Goal: Task Accomplishment & Management: Manage account settings

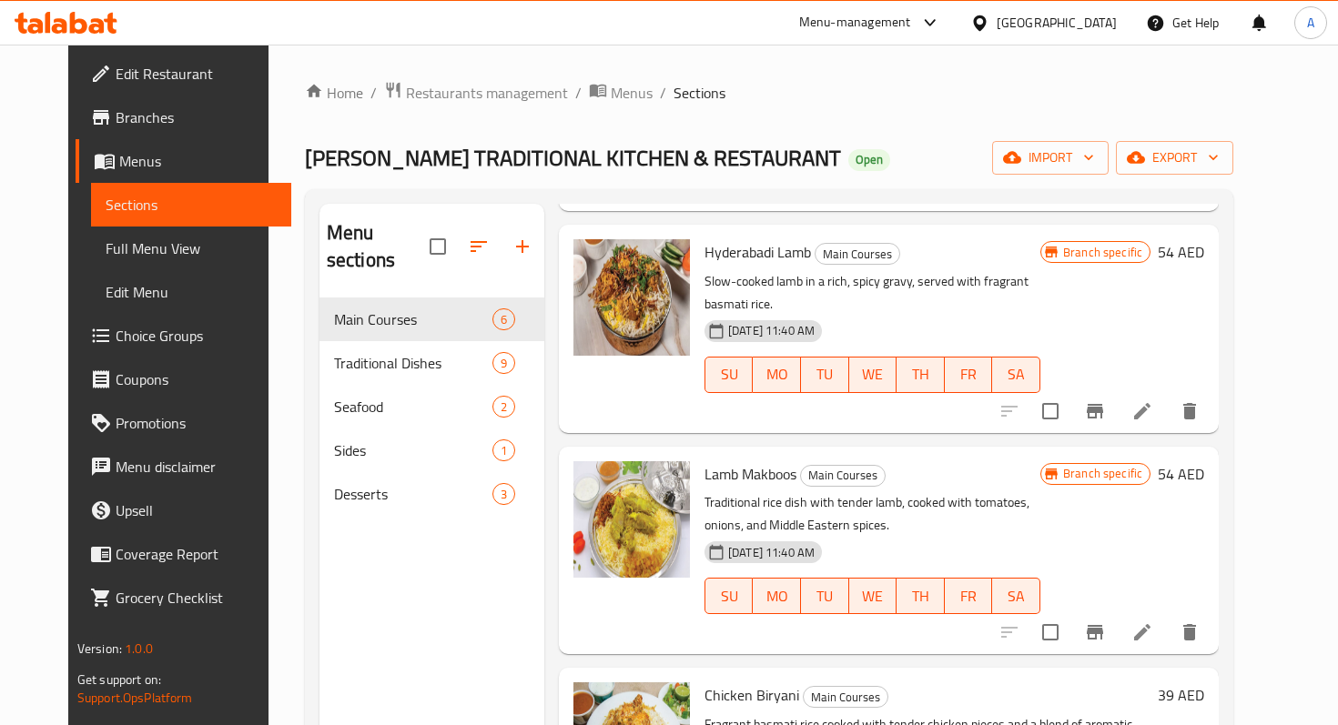
scroll to position [399, 0]
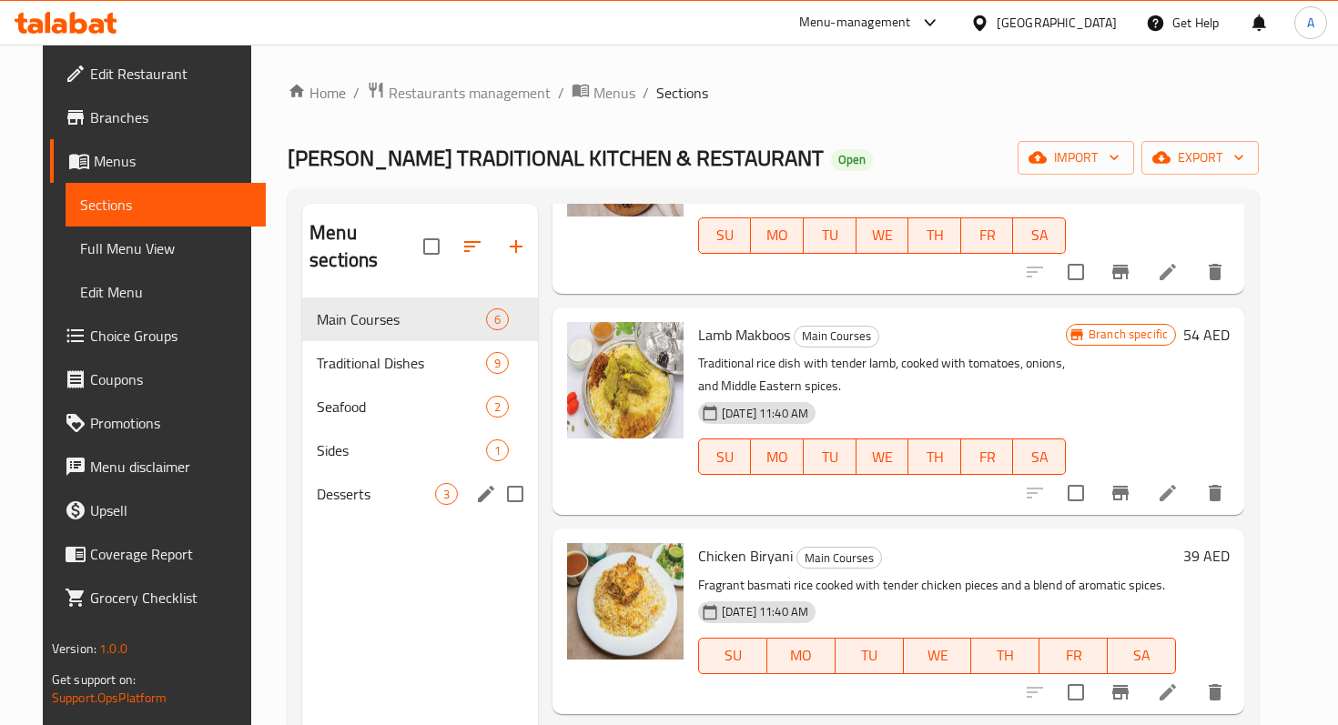
click at [369, 472] on div "Desserts 3" at bounding box center [420, 494] width 236 height 44
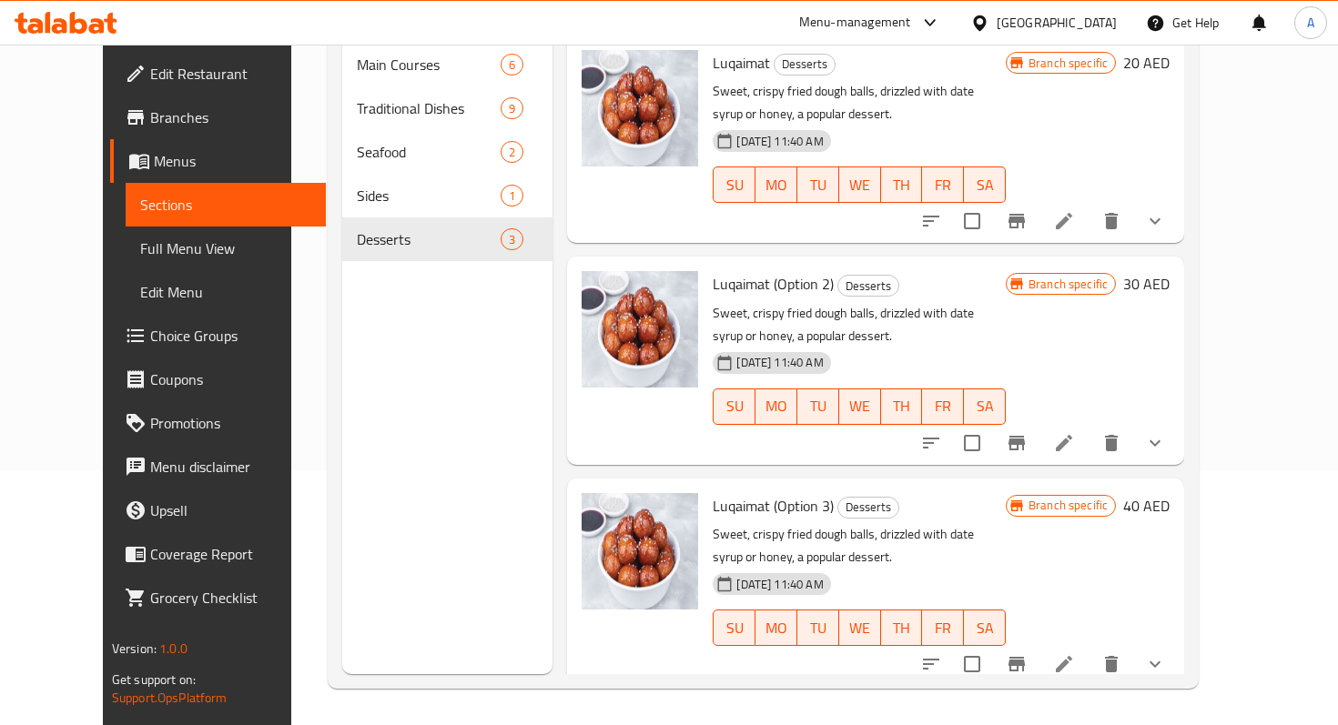
scroll to position [249, 0]
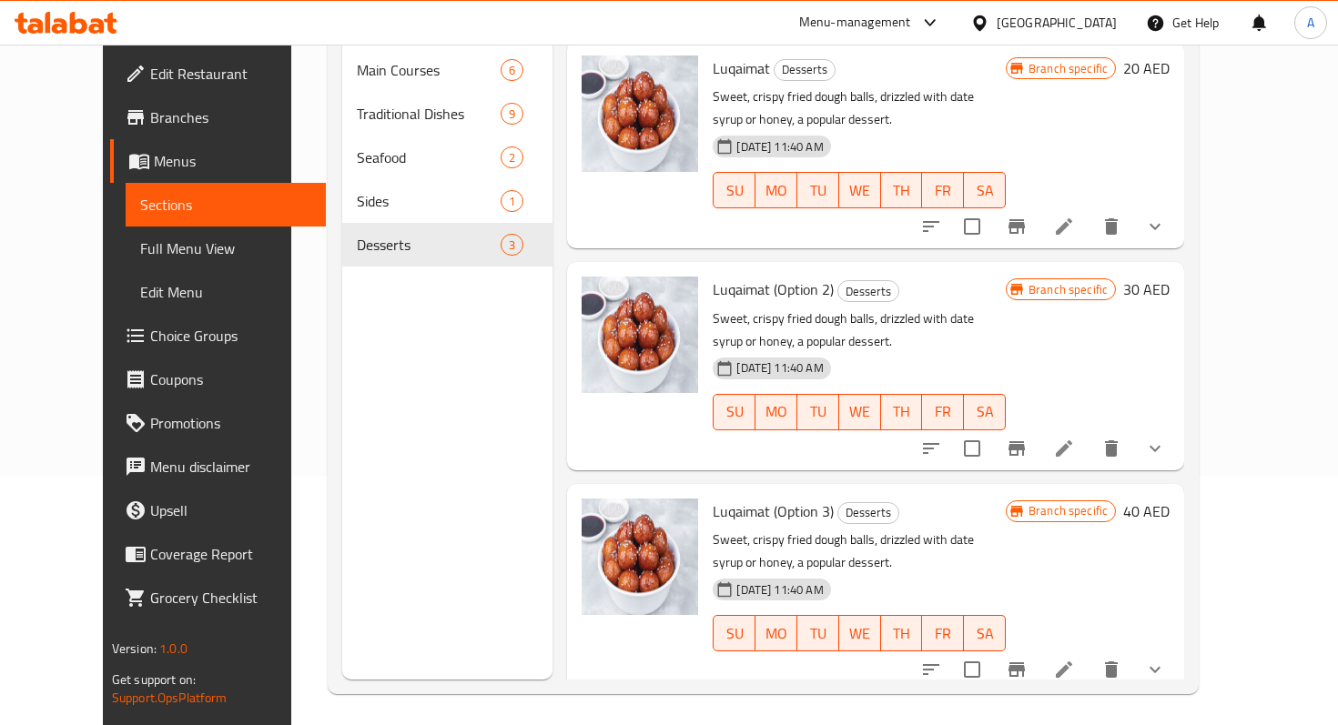
click at [1013, 350] on div "07-10-2025 11:40 AM SU MO TU WE TH FR SA" at bounding box center [859, 399] width 308 height 98
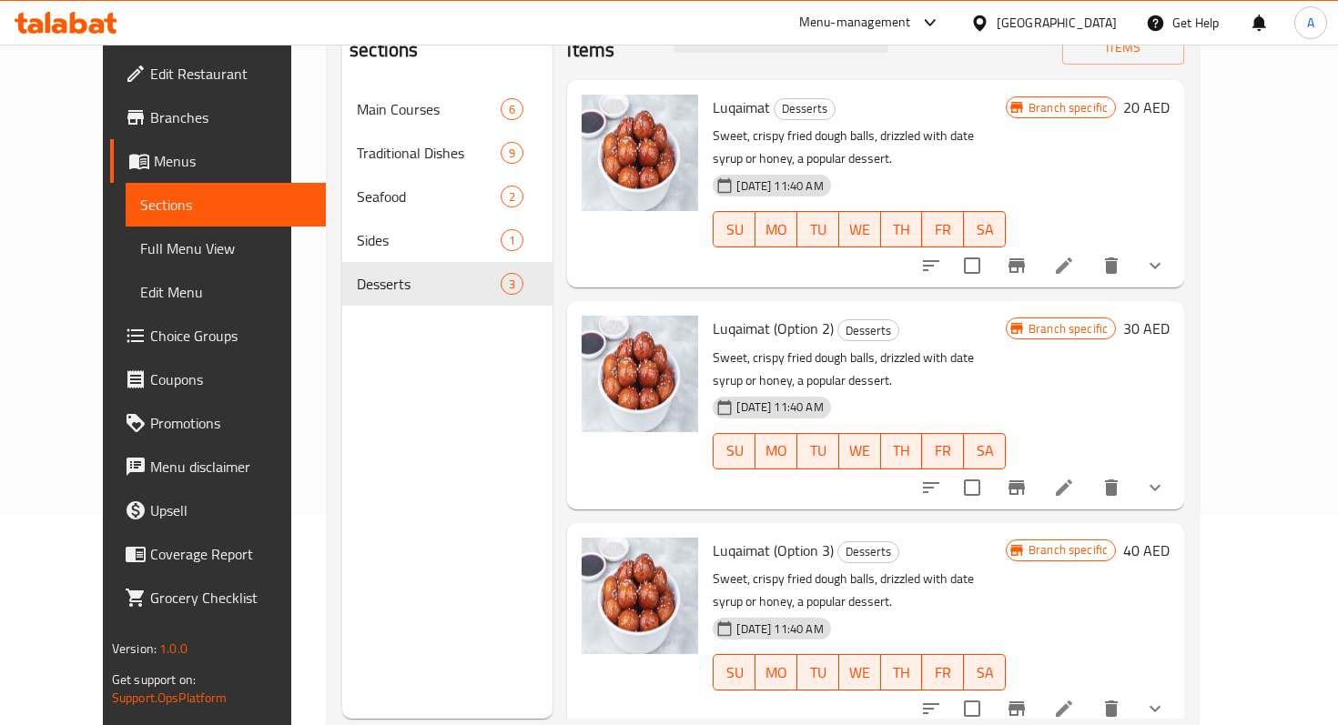
scroll to position [191, 0]
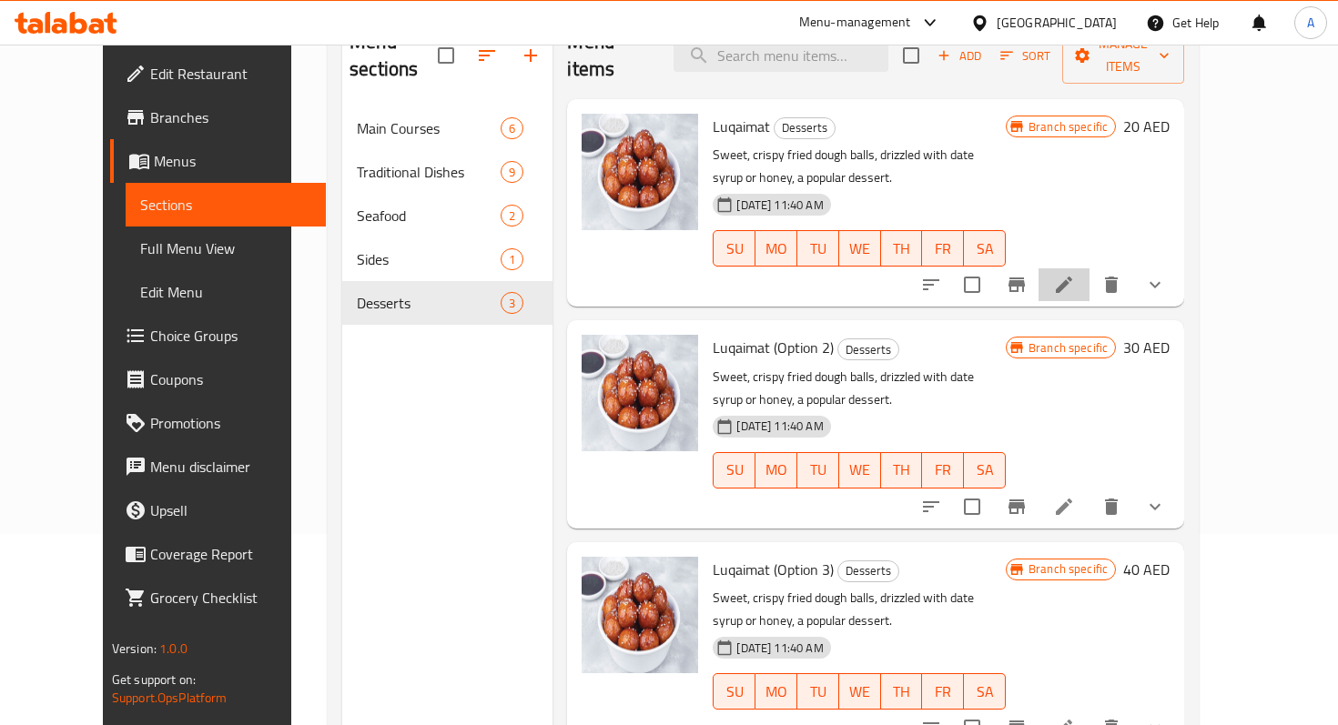
click at [1089, 269] on li at bounding box center [1063, 284] width 51 height 33
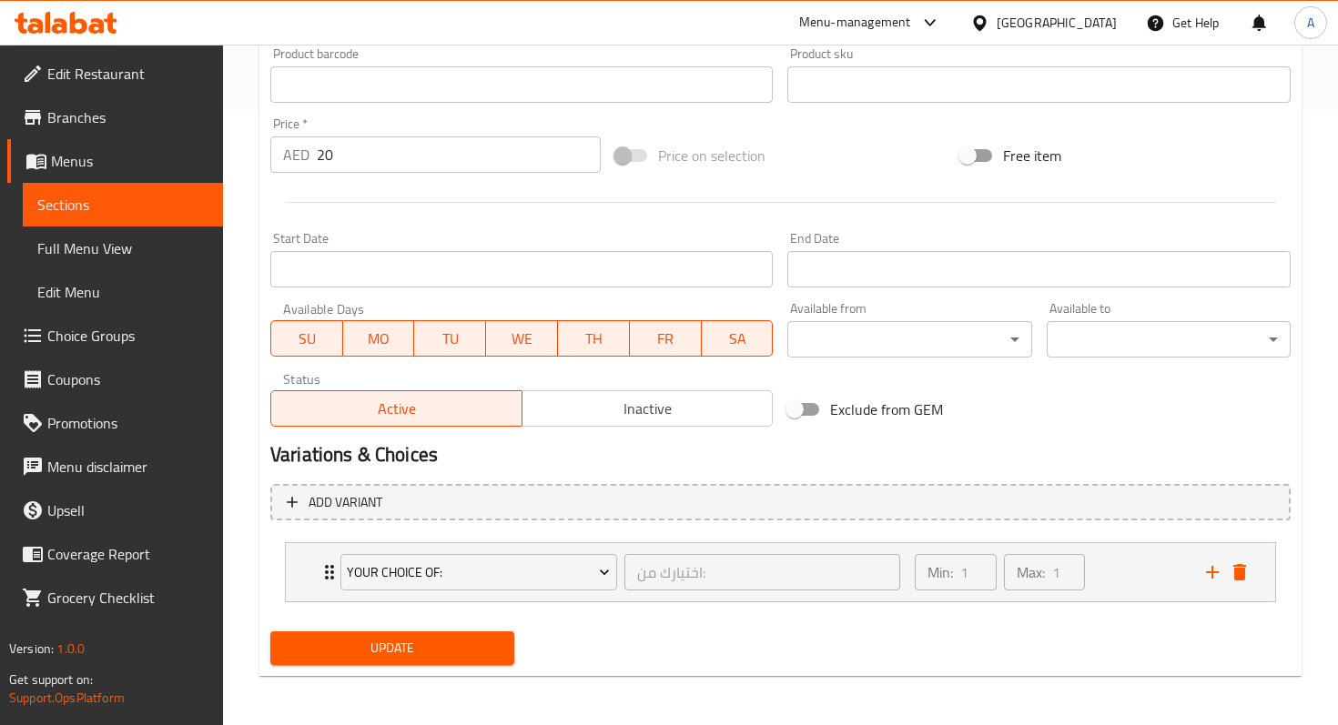
scroll to position [617, 0]
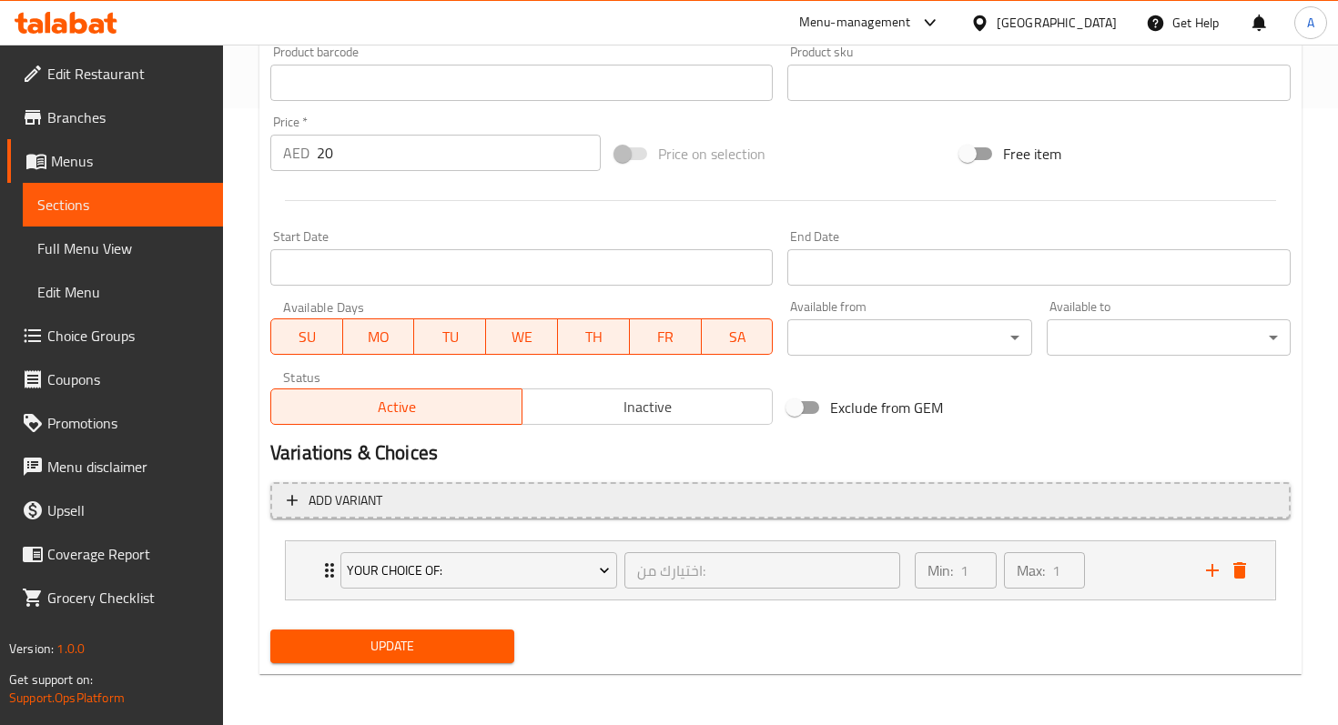
click at [469, 512] on button "Add variant" at bounding box center [780, 500] width 1020 height 37
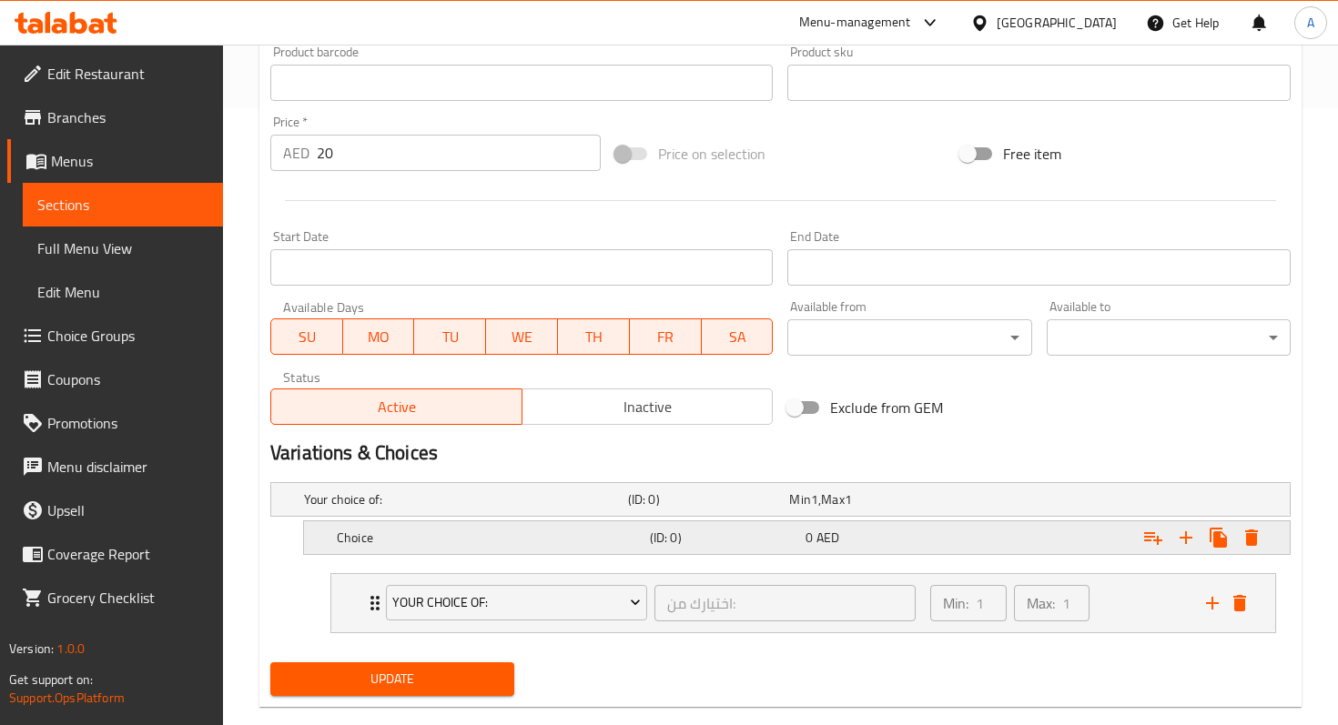
click at [472, 534] on h5 "Choice" at bounding box center [490, 538] width 306 height 18
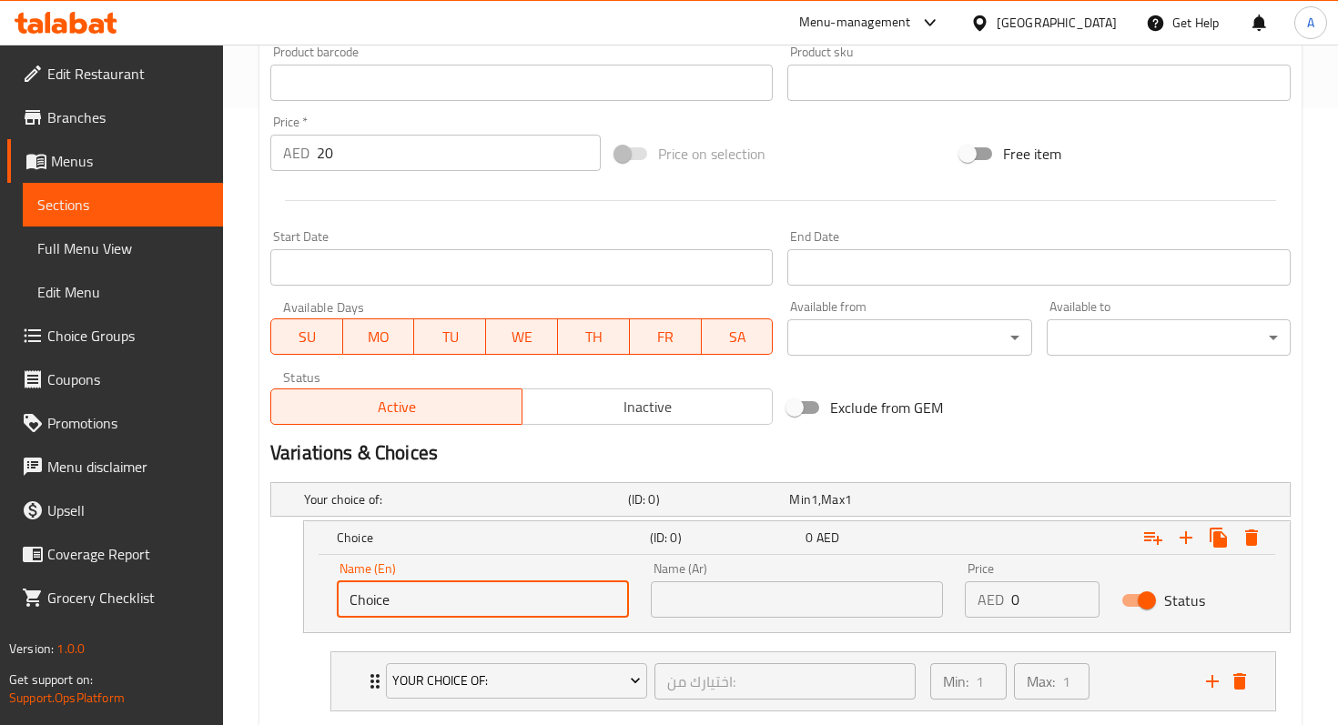
click at [397, 602] on input "Choice" at bounding box center [483, 599] width 292 height 36
type input "C"
type input "t"
type input "regilar"
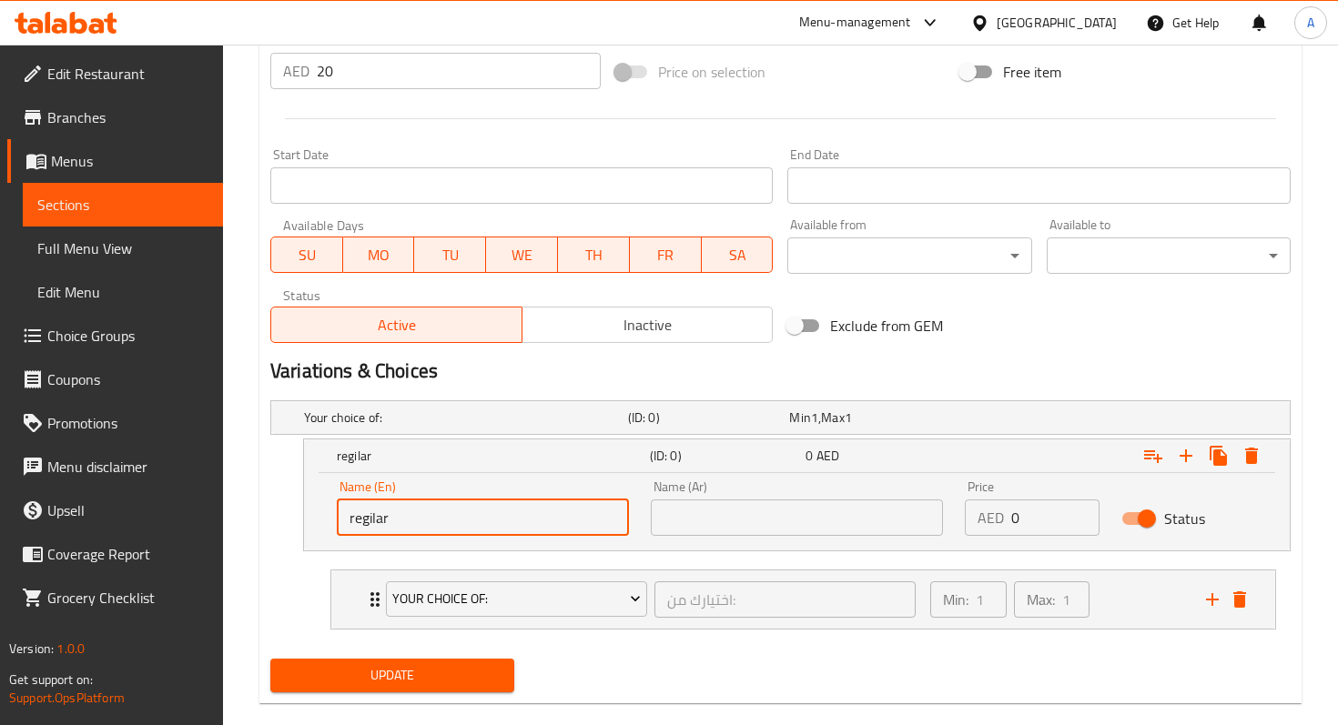
scroll to position [710, 0]
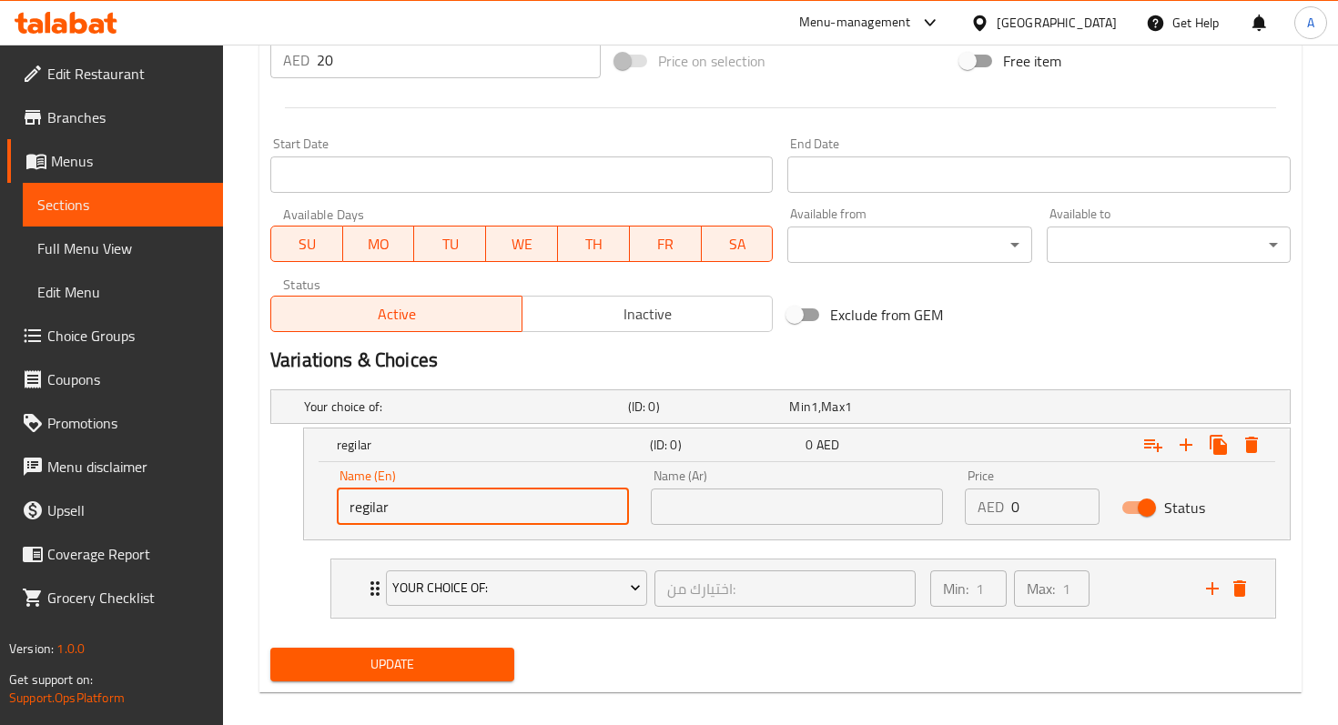
click at [697, 490] on input "text" at bounding box center [797, 507] width 292 height 36
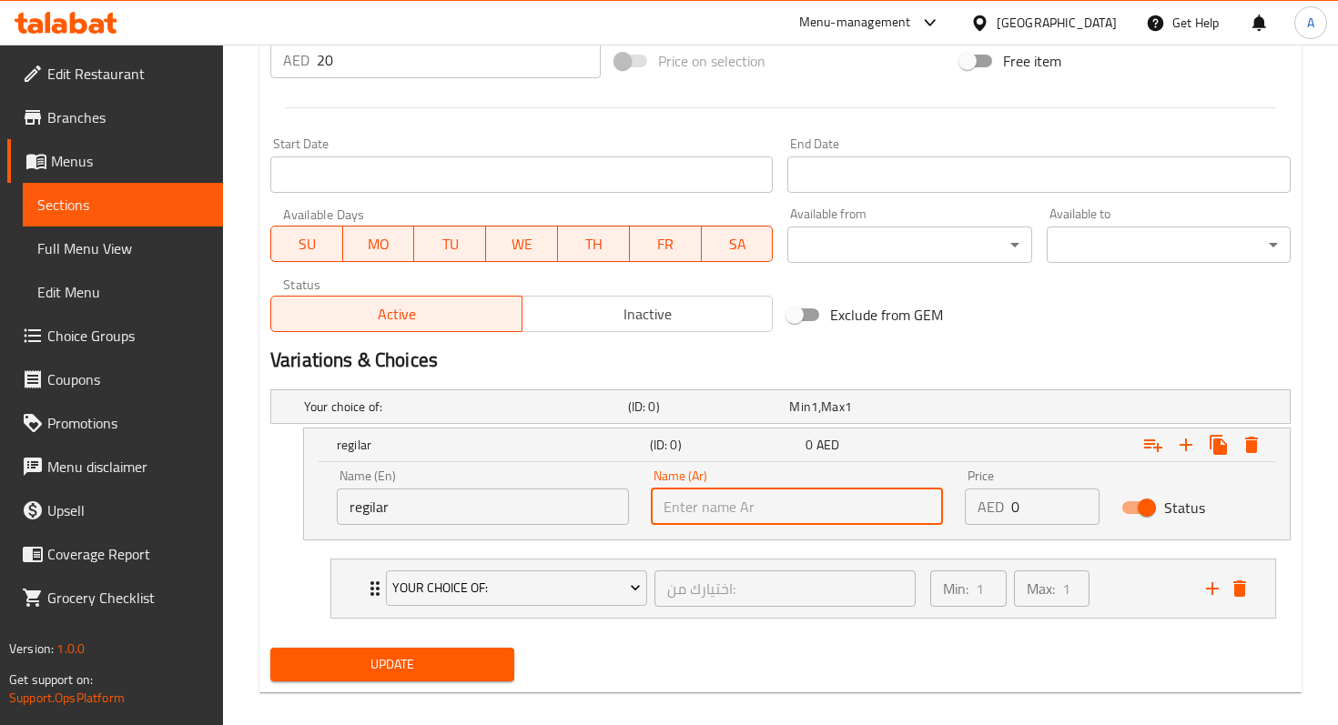
paste input "الحجم العادي"
type input "الحجم العادي"
click at [570, 510] on input "regilar" at bounding box center [483, 507] width 292 height 36
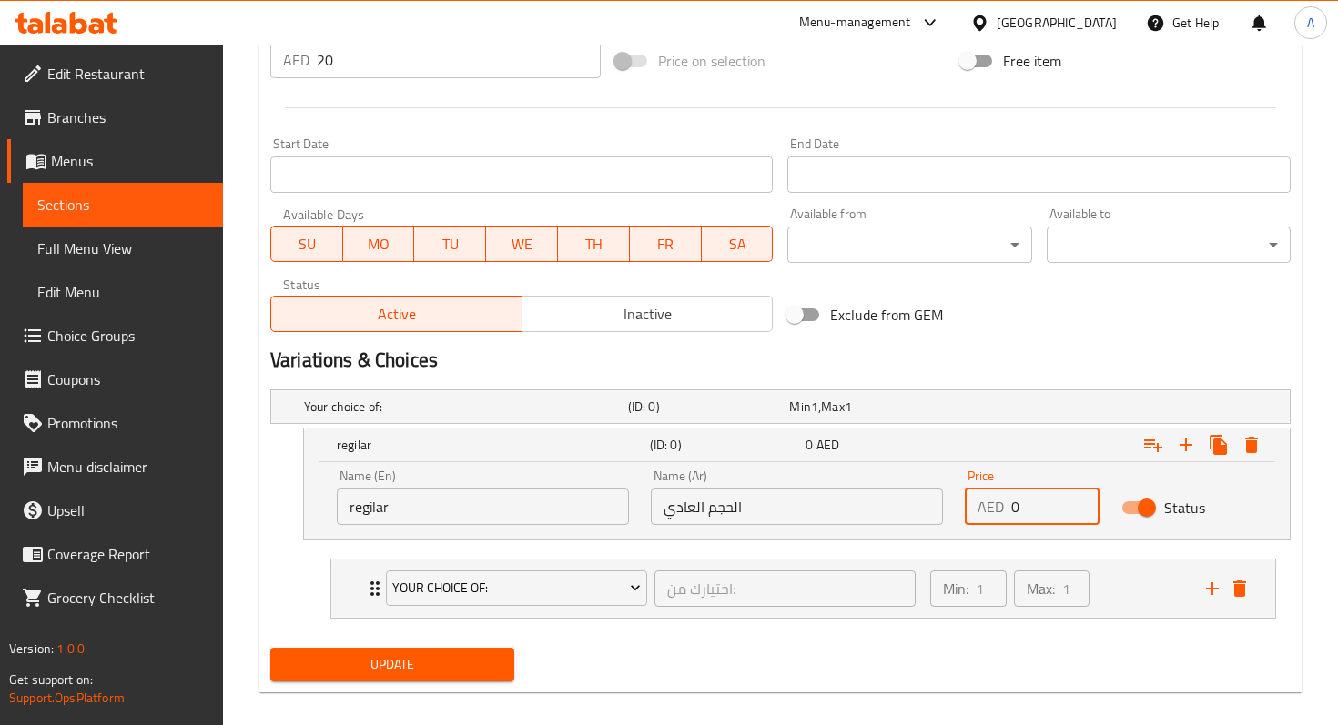
click at [1049, 504] on input "0" at bounding box center [1055, 507] width 88 height 36
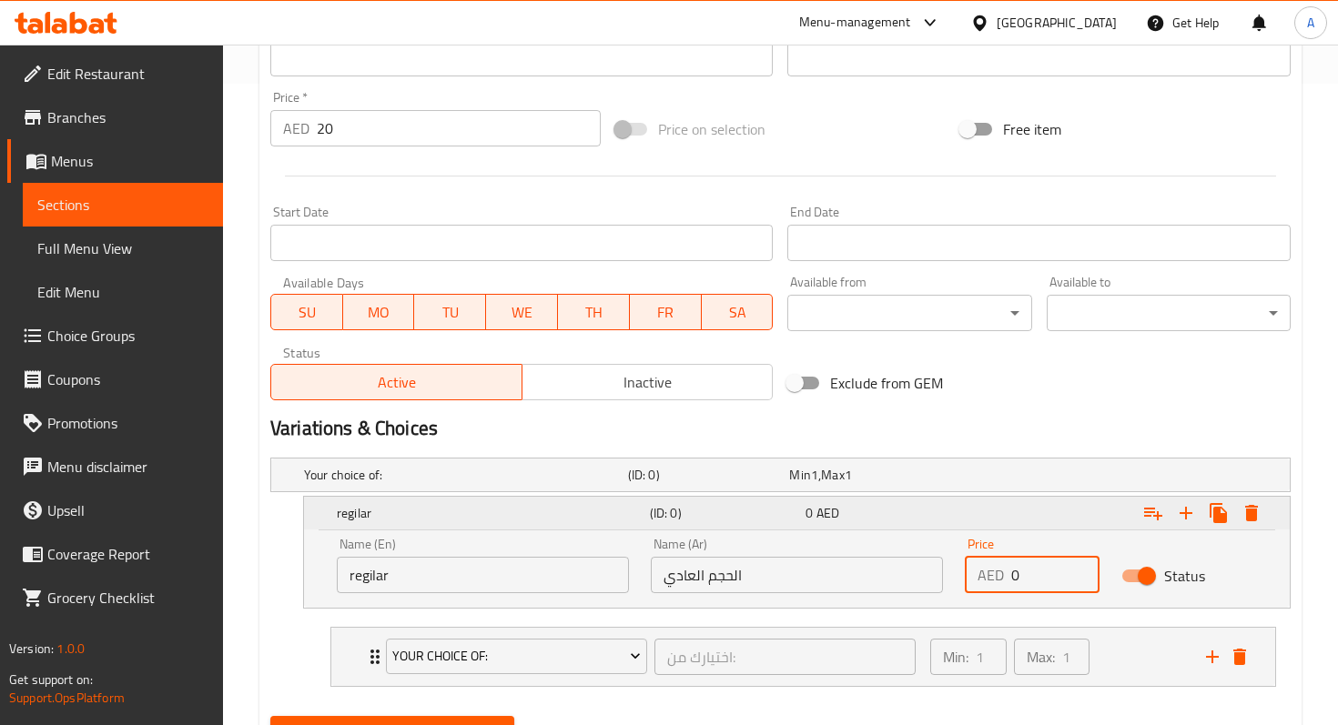
scroll to position [631, 0]
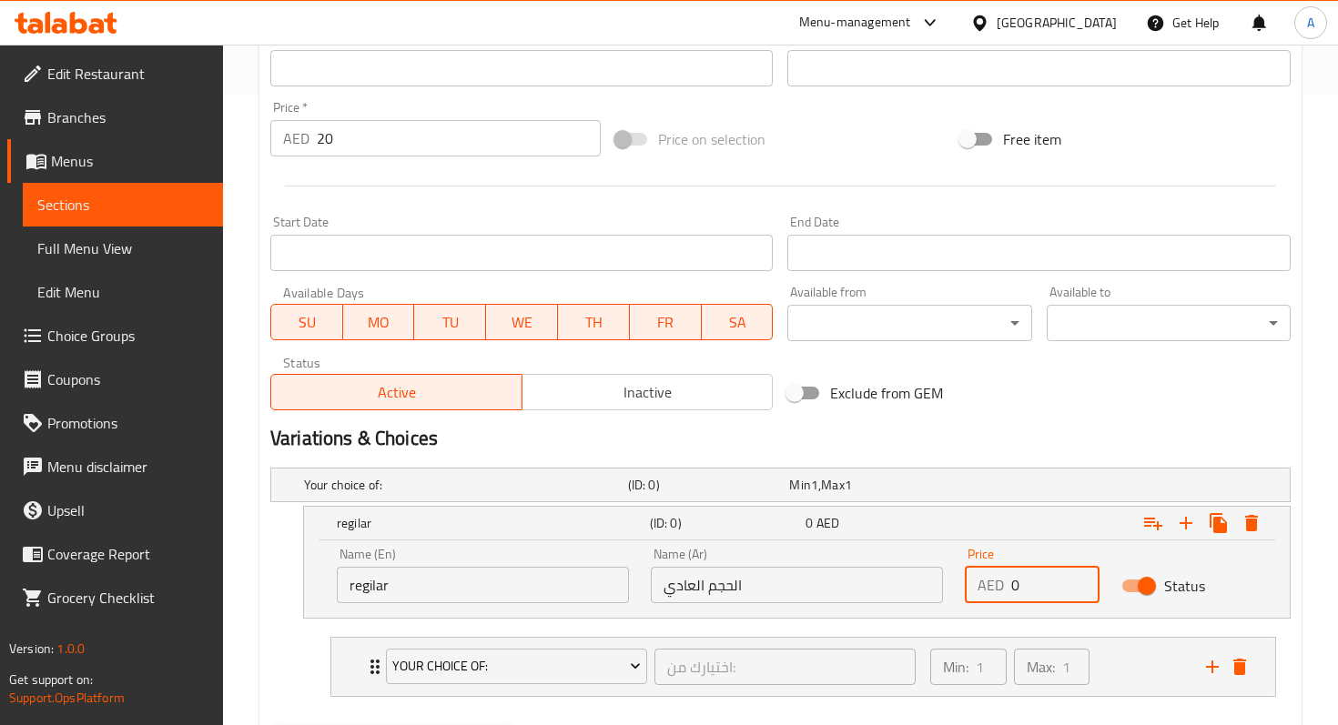
click at [421, 152] on input "20" at bounding box center [459, 138] width 284 height 36
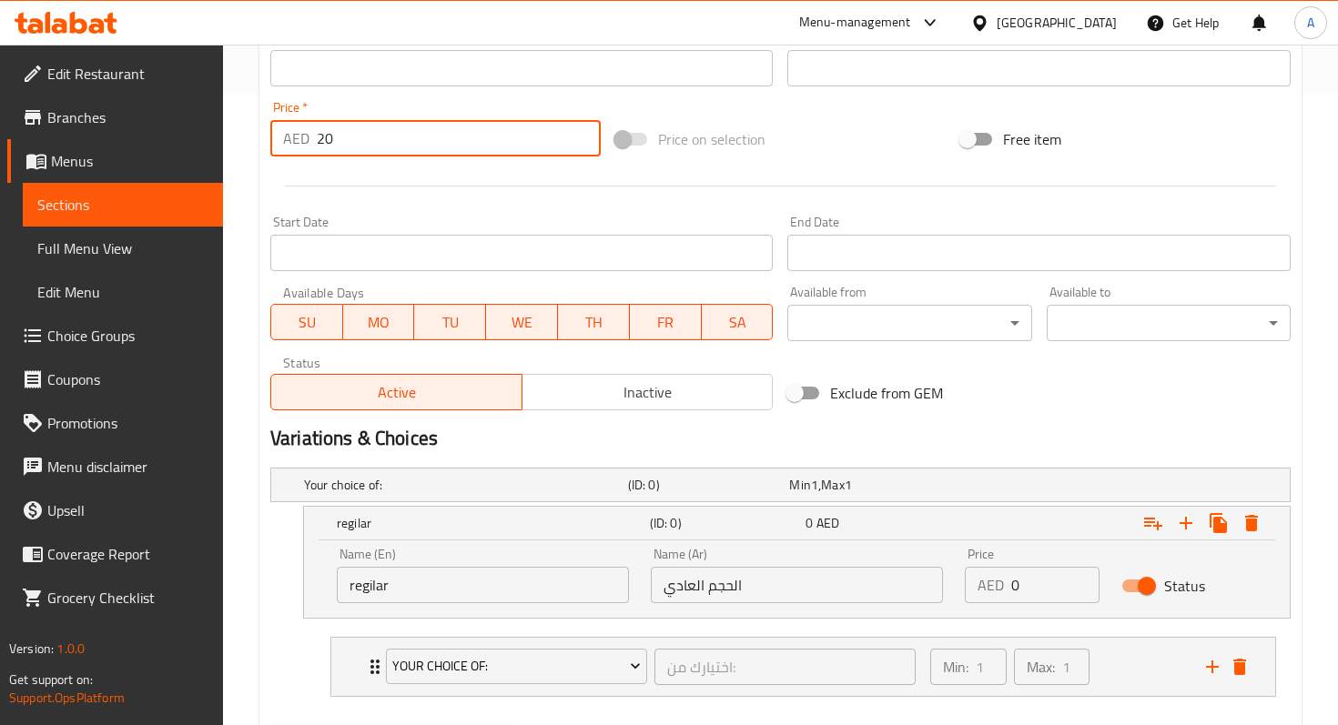
type input "2"
type input "0"
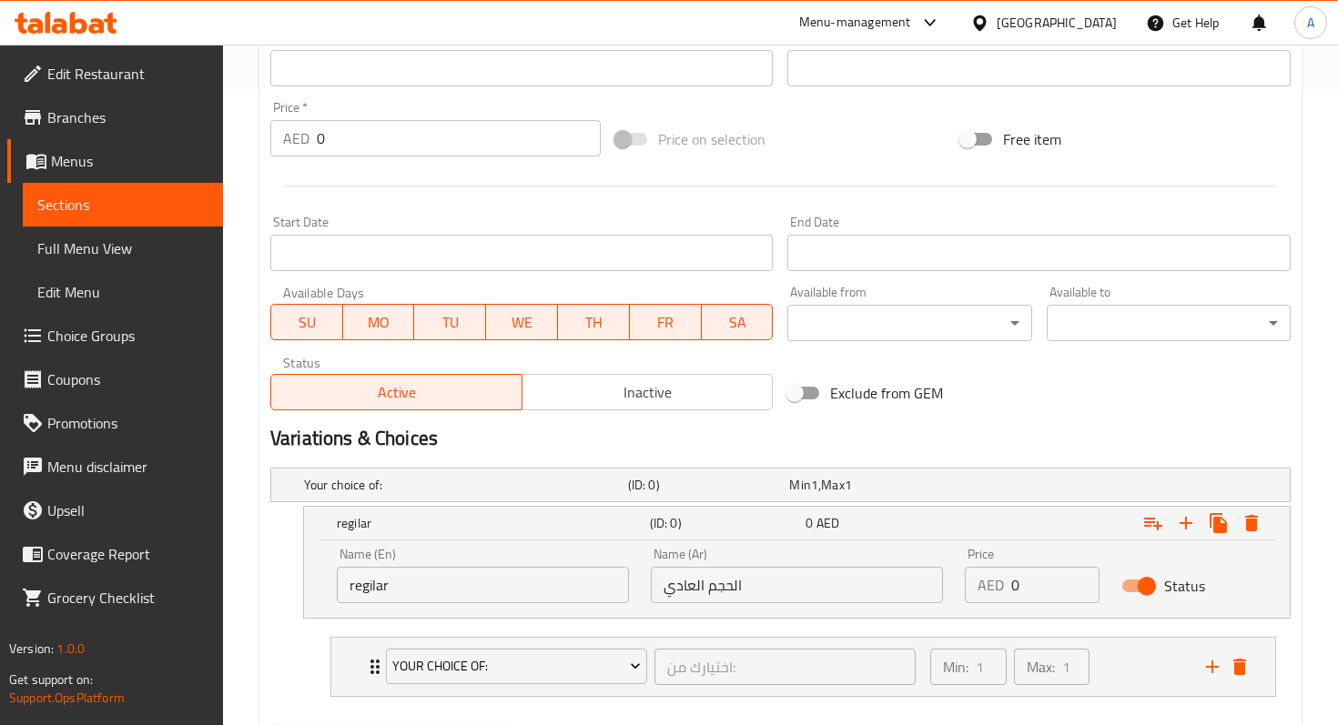
click at [764, 194] on div at bounding box center [780, 186] width 1035 height 45
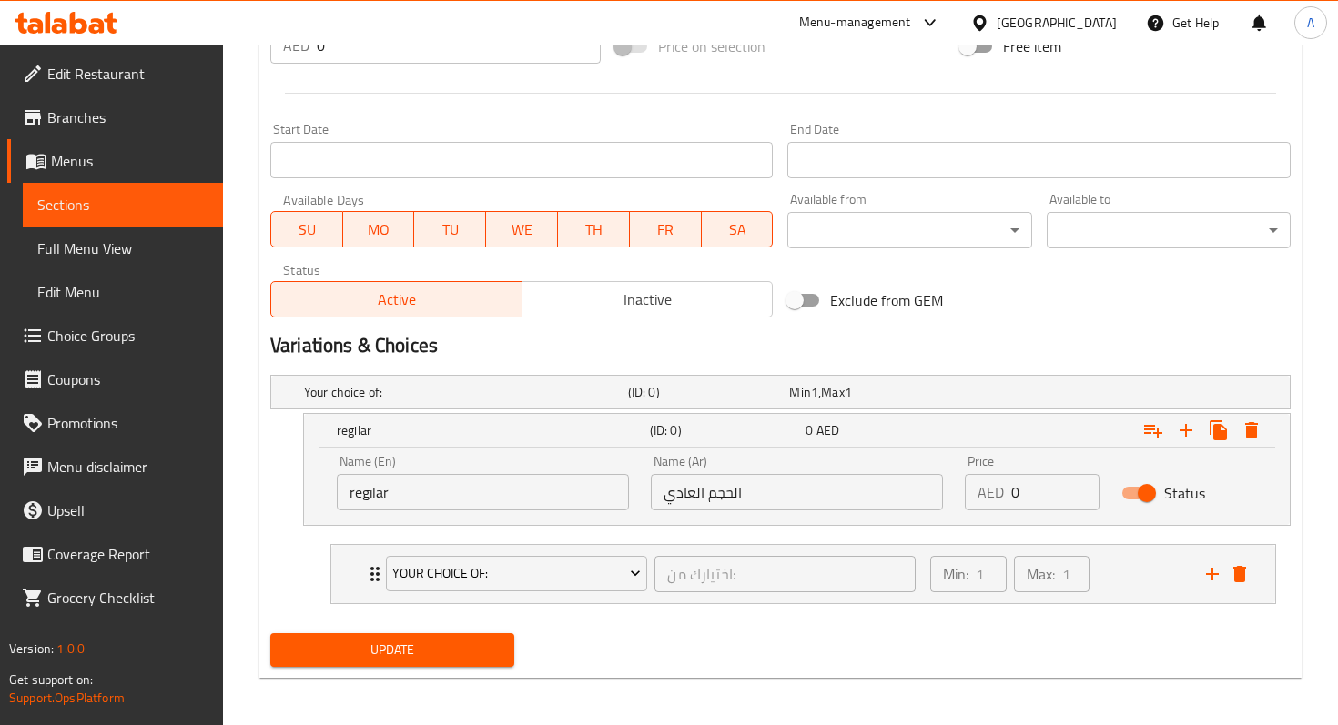
scroll to position [727, 0]
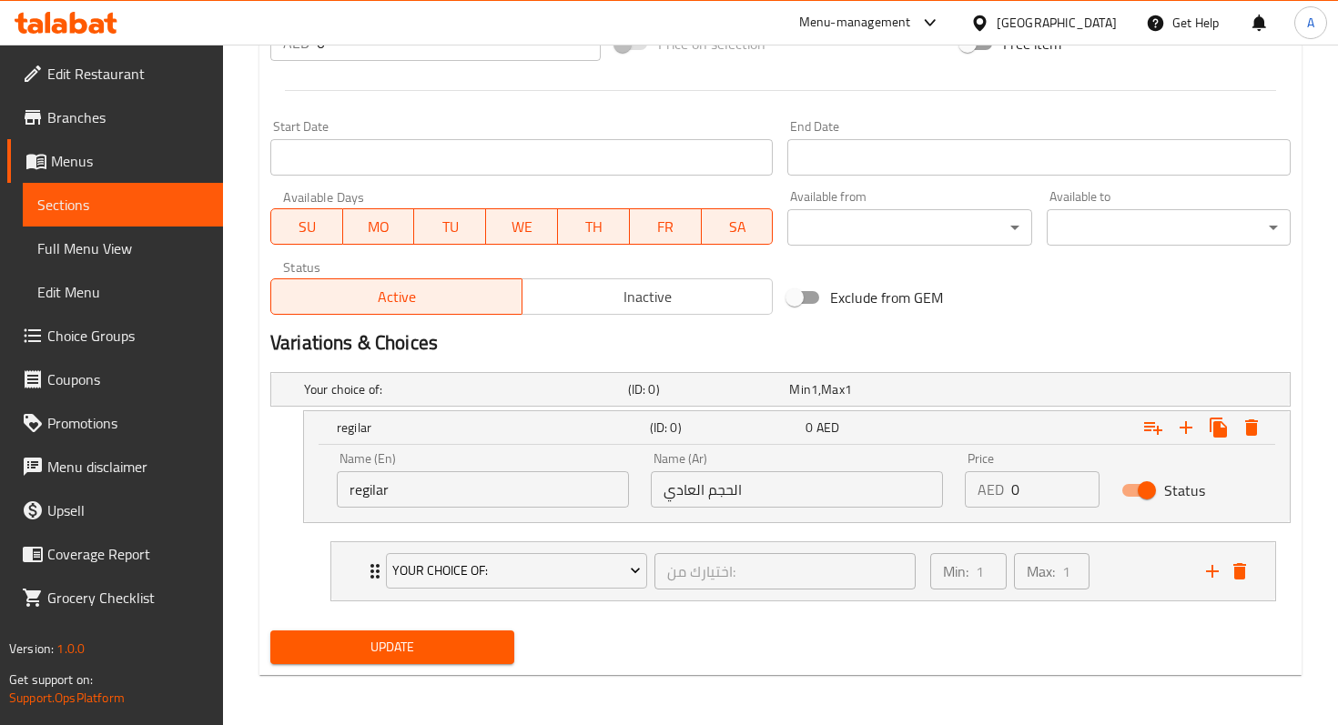
click at [540, 483] on input "regilar" at bounding box center [483, 489] width 292 height 36
click at [510, 386] on h5 "Your choice of:" at bounding box center [462, 389] width 317 height 18
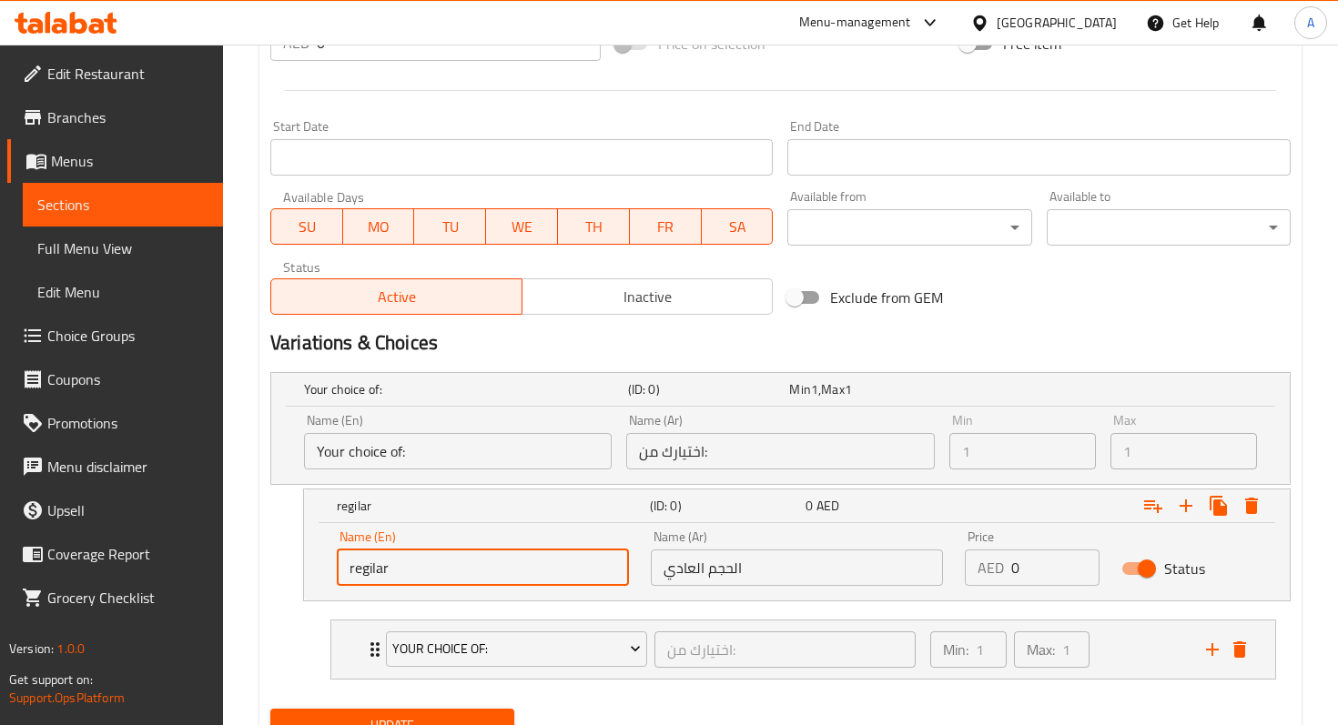
click at [497, 576] on input "regilar" at bounding box center [483, 568] width 292 height 36
drag, startPoint x: 482, startPoint y: 574, endPoint x: 295, endPoint y: 576, distance: 187.4
click at [295, 576] on div "regilar (ID: 0) 0 AED Name (En) regilar Name (En) Name (Ar) الحجم العادي Name (…" at bounding box center [780, 545] width 1020 height 113
paste input "Regular Size"
click at [425, 571] on input "Regular Size" at bounding box center [483, 568] width 292 height 36
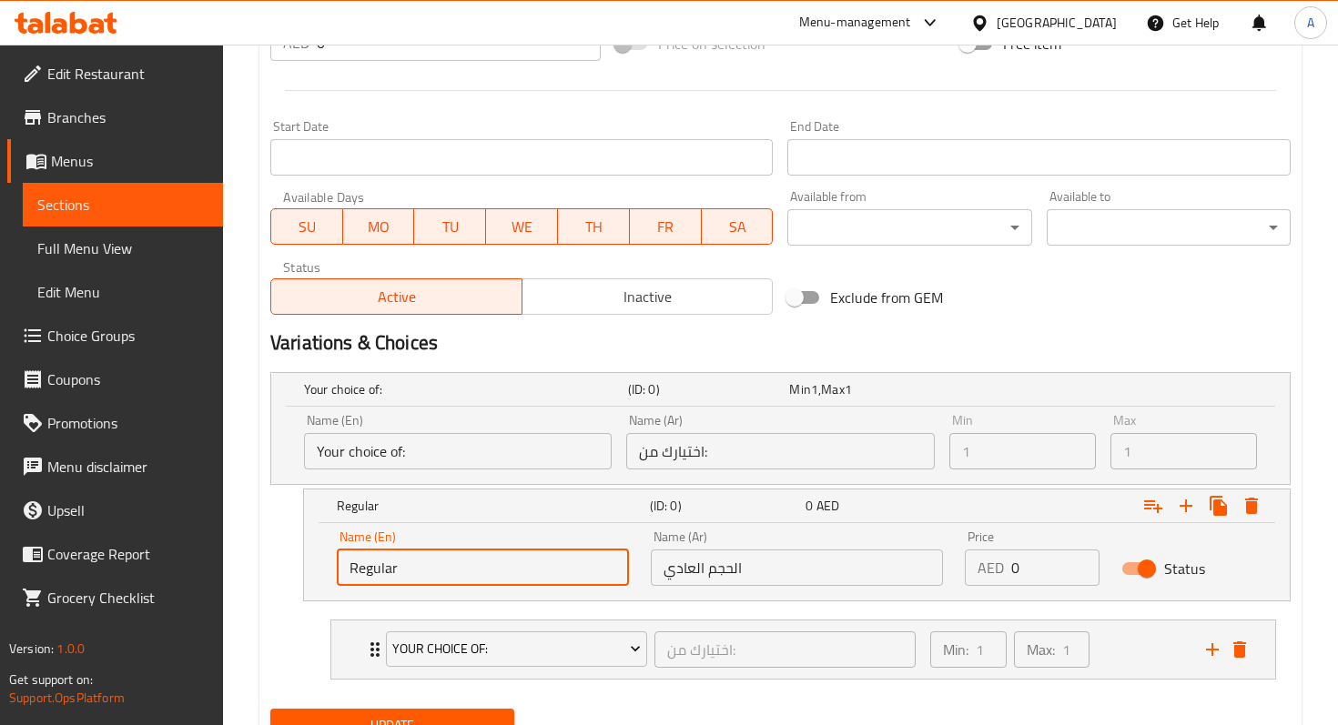
type input "Regular"
click at [260, 560] on div "Update Luqaimat Change Image Size: 1200 x 800 px / Image formats: jpg, png / 5M…" at bounding box center [780, 102] width 1042 height 1304
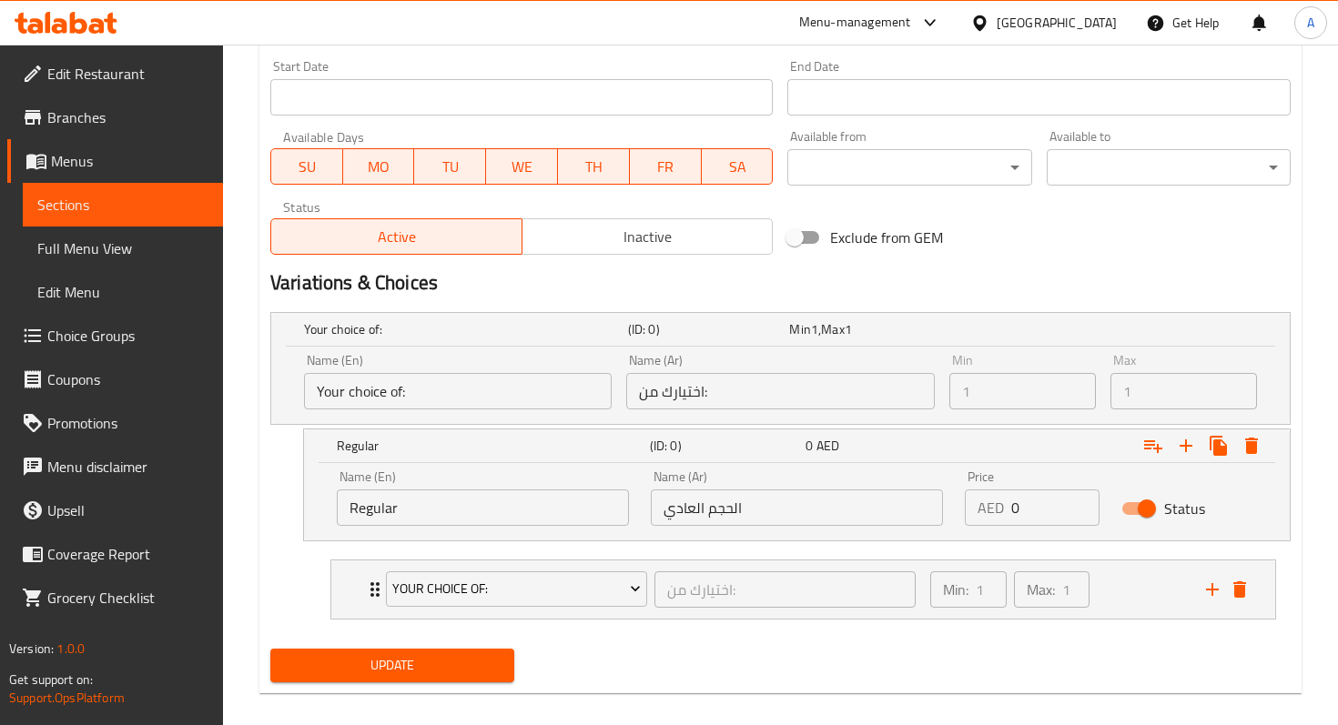
scroll to position [788, 0]
click at [571, 390] on input "Your choice of:" at bounding box center [458, 390] width 308 height 36
click at [1027, 501] on input "0" at bounding box center [1055, 507] width 88 height 36
type input "27"
click at [255, 451] on div "Home / Restaurants management / Menus / Sections / item / update Desserts secti…" at bounding box center [780, 0] width 1115 height 1487
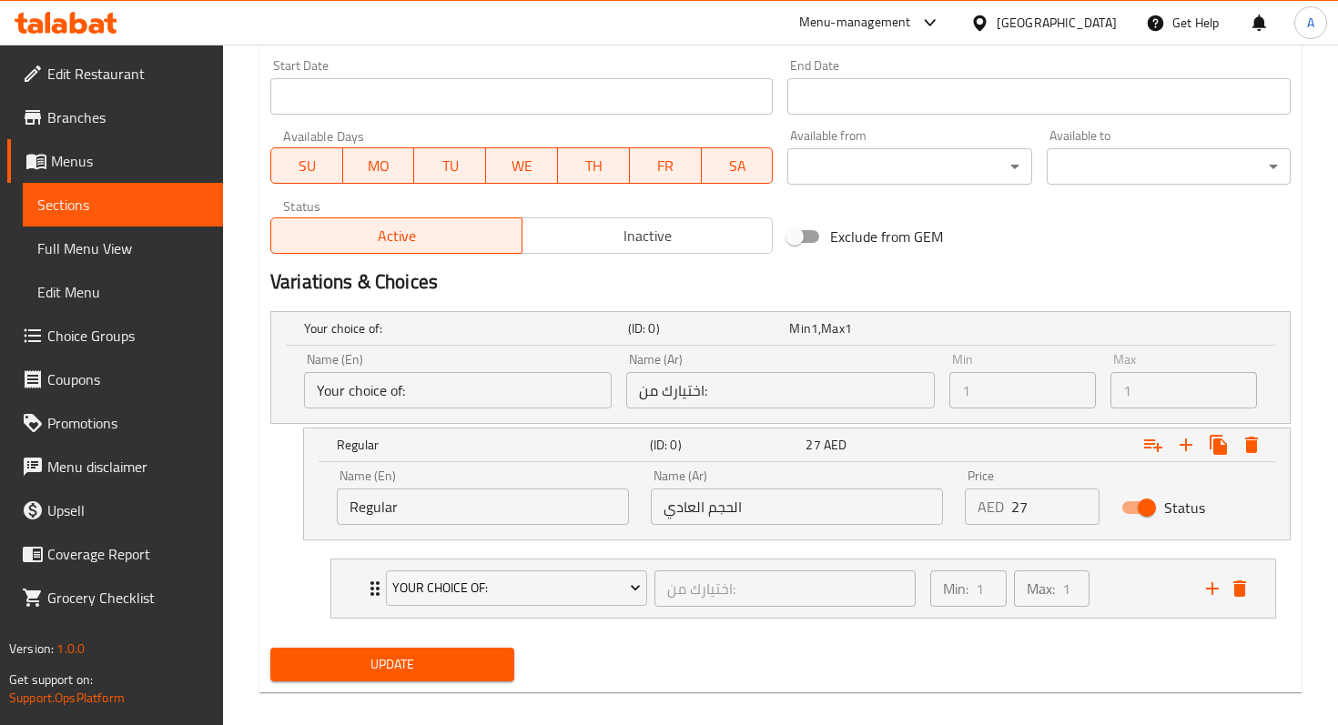
click at [939, 292] on h2 "Variations & Choices" at bounding box center [780, 281] width 1020 height 27
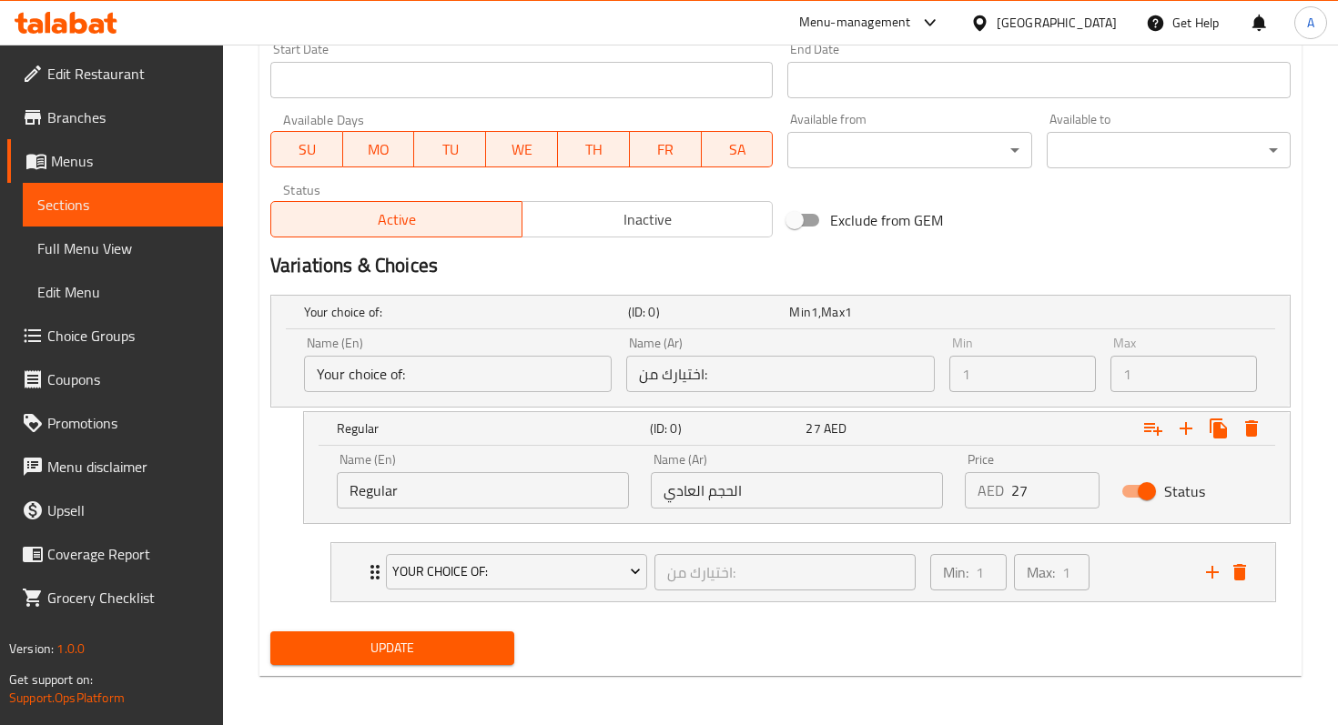
scroll to position [805, 0]
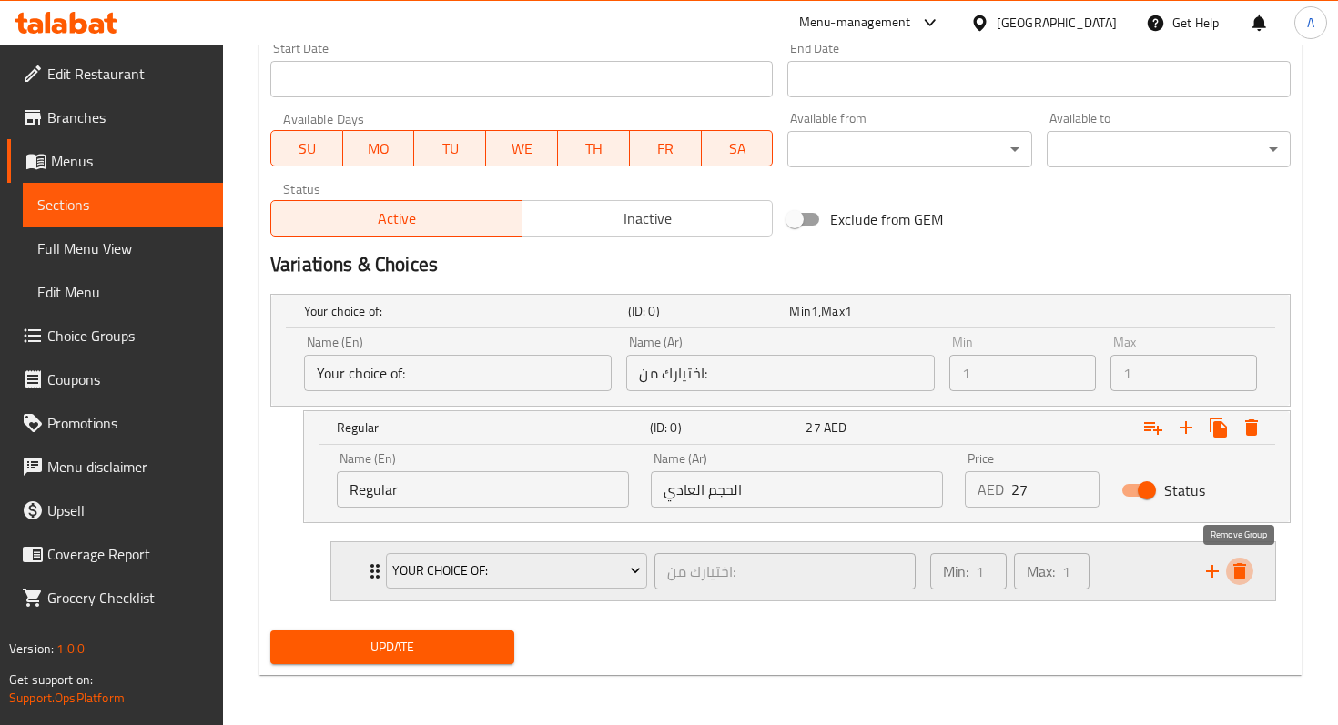
click at [1237, 574] on icon "delete" at bounding box center [1239, 571] width 13 height 16
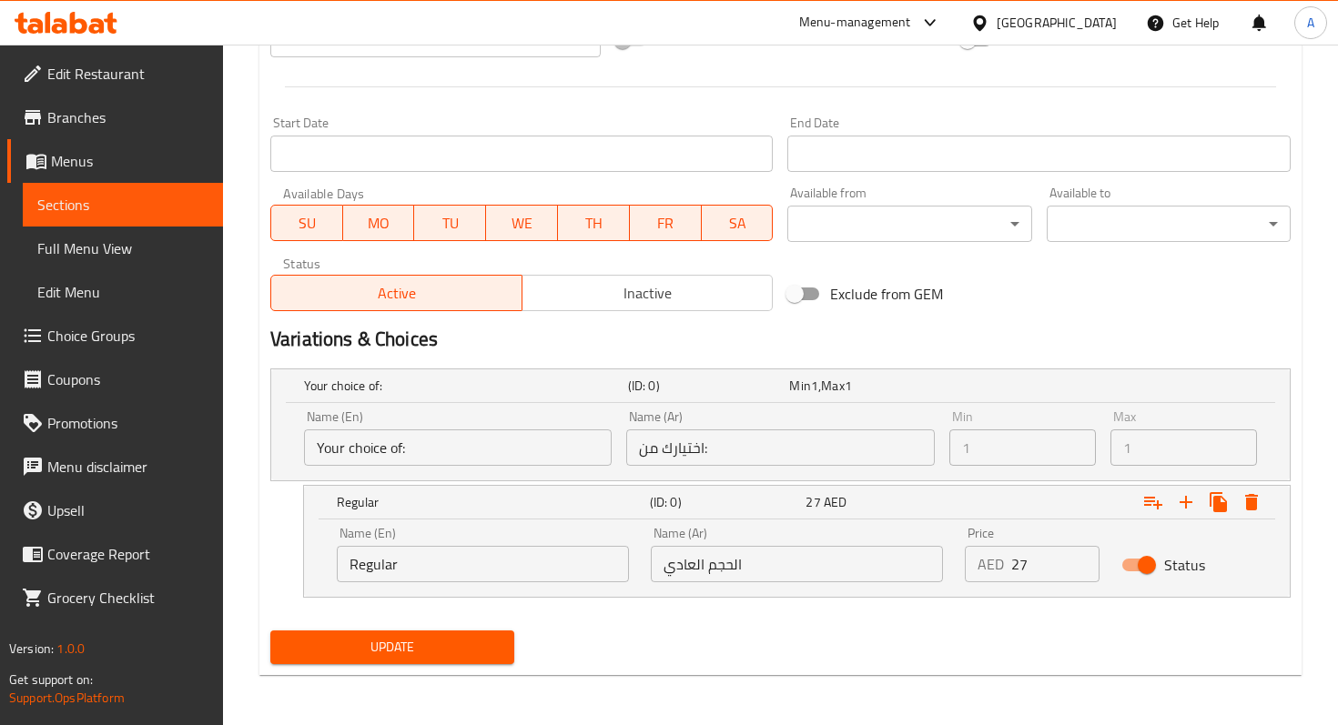
click at [1050, 626] on div "Update" at bounding box center [780, 647] width 1035 height 48
click at [1179, 503] on icon "Expand" at bounding box center [1186, 502] width 22 height 22
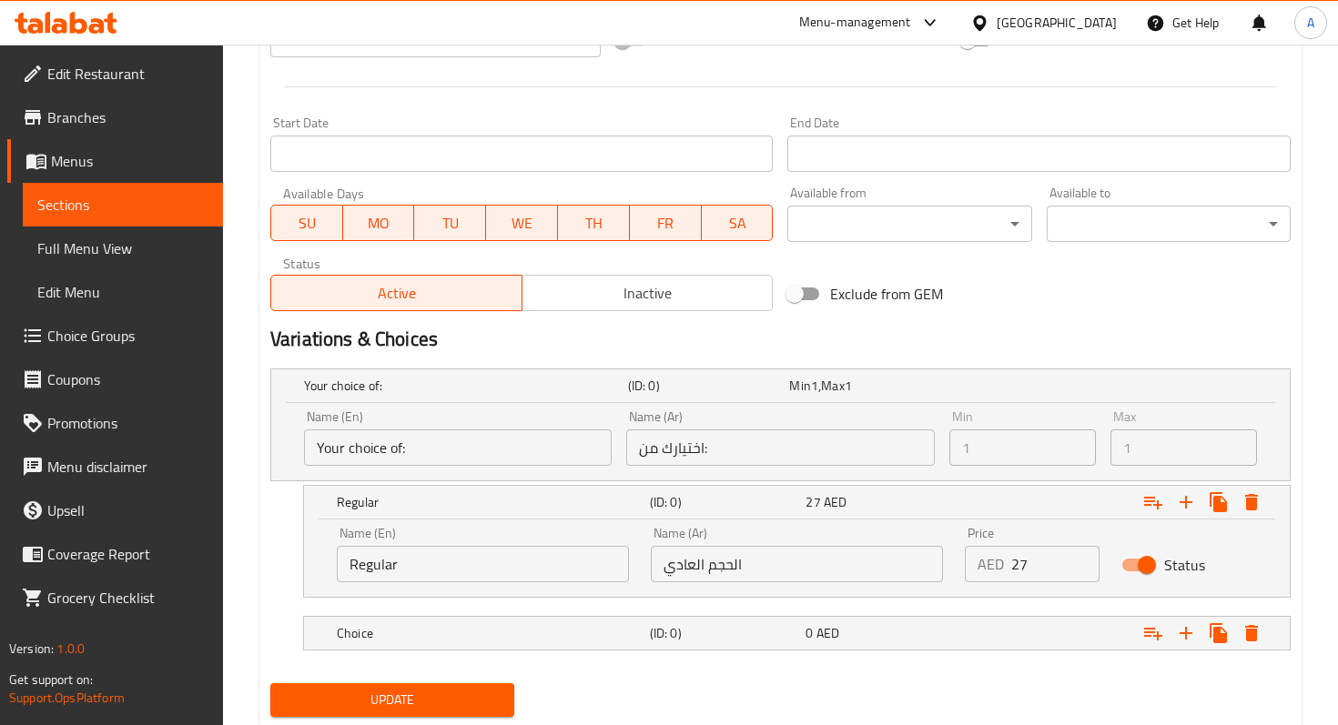
scroll to position [783, 0]
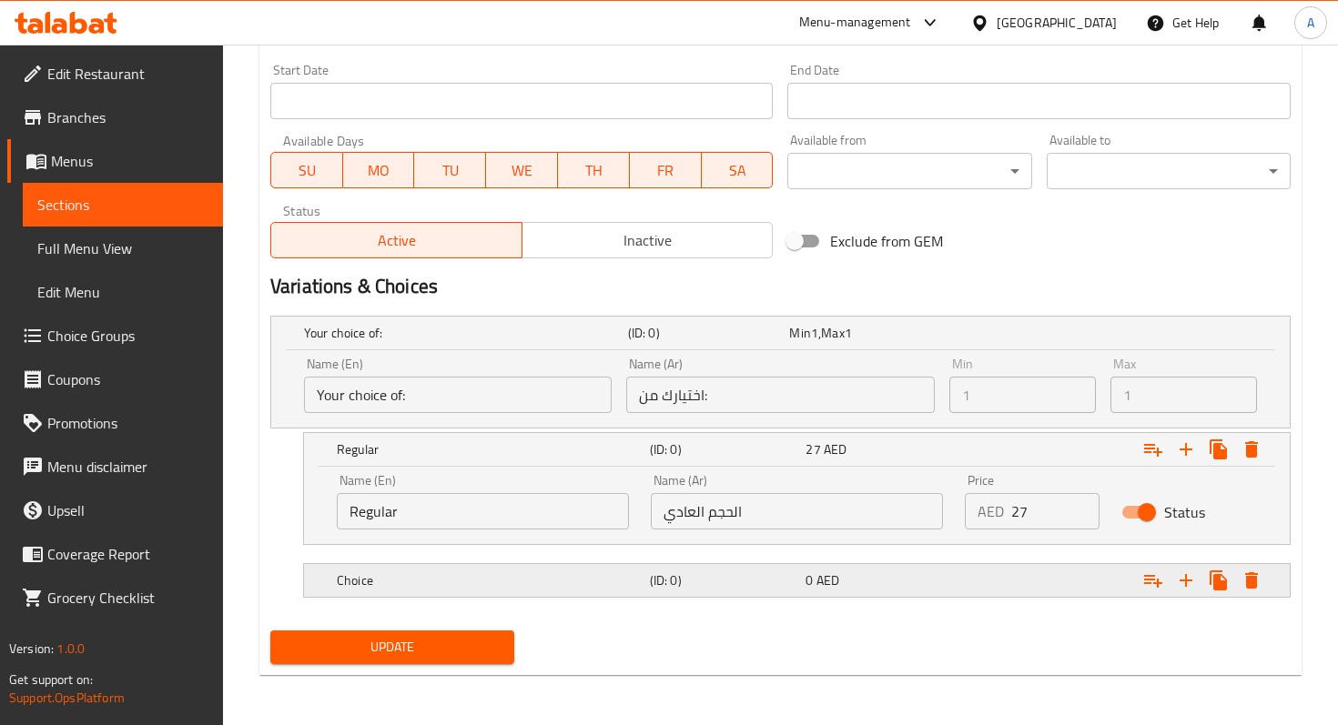
click at [1041, 579] on div "Expand" at bounding box center [1114, 580] width 313 height 40
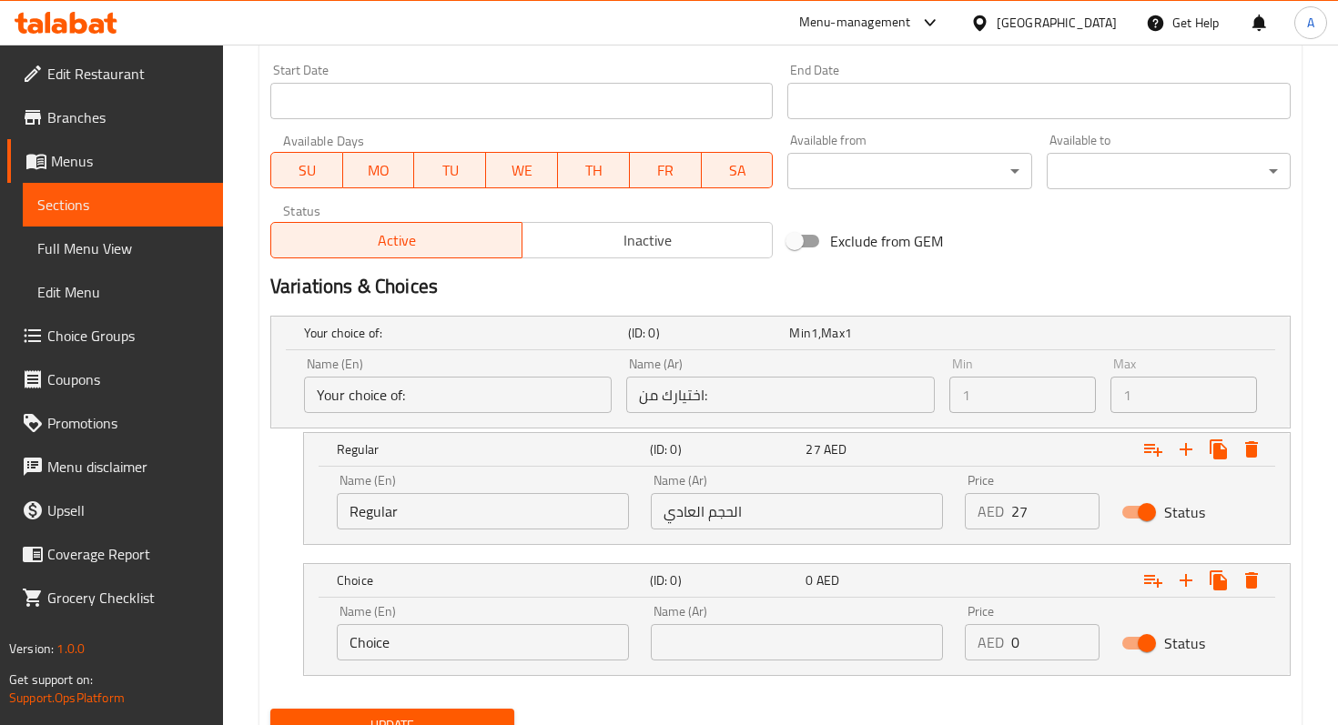
click at [582, 640] on input "Choice" at bounding box center [483, 642] width 292 height 36
type input "C"
type input "l"
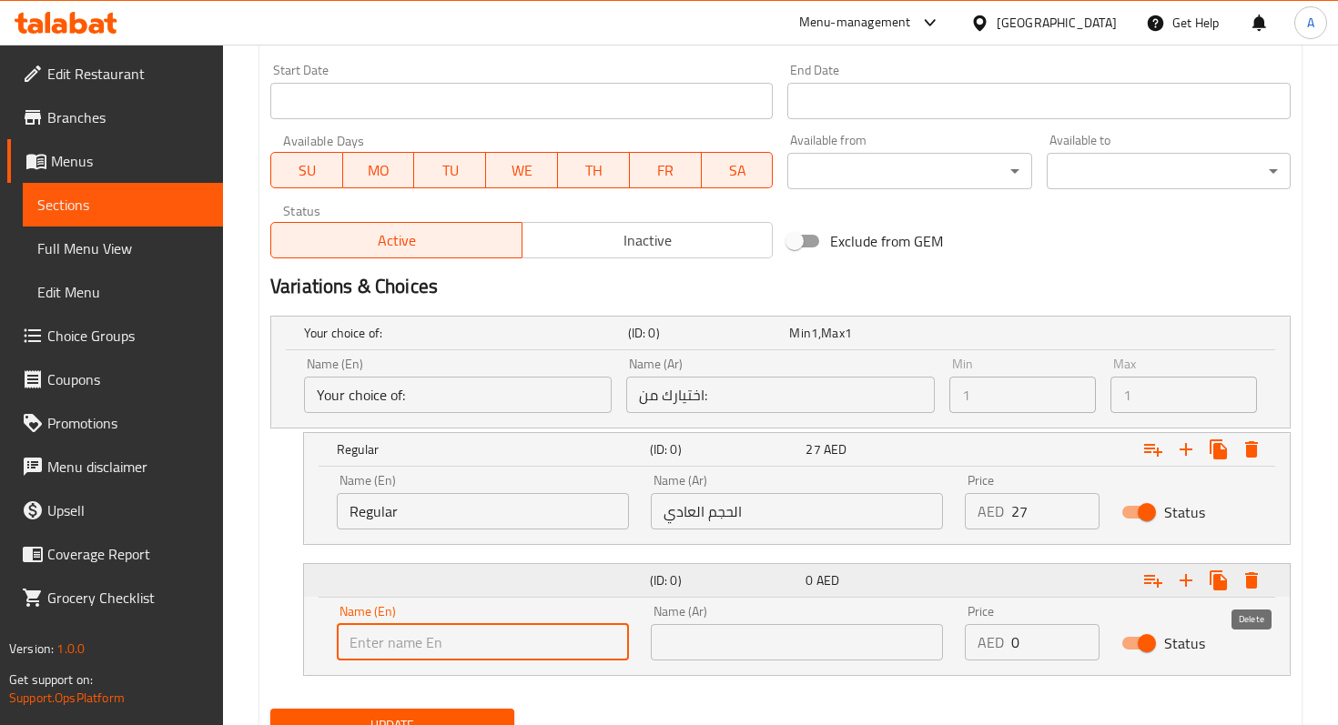
click at [1261, 585] on icon "Expand" at bounding box center [1251, 581] width 22 height 22
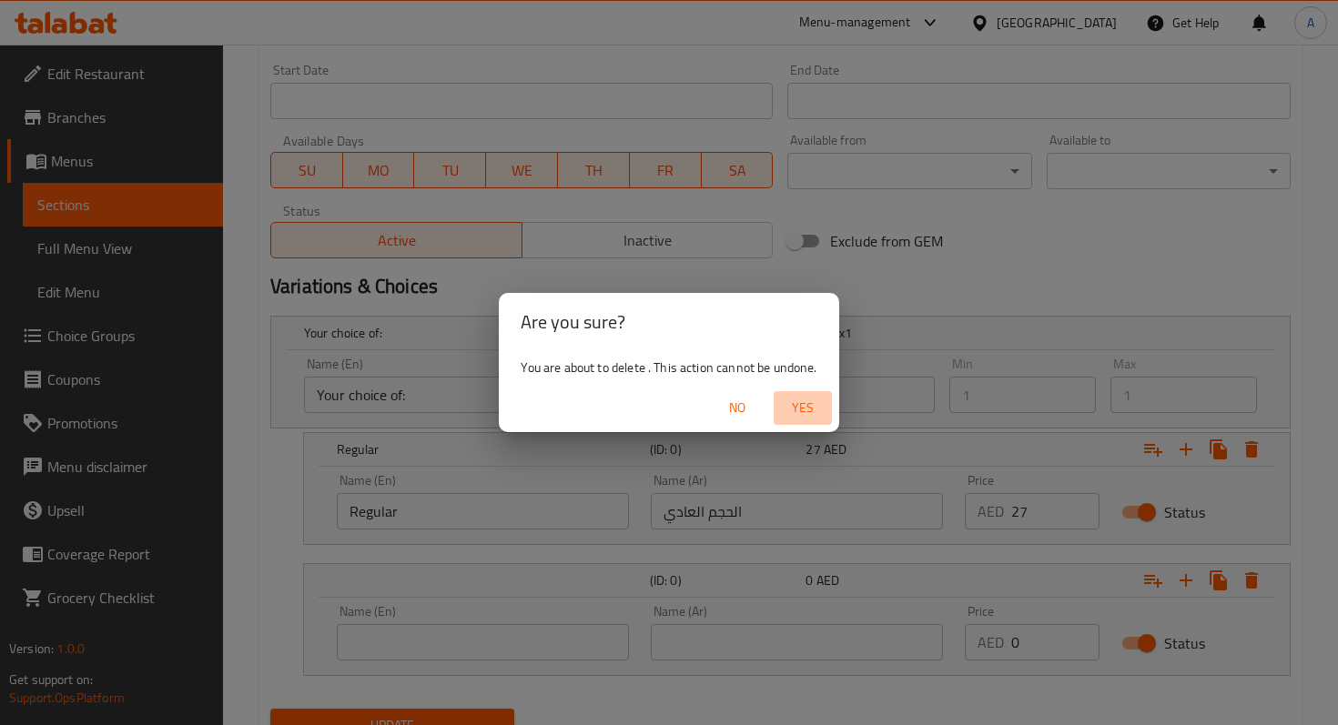
click at [796, 418] on span "Yes" at bounding box center [803, 408] width 44 height 23
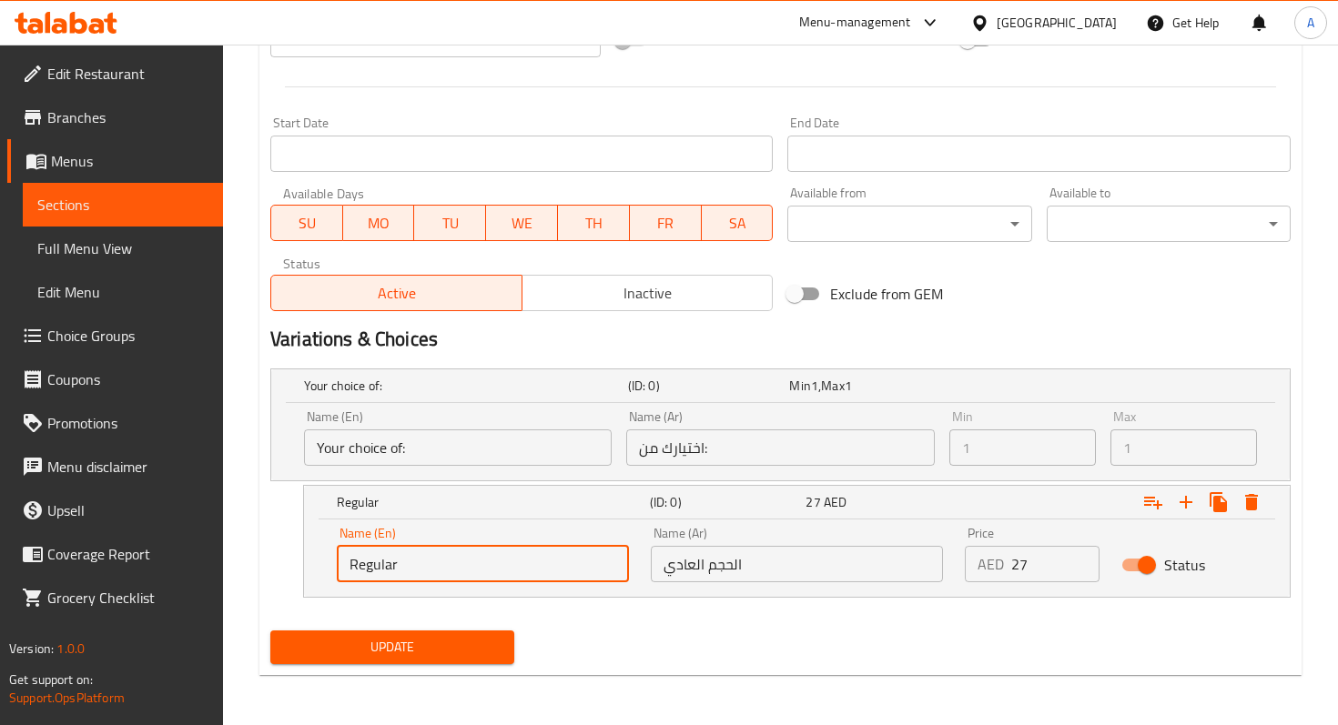
click at [559, 557] on input "Regular" at bounding box center [483, 564] width 292 height 36
type input "R"
type input "size"
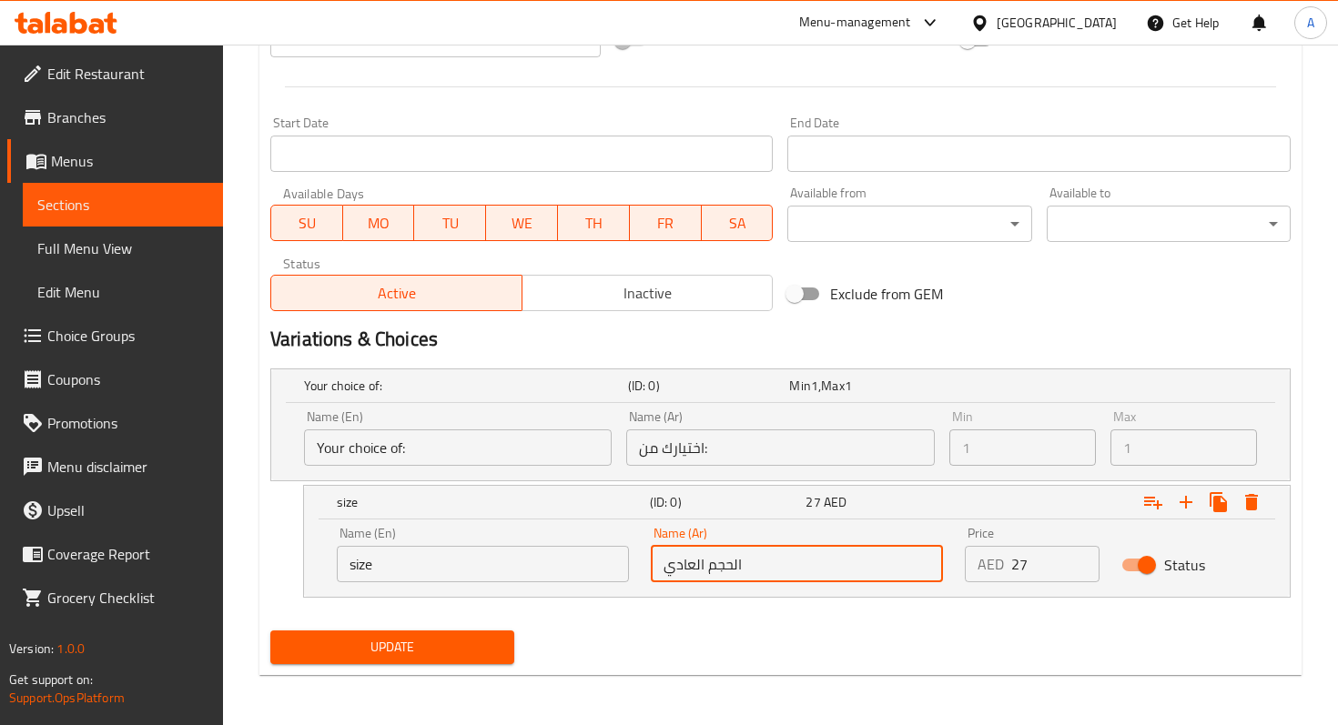
drag, startPoint x: 793, startPoint y: 563, endPoint x: 619, endPoint y: 564, distance: 173.8
click at [619, 564] on div "Name (En) size Name (En) Name (Ar) الحجم العادي Name (Ar) Price AED 27 Price St…" at bounding box center [797, 554] width 942 height 77
type input "h"
paste input "الحجم"
type input "الحجم"
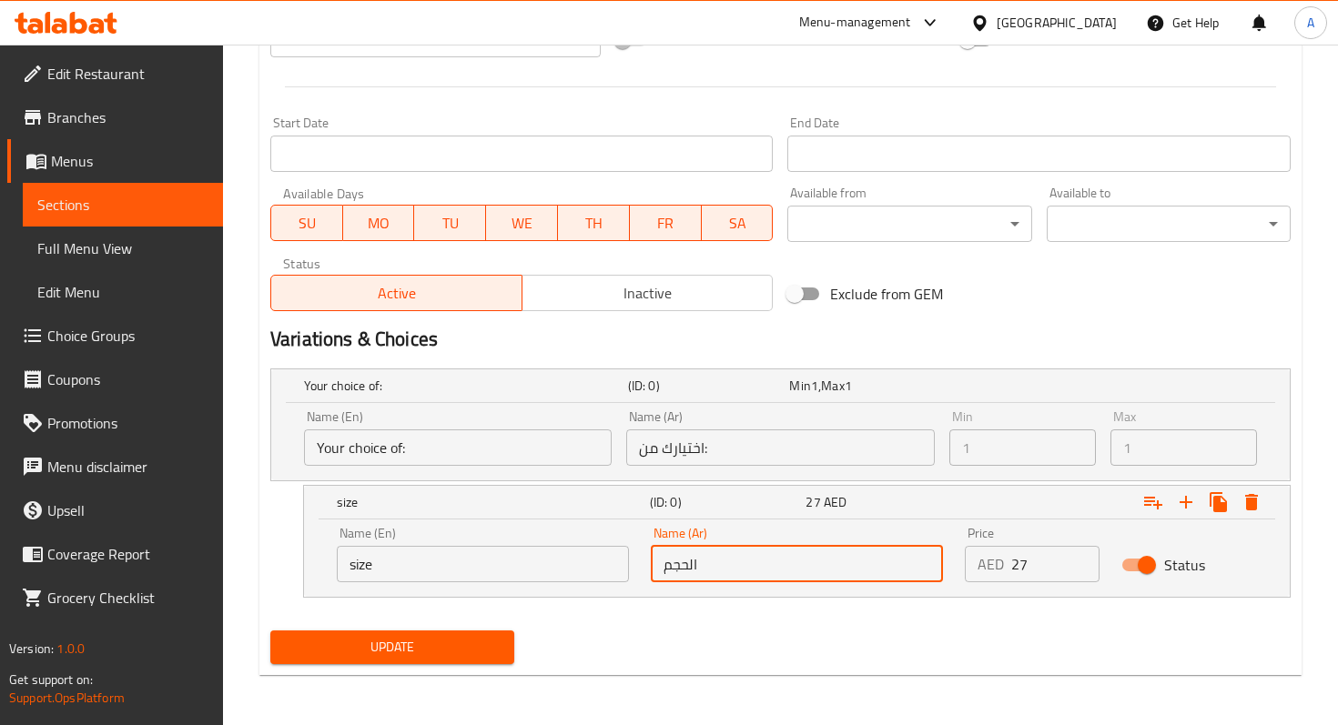
click at [756, 635] on div "Update" at bounding box center [780, 647] width 1035 height 48
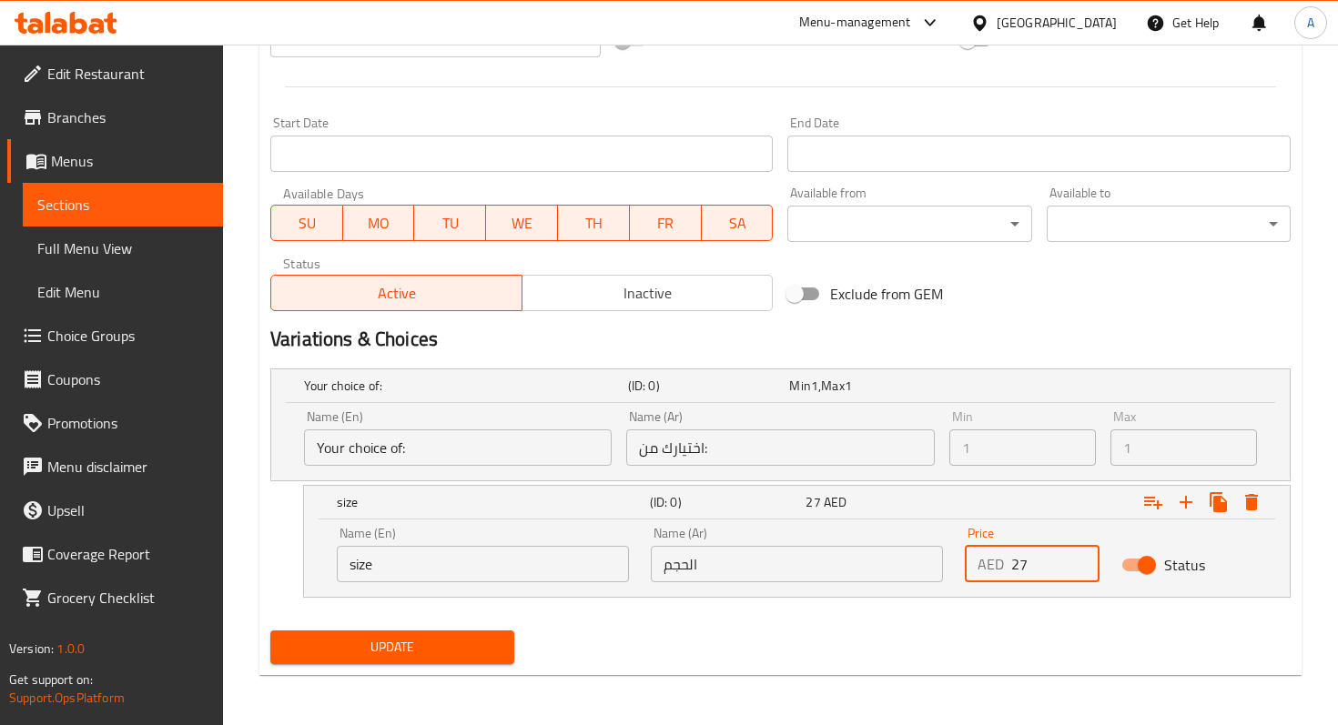
click at [1027, 568] on input "27" at bounding box center [1055, 564] width 88 height 36
type input "2"
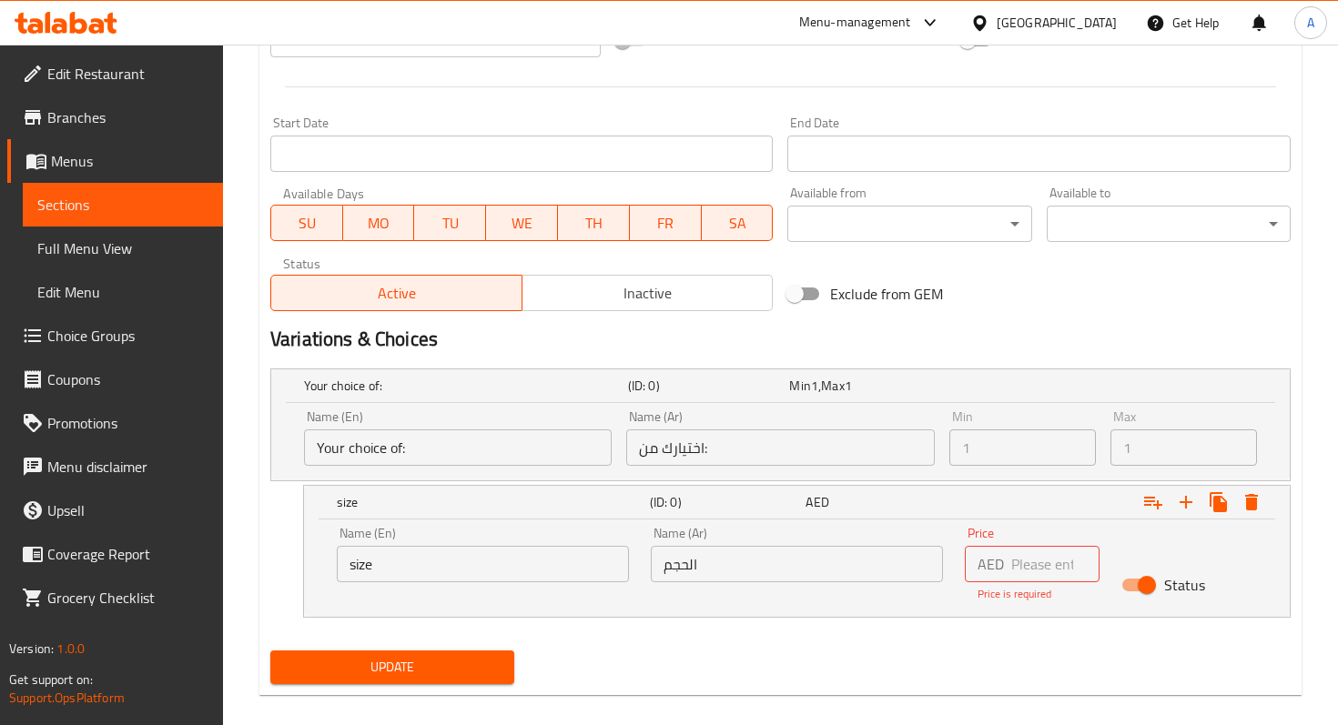
click at [1080, 631] on div "Change Image Size: 1200 x 800 px / Image formats: jpg, png / 5MB Max. Item name…" at bounding box center [780, 99] width 1035 height 1183
click at [1154, 498] on icon "Expand" at bounding box center [1153, 502] width 22 height 22
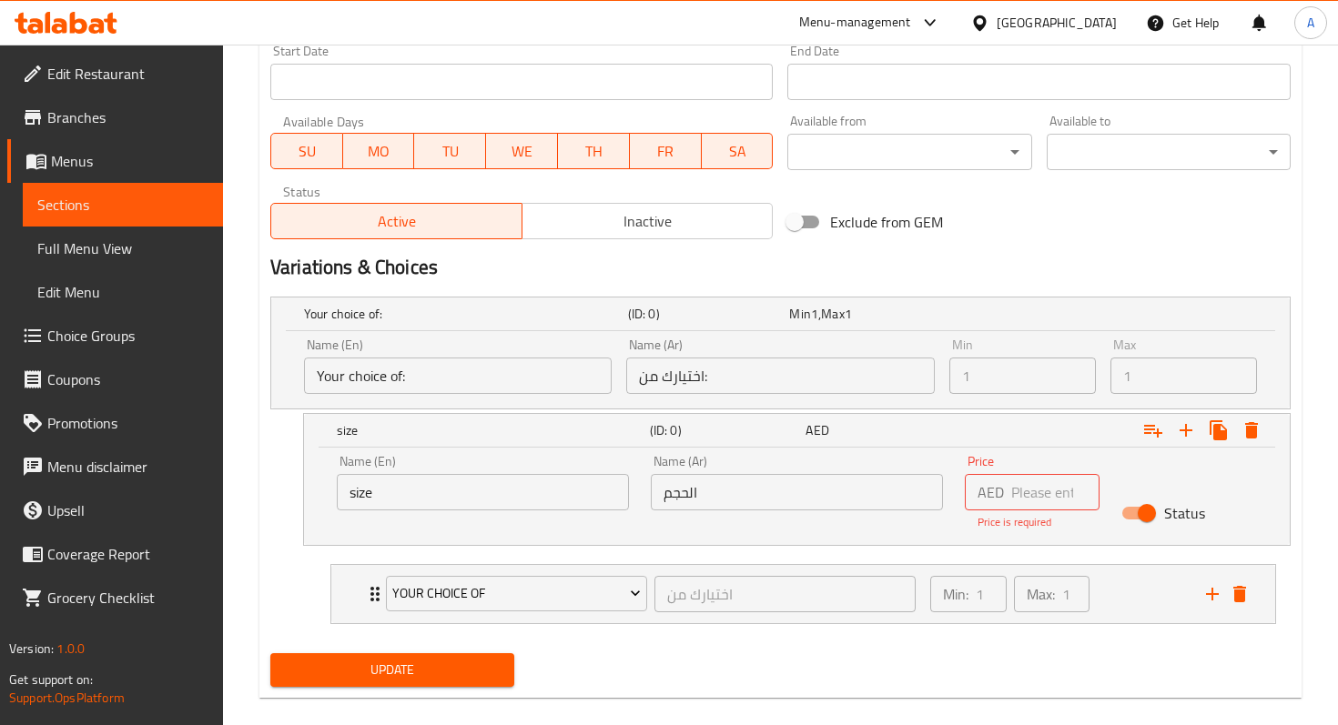
scroll to position [825, 0]
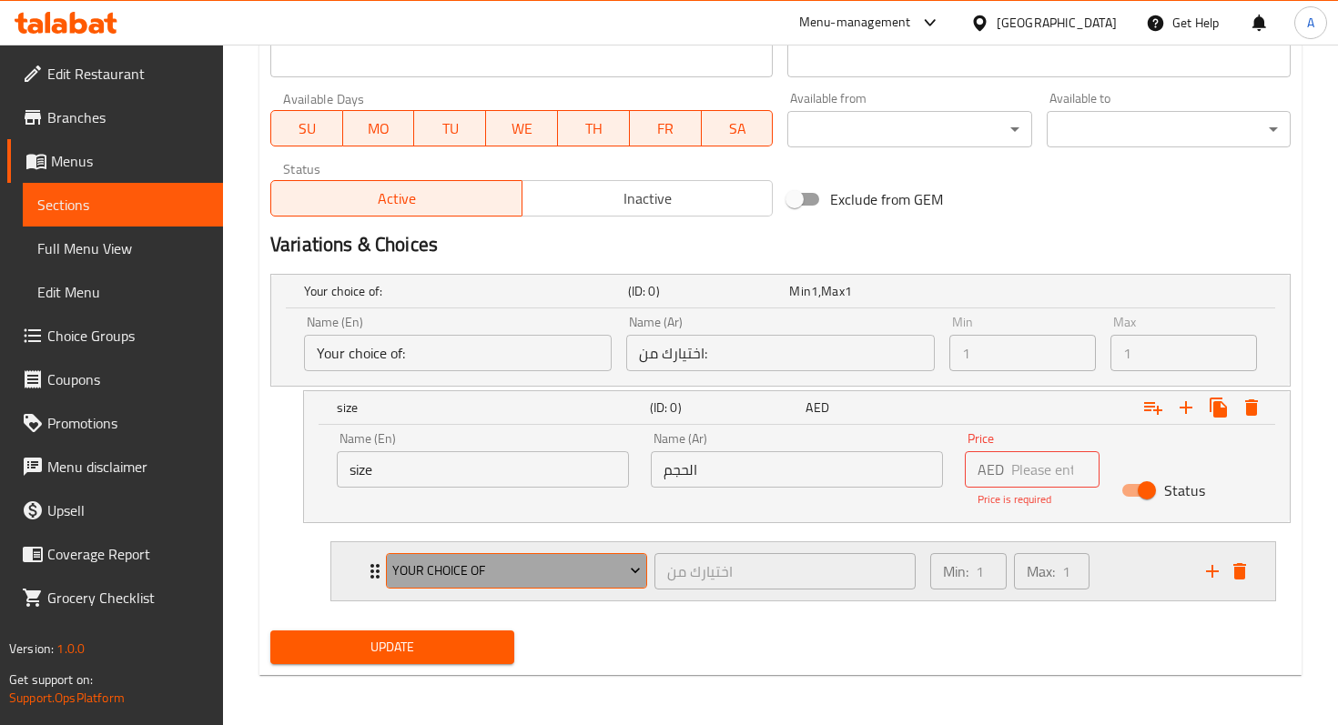
click at [553, 564] on span "Your choice of" at bounding box center [515, 571] width 247 height 23
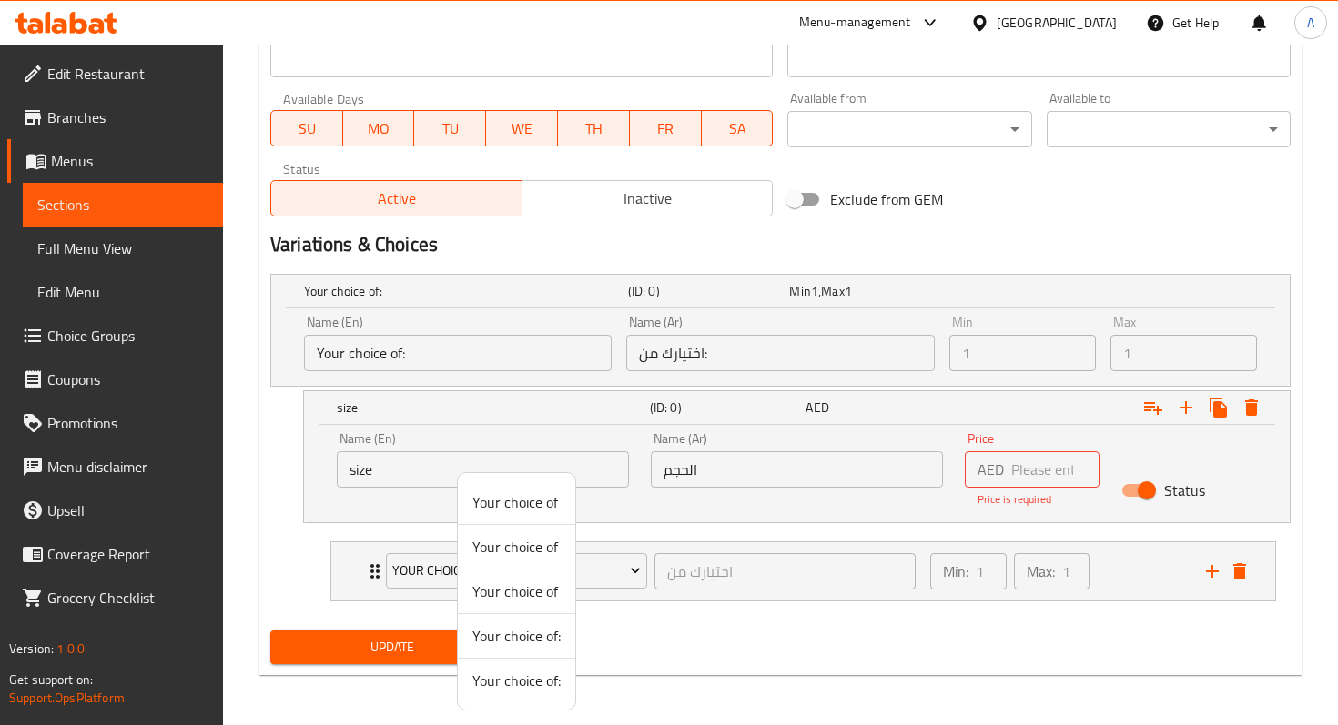
click at [687, 651] on div at bounding box center [669, 362] width 1338 height 725
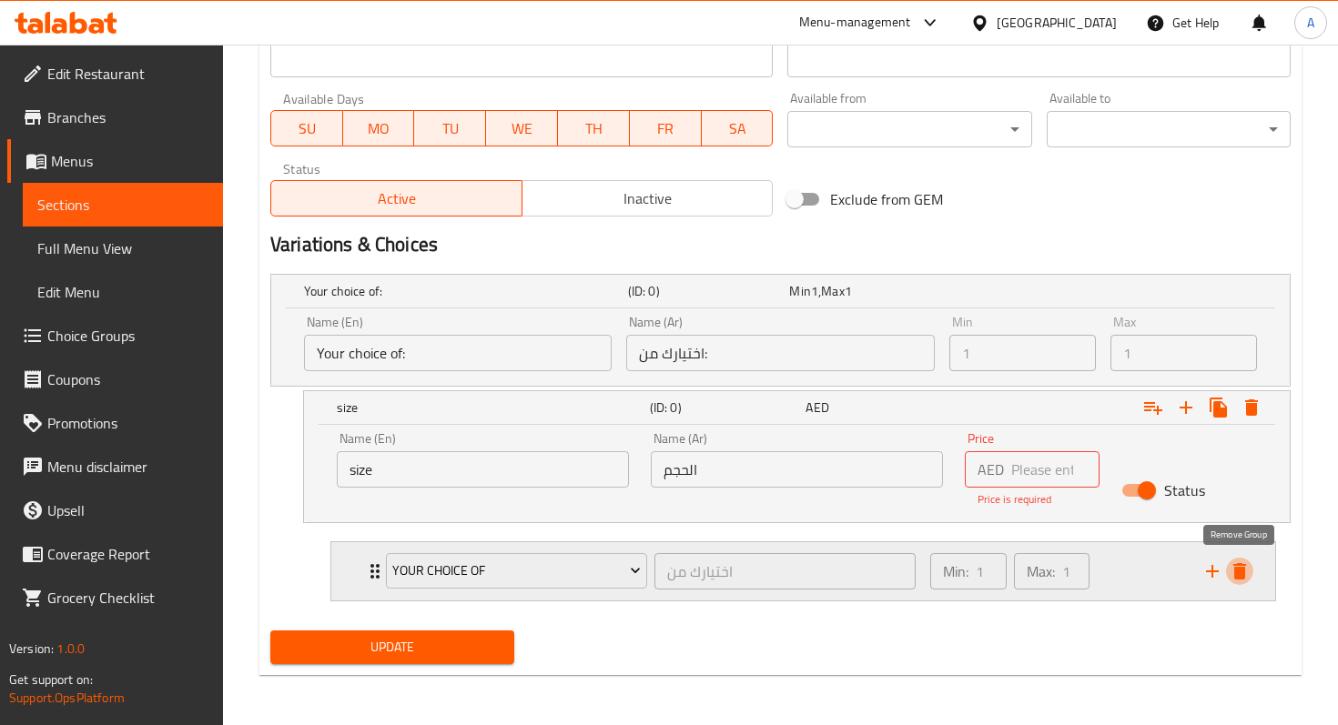
click at [1233, 579] on icon "delete" at bounding box center [1239, 571] width 22 height 22
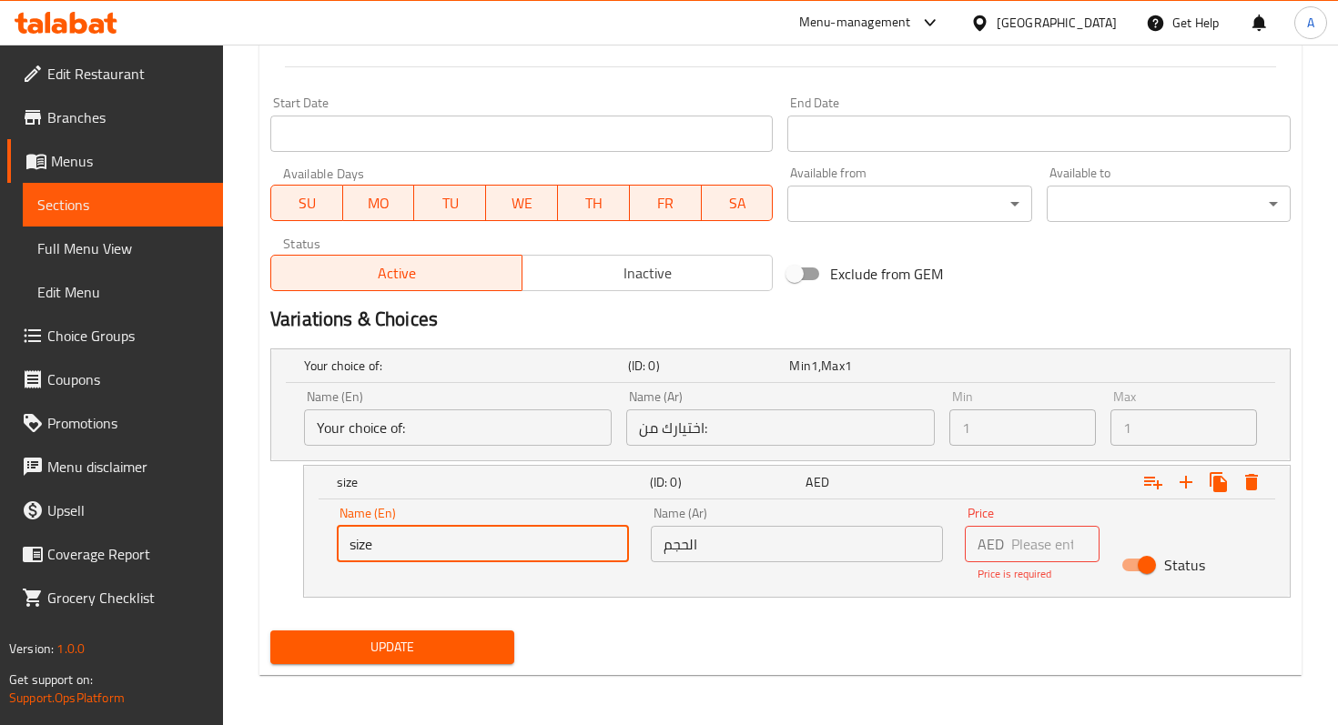
click at [456, 540] on input "size" at bounding box center [483, 544] width 292 height 36
drag, startPoint x: 395, startPoint y: 540, endPoint x: 324, endPoint y: 540, distance: 71.0
click at [324, 540] on div "Name (En) size Name (En) Name (Ar) الحجم Name (Ar) Price AED Price Price is req…" at bounding box center [796, 548] width 985 height 97
paste input "Regular Size"
type input "Regular Size"
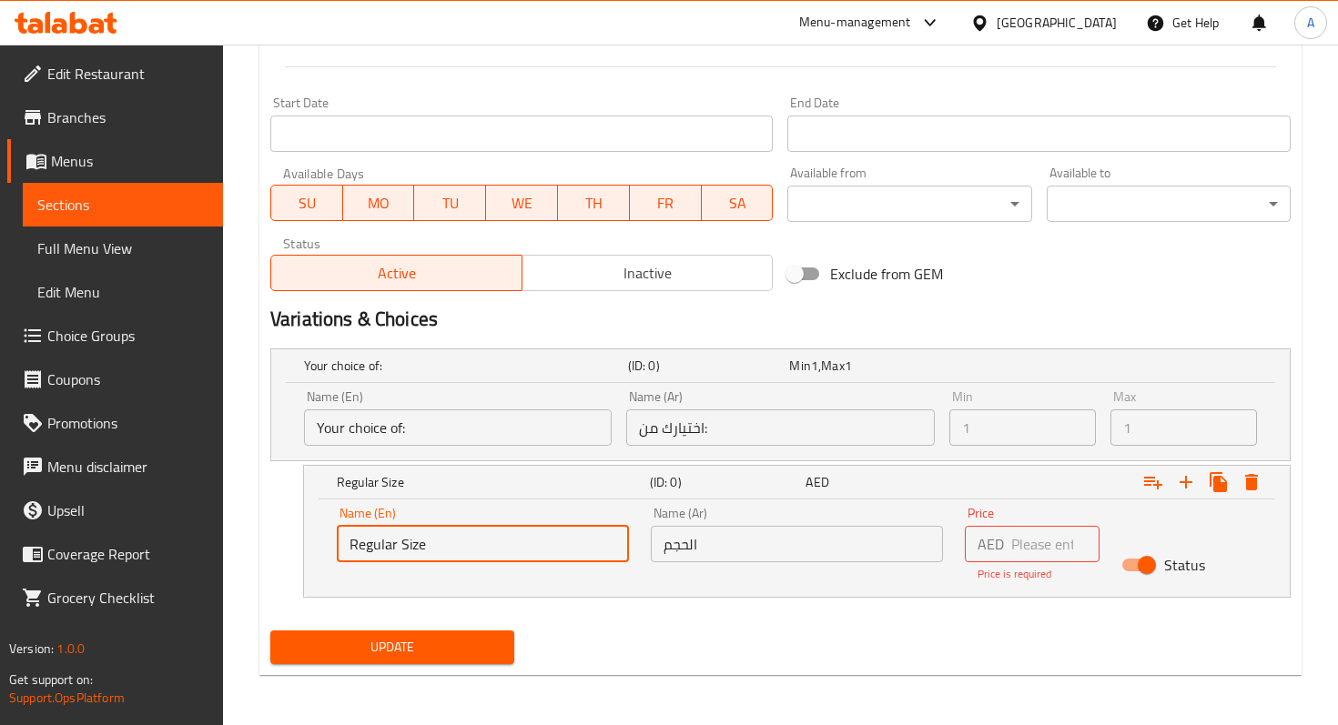
click at [614, 601] on nav at bounding box center [780, 608] width 1020 height 15
click at [732, 541] on input "الحجم" at bounding box center [797, 544] width 292 height 36
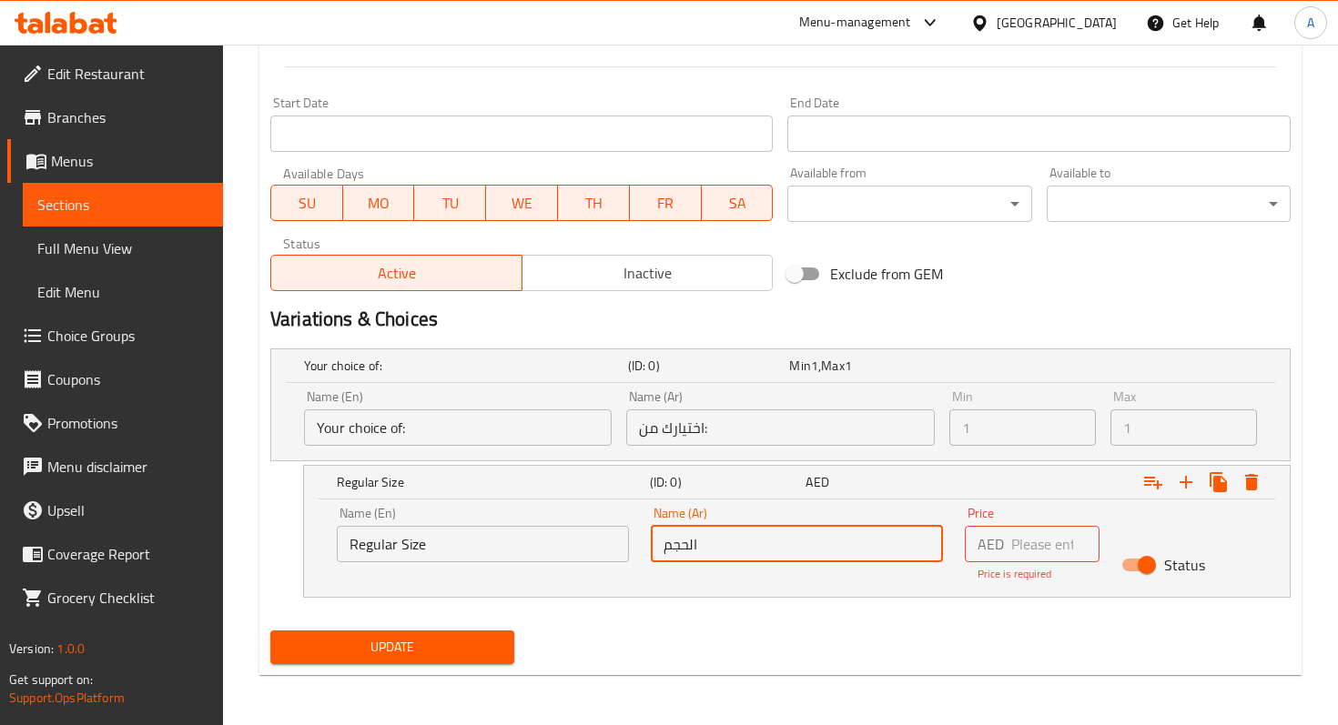
click at [667, 541] on input "الحجم" at bounding box center [797, 544] width 292 height 36
drag, startPoint x: 725, startPoint y: 544, endPoint x: 648, endPoint y: 544, distance: 77.3
click at [648, 544] on div "Name (Ar) الحجم Name (Ar)" at bounding box center [797, 544] width 314 height 97
paste input "العادي"
type input "الحجم العادي"
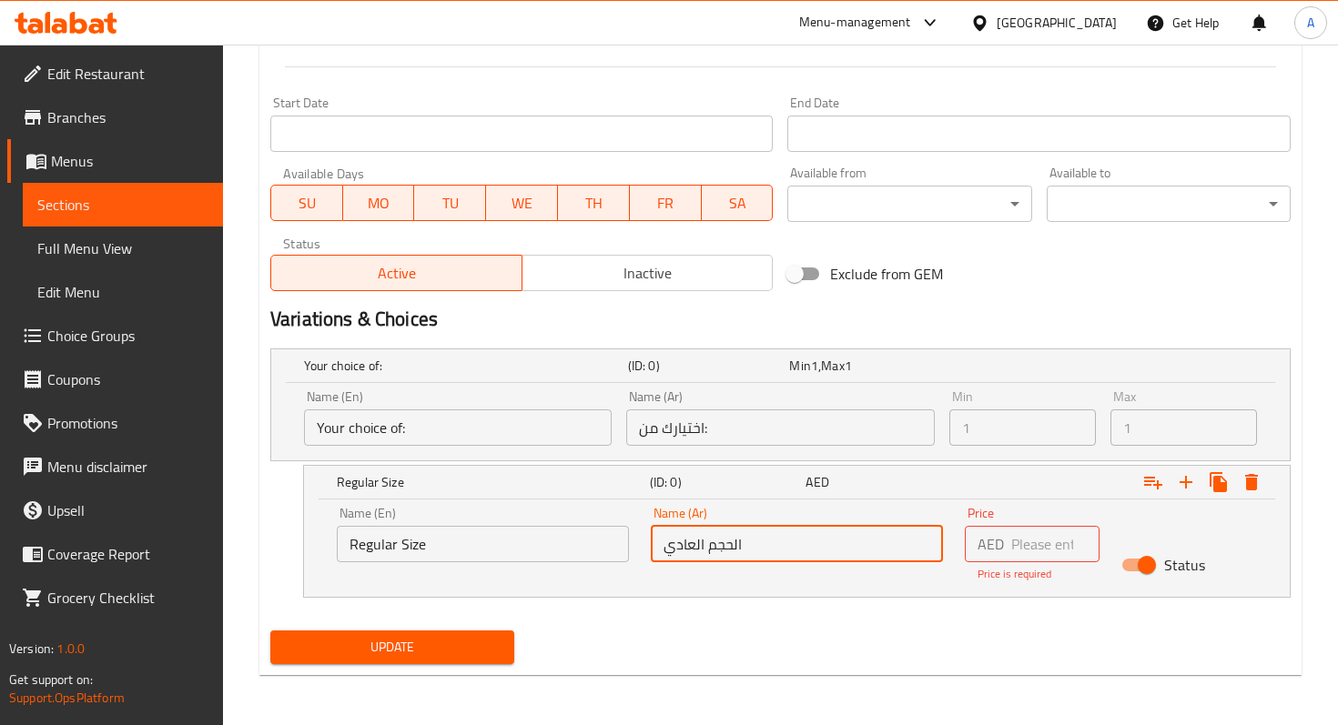
click at [770, 627] on div "Update" at bounding box center [780, 647] width 1035 height 48
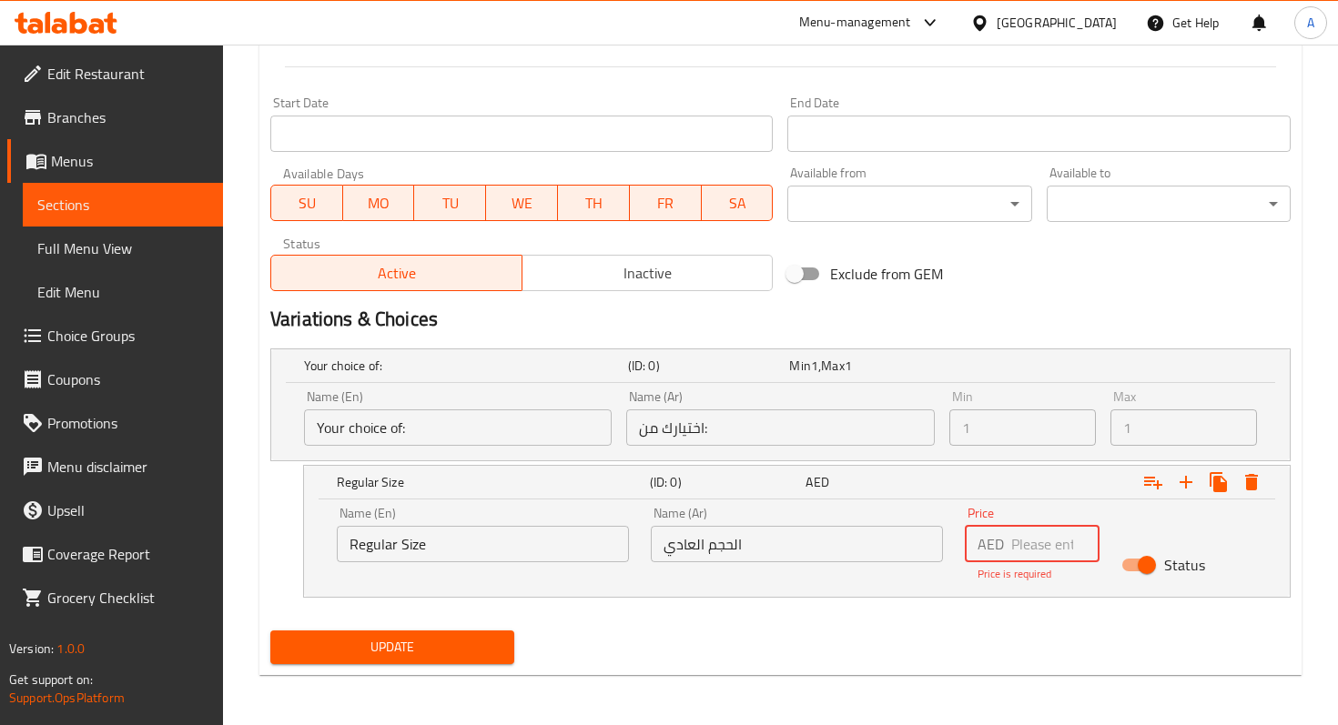
click at [1015, 557] on input "number" at bounding box center [1055, 544] width 88 height 36
type input "27"
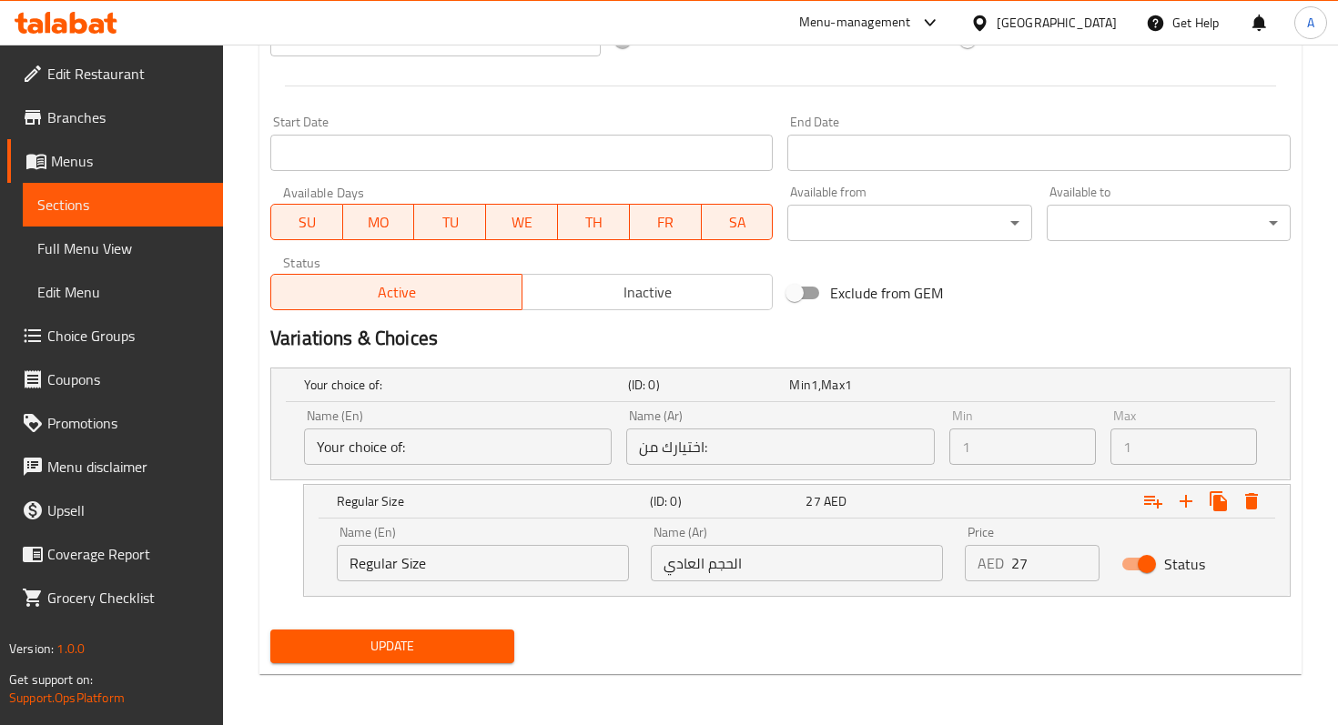
scroll to position [731, 0]
click at [1027, 640] on div "Update" at bounding box center [780, 647] width 1035 height 48
click at [1180, 510] on icon "Expand" at bounding box center [1186, 502] width 22 height 22
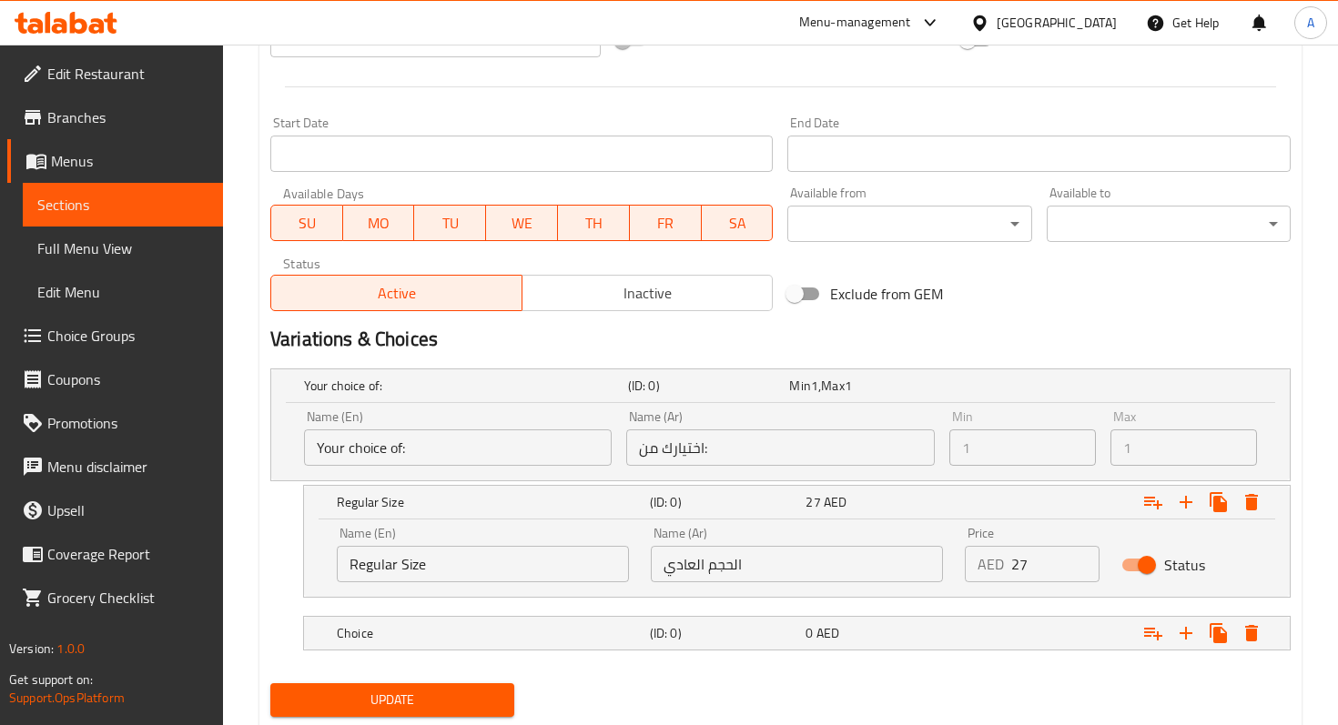
scroll to position [783, 0]
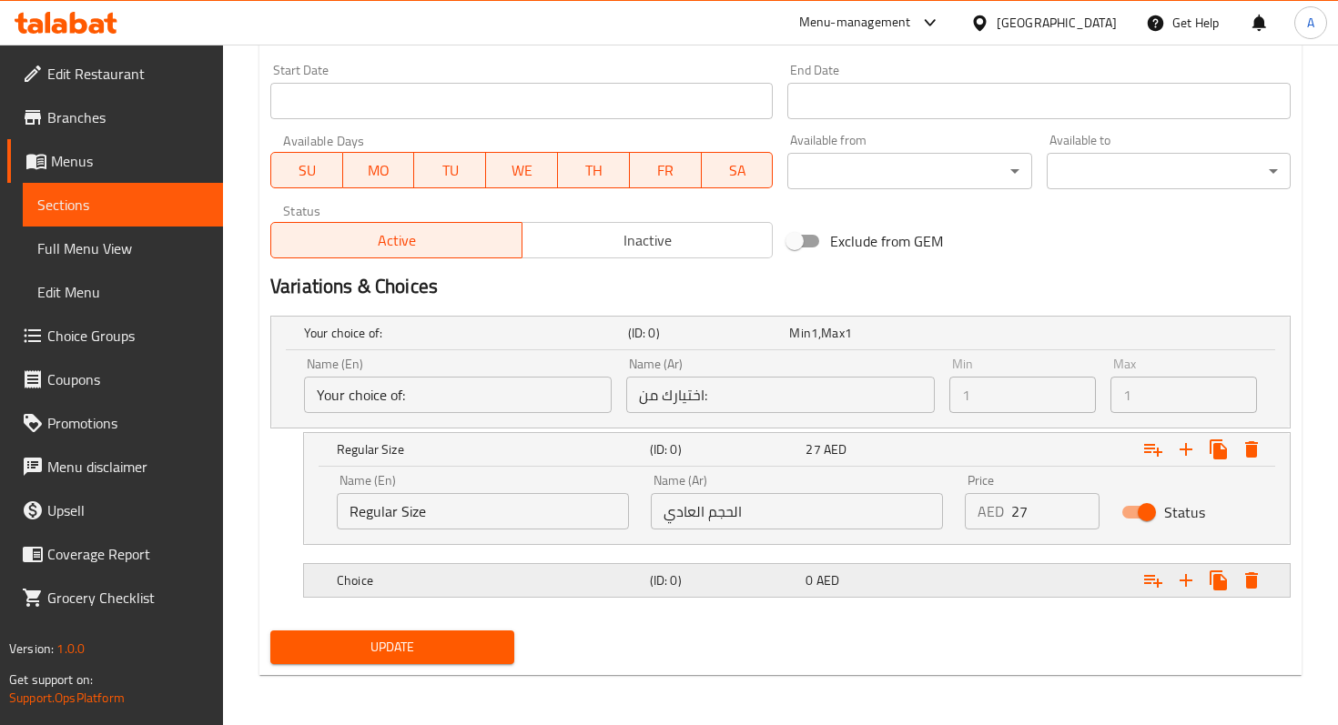
click at [684, 586] on h5 "(ID: 0)" at bounding box center [724, 580] width 149 height 18
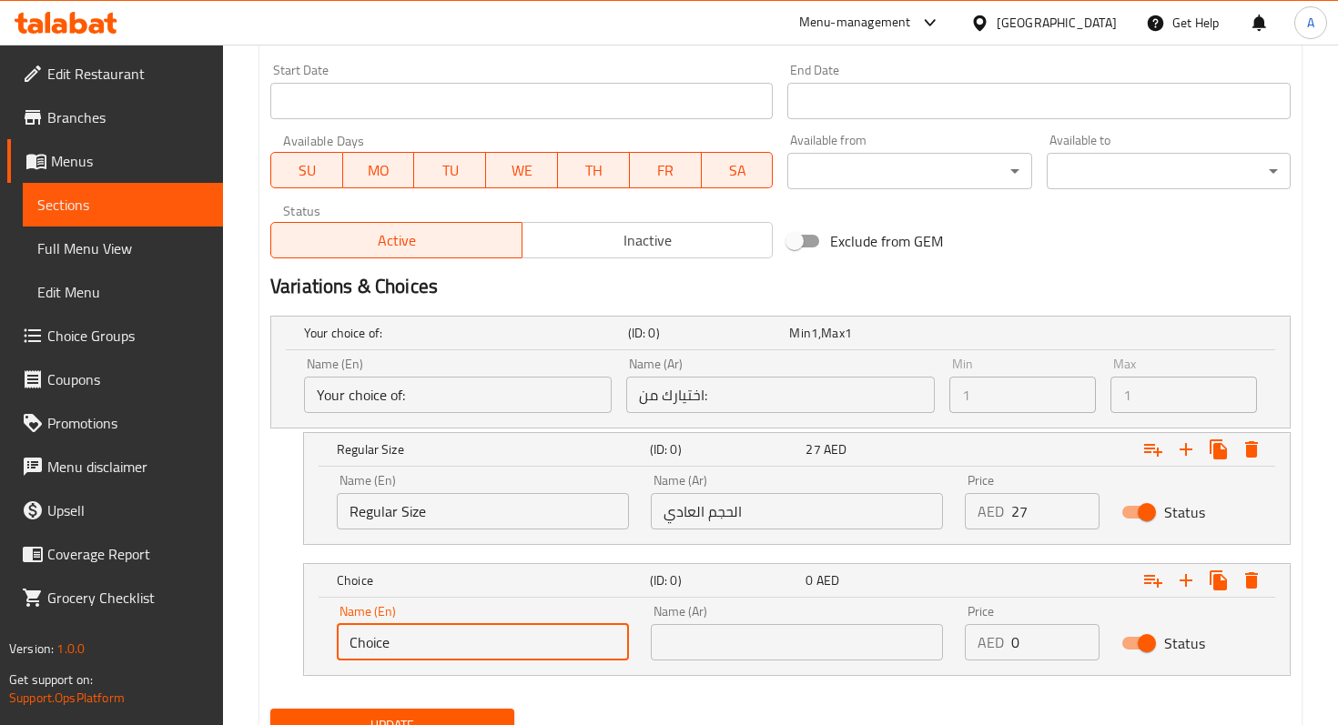
click at [486, 659] on input "Choice" at bounding box center [483, 642] width 292 height 36
type input "C"
type input "l"
type input "Large"
click at [717, 641] on input "text" at bounding box center [797, 642] width 292 height 36
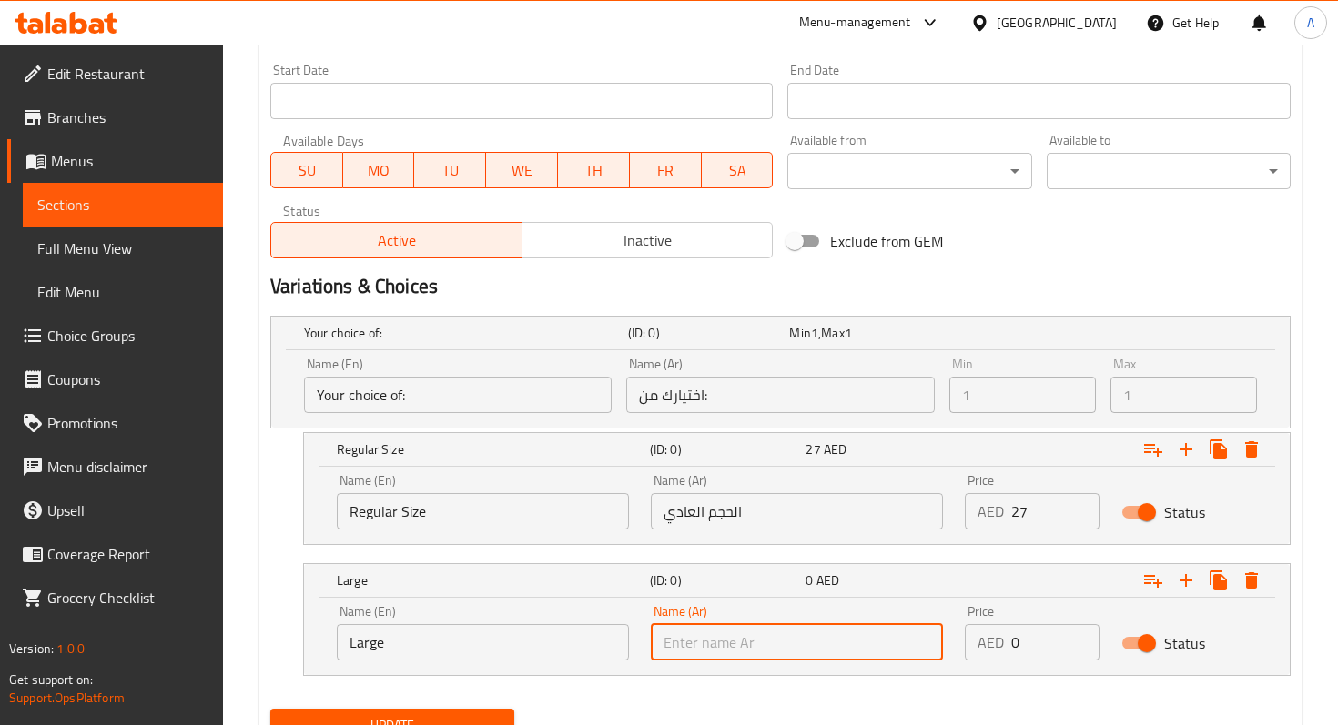
paste input "كبي"
drag, startPoint x: 702, startPoint y: 643, endPoint x: 621, endPoint y: 643, distance: 81.0
click at [621, 643] on div "Name (En) Large Name (En) Name (Ar) كبي Name (Ar) Price AED 0 Price Status" at bounding box center [797, 632] width 942 height 77
paste input "ر"
type input "كبير"
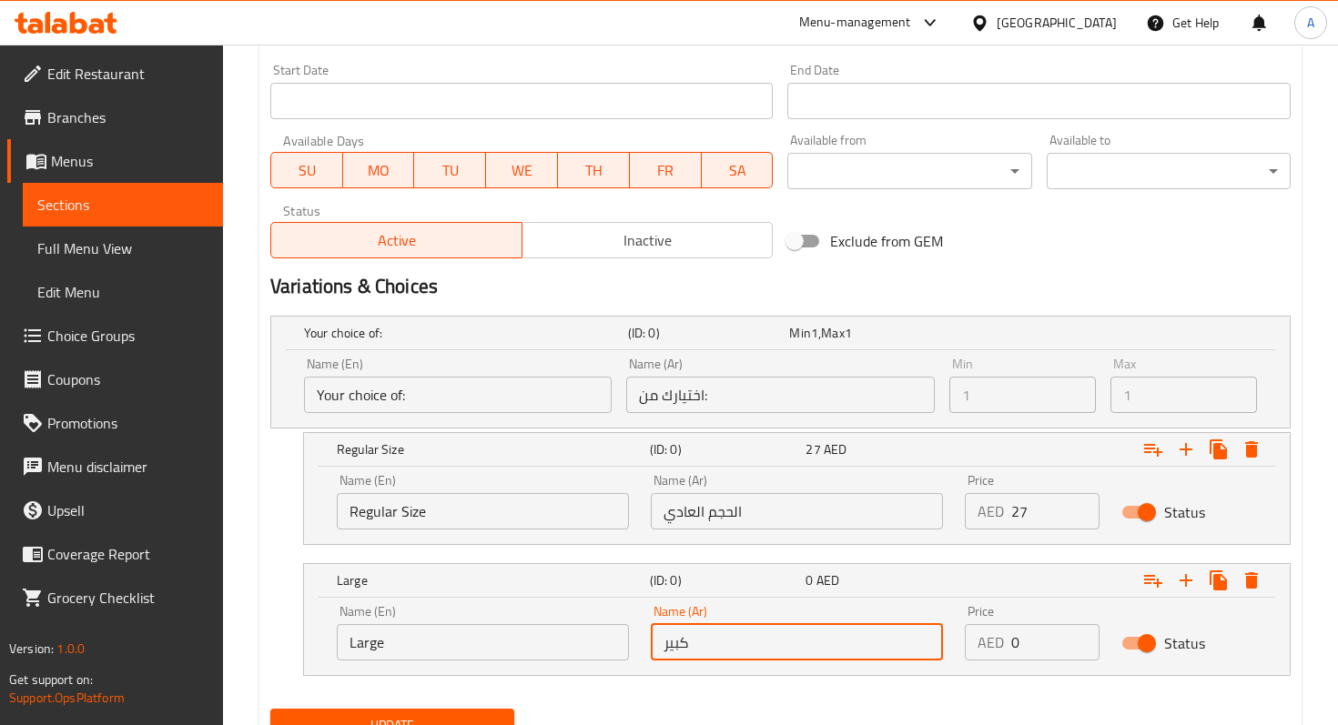
click at [1037, 645] on input "0" at bounding box center [1055, 642] width 88 height 36
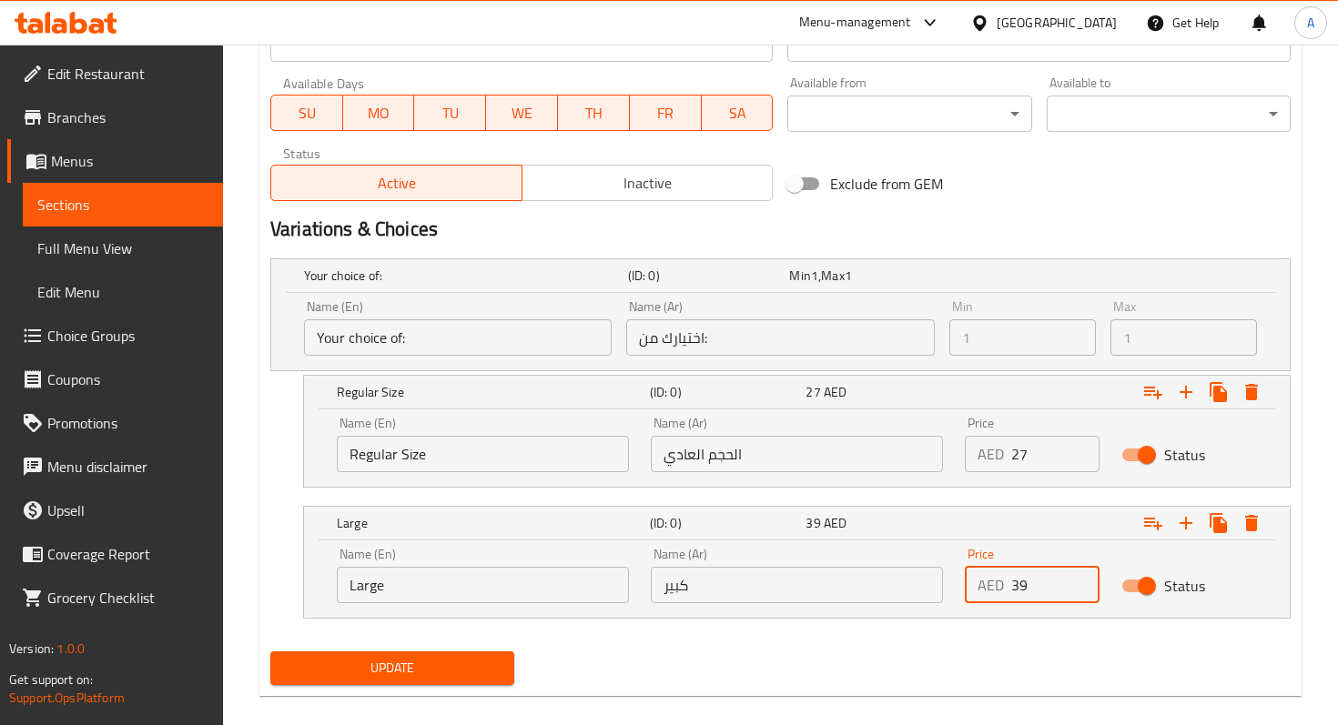
scroll to position [862, 0]
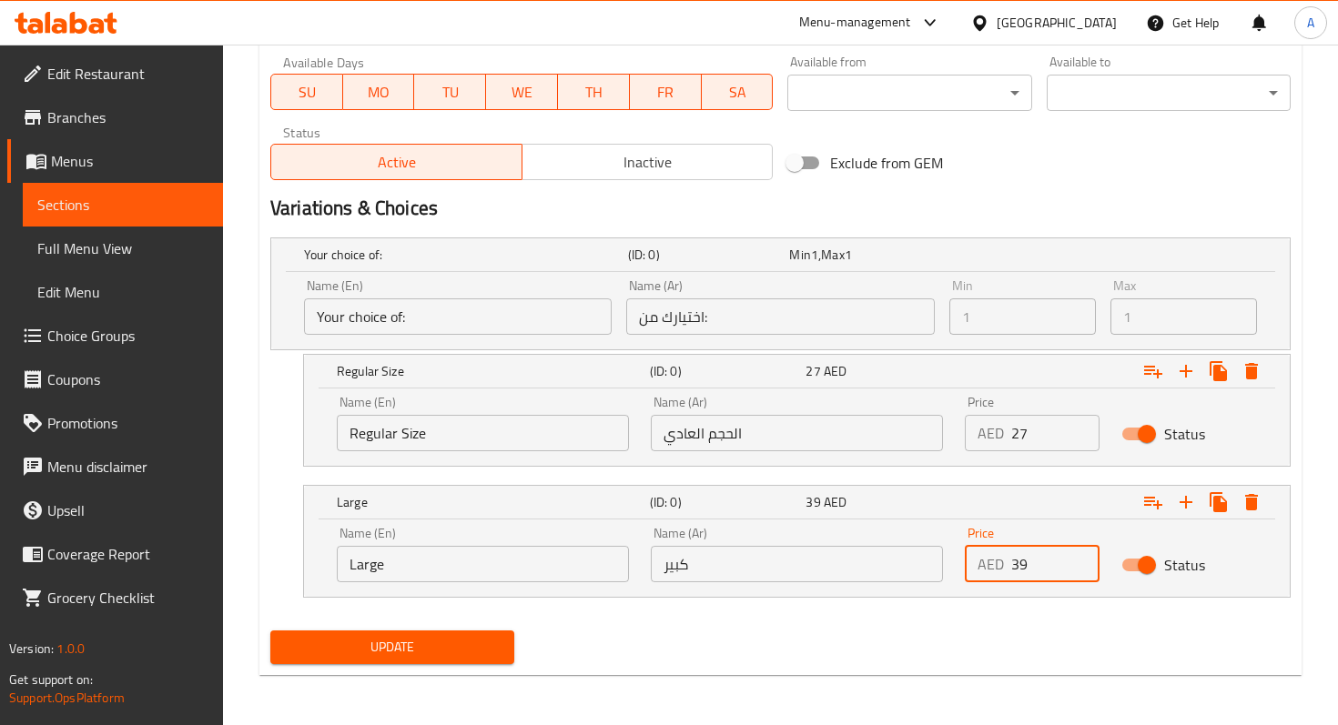
type input "39"
click at [462, 646] on span "Update" at bounding box center [392, 647] width 215 height 23
click at [604, 216] on h2 "Variations & Choices" at bounding box center [780, 208] width 1020 height 27
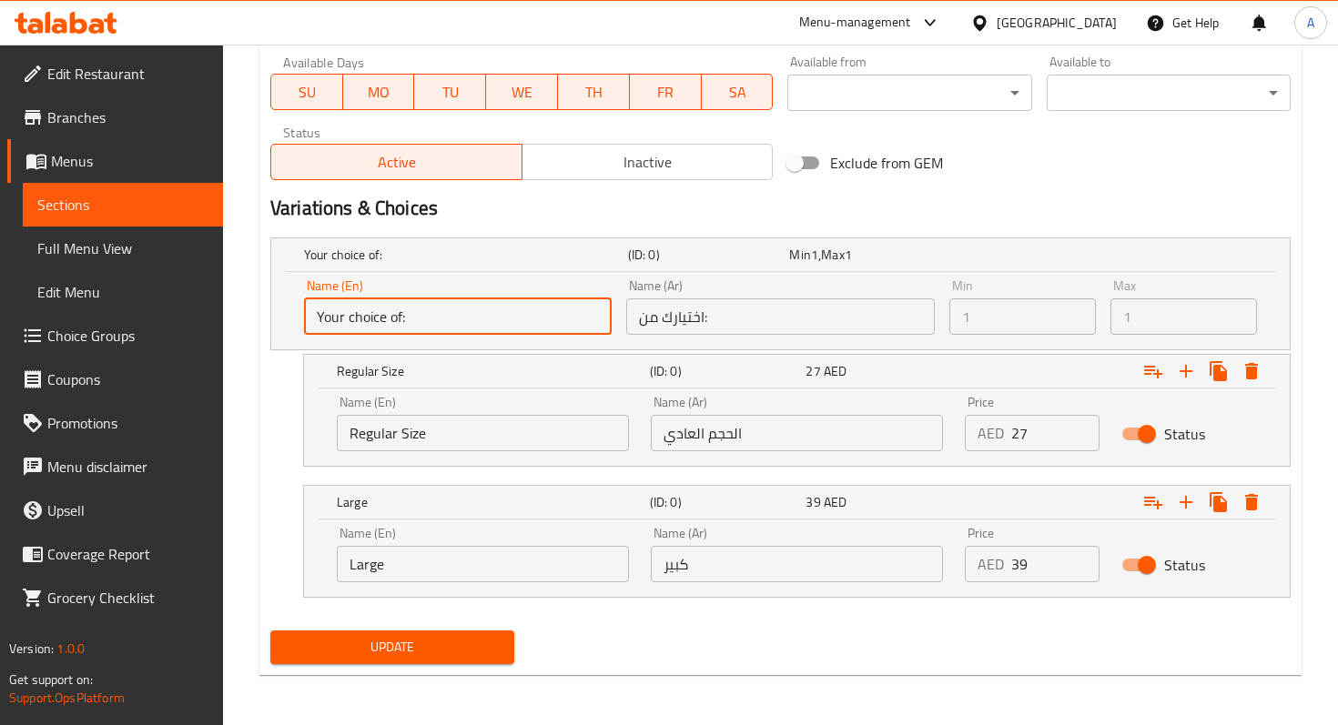
click at [538, 317] on input "Your choice of:" at bounding box center [458, 316] width 308 height 36
click at [672, 334] on div "Name (Ar) اختيارك من: Name (Ar)" at bounding box center [780, 307] width 322 height 70
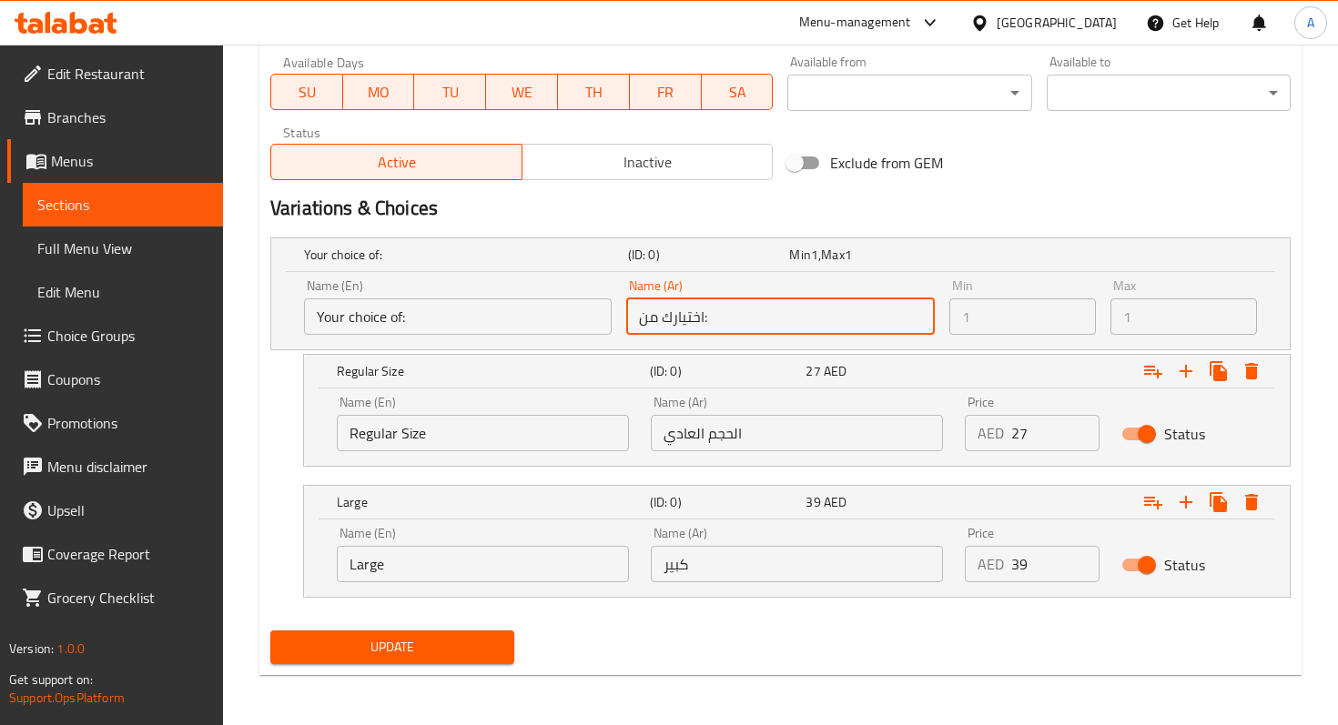
click at [668, 323] on input "اختيارك من:" at bounding box center [780, 316] width 308 height 36
click at [524, 323] on input "Your choice of:" at bounding box center [458, 316] width 308 height 36
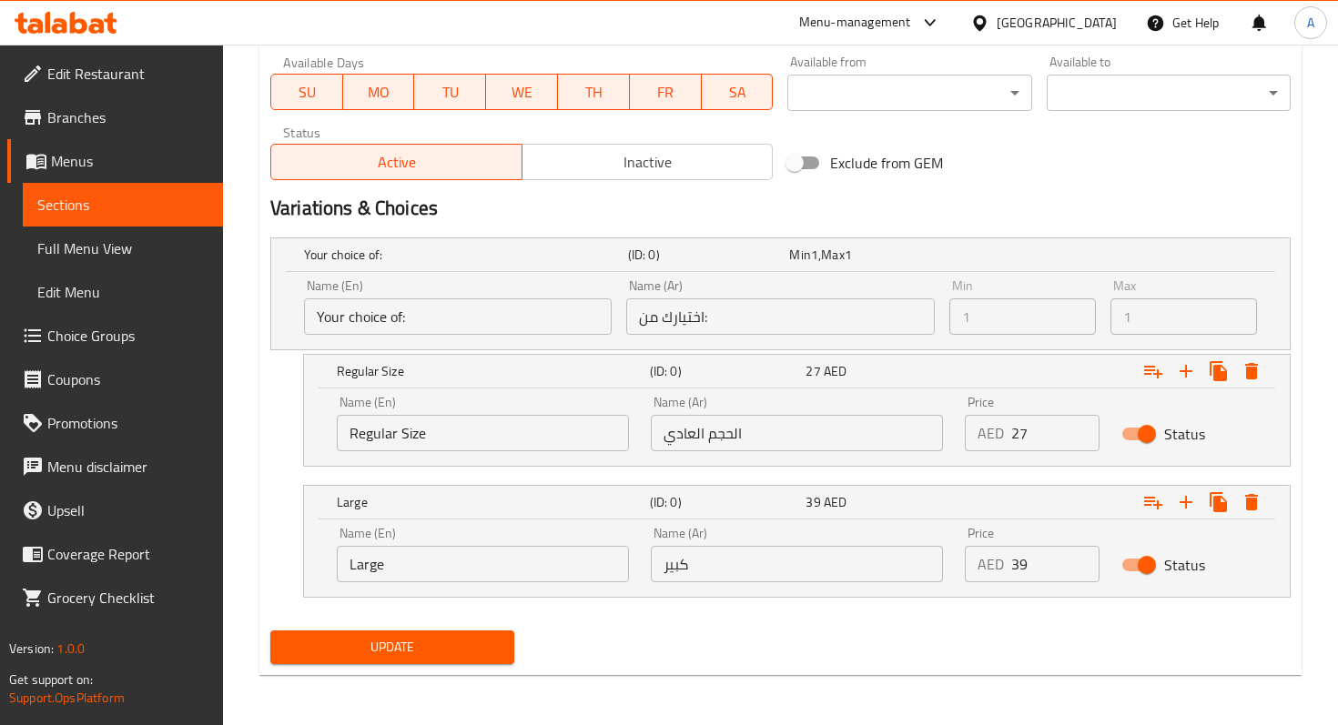
click at [441, 529] on div "Name (En) Large Name (En)" at bounding box center [483, 555] width 292 height 56
click at [452, 550] on input "Large" at bounding box center [483, 564] width 292 height 36
click at [1017, 502] on div "Expand" at bounding box center [1114, 502] width 313 height 40
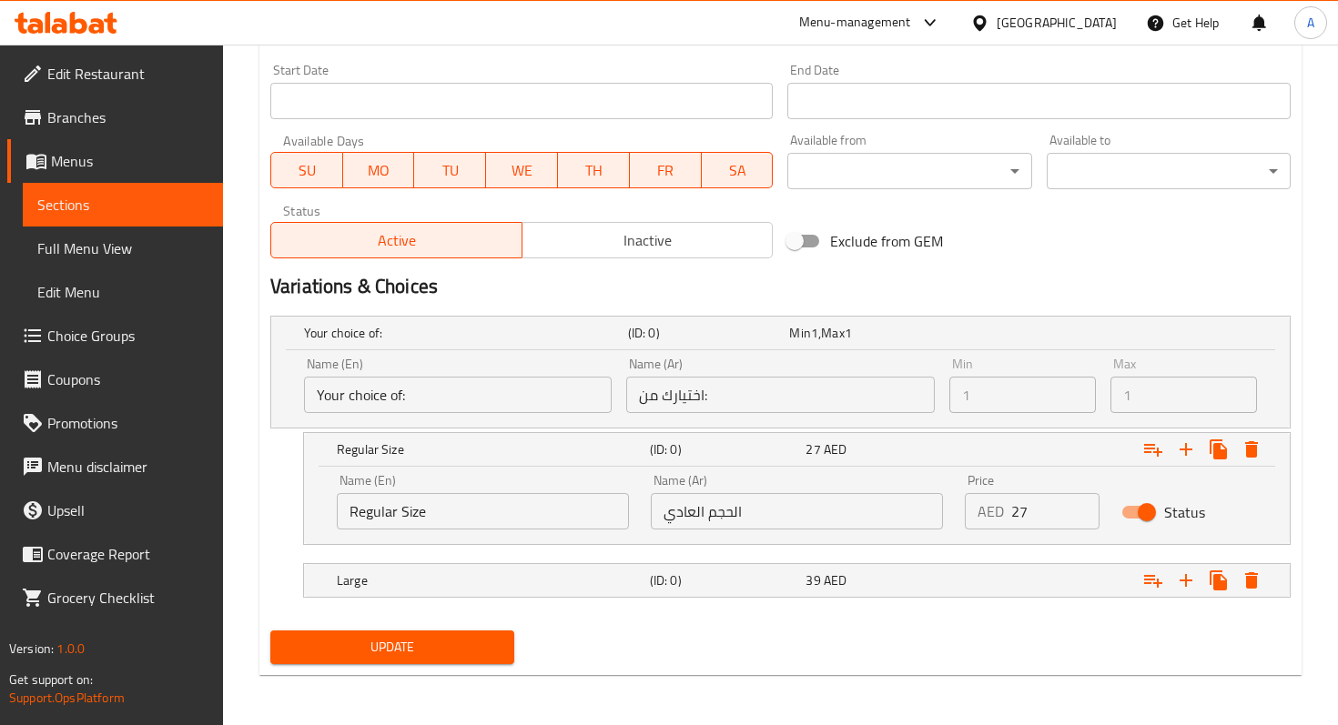
scroll to position [731, 0]
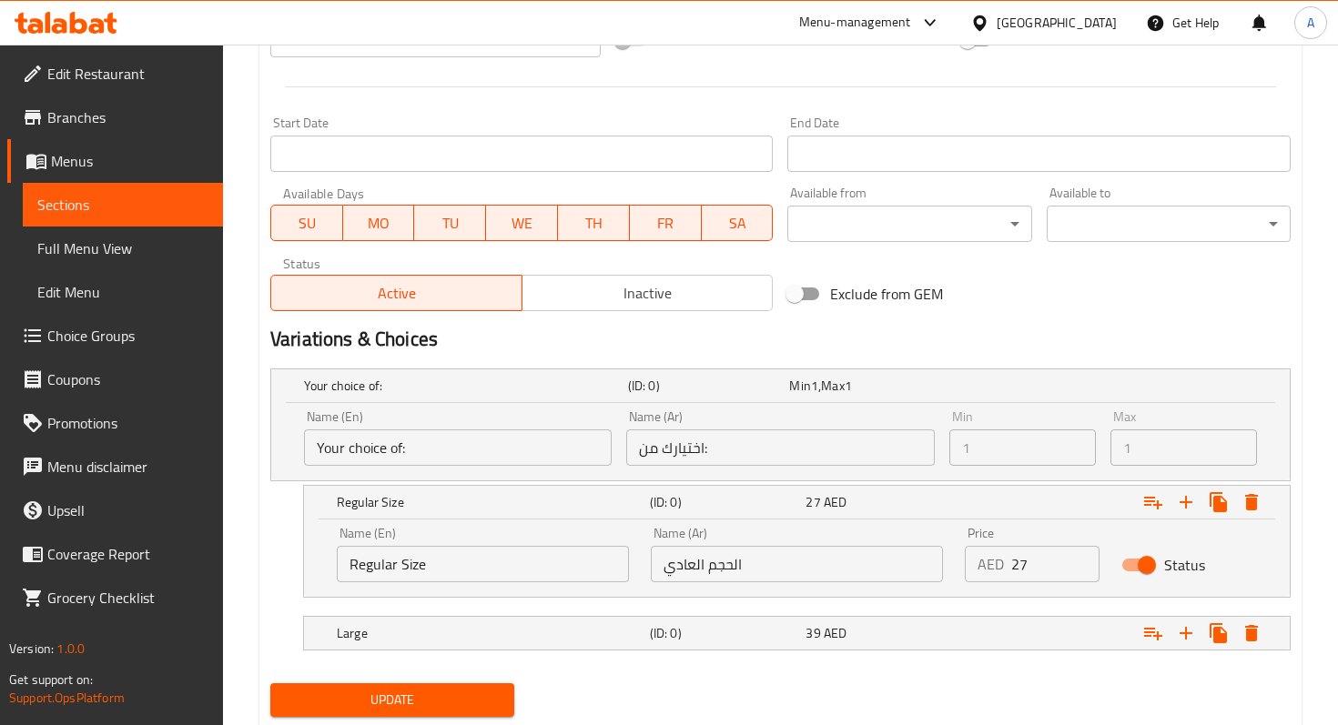
click at [1074, 333] on h2 "Variations & Choices" at bounding box center [780, 339] width 1020 height 27
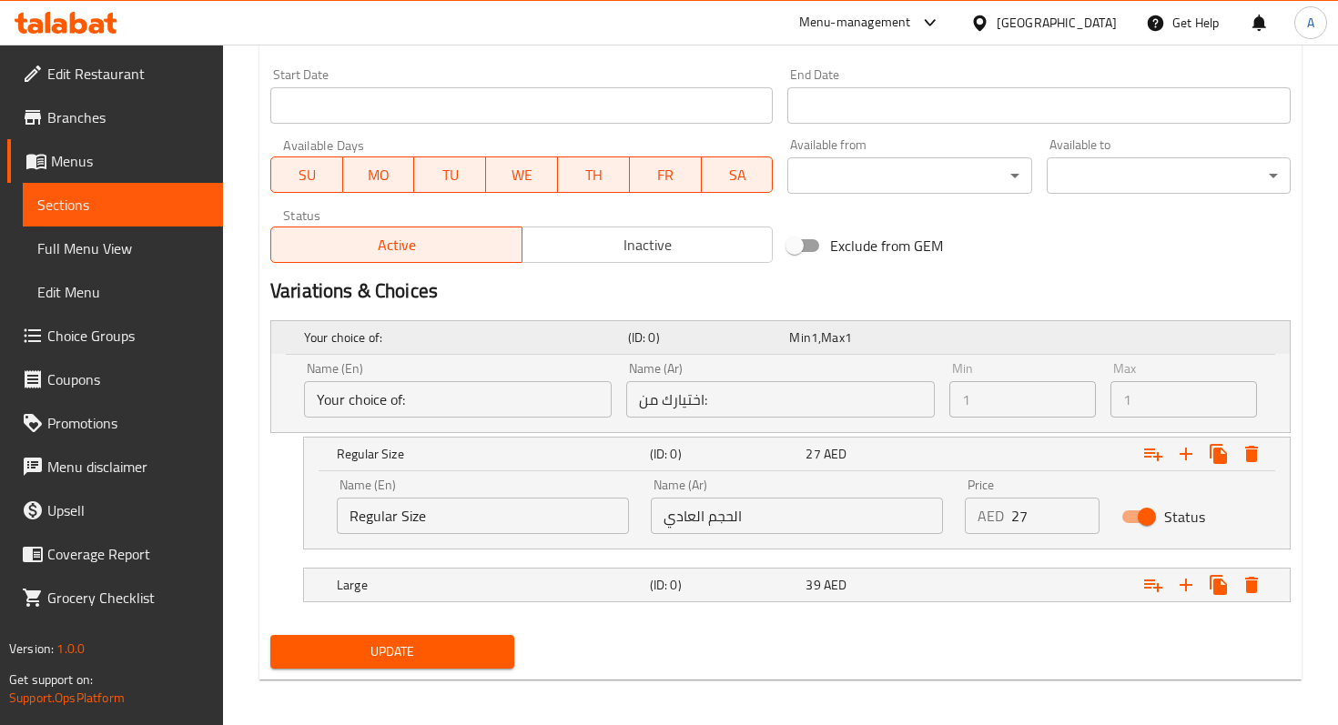
scroll to position [783, 0]
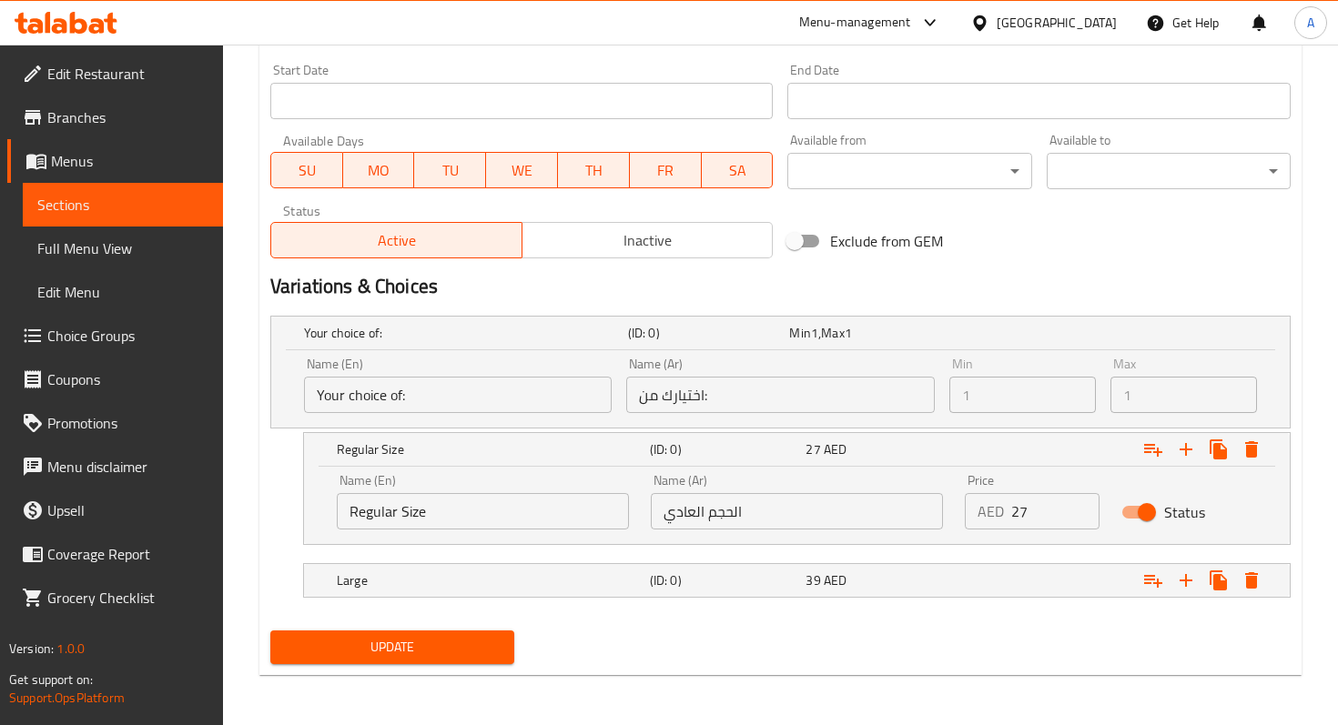
click at [1239, 510] on div "Status" at bounding box center [1188, 512] width 157 height 56
click at [843, 593] on div "Large (ID: 0) 39 AED" at bounding box center [802, 580] width 938 height 40
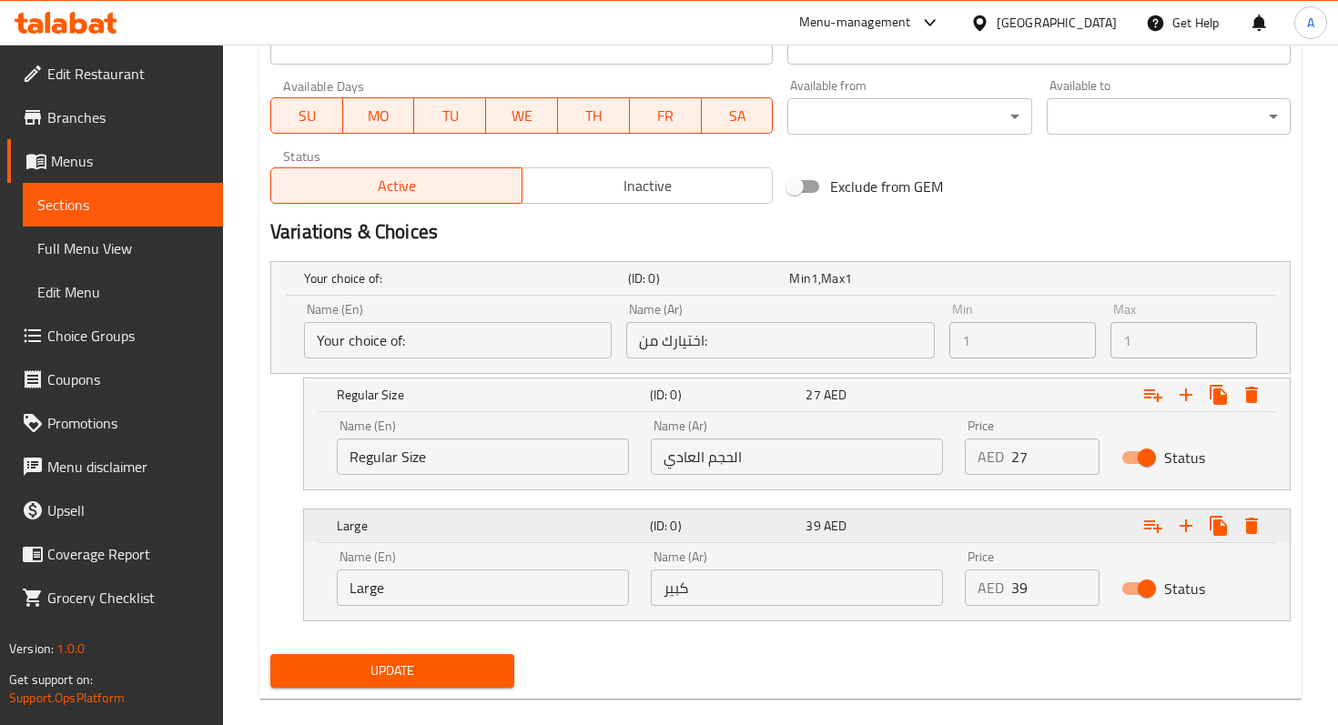
scroll to position [862, 0]
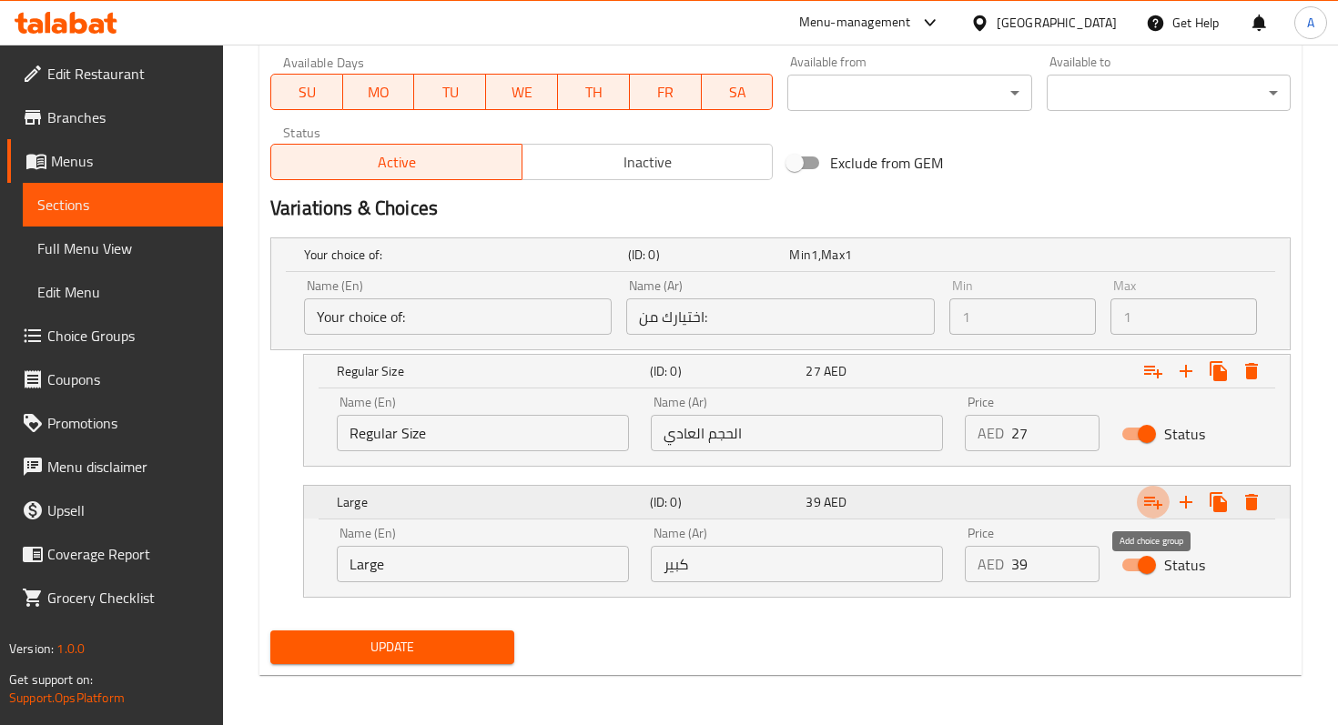
click at [1156, 503] on icon "Expand" at bounding box center [1153, 503] width 18 height 13
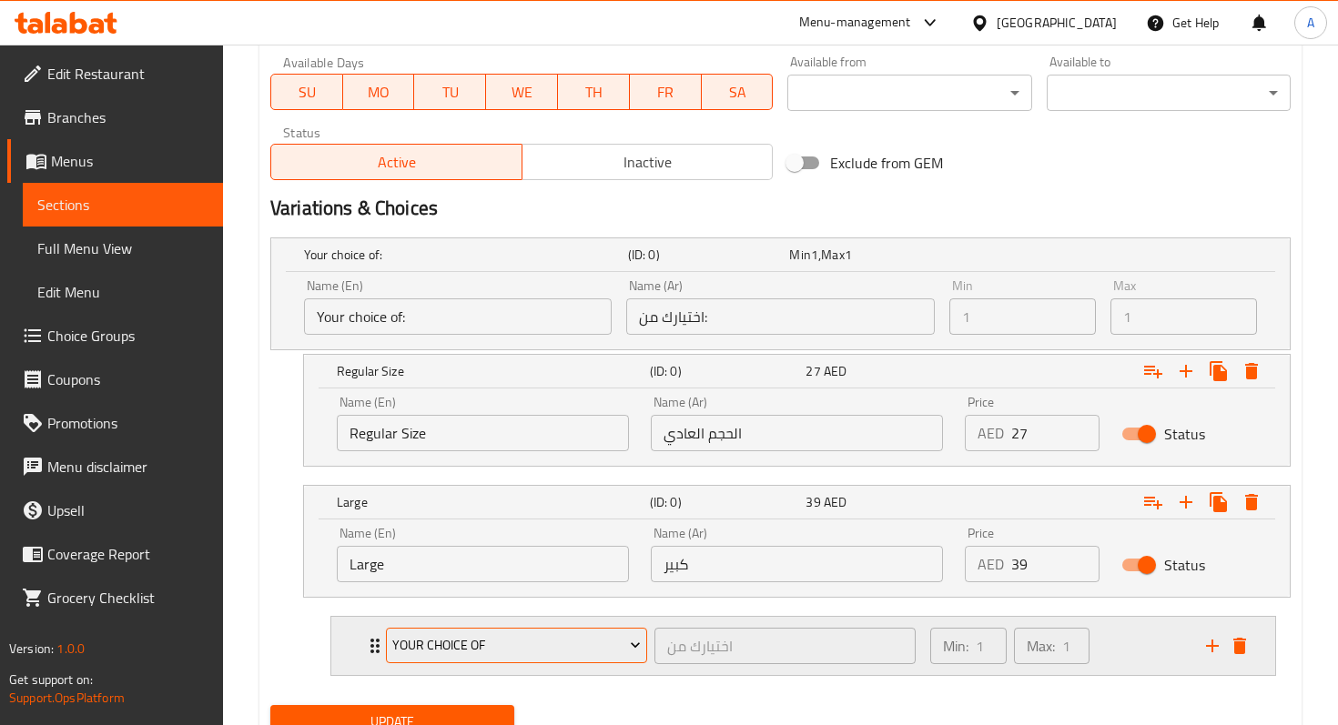
click at [591, 649] on span "Your choice of" at bounding box center [515, 645] width 247 height 23
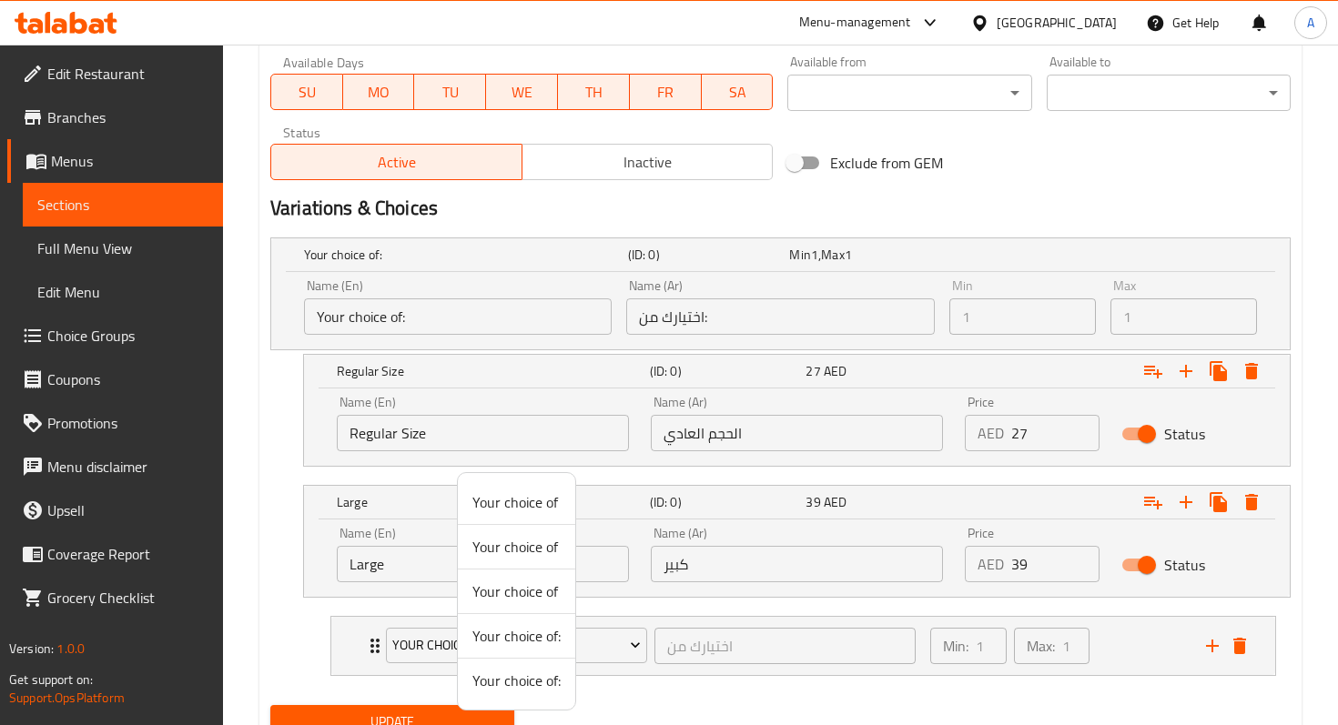
click at [523, 505] on span "Your choice of" at bounding box center [516, 502] width 88 height 22
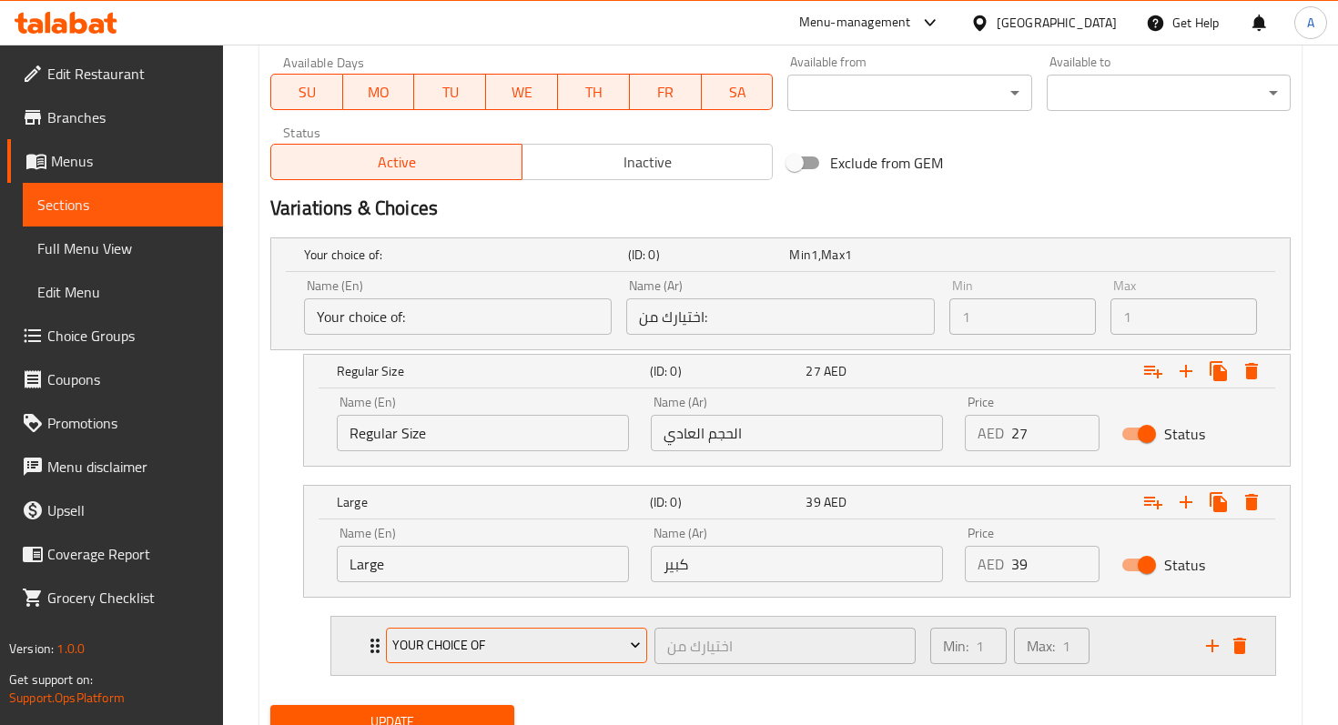
scroll to position [936, 0]
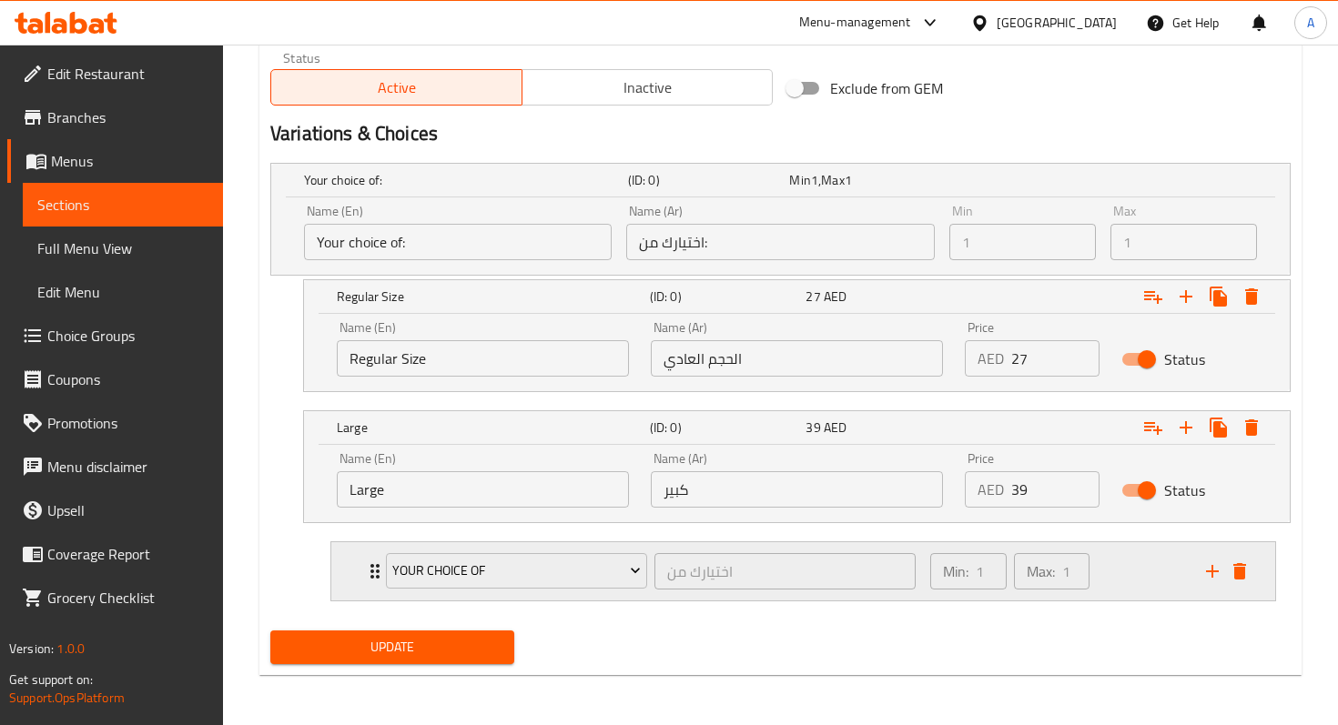
click at [369, 565] on icon "Expand" at bounding box center [375, 571] width 22 height 22
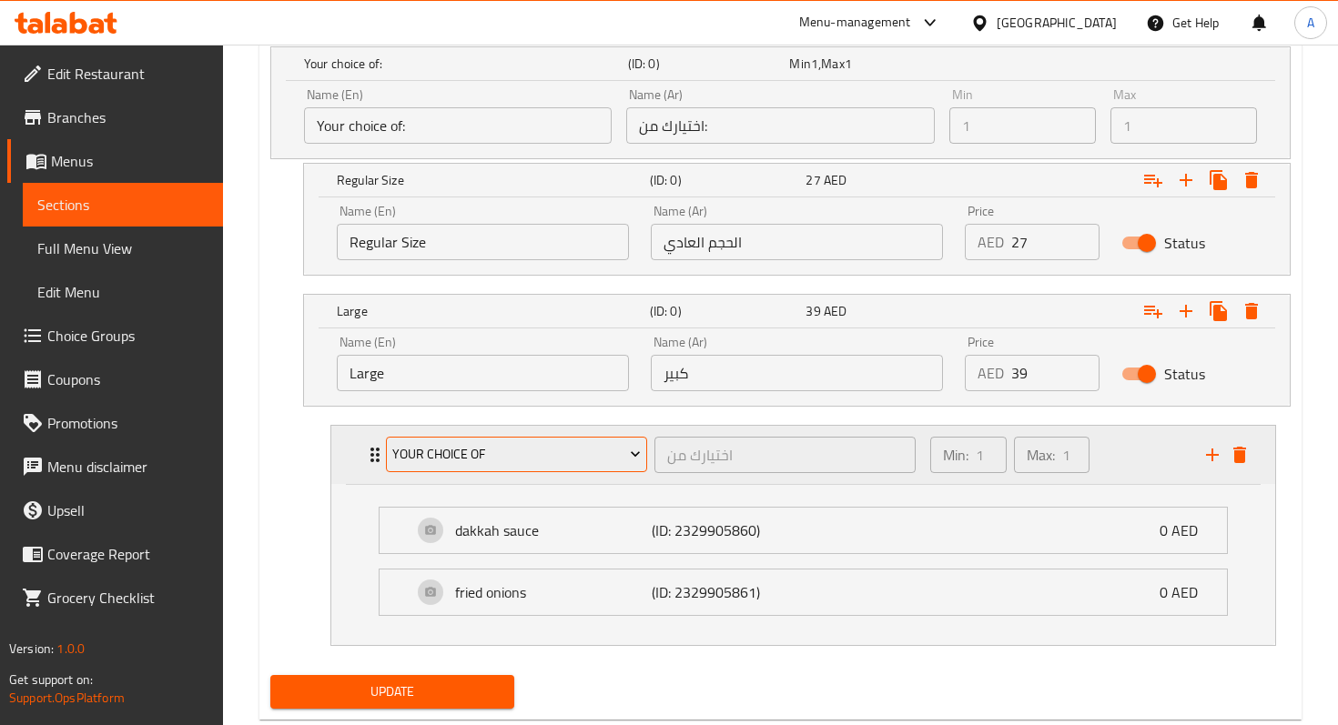
scroll to position [1088, 0]
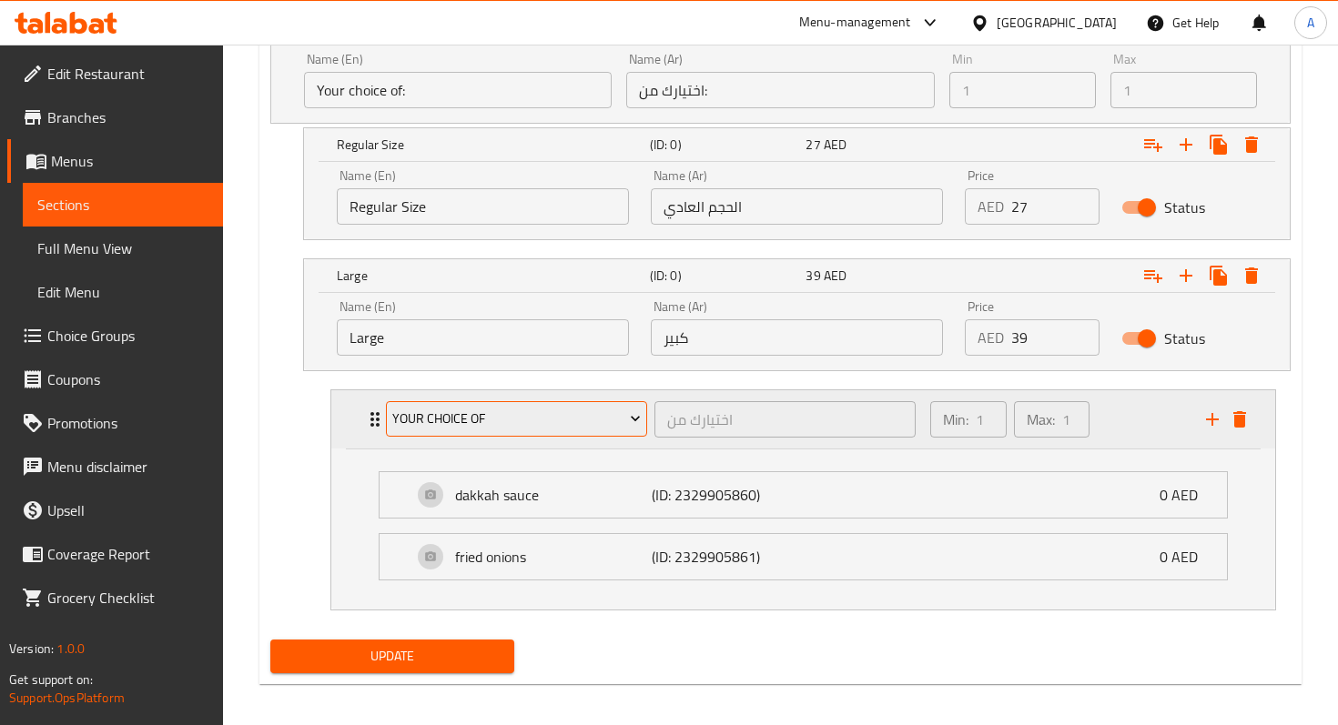
click at [580, 430] on button "Your choice of" at bounding box center [516, 419] width 261 height 36
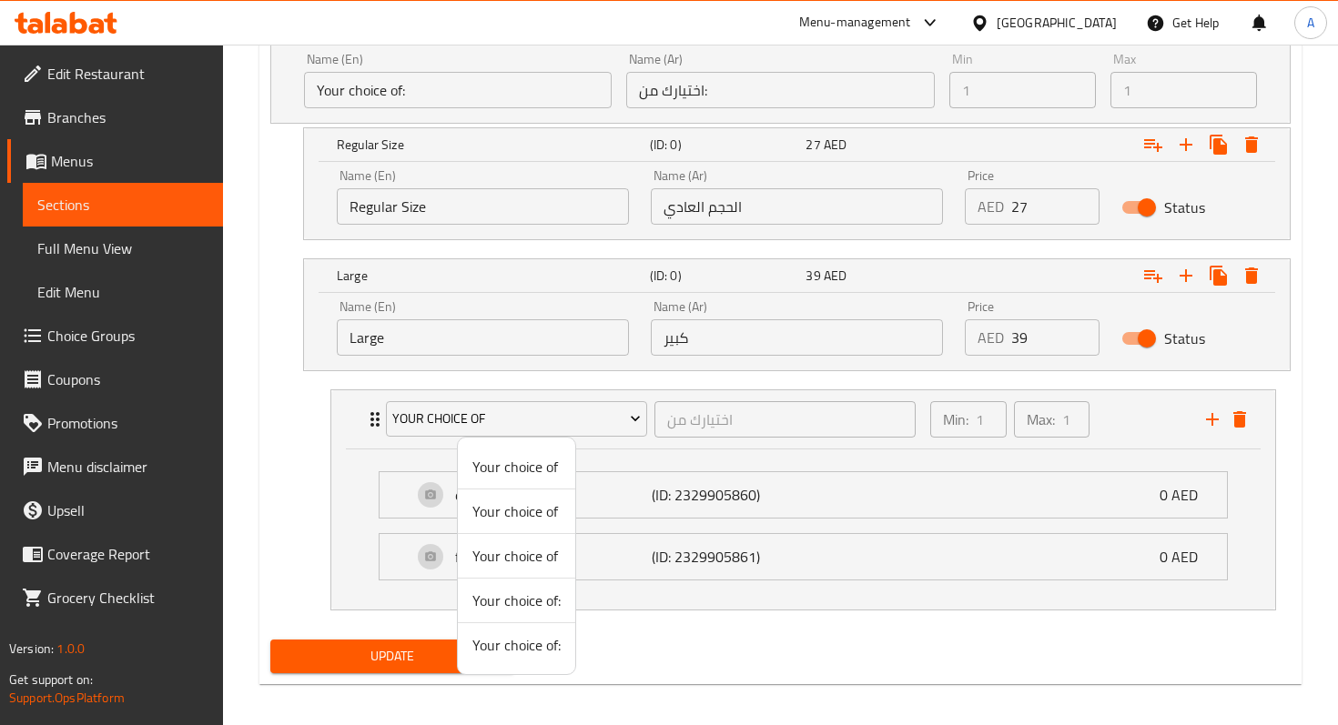
click at [530, 514] on span "Your choice of" at bounding box center [516, 511] width 88 height 22
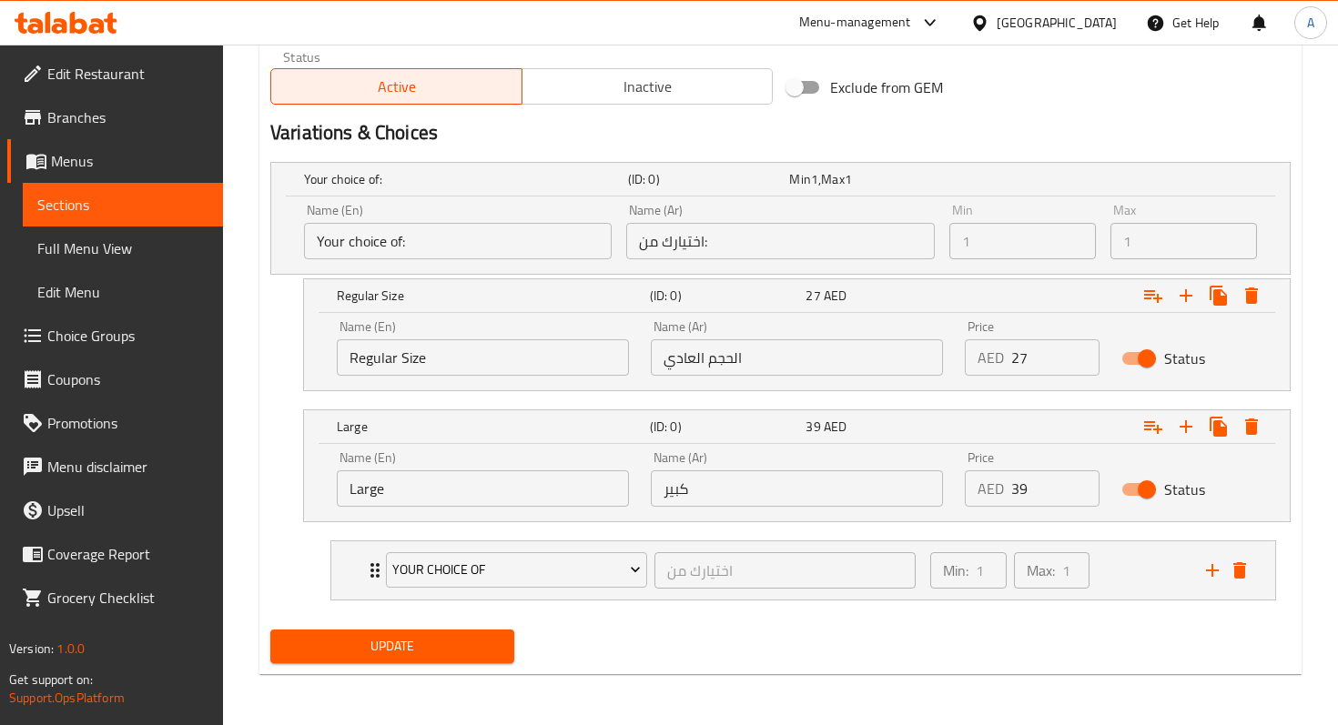
scroll to position [936, 0]
click at [372, 565] on icon "Expand" at bounding box center [374, 571] width 9 height 15
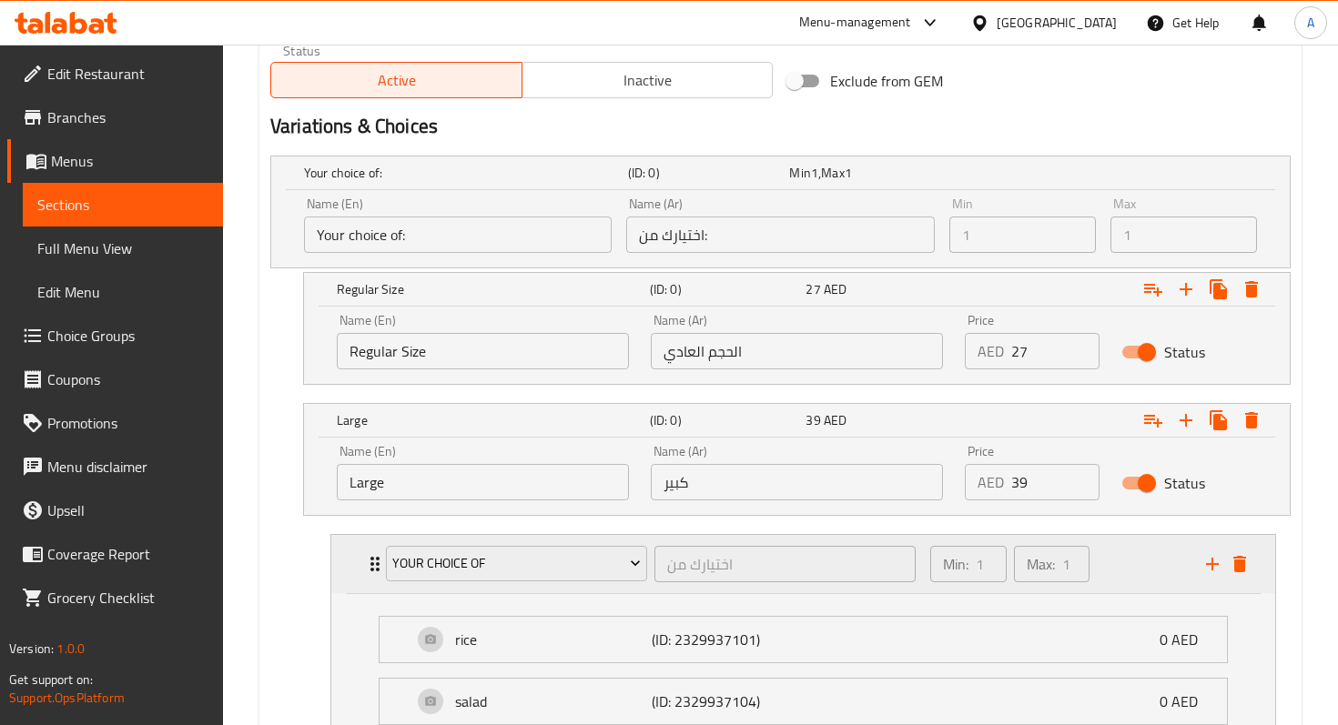
scroll to position [1088, 0]
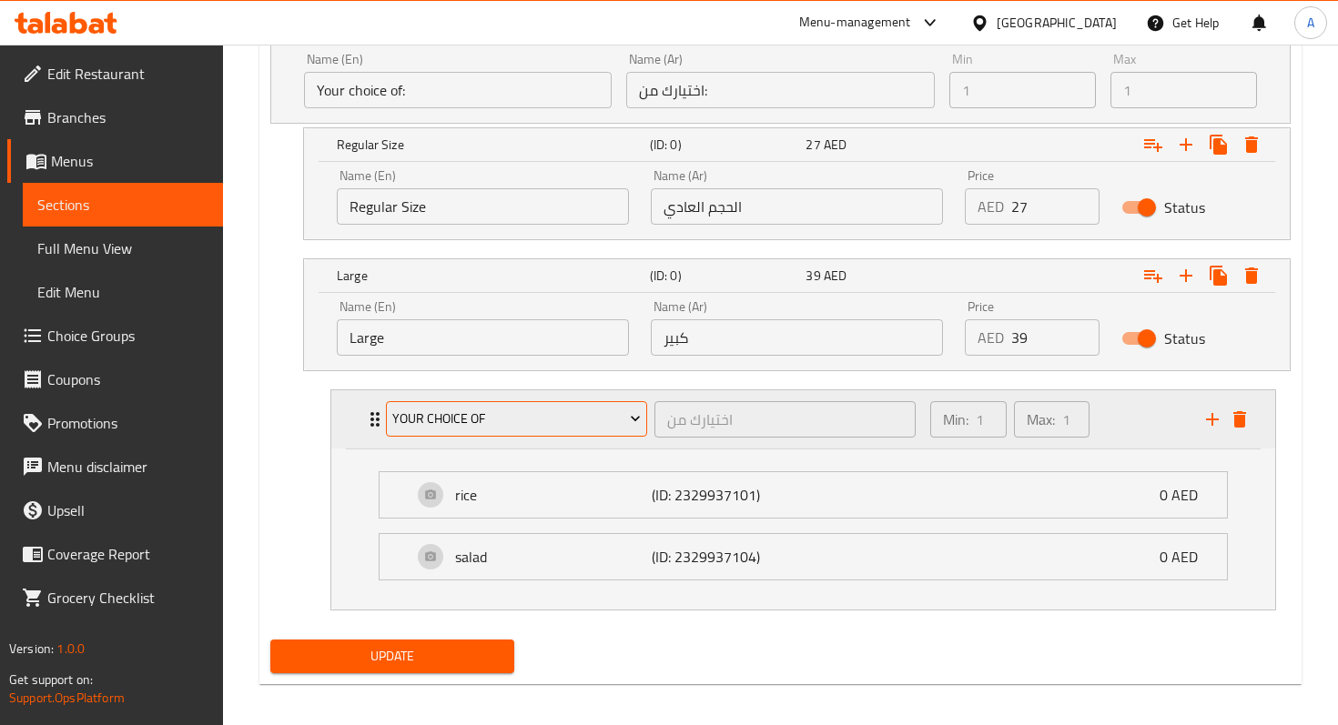
click at [508, 425] on span "Your choice of" at bounding box center [515, 419] width 247 height 23
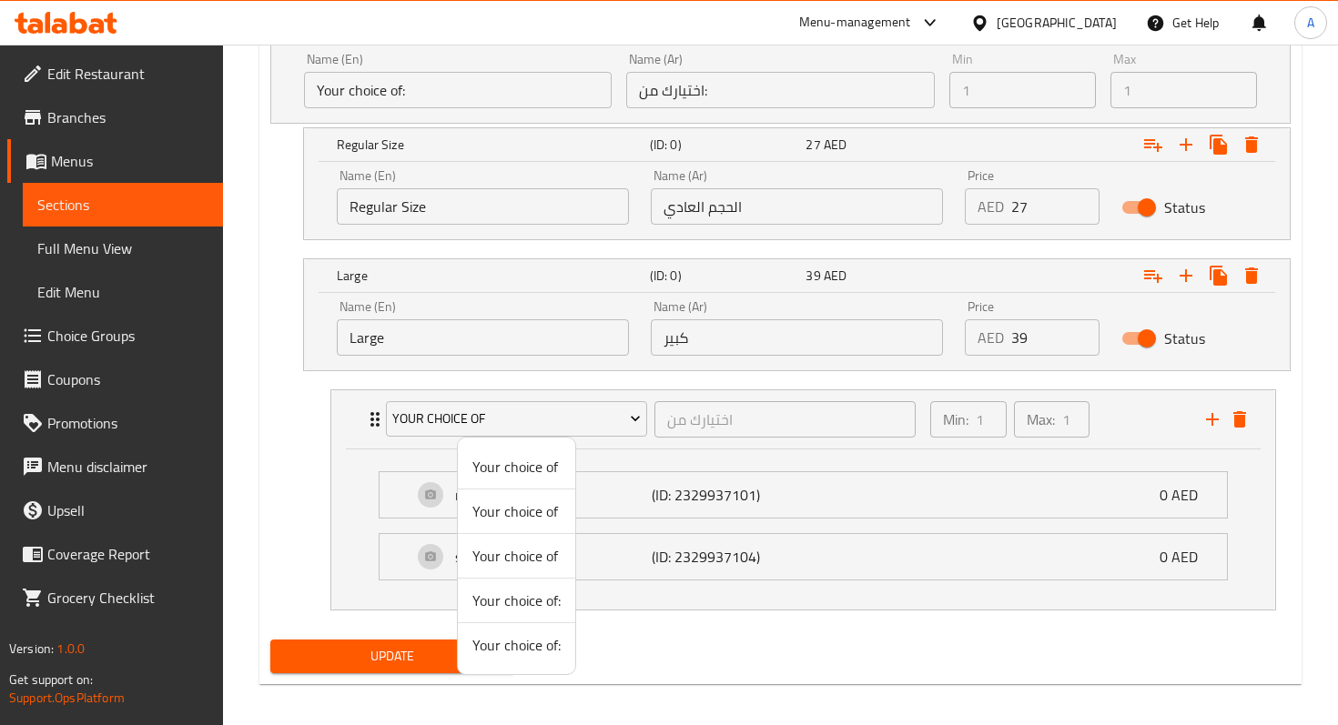
click at [497, 567] on span "Your choice of" at bounding box center [516, 556] width 88 height 22
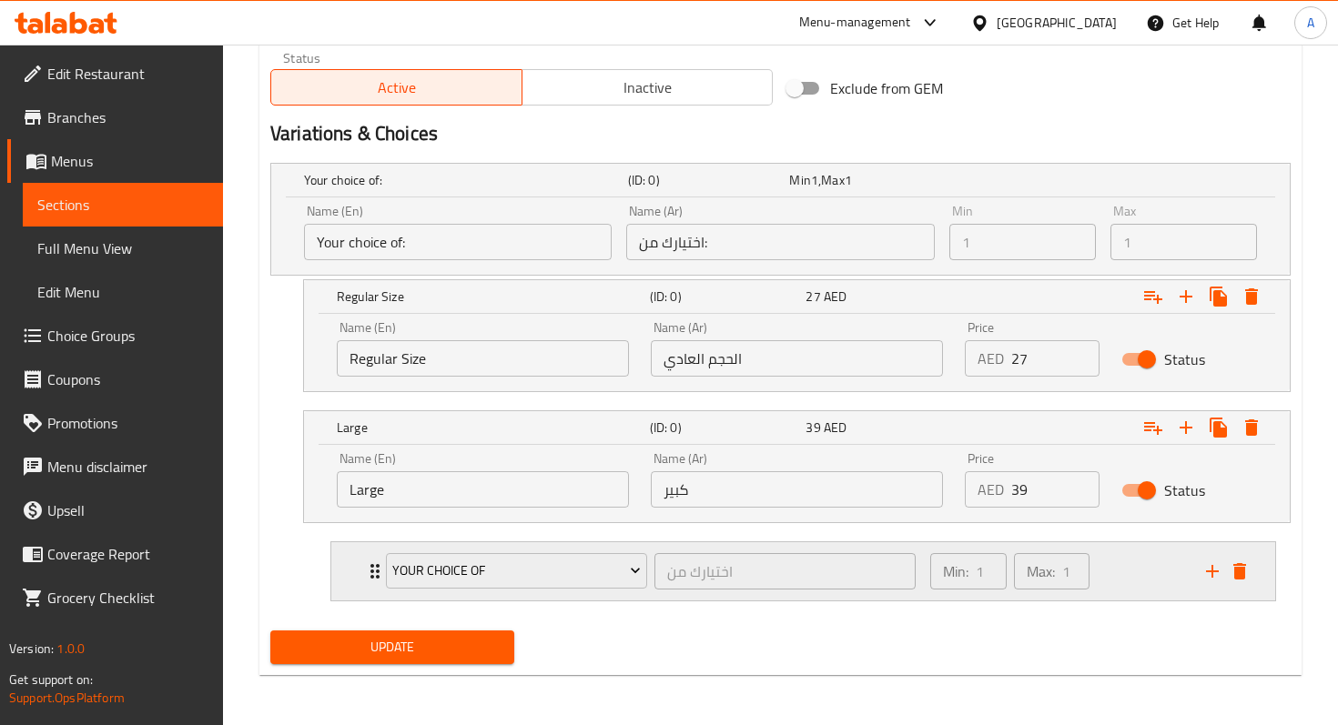
click at [370, 565] on icon "Expand" at bounding box center [374, 571] width 9 height 15
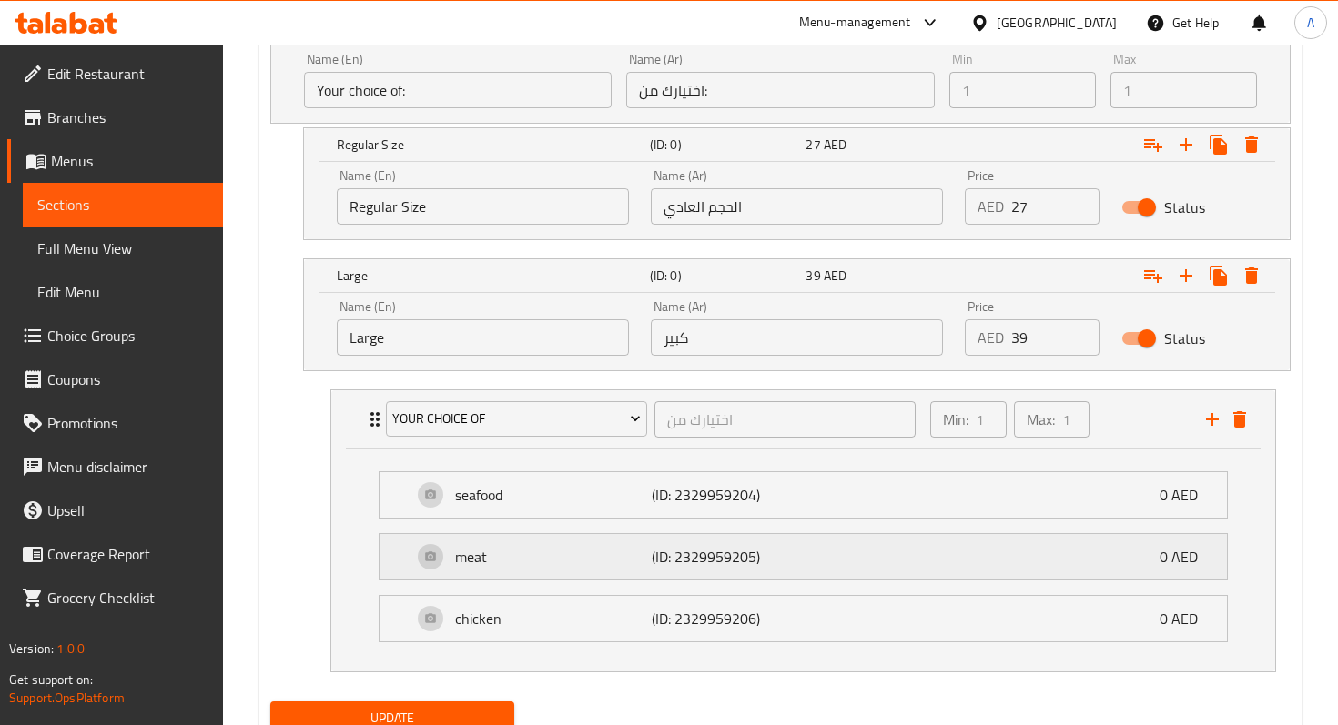
scroll to position [1126, 0]
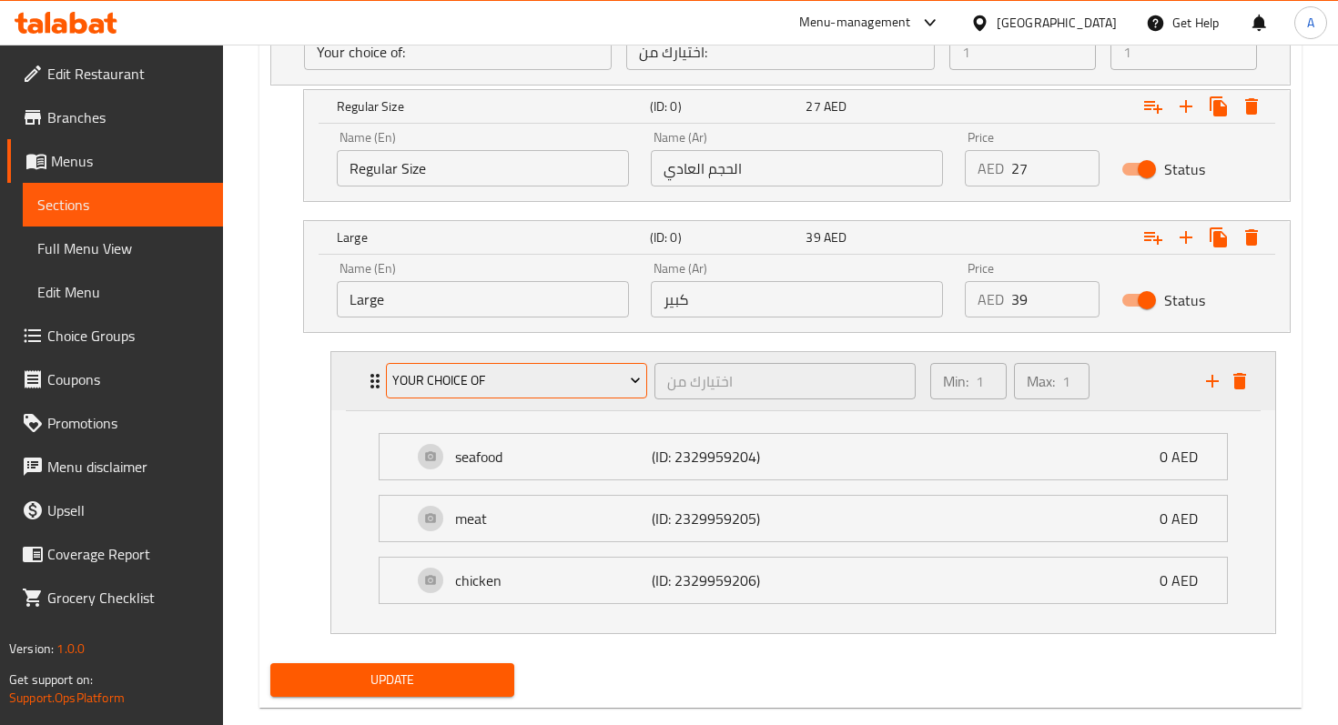
click at [431, 387] on span "Your choice of" at bounding box center [515, 380] width 247 height 23
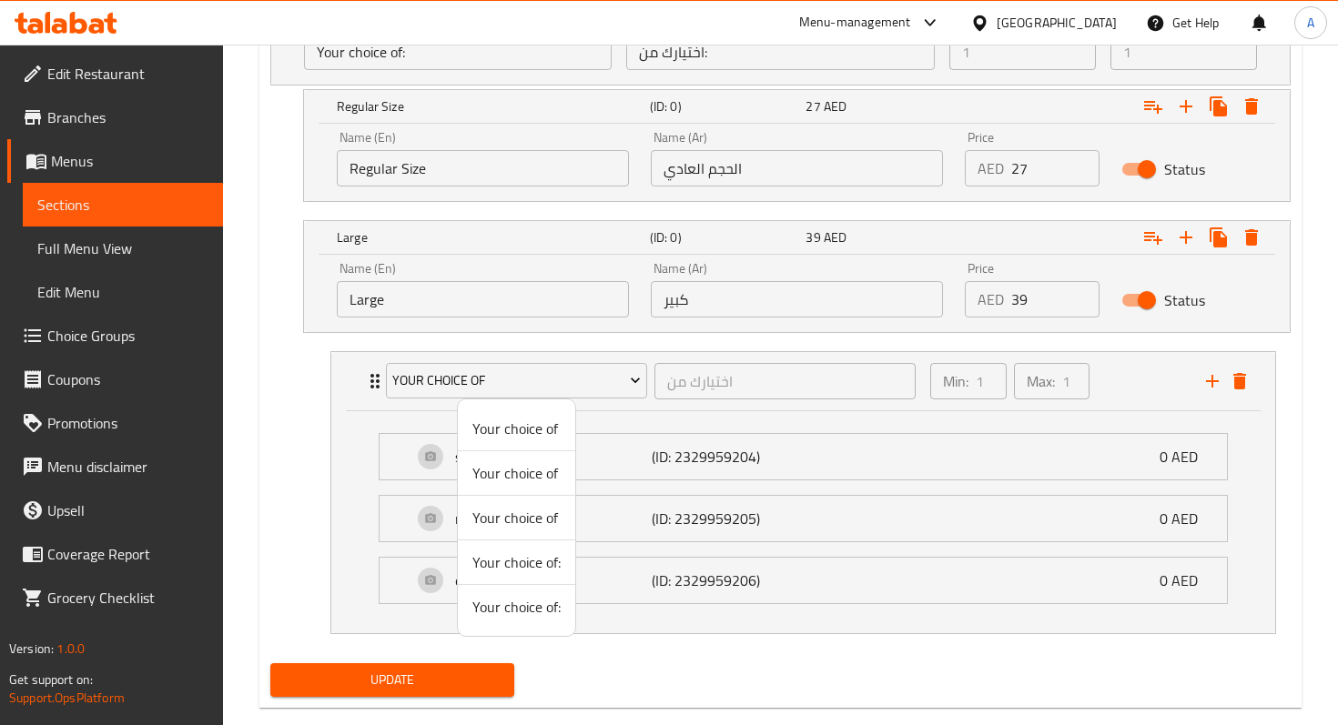
click at [485, 573] on span "Your choice of:" at bounding box center [516, 562] width 88 height 22
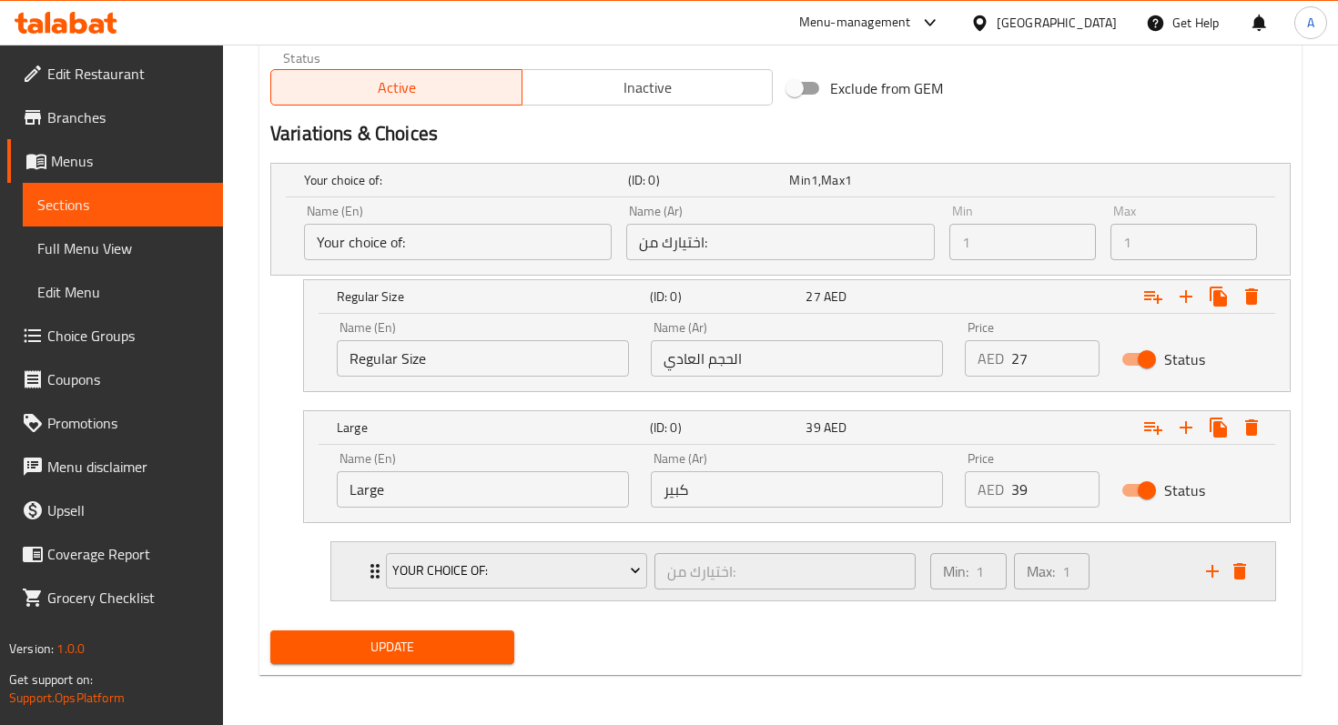
click at [365, 586] on div "Your choice of: اختيارك من: ​ Min: 1 ​ Max: 1 ​" at bounding box center [808, 571] width 889 height 58
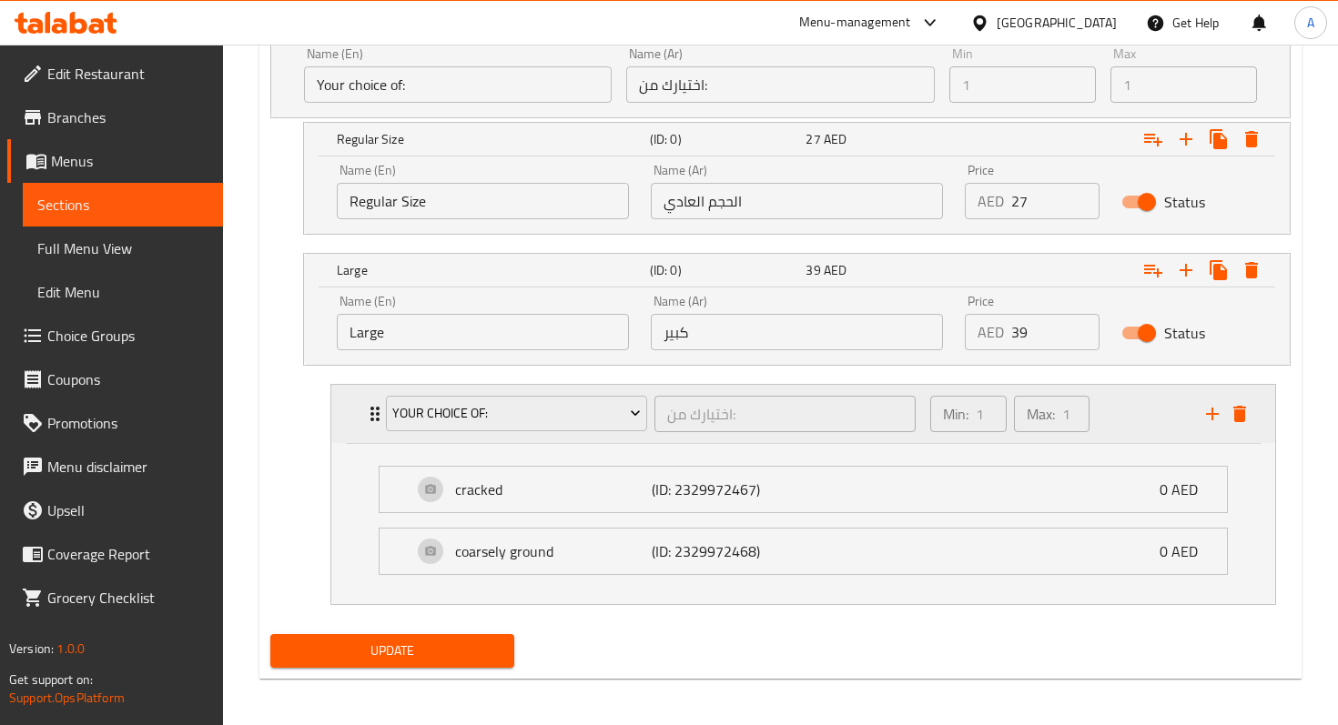
scroll to position [1097, 0]
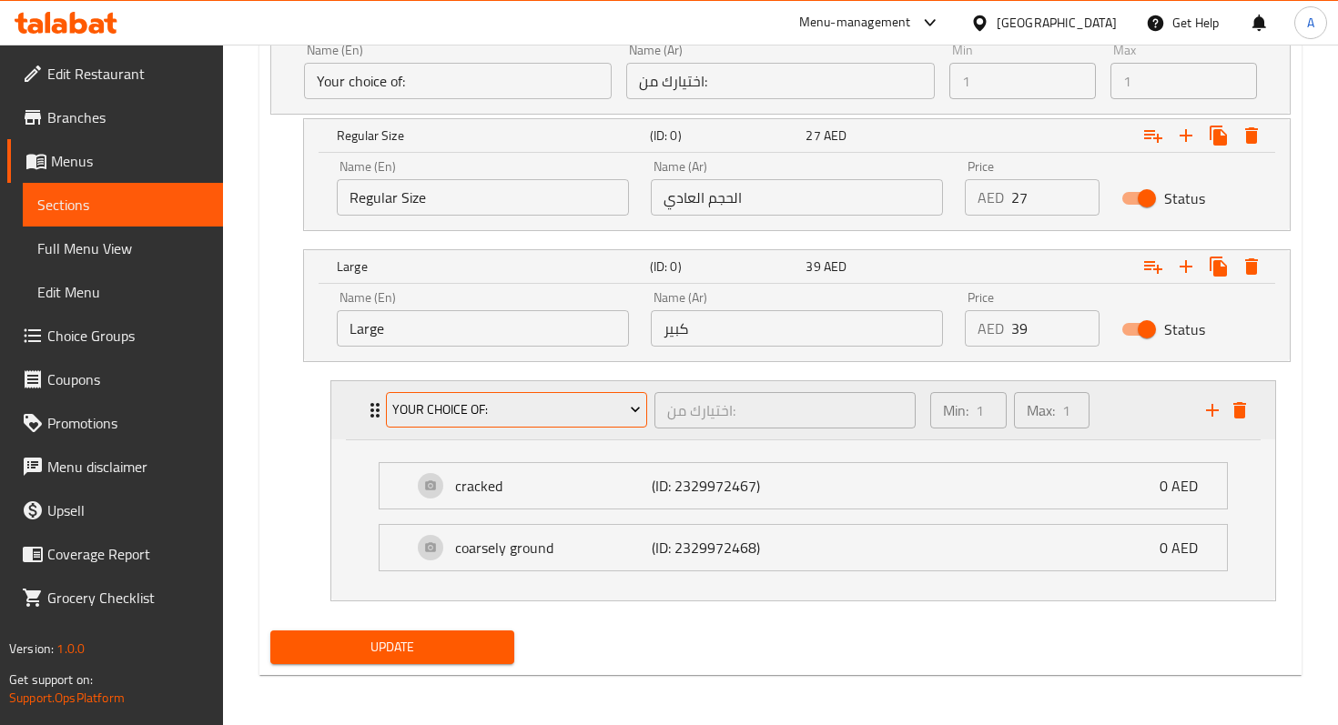
click at [438, 422] on button "Your choice of:" at bounding box center [516, 410] width 261 height 36
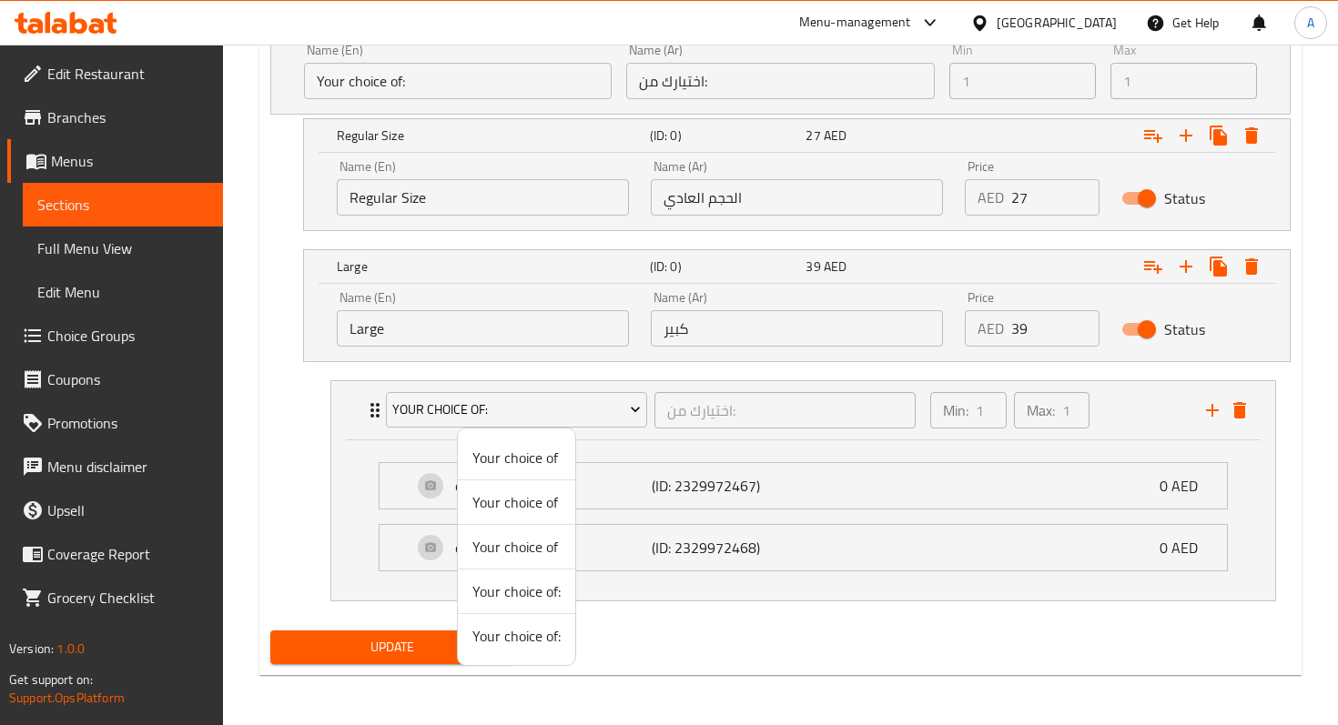
click at [504, 640] on span "Your choice of:" at bounding box center [516, 636] width 88 height 22
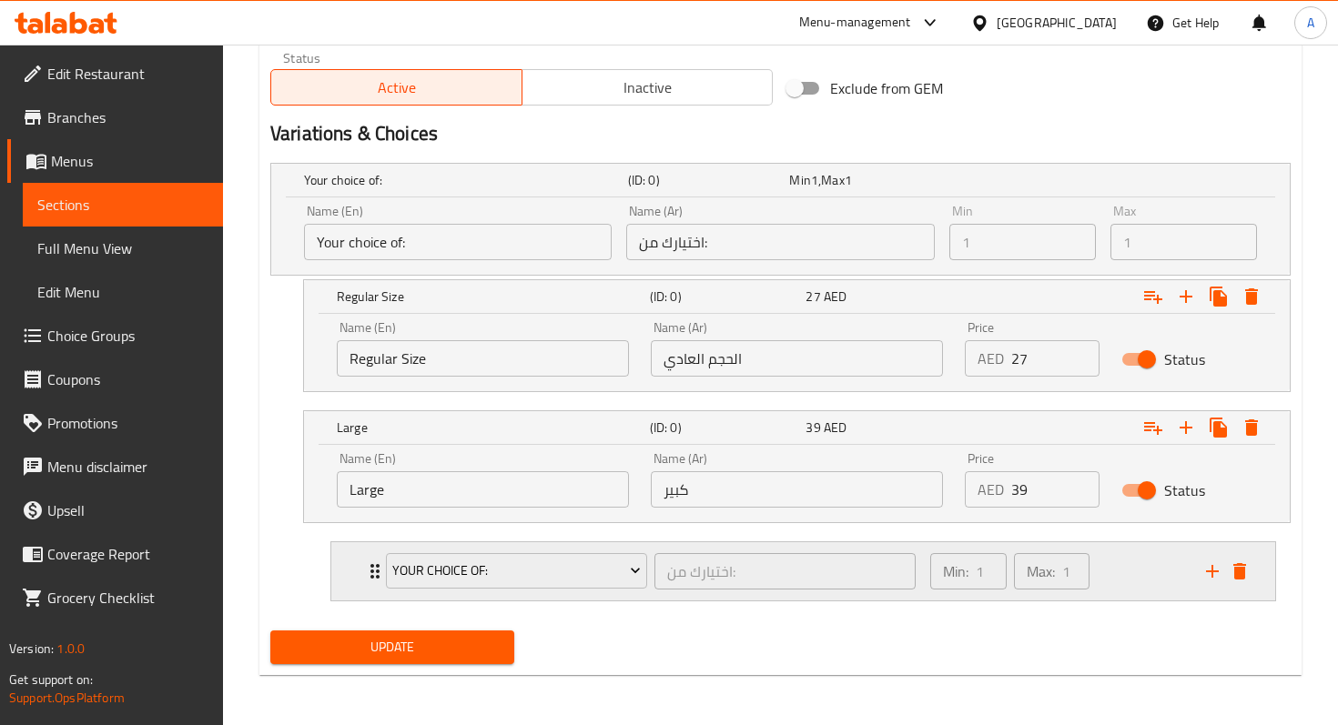
click at [375, 582] on div "Your choice of: اختيارك من: ​" at bounding box center [650, 571] width 551 height 58
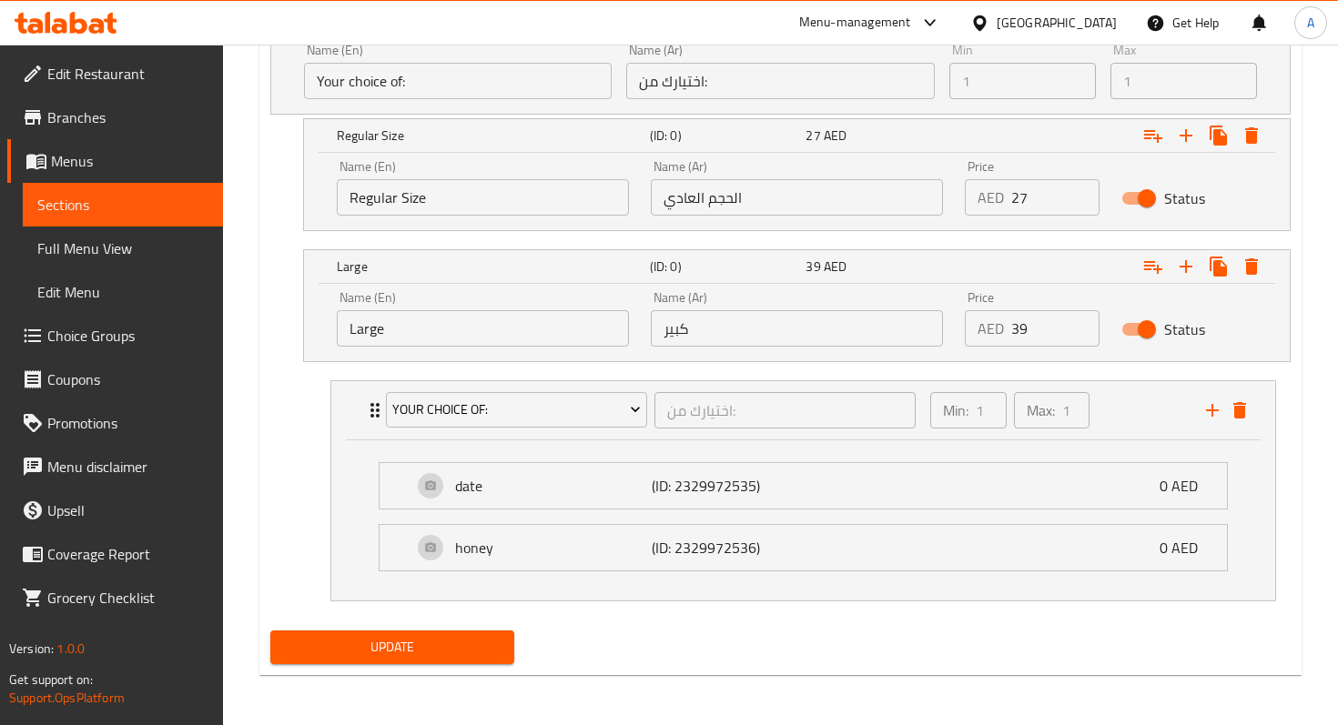
click at [696, 640] on div "Update" at bounding box center [780, 647] width 1035 height 48
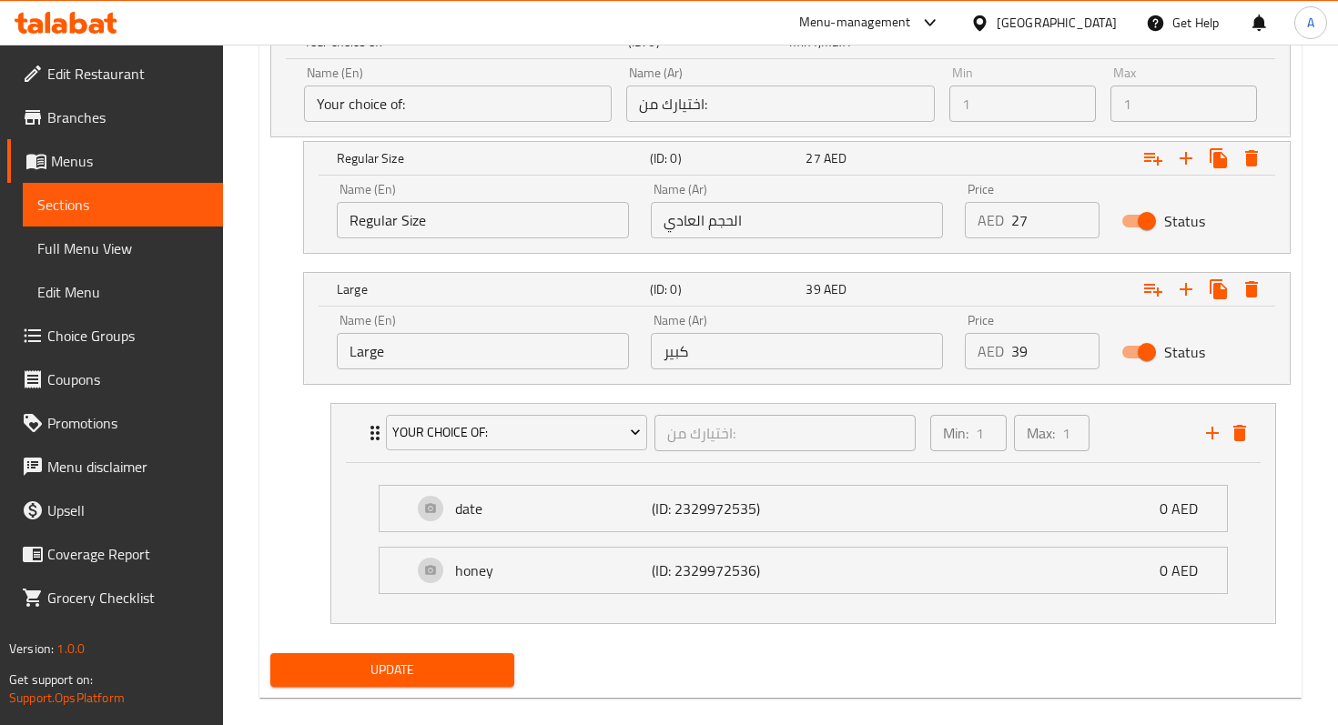
scroll to position [1073, 0]
click at [708, 677] on div "Update" at bounding box center [780, 672] width 1035 height 48
click at [492, 666] on span "Update" at bounding box center [392, 672] width 215 height 23
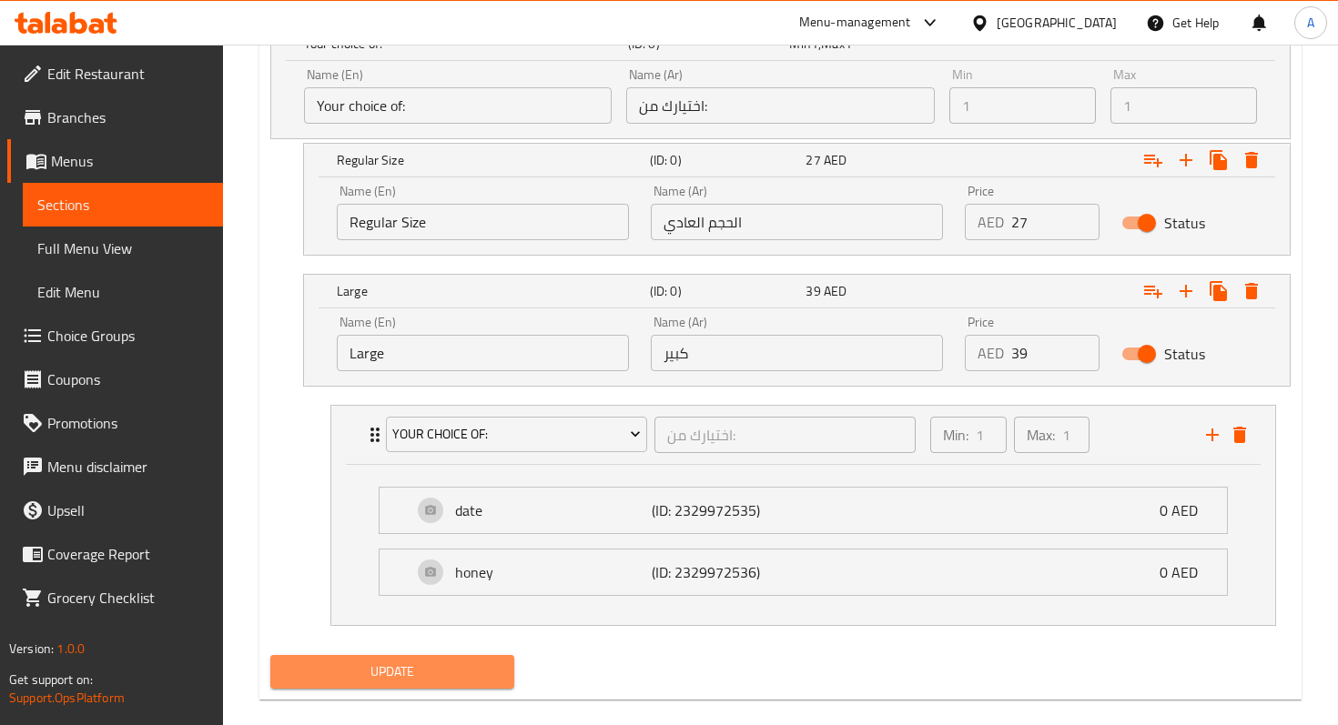
click at [472, 666] on span "Update" at bounding box center [392, 672] width 215 height 23
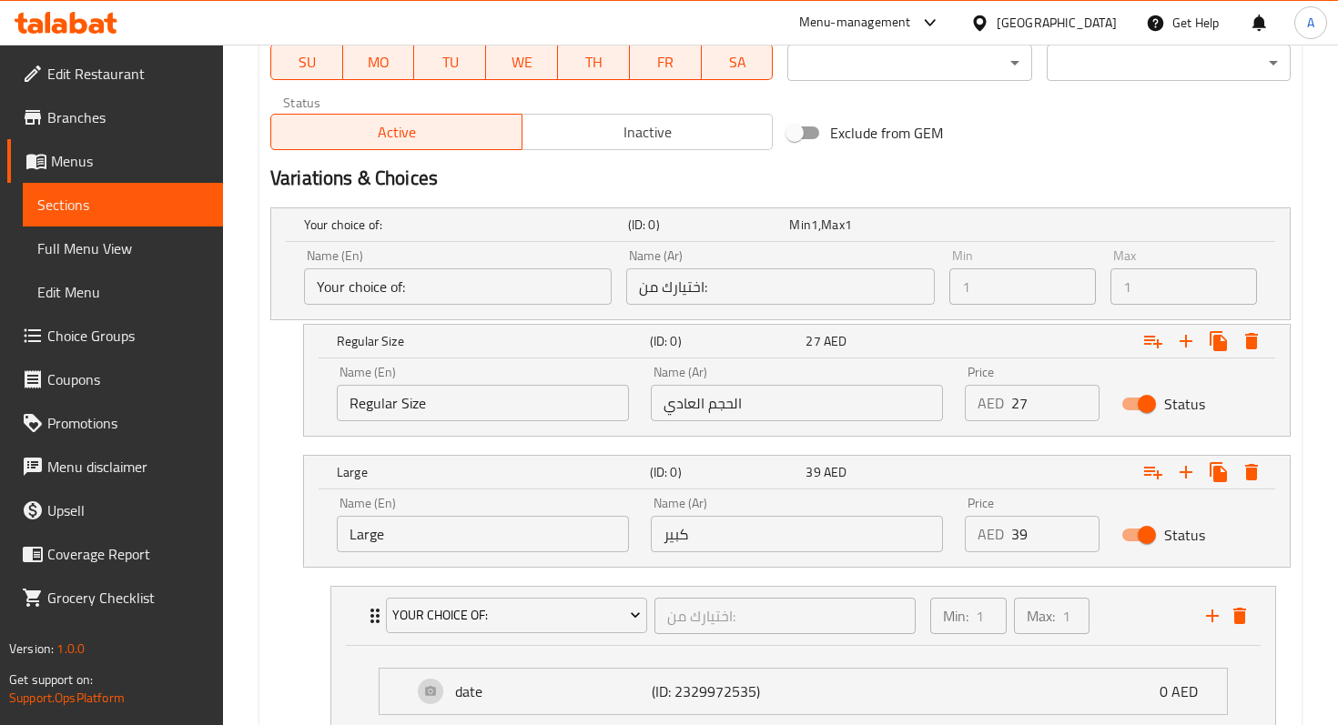
scroll to position [877, 0]
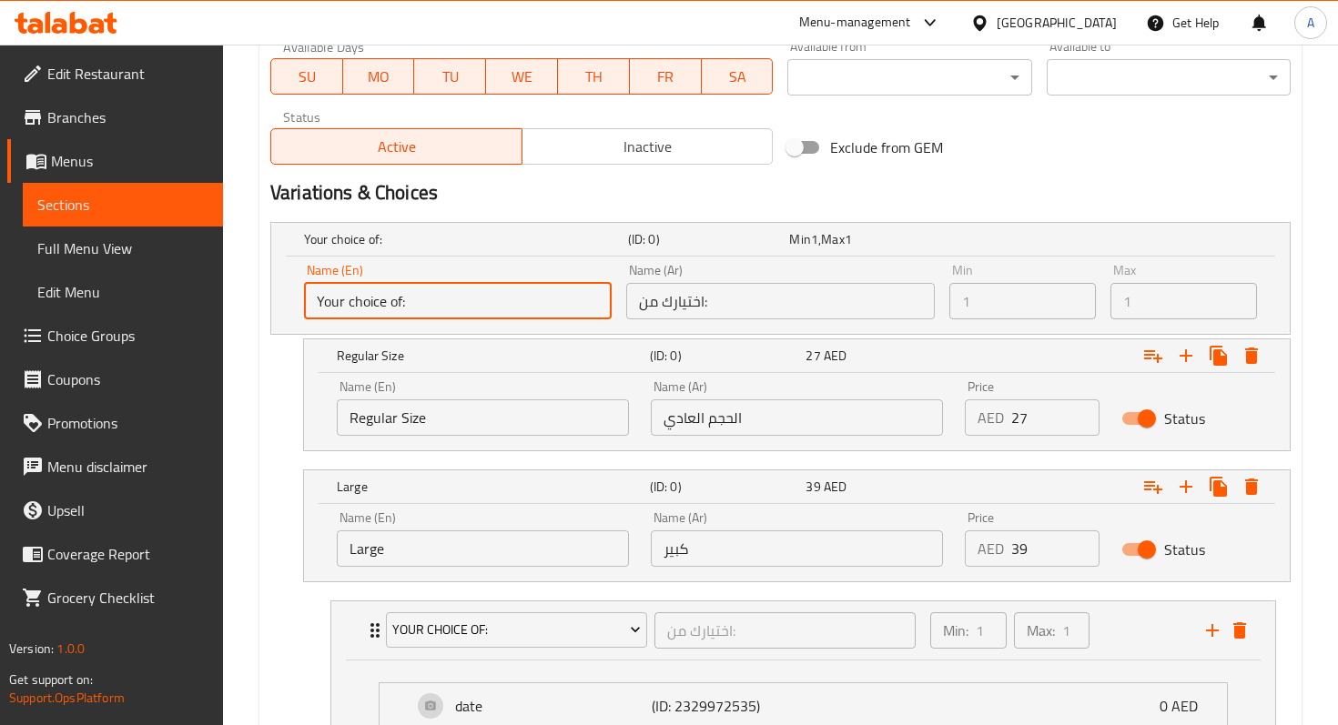
click at [579, 302] on input "Your choice of:" at bounding box center [458, 301] width 308 height 36
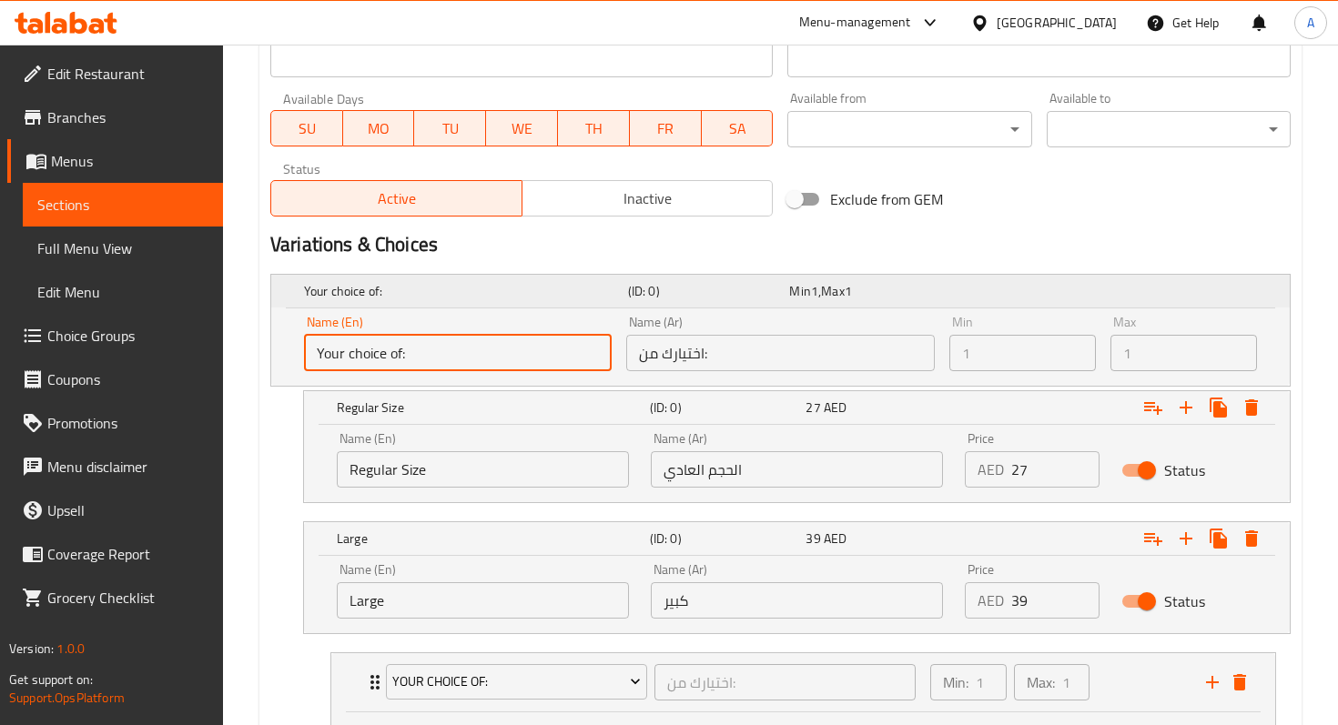
scroll to position [842, 0]
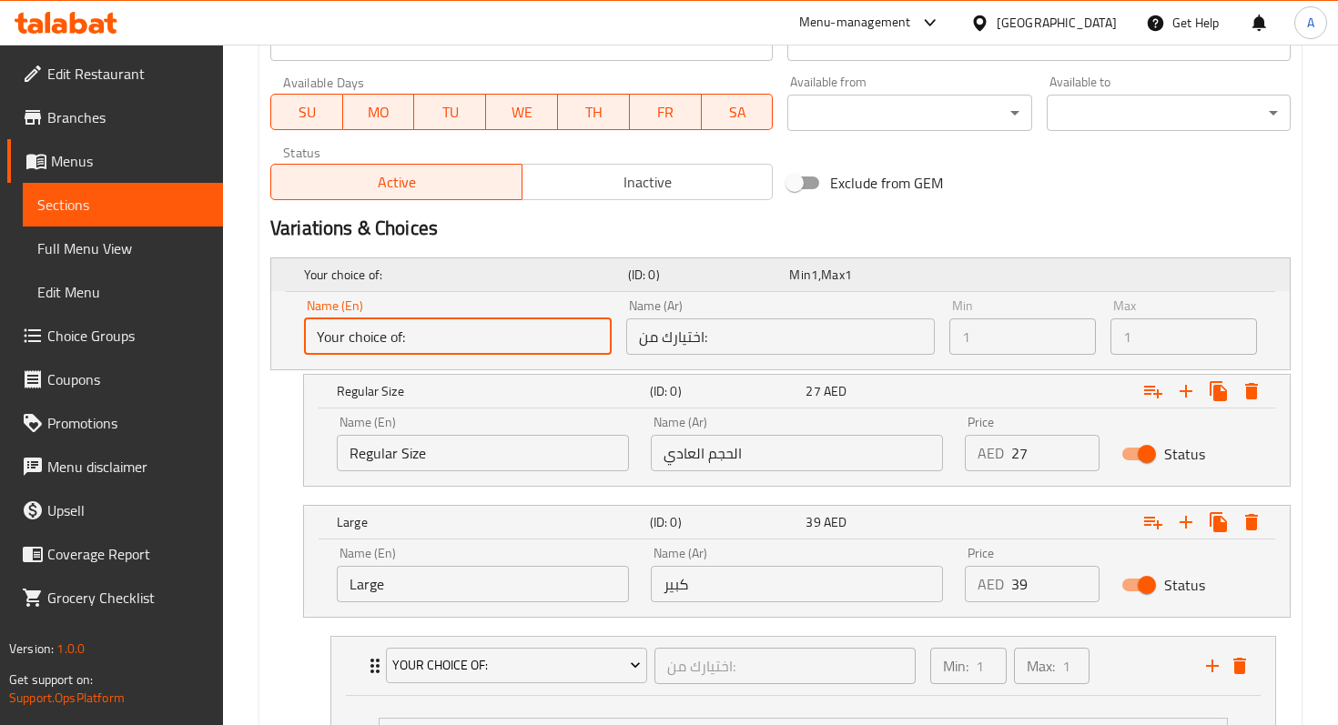
click at [514, 274] on h5 "Your choice of:" at bounding box center [462, 275] width 317 height 18
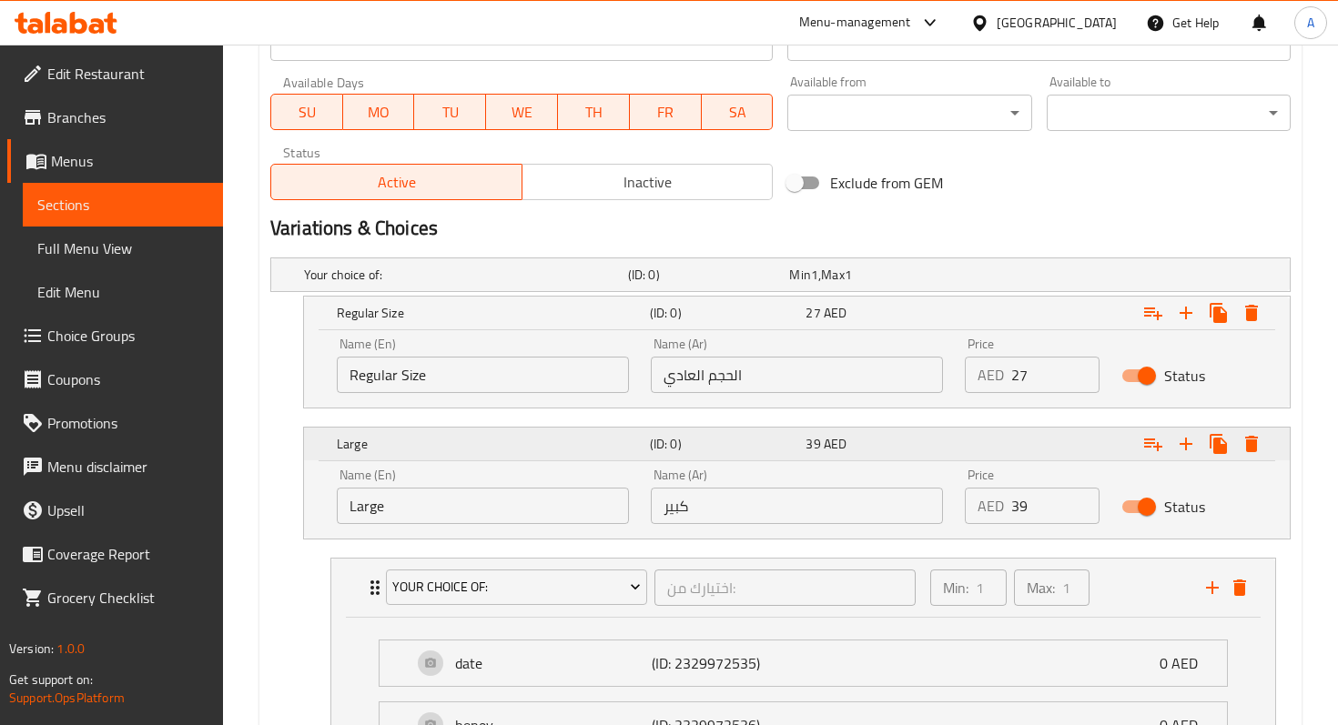
click at [489, 451] on h5 "Large" at bounding box center [490, 444] width 306 height 18
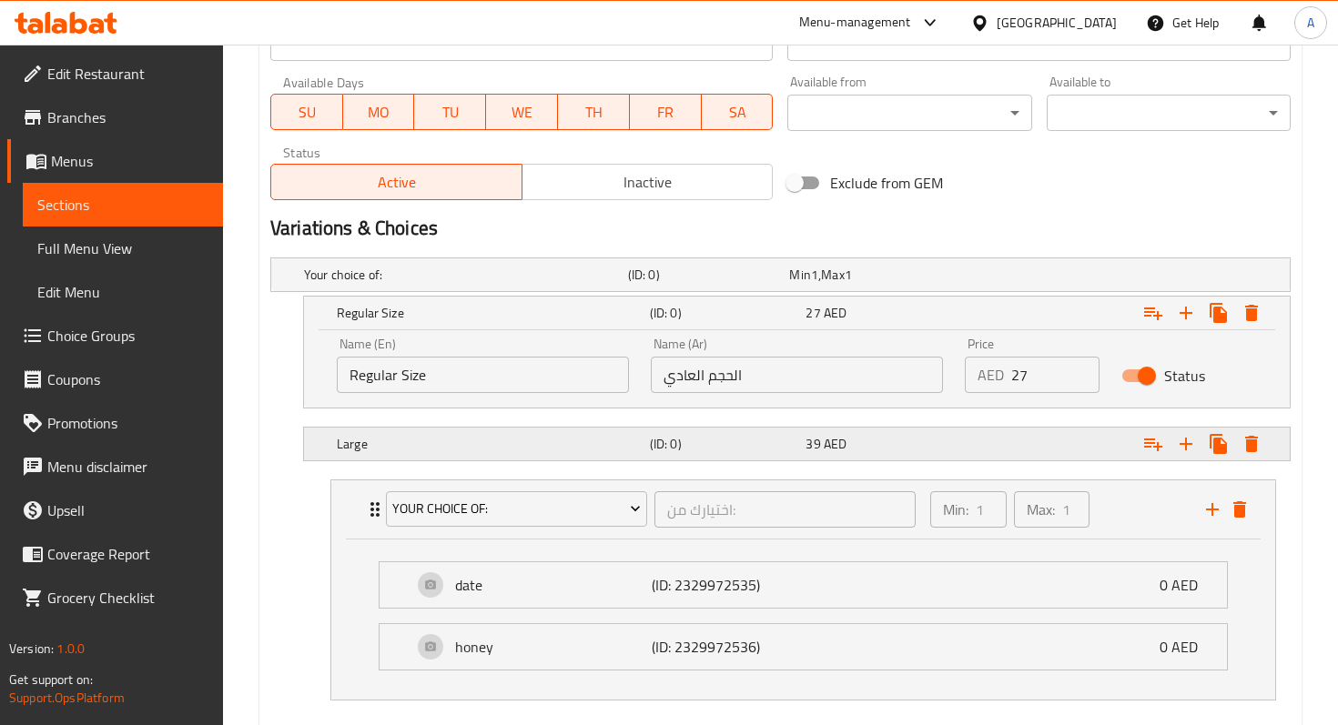
scroll to position [938, 0]
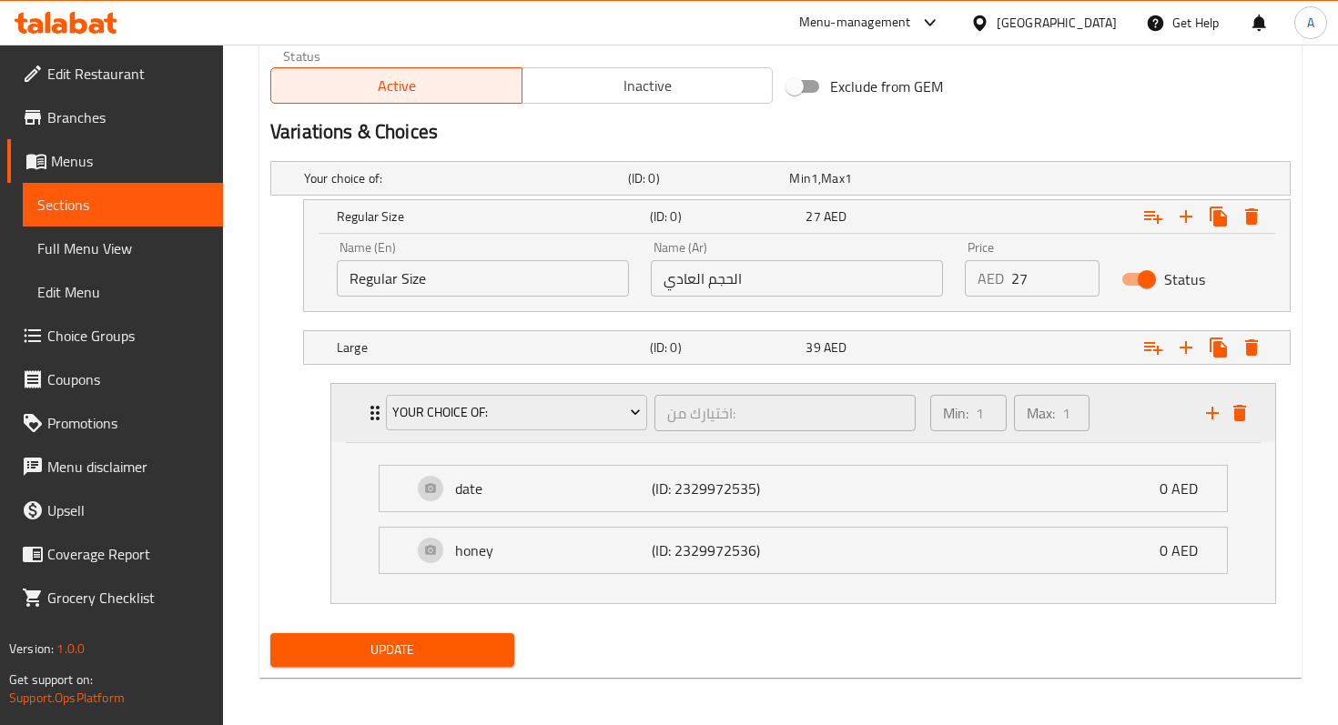
click at [360, 430] on div "Your choice of: اختيارك من: ​ Min: 1 ​ Max: 1 ​" at bounding box center [803, 413] width 944 height 58
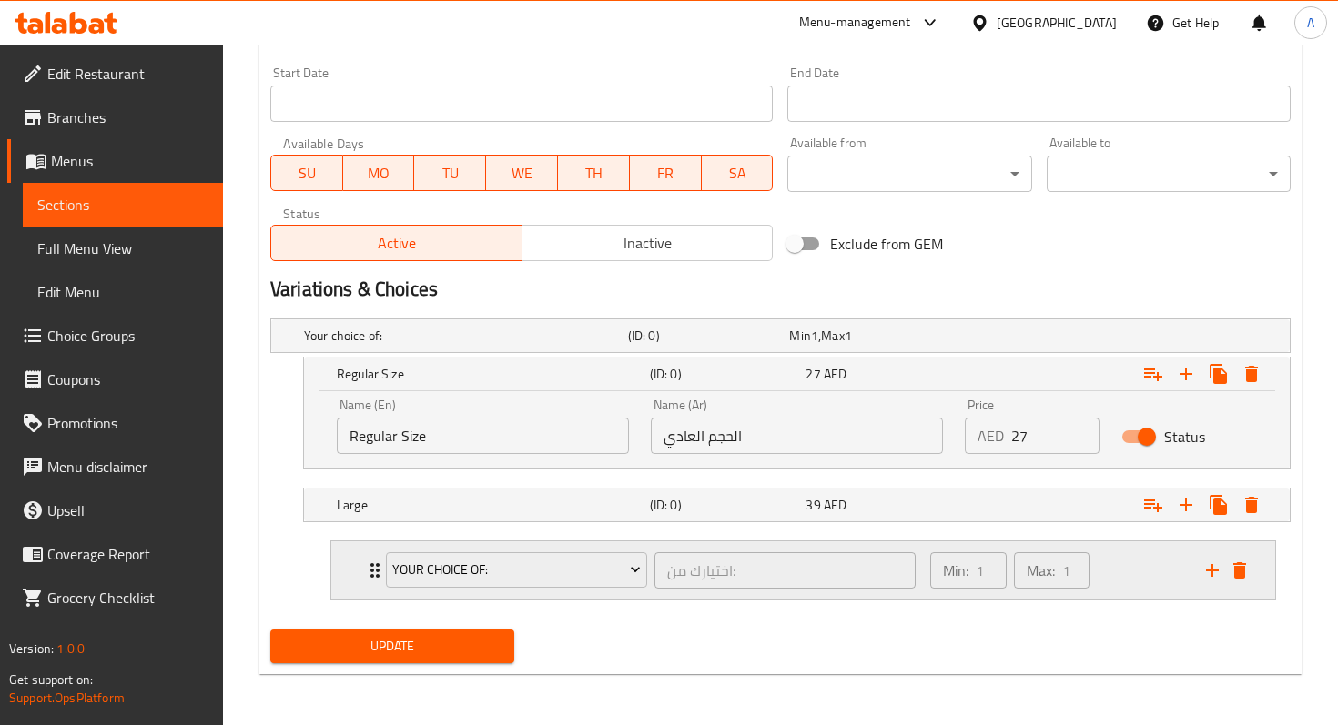
scroll to position [780, 0]
click at [338, 382] on h5 "Regular Size" at bounding box center [490, 375] width 306 height 18
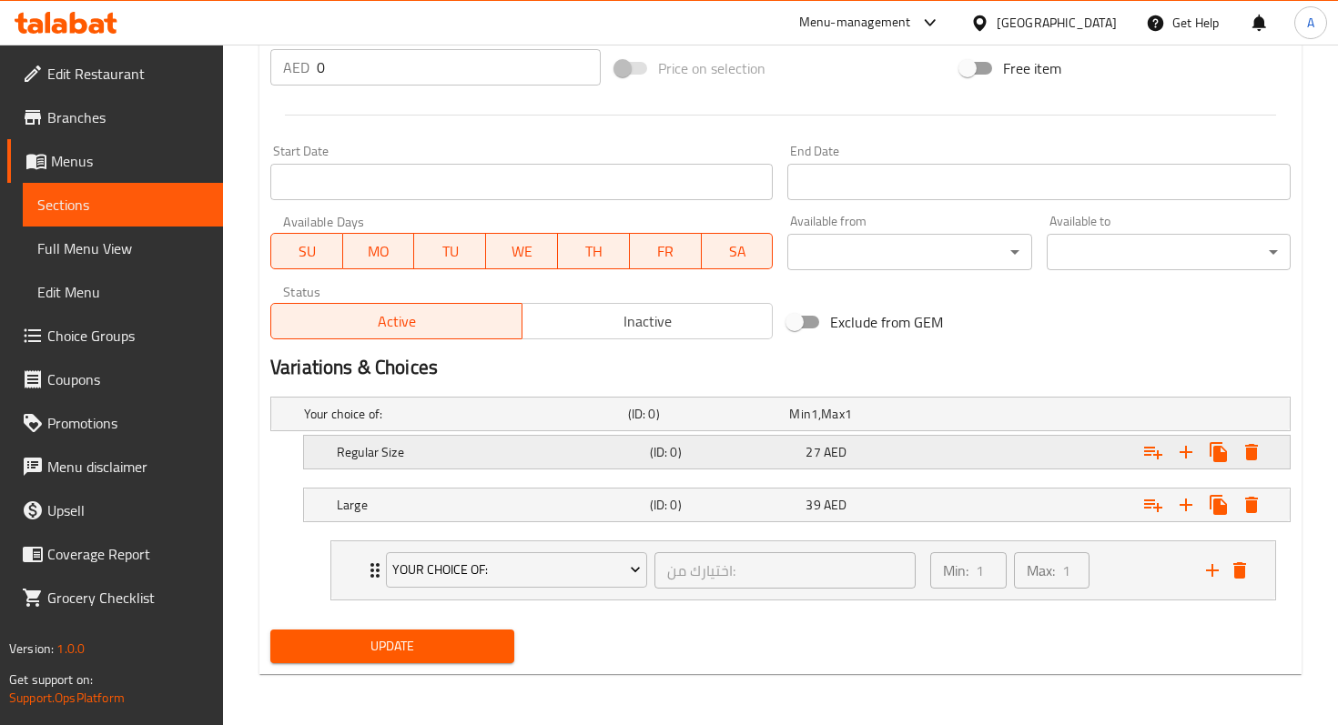
scroll to position [702, 0]
click at [363, 551] on div "Your choice of: اختيارك من: ​ Min: 1 ​ Max: 1 ​" at bounding box center [803, 571] width 944 height 58
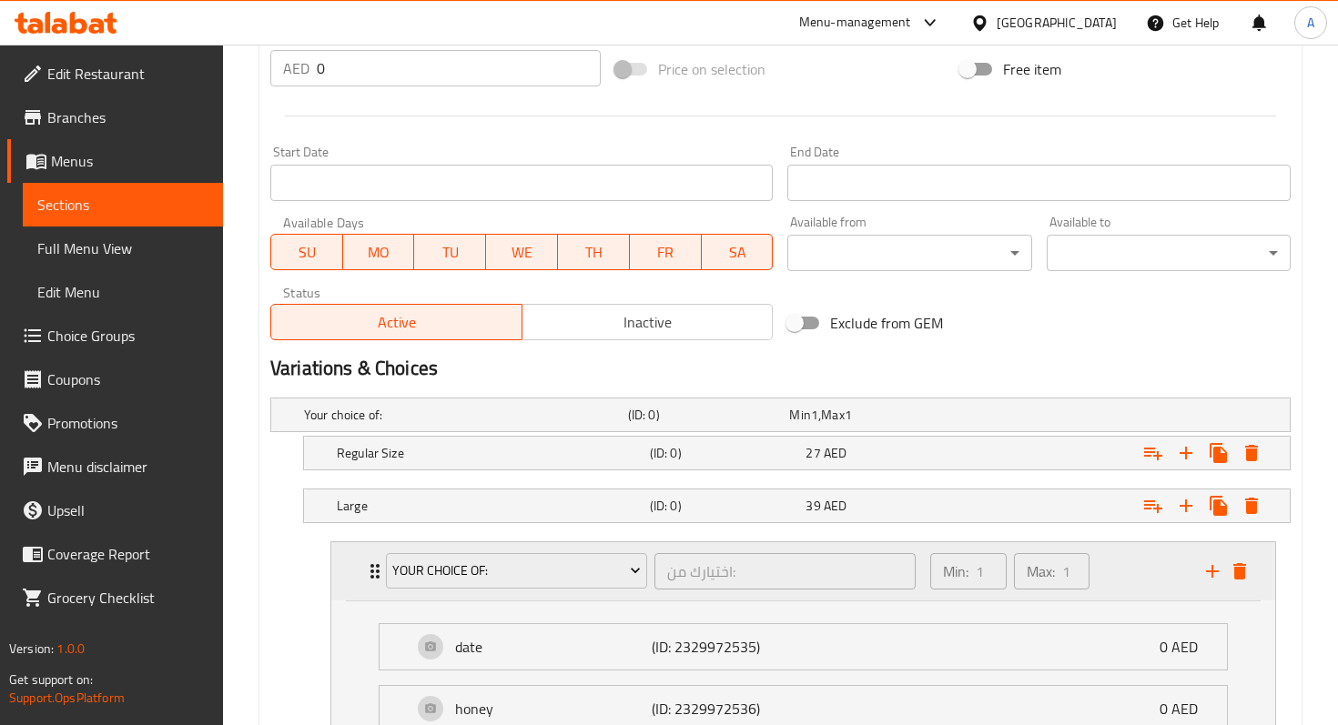
scroll to position [780, 0]
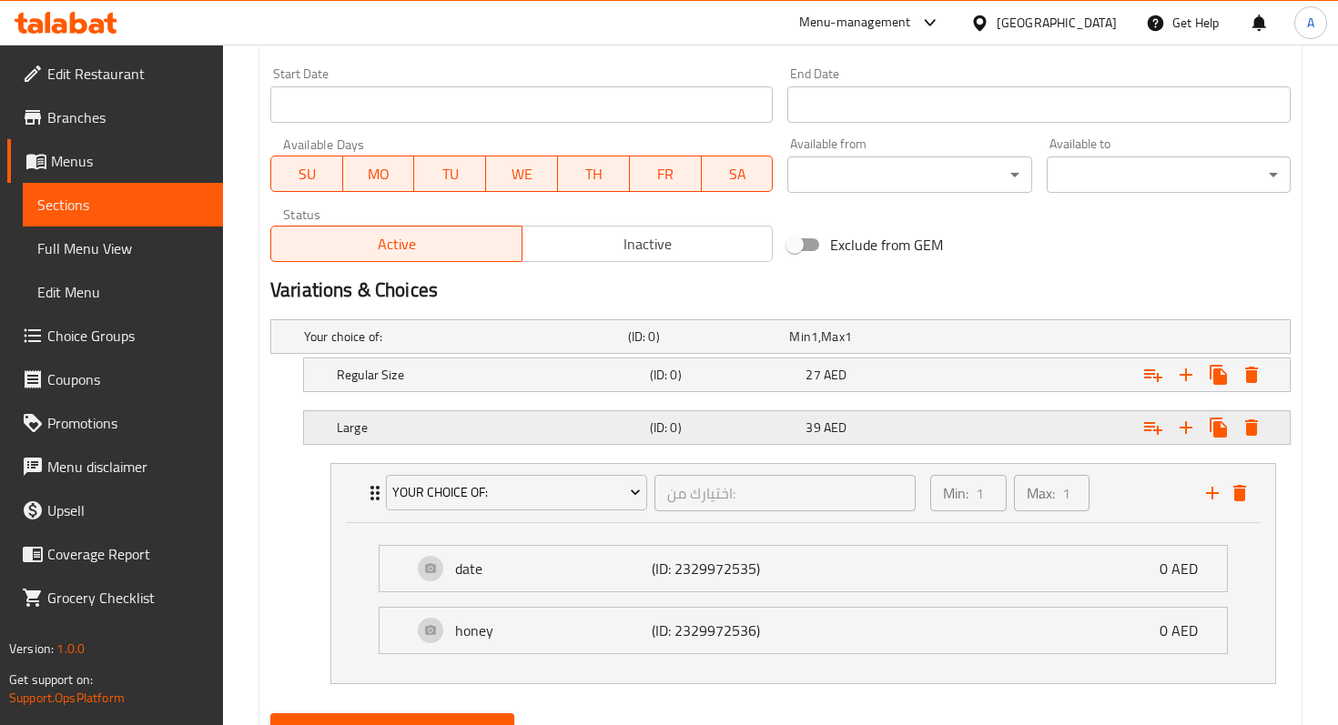
click at [379, 438] on div "Large" at bounding box center [489, 427] width 313 height 25
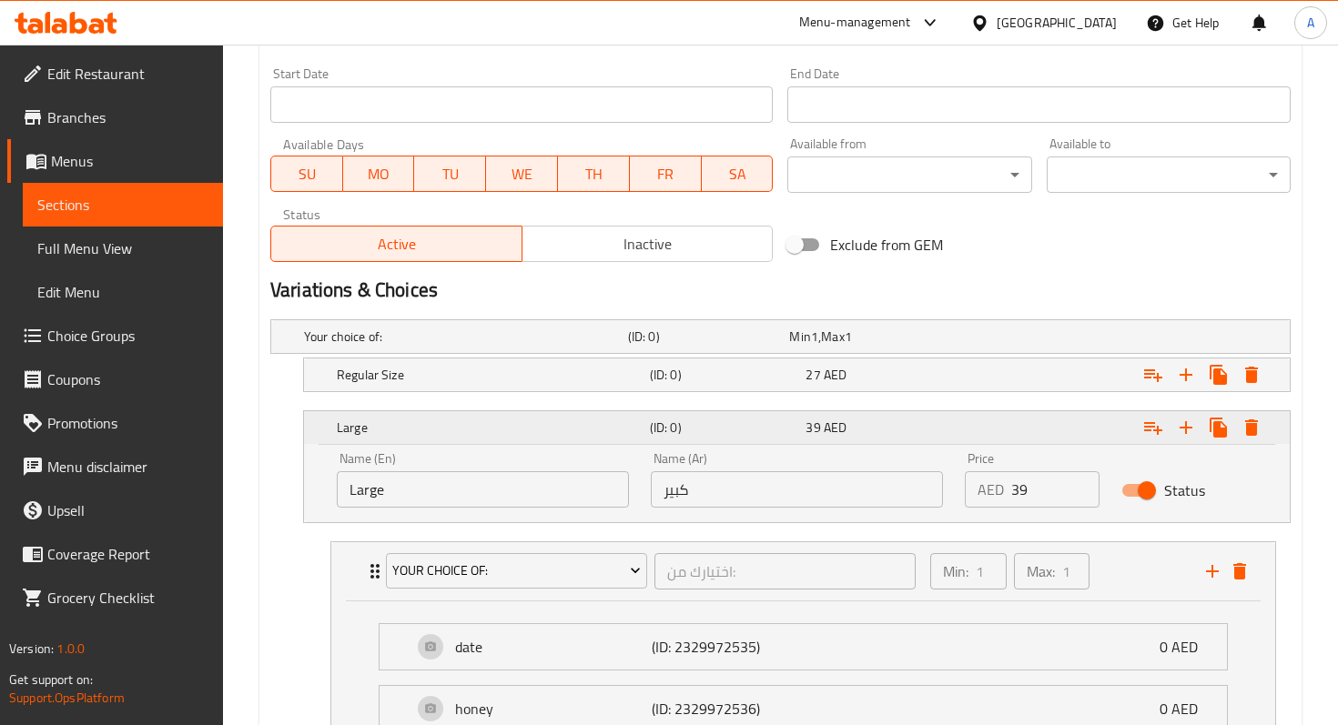
click at [379, 438] on div "Large" at bounding box center [489, 427] width 313 height 25
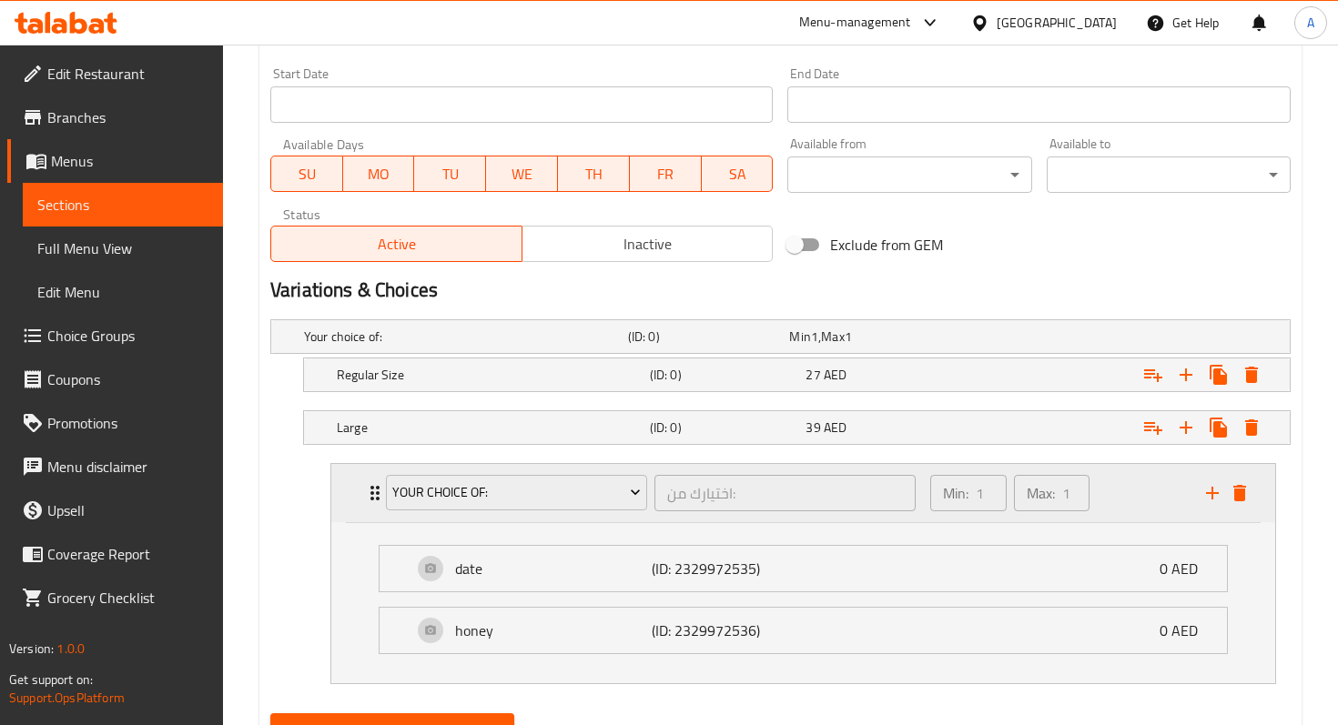
click at [364, 482] on icon "Expand" at bounding box center [375, 493] width 22 height 22
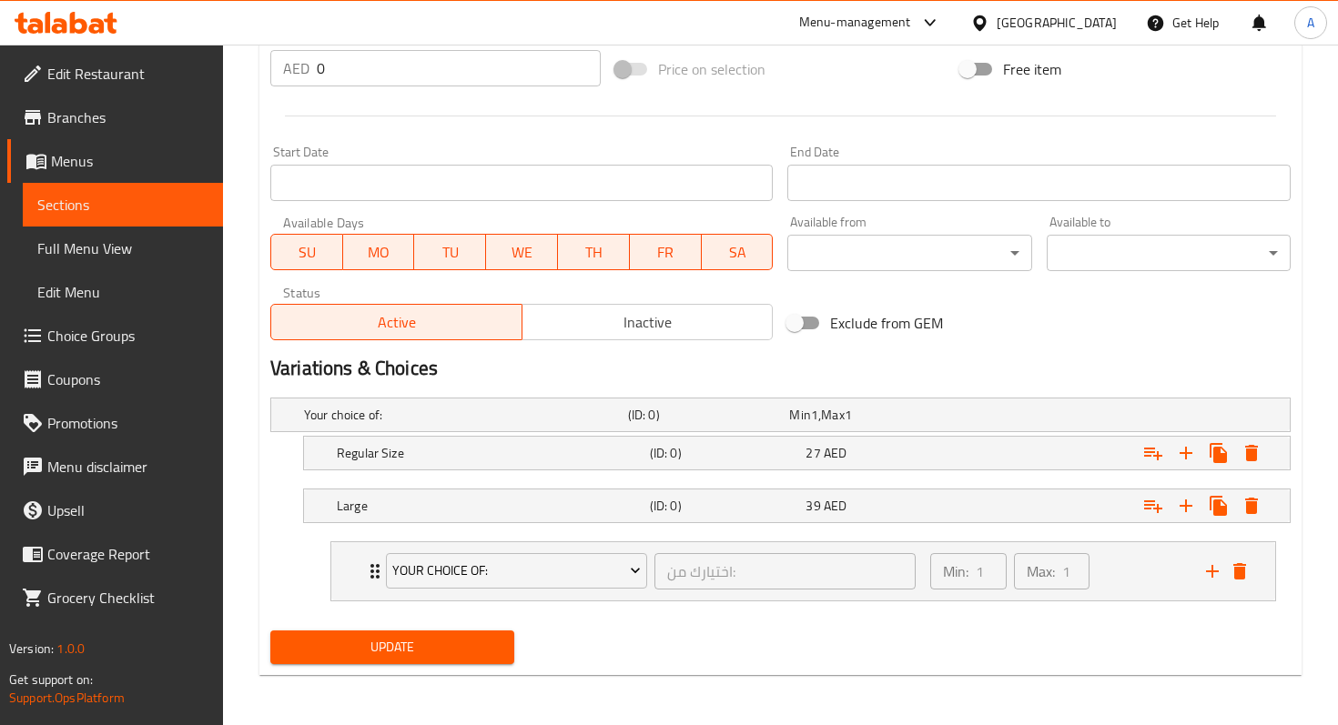
scroll to position [691, 0]
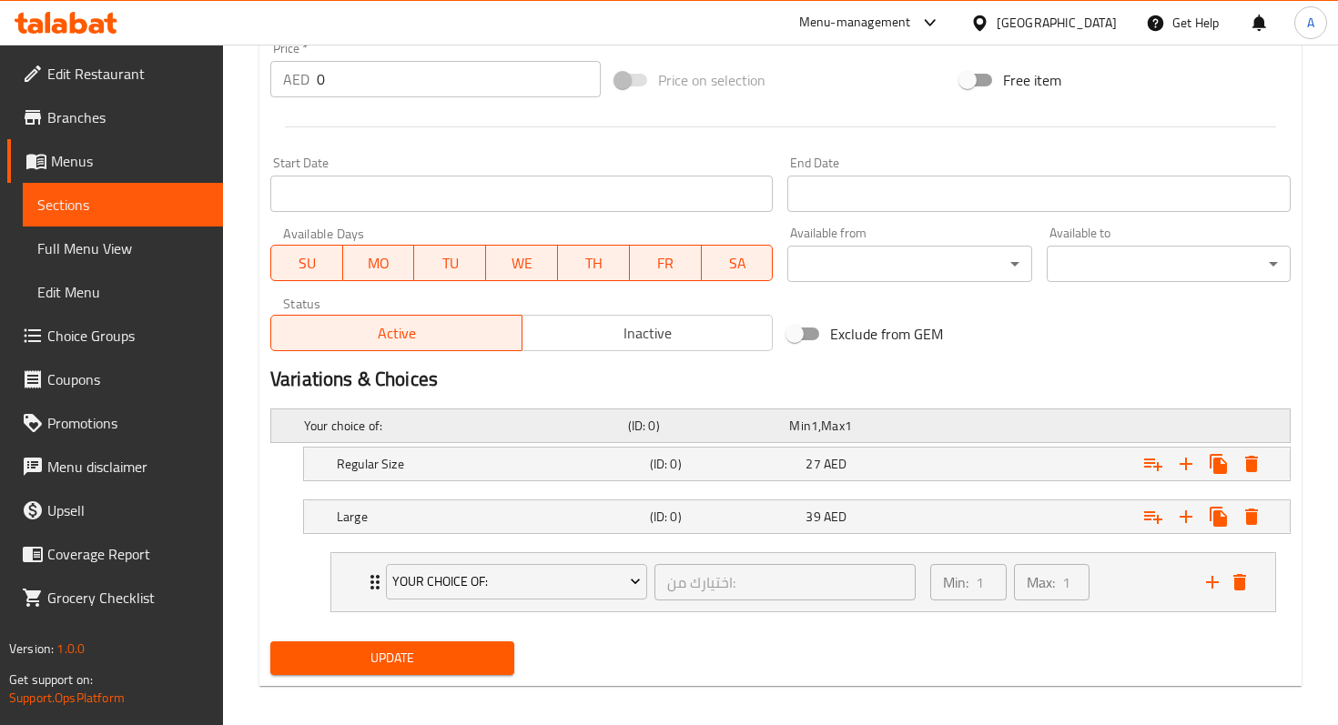
click at [658, 423] on h5 "(ID: 0)" at bounding box center [705, 426] width 155 height 18
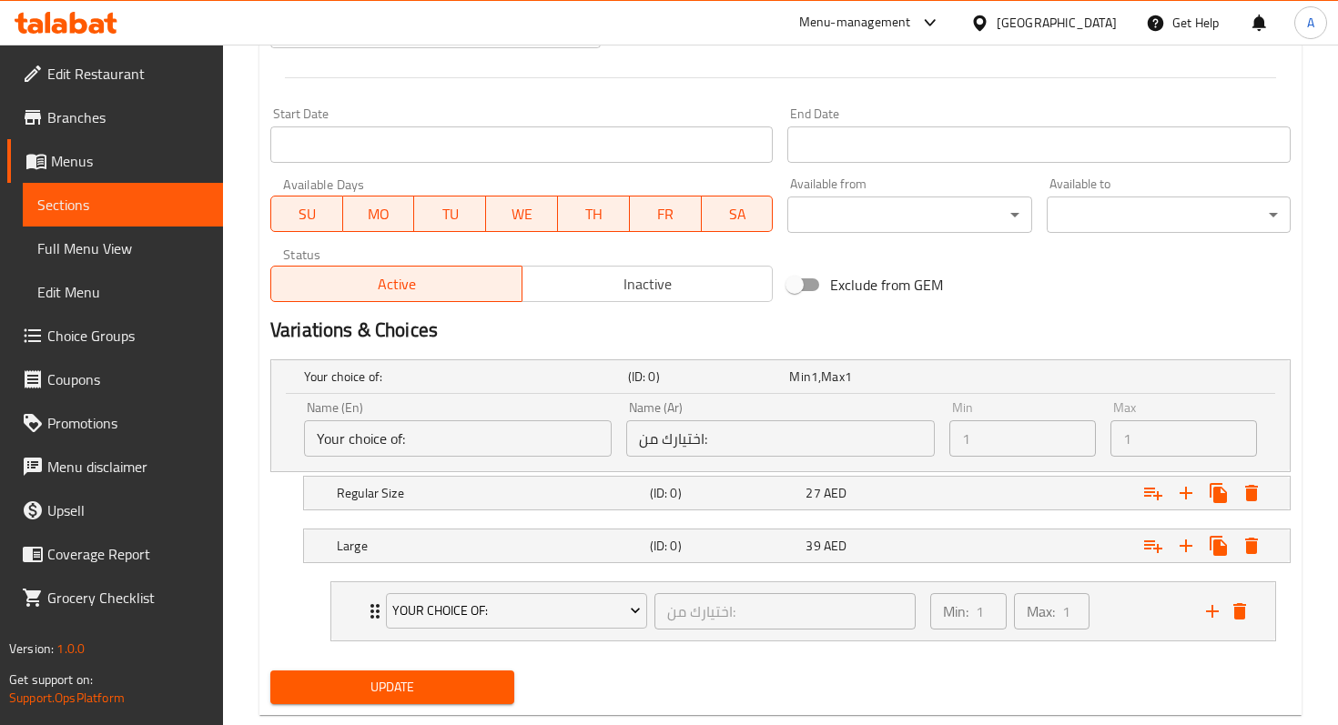
scroll to position [741, 0]
click at [567, 370] on h5 "Your choice of:" at bounding box center [462, 376] width 317 height 18
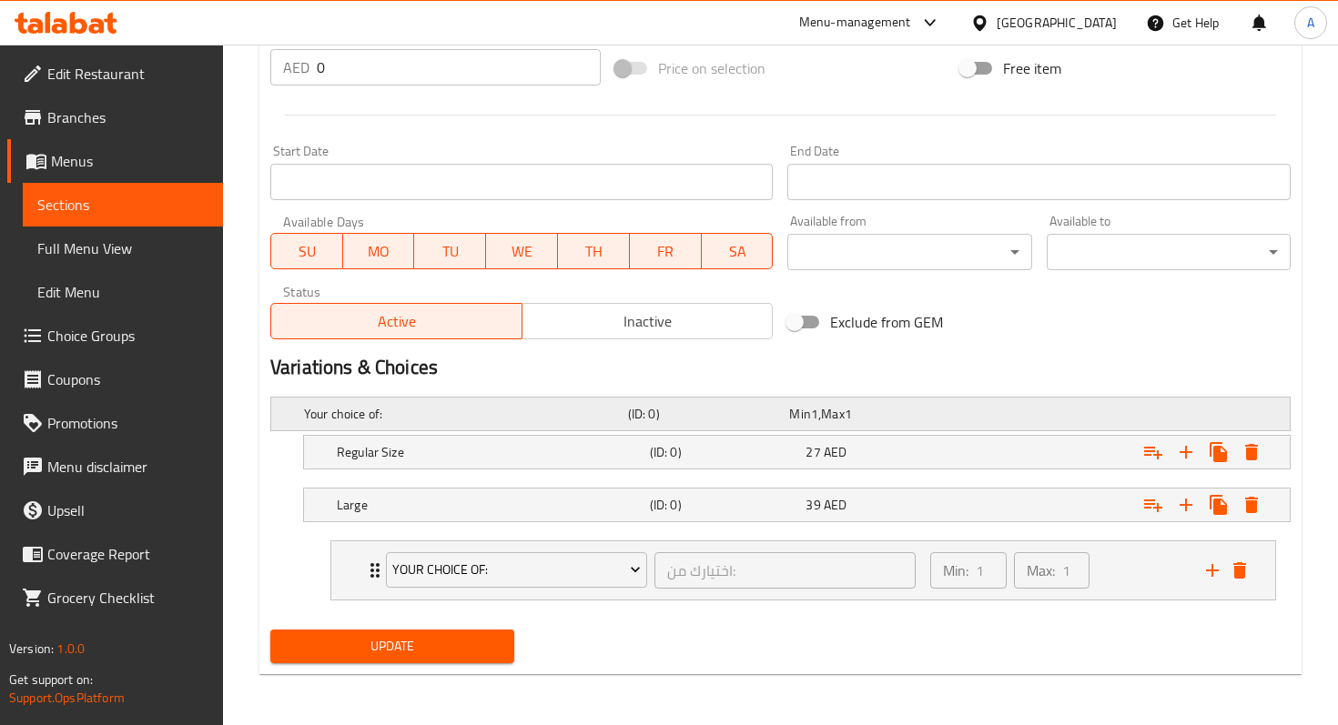
scroll to position [702, 0]
click at [1261, 571] on div "Your choice of: اختيارك من: ​ Min: 1 ​ Max: 1 ​" at bounding box center [803, 571] width 944 height 58
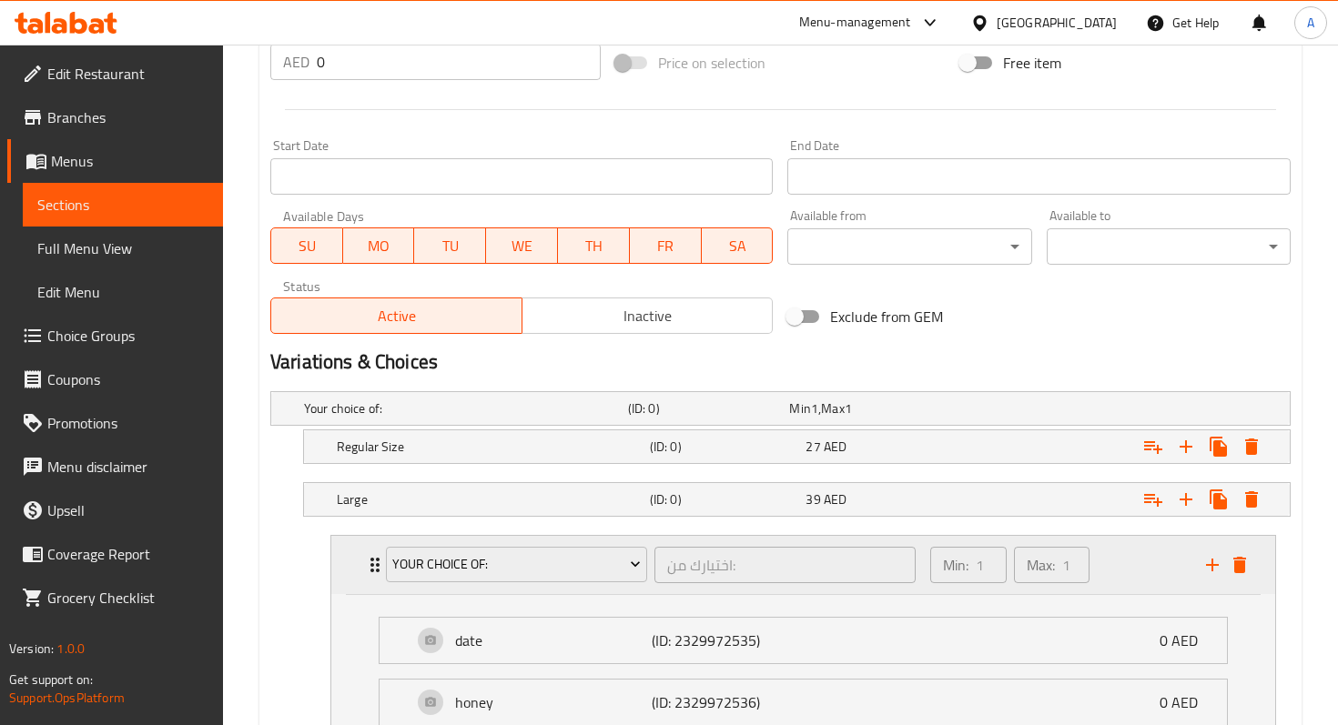
scroll to position [741, 0]
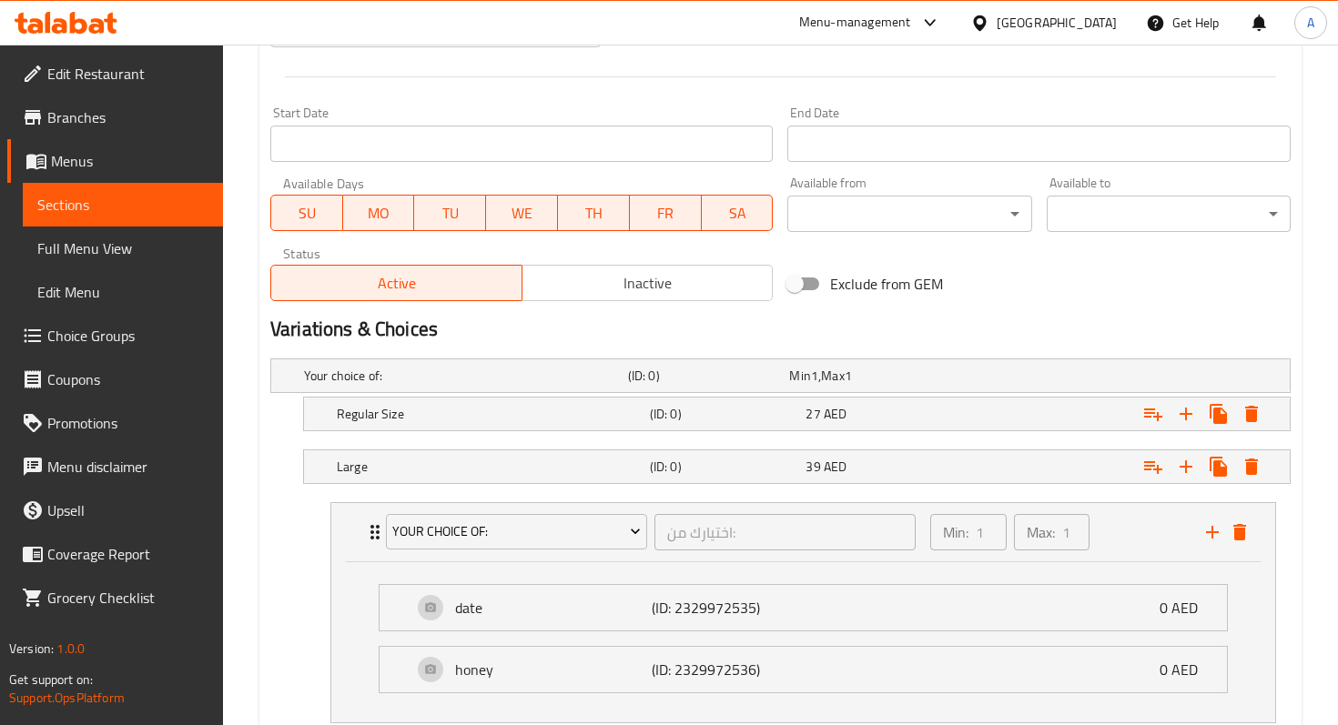
click at [1247, 568] on div "date (ID: 2329972535) 0 AED Name (En) date Name (En) Name (Ar) التمر Name (Ar) …" at bounding box center [803, 642] width 944 height 160
click at [1041, 470] on div "Expand" at bounding box center [1114, 467] width 313 height 40
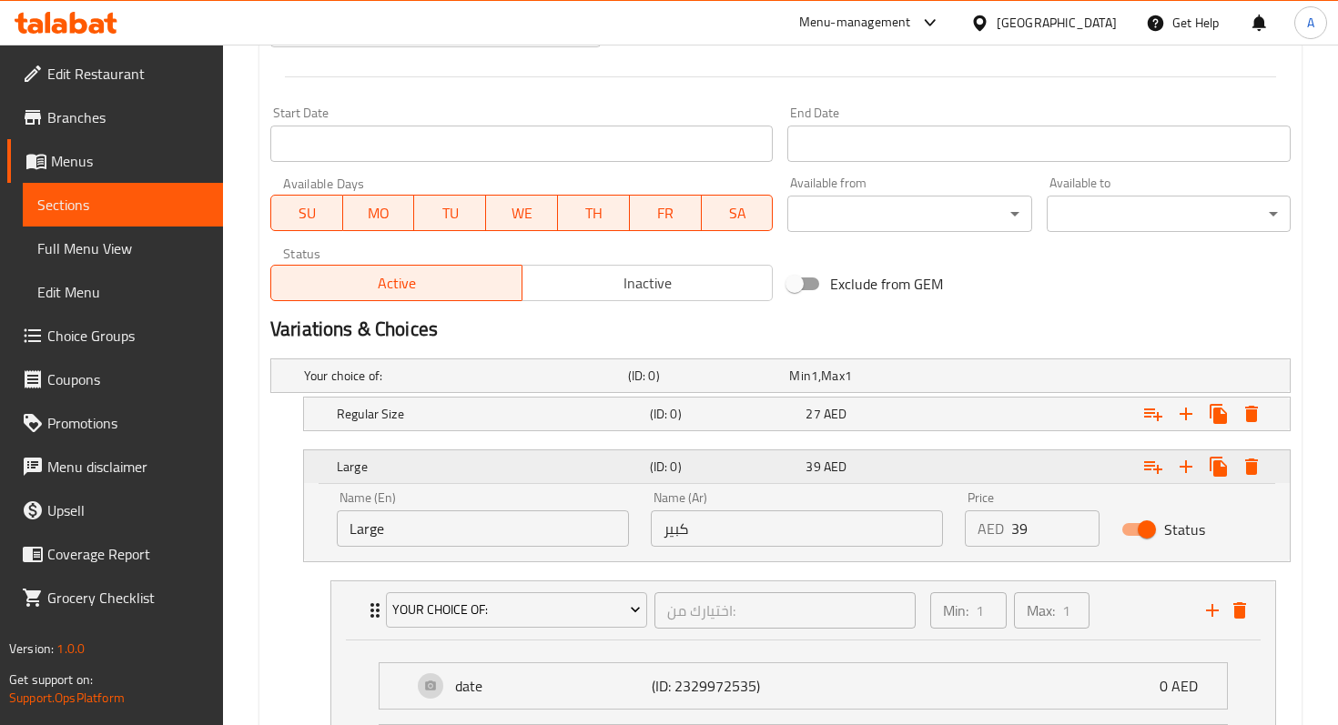
scroll to position [790, 0]
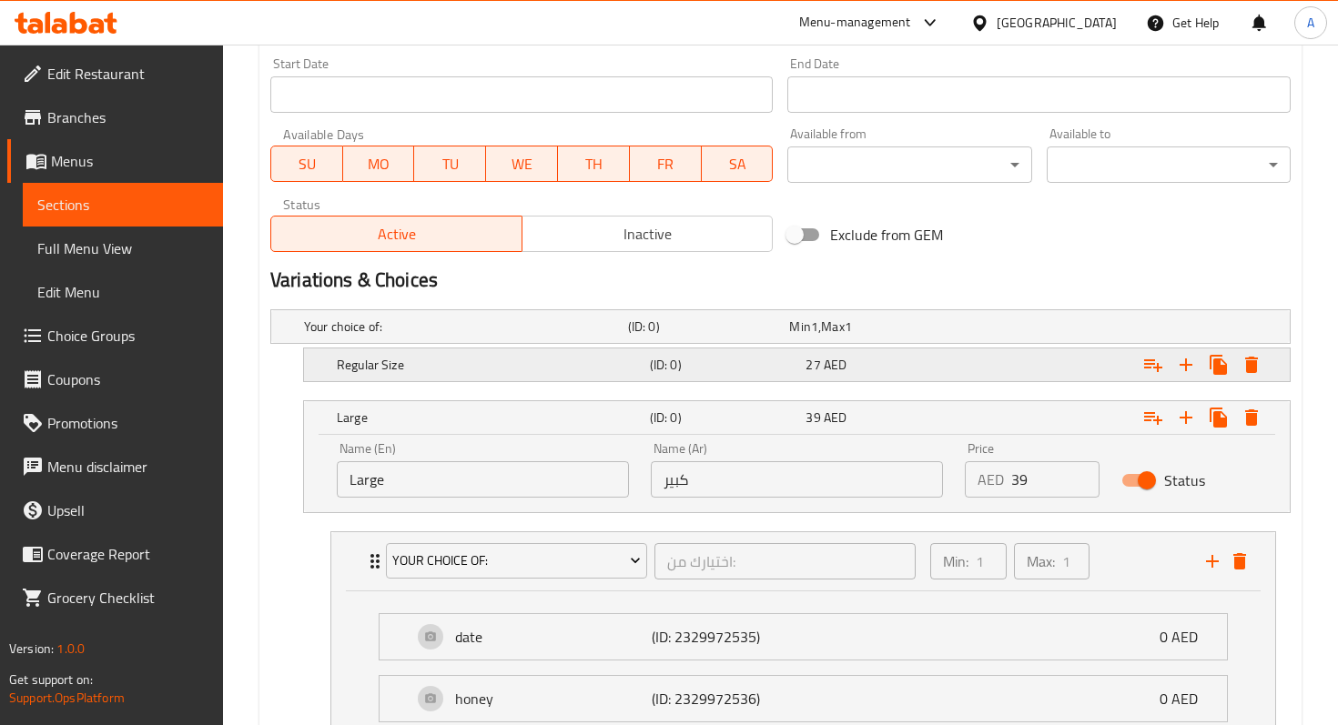
click at [991, 368] on div "Expand" at bounding box center [1114, 365] width 313 height 40
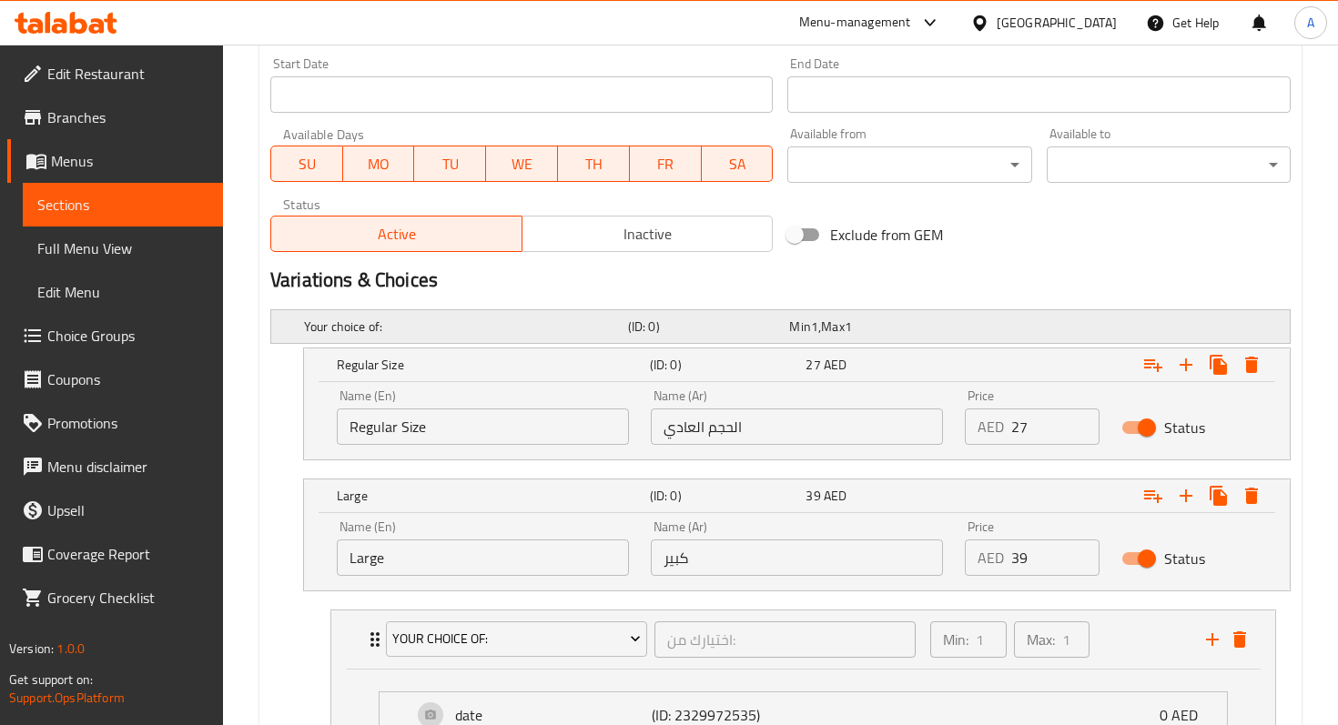
click at [970, 341] on div "Your choice of: (ID: 0) Min 1 , Max 1" at bounding box center [785, 327] width 971 height 40
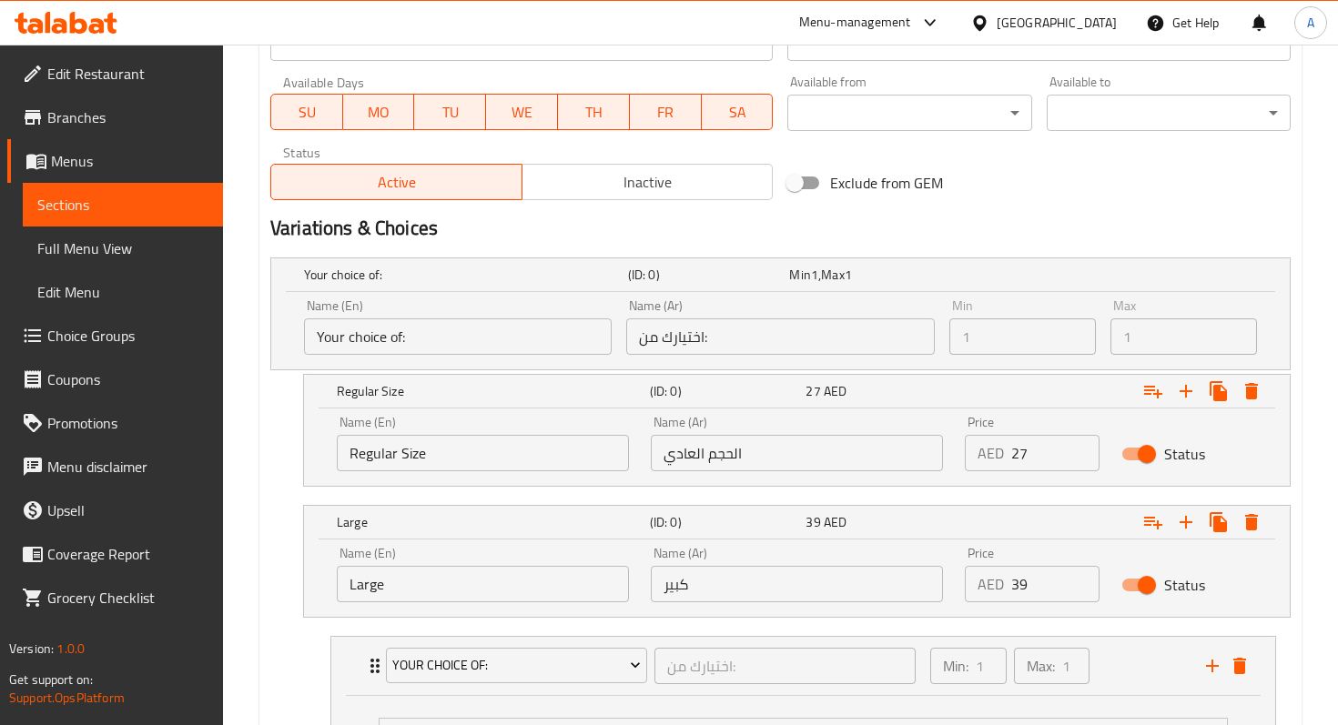
scroll to position [843, 0]
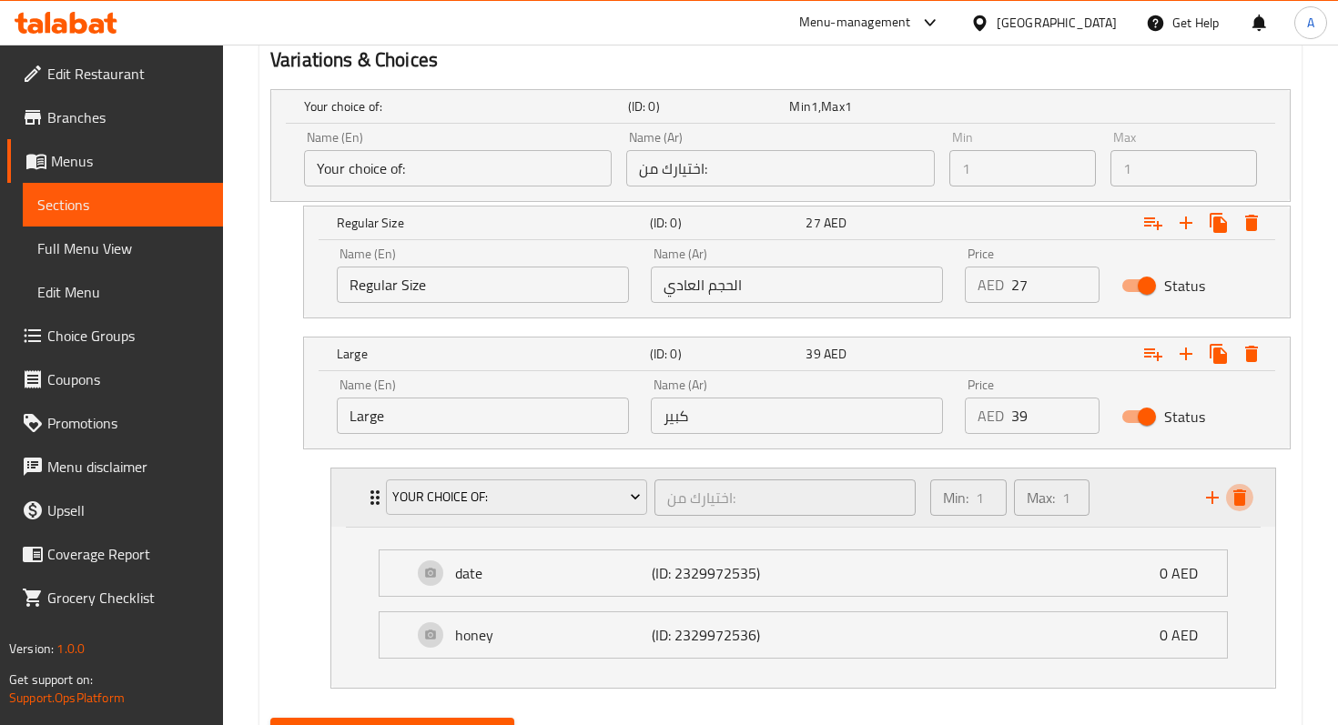
click at [1241, 504] on icon "delete" at bounding box center [1239, 498] width 13 height 16
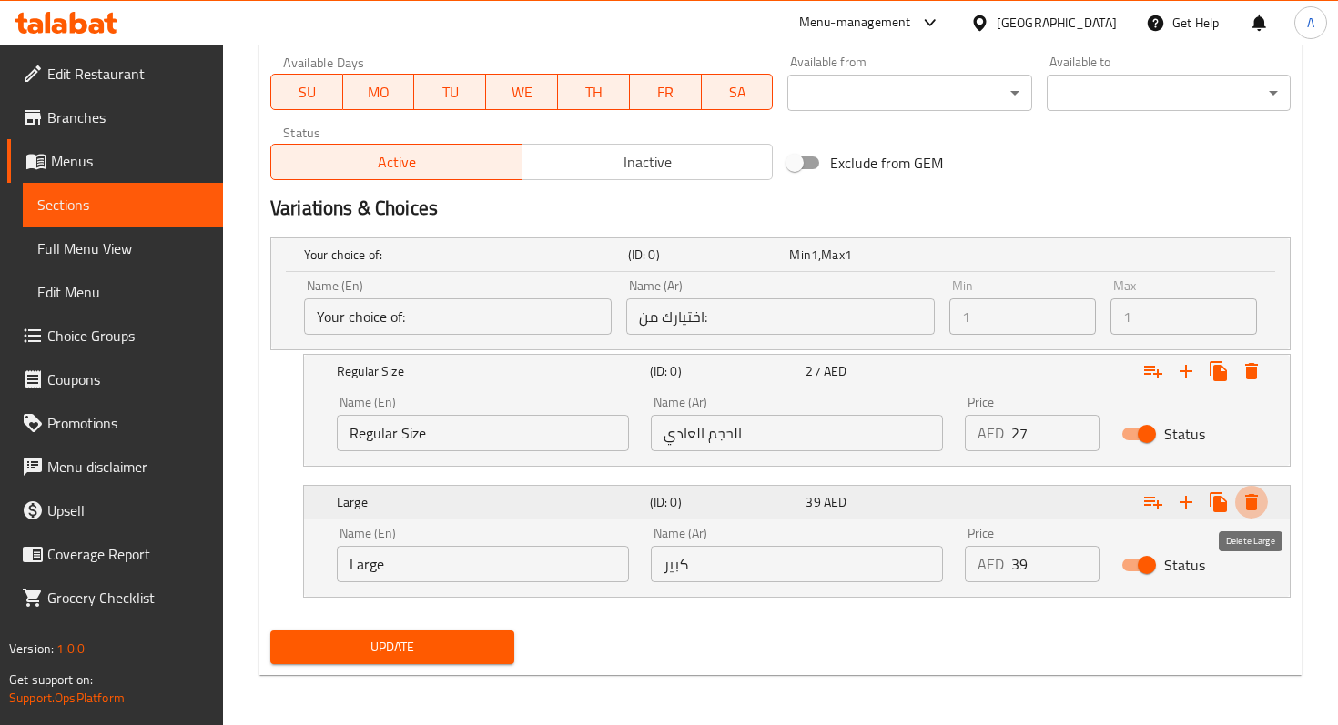
click at [1258, 503] on icon "Expand" at bounding box center [1251, 502] width 22 height 22
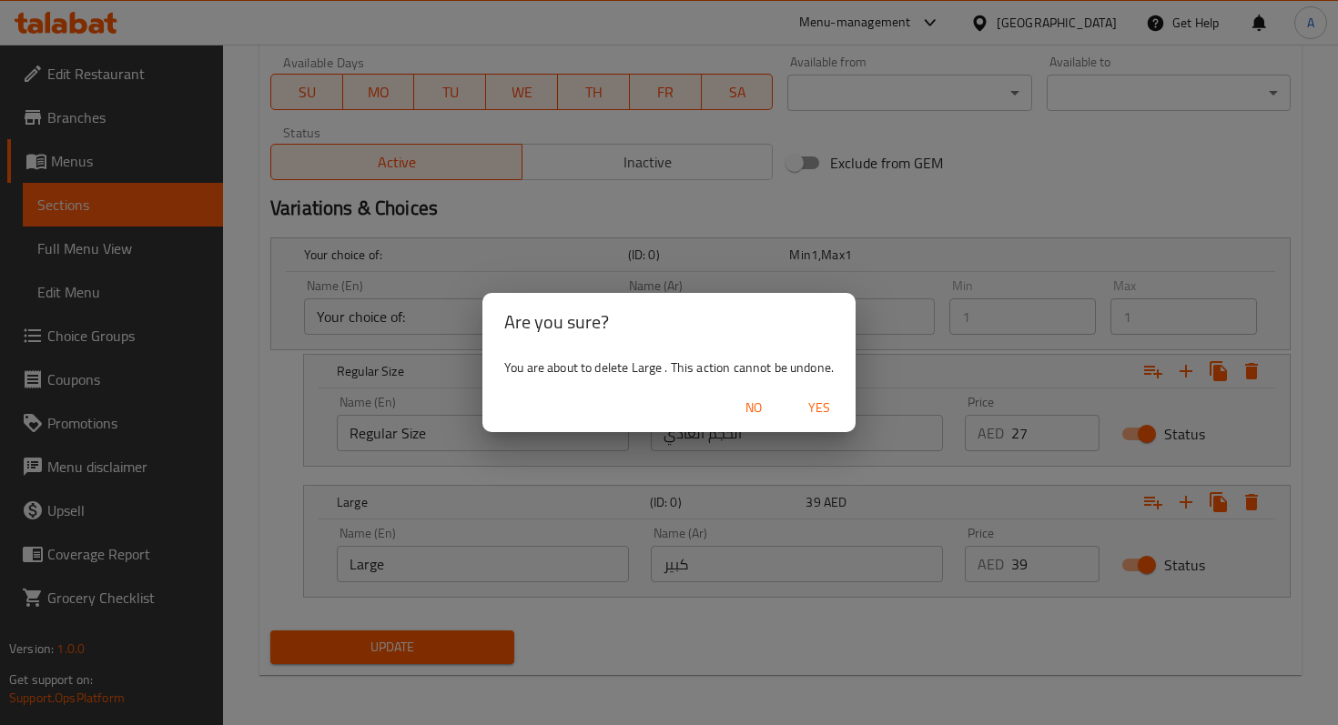
click at [769, 413] on span "No" at bounding box center [754, 408] width 44 height 23
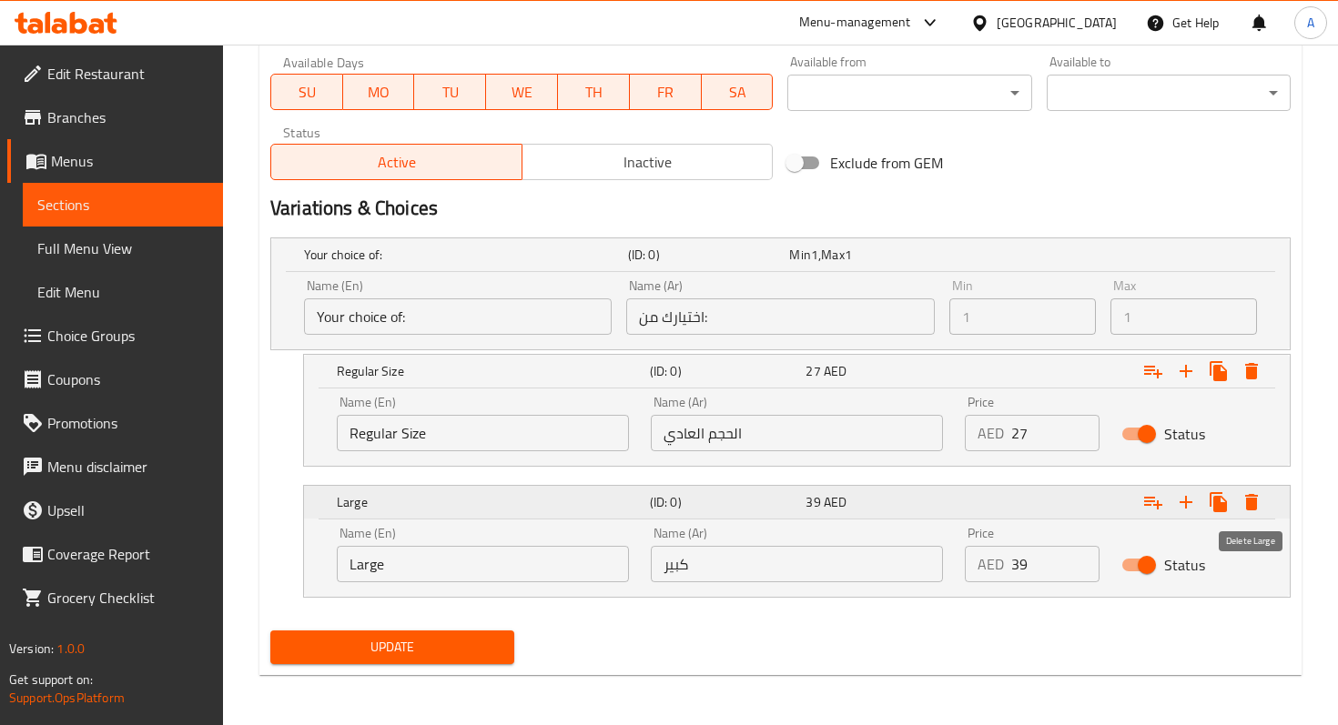
click at [1250, 505] on icon "Expand" at bounding box center [1251, 502] width 13 height 16
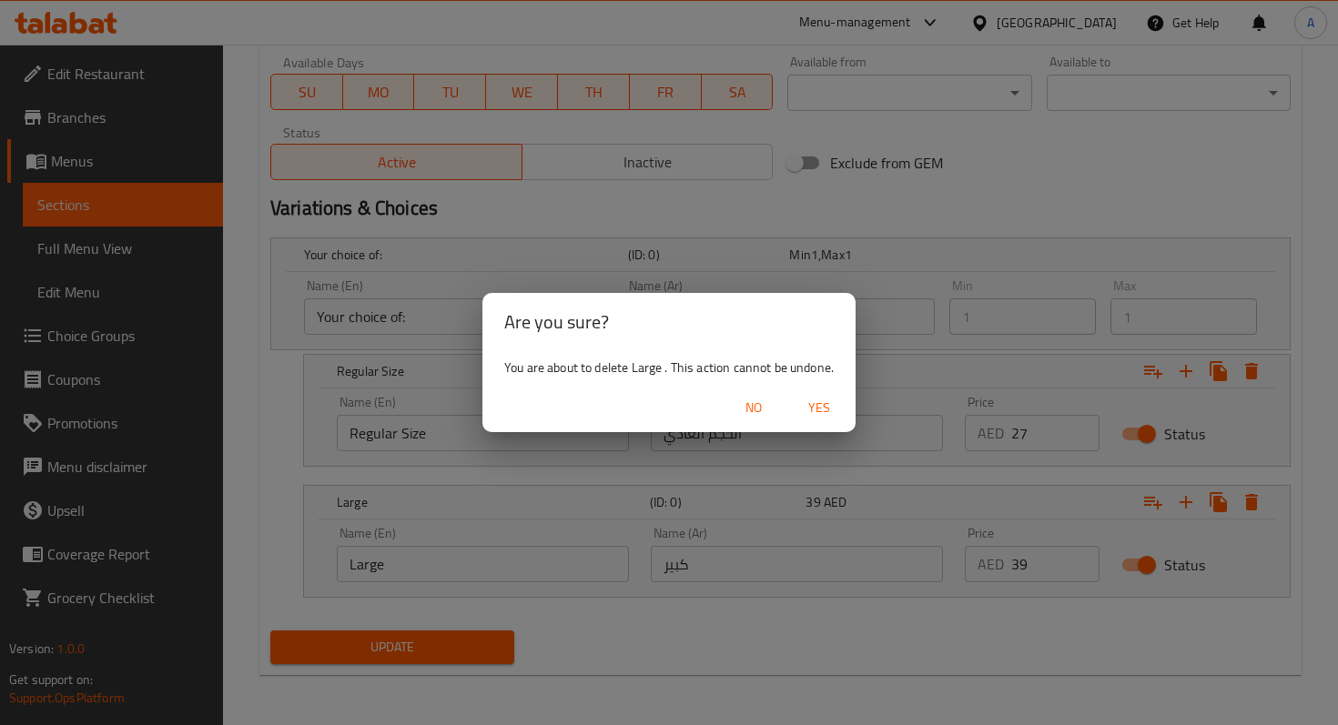
click at [832, 411] on span "Yes" at bounding box center [819, 408] width 44 height 23
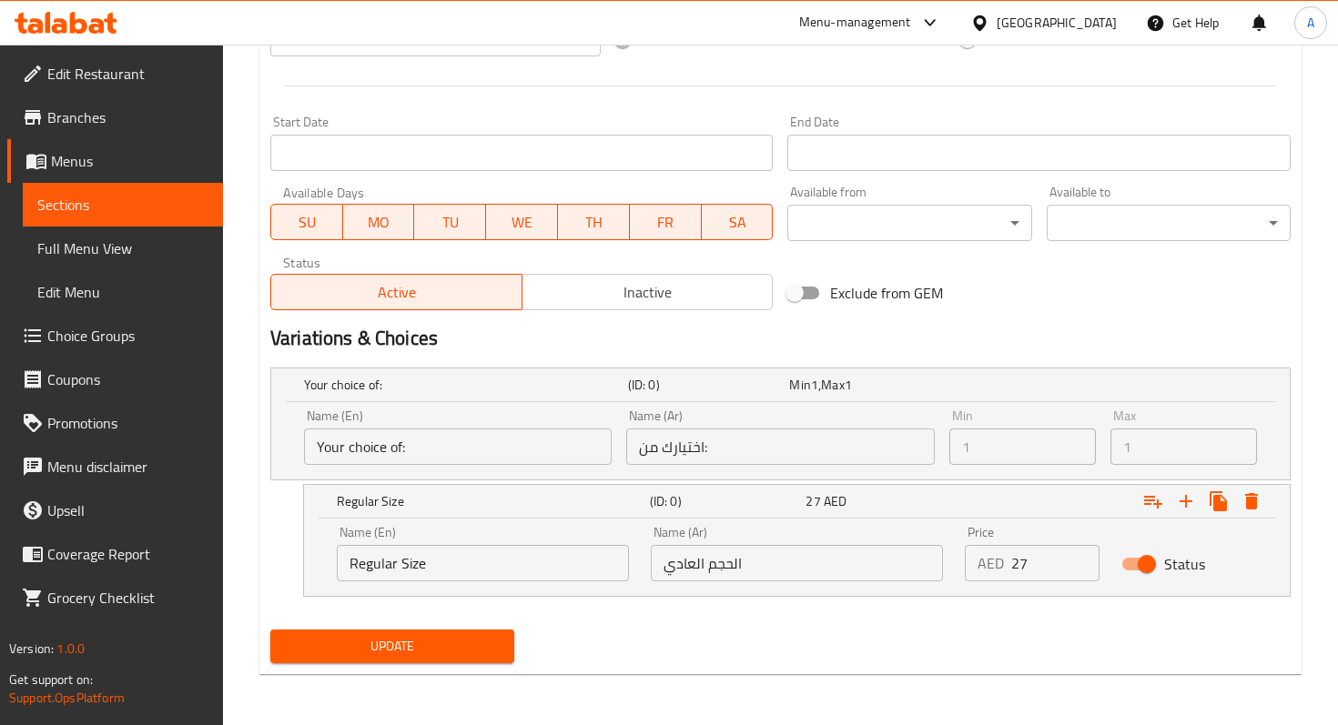
scroll to position [731, 0]
click at [1252, 509] on icon "Expand" at bounding box center [1251, 502] width 13 height 16
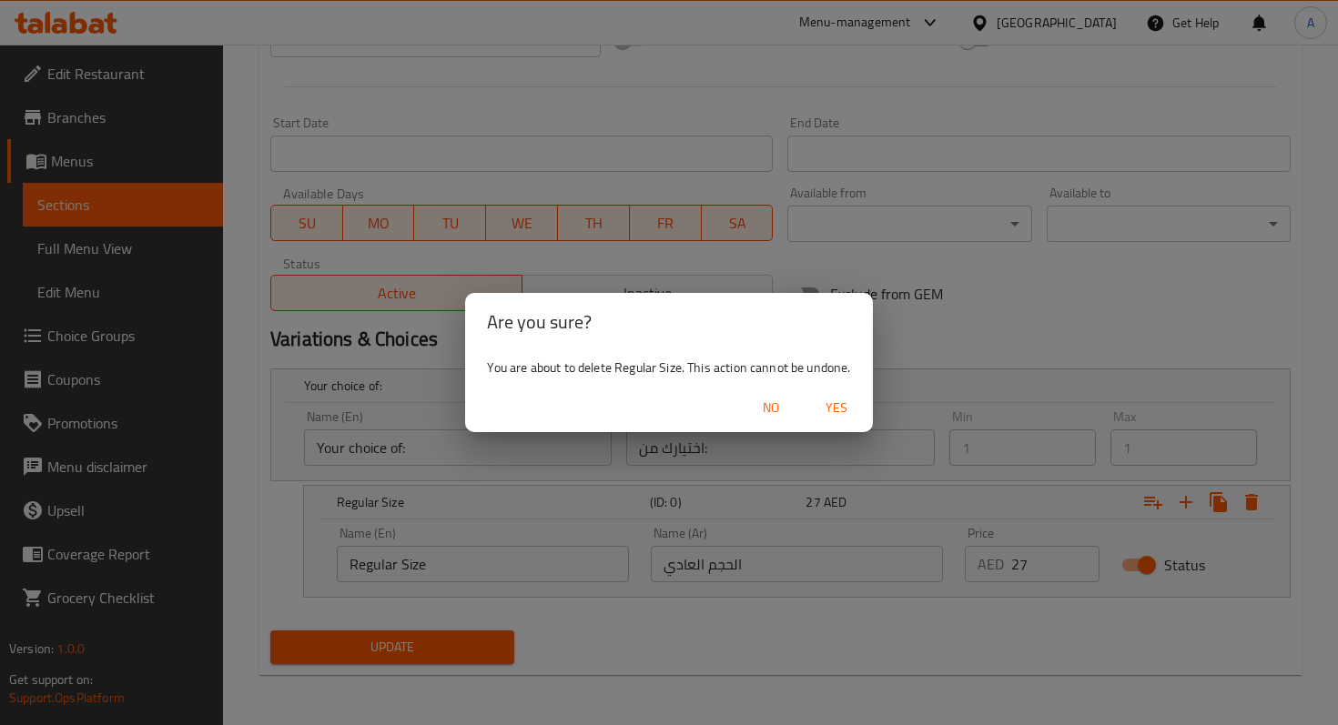
click at [829, 411] on span "Yes" at bounding box center [836, 408] width 44 height 23
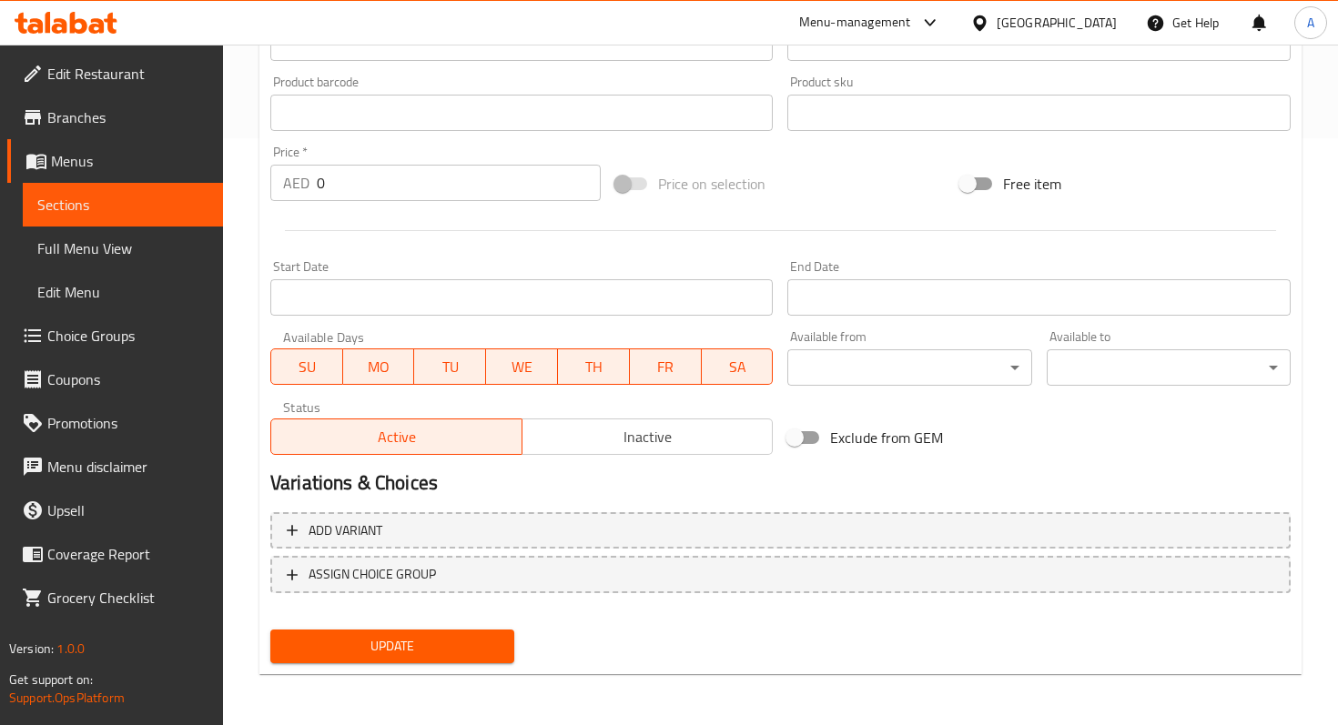
scroll to position [587, 0]
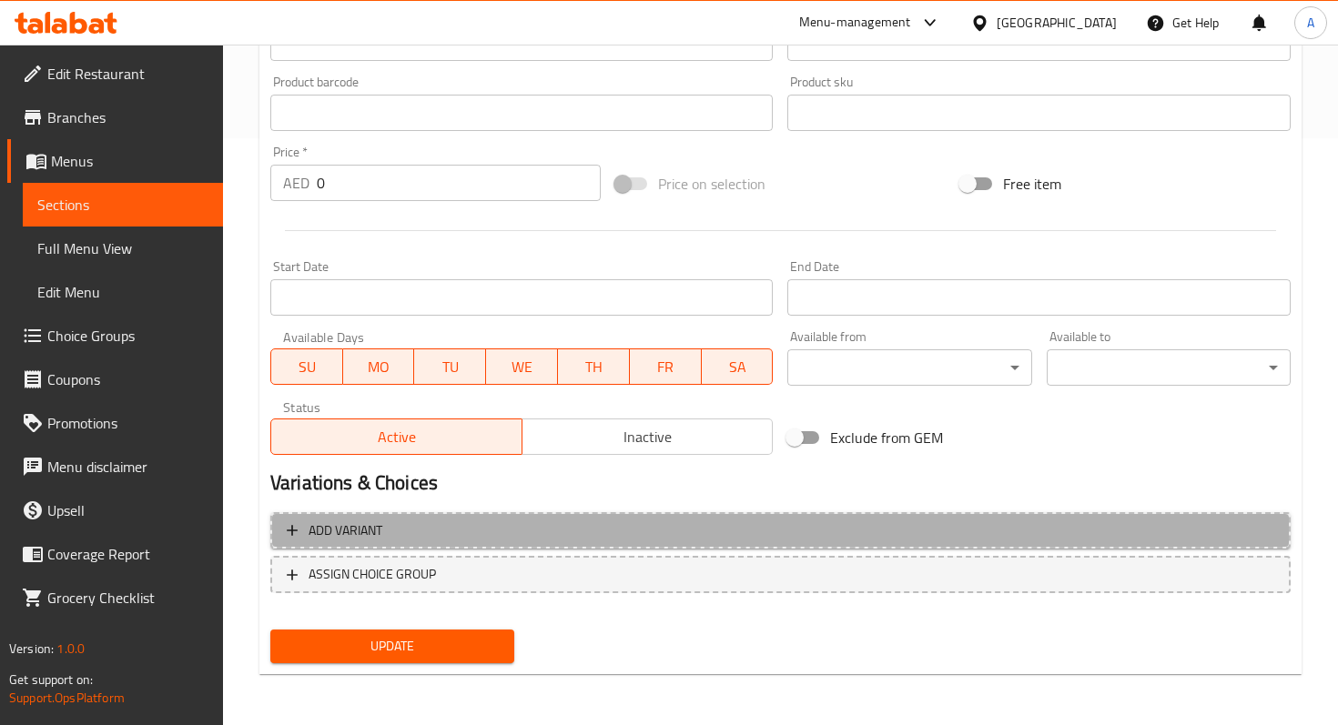
click at [757, 538] on span "Add variant" at bounding box center [780, 531] width 987 height 23
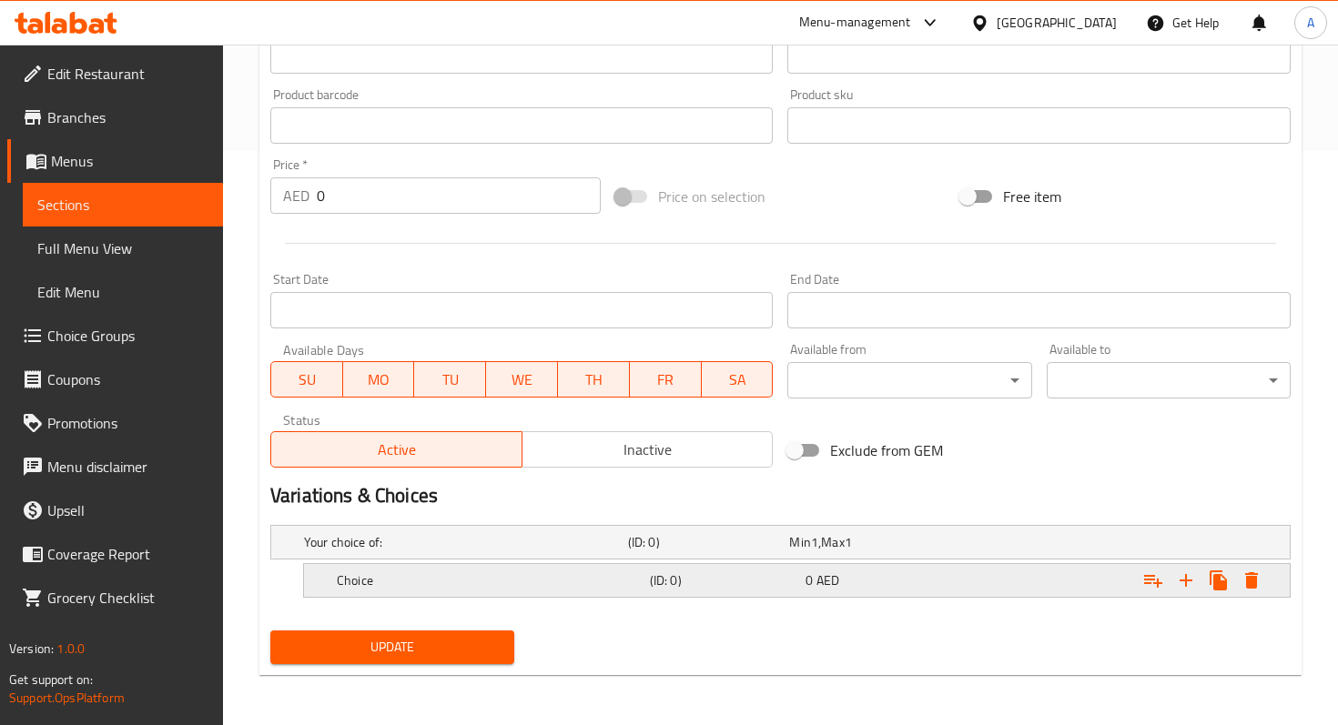
click at [793, 571] on h5 "(ID: 0)" at bounding box center [724, 580] width 149 height 18
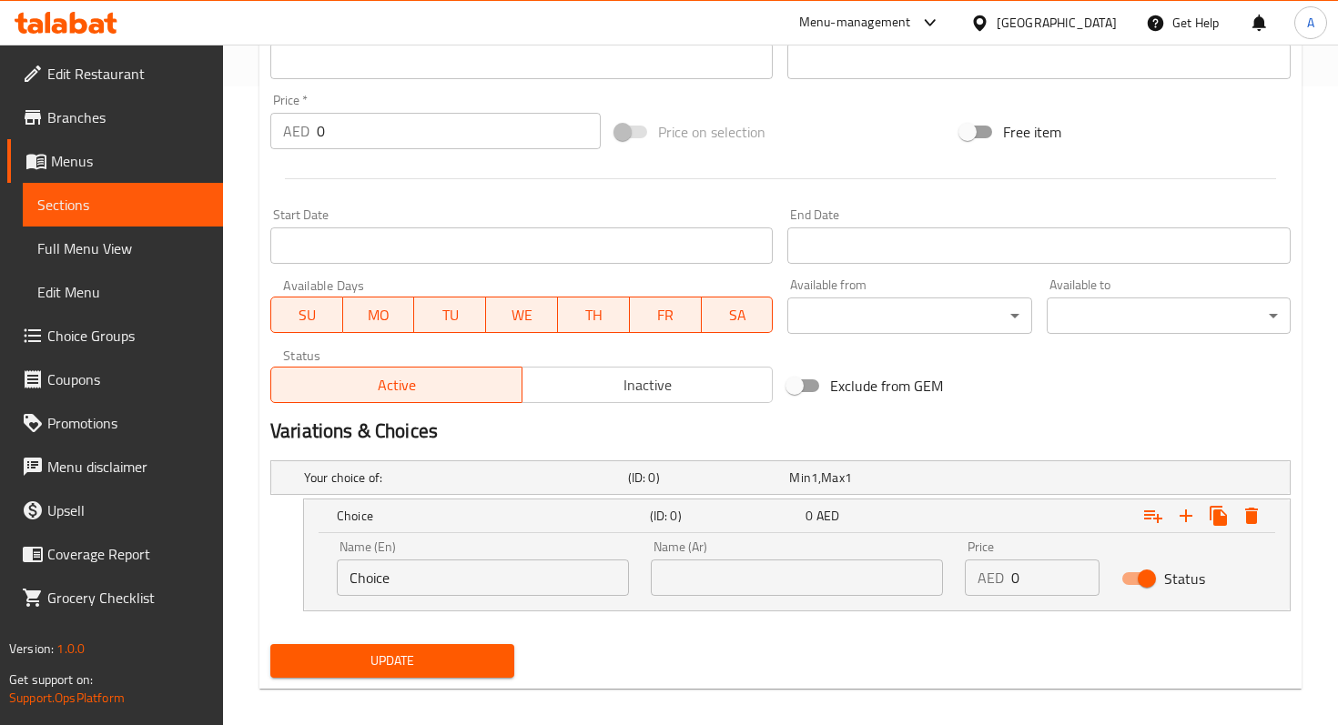
scroll to position [652, 0]
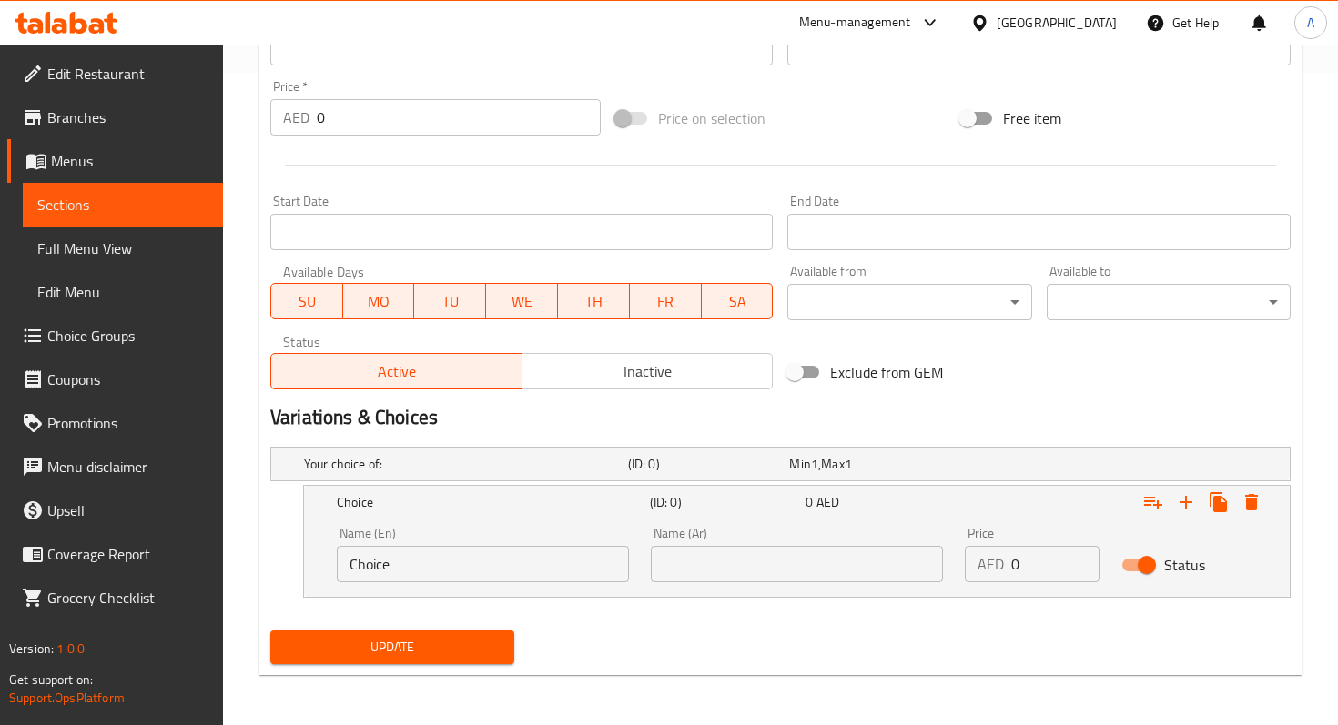
click at [521, 571] on input "Choice" at bounding box center [483, 564] width 292 height 36
drag, startPoint x: 470, startPoint y: 563, endPoint x: 315, endPoint y: 546, distance: 156.5
click at [316, 546] on div "Name (En) Choice Name (En) Name (Ar) Name (Ar) Price AED 0 Price Status" at bounding box center [796, 558] width 985 height 77
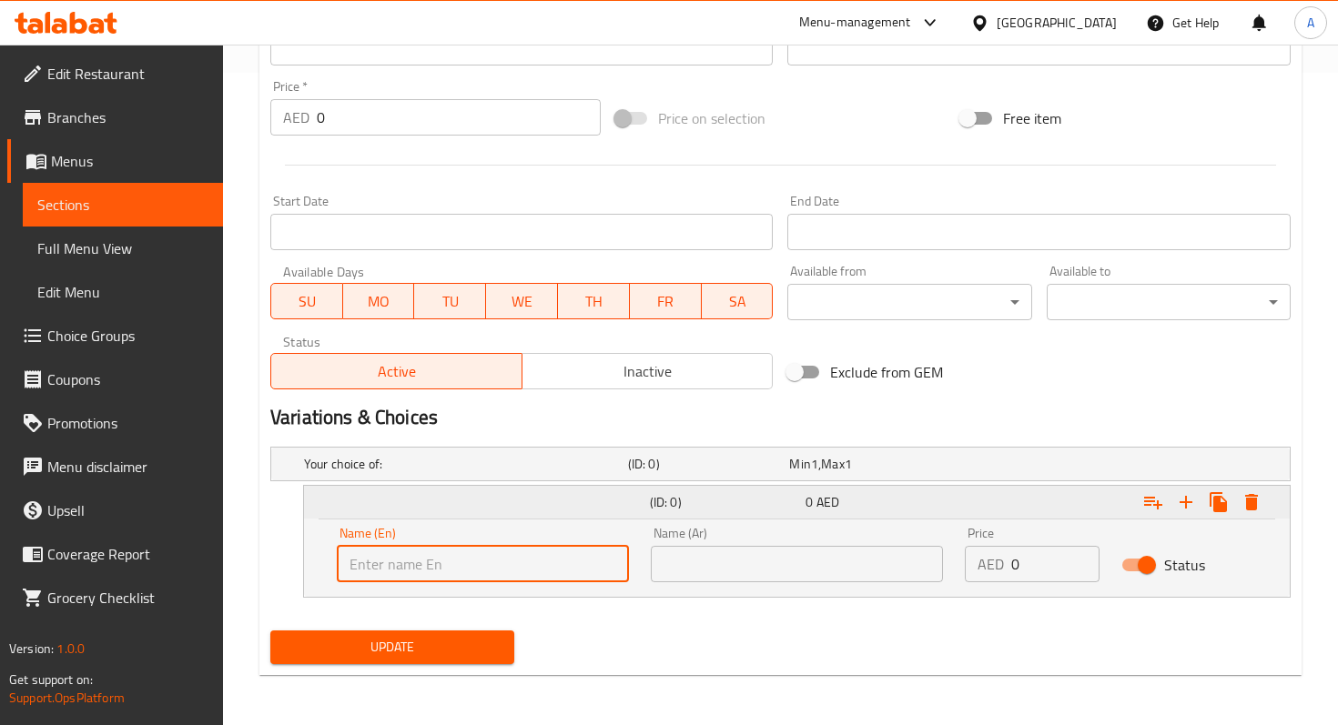
click at [1251, 503] on icon "Expand" at bounding box center [1251, 502] width 13 height 16
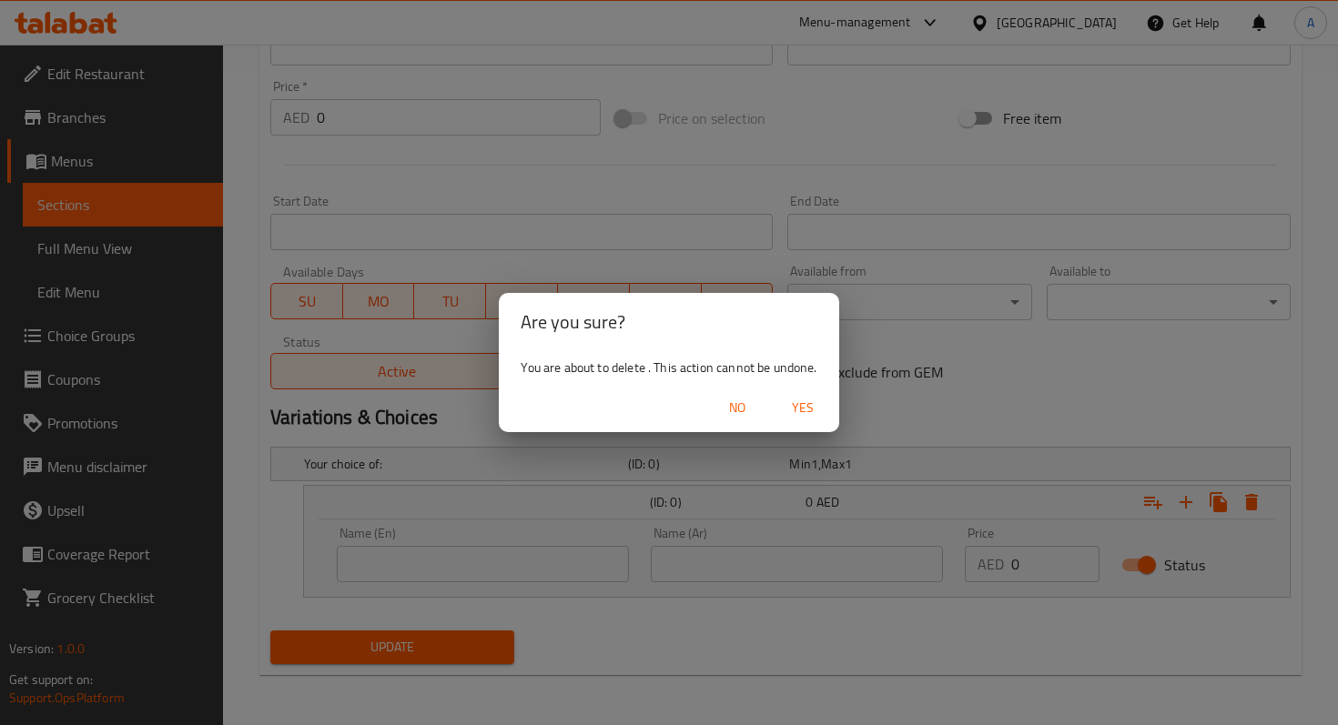
click at [794, 411] on span "Yes" at bounding box center [803, 408] width 44 height 23
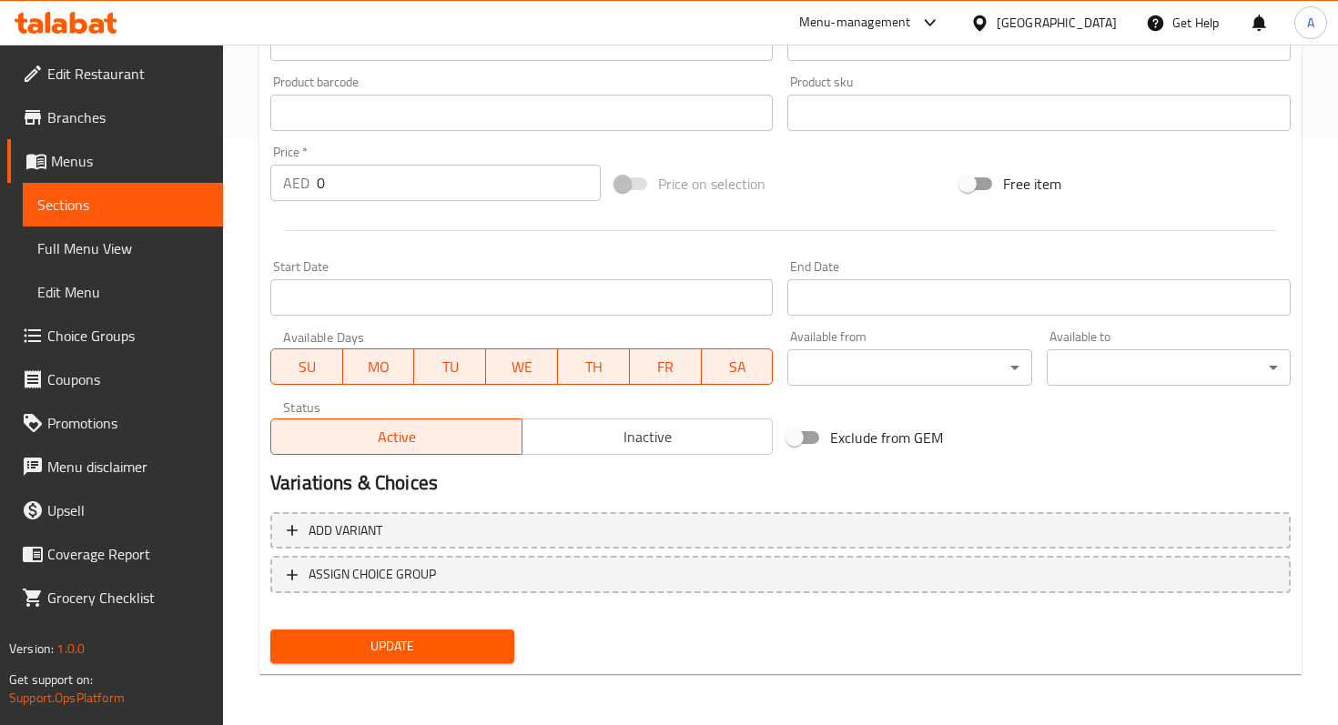
scroll to position [587, 0]
click at [527, 567] on span "ASSIGN CHOICE GROUP" at bounding box center [780, 574] width 987 height 23
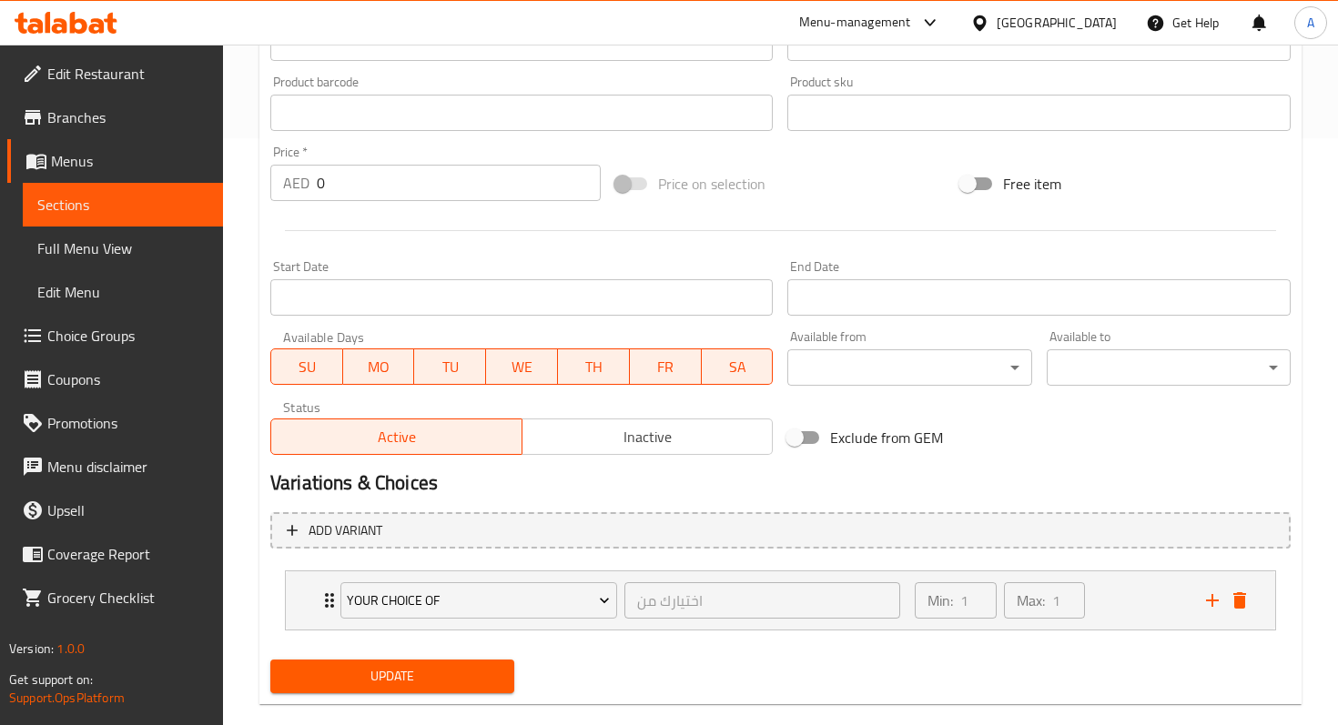
scroll to position [617, 0]
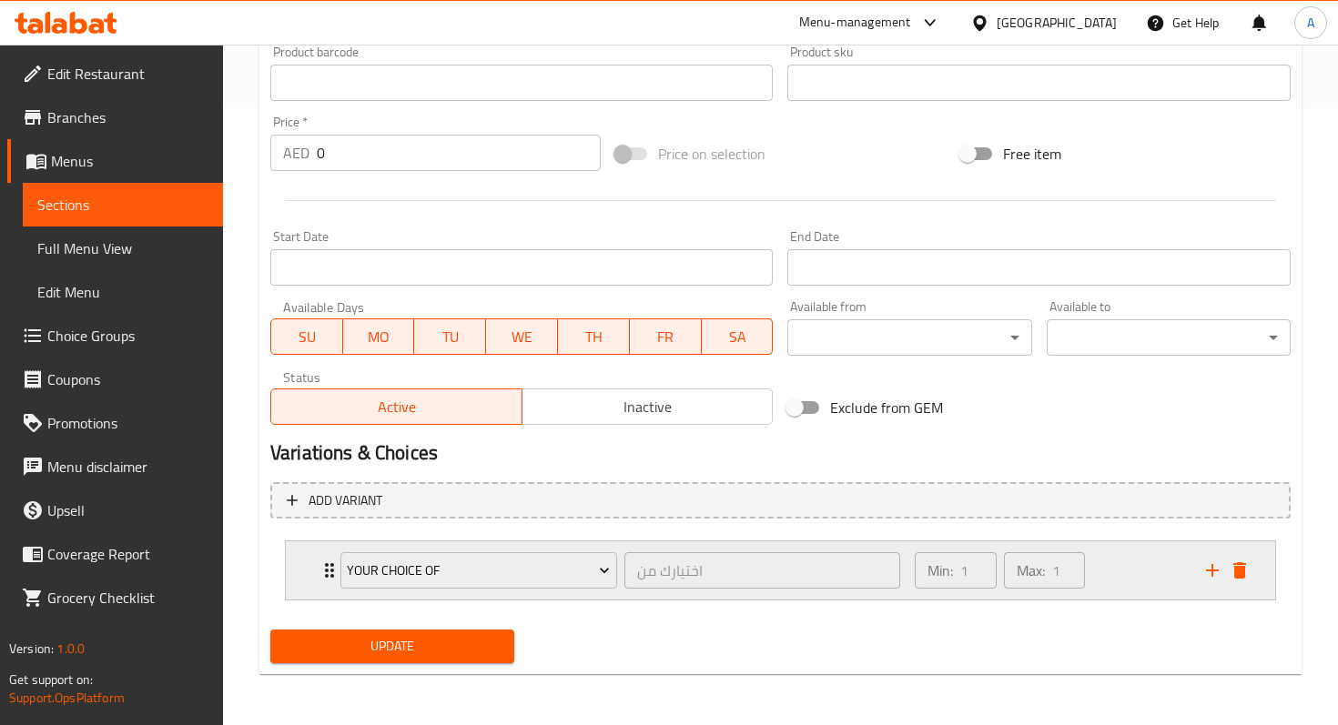
click at [327, 569] on icon "Expand" at bounding box center [329, 570] width 9 height 15
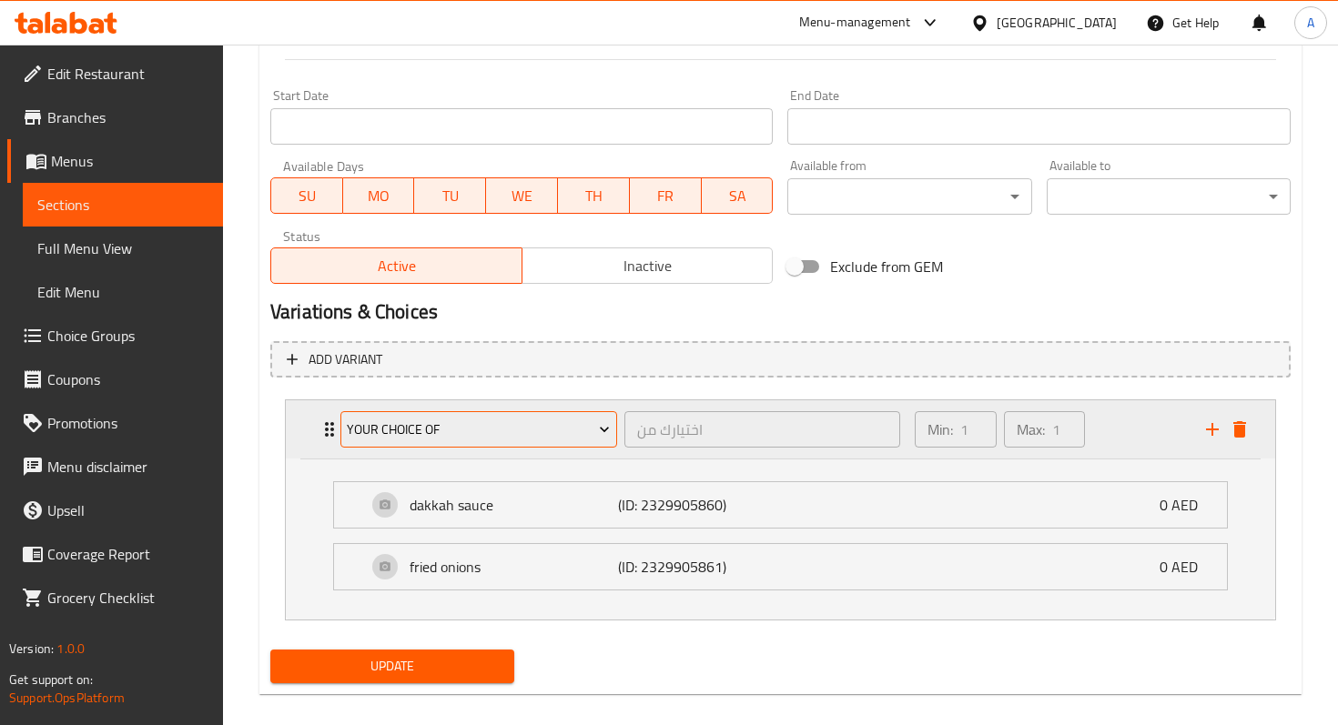
scroll to position [770, 0]
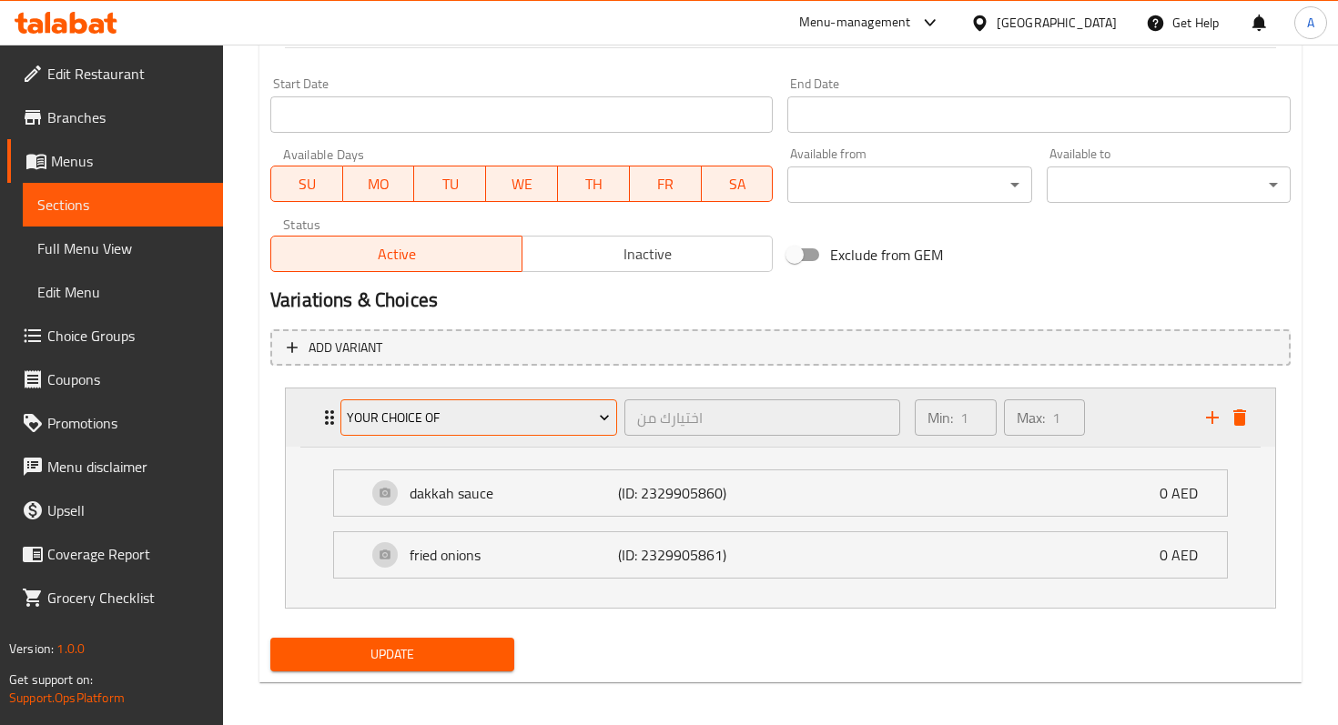
click at [434, 428] on span "Your choice of" at bounding box center [478, 418] width 263 height 23
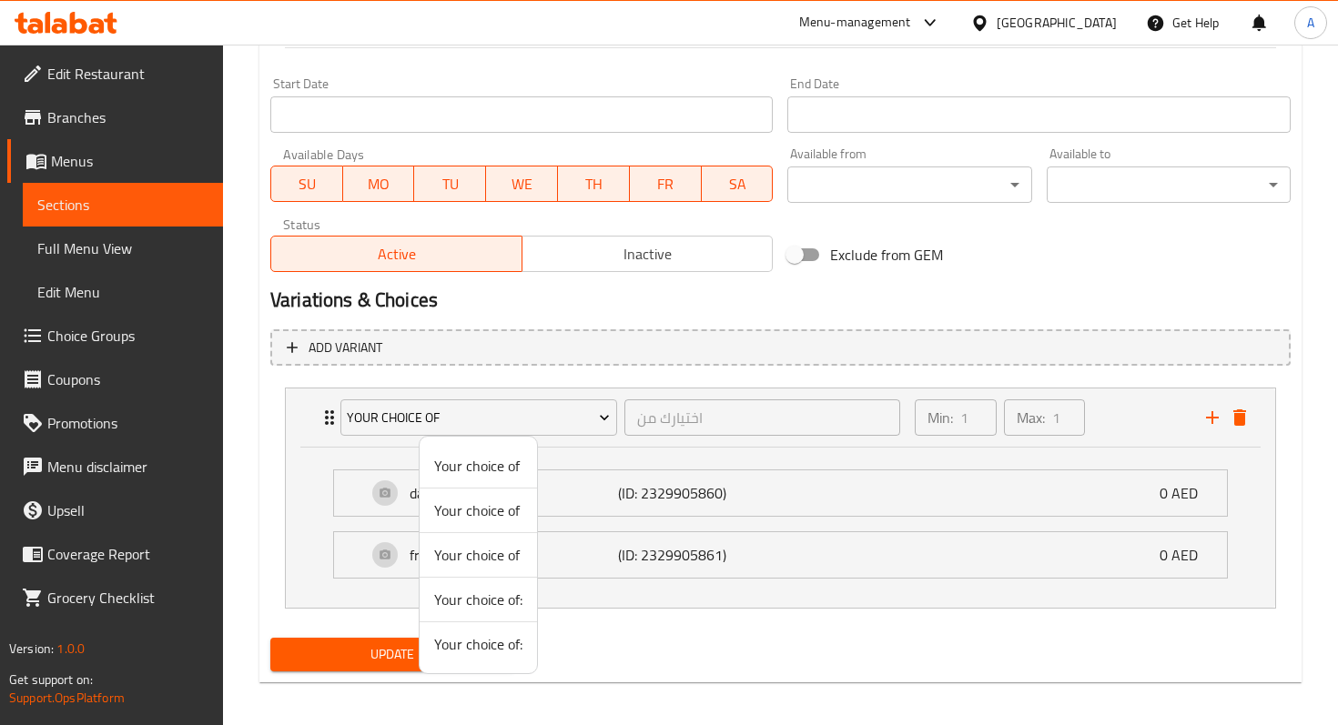
click at [470, 643] on span "Your choice of:" at bounding box center [478, 644] width 88 height 22
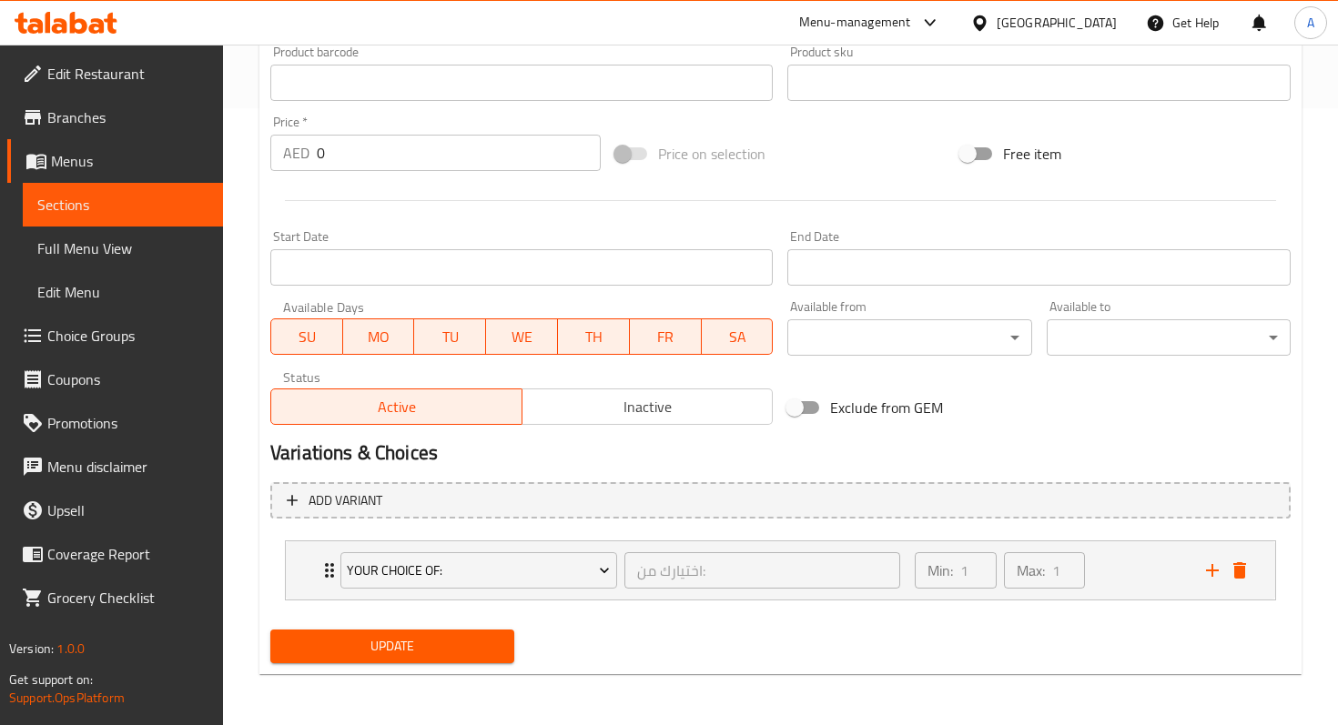
scroll to position [617, 0]
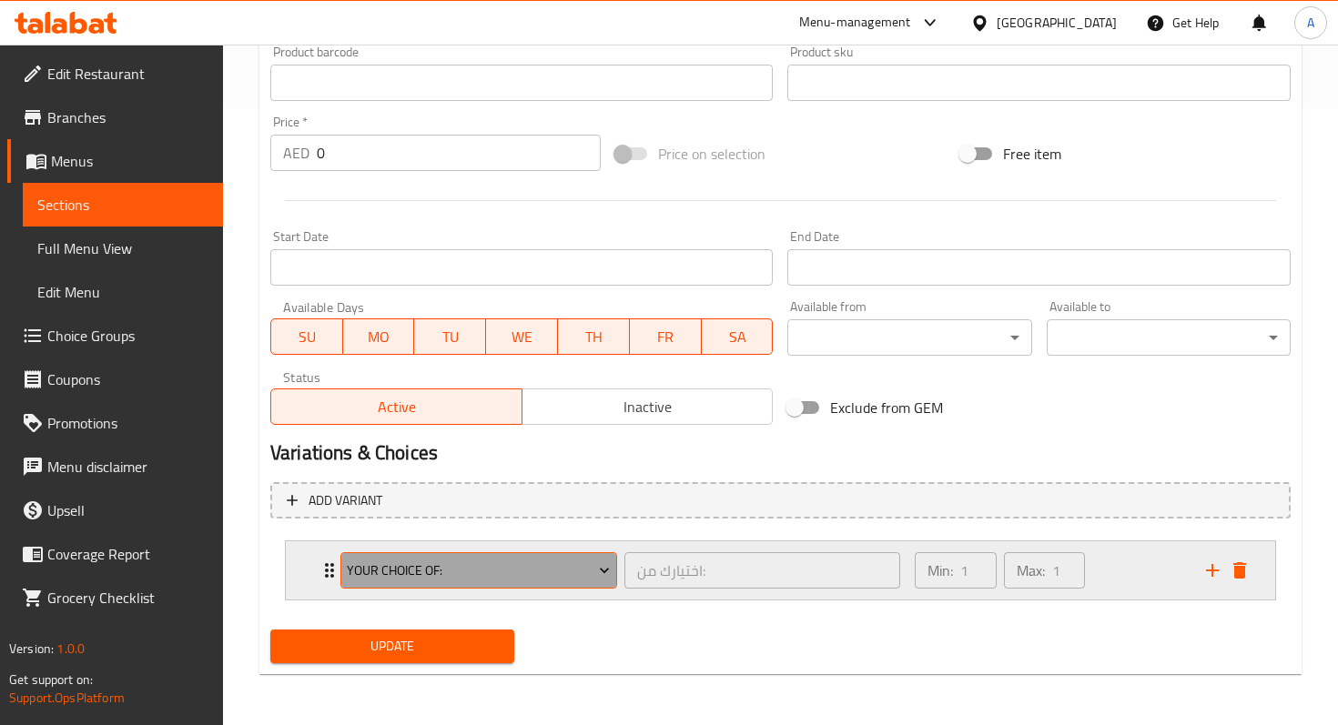
click at [448, 566] on span "Your choice of:" at bounding box center [478, 571] width 263 height 23
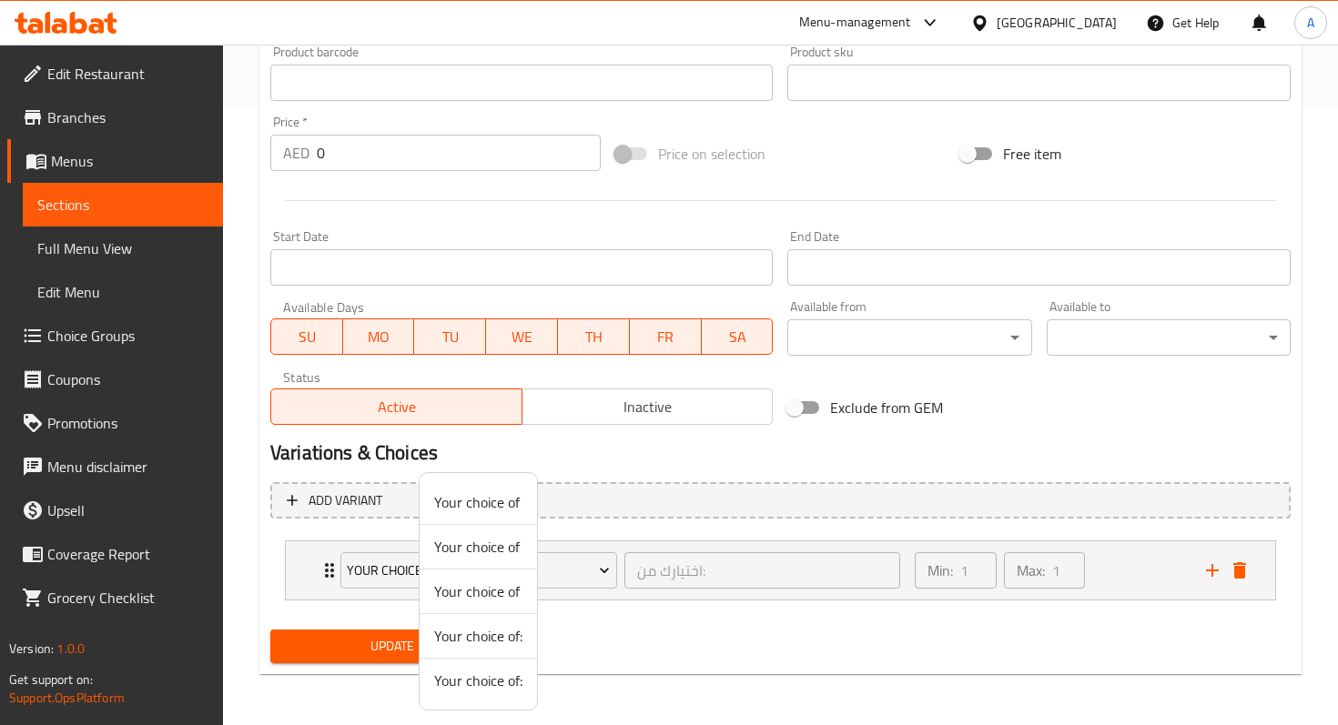
click at [347, 562] on div at bounding box center [669, 362] width 1338 height 725
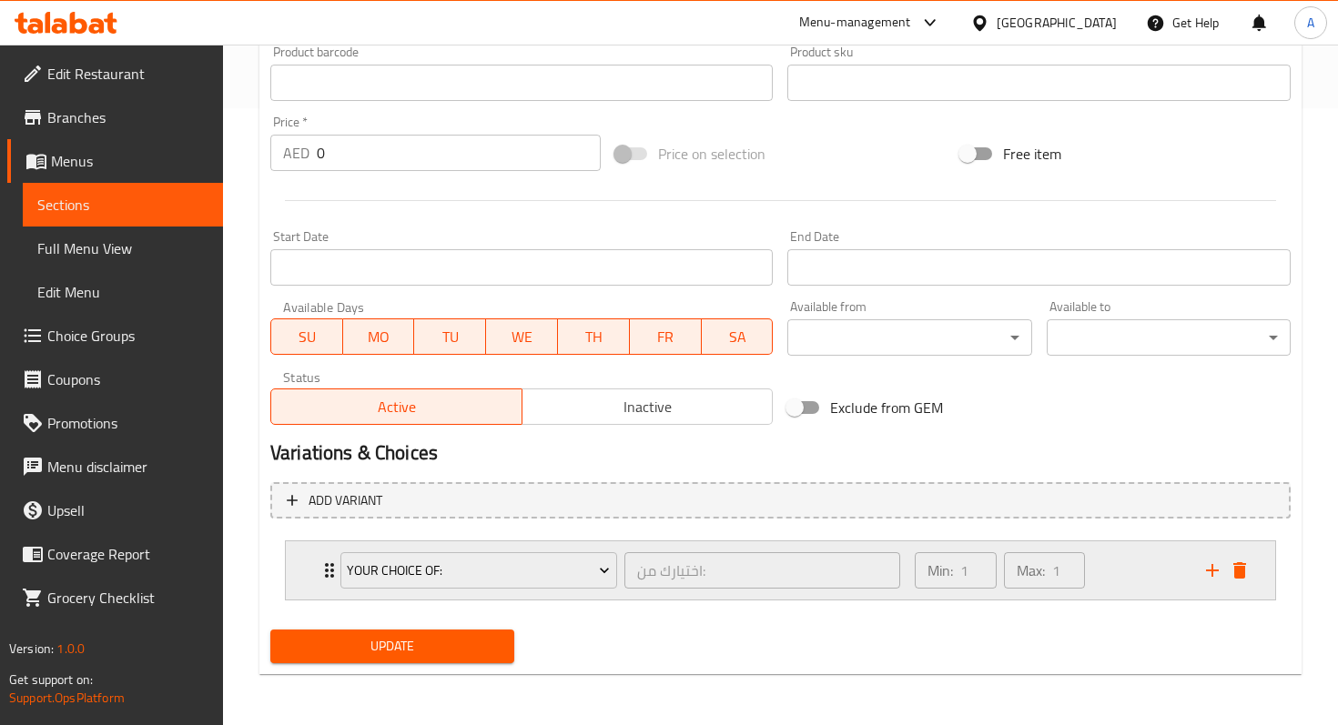
click at [333, 562] on div "Your choice of: اختيارك من: ​" at bounding box center [619, 570] width 581 height 58
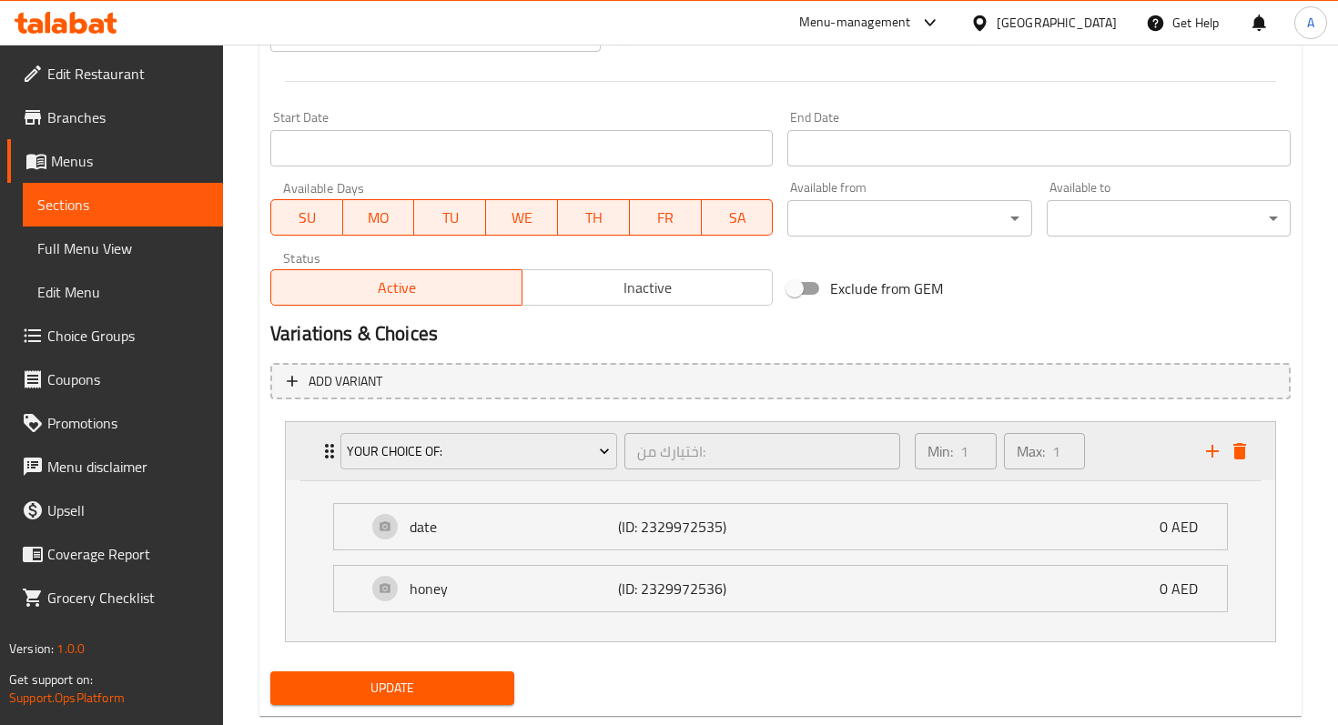
scroll to position [778, 0]
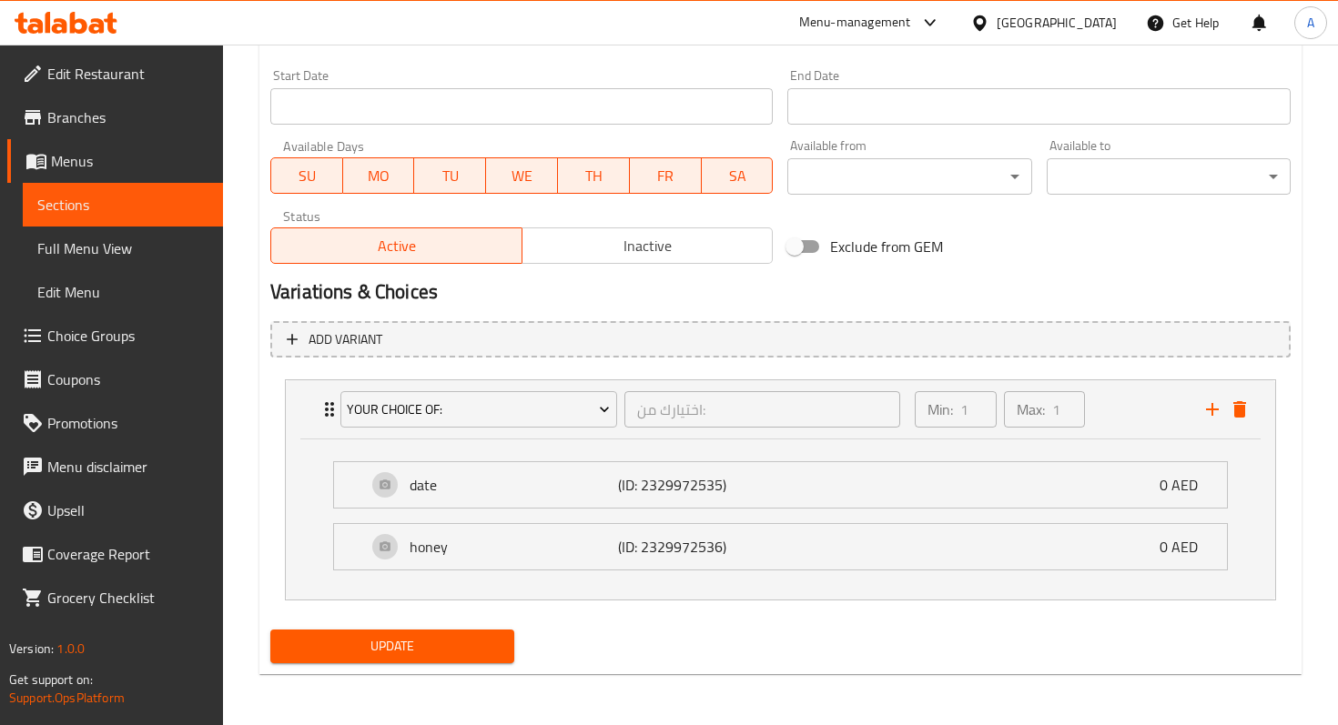
click at [934, 636] on div "Update" at bounding box center [780, 646] width 1035 height 48
click at [838, 622] on div "Update" at bounding box center [780, 646] width 1035 height 48
click at [929, 265] on div "Exclude from GEM" at bounding box center [952, 246] width 345 height 49
click at [319, 414] on icon "Expand" at bounding box center [329, 410] width 22 height 22
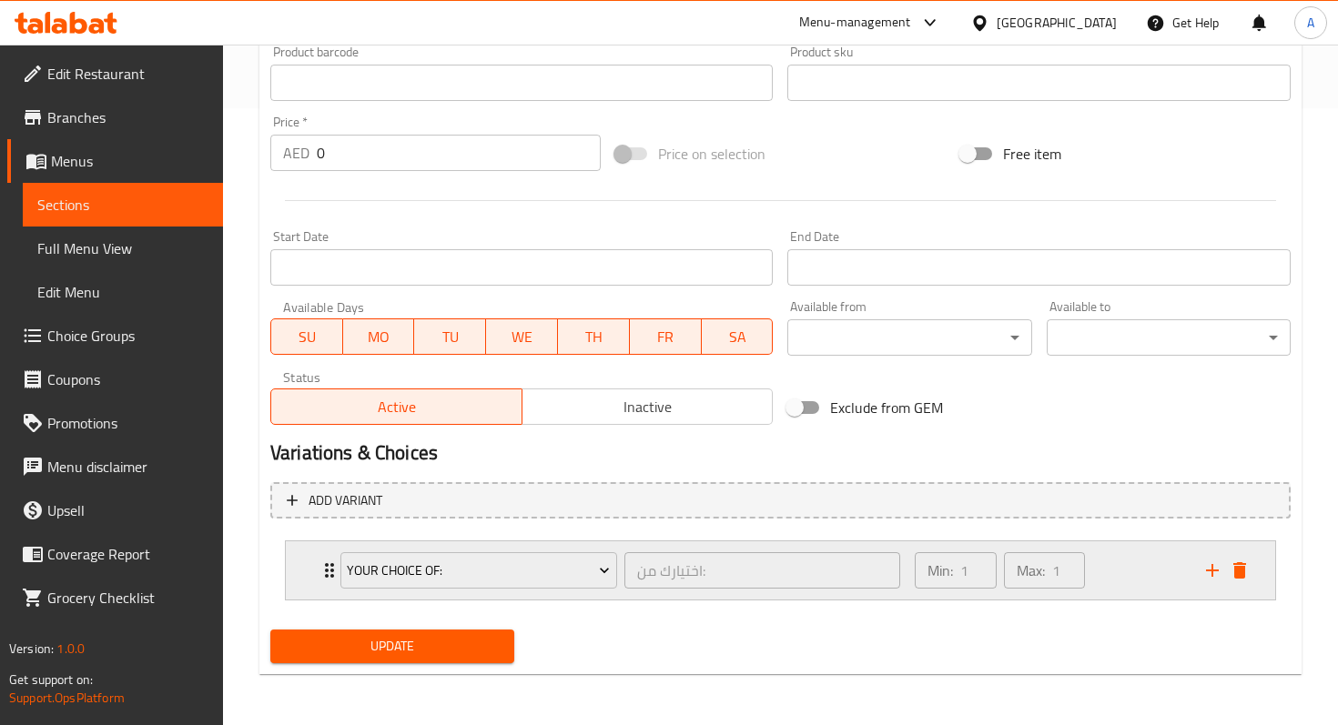
scroll to position [617, 0]
click at [466, 635] on span "Update" at bounding box center [392, 646] width 215 height 23
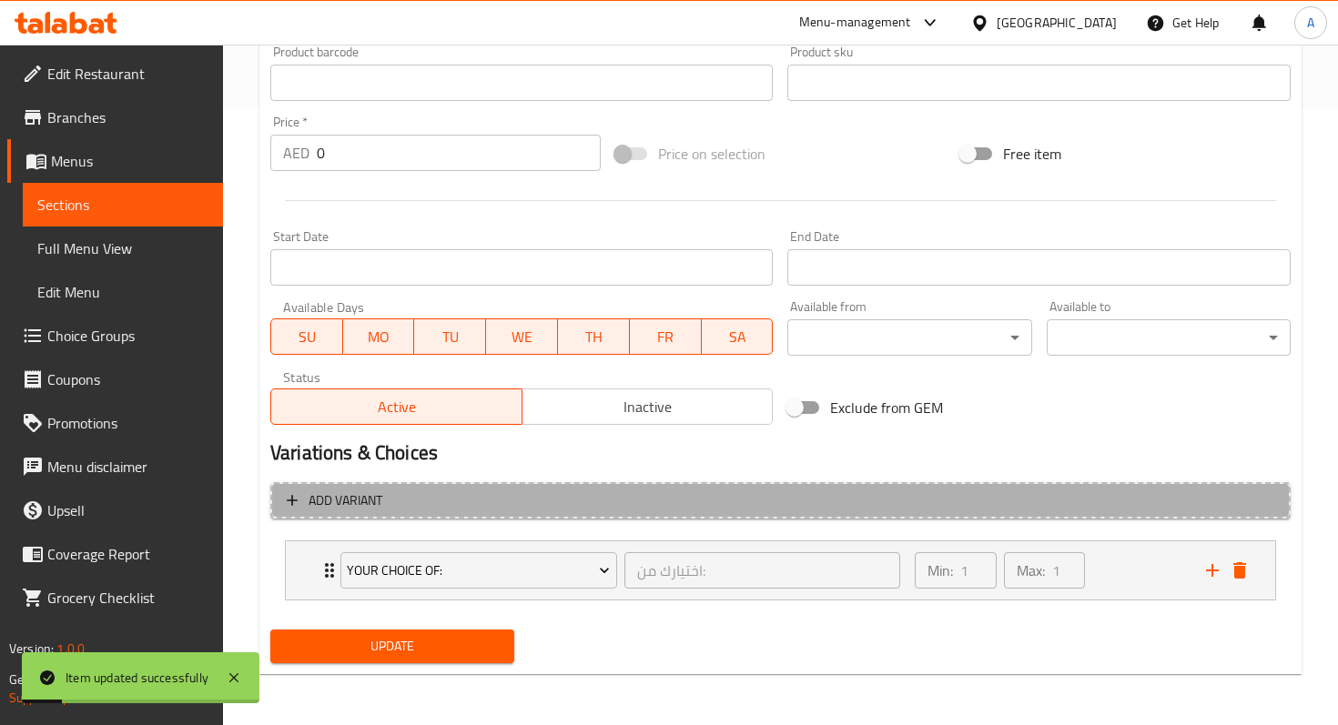
click at [292, 497] on icon "button" at bounding box center [292, 500] width 11 height 11
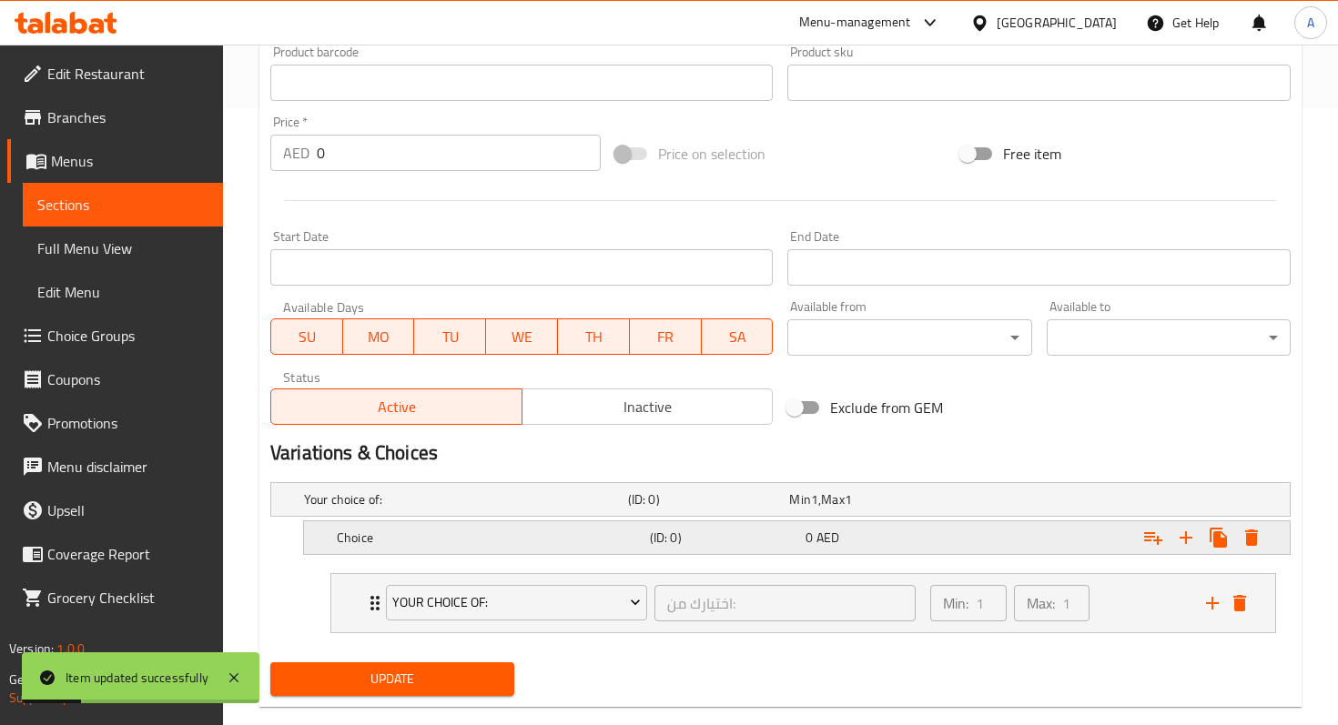
click at [423, 523] on div "Choice (ID: 0) 0 AED" at bounding box center [802, 538] width 938 height 40
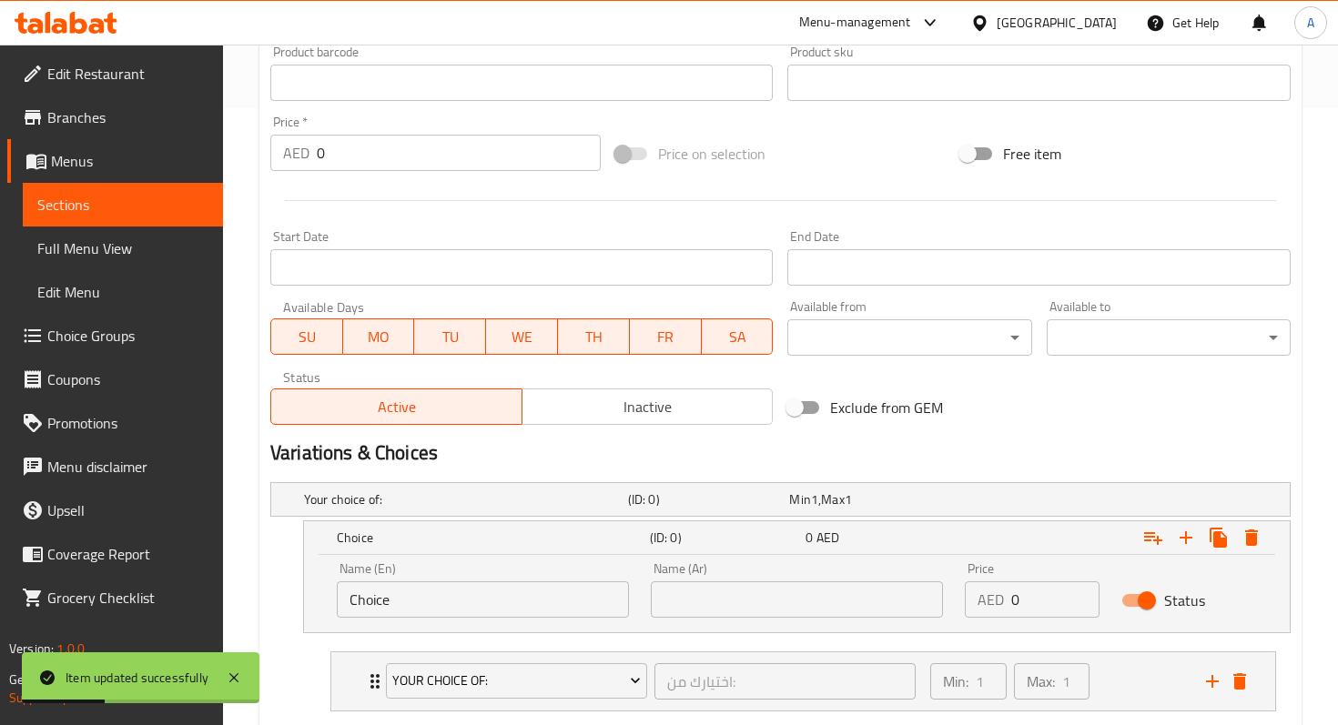
click at [412, 588] on input "Choice" at bounding box center [483, 599] width 292 height 36
drag, startPoint x: 412, startPoint y: 588, endPoint x: 362, endPoint y: 589, distance: 50.1
click at [362, 589] on input "Choice" at bounding box center [483, 599] width 292 height 36
click at [990, 450] on h2 "Variations & Choices" at bounding box center [780, 452] width 1020 height 27
click at [1257, 524] on button "Expand" at bounding box center [1251, 537] width 33 height 33
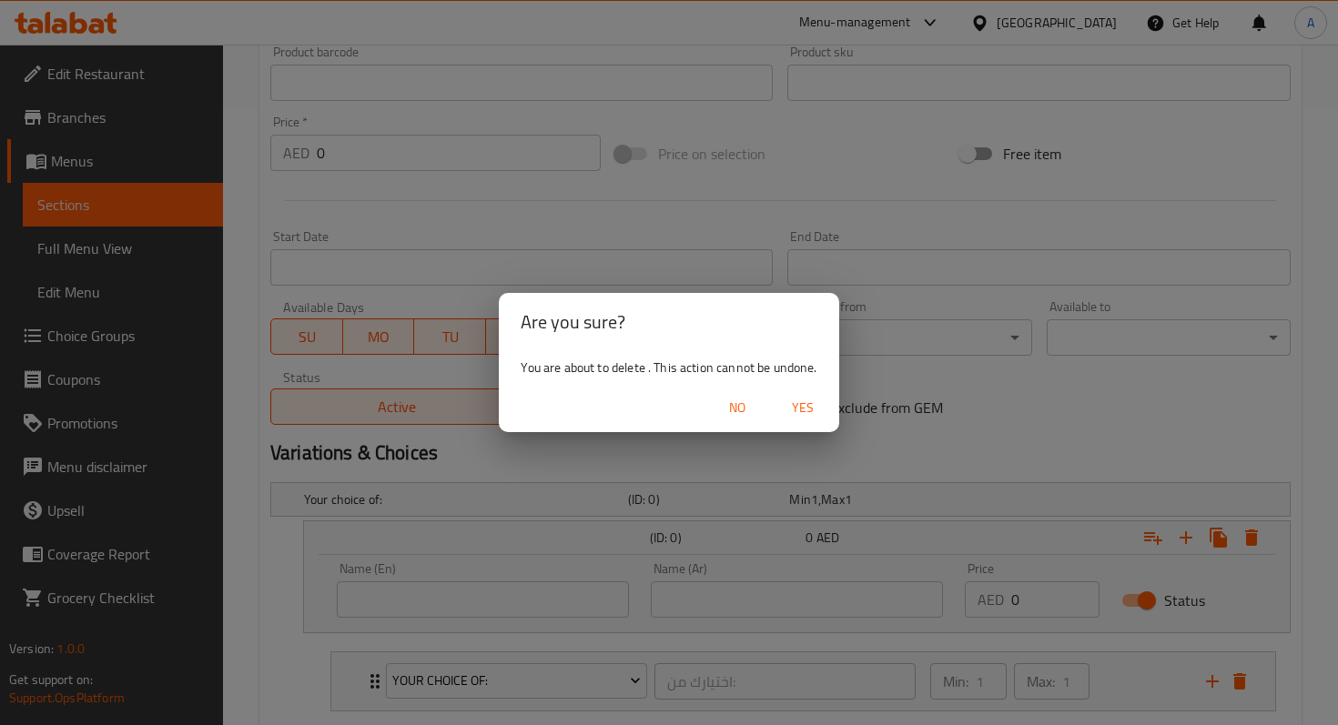
click at [792, 412] on span "Yes" at bounding box center [803, 408] width 44 height 23
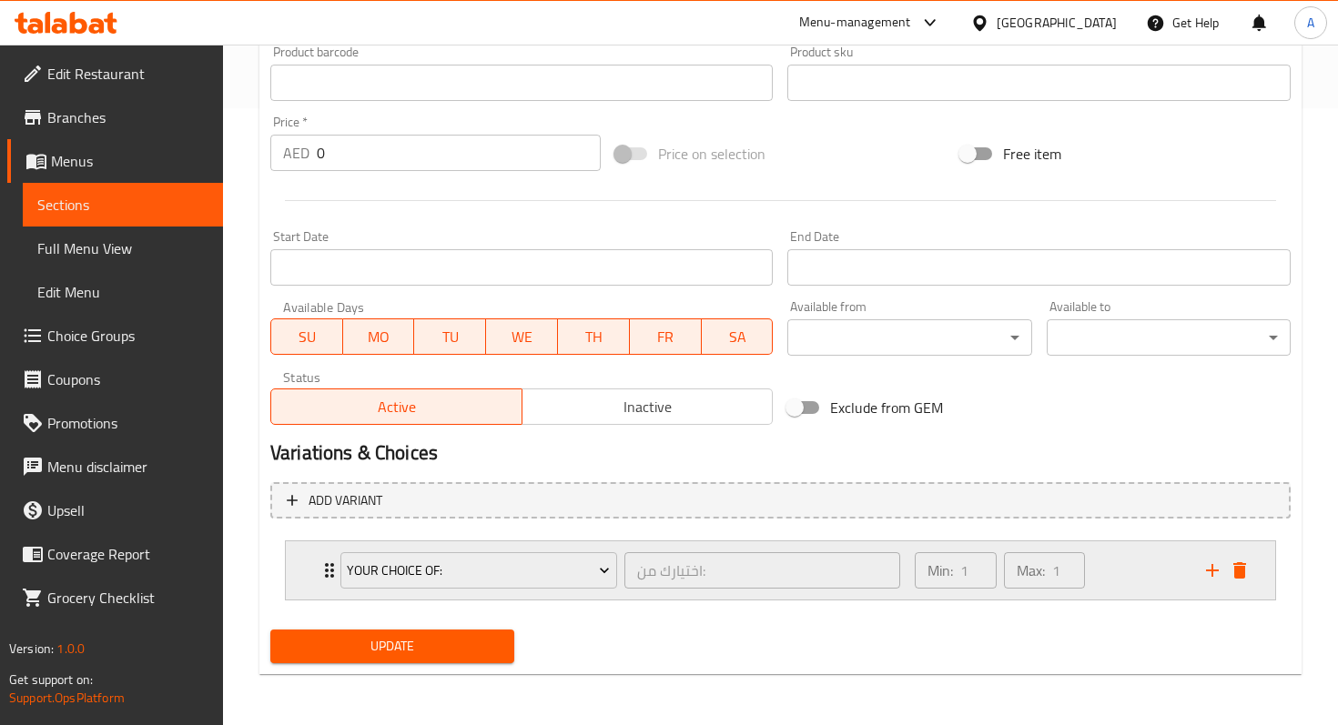
click at [318, 576] on icon "Expand" at bounding box center [329, 571] width 22 height 22
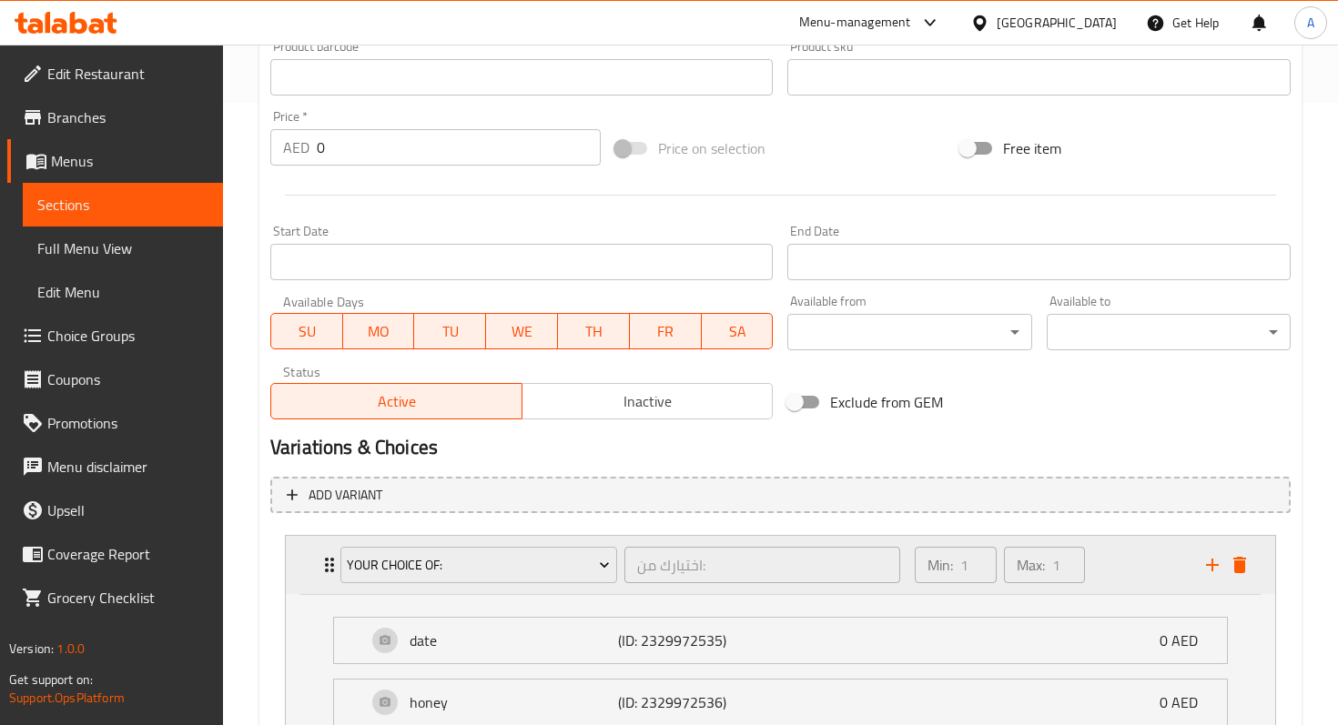
click at [318, 575] on icon "Expand" at bounding box center [329, 565] width 22 height 22
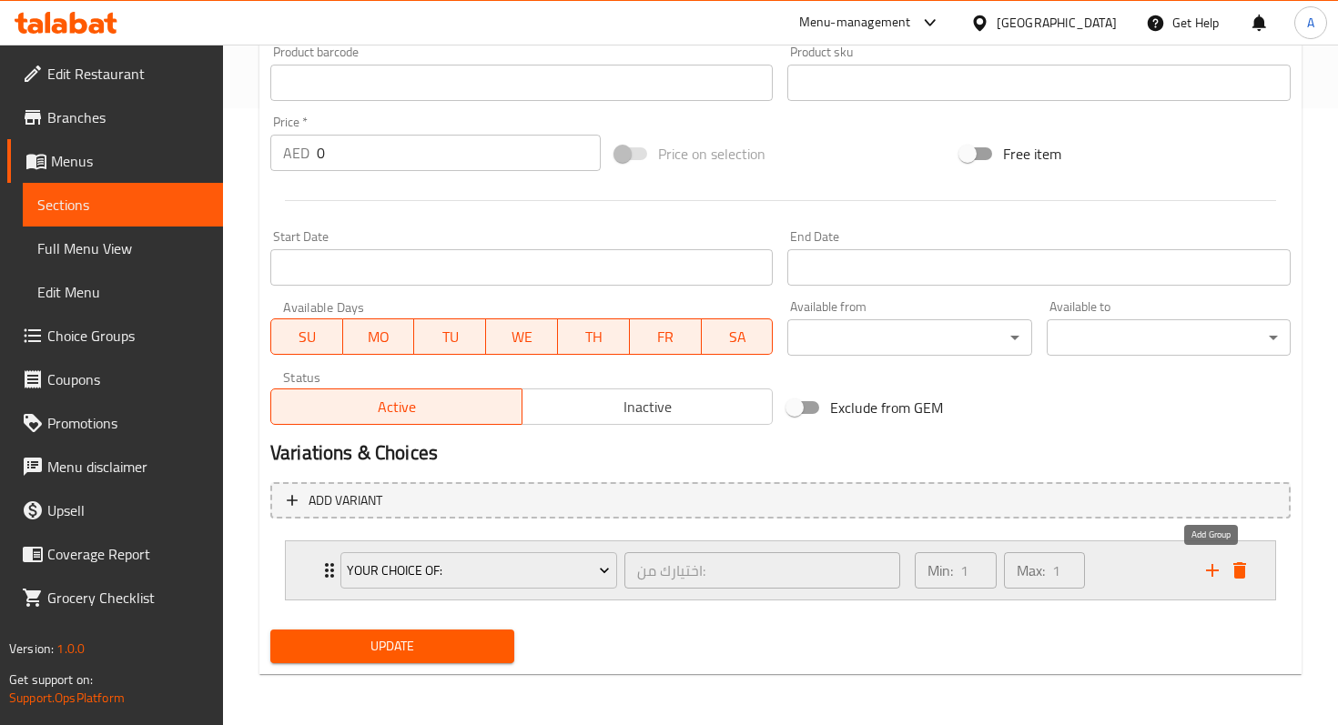
click at [1217, 576] on icon "add" at bounding box center [1212, 571] width 22 height 22
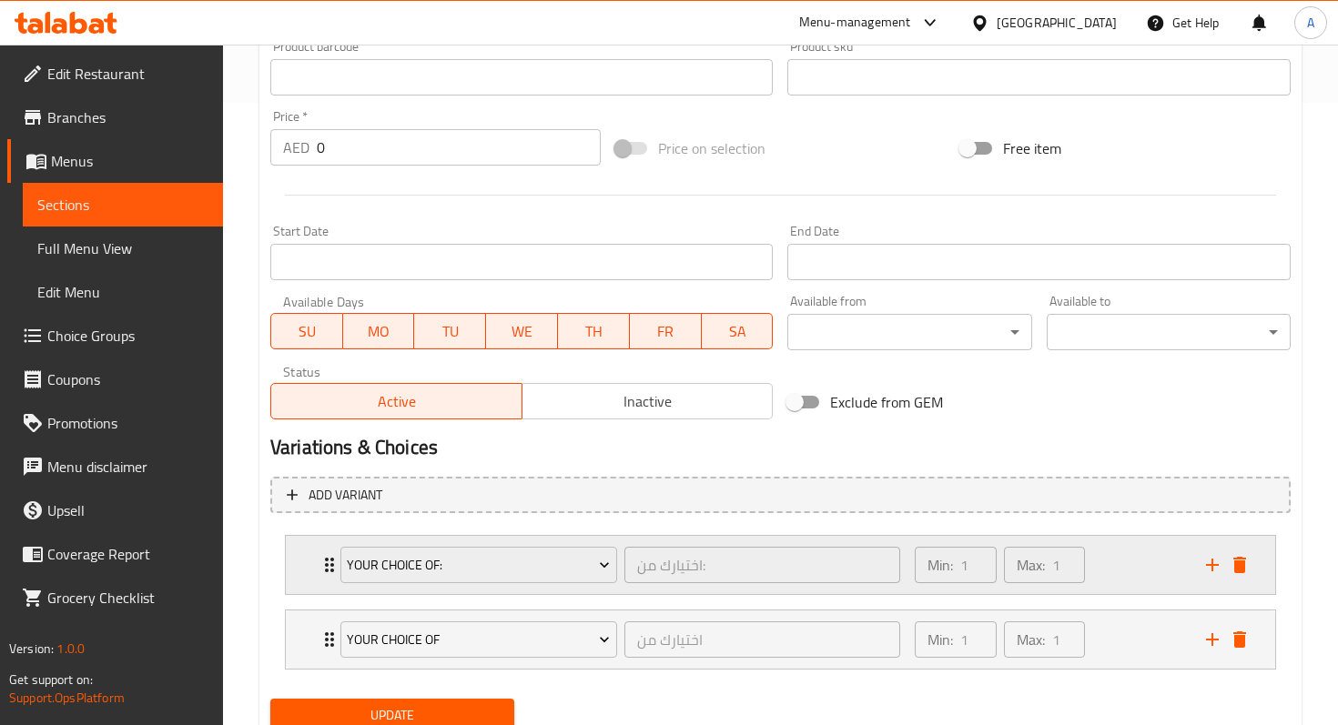
scroll to position [692, 0]
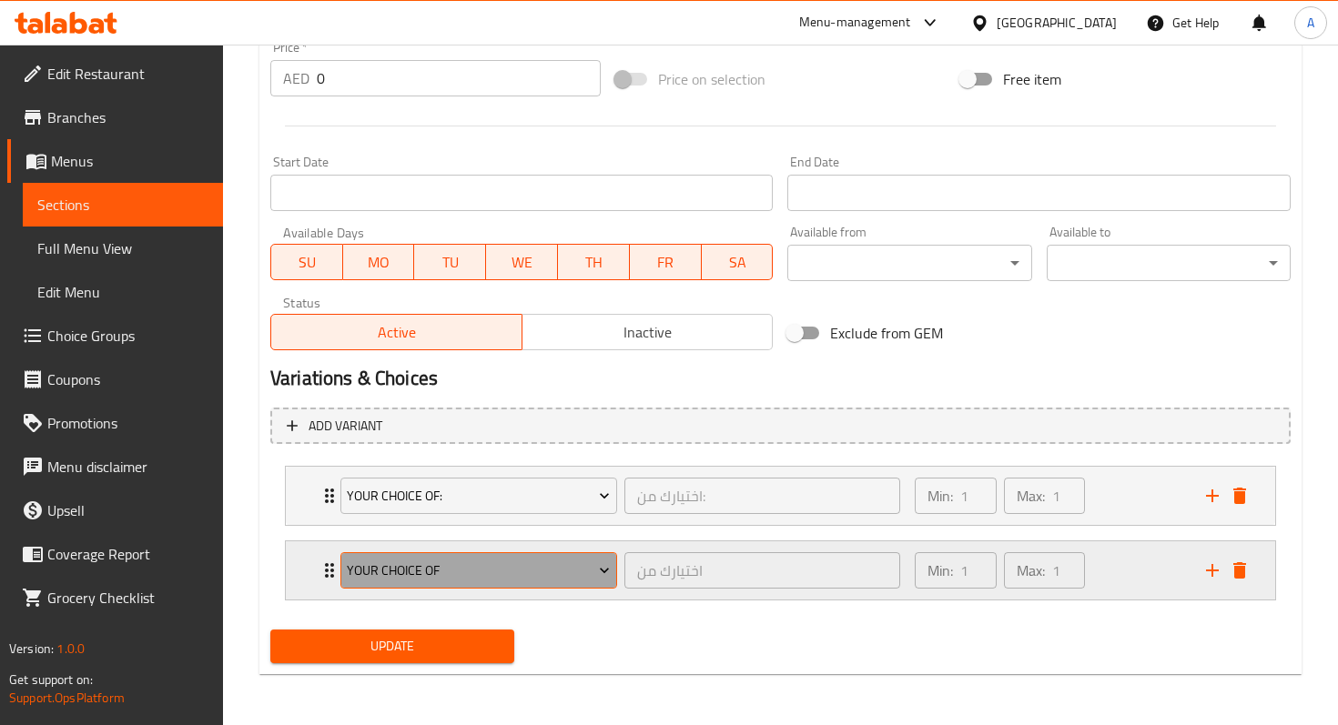
click at [573, 558] on button "Your choice of" at bounding box center [478, 570] width 277 height 36
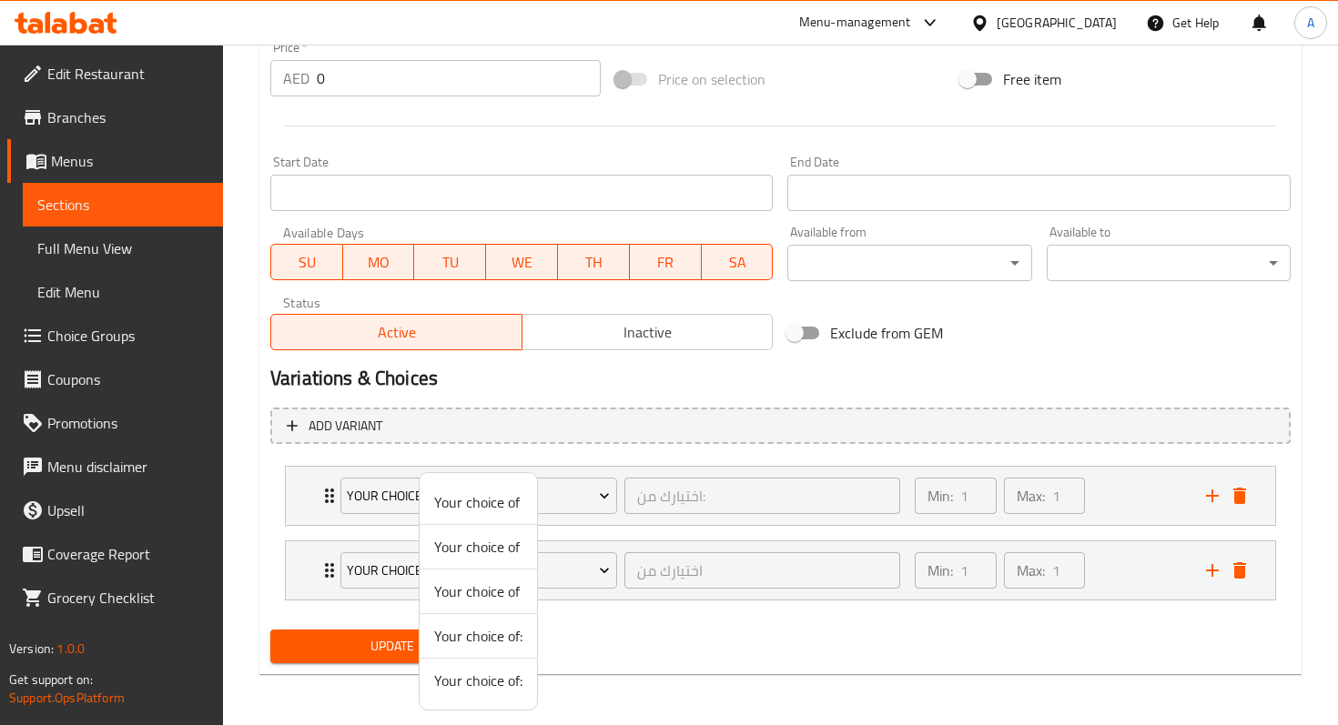
click at [145, 224] on div at bounding box center [669, 362] width 1338 height 725
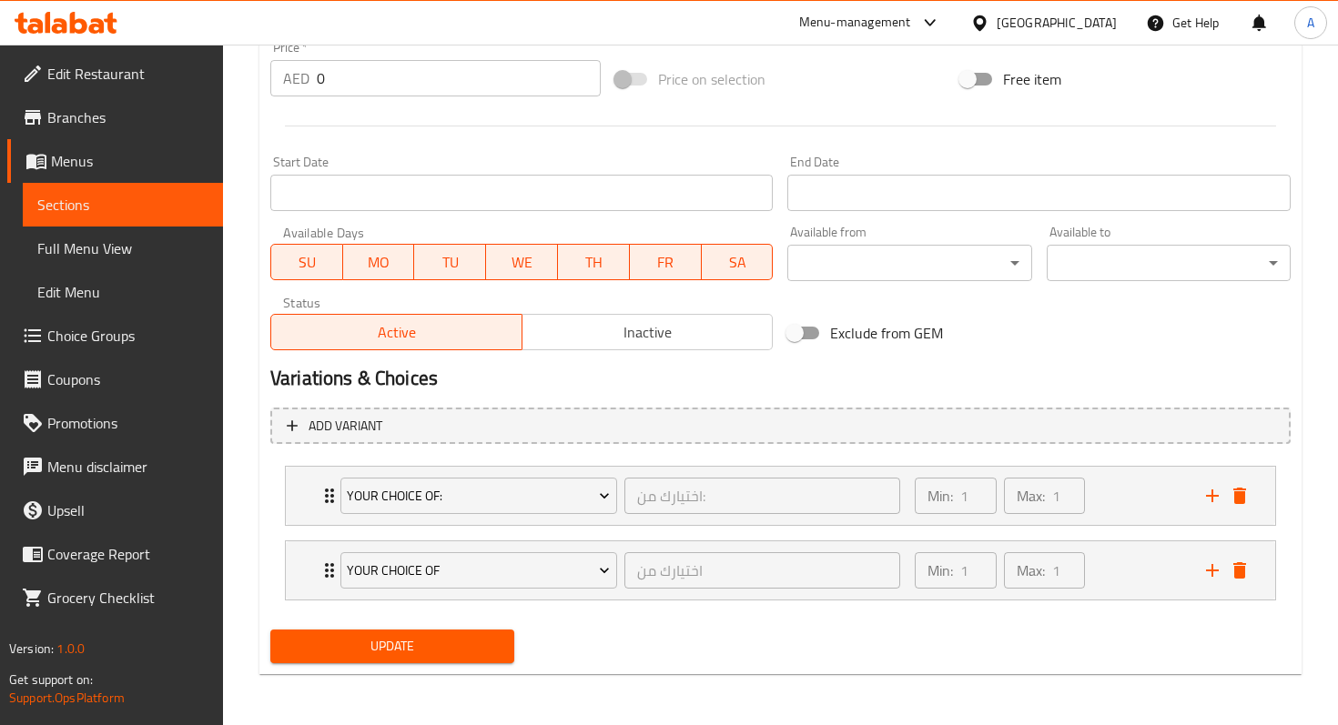
click at [154, 219] on link "Sections" at bounding box center [123, 205] width 200 height 44
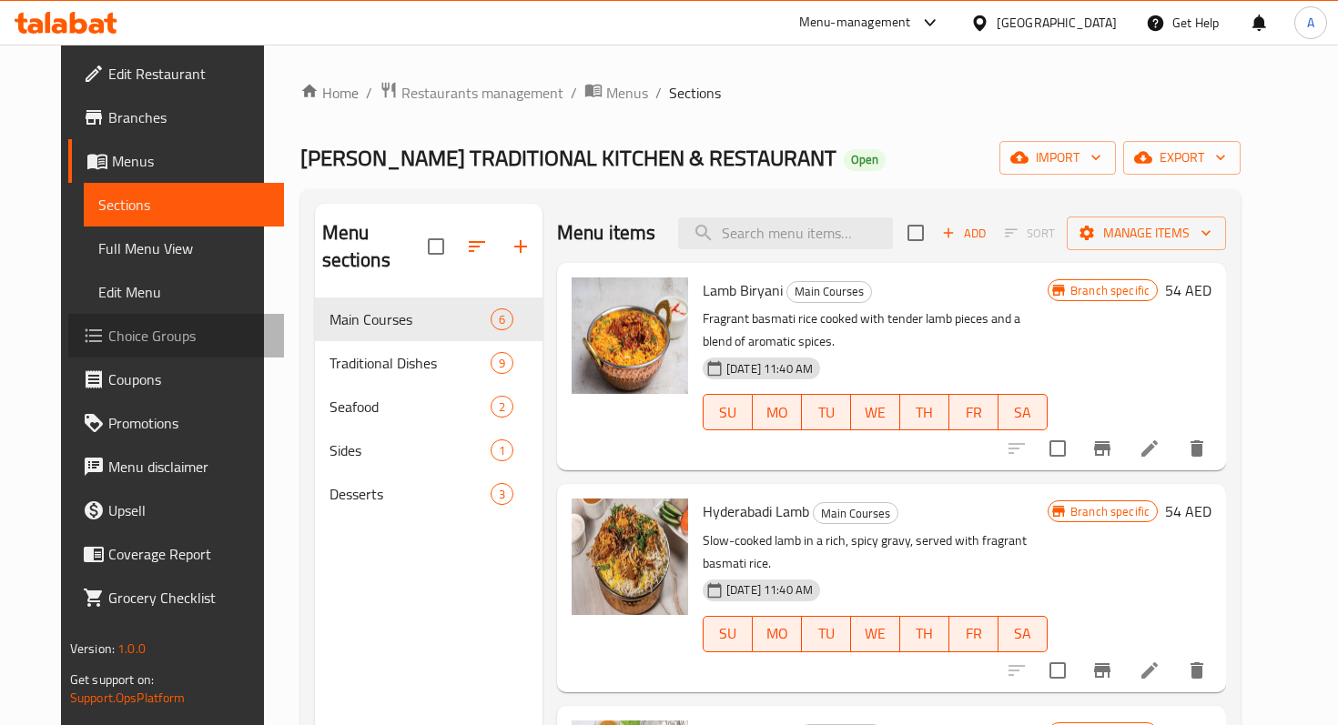
click at [108, 333] on span "Choice Groups" at bounding box center [188, 336] width 161 height 22
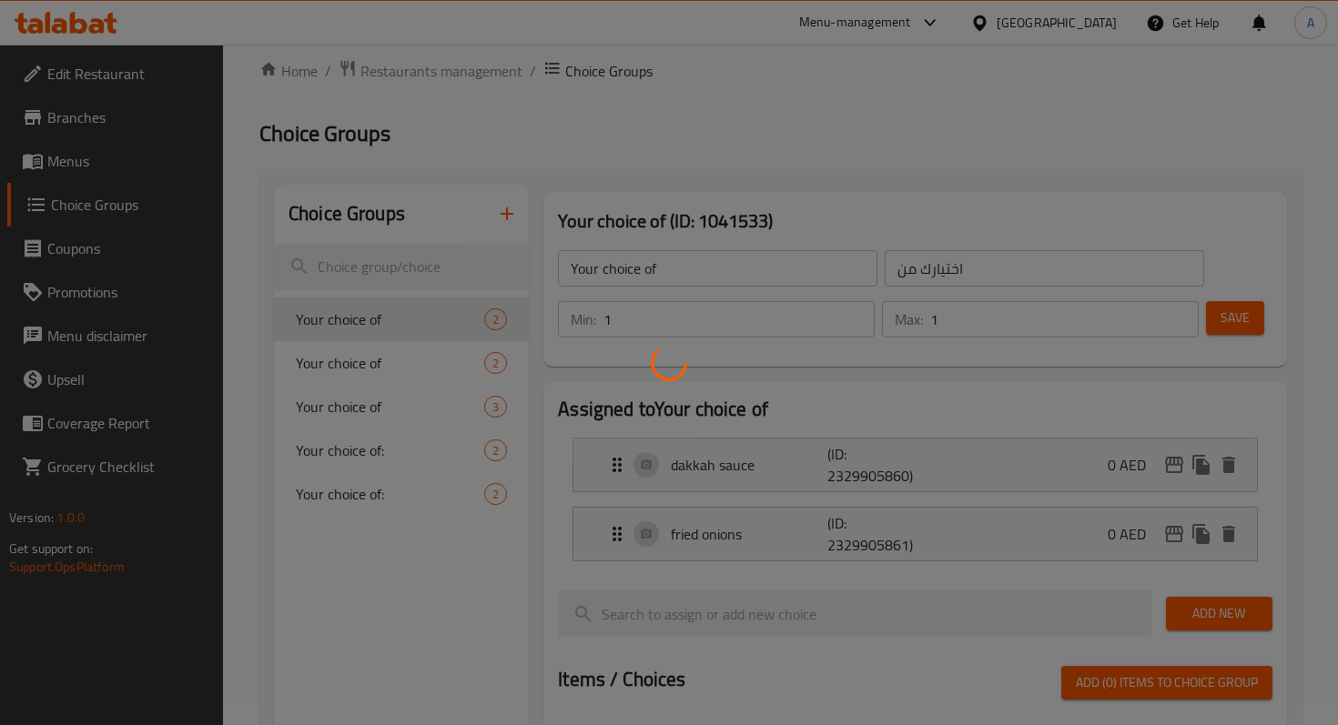
scroll to position [27, 0]
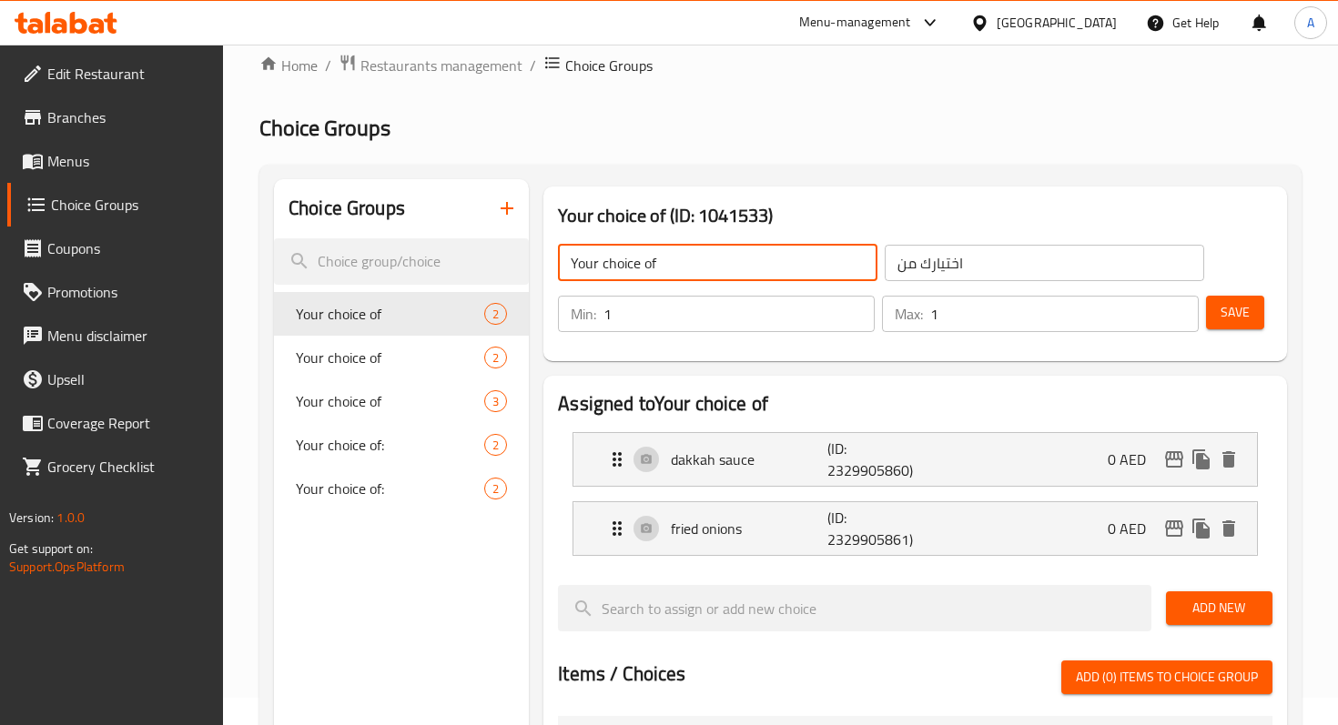
click at [716, 253] on input "Your choice of" at bounding box center [717, 263] width 319 height 36
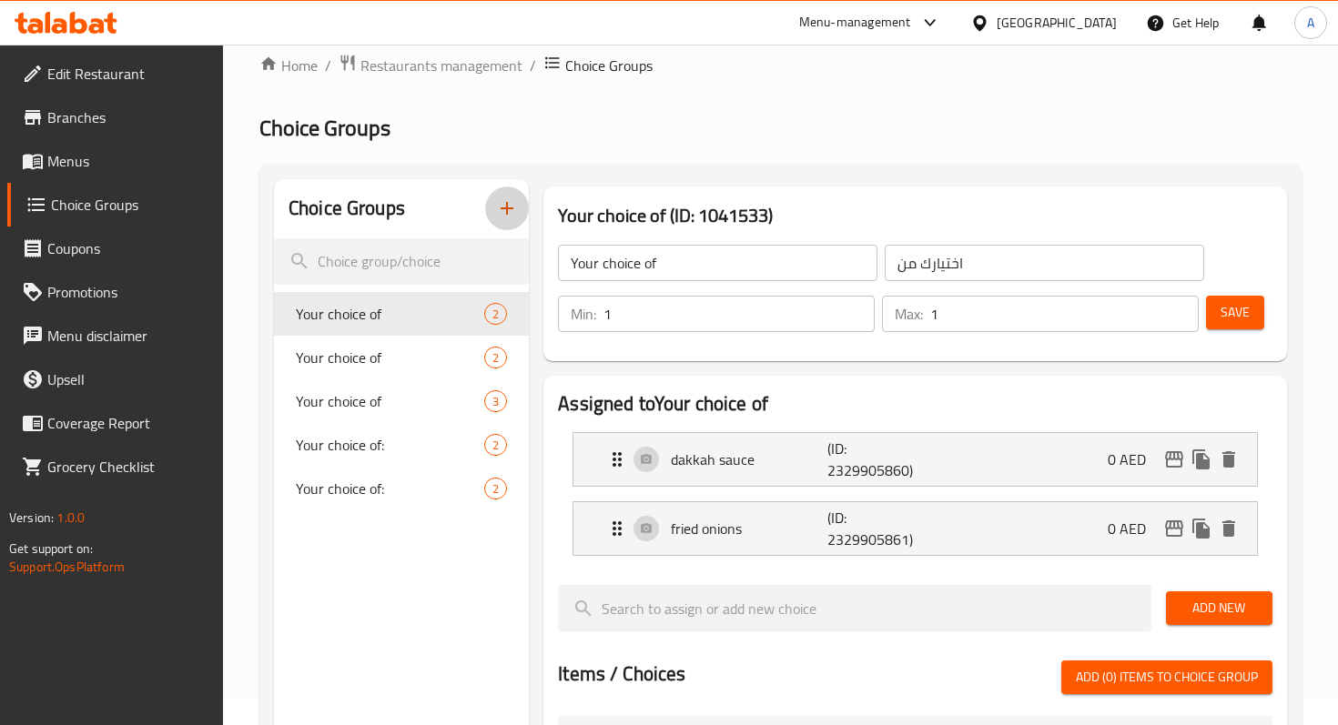
click at [510, 213] on icon "button" at bounding box center [507, 208] width 22 height 22
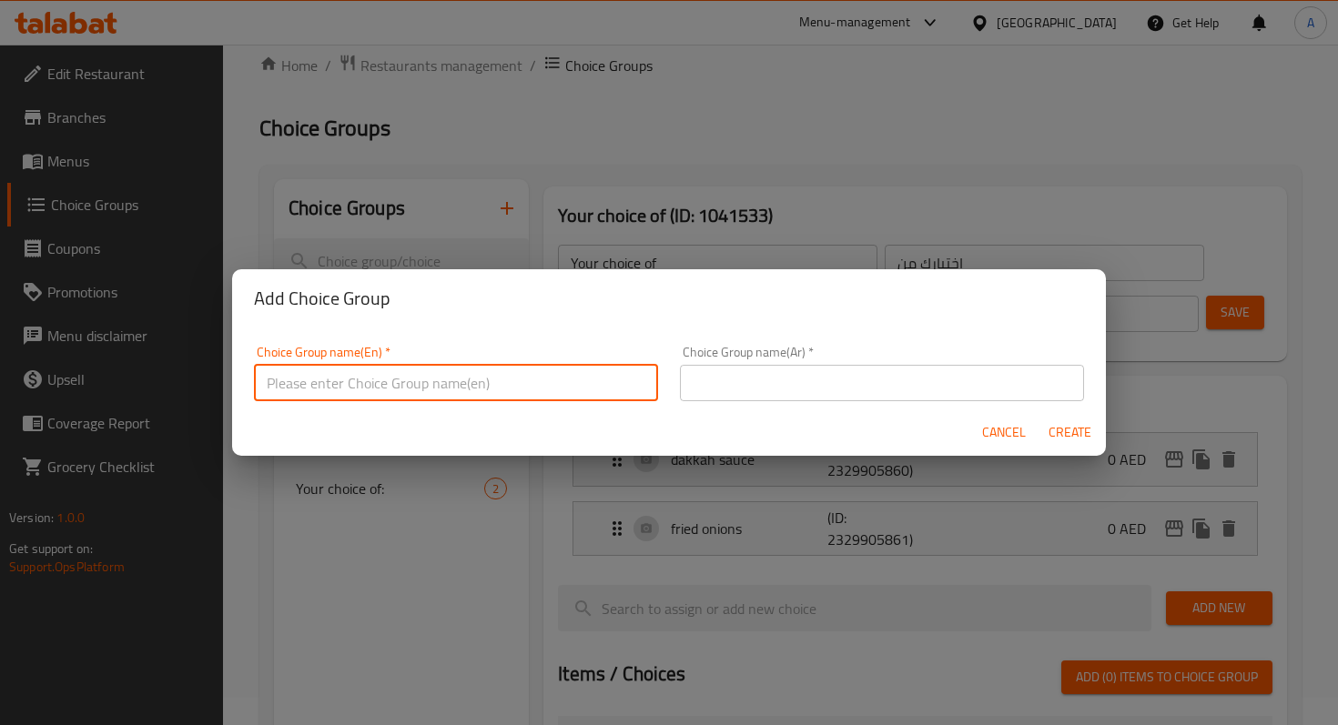
click at [557, 379] on input "text" at bounding box center [456, 383] width 404 height 36
type input "s"
type input "Size"
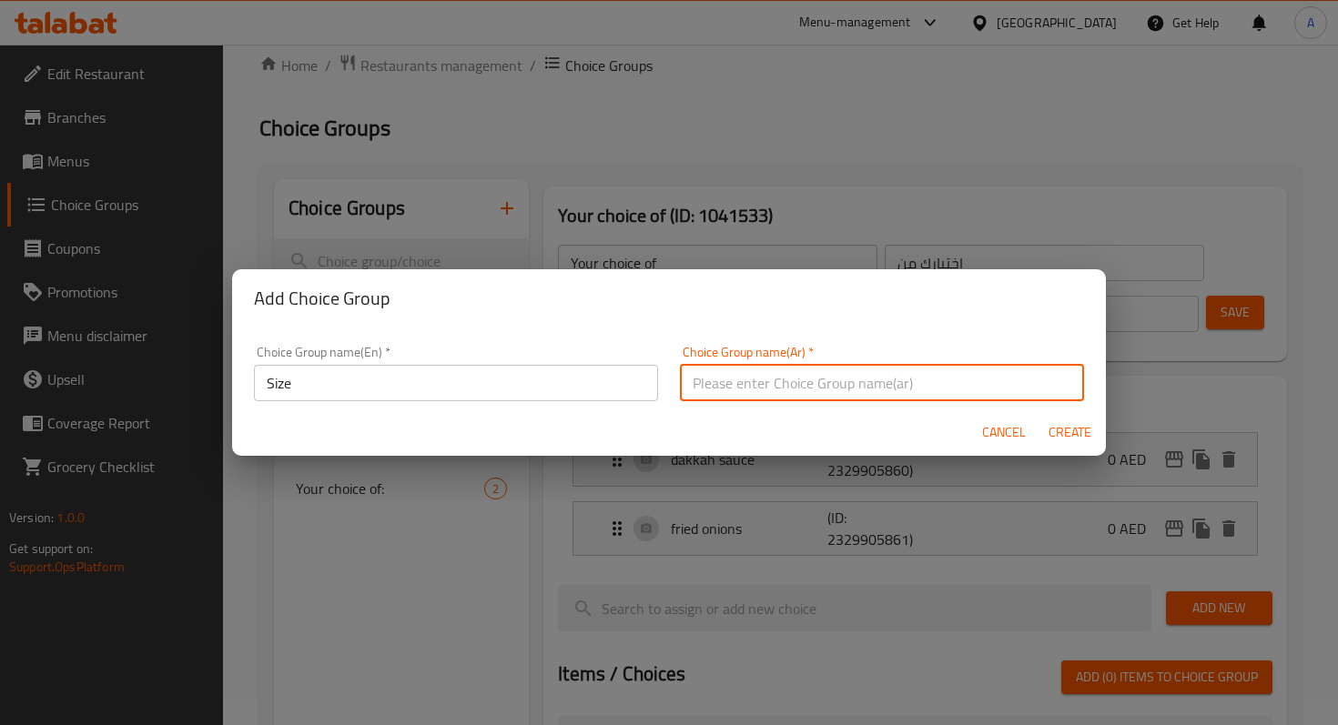
click at [772, 379] on input "text" at bounding box center [882, 383] width 404 height 36
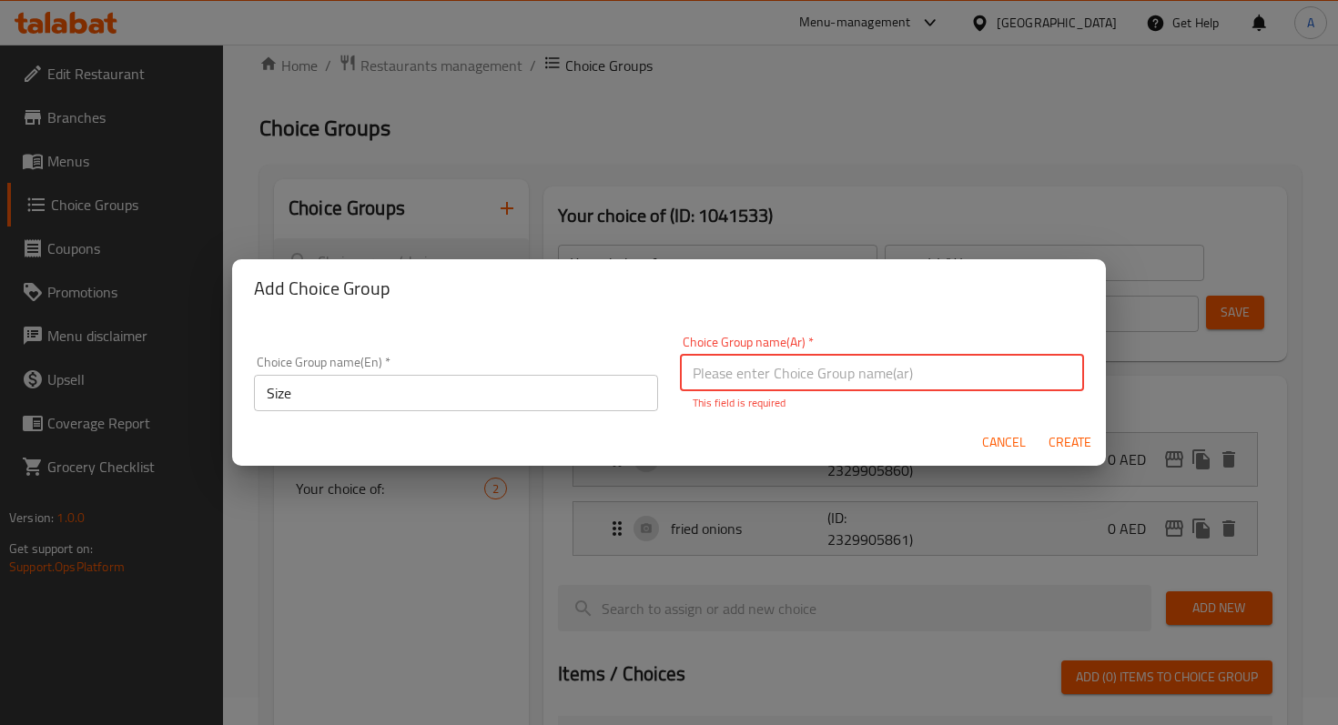
paste input "الحجم"
type input "الحجم"
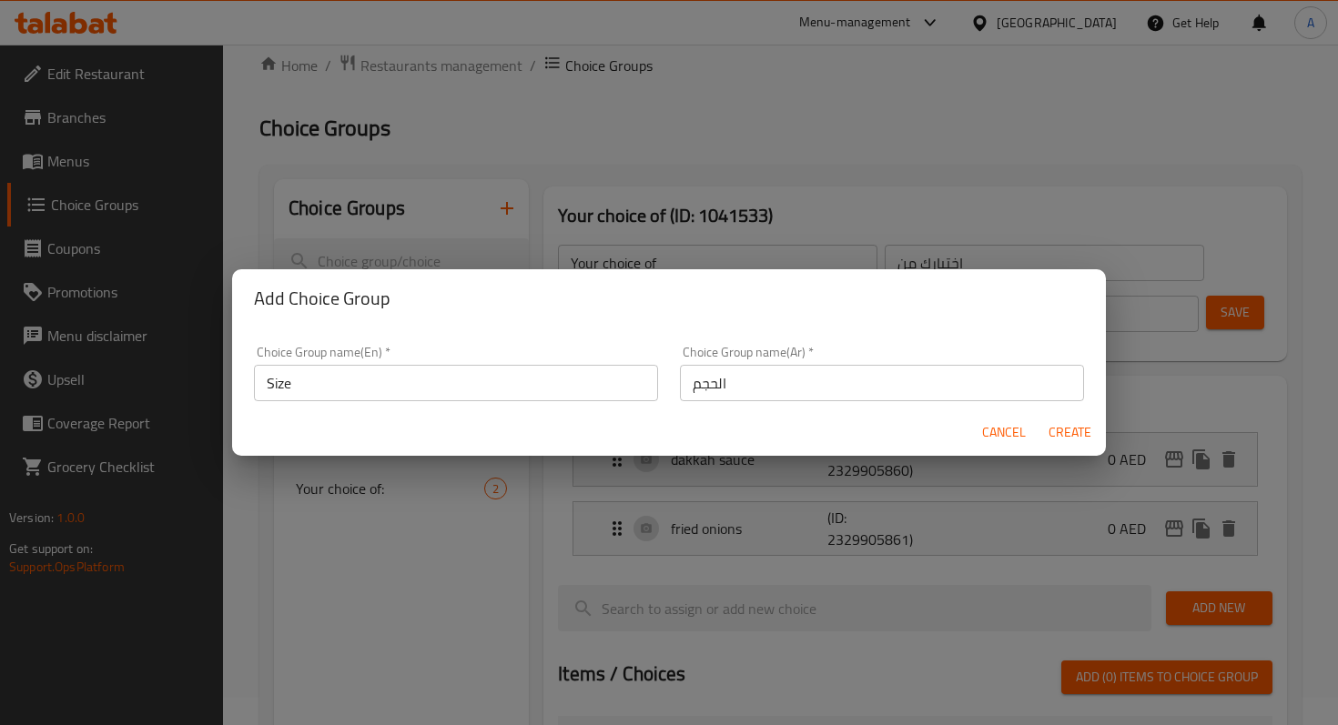
click at [770, 328] on div "Choice Group name(En)   * Size Choice Group name(En) * Choice Group name(Ar)   …" at bounding box center [668, 368] width 873 height 81
click at [1064, 430] on span "Create" at bounding box center [1069, 432] width 44 height 23
type input "Size"
type input "الحجم"
type input "0"
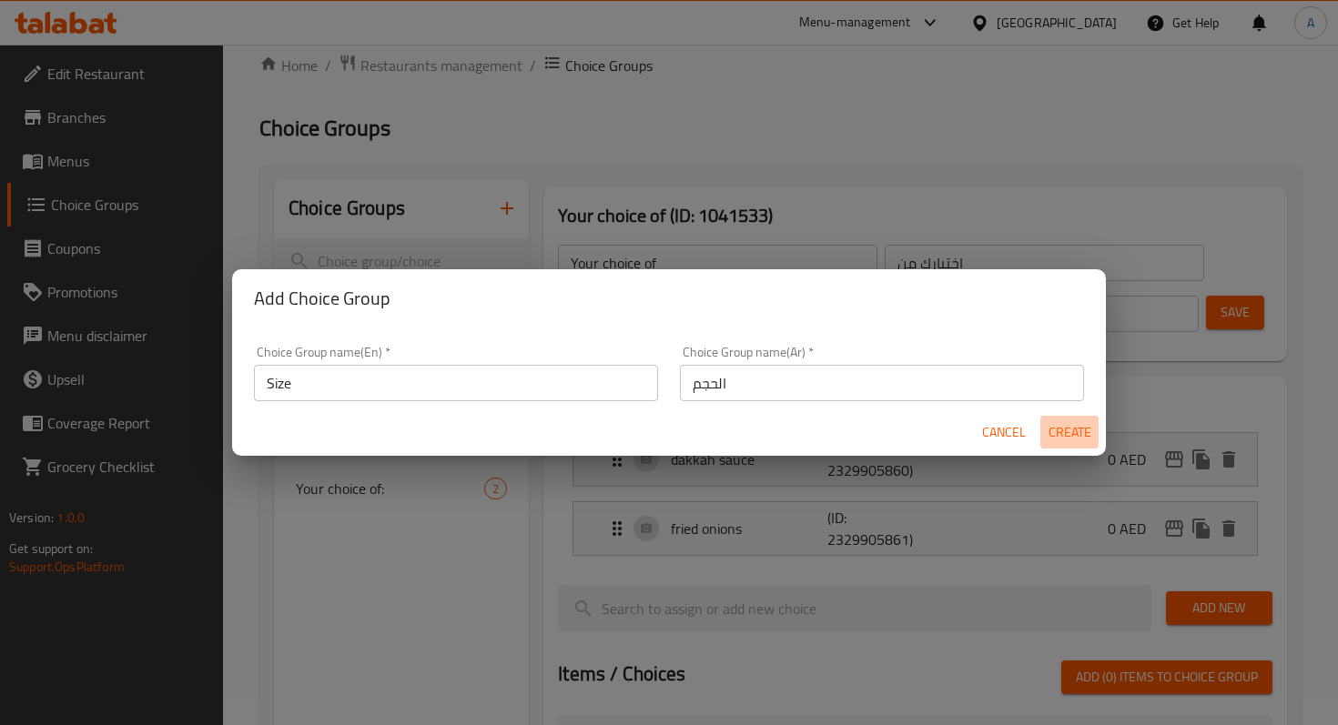
type input "0"
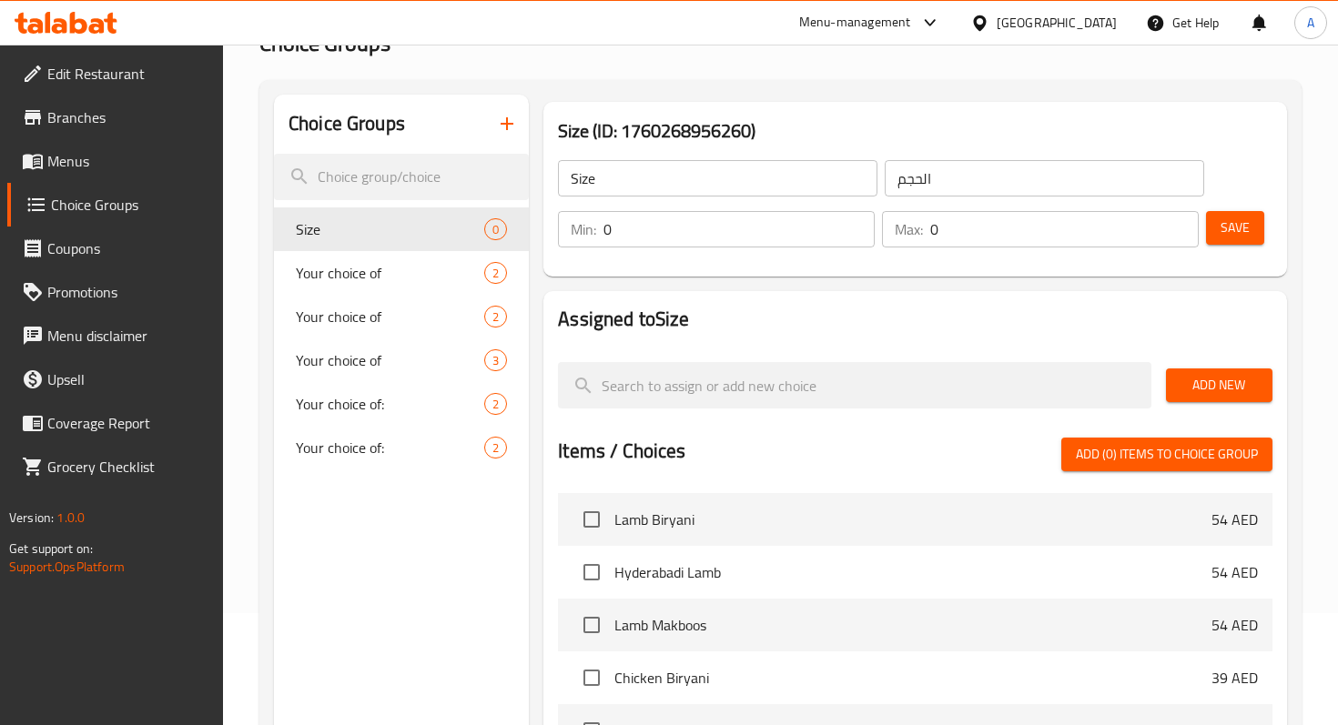
scroll to position [116, 0]
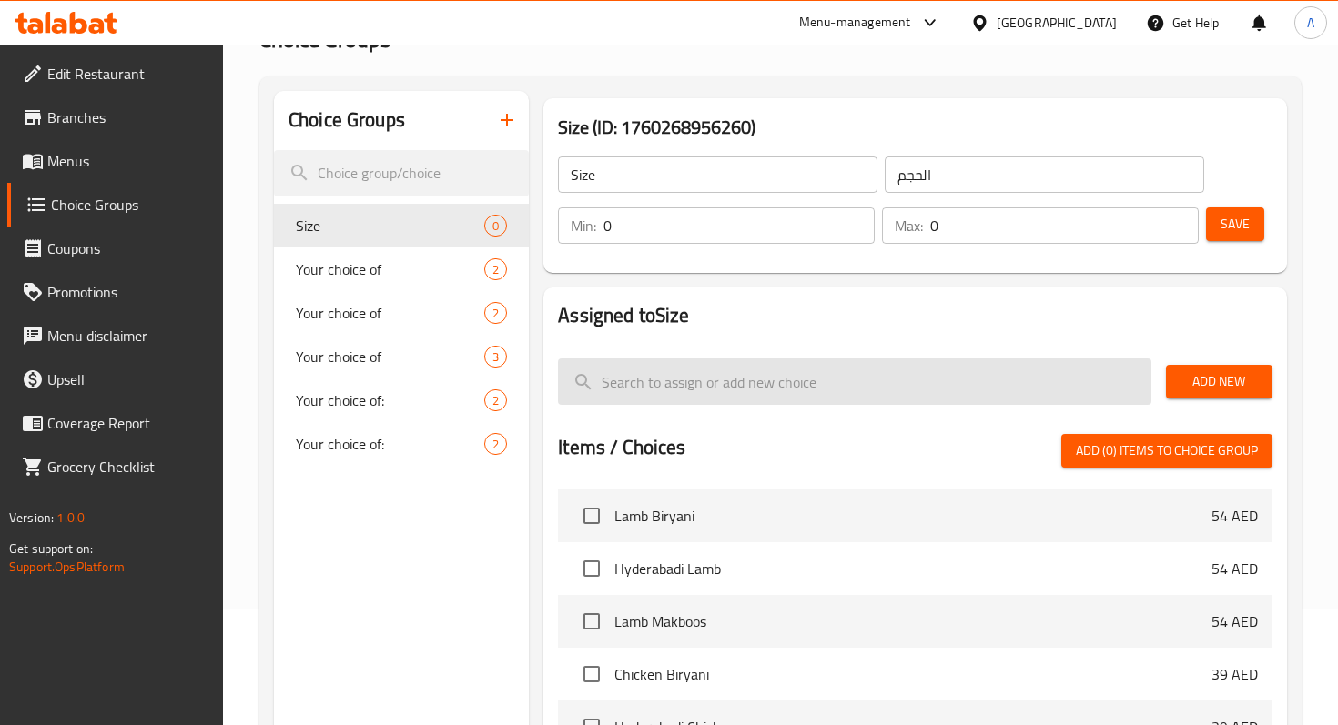
click at [925, 385] on input "search" at bounding box center [854, 381] width 592 height 46
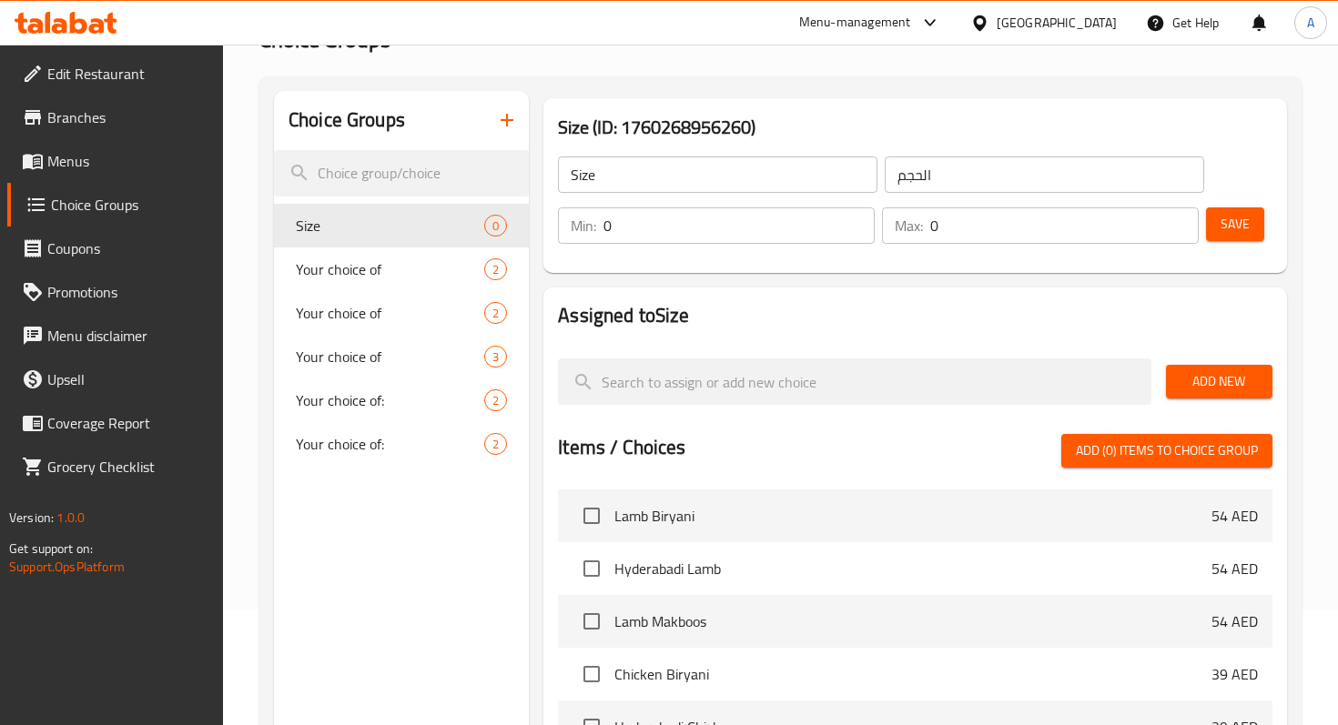
click at [720, 221] on input "0" at bounding box center [738, 225] width 271 height 36
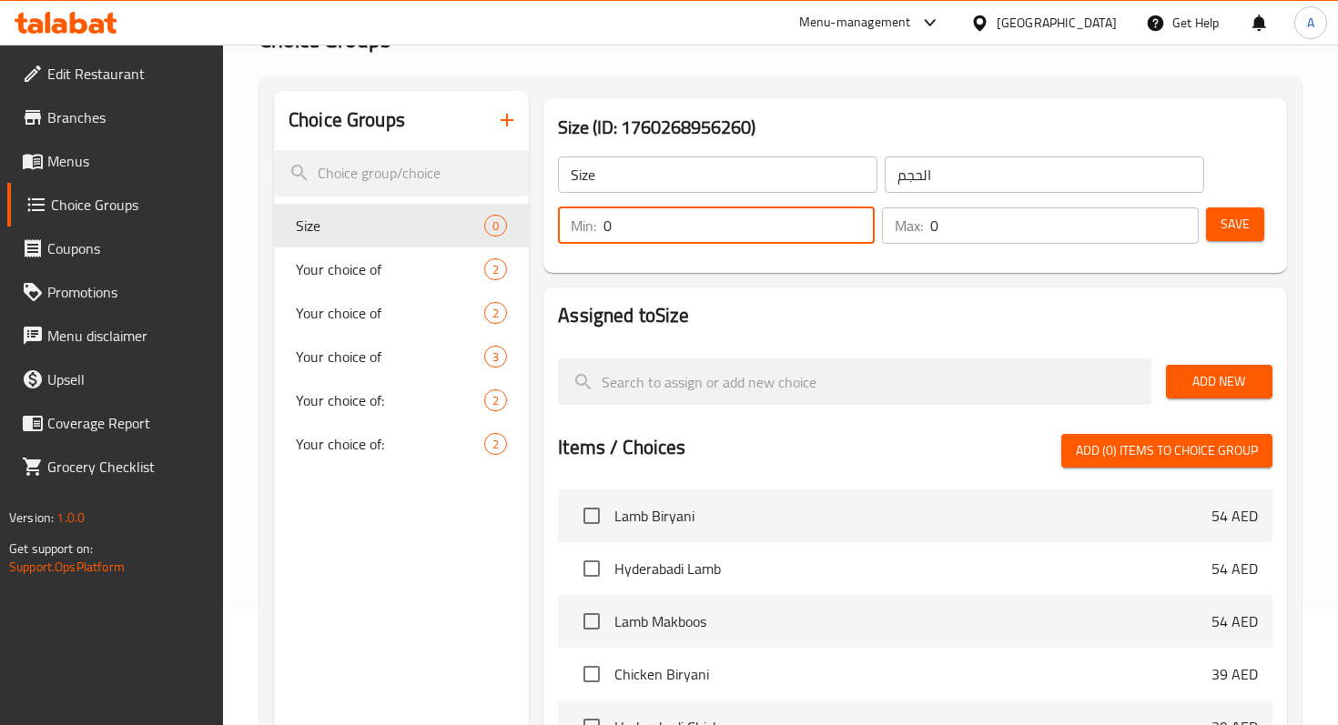
click at [856, 228] on input "0" at bounding box center [738, 225] width 271 height 36
type input "1"
click at [856, 219] on input "1" at bounding box center [738, 225] width 271 height 36
click at [1014, 238] on input "0" at bounding box center [1064, 225] width 268 height 36
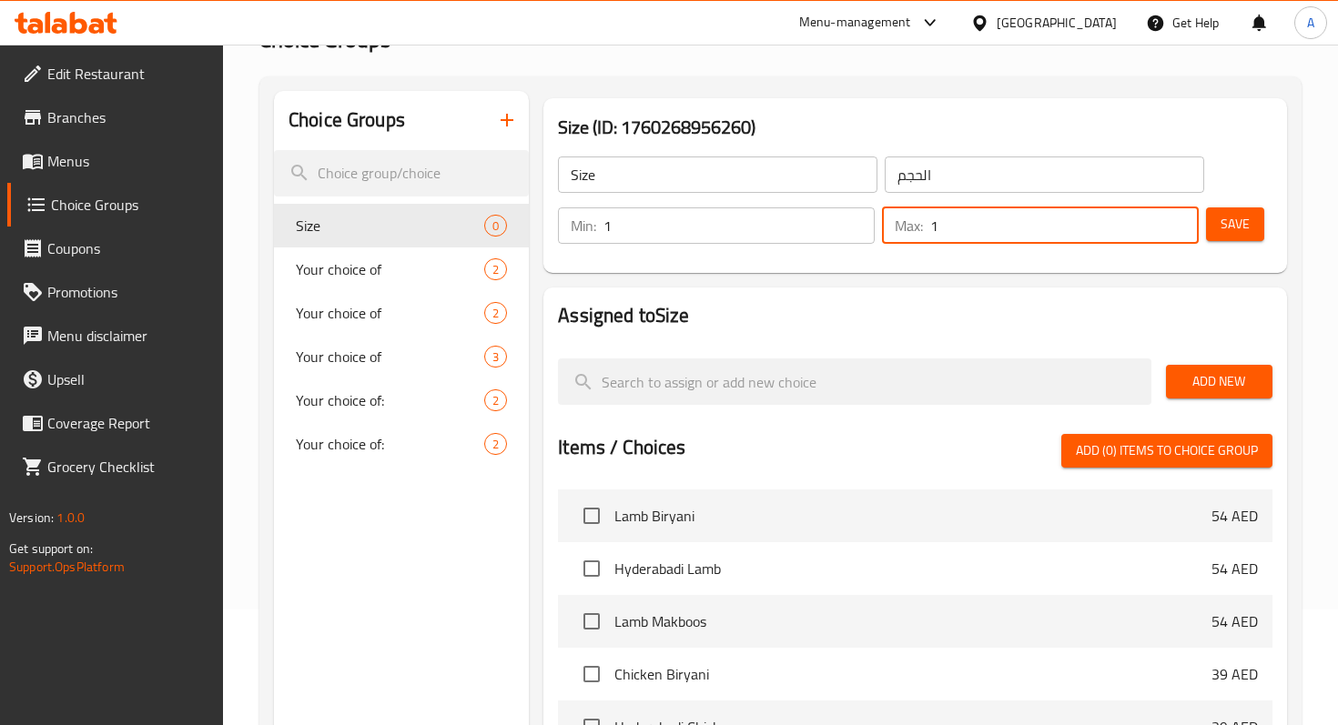
type input "1"
click at [1180, 222] on input "1" at bounding box center [1064, 225] width 268 height 36
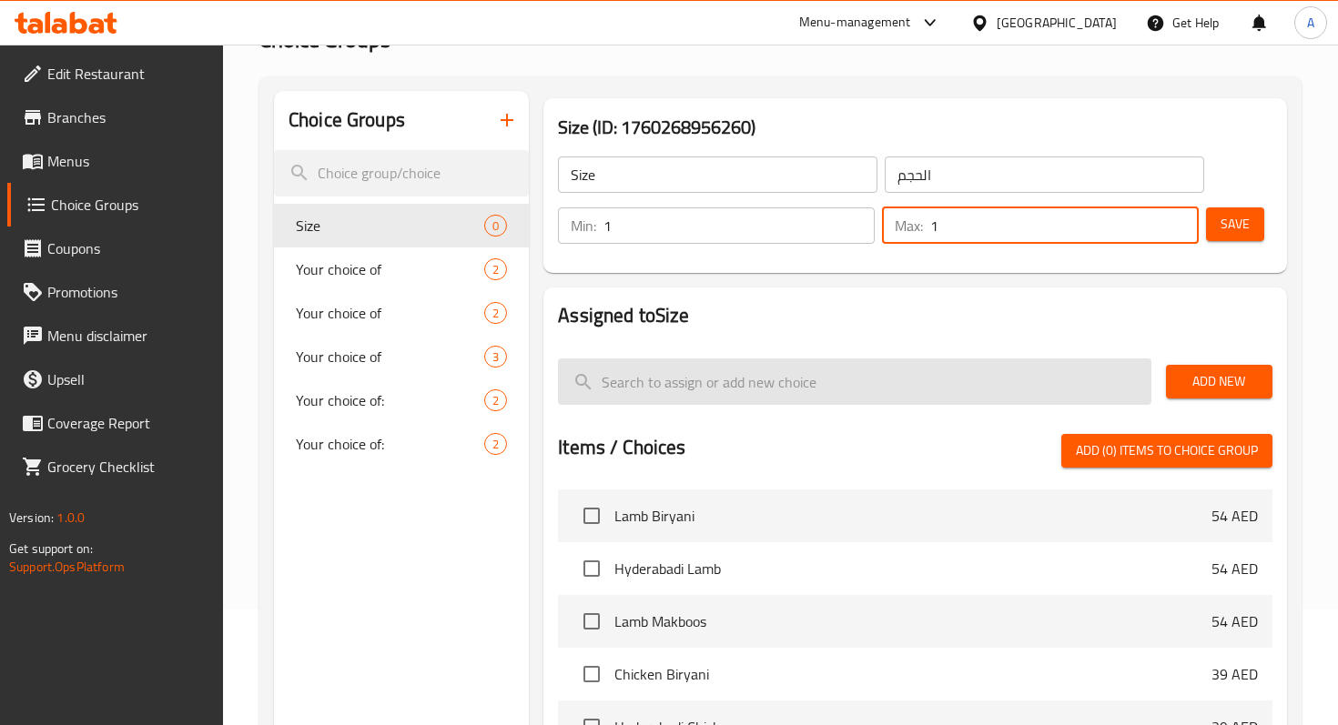
click at [791, 380] on input "search" at bounding box center [854, 381] width 592 height 46
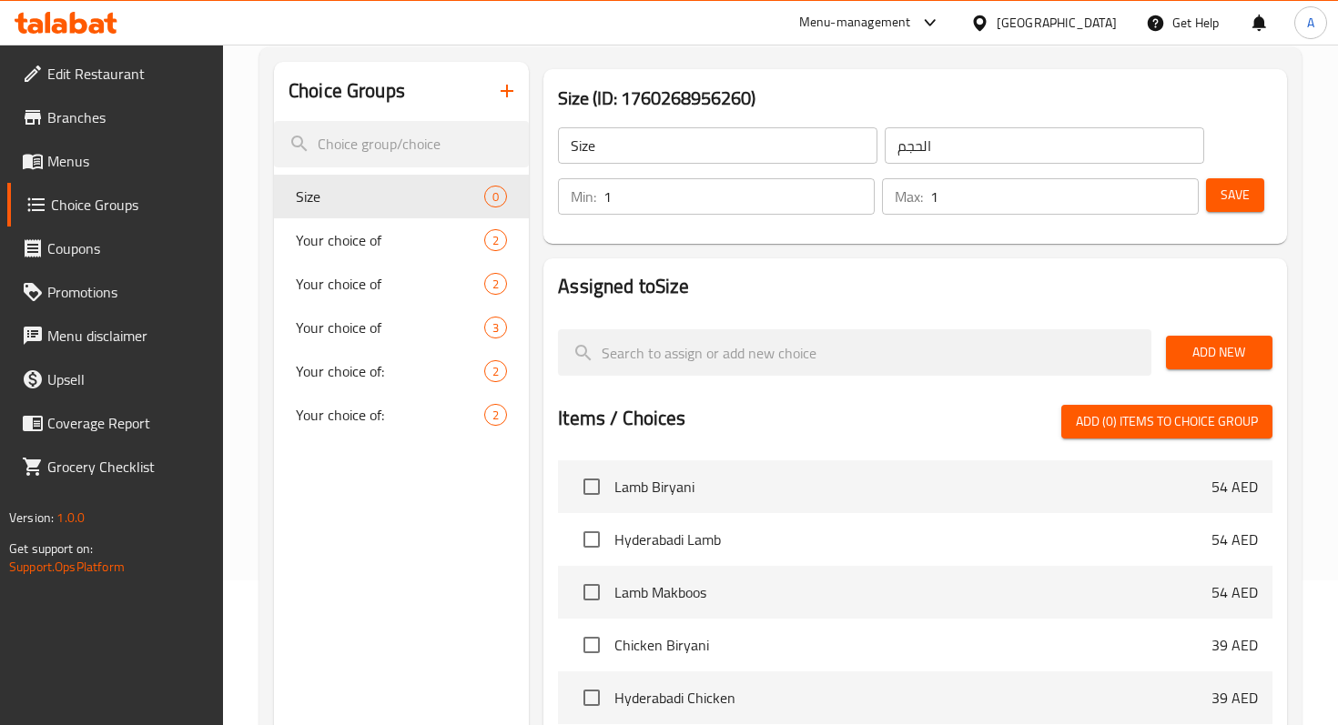
scroll to position [147, 0]
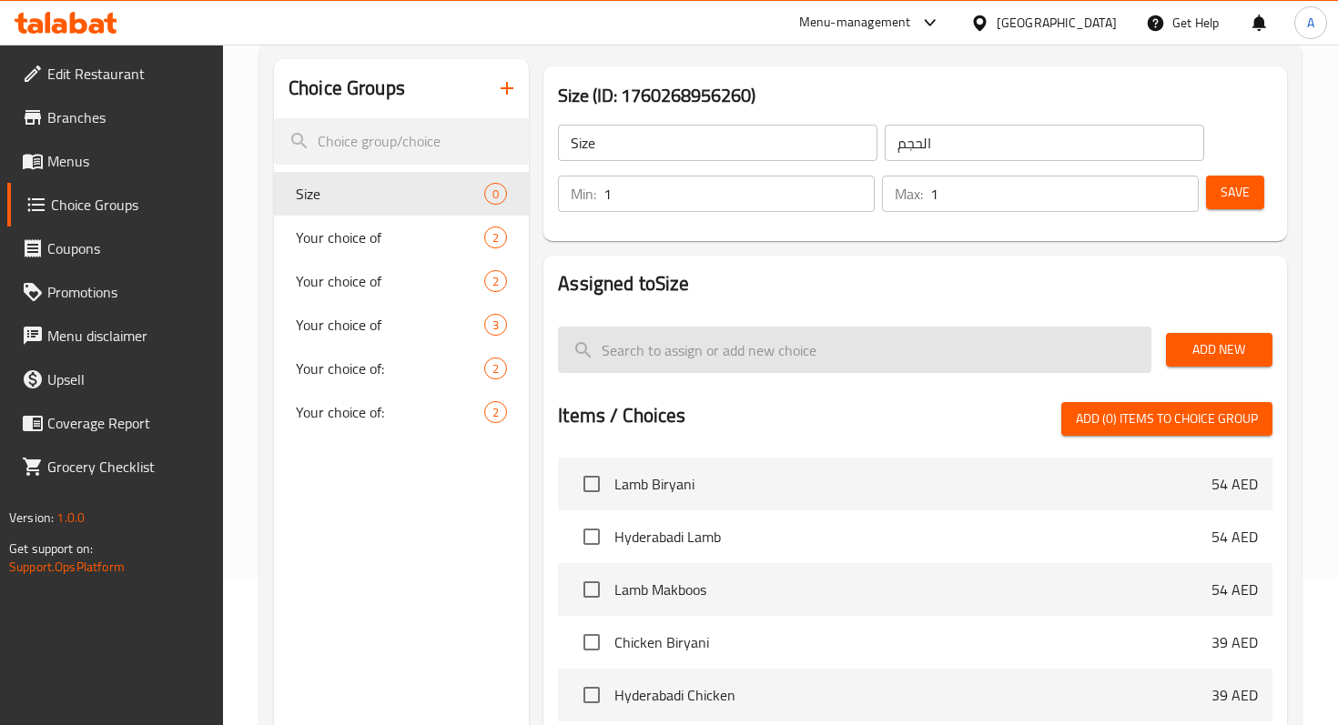
paste input "Regular Size"
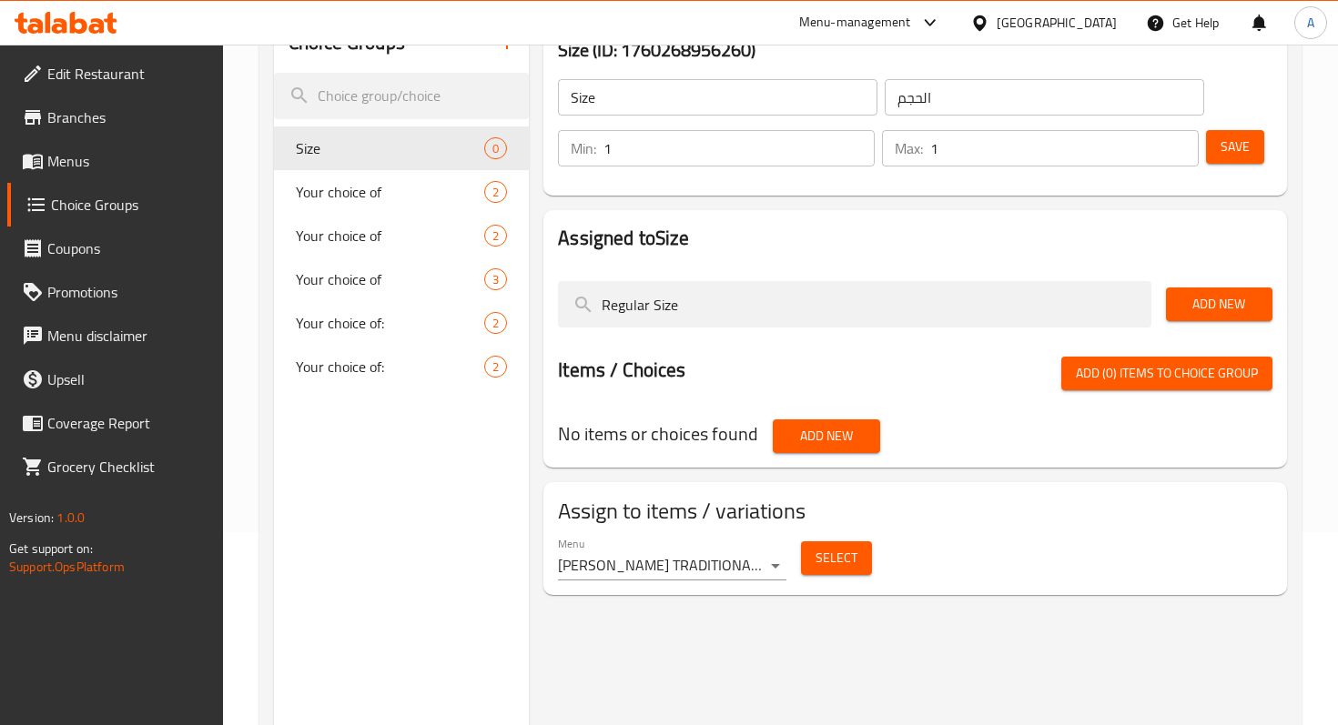
scroll to position [195, 0]
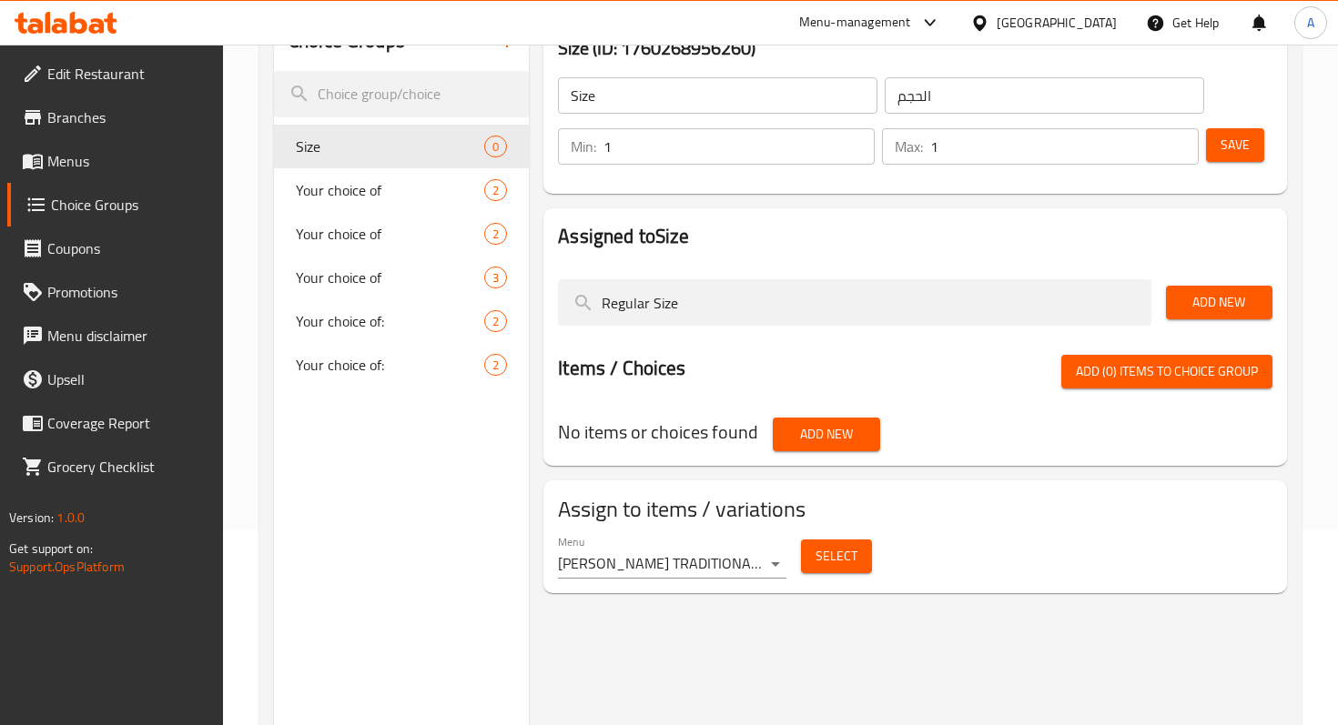
type input "Regular Size"
click at [1217, 298] on span "Add New" at bounding box center [1218, 302] width 77 height 23
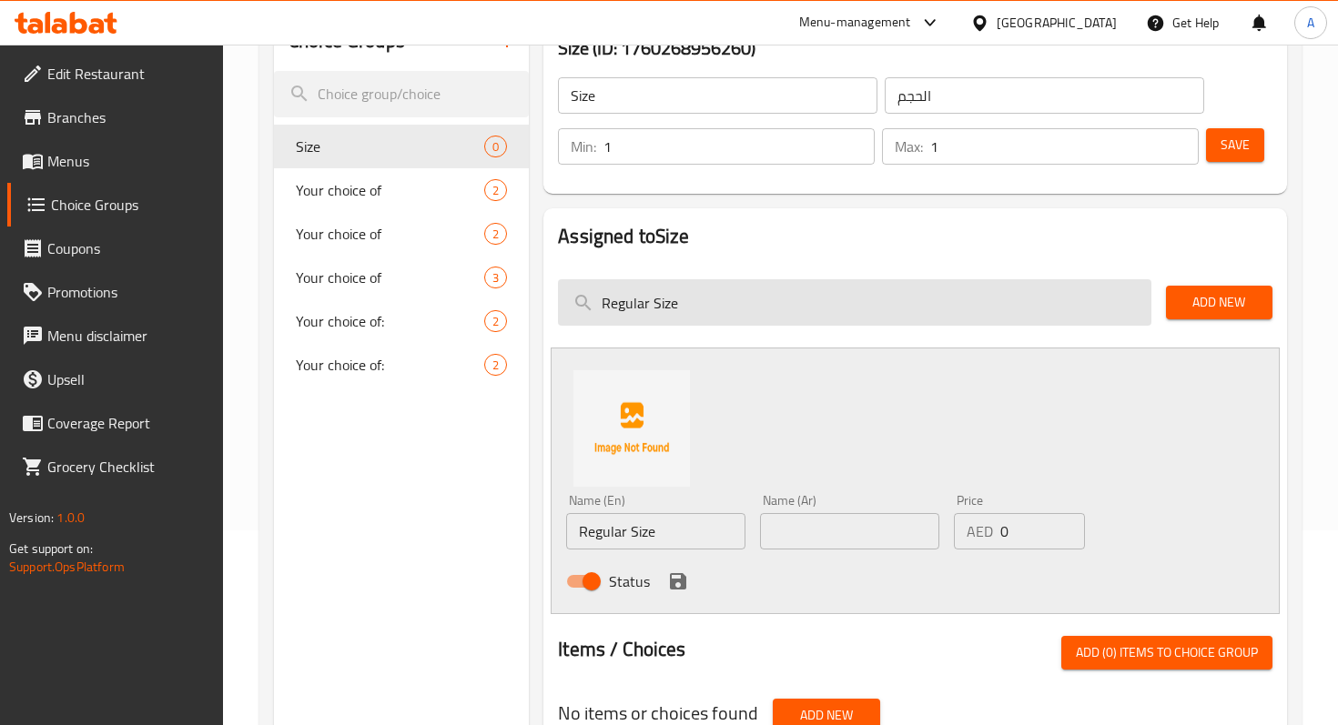
scroll to position [288, 0]
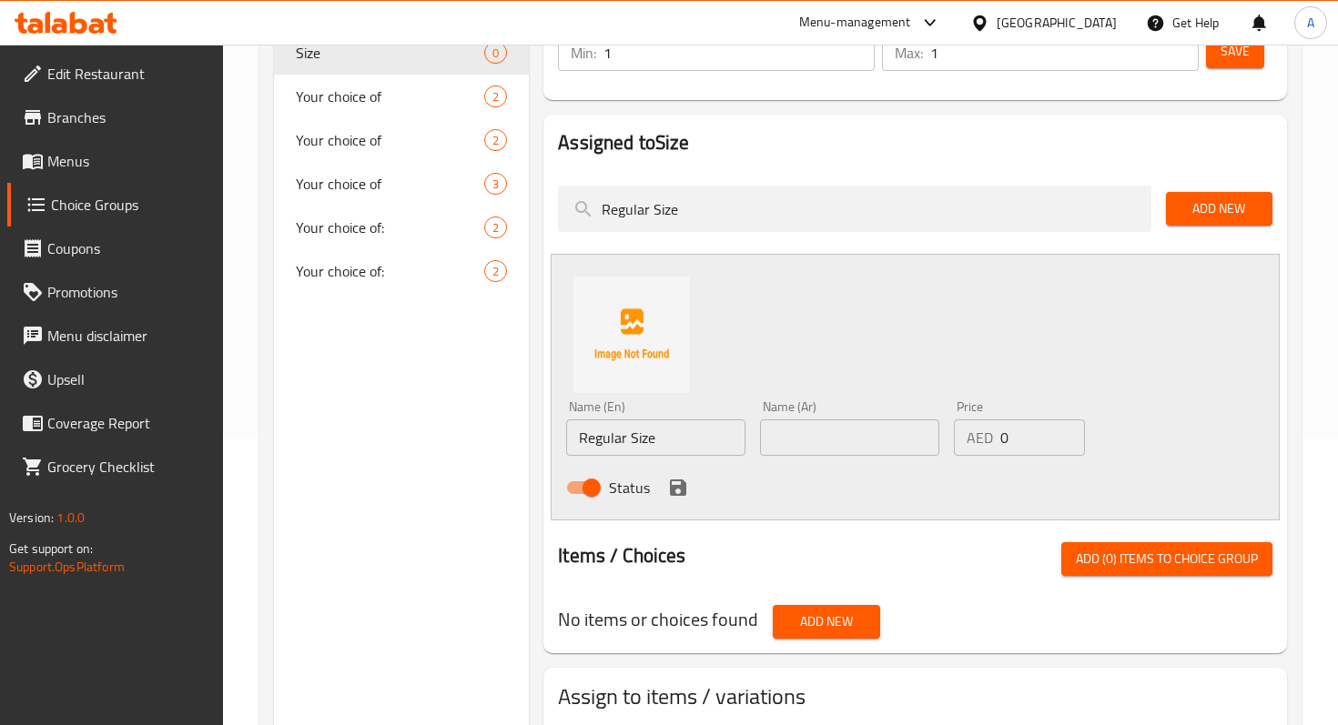
click at [818, 429] on input "text" at bounding box center [849, 437] width 179 height 36
click at [1005, 431] on input "0" at bounding box center [1042, 437] width 85 height 36
type input "27"
click at [900, 440] on input "text" at bounding box center [849, 437] width 179 height 36
paste input "الحجم العادي"
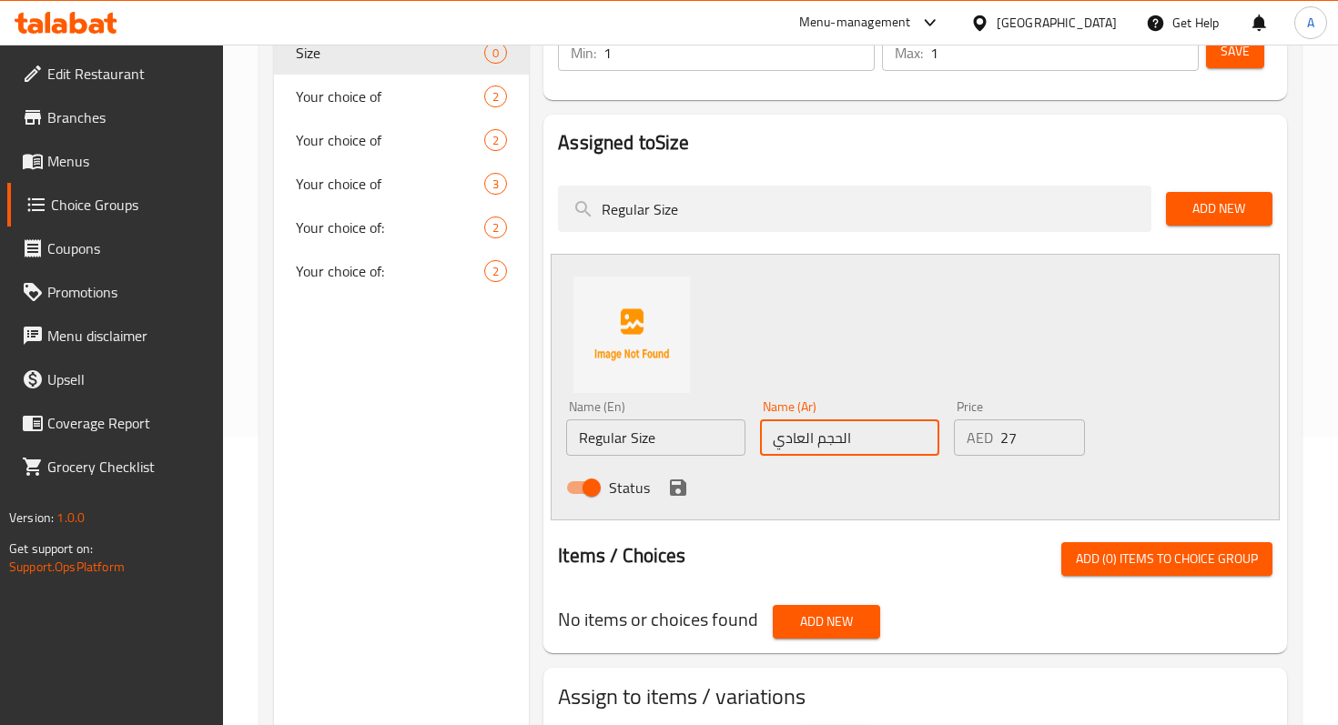
type input "الحجم العادي"
click at [847, 359] on div "Name (En) Regular Size Name (En) Name (Ar) الحجم العادي Name (Ar) Price AED 27 …" at bounding box center [914, 387] width 729 height 267
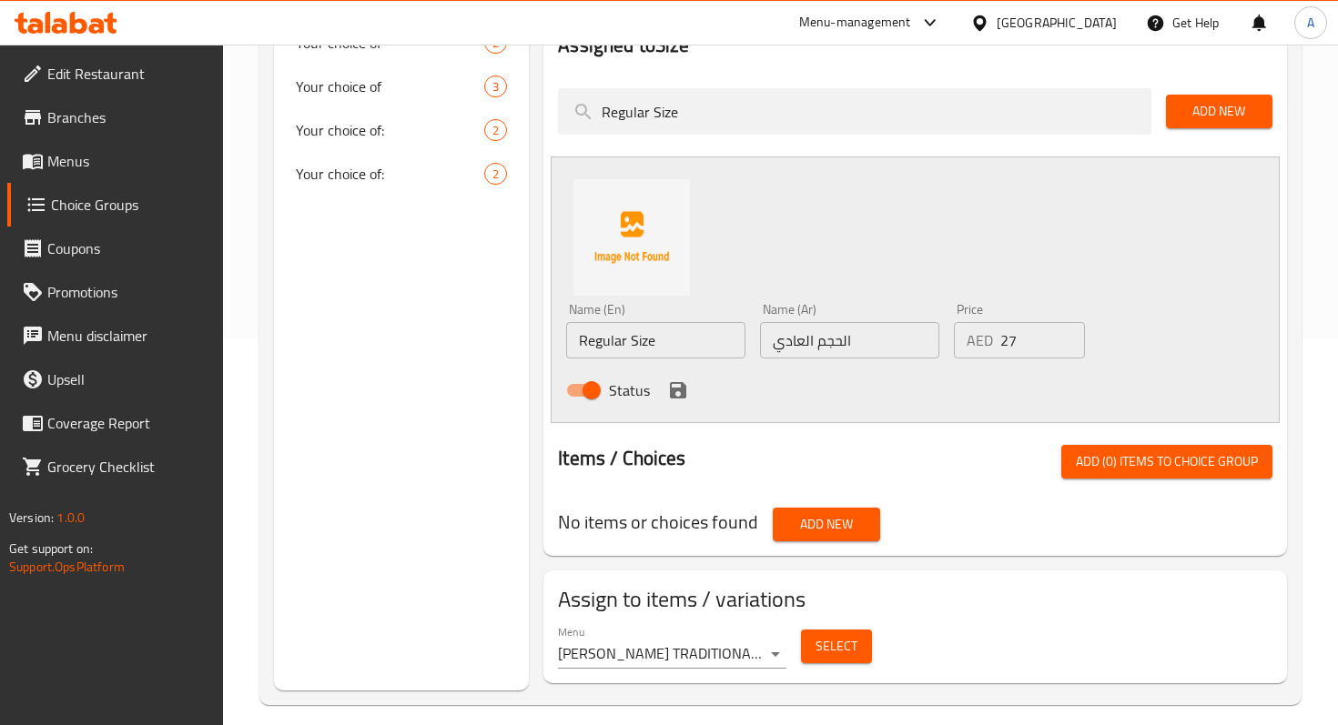
scroll to position [336, 0]
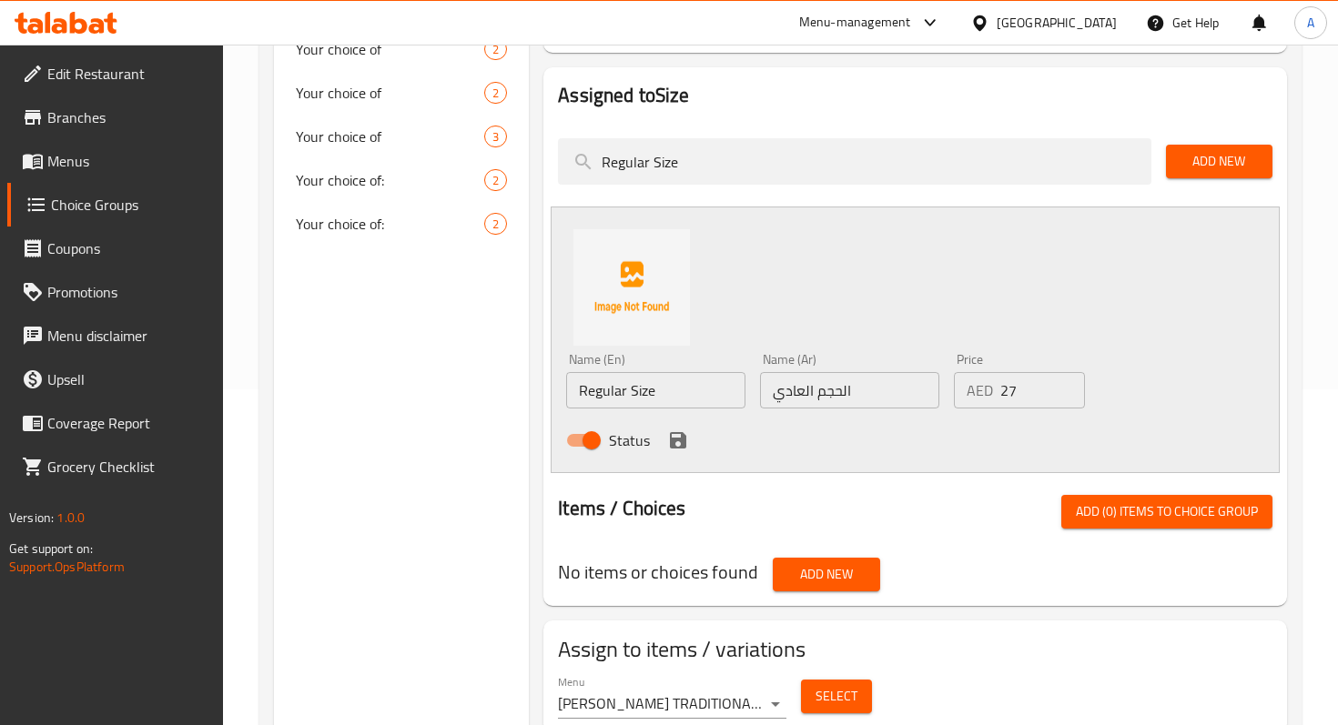
click at [1118, 507] on span "Add (0) items to choice group" at bounding box center [1166, 511] width 182 height 23
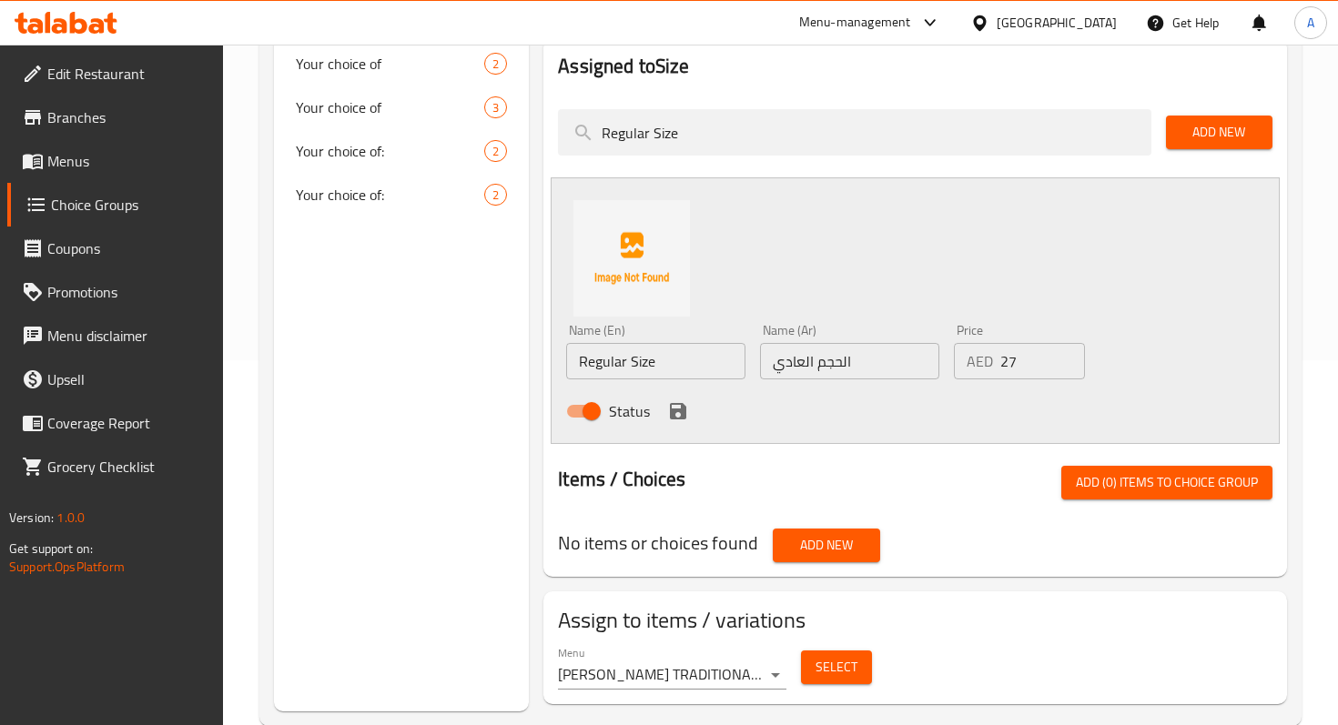
scroll to position [353, 0]
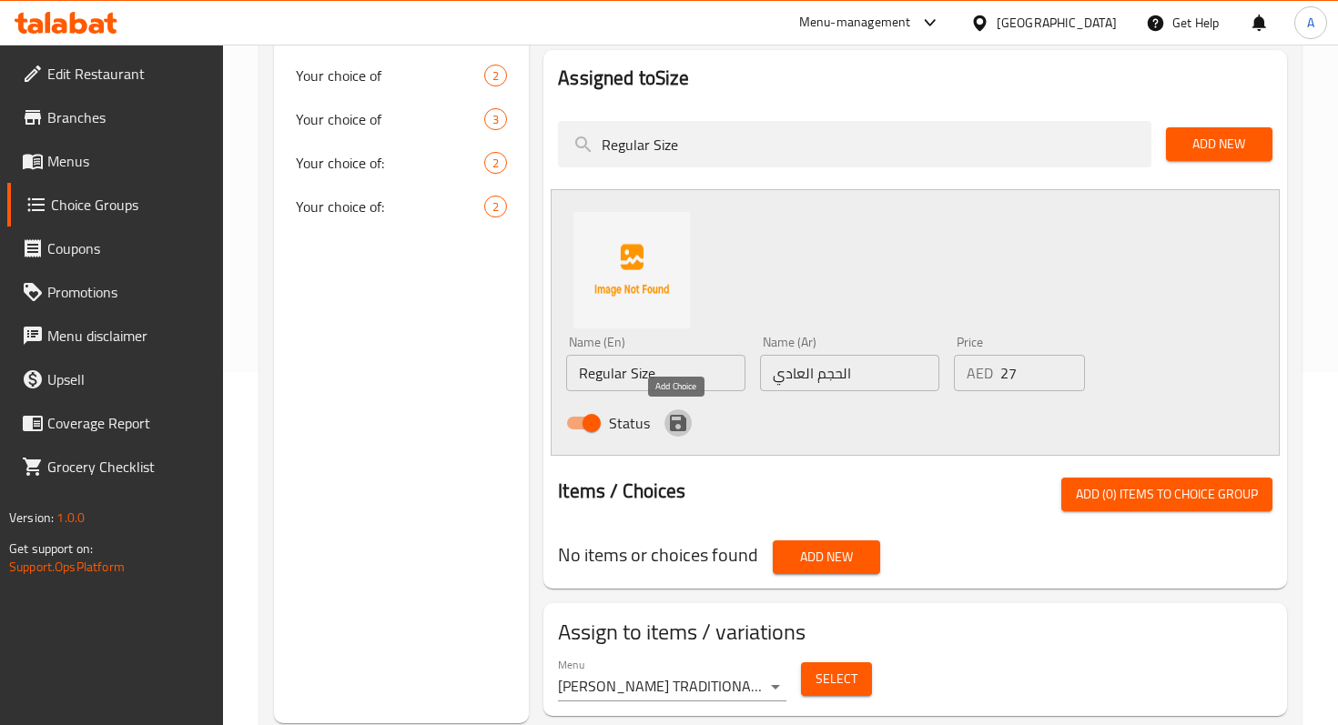
click at [674, 412] on icon "save" at bounding box center [678, 423] width 22 height 22
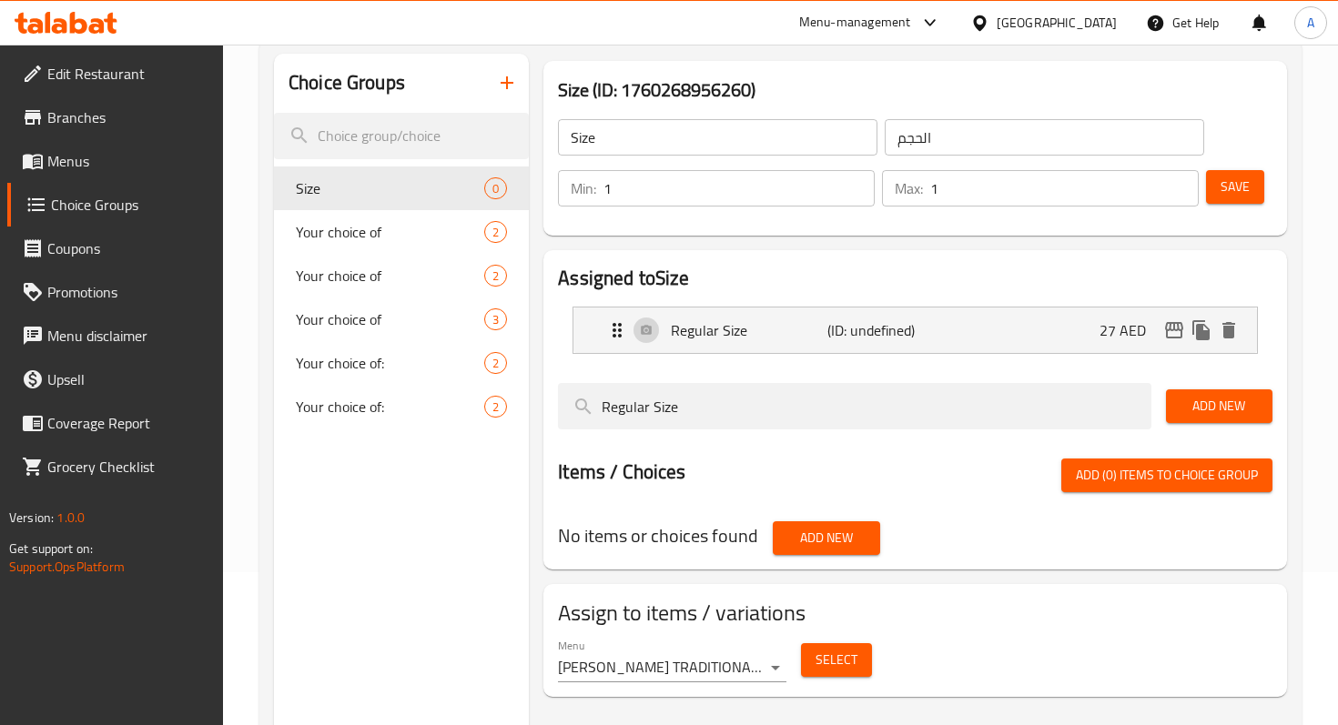
scroll to position [146, 0]
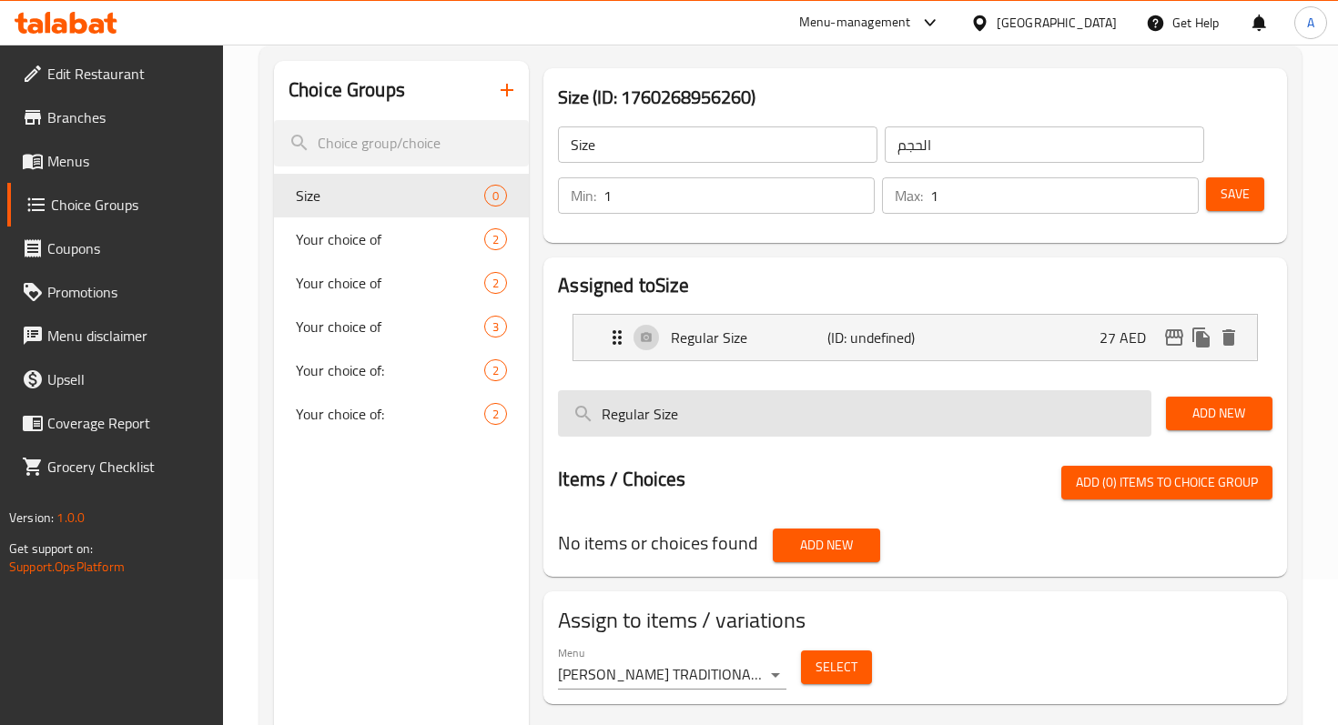
click at [1047, 409] on input "Regular Size" at bounding box center [854, 413] width 592 height 46
type input "R"
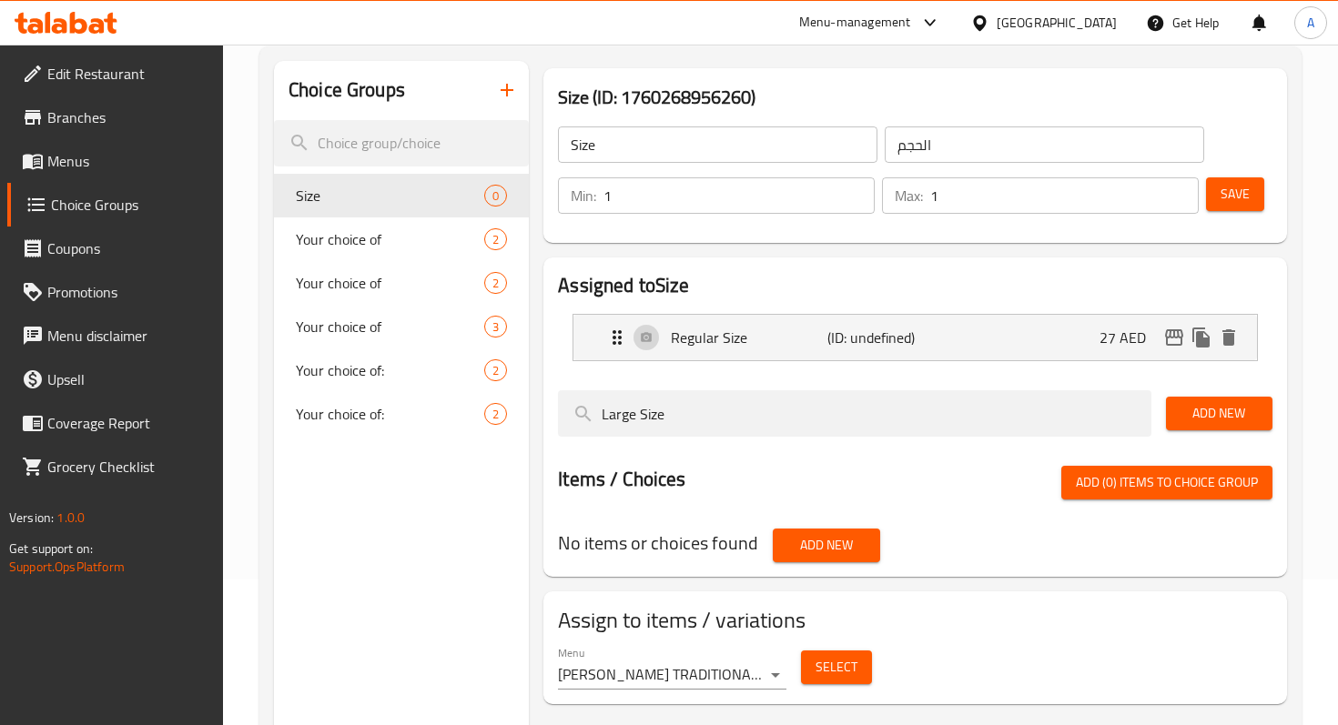
type input "Large Size"
click at [1198, 420] on span "Add New" at bounding box center [1218, 413] width 77 height 23
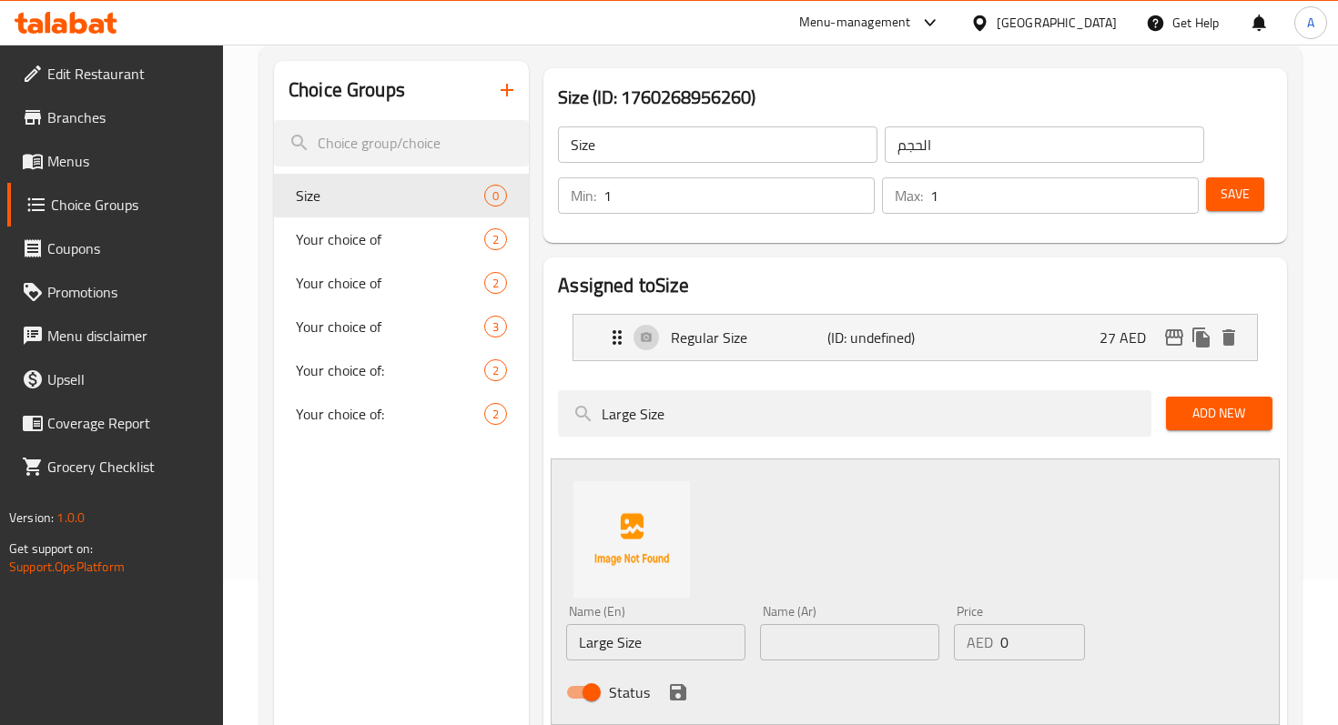
click at [803, 642] on input "text" at bounding box center [849, 642] width 179 height 36
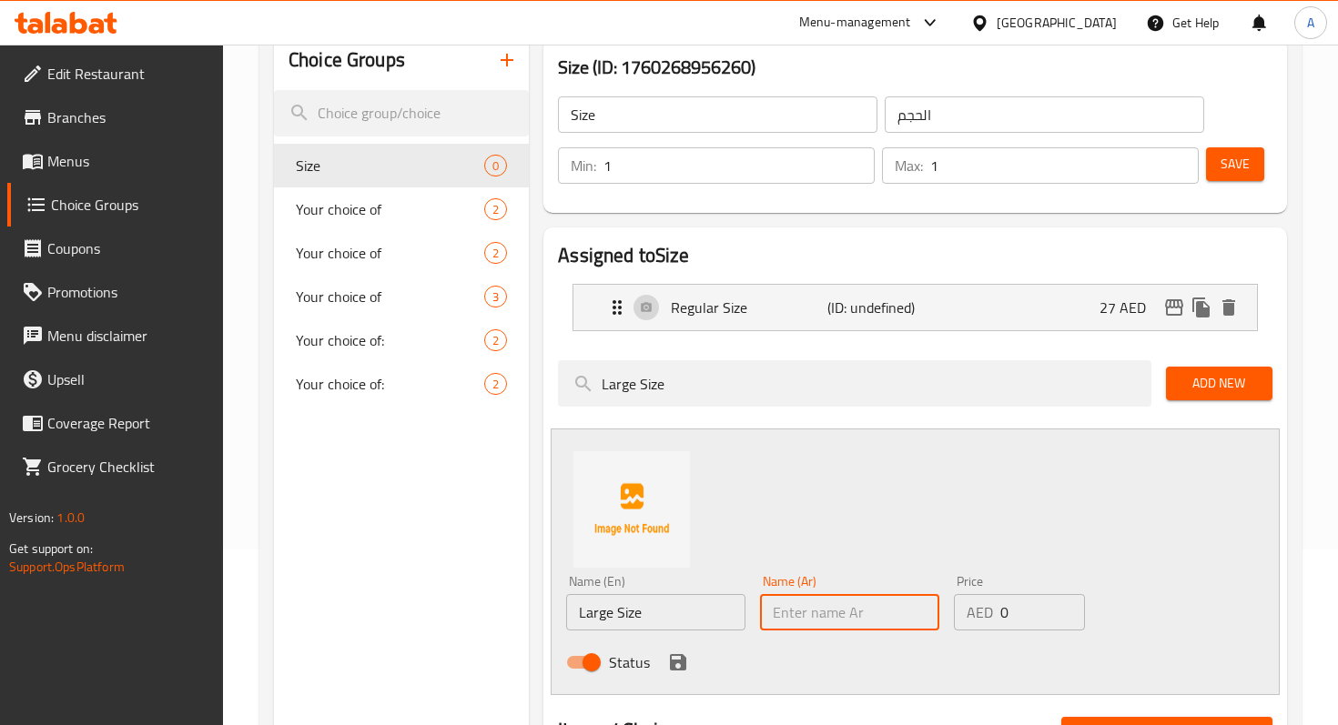
scroll to position [192, 0]
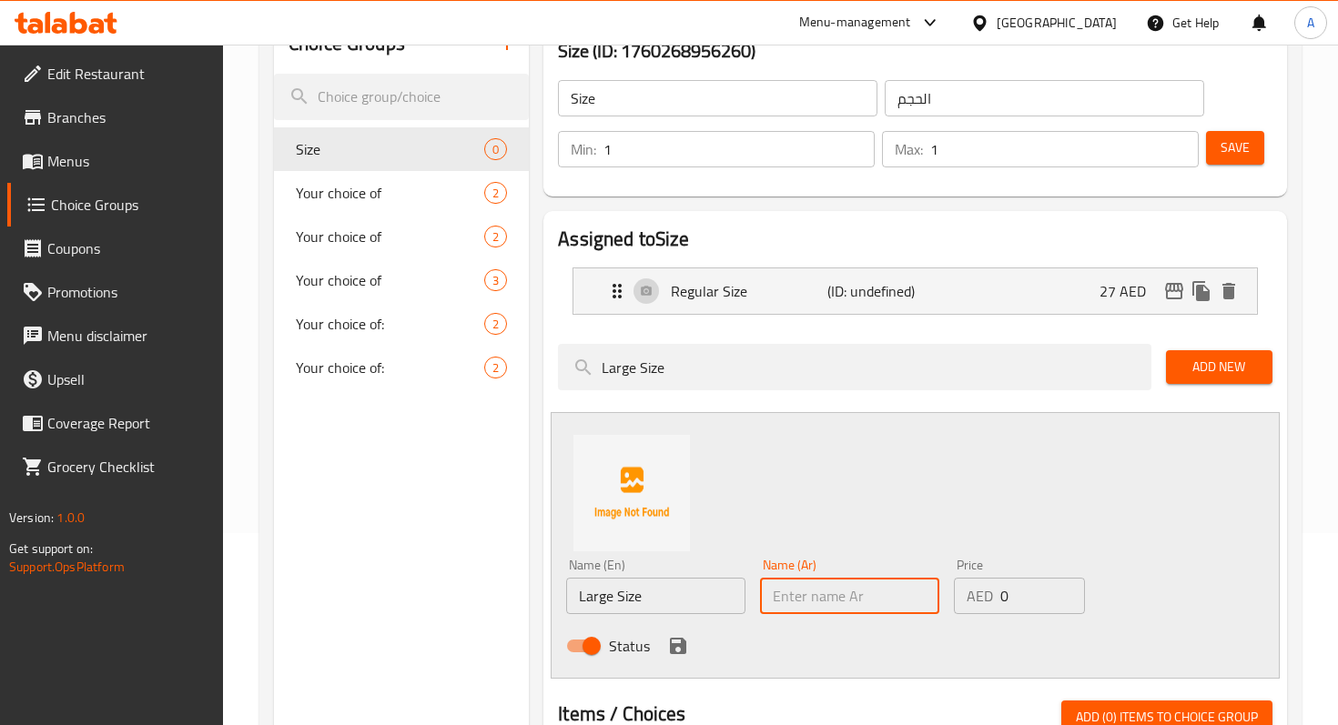
paste input "الحجم العادي"
click at [772, 598] on input "الحجم العادي" at bounding box center [849, 596] width 179 height 36
drag, startPoint x: 771, startPoint y: 601, endPoint x: 787, endPoint y: 601, distance: 16.4
click at [786, 601] on input "الحجم العادي" at bounding box center [849, 596] width 179 height 36
click at [795, 601] on input "الحجم العادي" at bounding box center [849, 596] width 179 height 36
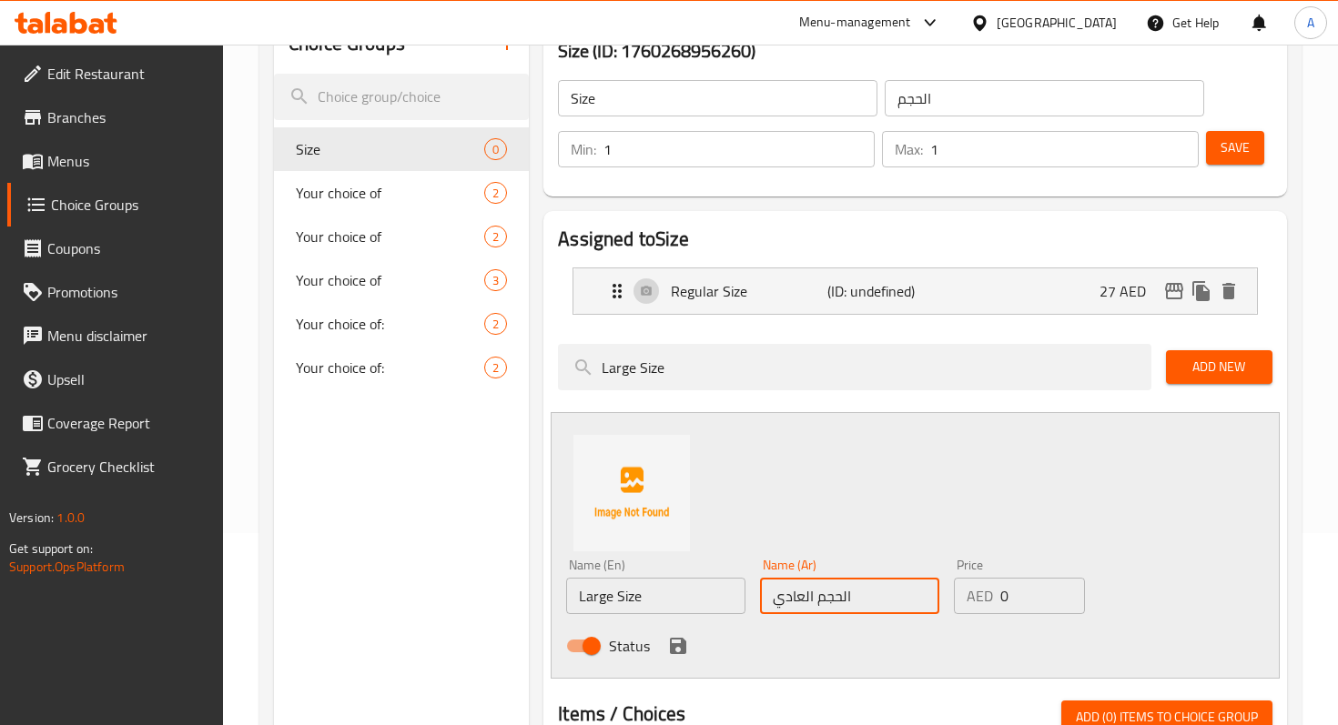
click at [775, 599] on input "الحجم العادي" at bounding box center [849, 596] width 179 height 36
drag, startPoint x: 775, startPoint y: 599, endPoint x: 793, endPoint y: 599, distance: 18.2
click at [793, 599] on input "الحجم العادي" at bounding box center [849, 596] width 179 height 36
click at [773, 595] on input "الحجم العادي" at bounding box center [849, 596] width 179 height 36
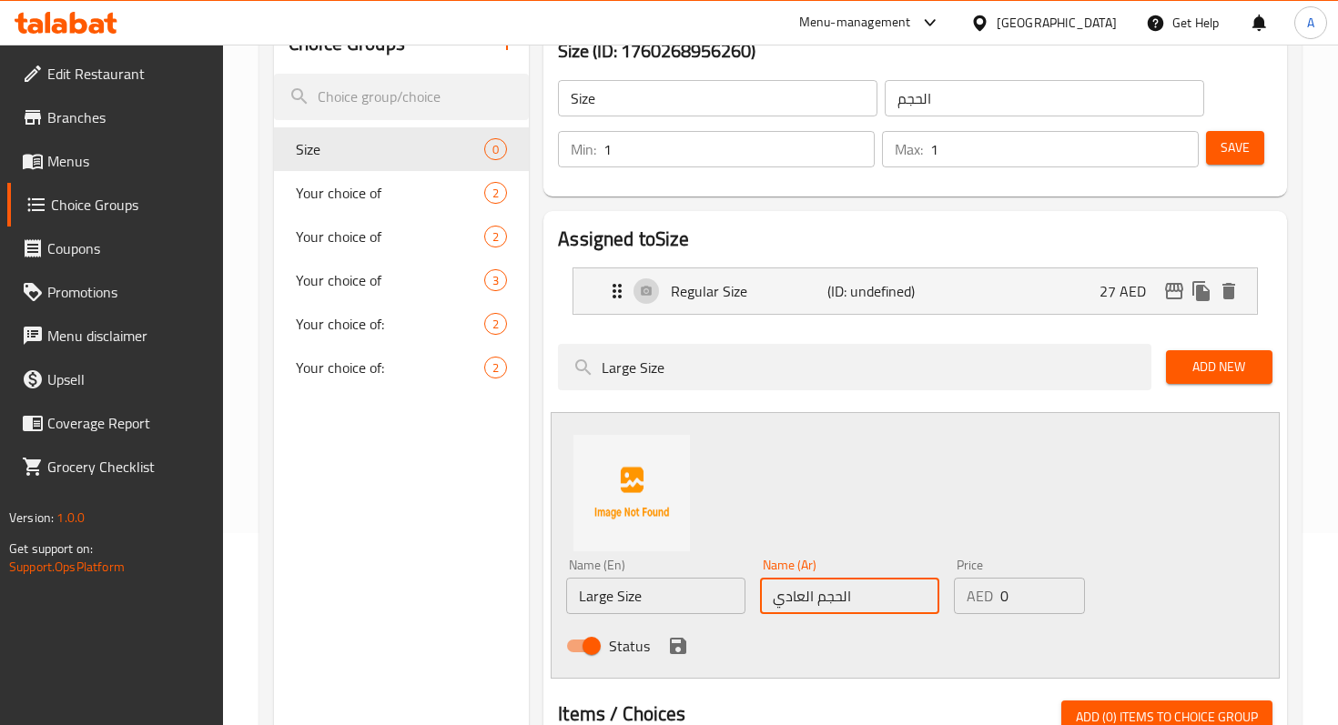
drag, startPoint x: 858, startPoint y: 597, endPoint x: 807, endPoint y: 597, distance: 51.0
click at [807, 597] on input "الحجم العادي" at bounding box center [849, 596] width 179 height 36
click at [796, 593] on input "الحجم العادي" at bounding box center [849, 596] width 179 height 36
click at [801, 593] on input "الحجم العادي" at bounding box center [849, 596] width 179 height 36
click at [775, 596] on input "الحجم العادي" at bounding box center [849, 596] width 179 height 36
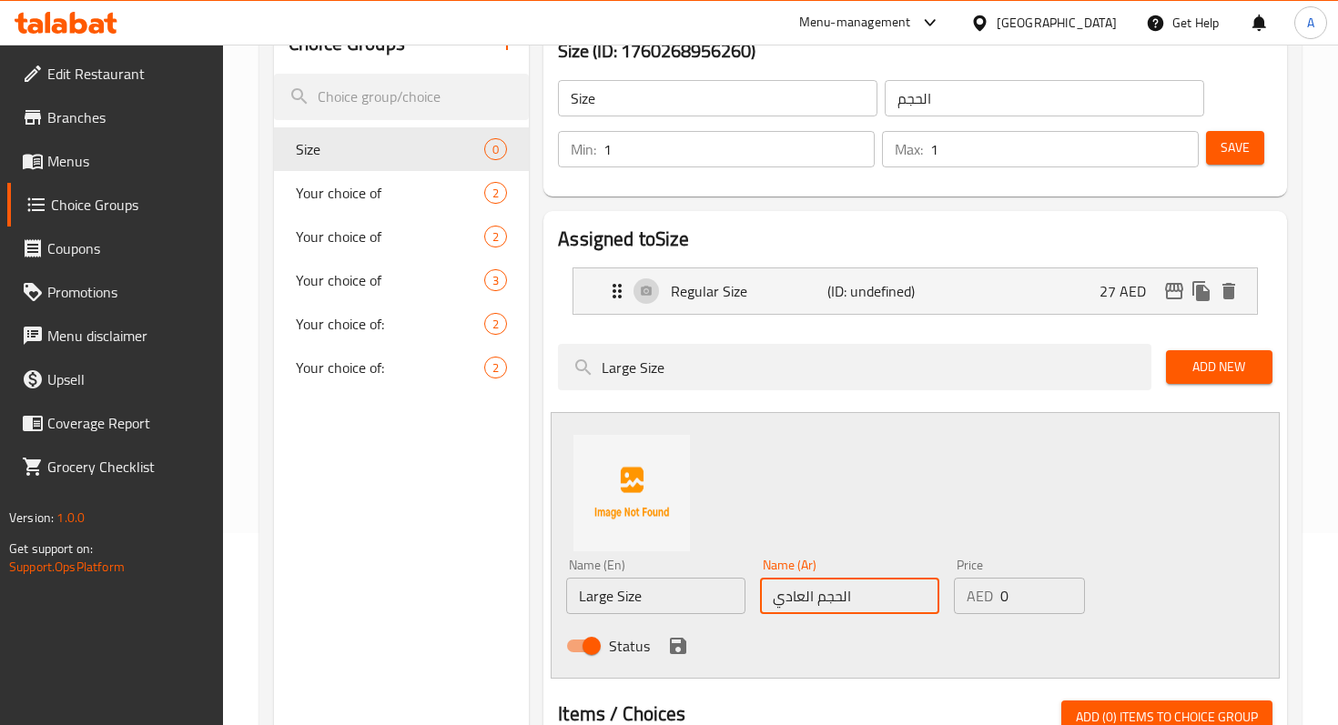
click at [853, 596] on input "الحجم العادي" at bounding box center [849, 596] width 179 height 36
type input "الحجم الكبير"
click at [944, 509] on div "Name (En) Large Size Name (En) Name (Ar) الحجم الكبير Name (Ar) Price AED 0 Pri…" at bounding box center [914, 545] width 729 height 267
click at [1009, 588] on input "0" at bounding box center [1042, 596] width 85 height 36
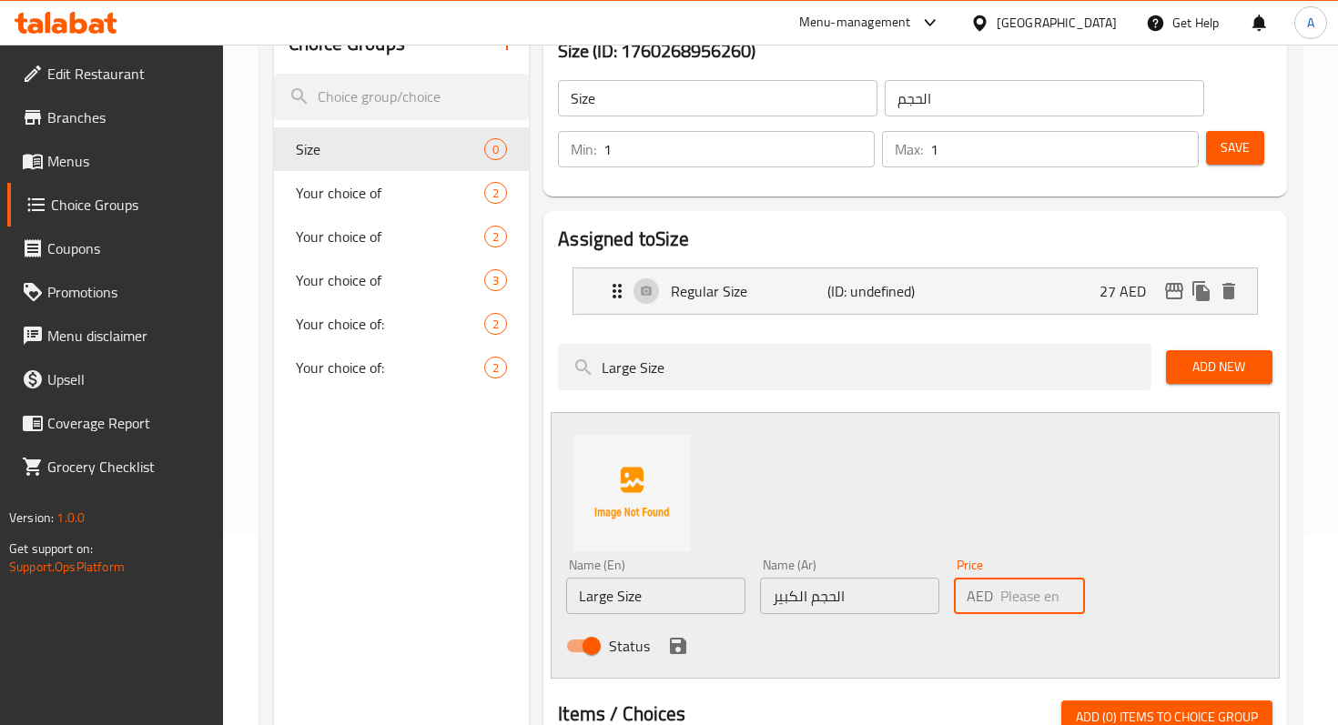
click at [1008, 601] on input "number" at bounding box center [1042, 596] width 85 height 36
type input "39"
click at [980, 542] on div "Name (En) Large Size Name (En) Name (Ar) الحجم الكبير Name (Ar) Price AED 39 Pr…" at bounding box center [914, 545] width 729 height 267
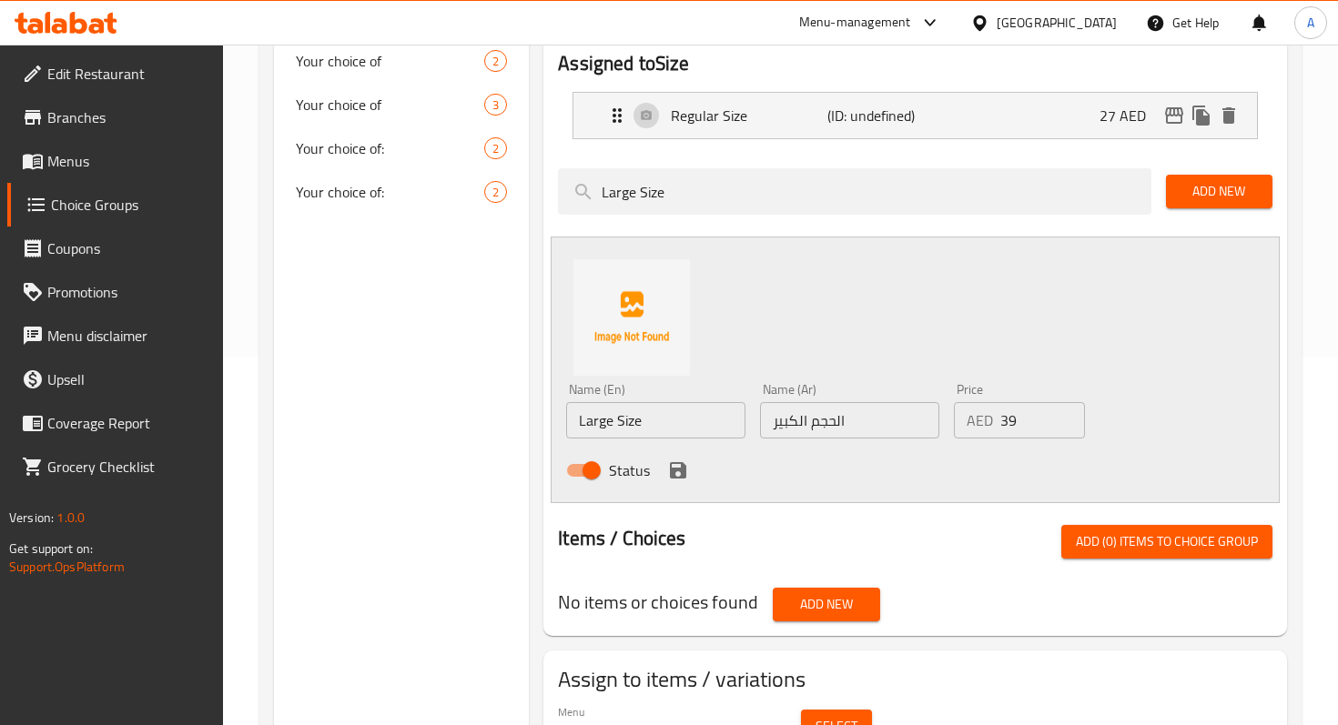
scroll to position [372, 0]
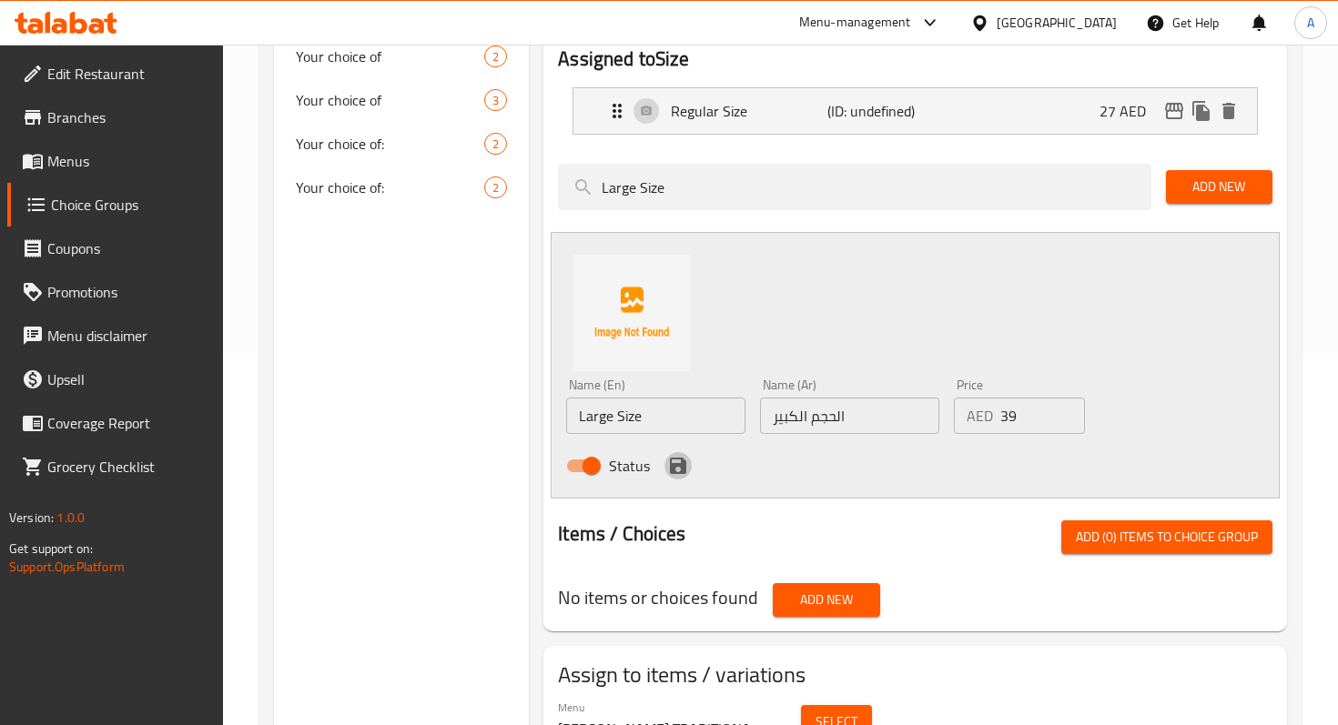
click at [668, 464] on icon "save" at bounding box center [678, 466] width 22 height 22
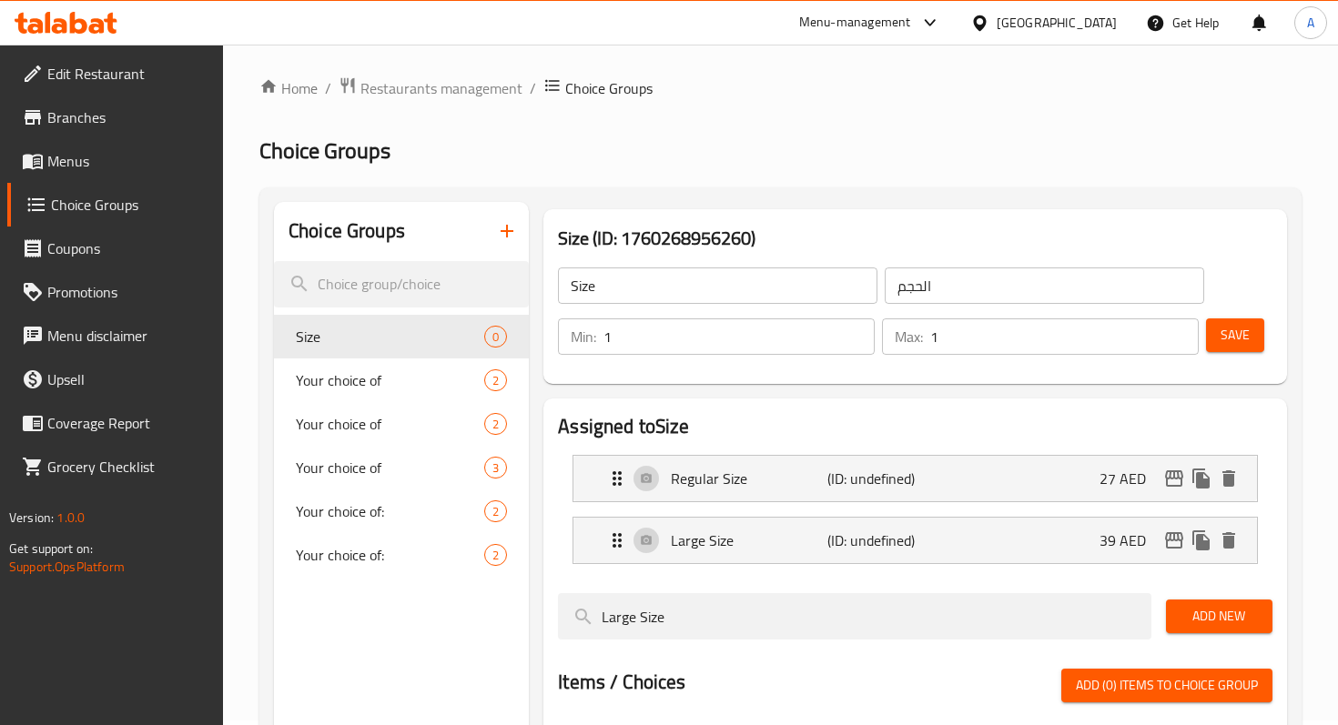
scroll to position [0, 0]
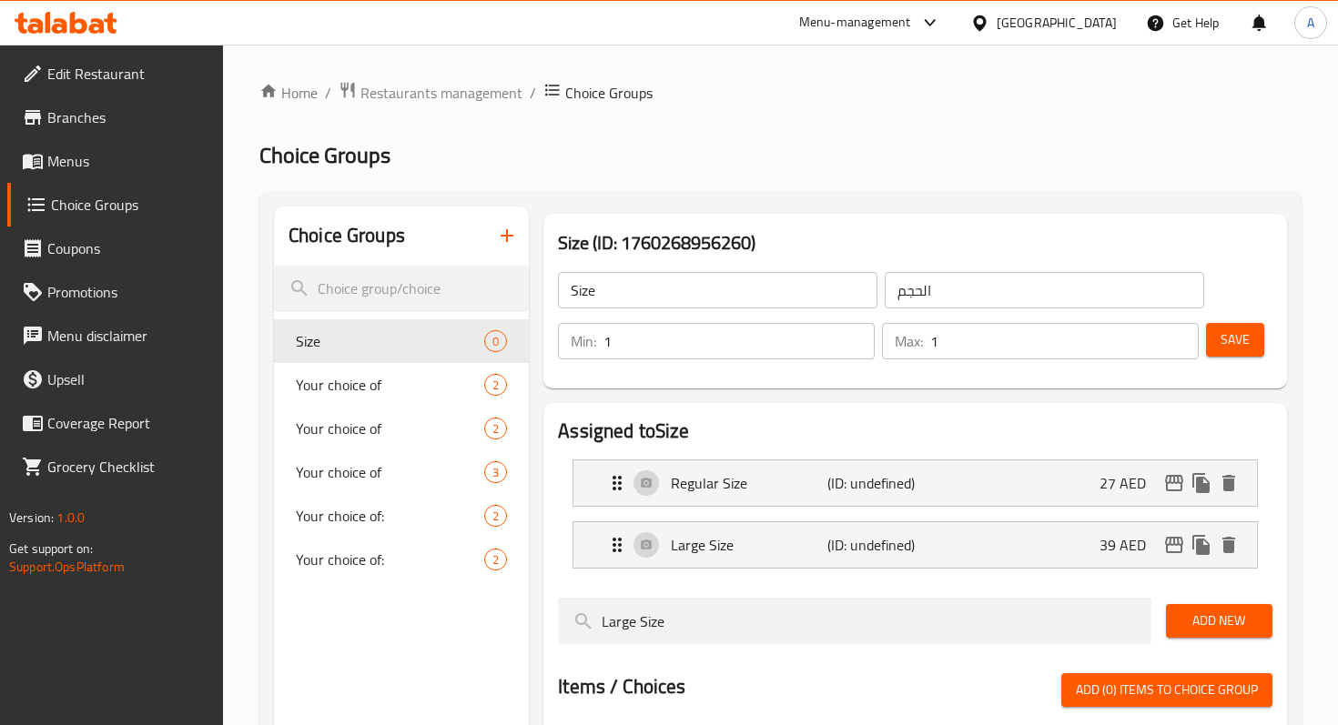
click at [1262, 343] on button "Save" at bounding box center [1235, 340] width 58 height 34
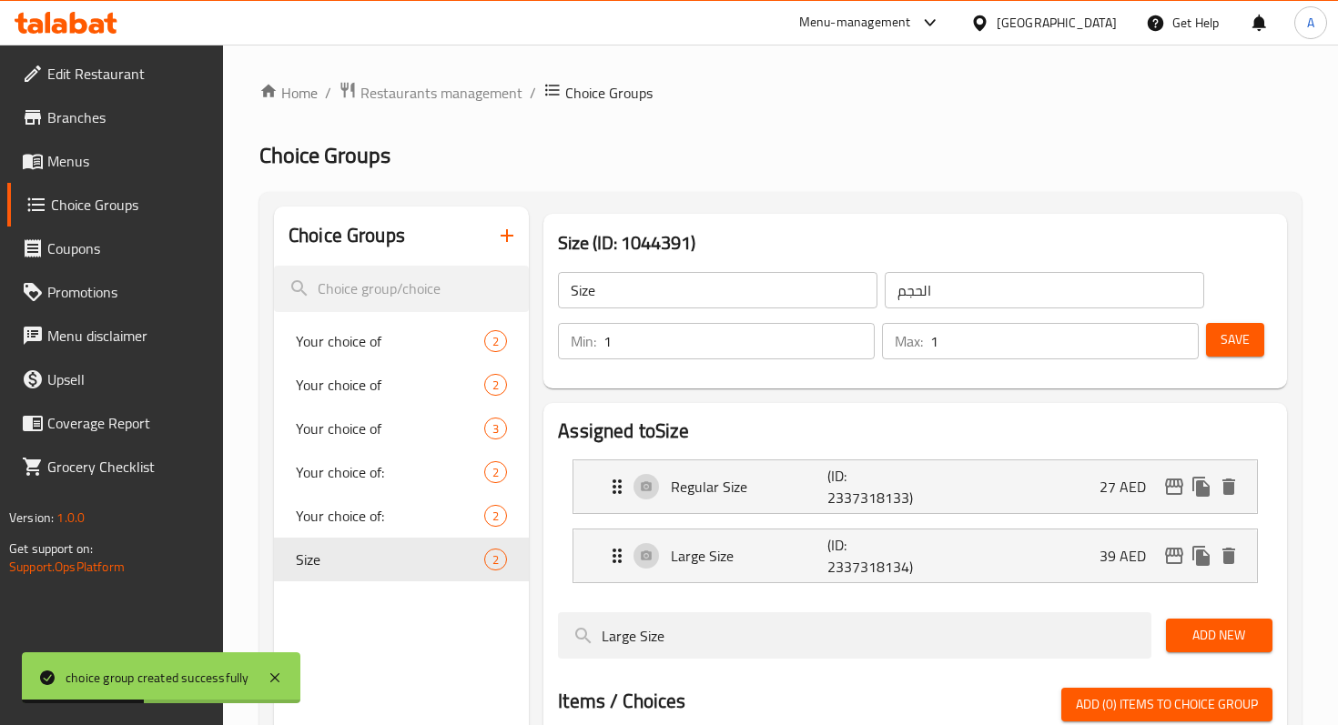
click at [94, 168] on span "Menus" at bounding box center [127, 161] width 161 height 22
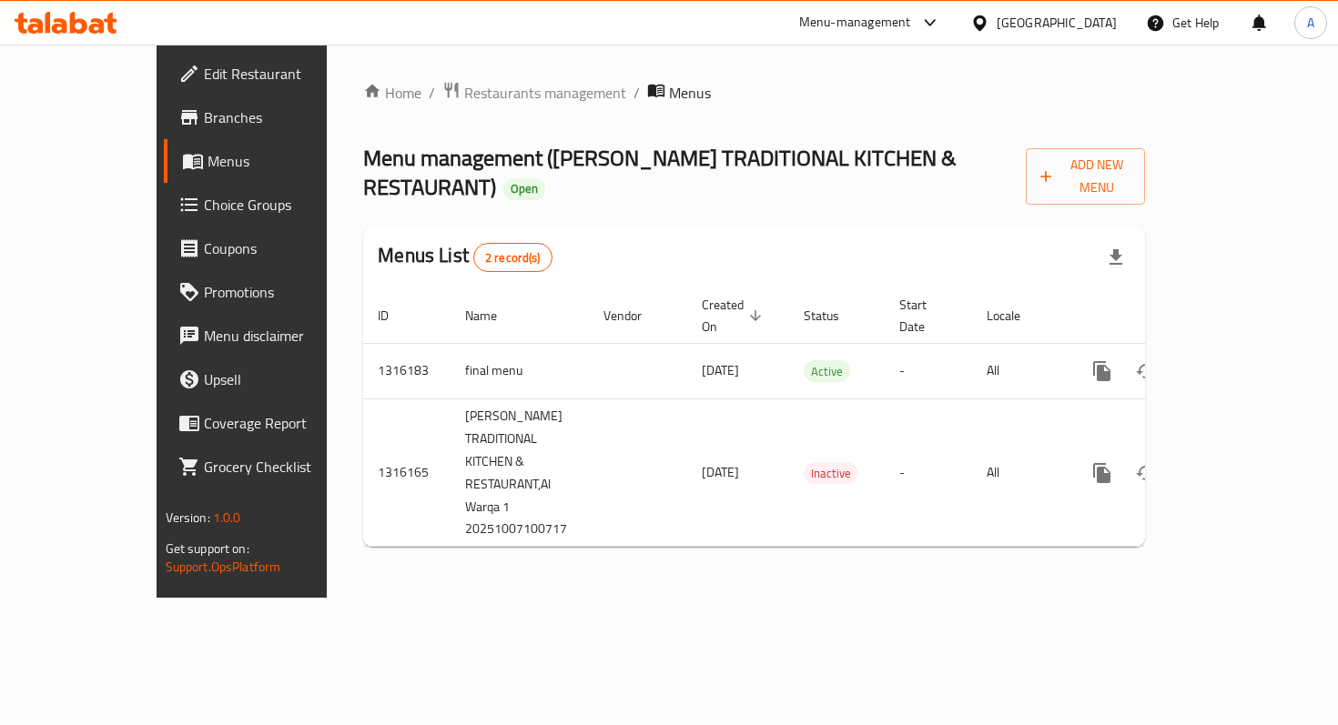
drag, startPoint x: 1242, startPoint y: 327, endPoint x: 1217, endPoint y: 84, distance: 244.2
click at [1145, 84] on div "Home / Restaurants management / Menus Menu management ( KHALID HURIAH TRADITION…" at bounding box center [754, 321] width 782 height 480
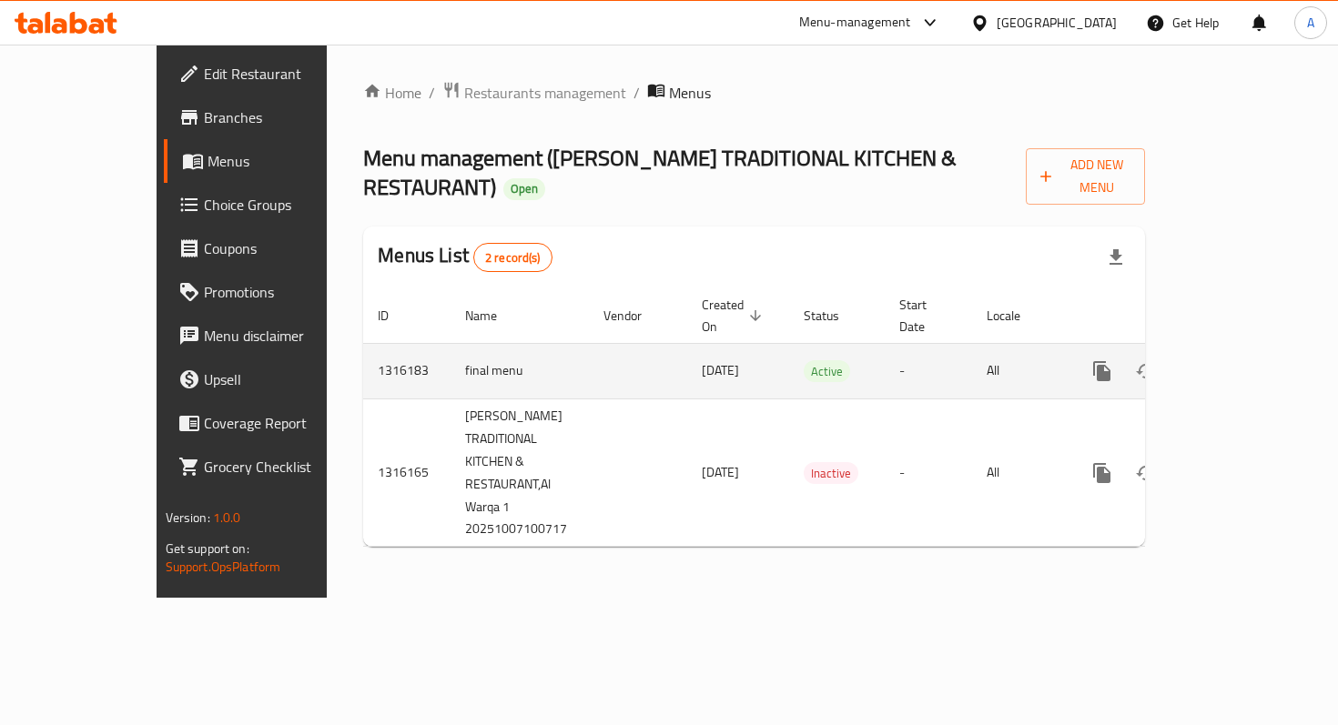
click at [1244, 360] on icon "enhanced table" at bounding box center [1233, 371] width 22 height 22
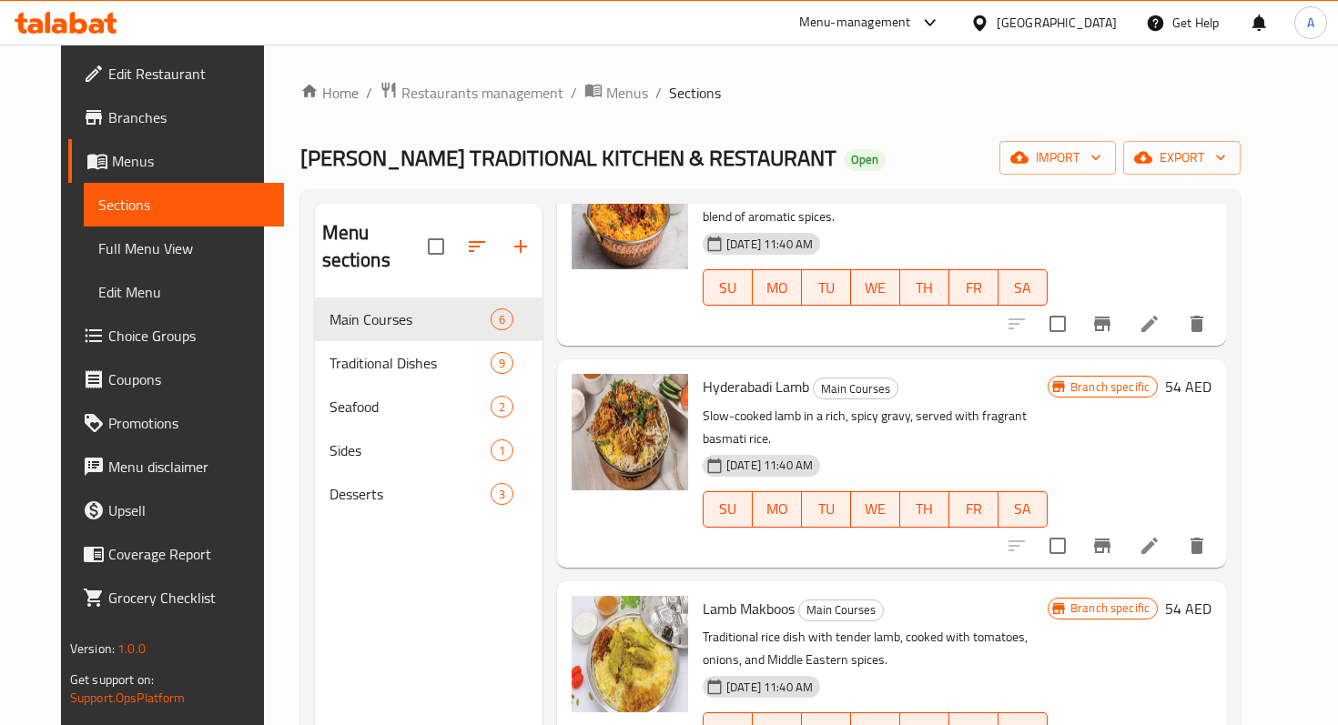
scroll to position [146, 0]
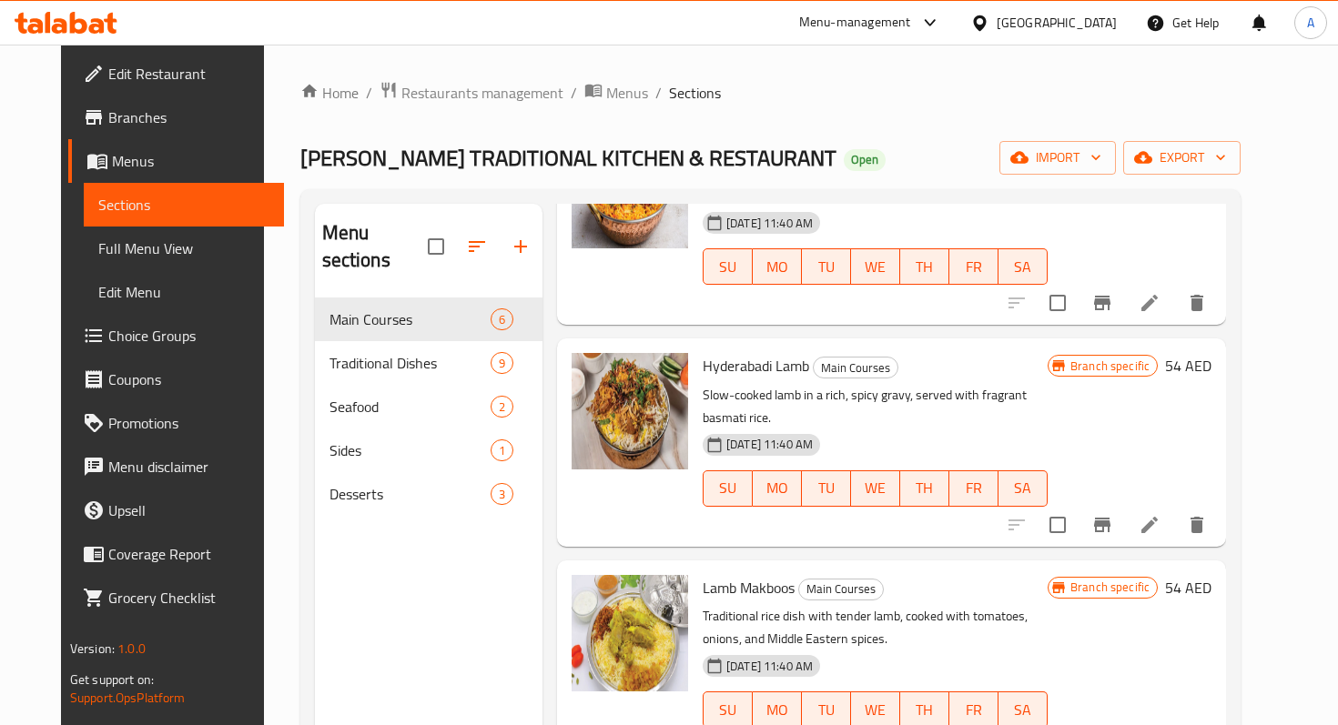
click at [264, 436] on div "Home / Restaurants management / Menus / Sections KHALID HURIAH TRADITIONAL KITC…" at bounding box center [771, 512] width 1014 height 935
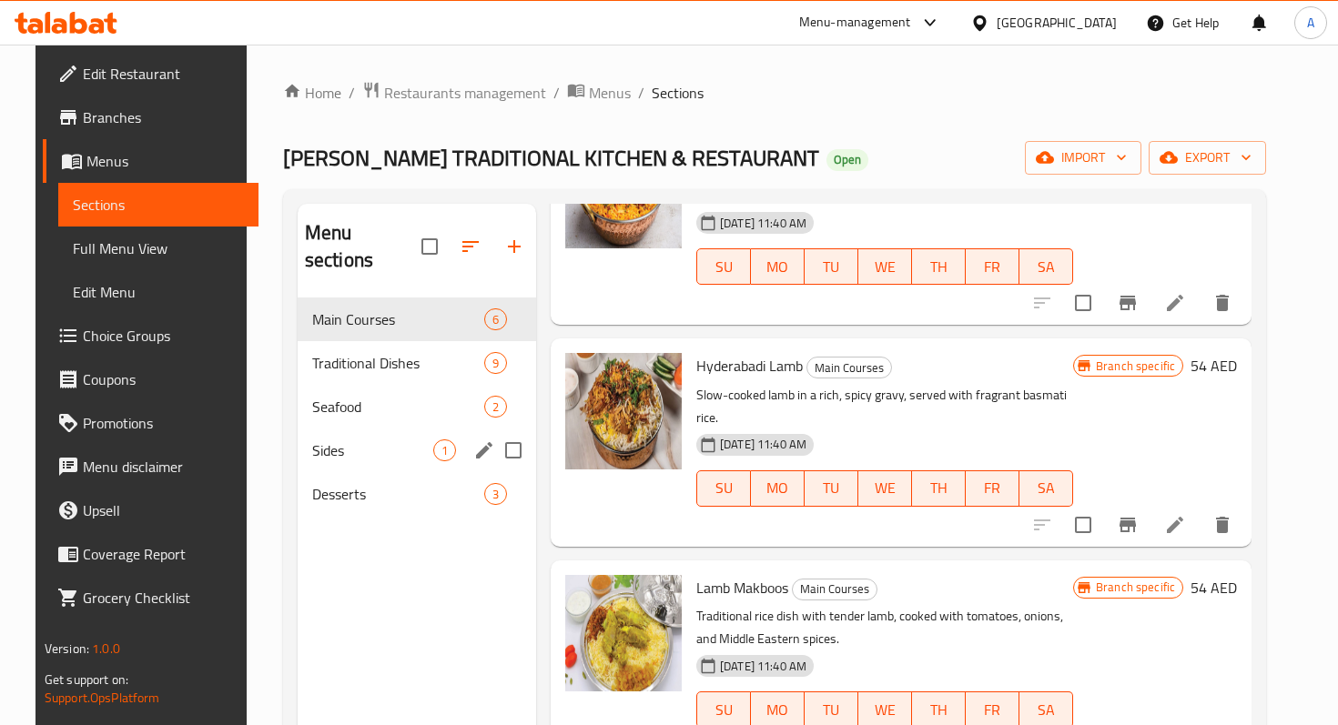
click at [337, 483] on span "Desserts" at bounding box center [398, 494] width 172 height 22
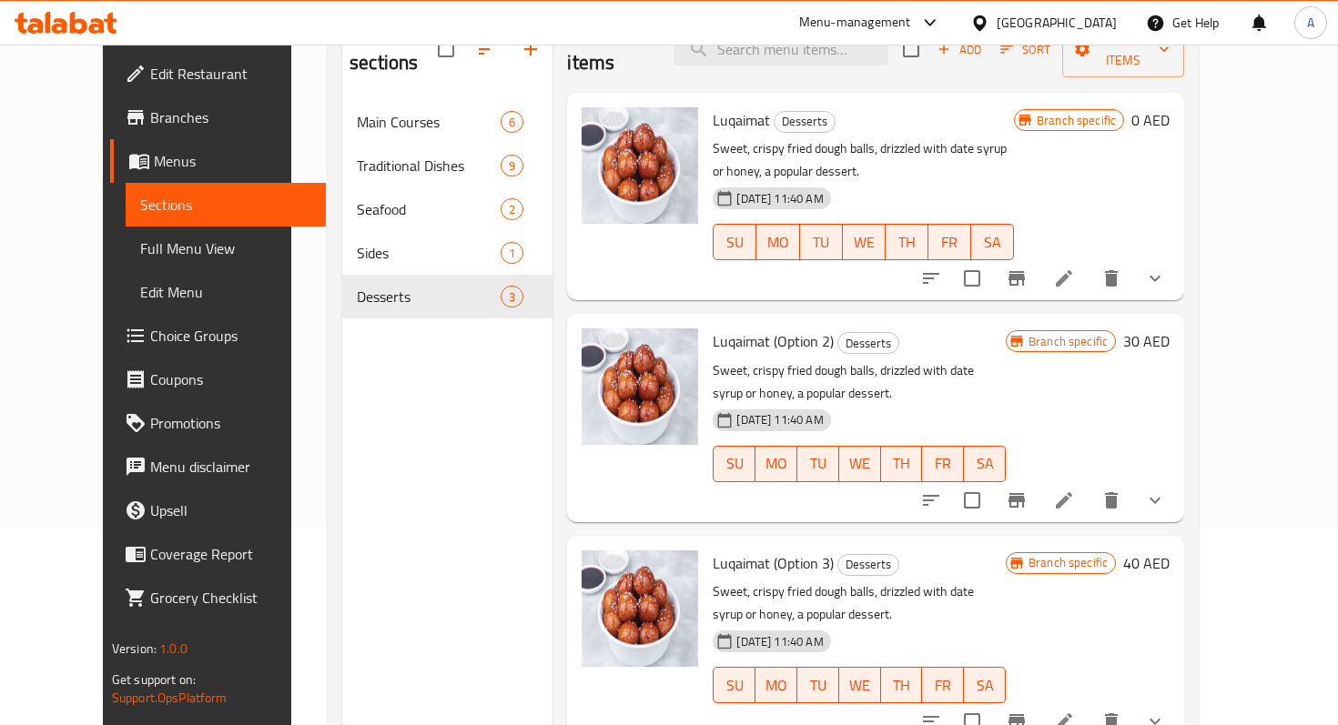
scroll to position [218, 0]
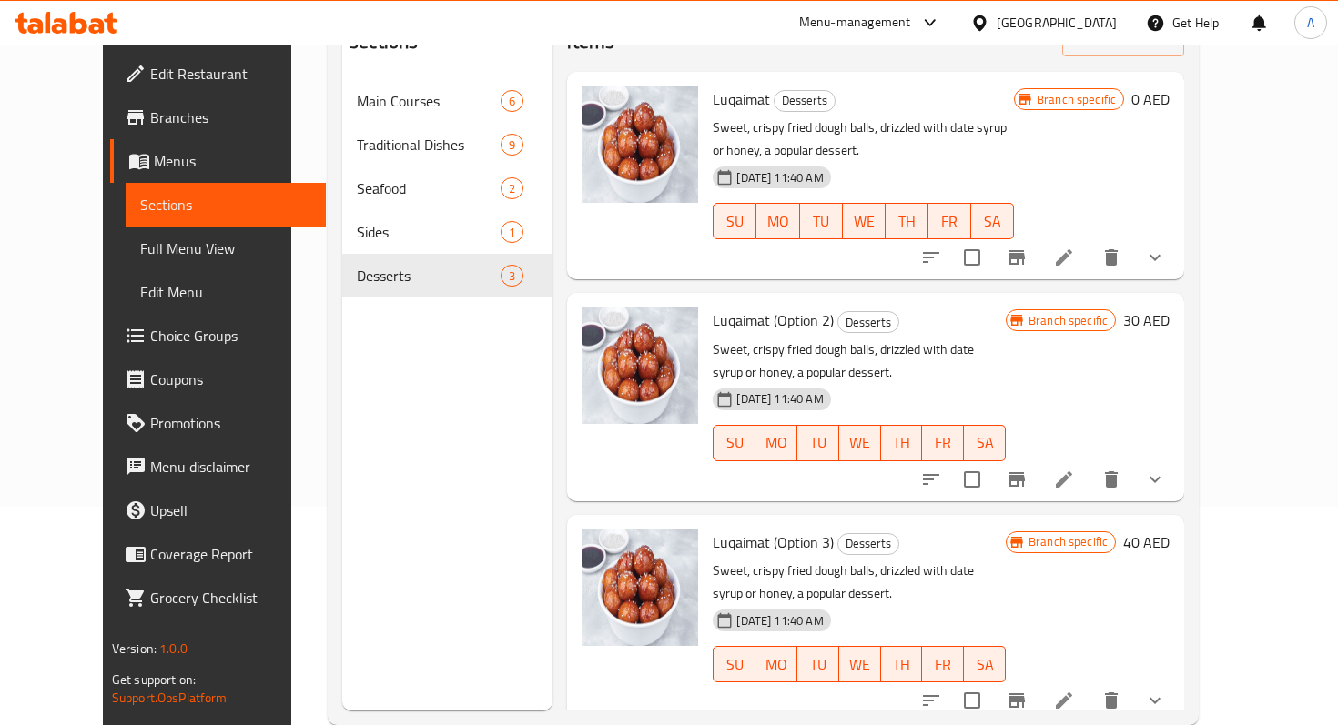
click at [1075, 247] on icon at bounding box center [1064, 258] width 22 height 22
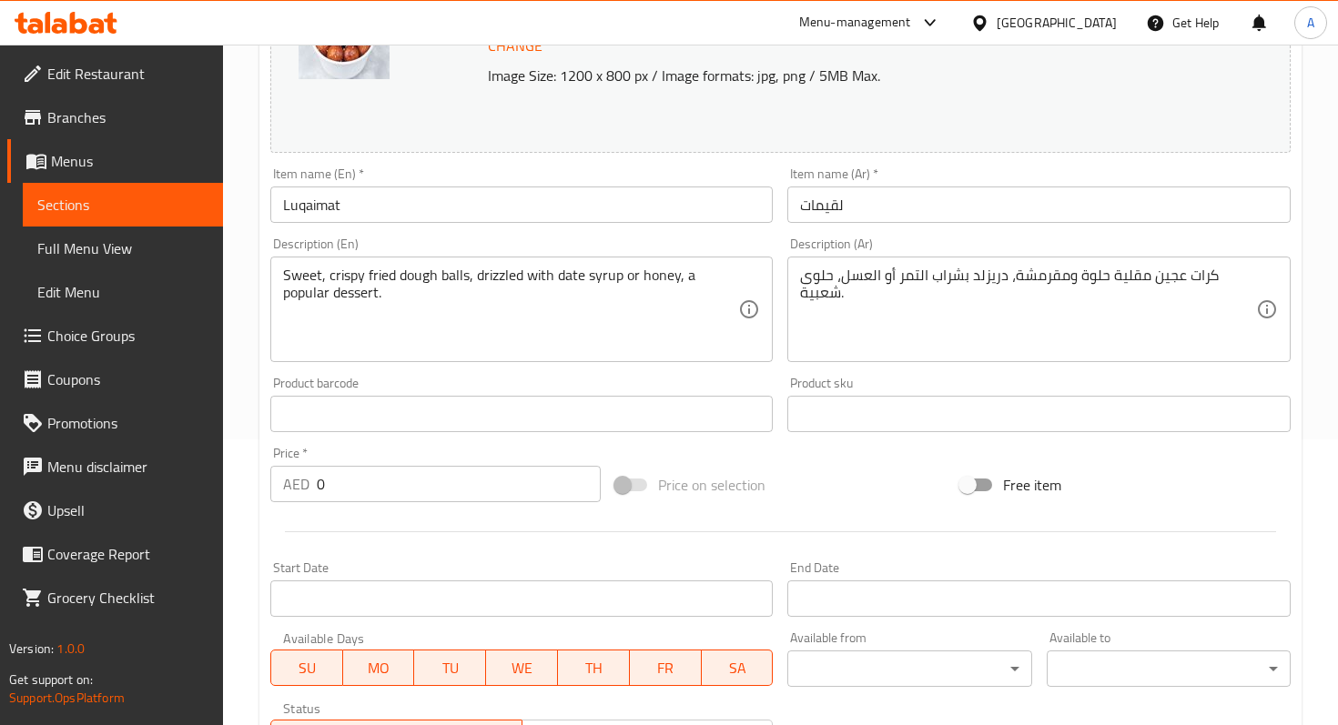
scroll to position [617, 0]
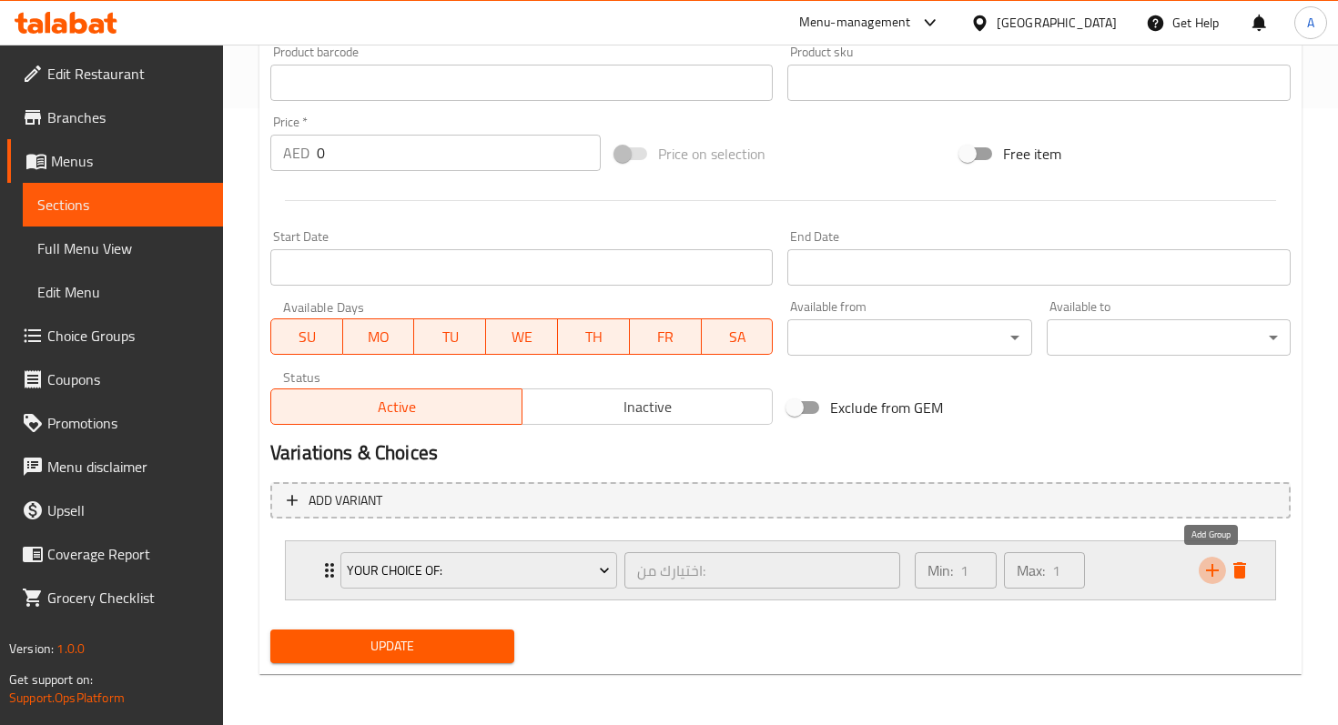
click at [1205, 579] on icon "add" at bounding box center [1212, 571] width 22 height 22
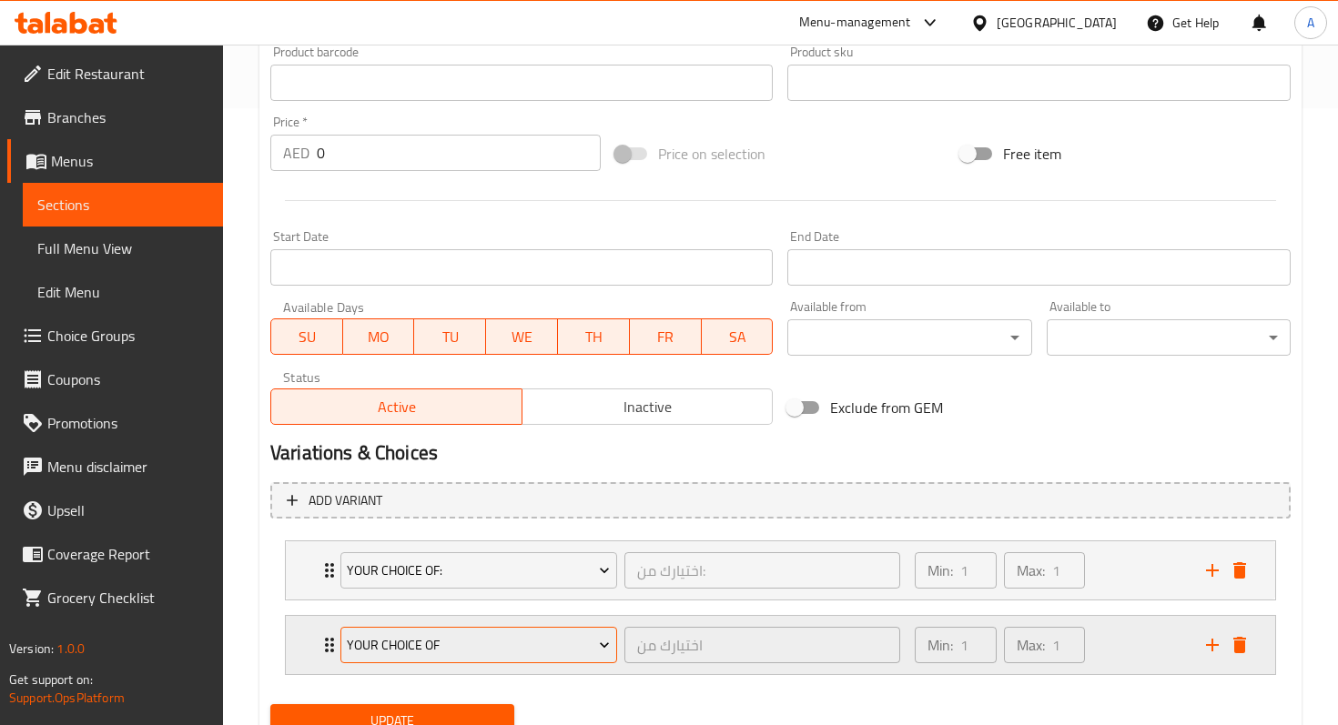
click at [571, 652] on span "Your choice of" at bounding box center [478, 645] width 263 height 23
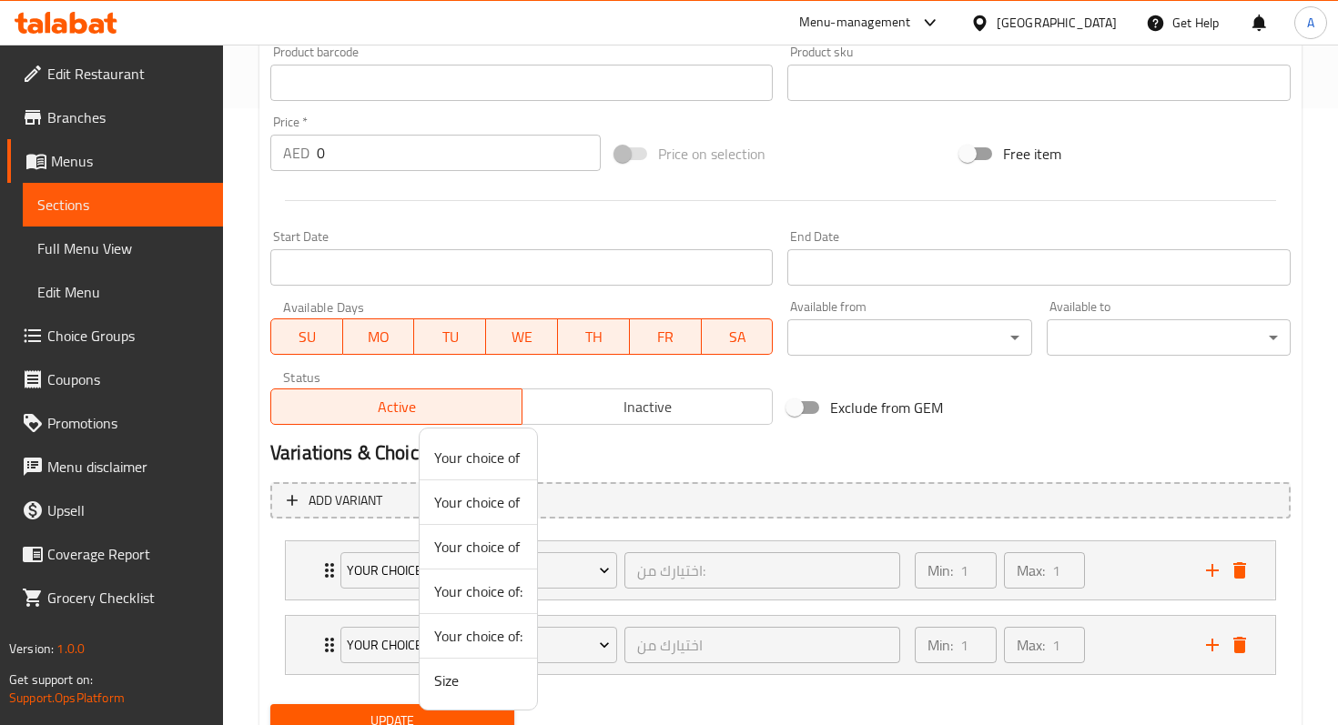
click at [478, 687] on span "Size" at bounding box center [478, 681] width 88 height 22
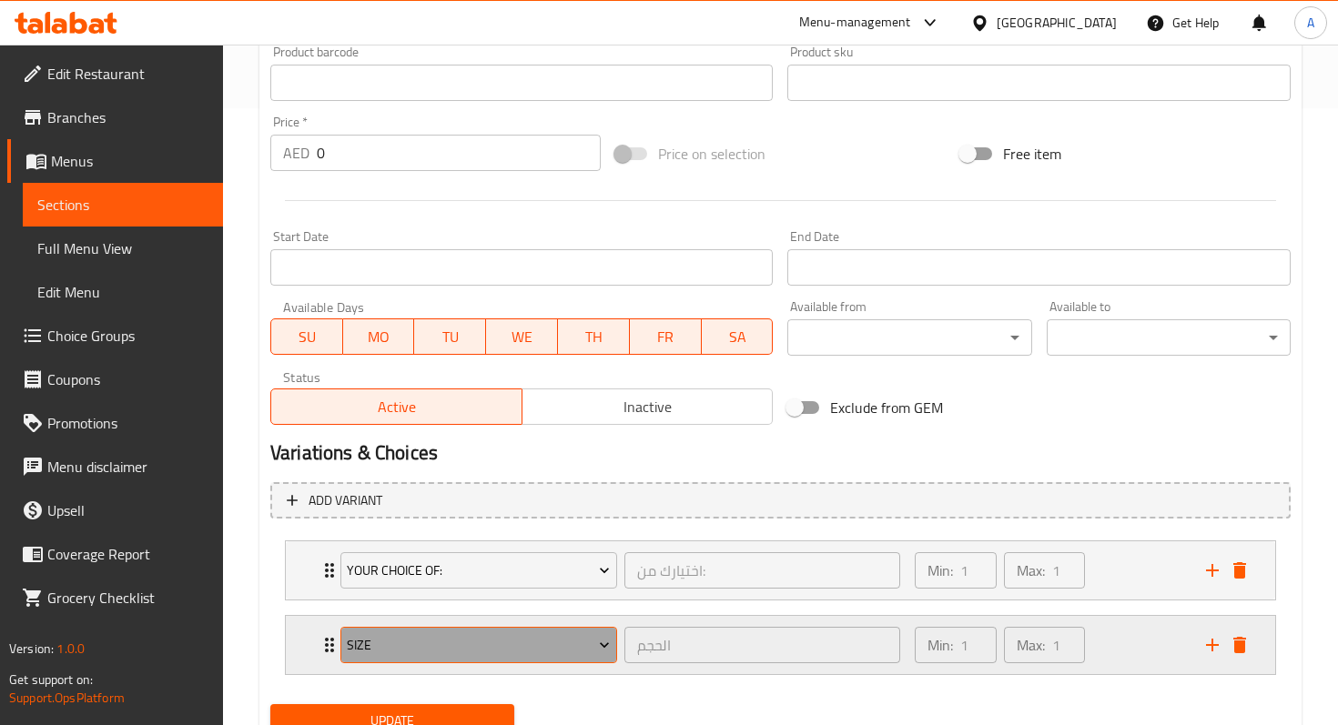
click at [520, 637] on span "Size" at bounding box center [478, 645] width 263 height 23
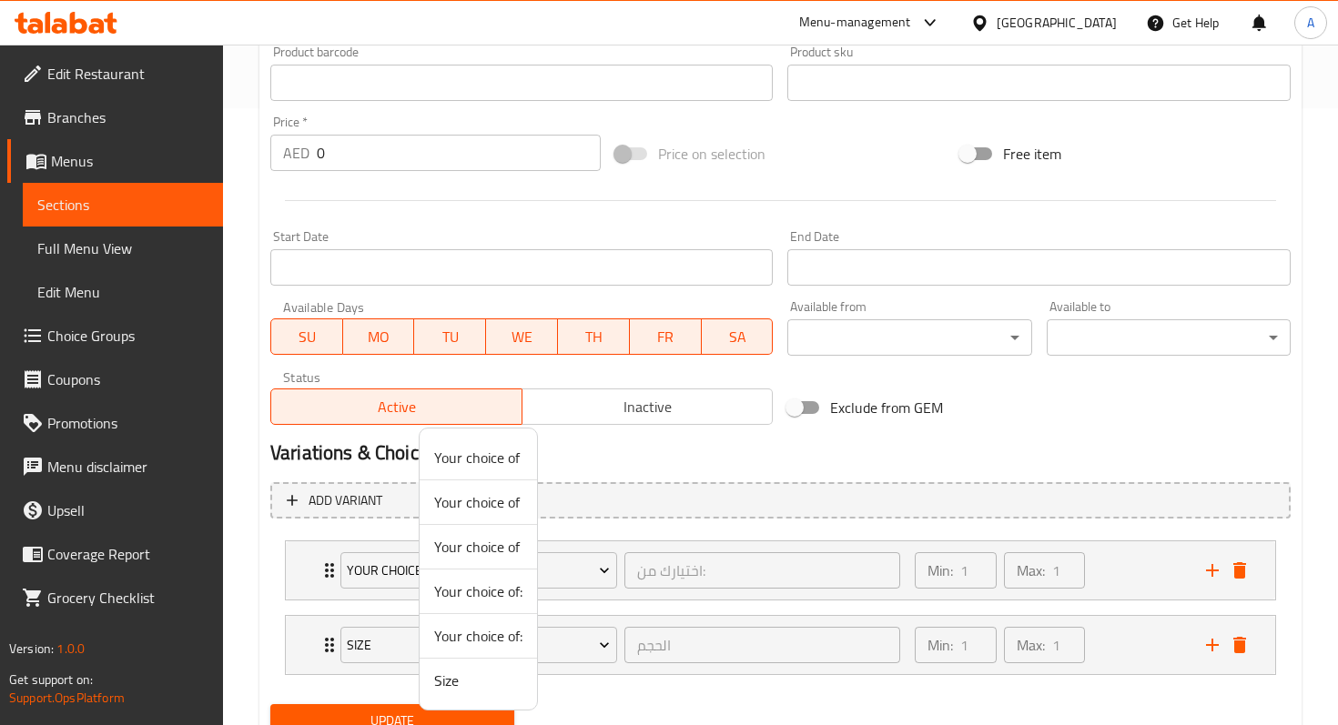
click at [686, 669] on div at bounding box center [669, 362] width 1338 height 725
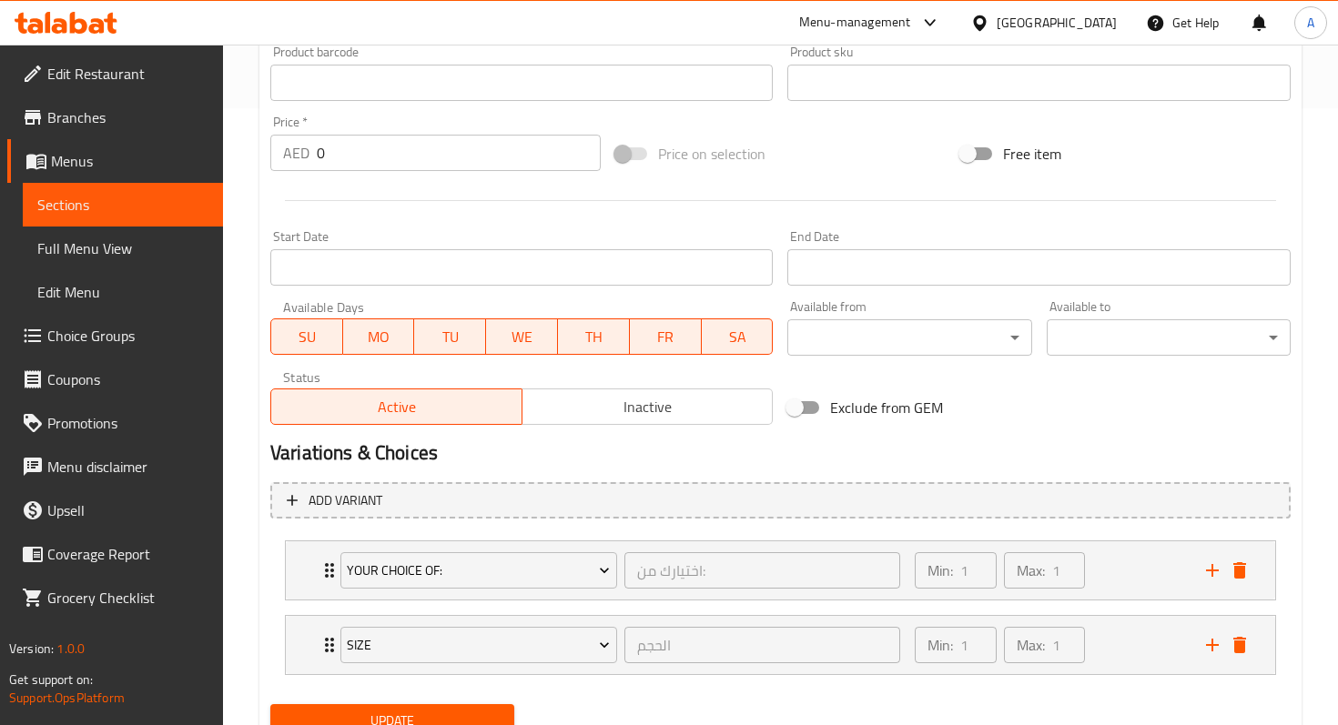
click at [479, 715] on span "Update" at bounding box center [392, 721] width 215 height 23
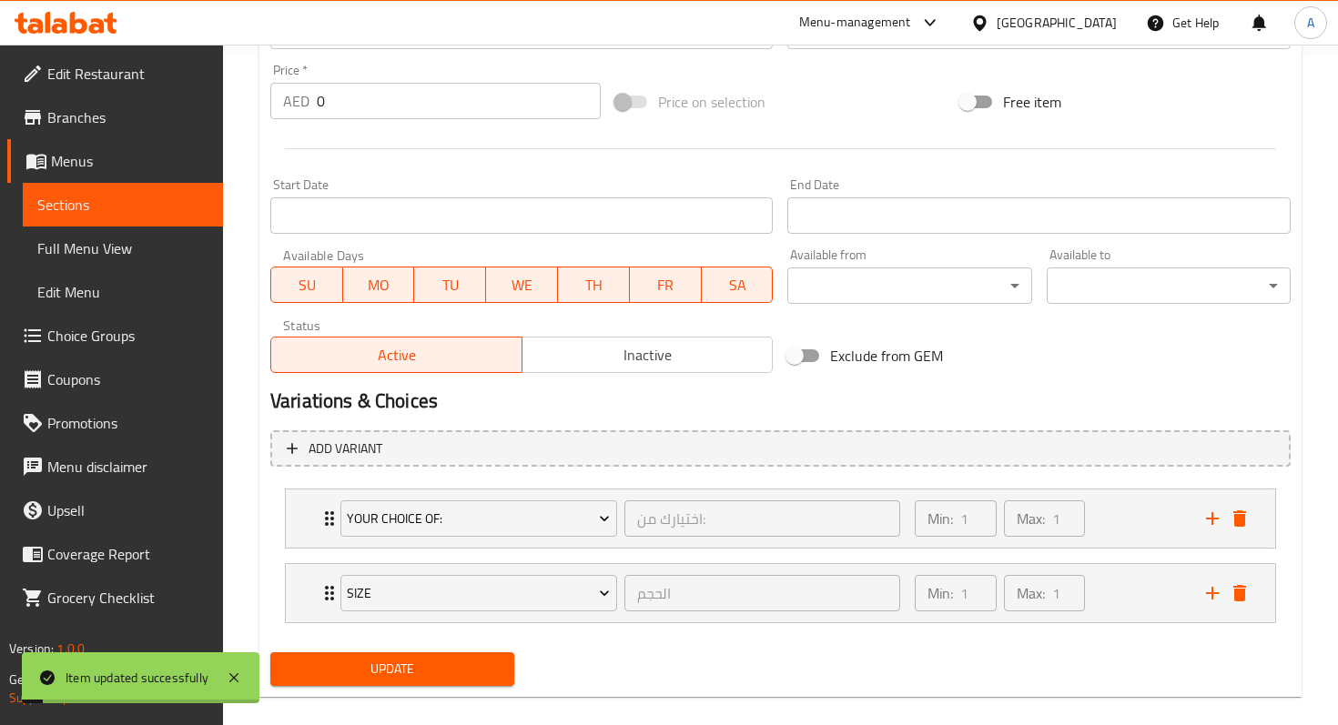
scroll to position [692, 0]
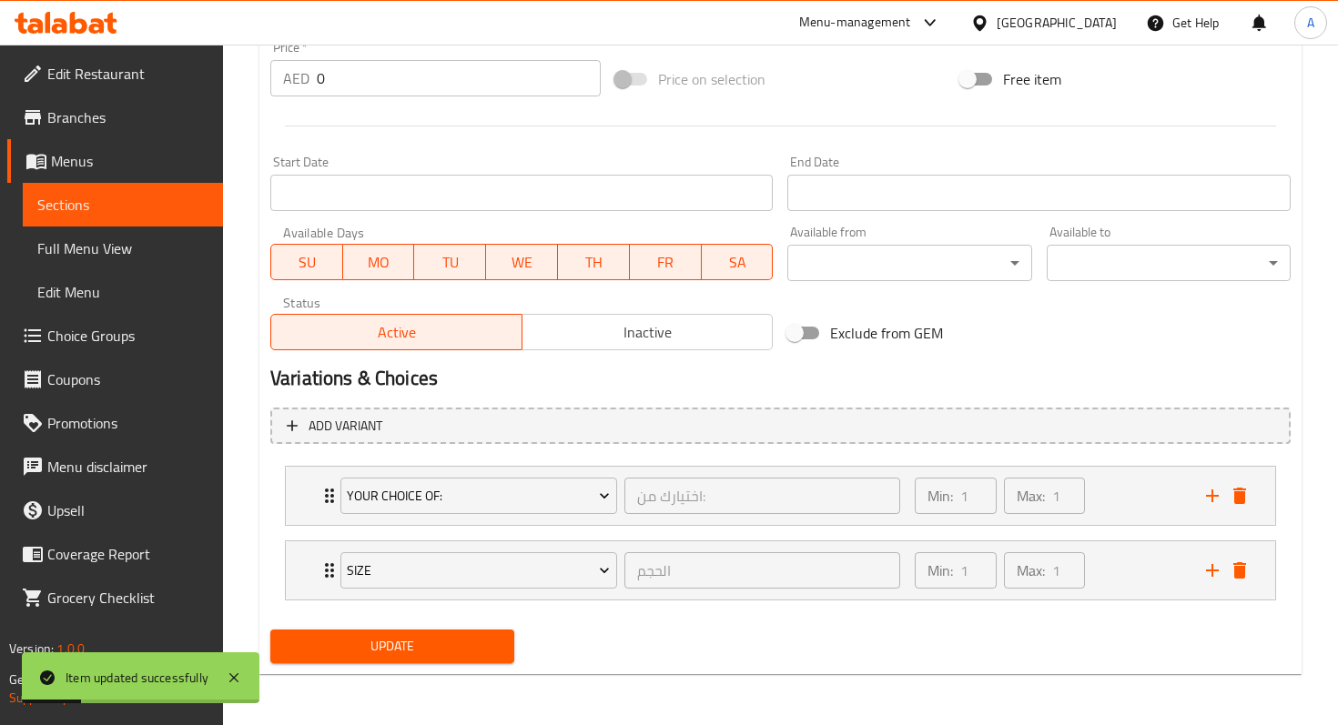
click at [405, 646] on span "Update" at bounding box center [392, 646] width 215 height 23
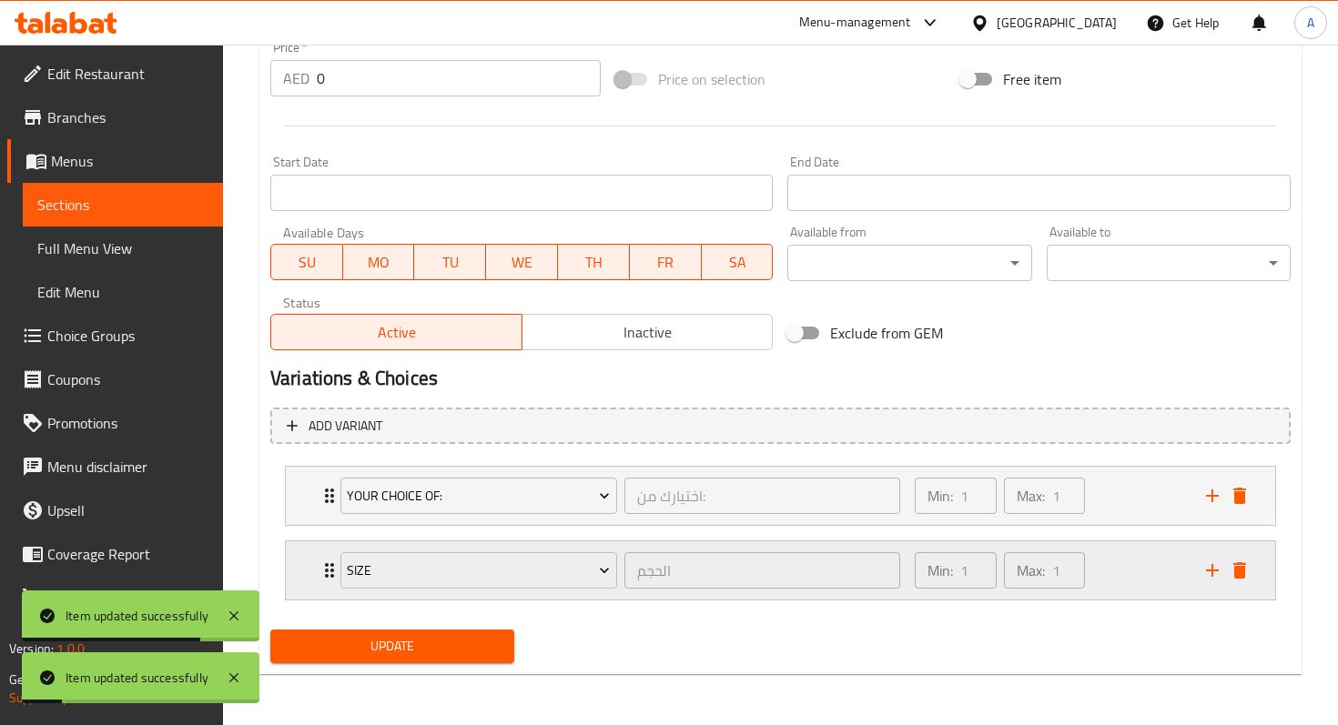
click at [1138, 576] on div "Min: 1 ​ Max: 1 ​" at bounding box center [1049, 570] width 291 height 58
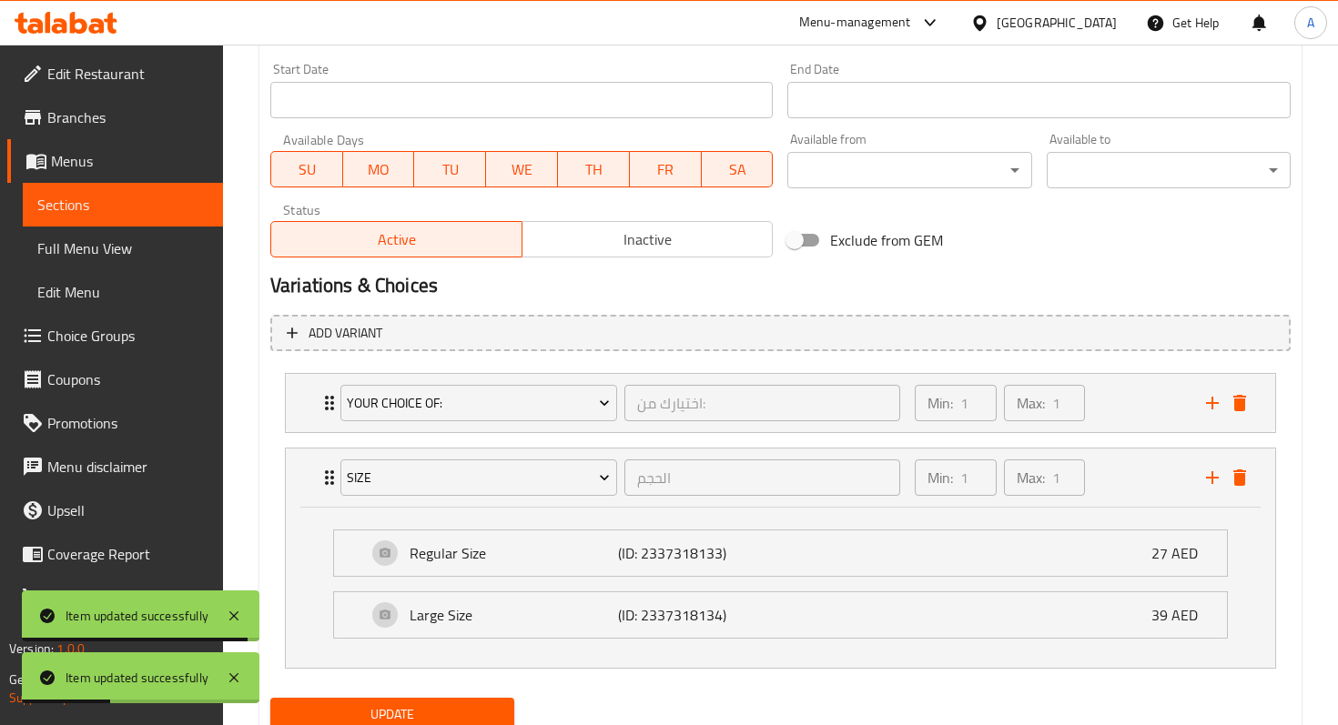
scroll to position [785, 0]
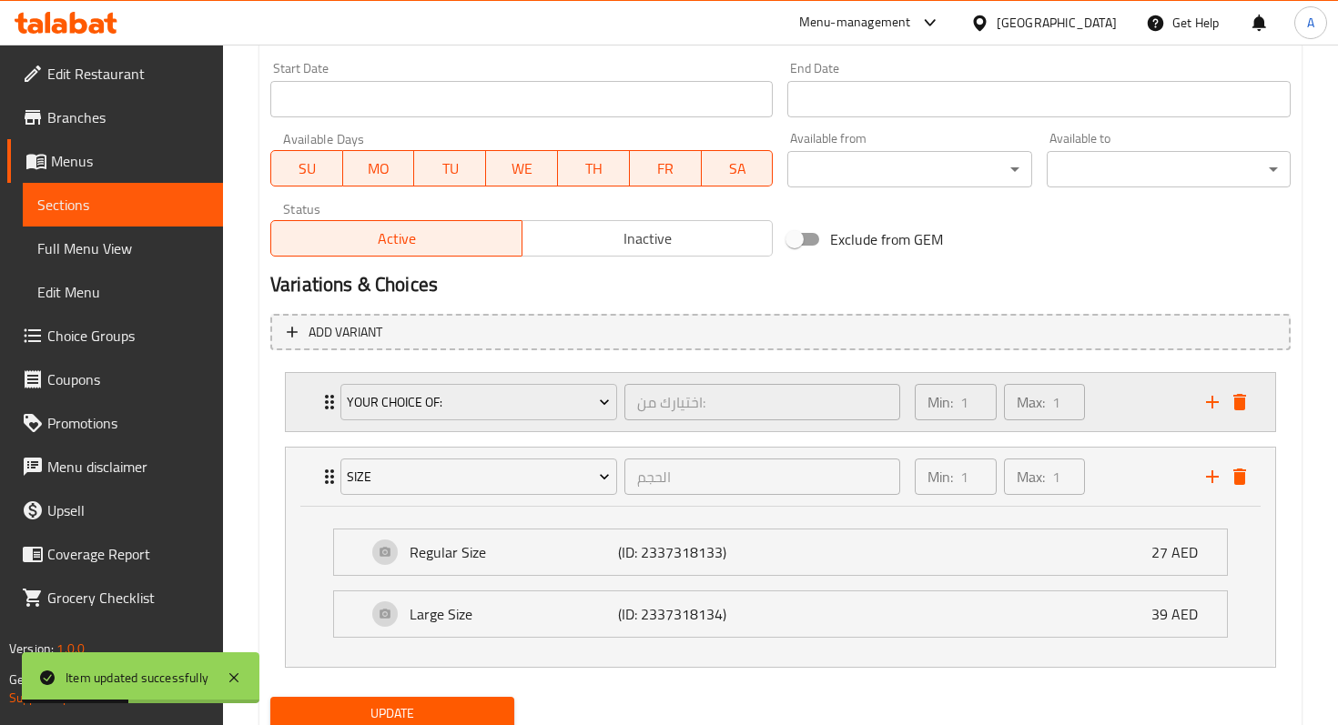
click at [1111, 404] on div "Min: 1 ​ Max: 1 ​" at bounding box center [1049, 402] width 291 height 58
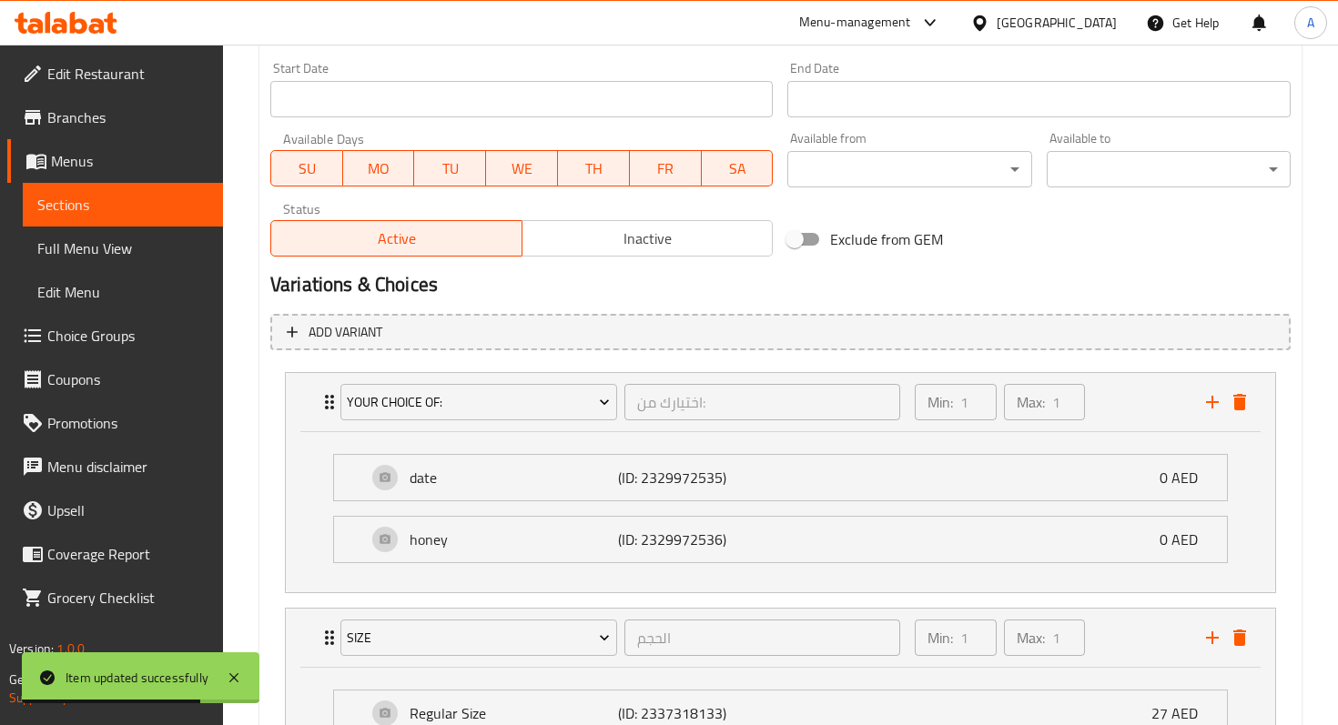
click at [934, 278] on h2 "Variations & Choices" at bounding box center [780, 284] width 1020 height 27
click at [326, 417] on div "Your choice of: اختيارك من: ​ Min: 1 ​ Max: 1 ​" at bounding box center [785, 402] width 934 height 58
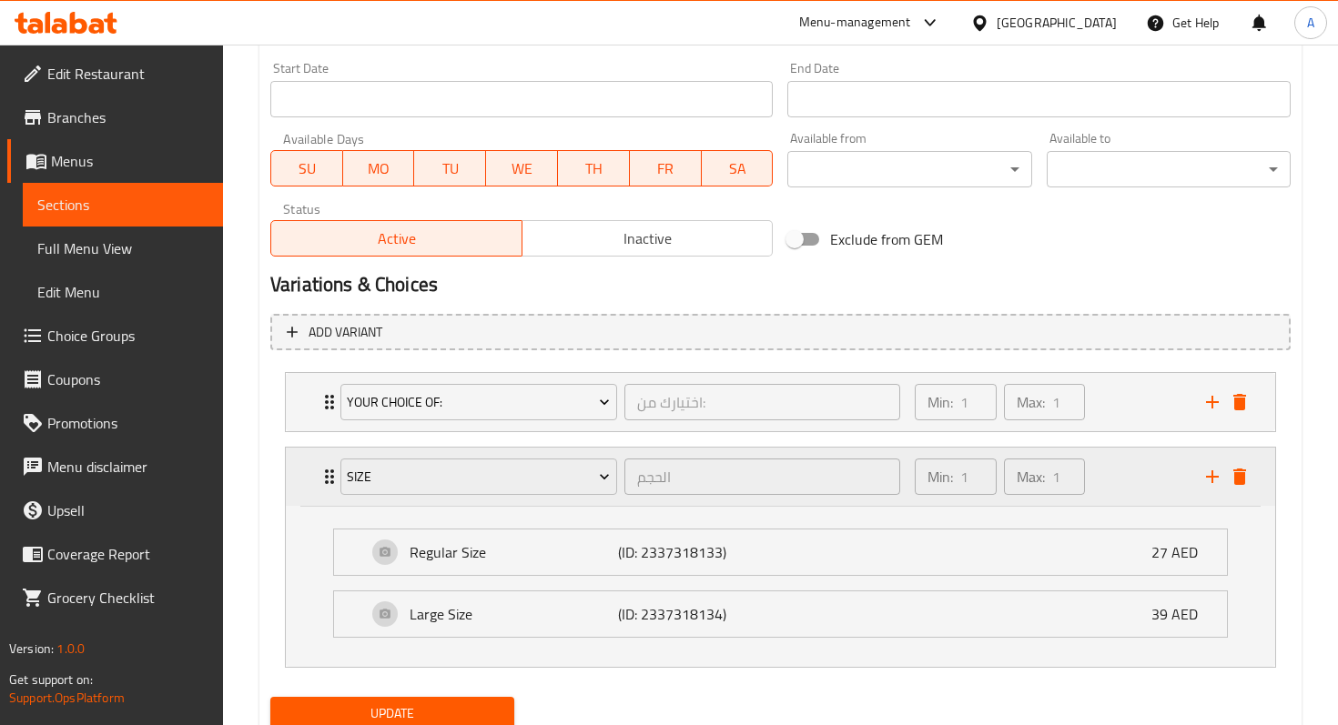
click at [323, 461] on div "Size الحجم ​ Min: 1 ​ Max: 1 ​" at bounding box center [785, 477] width 934 height 58
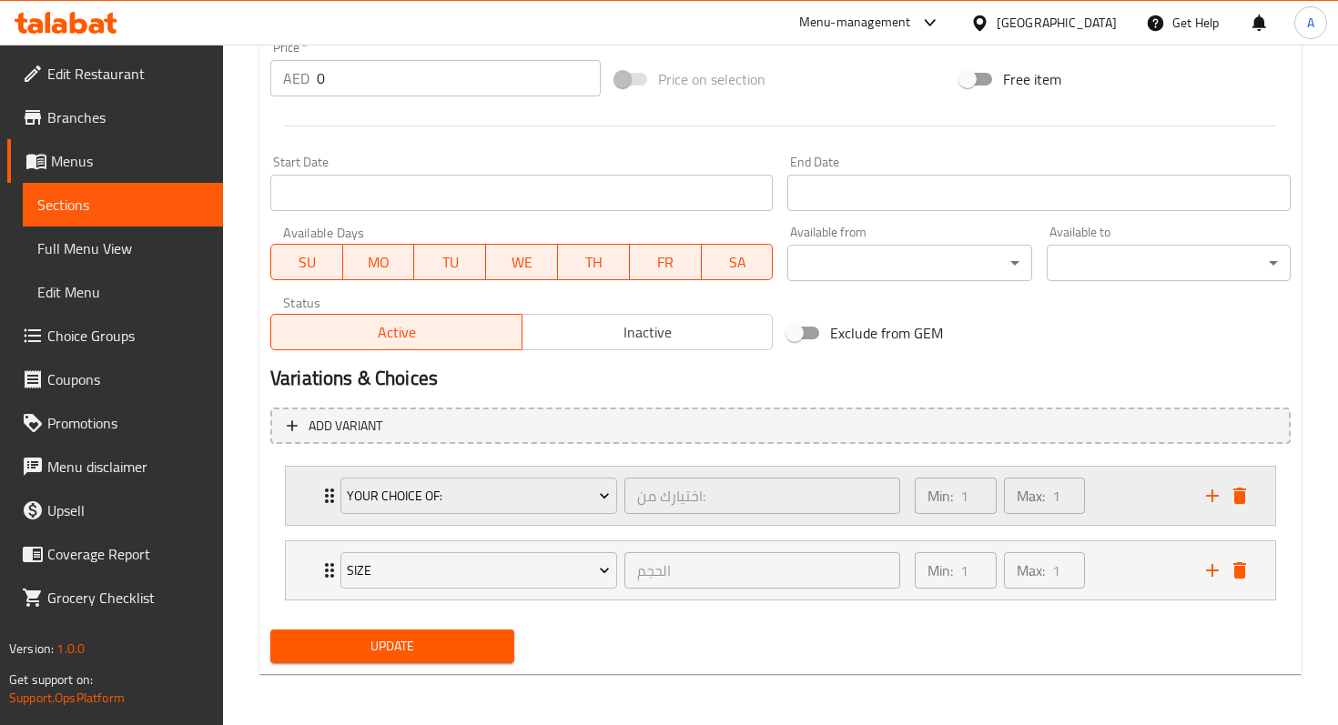
scroll to position [692, 0]
drag, startPoint x: 318, startPoint y: 569, endPoint x: 316, endPoint y: 492, distance: 76.5
click at [316, 492] on div "Your choice of: اختيارك من: ​ Min: 1 ​ Max: 1 ​ date (ID: 2329972535) 0 AED Nam…" at bounding box center [780, 533] width 1020 height 149
click at [434, 651] on span "Update" at bounding box center [392, 646] width 215 height 23
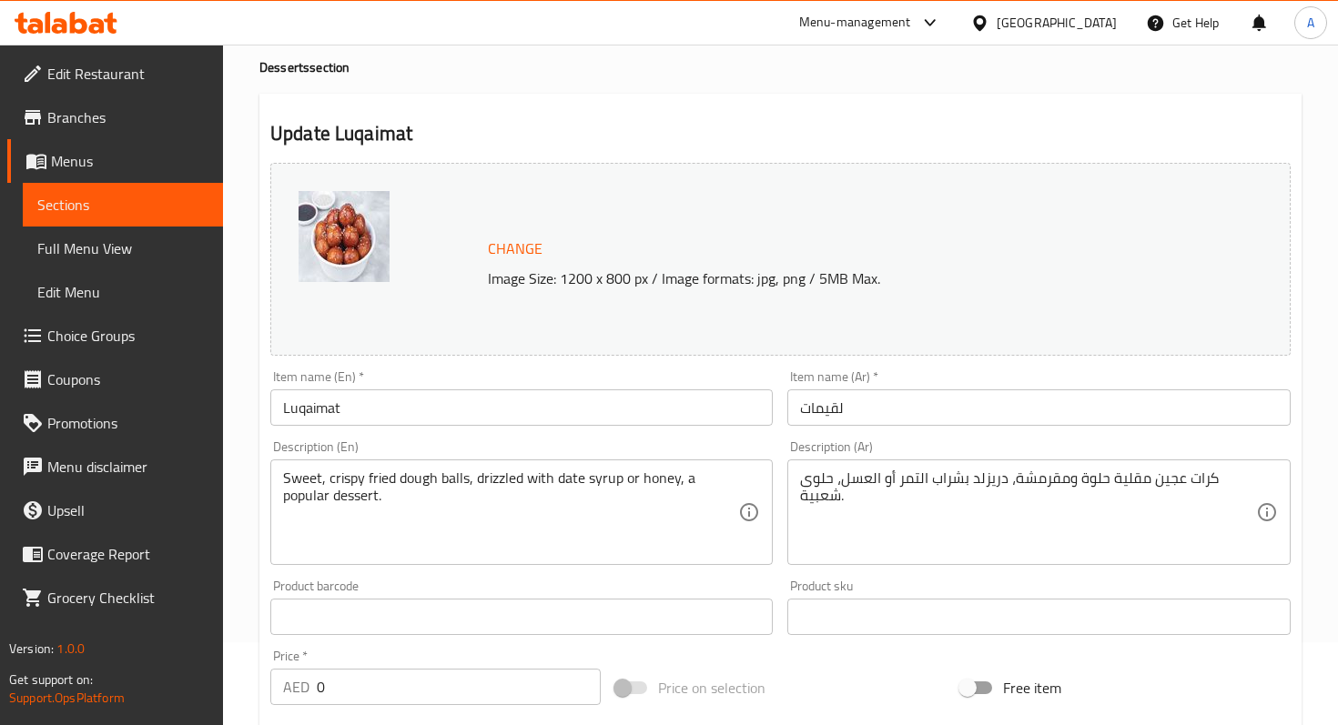
scroll to position [0, 0]
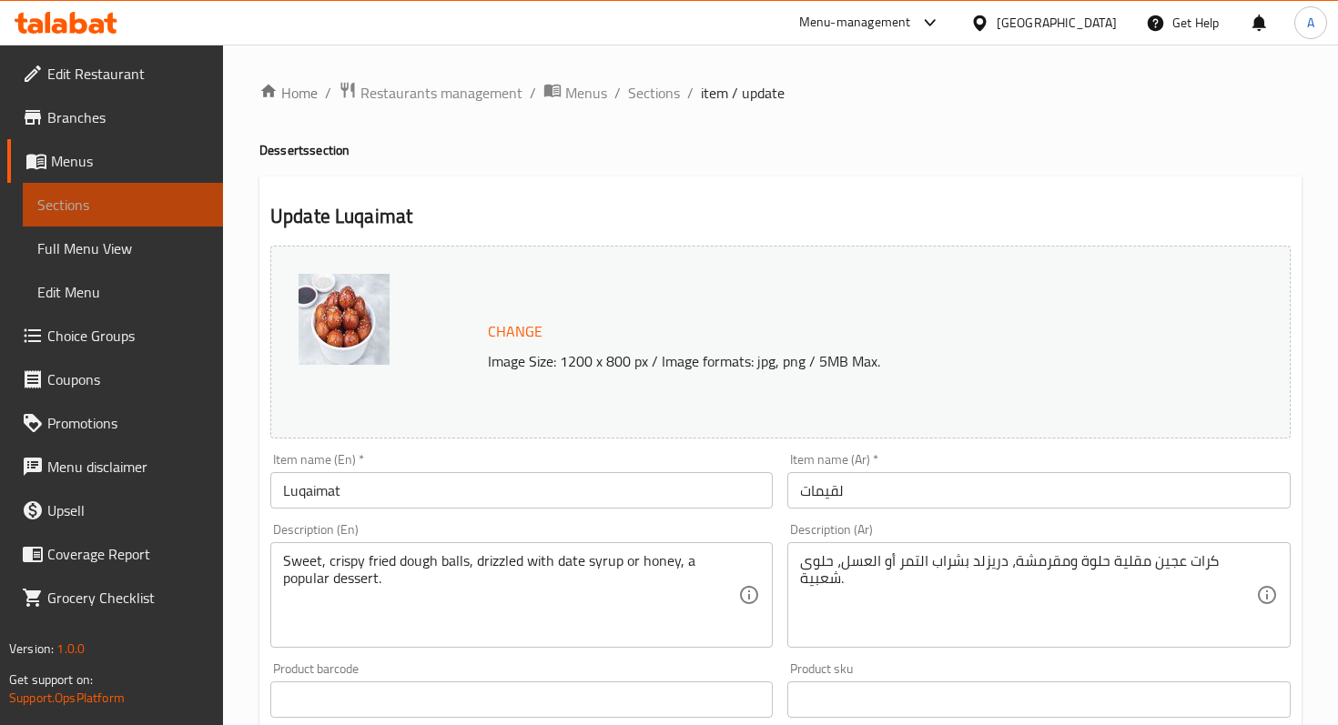
click at [136, 204] on span "Sections" at bounding box center [122, 205] width 171 height 22
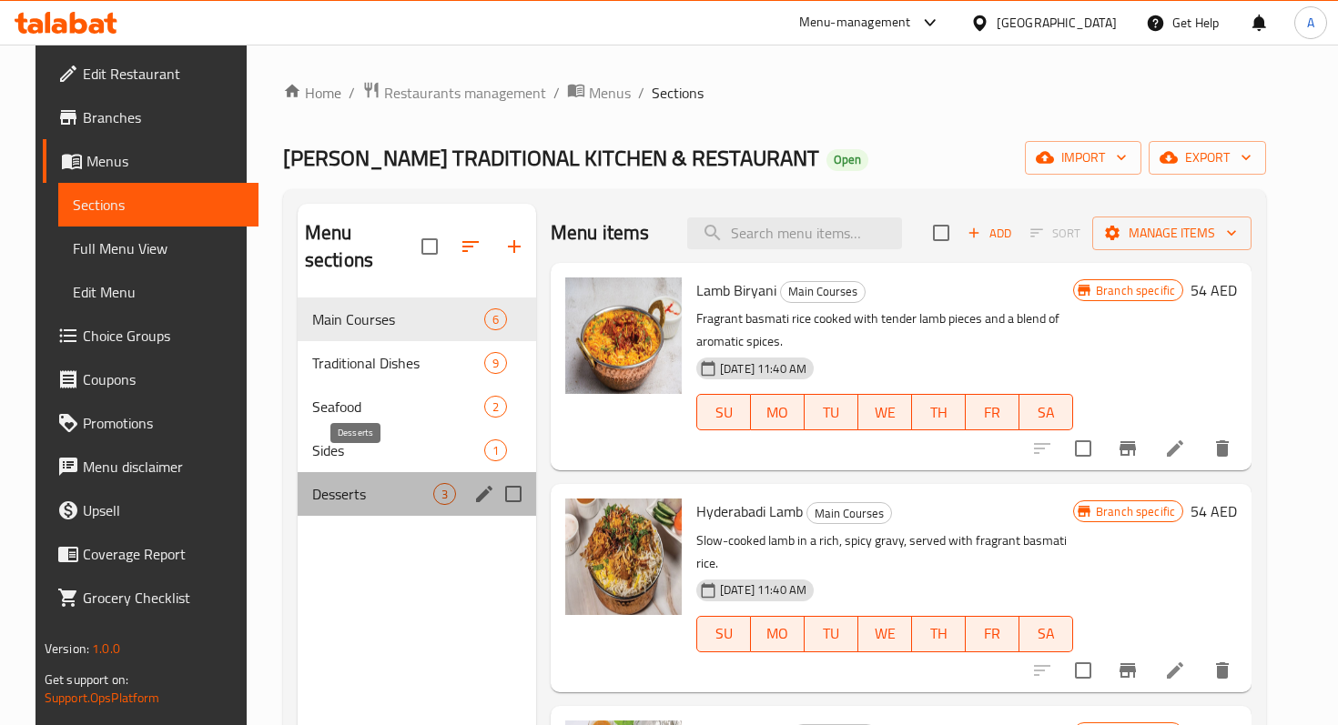
click at [338, 483] on span "Desserts" at bounding box center [372, 494] width 121 height 22
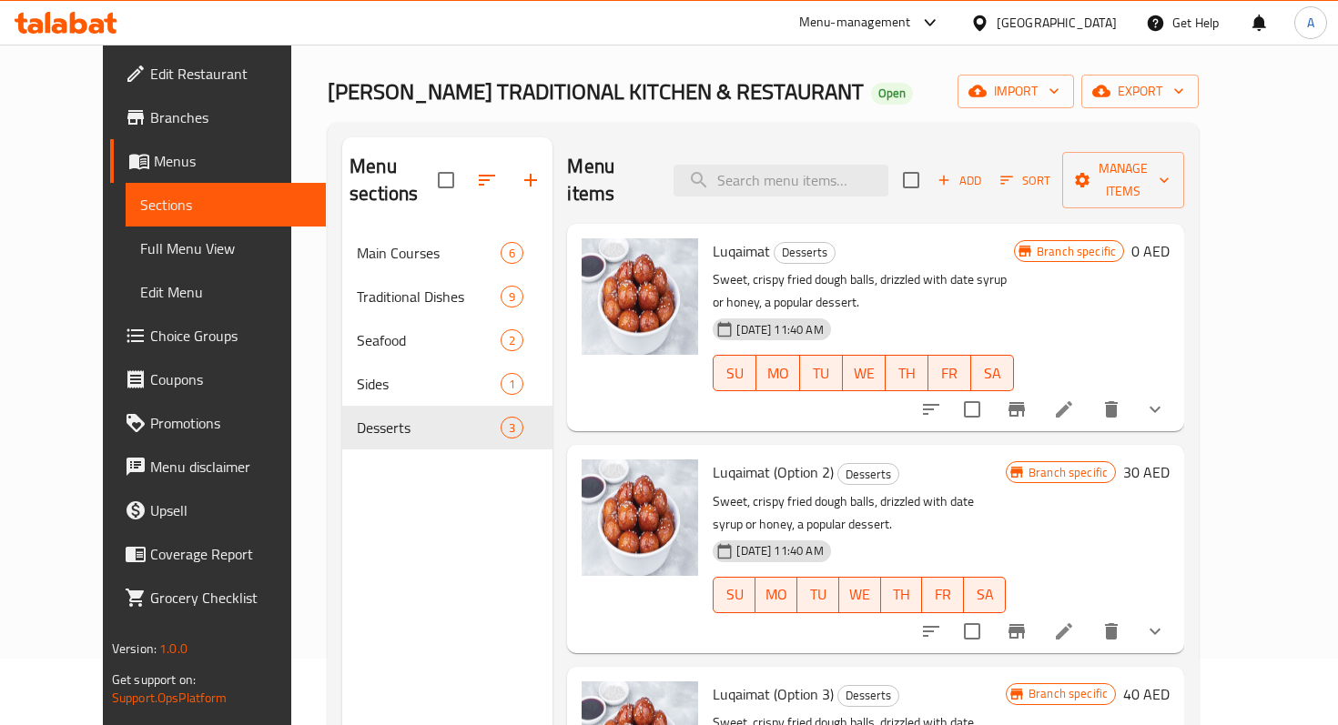
scroll to position [75, 0]
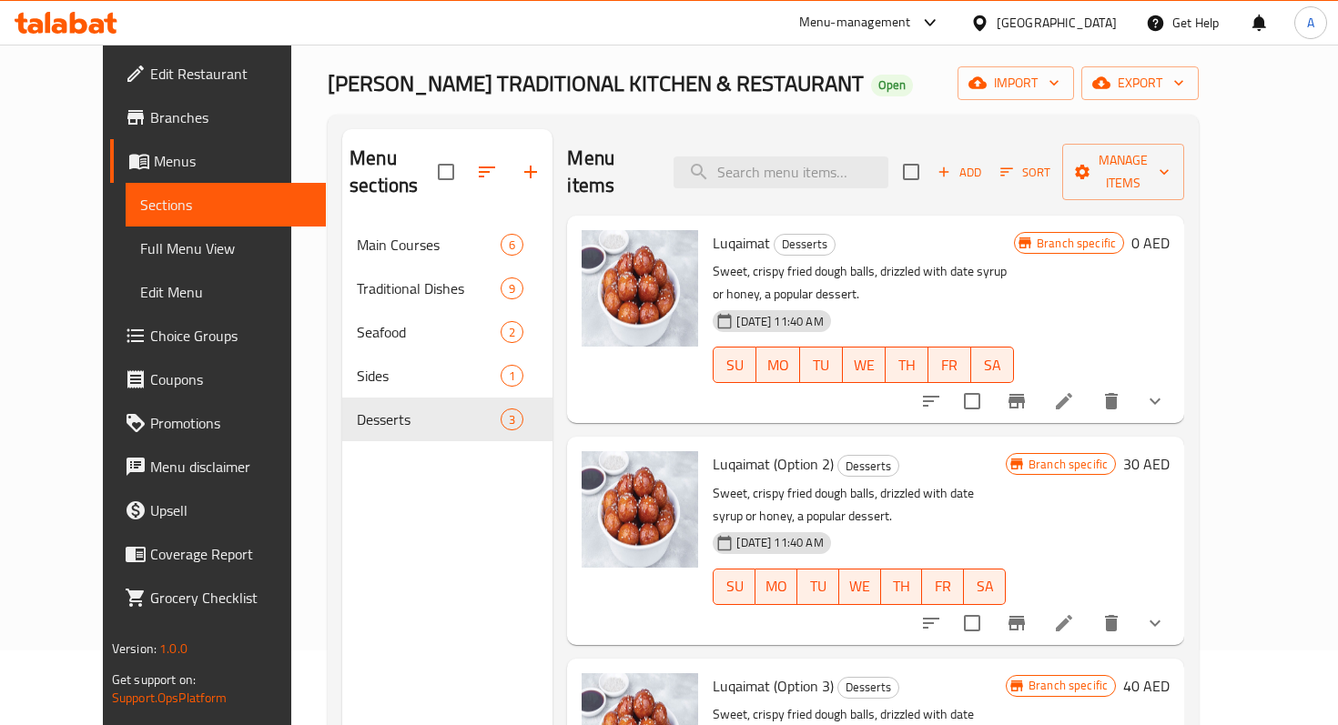
click at [1021, 303] on div "07-10-2025 11:40 AM SU MO TU WE TH FR SA" at bounding box center [863, 352] width 316 height 98
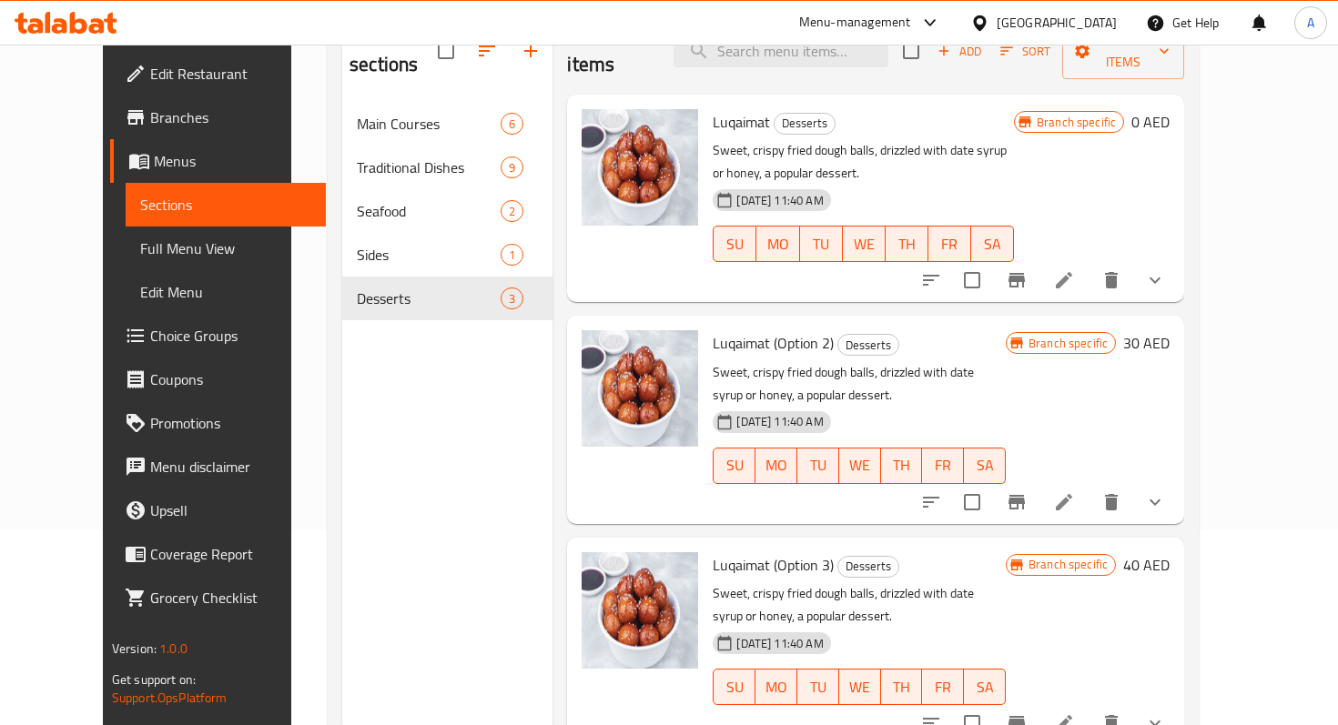
scroll to position [182, 0]
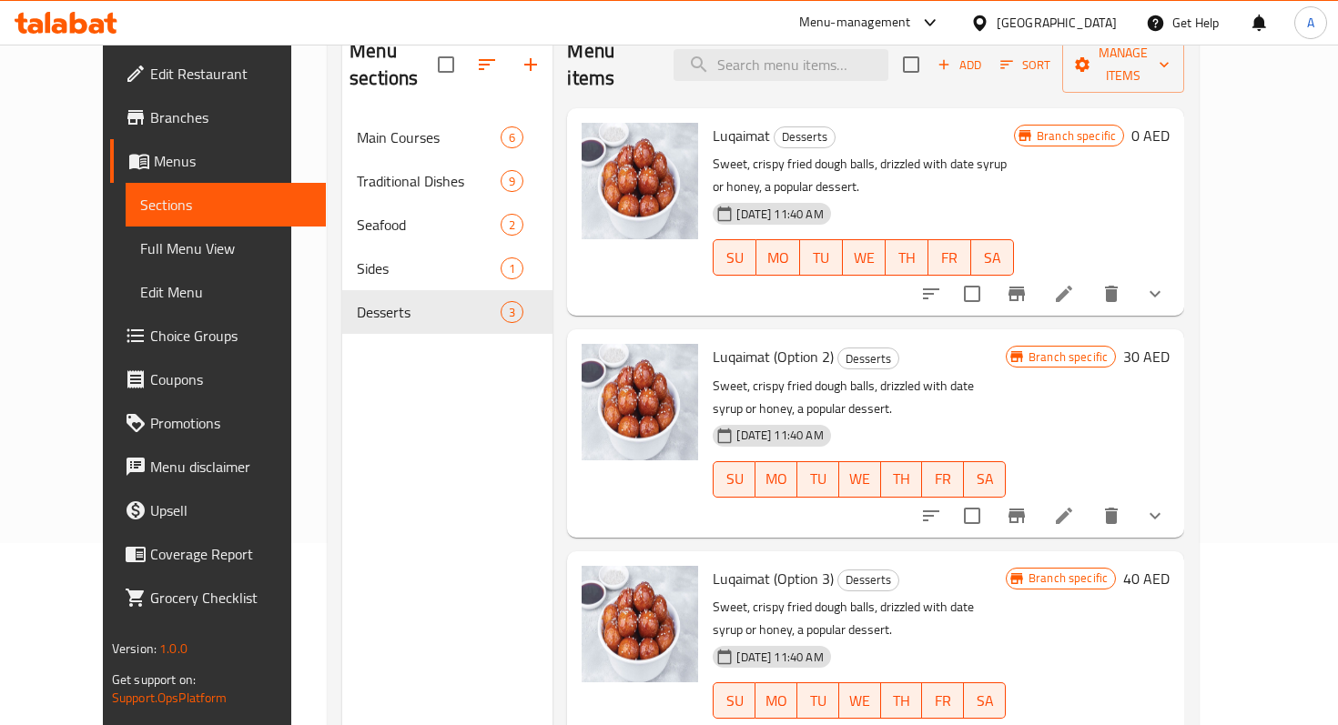
click at [1075, 283] on icon at bounding box center [1064, 294] width 22 height 22
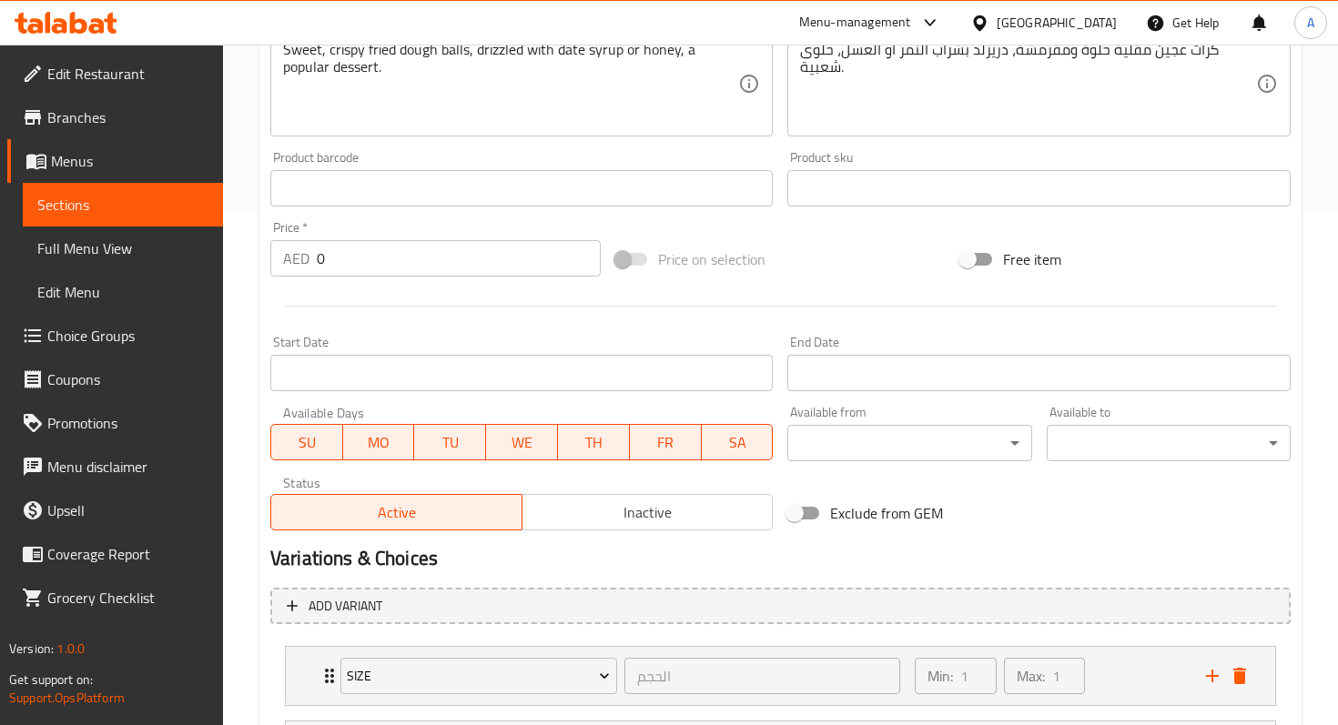
scroll to position [600, 0]
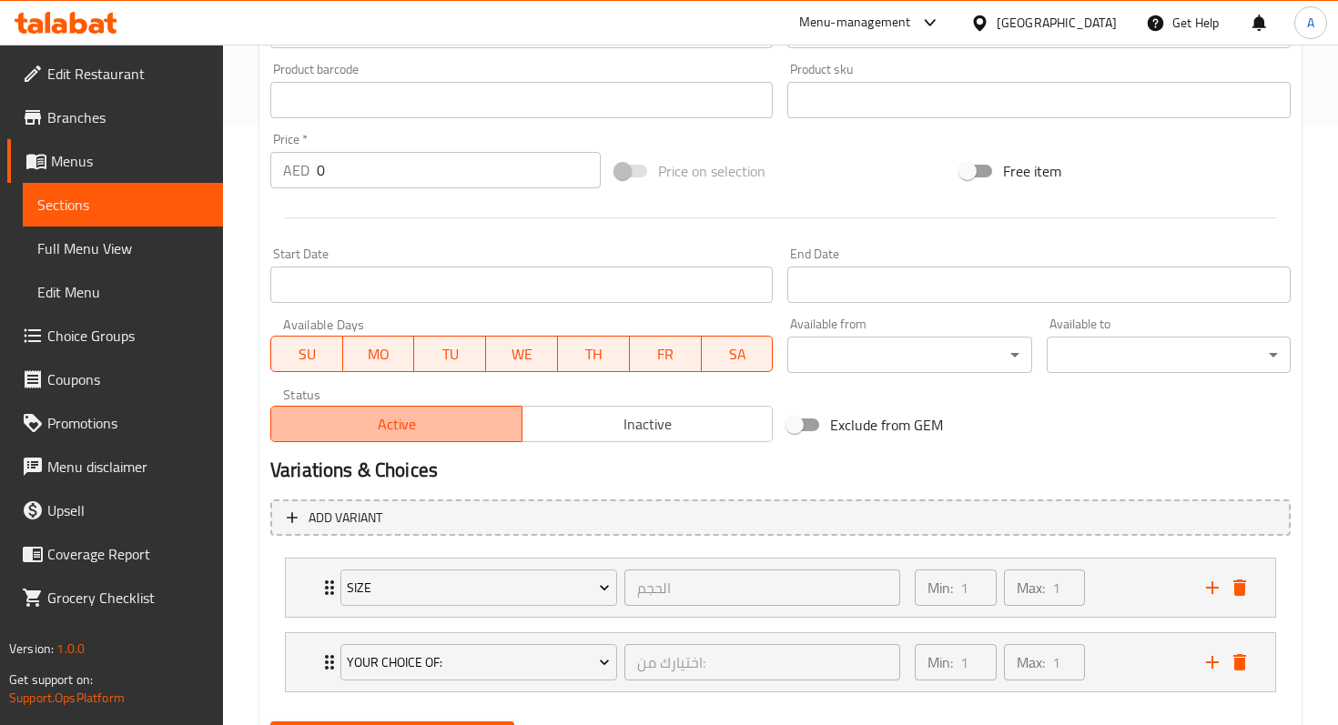
click at [461, 432] on span "Active" at bounding box center [396, 424] width 237 height 26
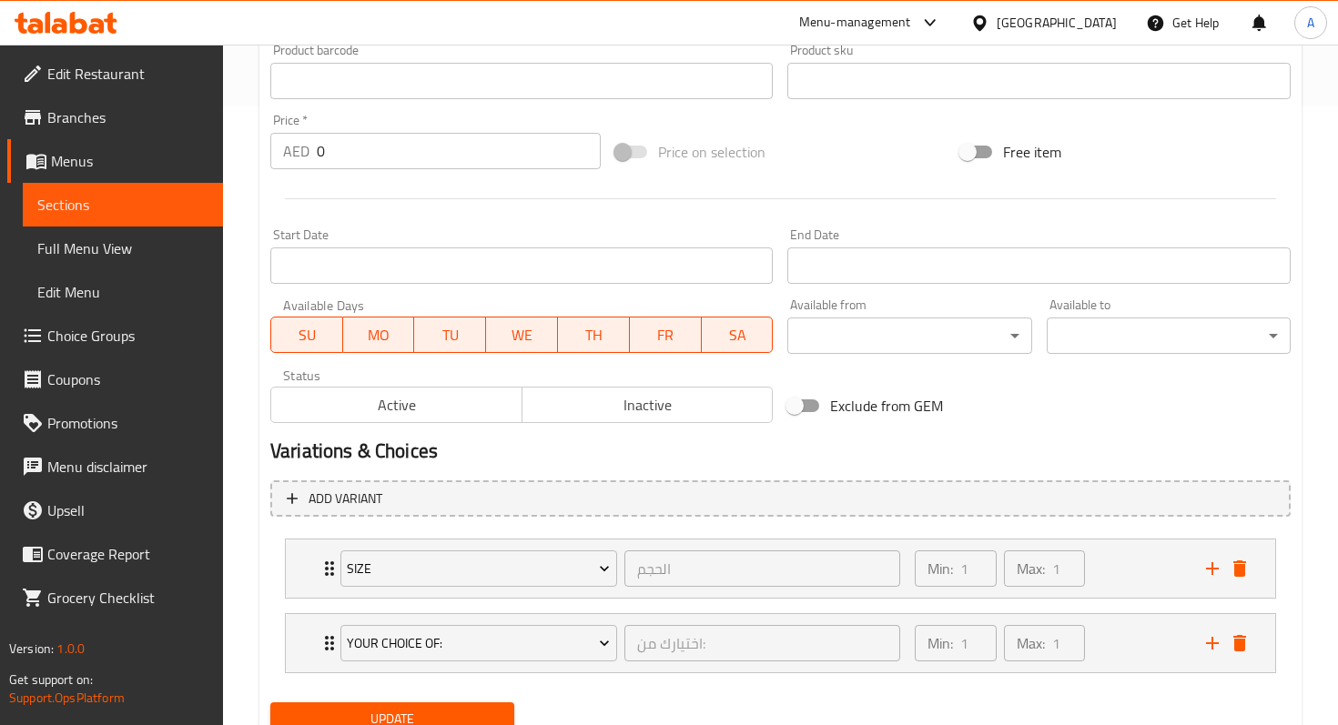
click at [485, 406] on span "Active" at bounding box center [396, 405] width 237 height 26
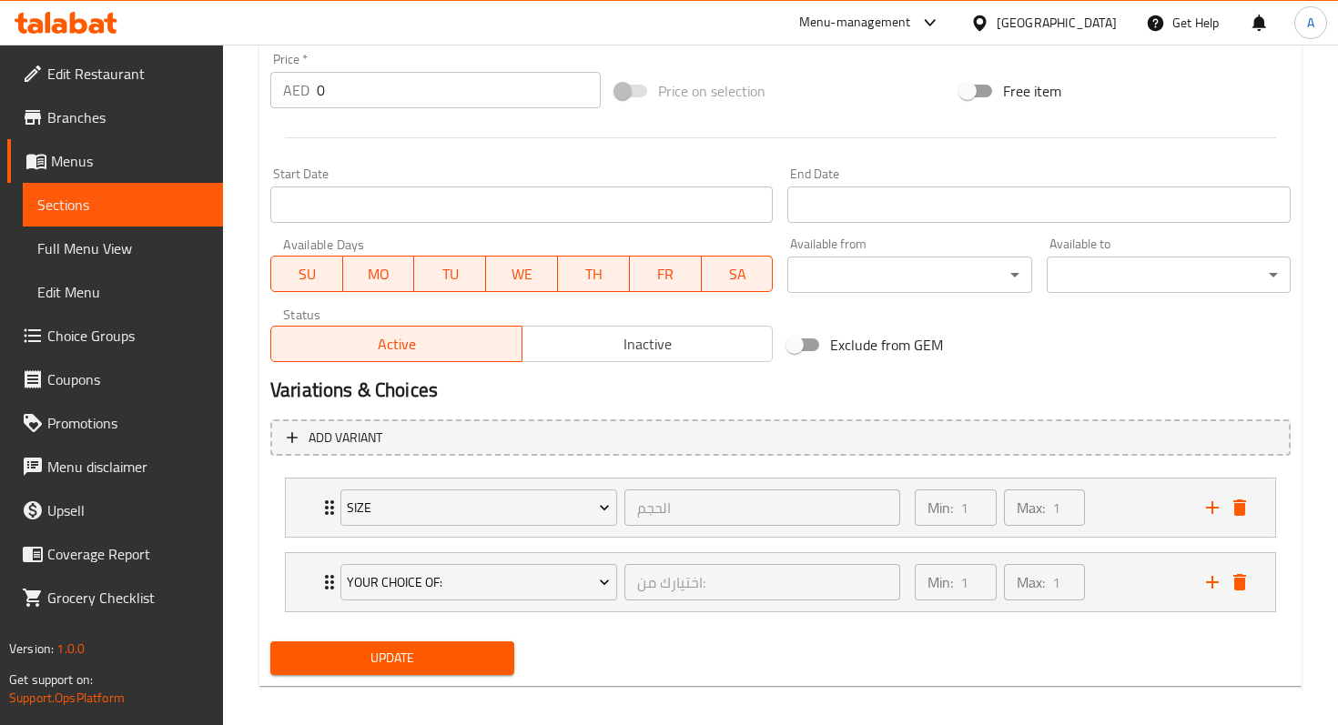
scroll to position [692, 0]
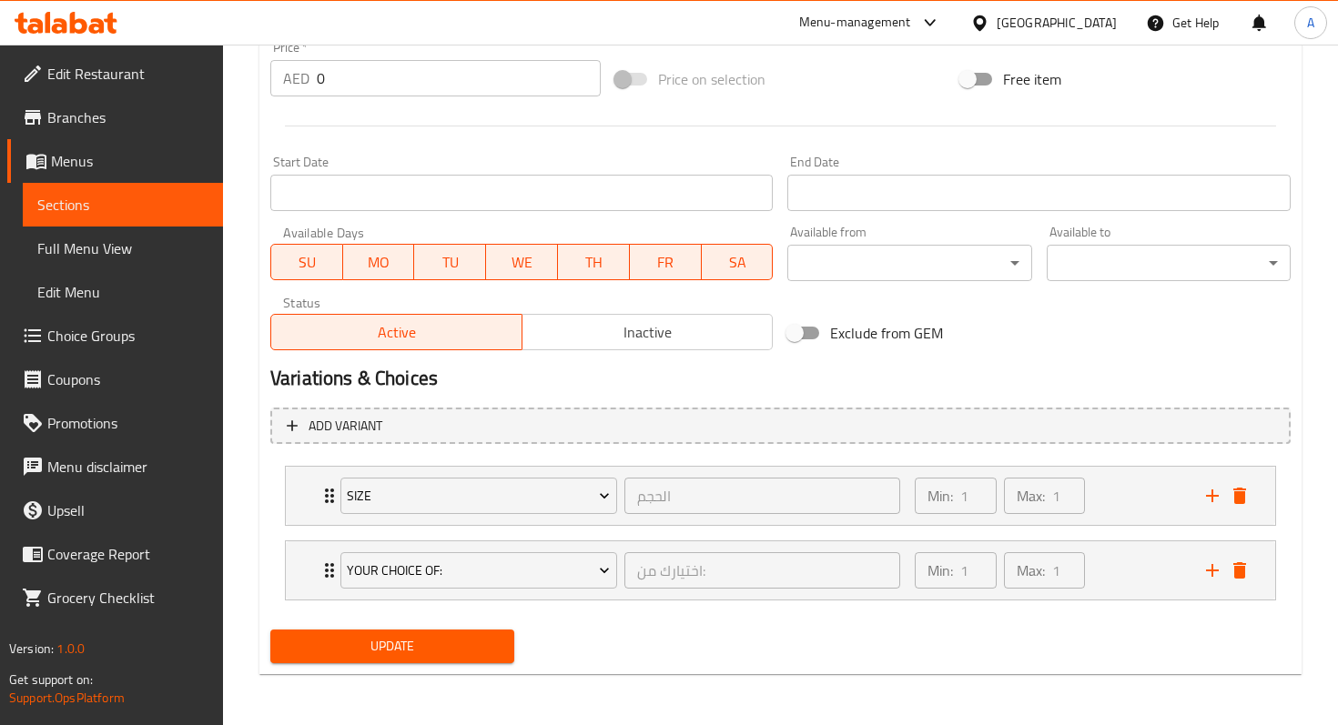
click at [470, 650] on span "Update" at bounding box center [392, 646] width 215 height 23
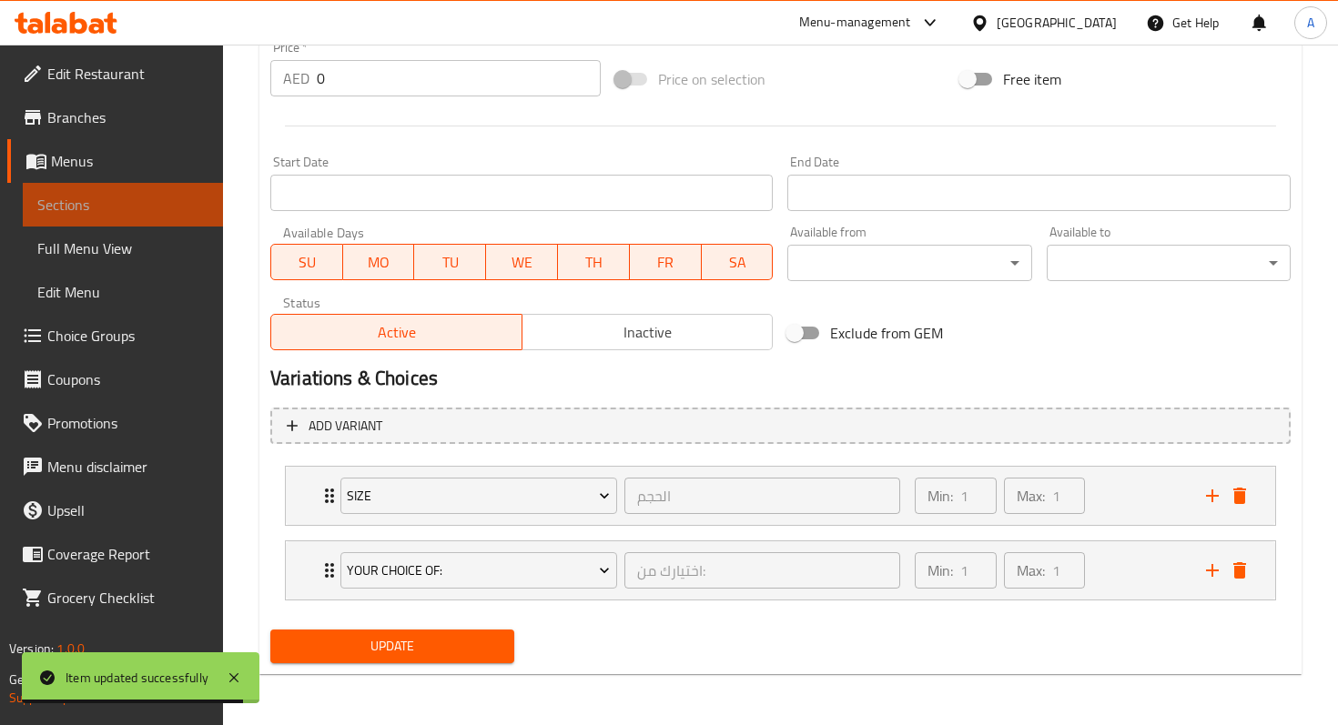
click at [185, 220] on link "Sections" at bounding box center [123, 205] width 200 height 44
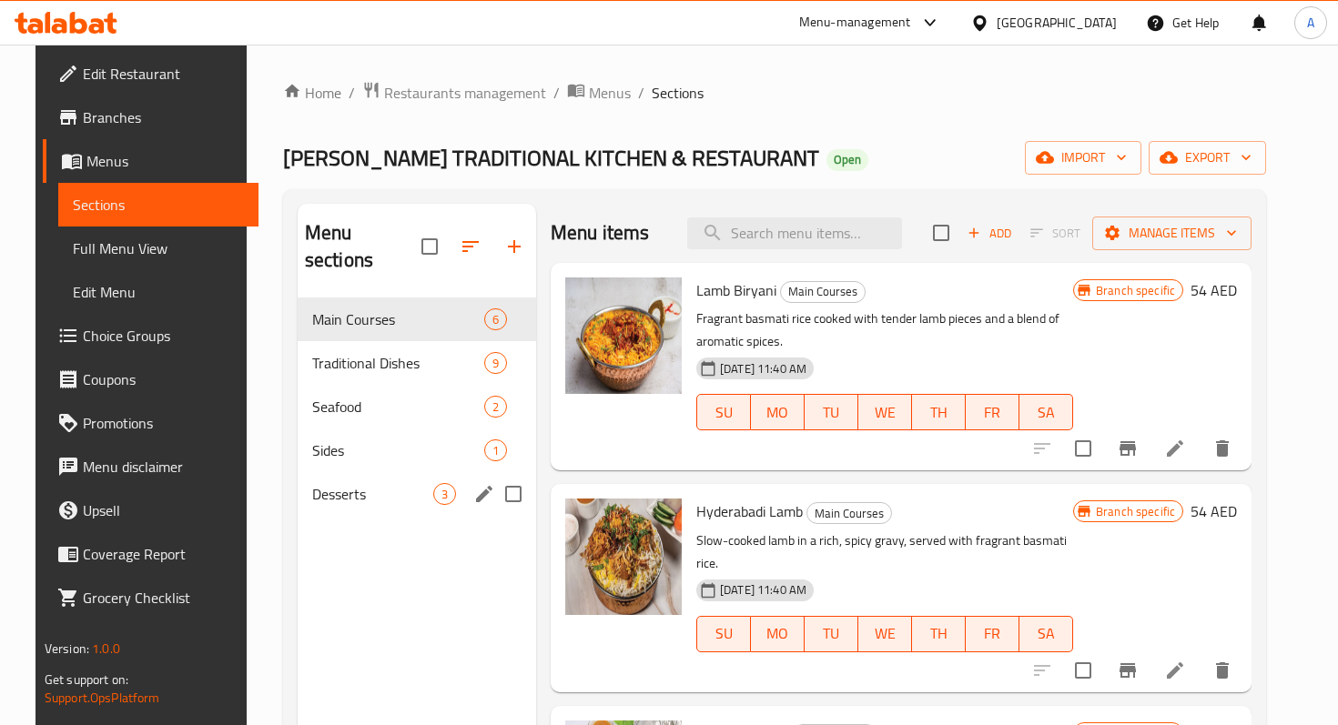
click at [417, 480] on div "Desserts 3" at bounding box center [417, 494] width 238 height 44
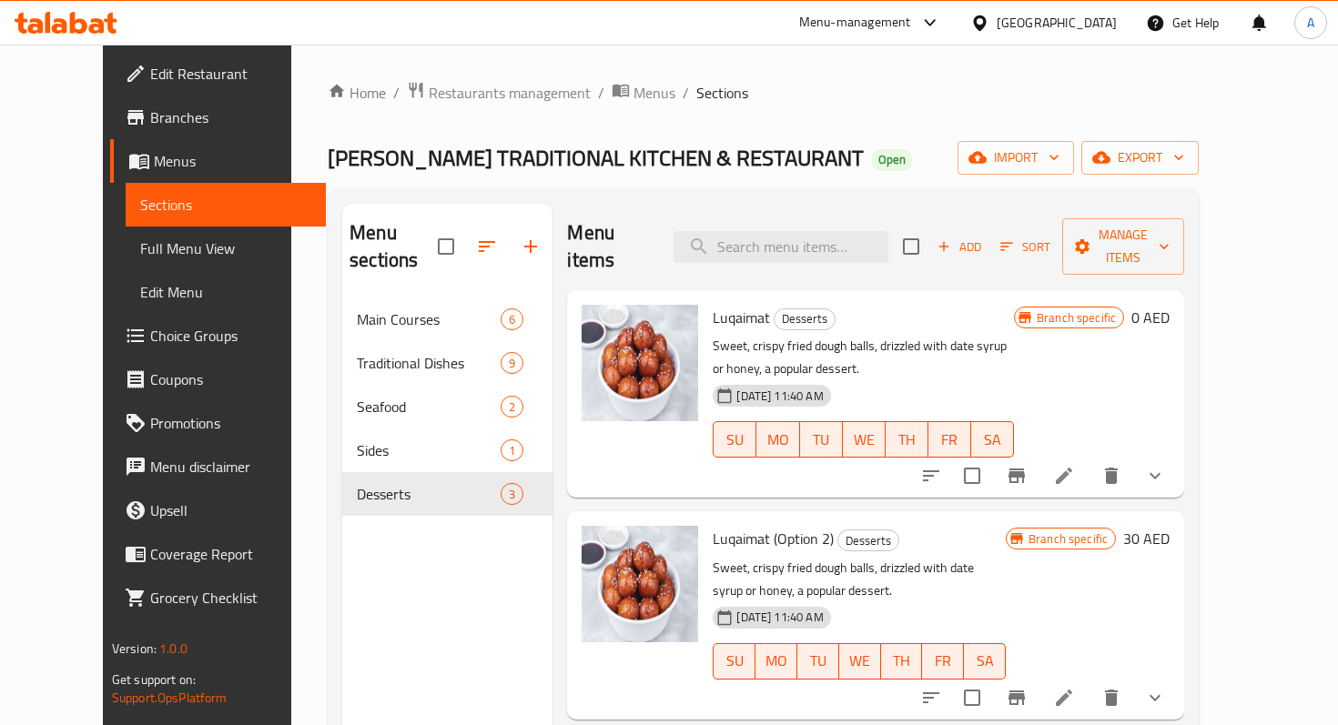
scroll to position [8, 0]
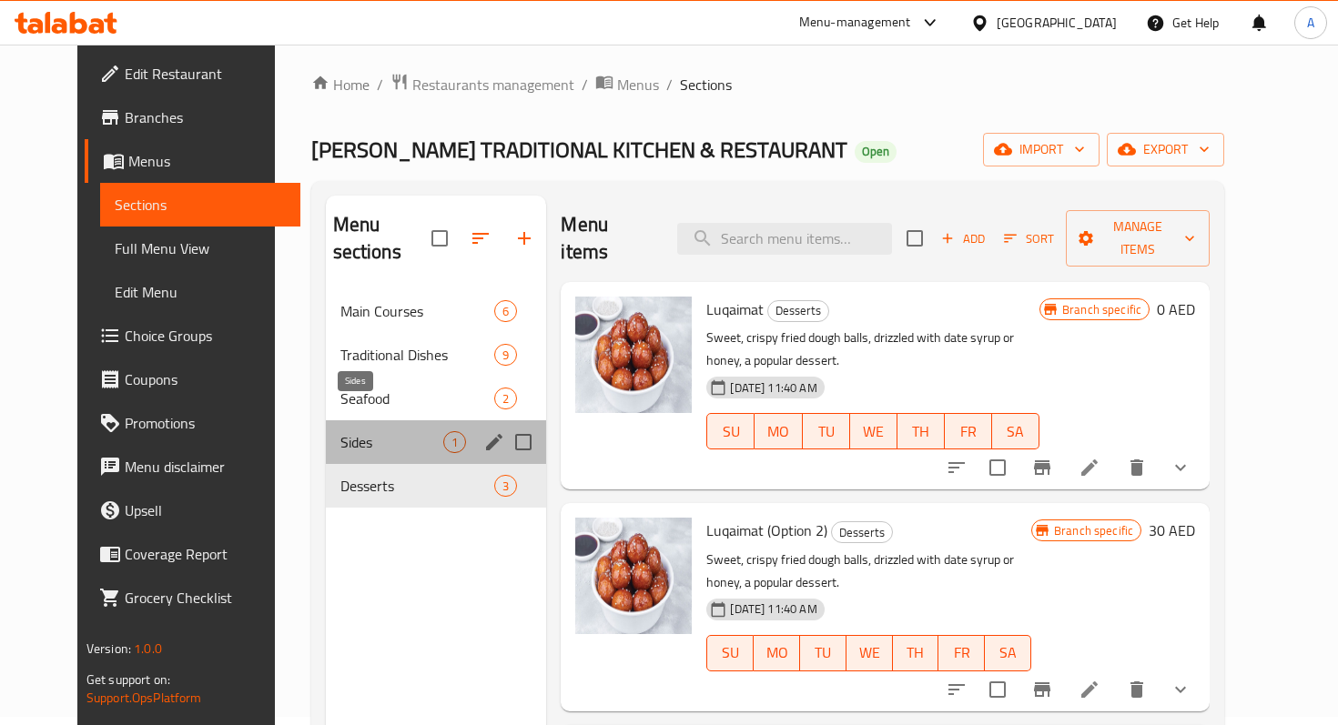
click at [405, 431] on span "Sides" at bounding box center [392, 442] width 104 height 22
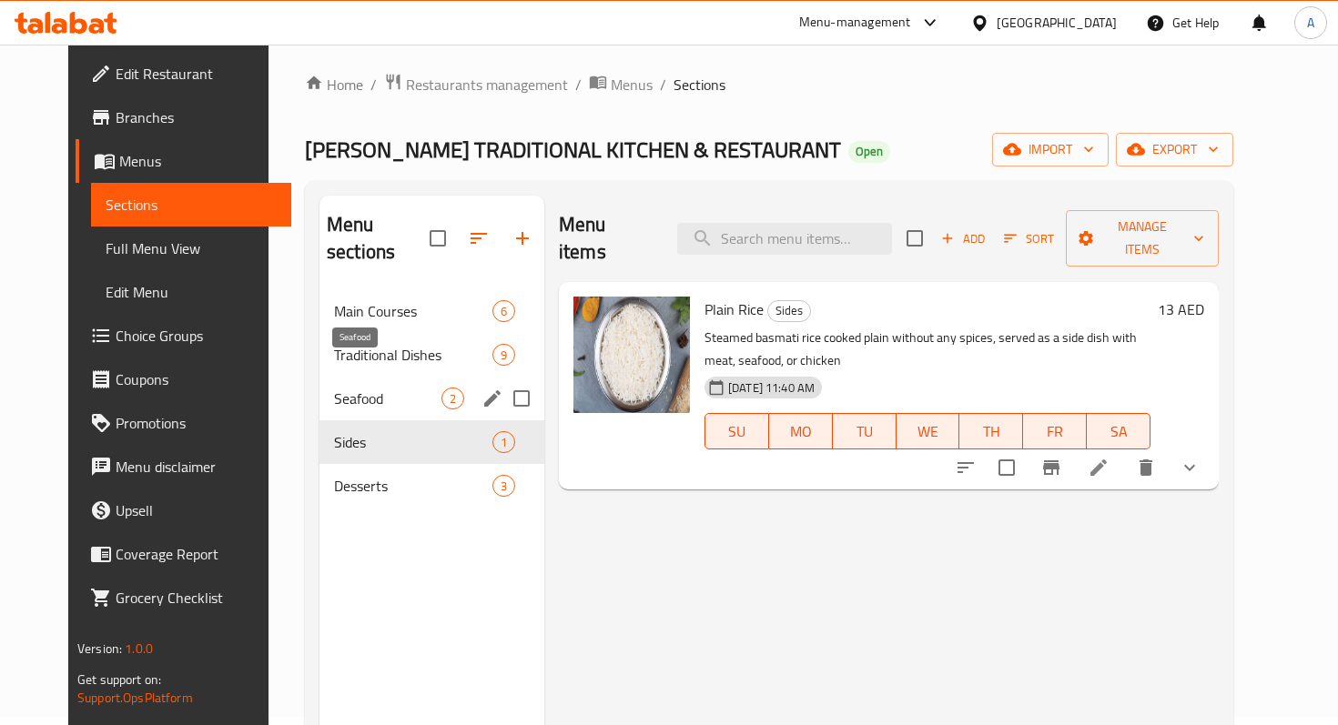
click at [352, 388] on span "Seafood" at bounding box center [387, 399] width 107 height 22
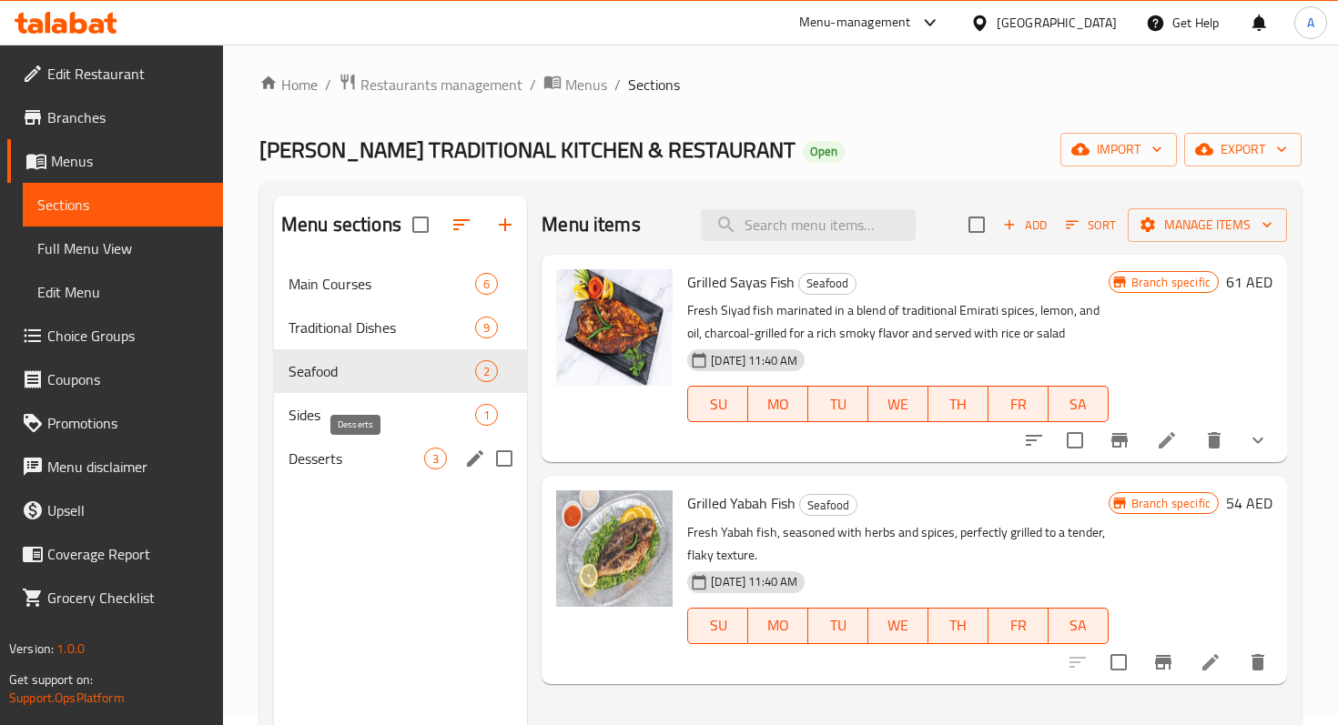
click at [356, 450] on span "Desserts" at bounding box center [356, 459] width 136 height 22
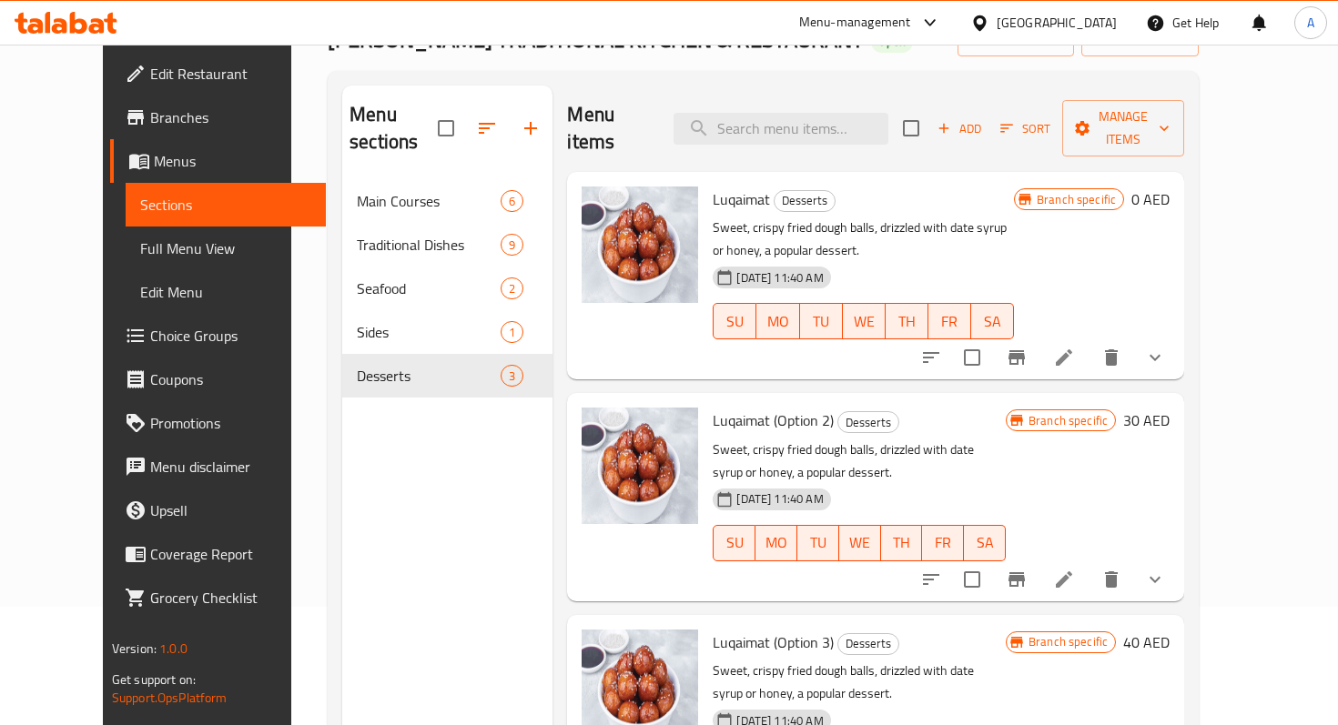
scroll to position [255, 0]
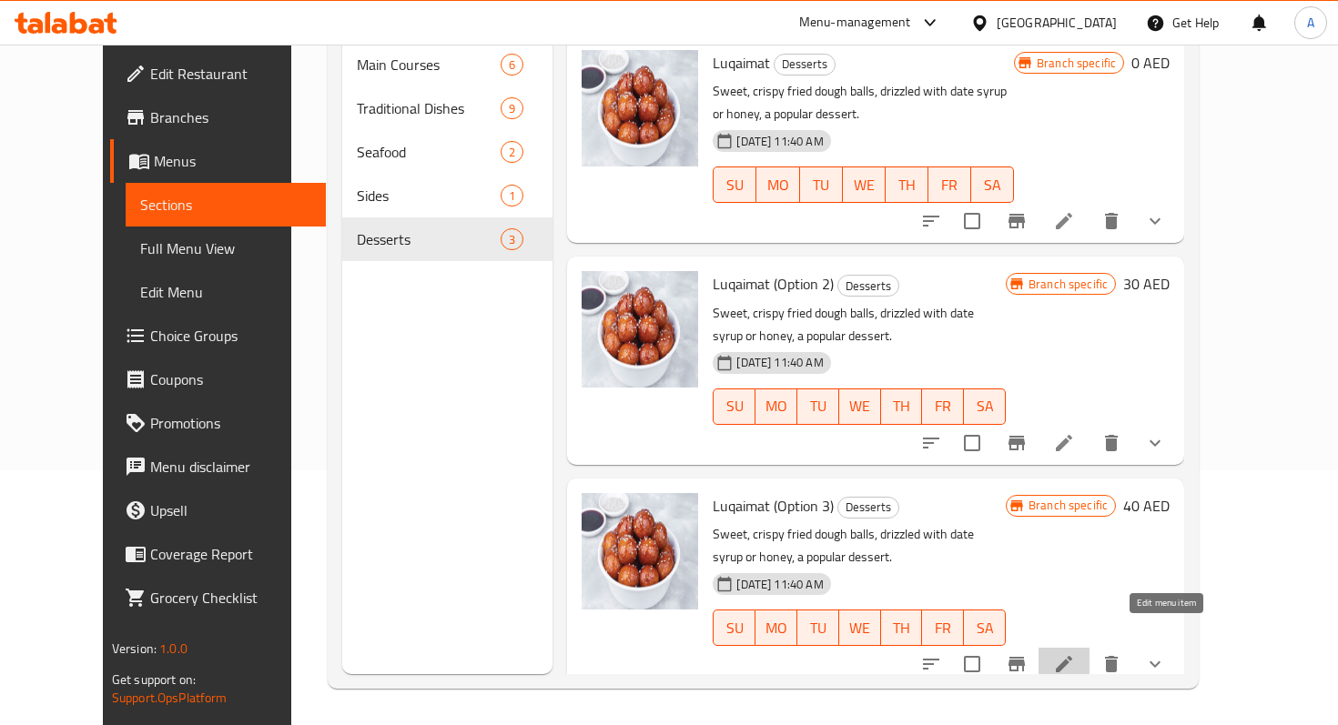
click at [1075, 653] on icon at bounding box center [1064, 664] width 22 height 22
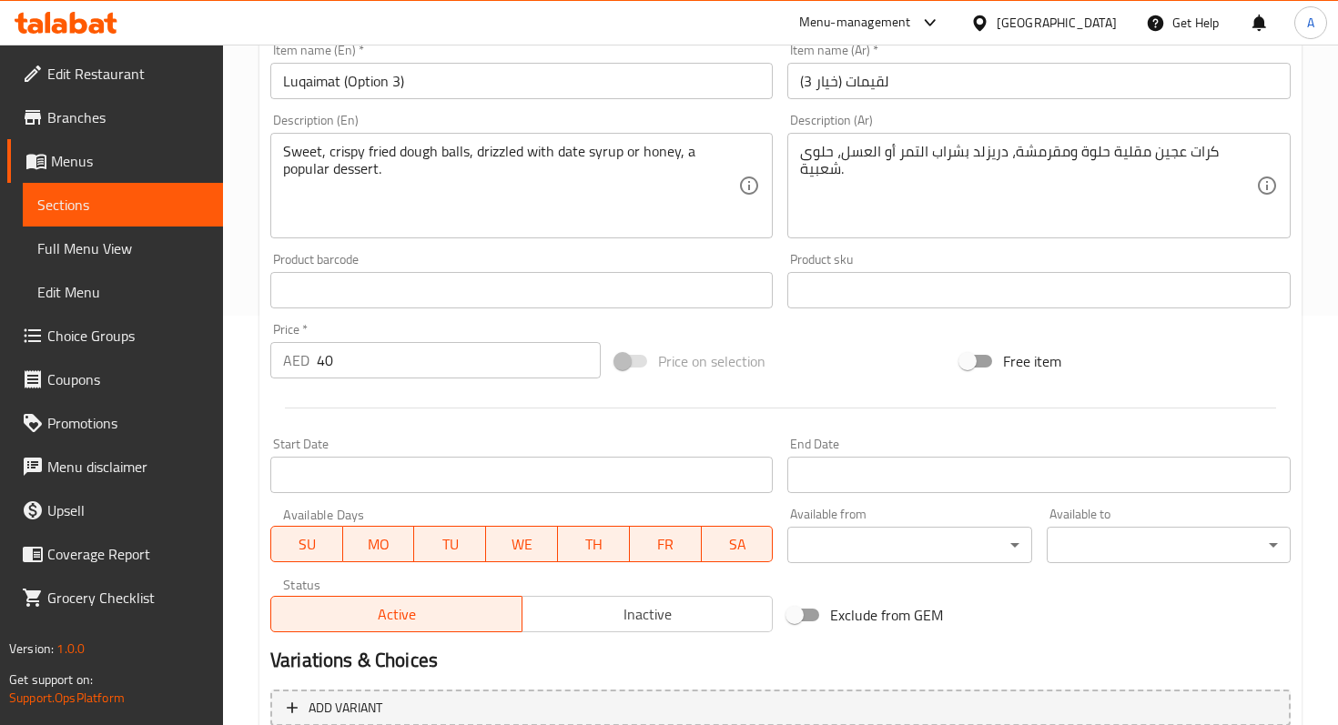
scroll to position [617, 0]
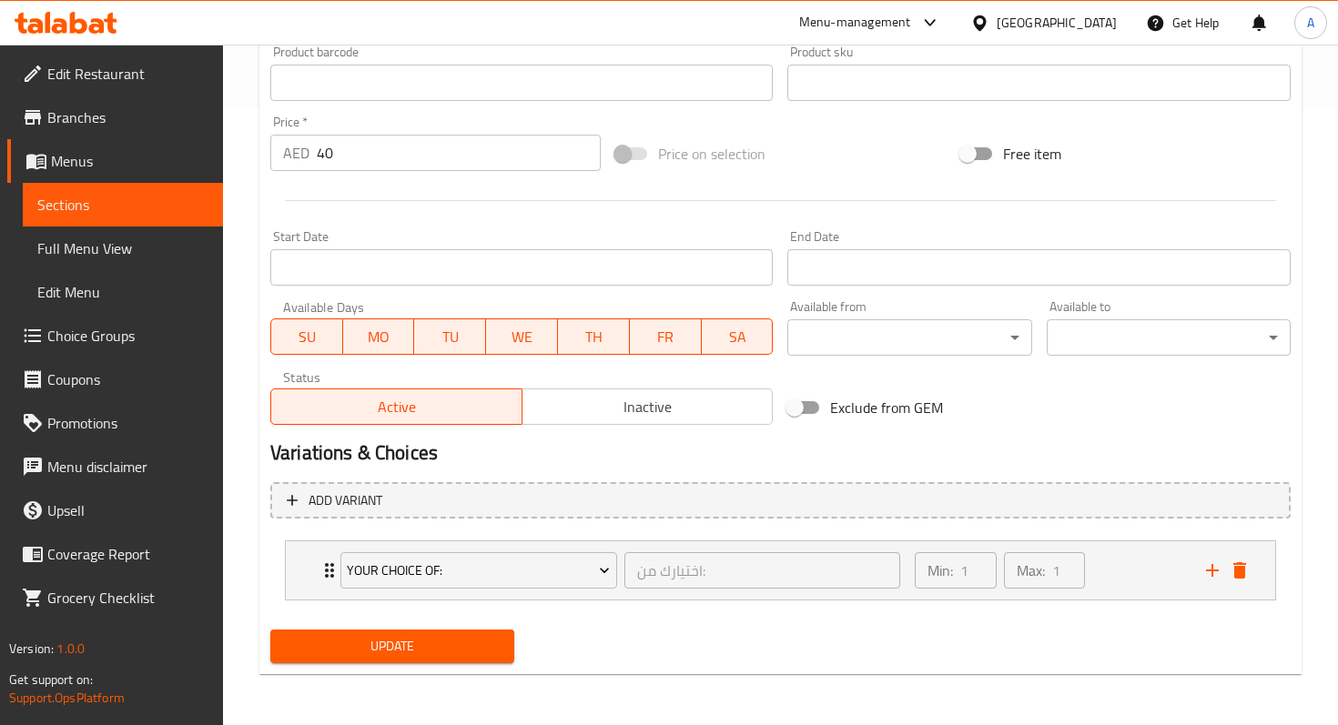
click at [587, 414] on span "Inactive" at bounding box center [648, 407] width 237 height 26
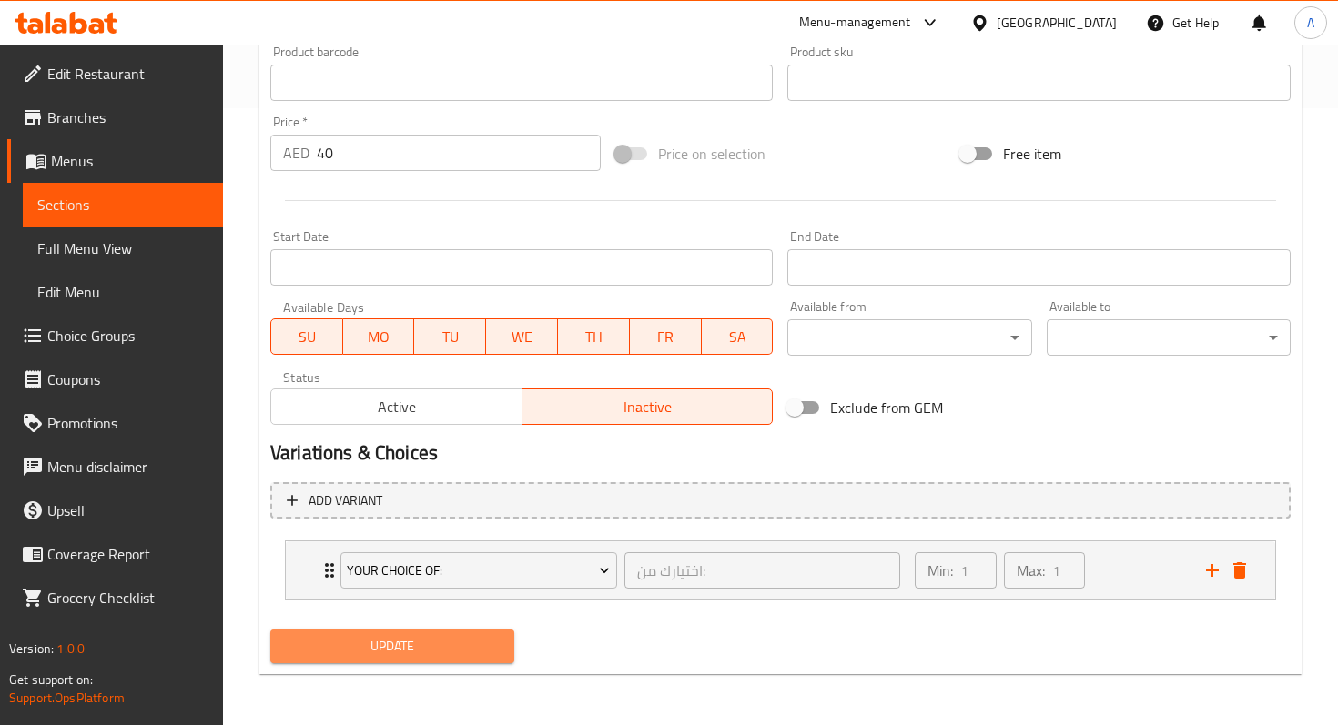
click at [470, 658] on button "Update" at bounding box center [392, 647] width 244 height 34
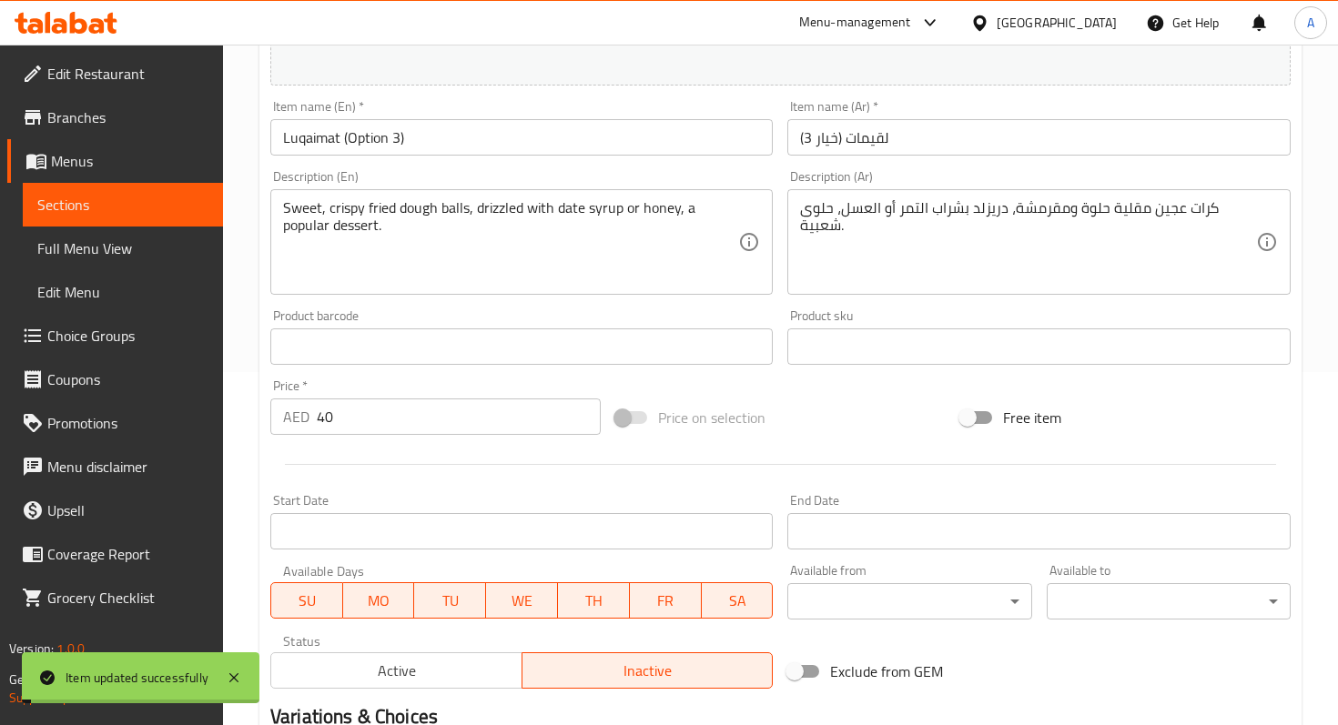
scroll to position [0, 0]
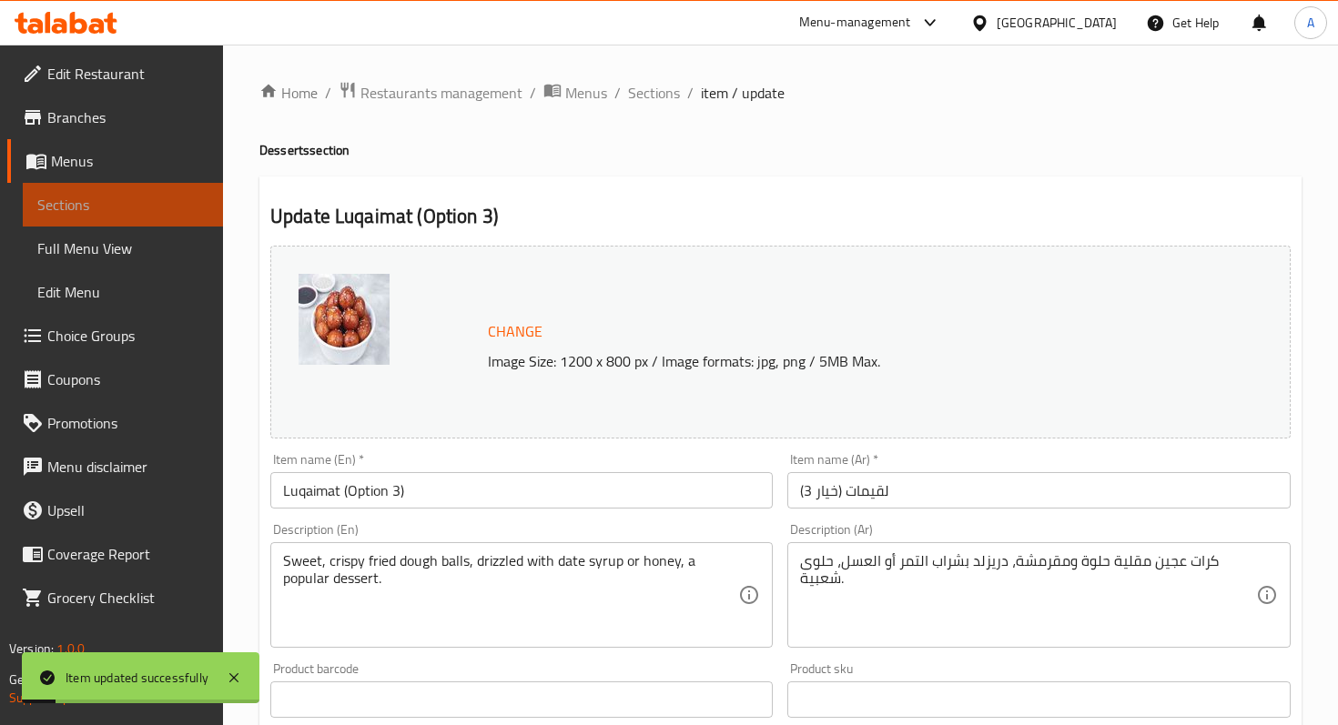
click at [167, 212] on span "Sections" at bounding box center [122, 205] width 171 height 22
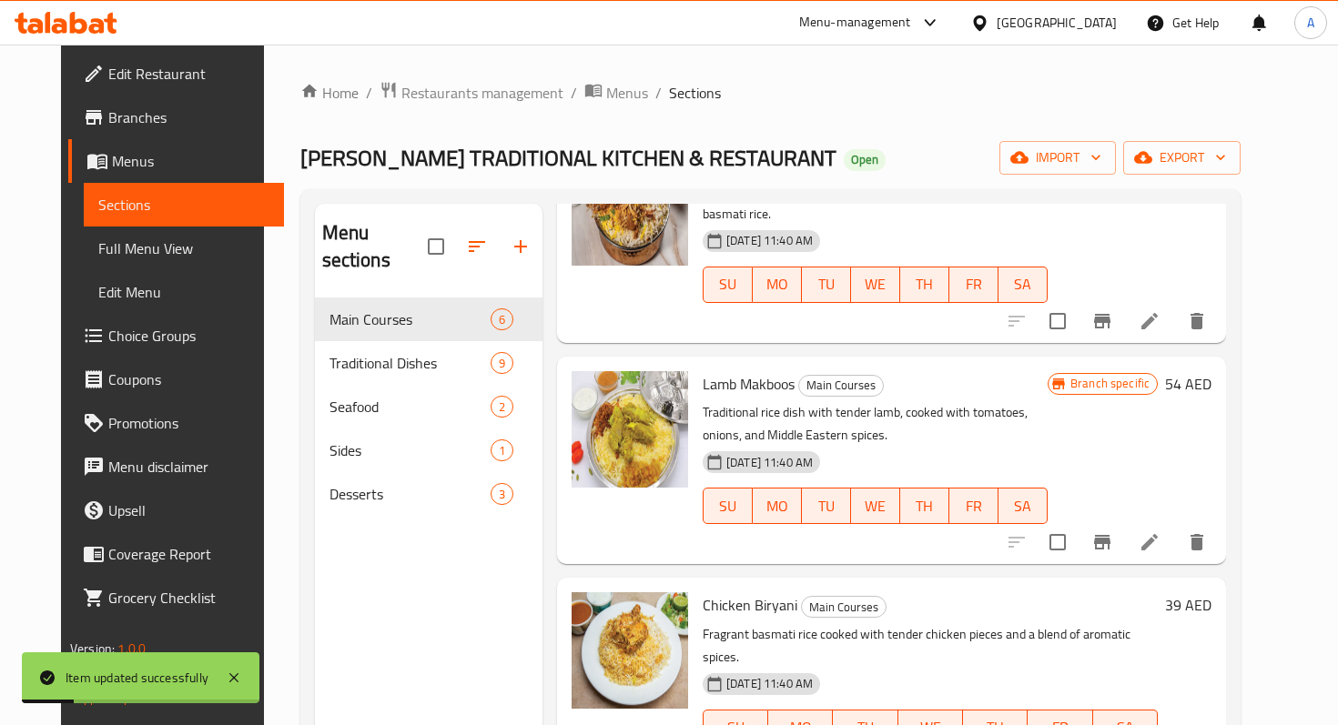
scroll to position [510, 0]
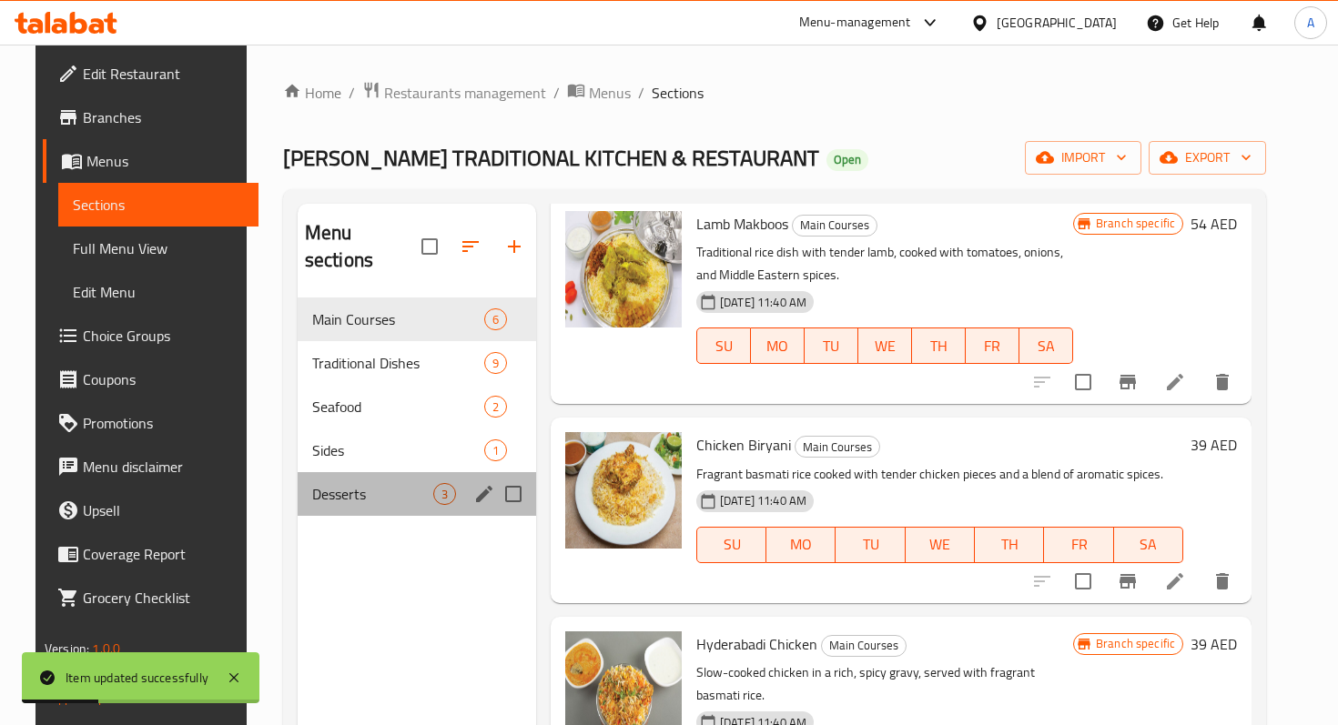
click at [384, 481] on div "Desserts 3" at bounding box center [417, 494] width 238 height 44
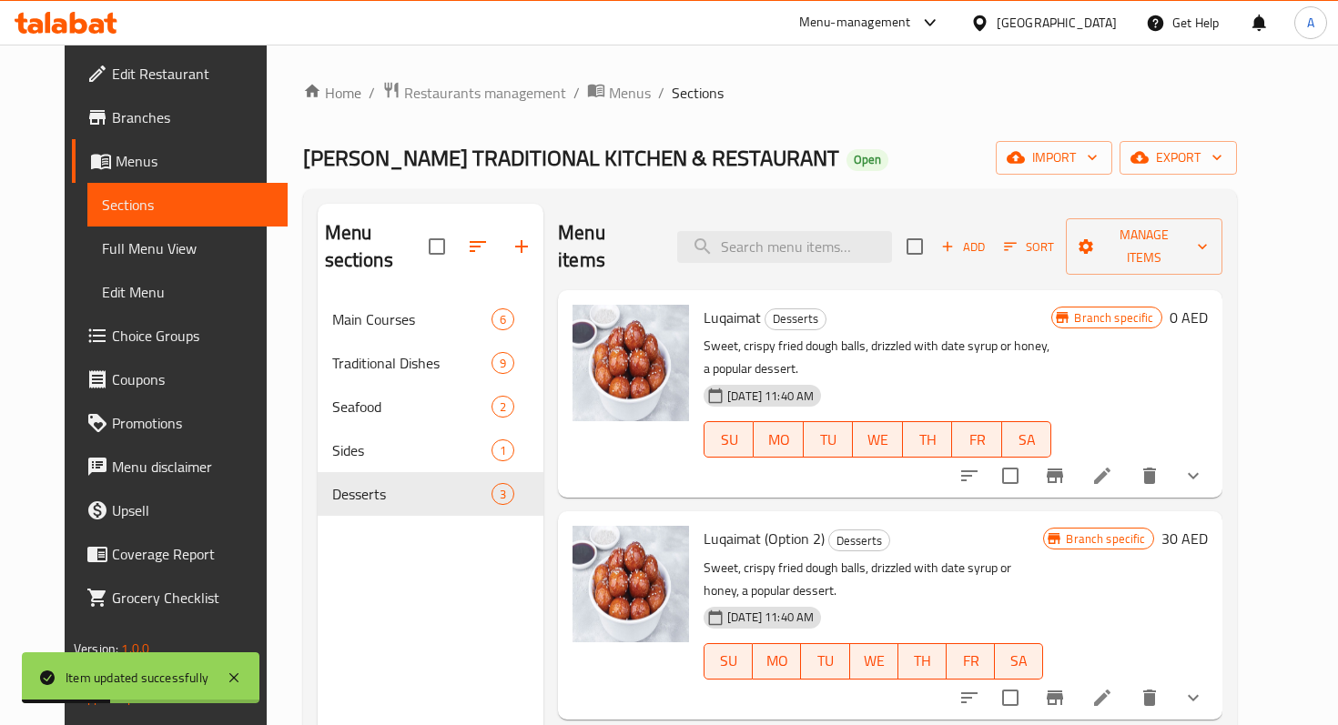
scroll to position [255, 0]
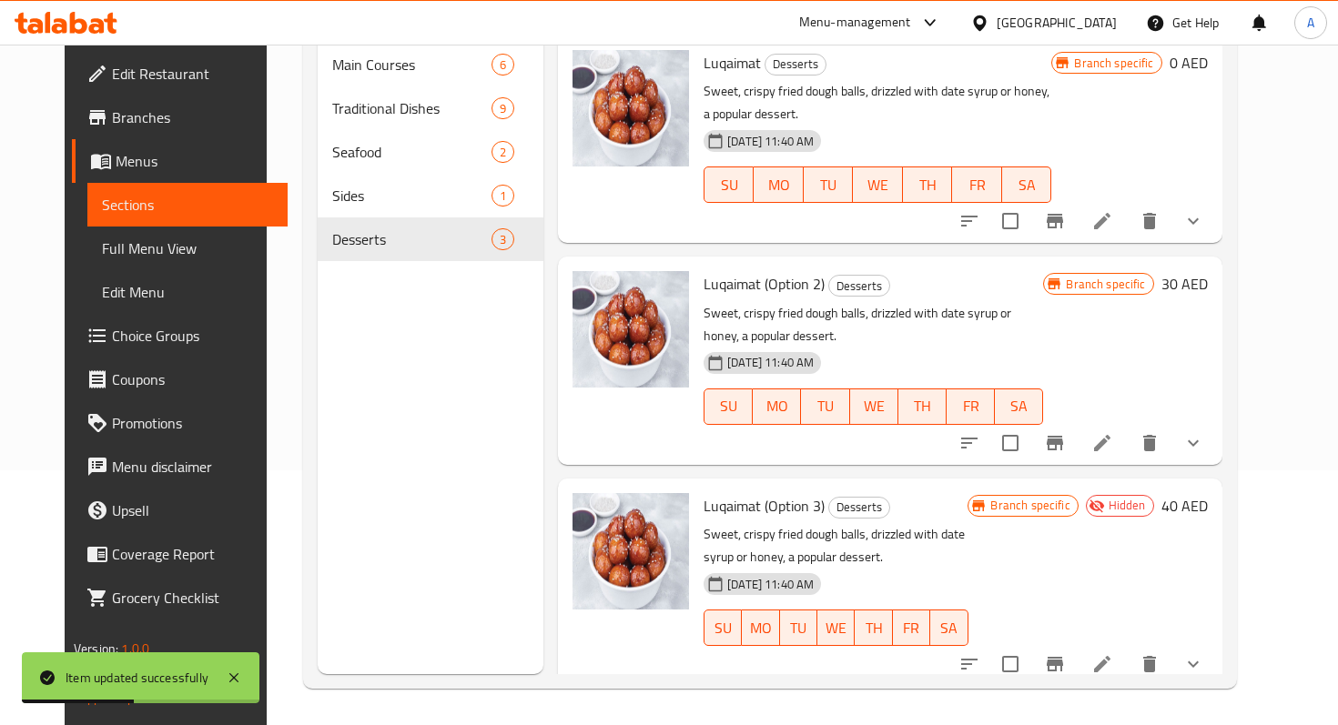
click at [873, 308] on p "Sweet, crispy fried dough balls, drizzled with date syrup or honey, a popular d…" at bounding box center [872, 324] width 339 height 45
click at [1113, 432] on icon at bounding box center [1102, 443] width 22 height 22
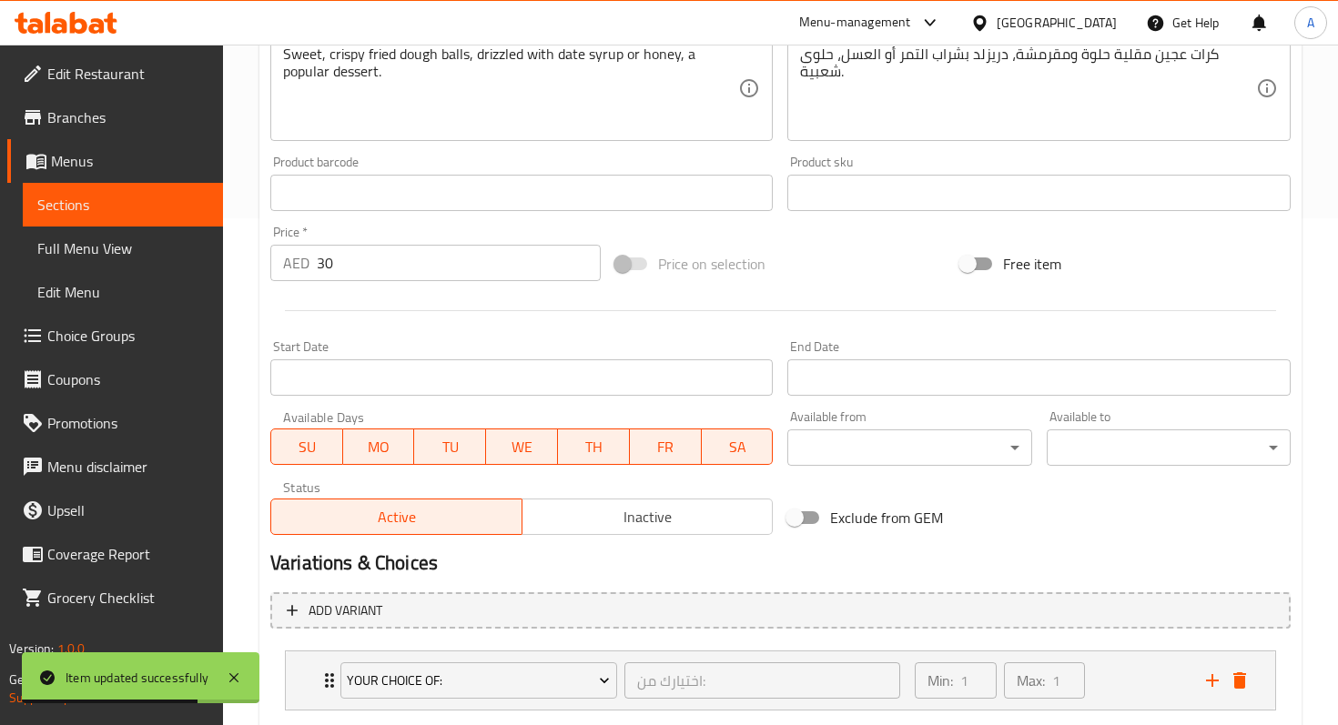
scroll to position [617, 0]
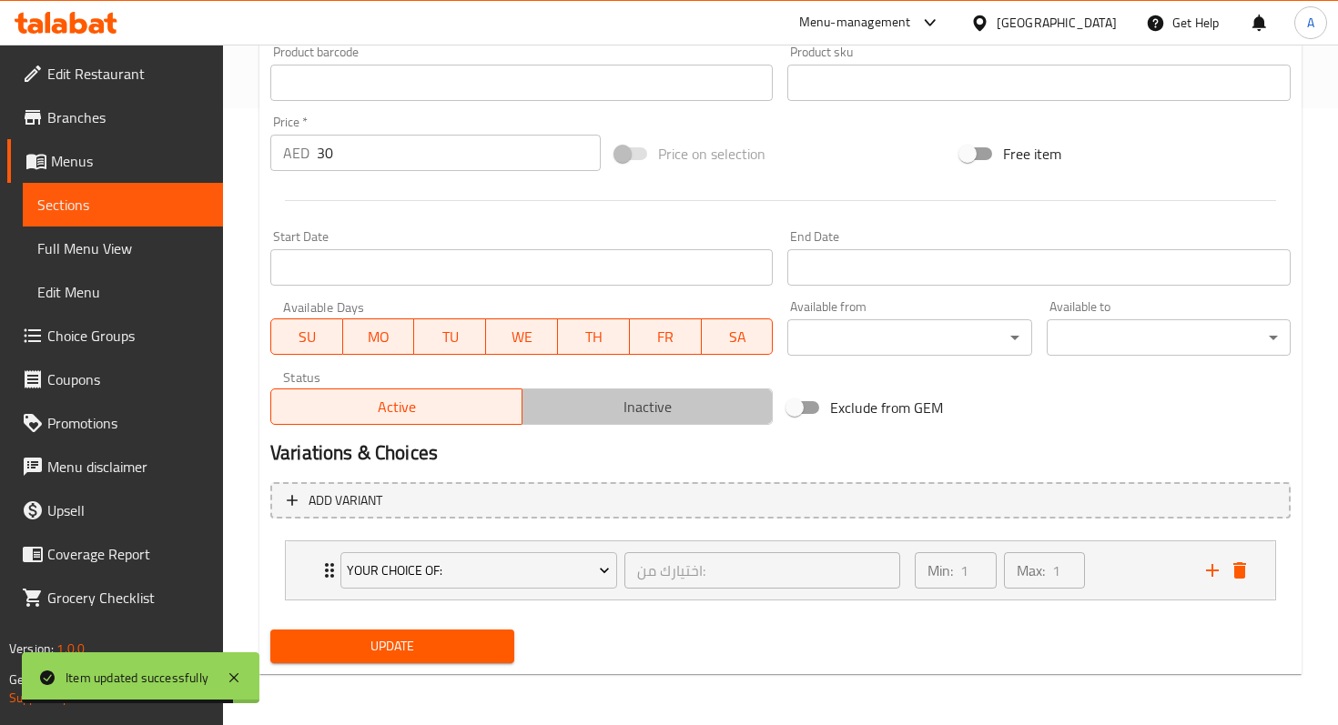
click at [577, 416] on span "Inactive" at bounding box center [648, 407] width 237 height 26
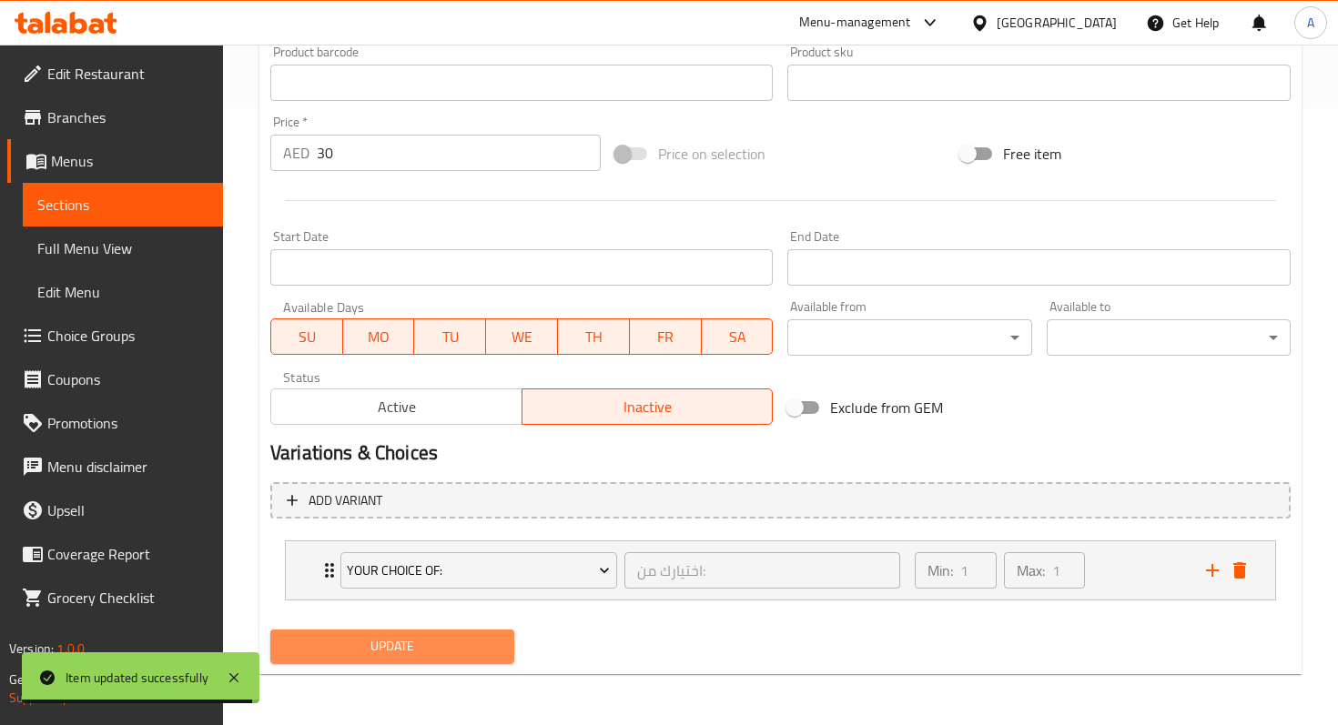
click at [458, 651] on span "Update" at bounding box center [392, 646] width 215 height 23
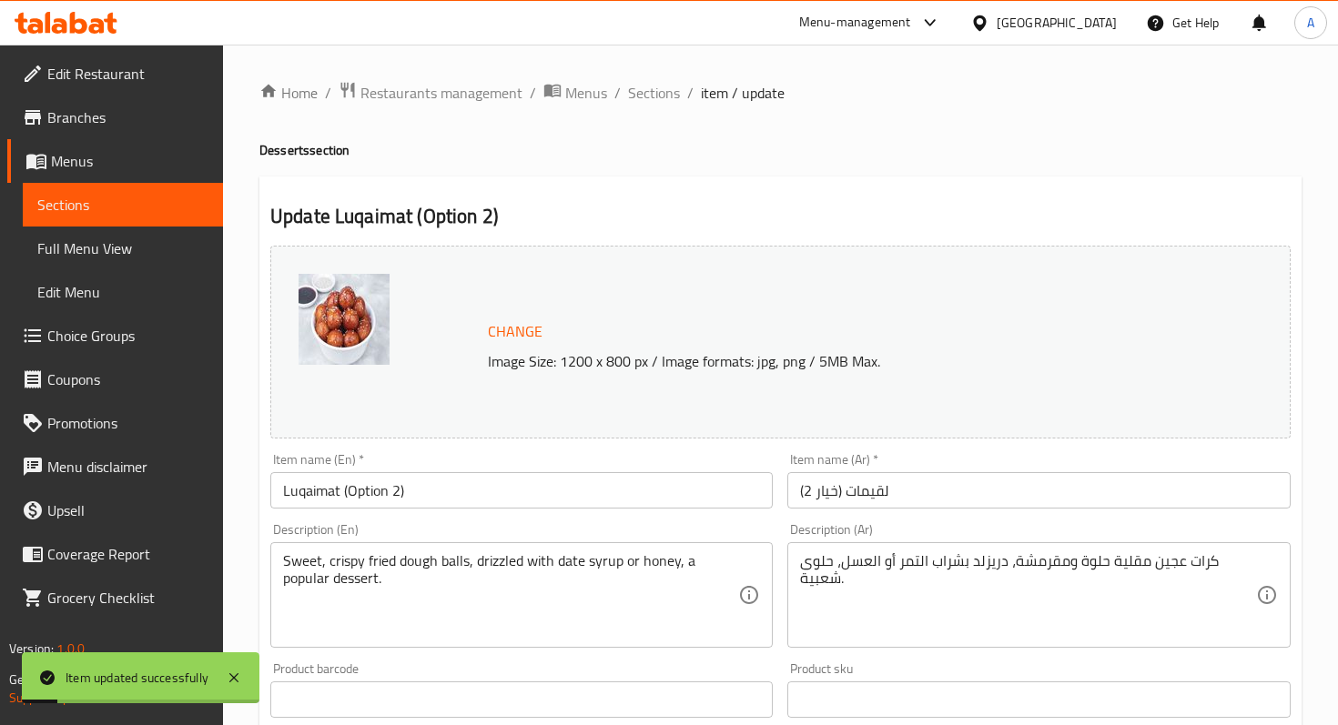
click at [132, 204] on span "Sections" at bounding box center [122, 205] width 171 height 22
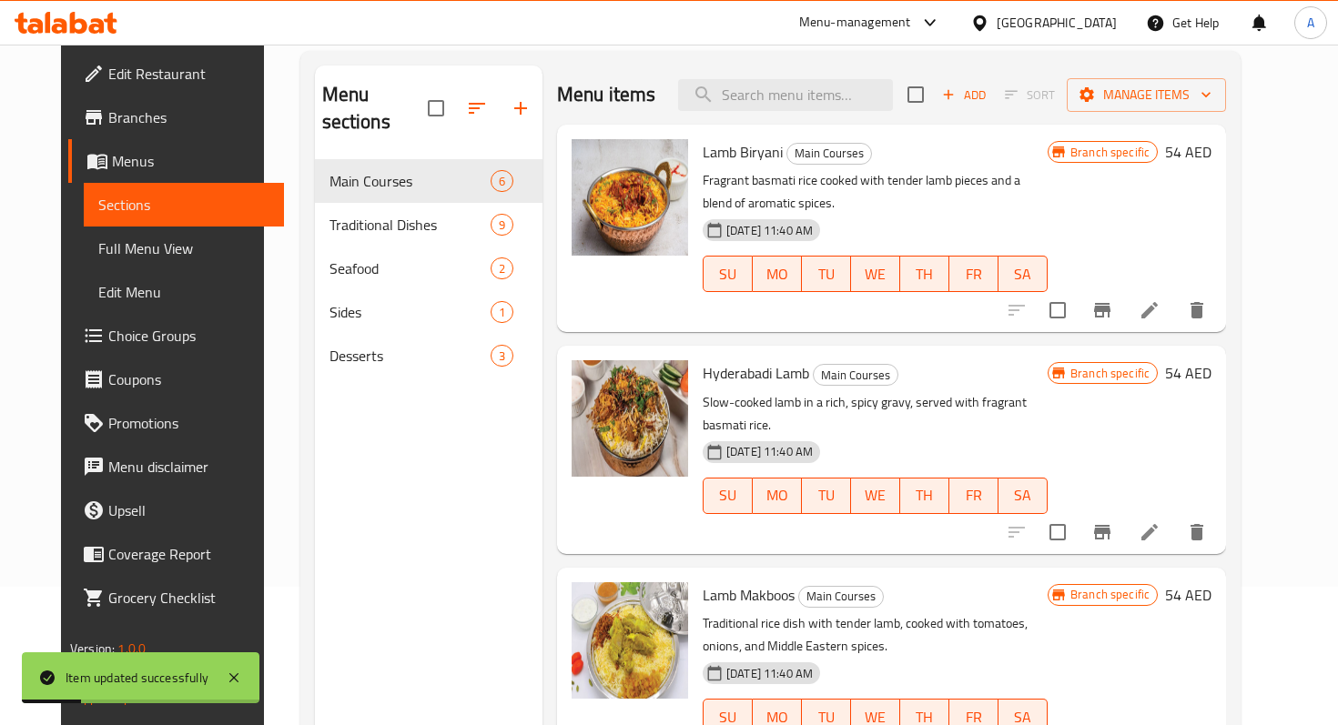
scroll to position [255, 0]
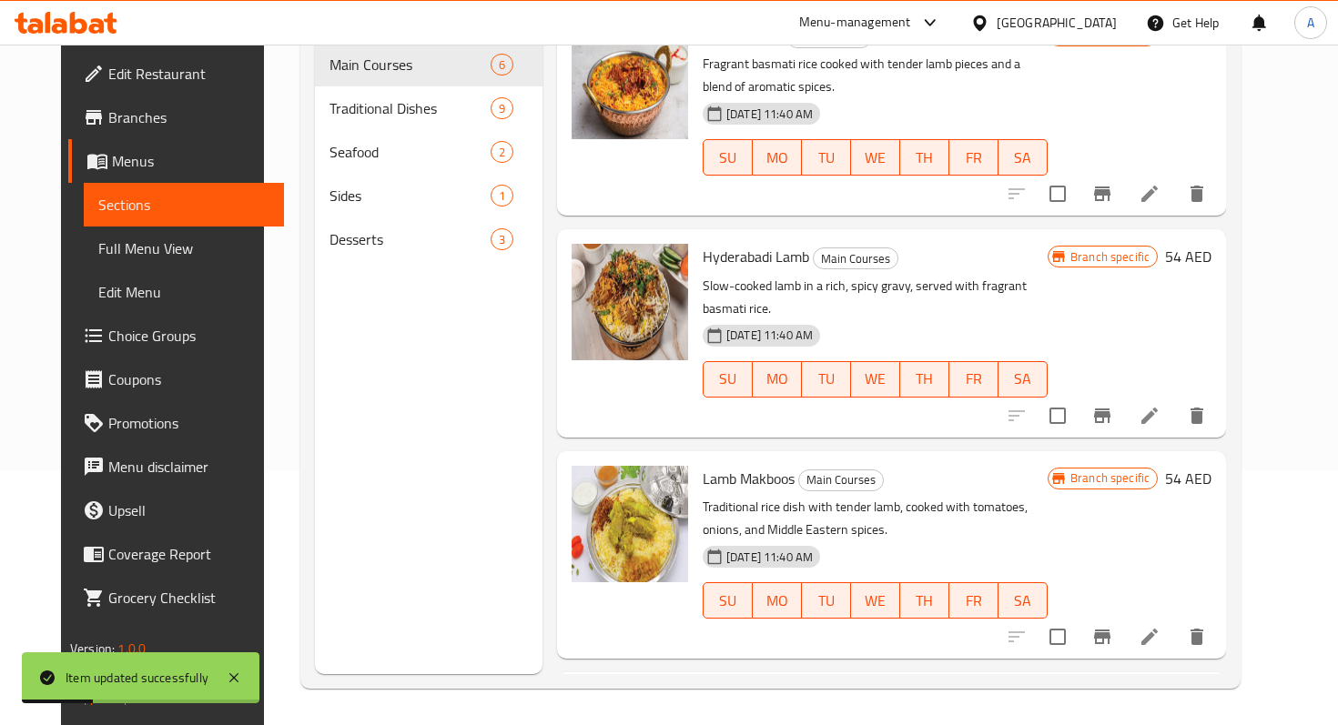
click at [331, 228] on span "Desserts" at bounding box center [409, 239] width 161 height 22
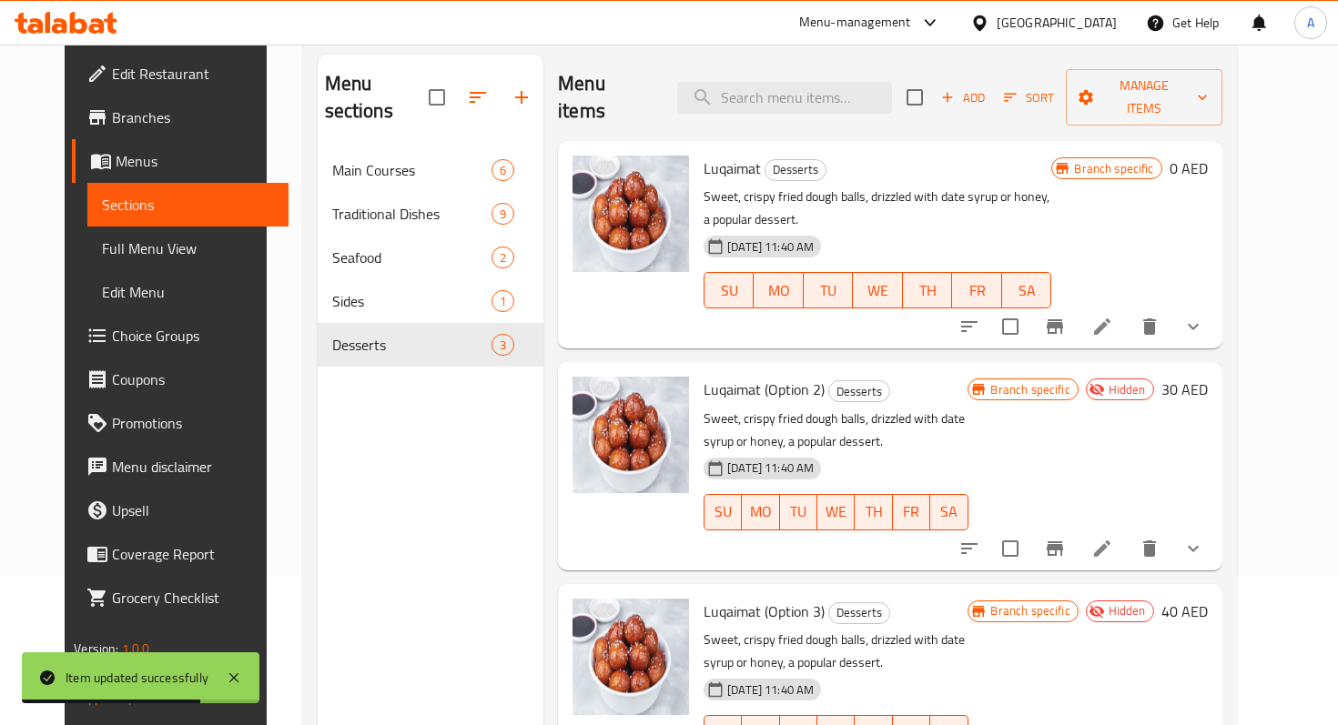
scroll to position [182, 0]
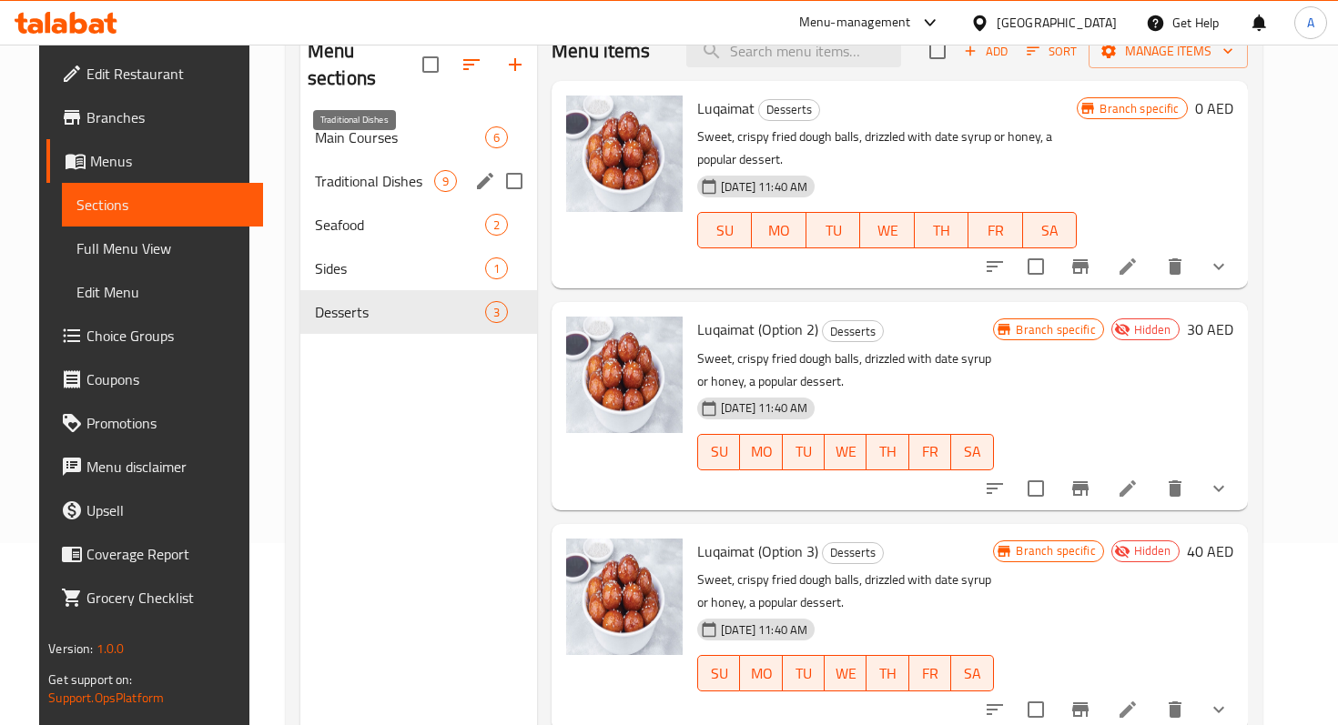
click at [358, 170] on span "Traditional Dishes" at bounding box center [374, 181] width 119 height 22
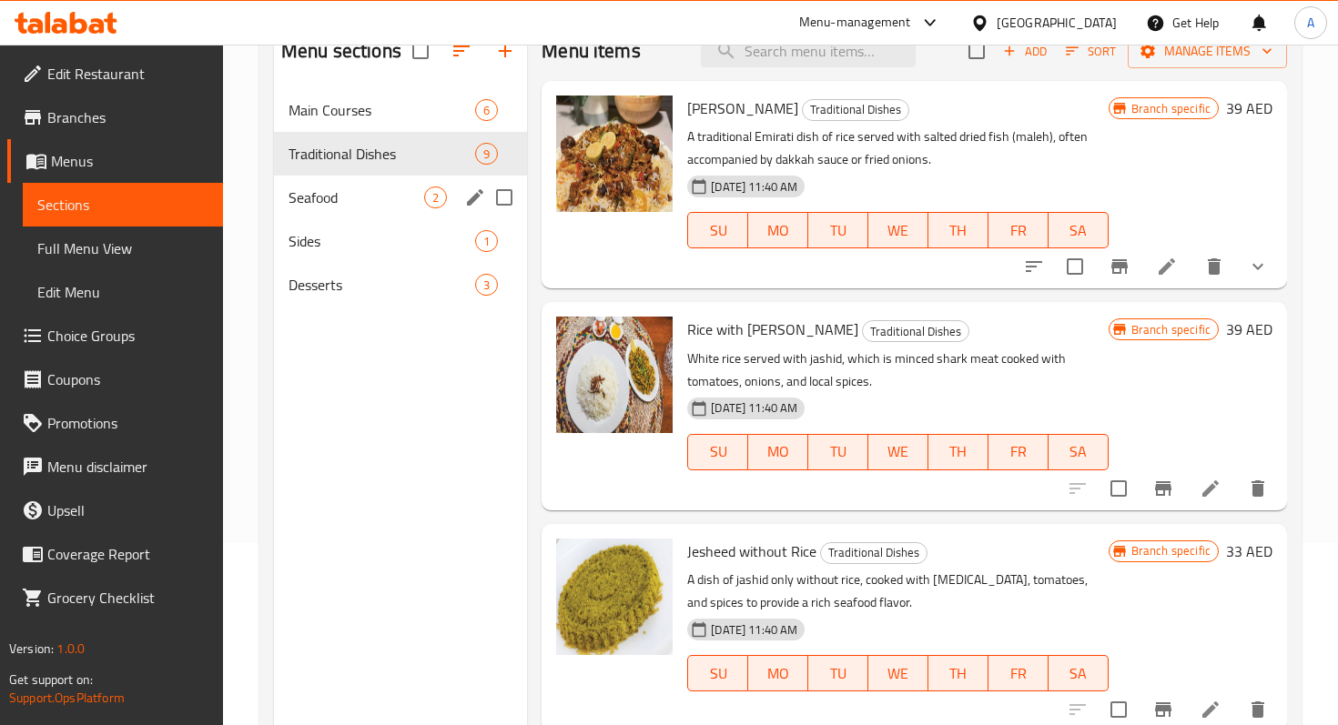
click at [299, 182] on div "Seafood 2" at bounding box center [400, 198] width 253 height 44
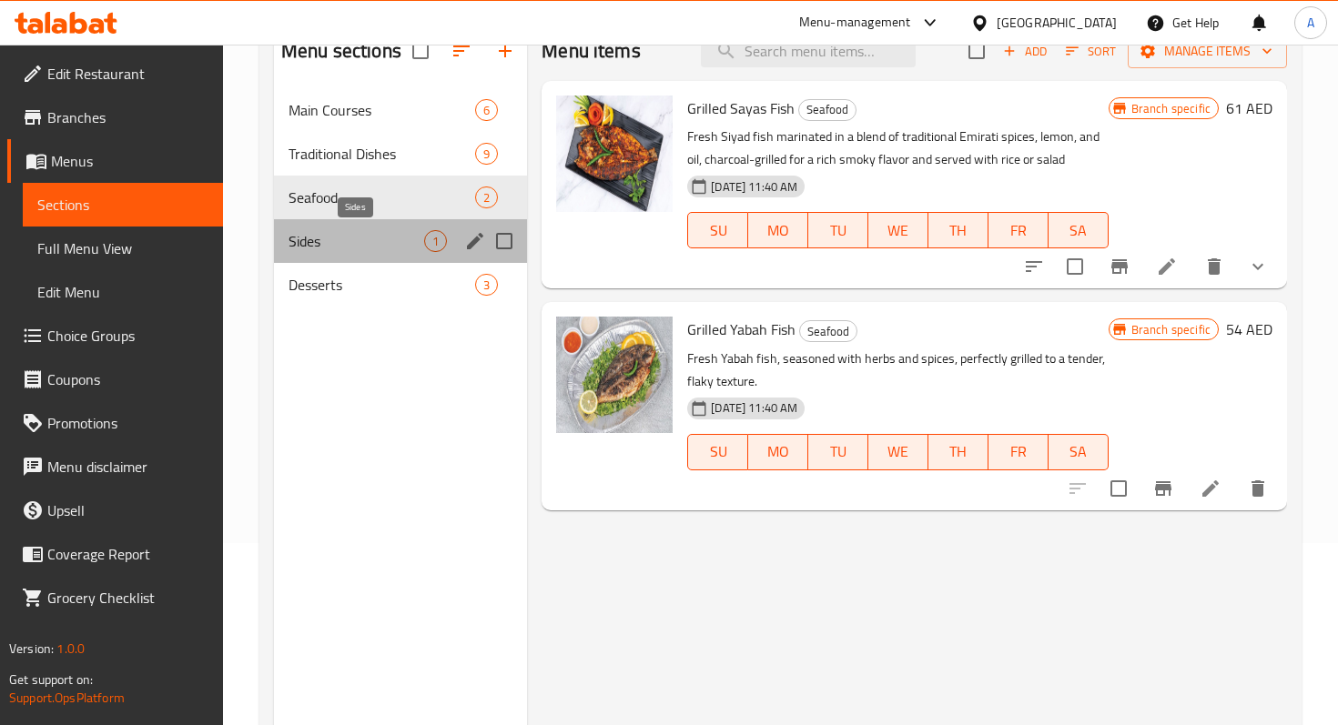
click at [353, 247] on span "Sides" at bounding box center [356, 241] width 136 height 22
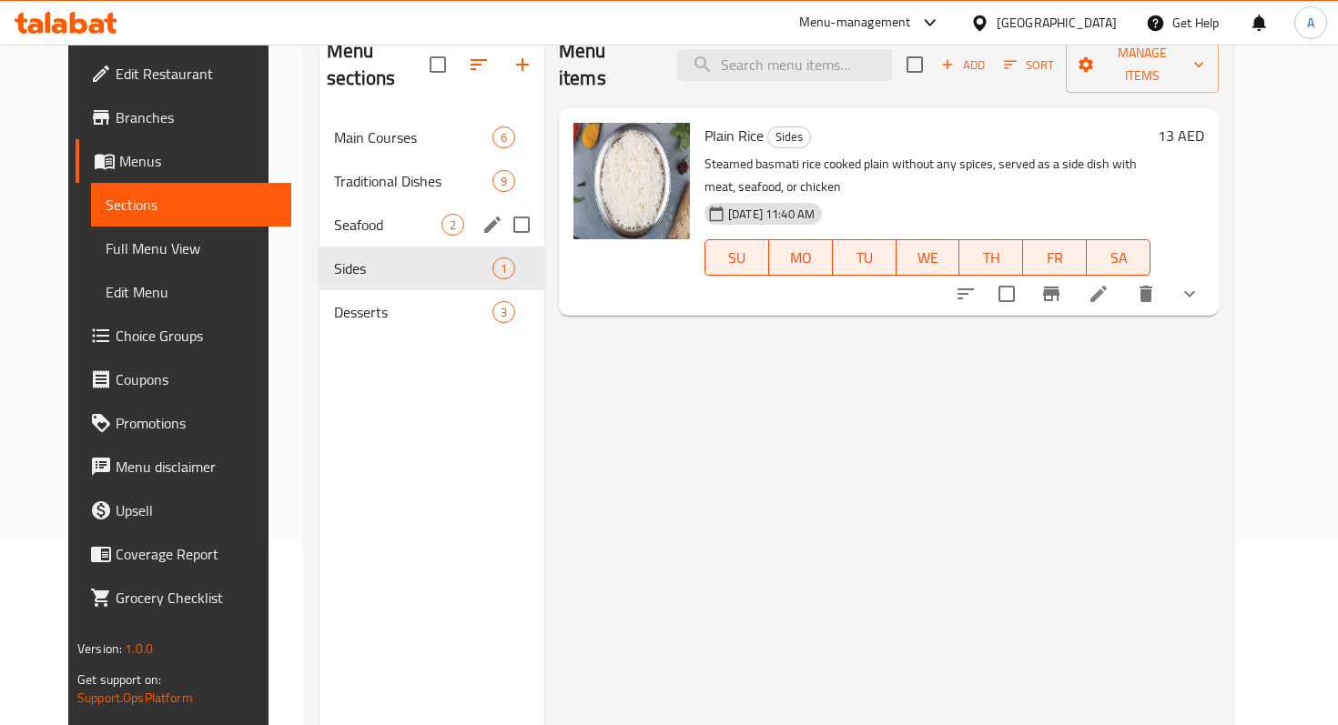
click at [335, 214] on div "Seafood 2" at bounding box center [431, 225] width 225 height 44
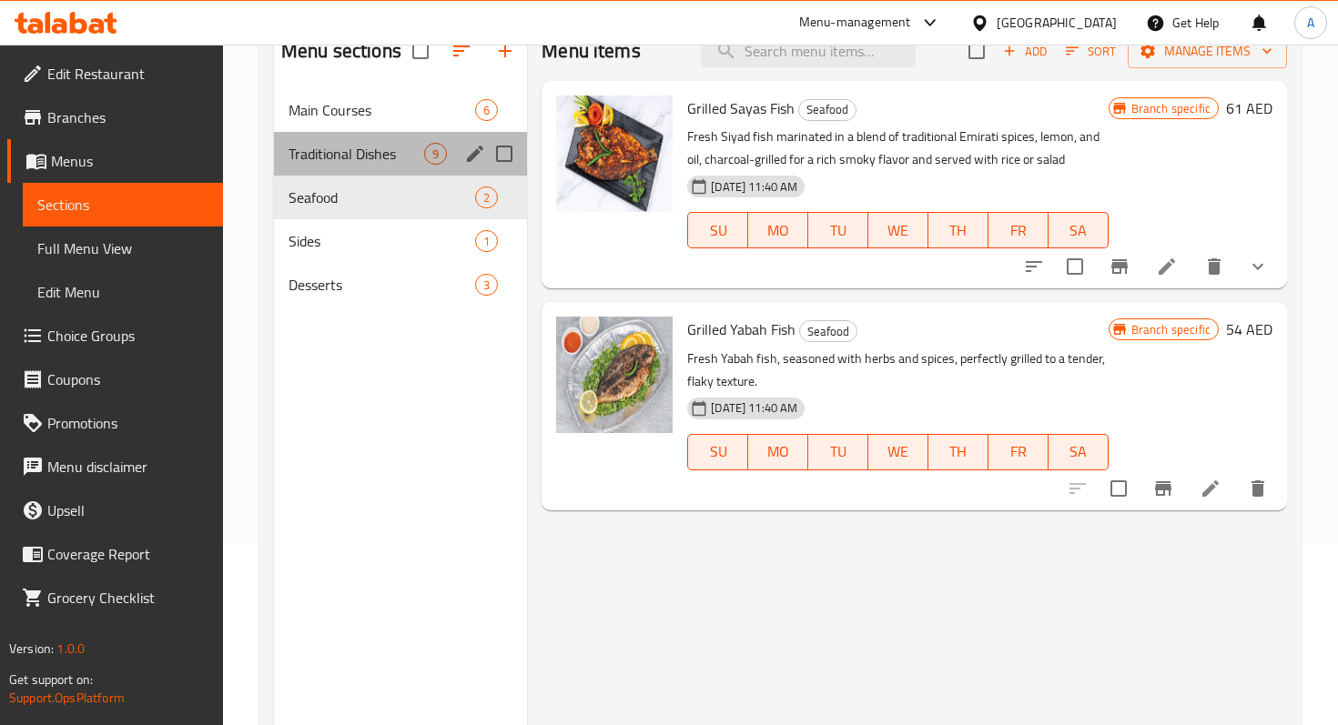
click at [360, 142] on div "Traditional Dishes 9" at bounding box center [400, 154] width 253 height 44
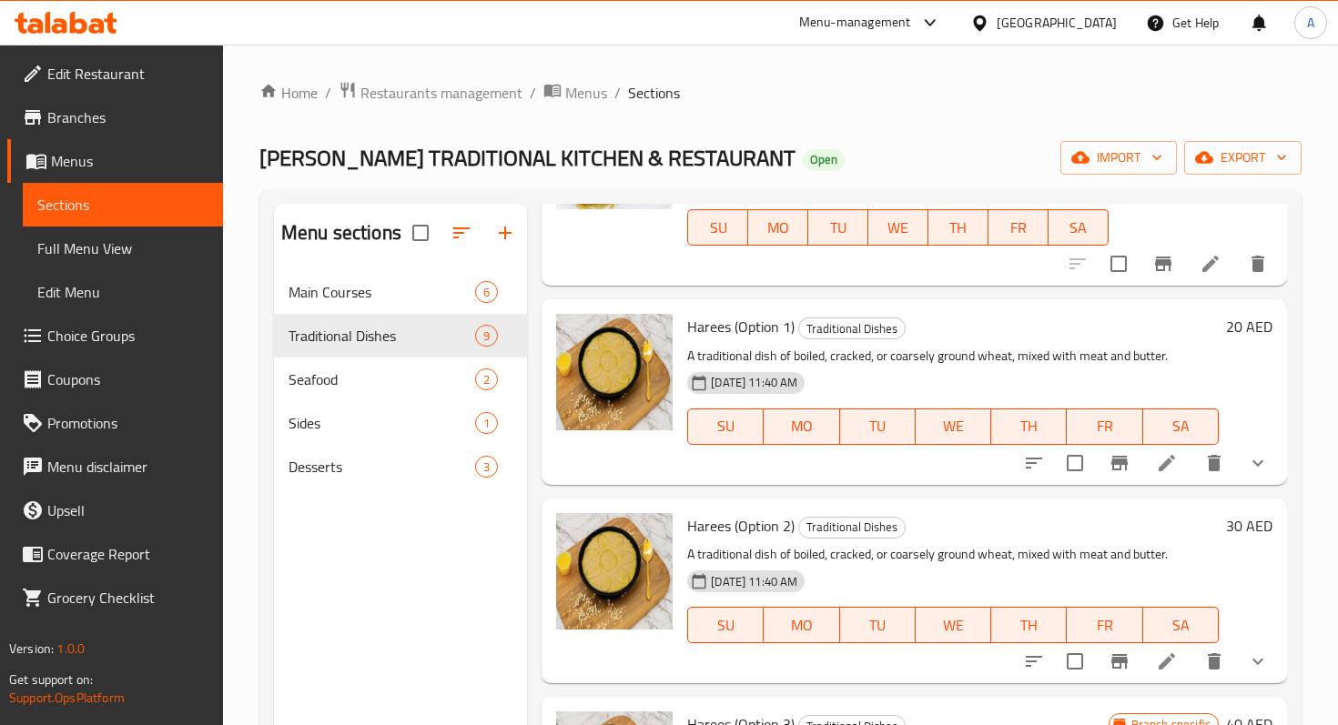
scroll to position [610, 0]
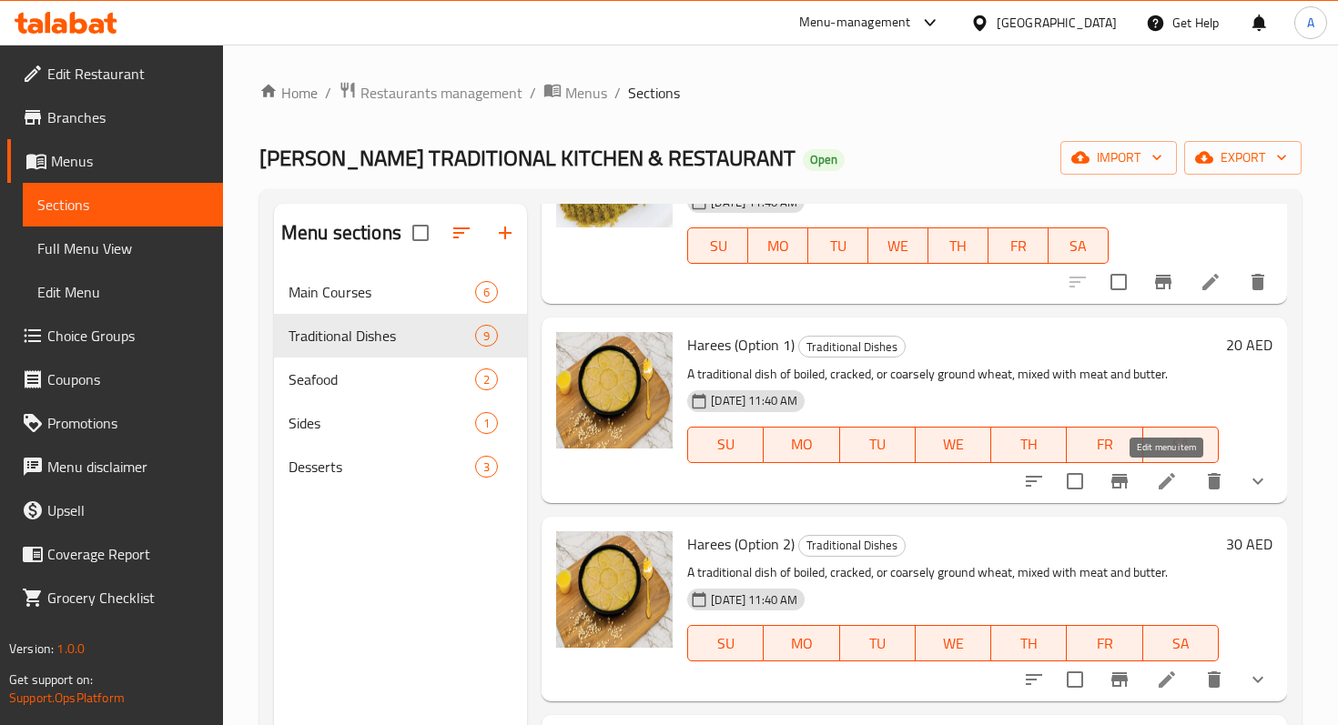
click at [1167, 483] on icon at bounding box center [1167, 481] width 22 height 22
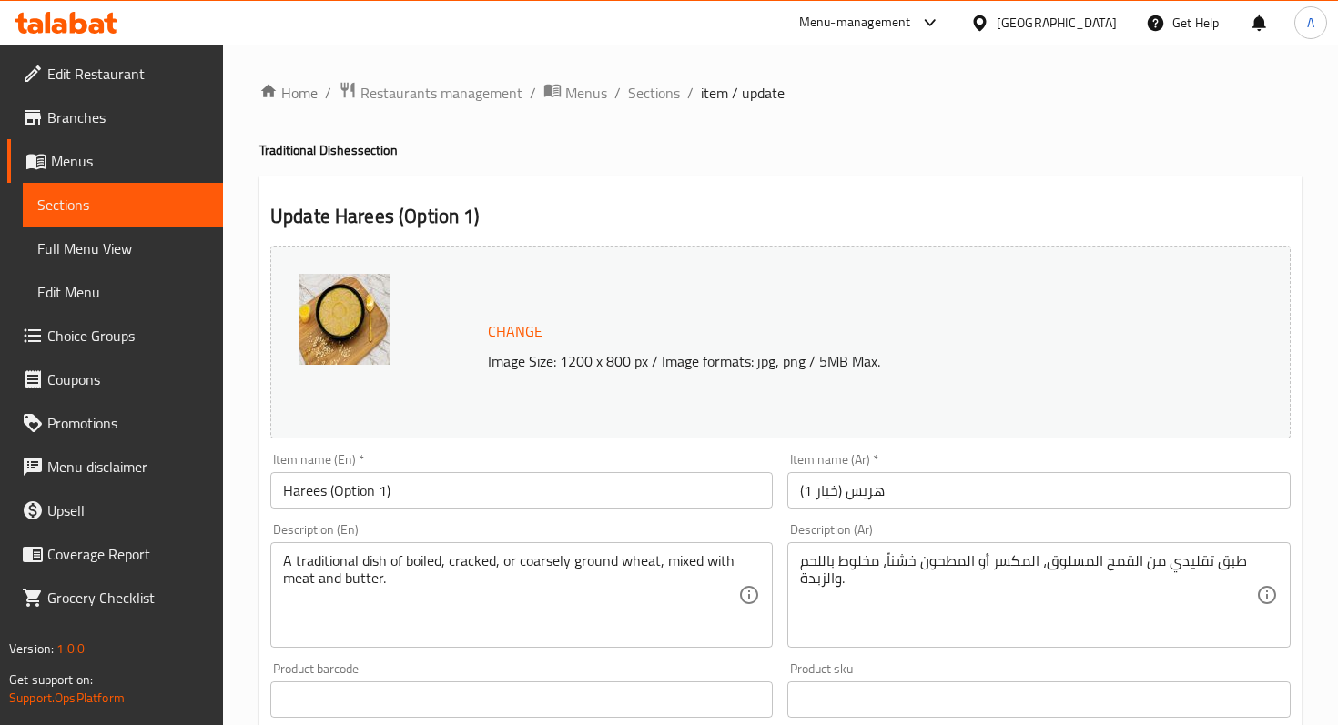
scroll to position [617, 0]
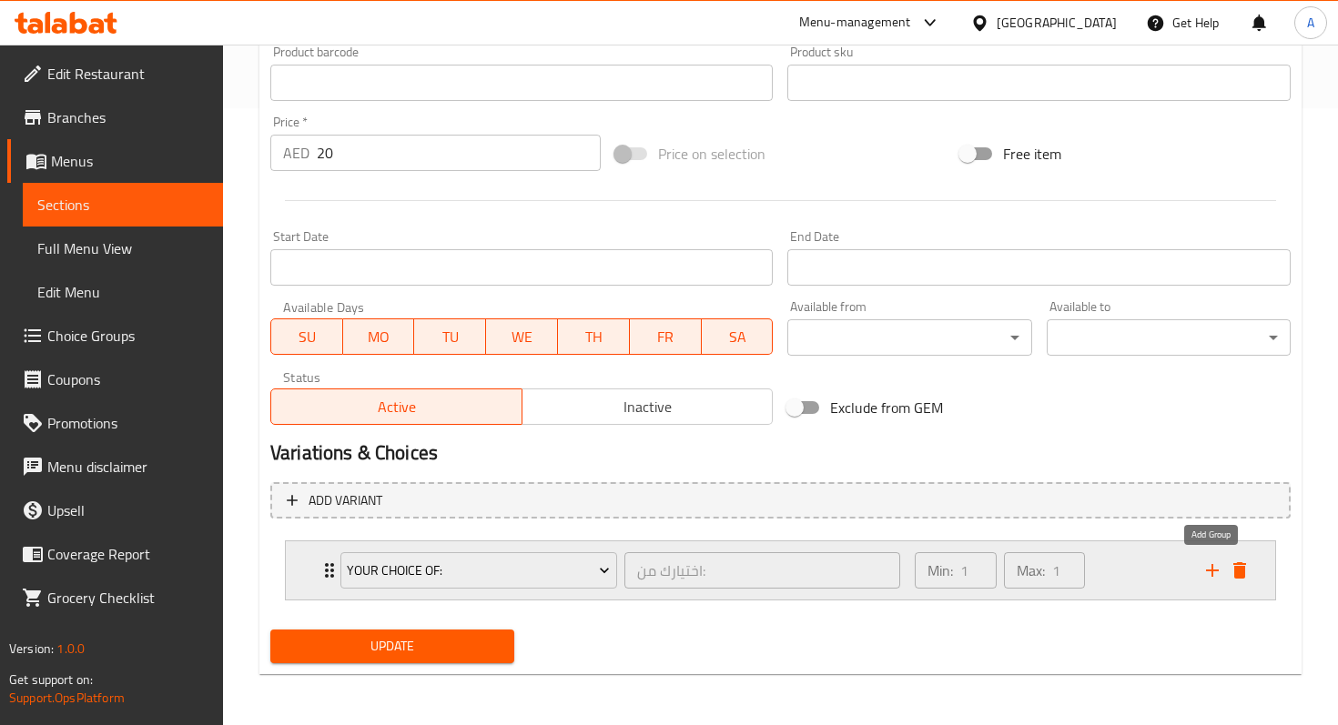
click at [1211, 579] on icon "add" at bounding box center [1212, 571] width 22 height 22
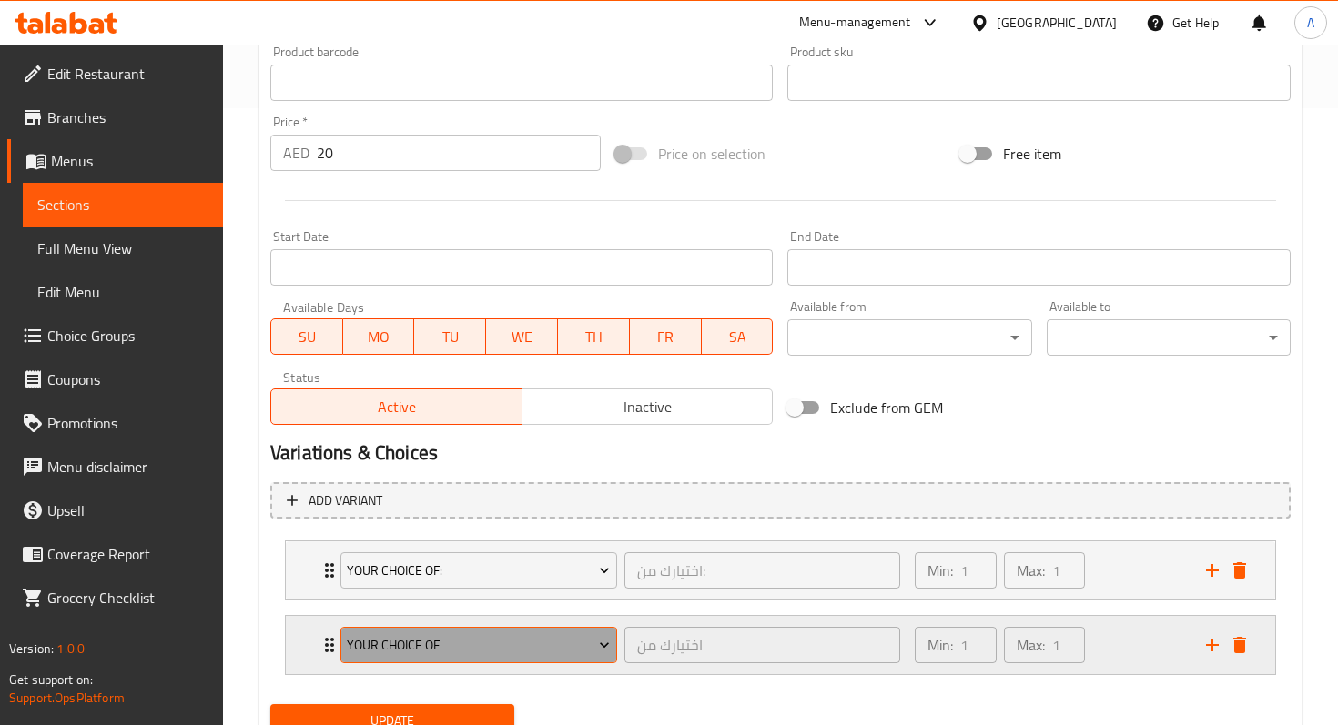
click at [592, 646] on span "Your choice of" at bounding box center [478, 645] width 263 height 23
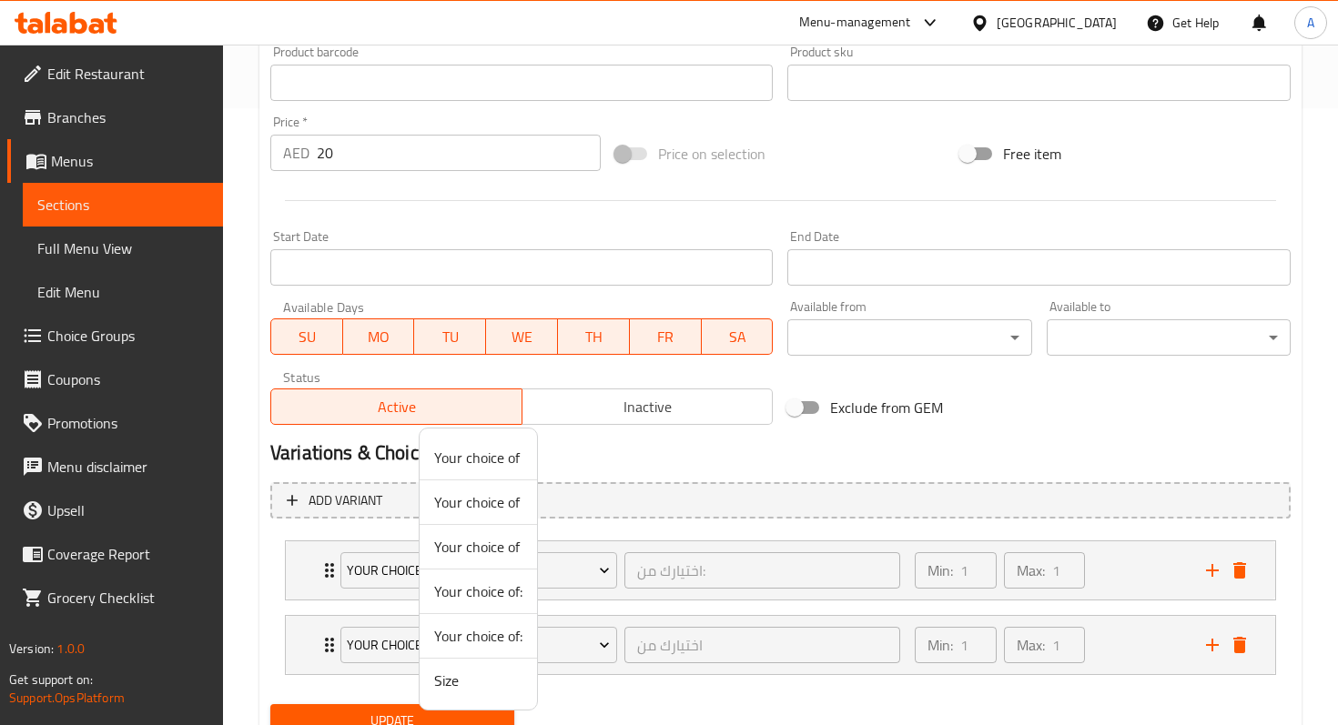
click at [471, 676] on span "Size" at bounding box center [478, 681] width 88 height 22
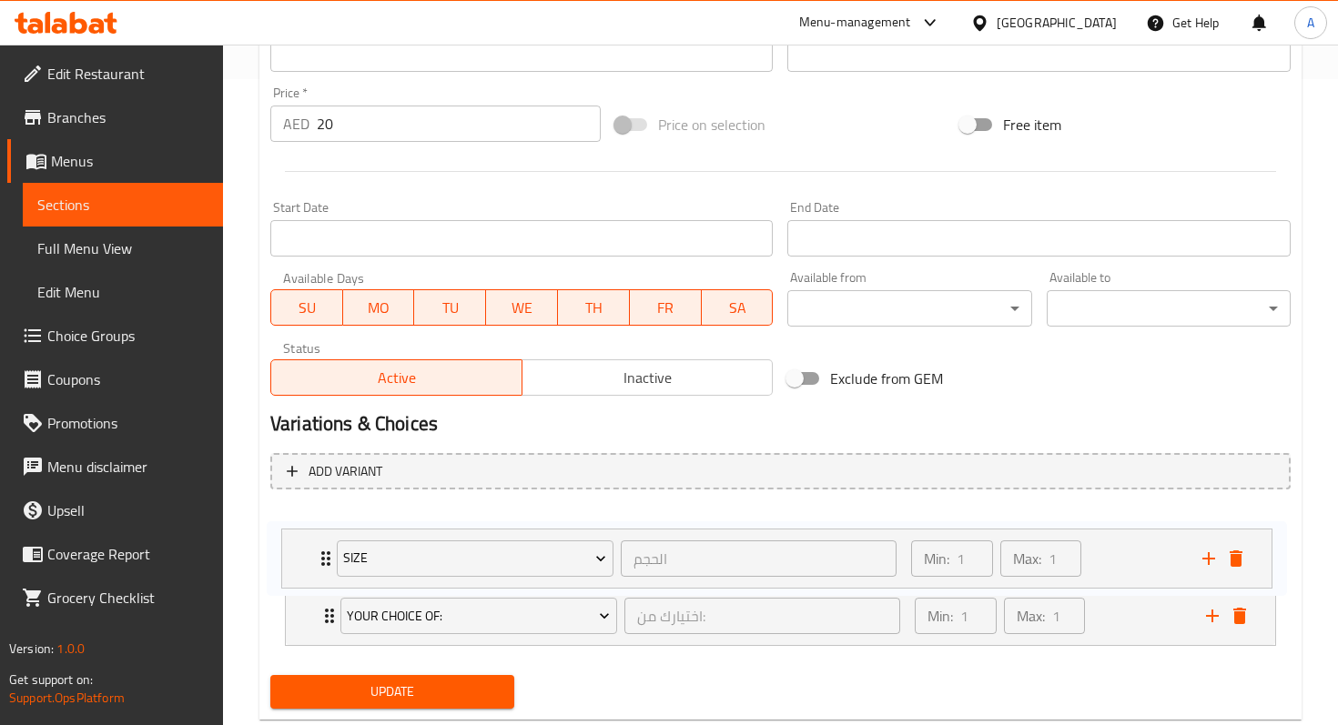
drag, startPoint x: 319, startPoint y: 646, endPoint x: 316, endPoint y: 555, distance: 91.1
click at [316, 555] on div "Your choice of: اختيارك من: ​ Min: 1 ​ Max: 1 ​ cracked (ID: 2329972467) 0 AED …" at bounding box center [780, 578] width 1020 height 149
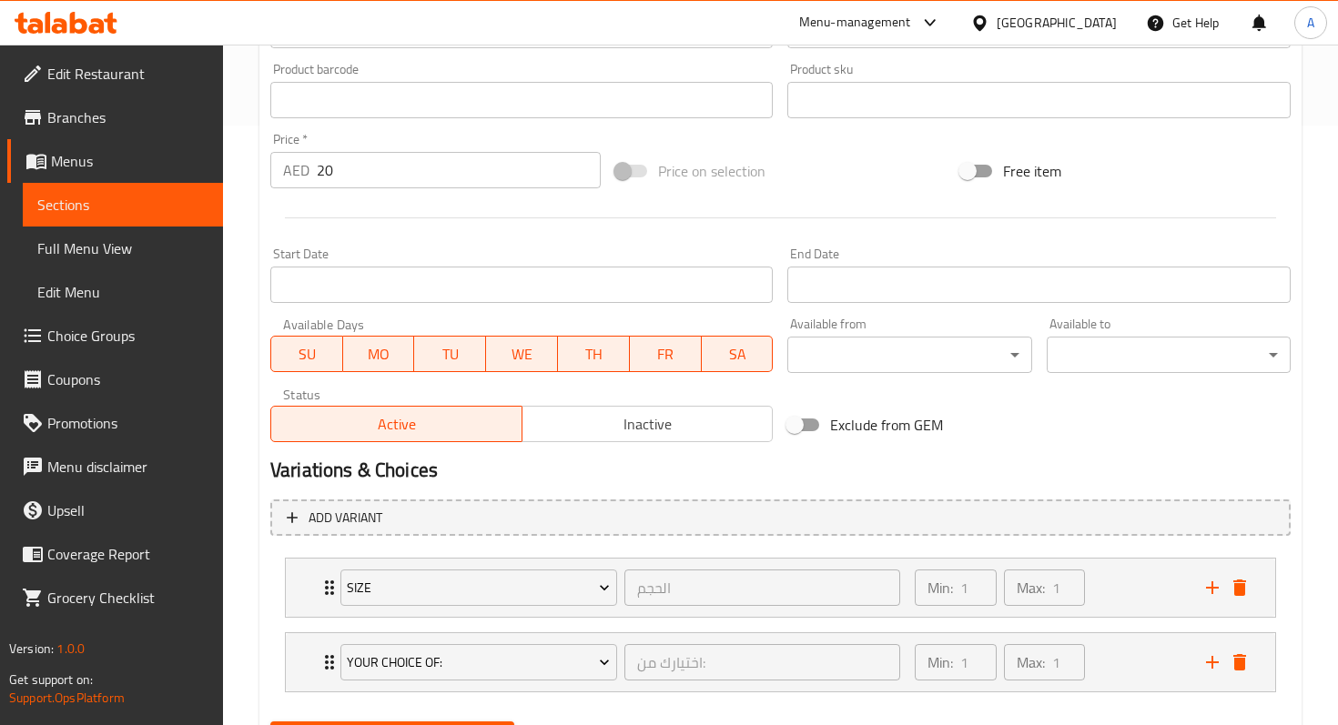
scroll to position [520, 0]
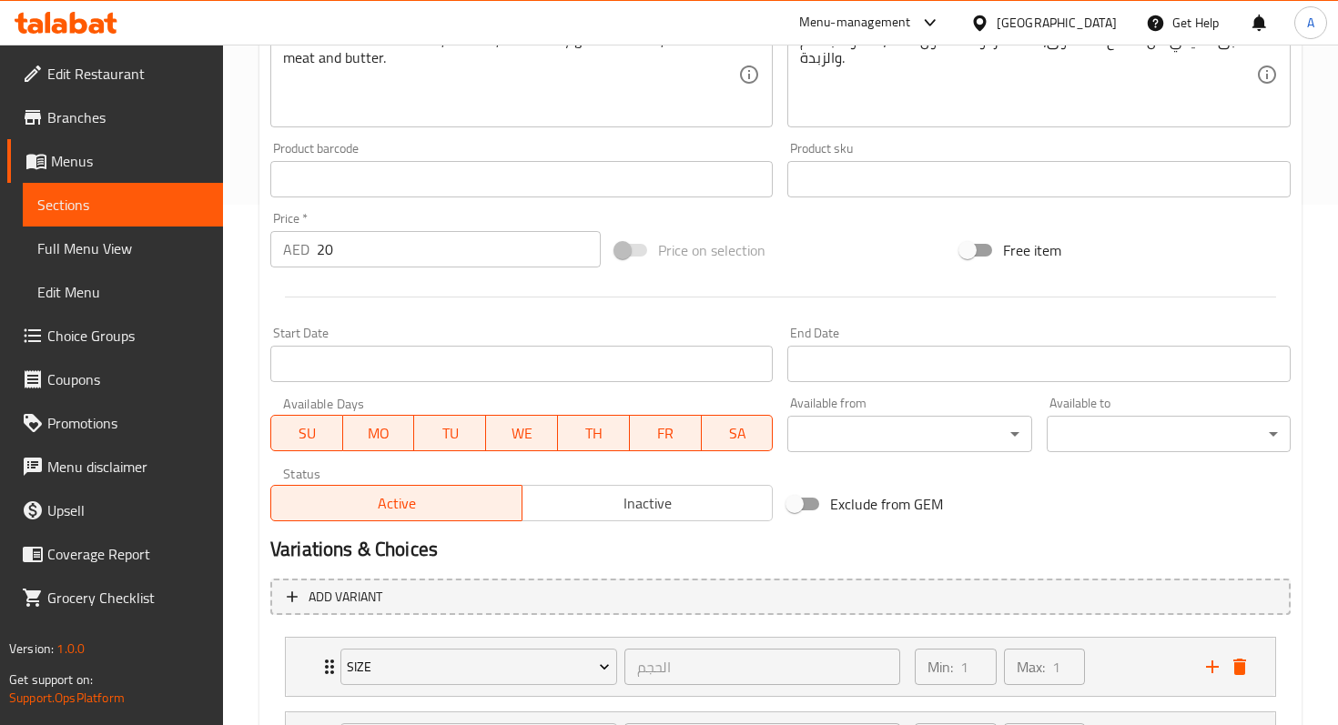
click at [384, 258] on input "20" at bounding box center [459, 249] width 284 height 36
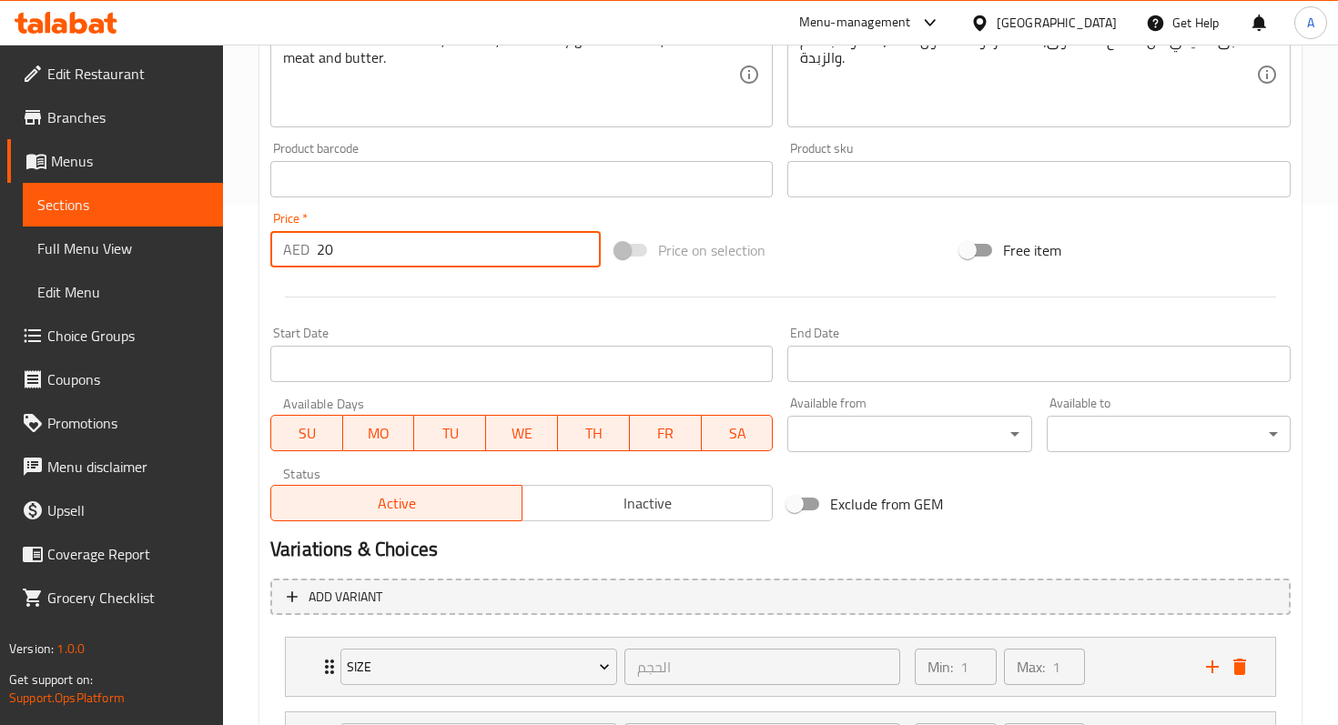
type input "2"
type input "0"
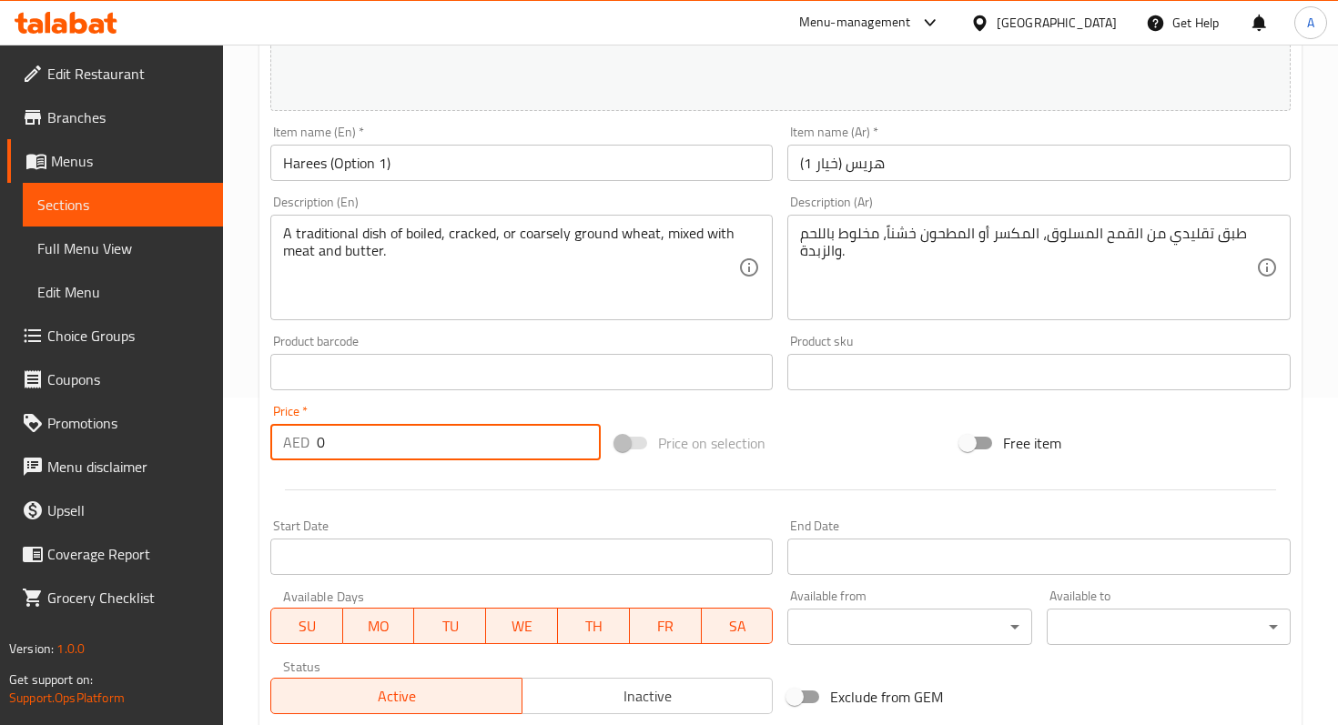
scroll to position [0, 0]
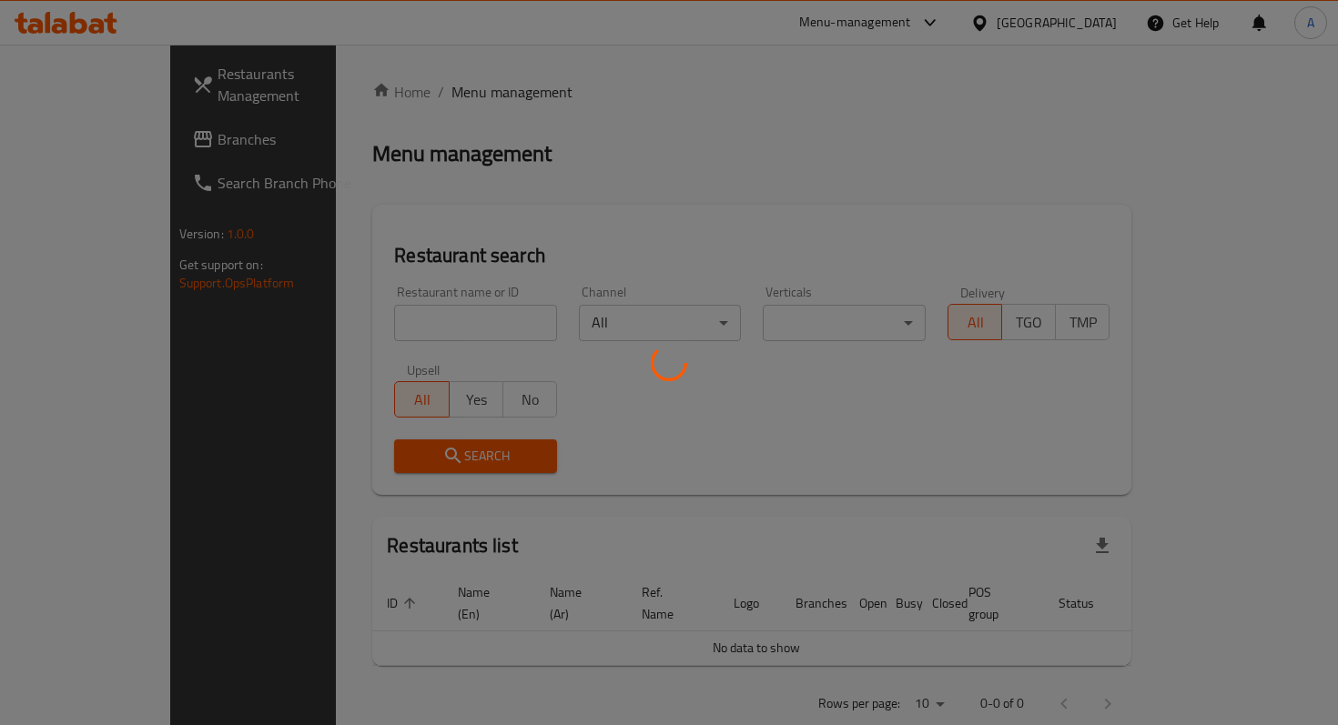
click at [402, 329] on div at bounding box center [669, 362] width 1338 height 725
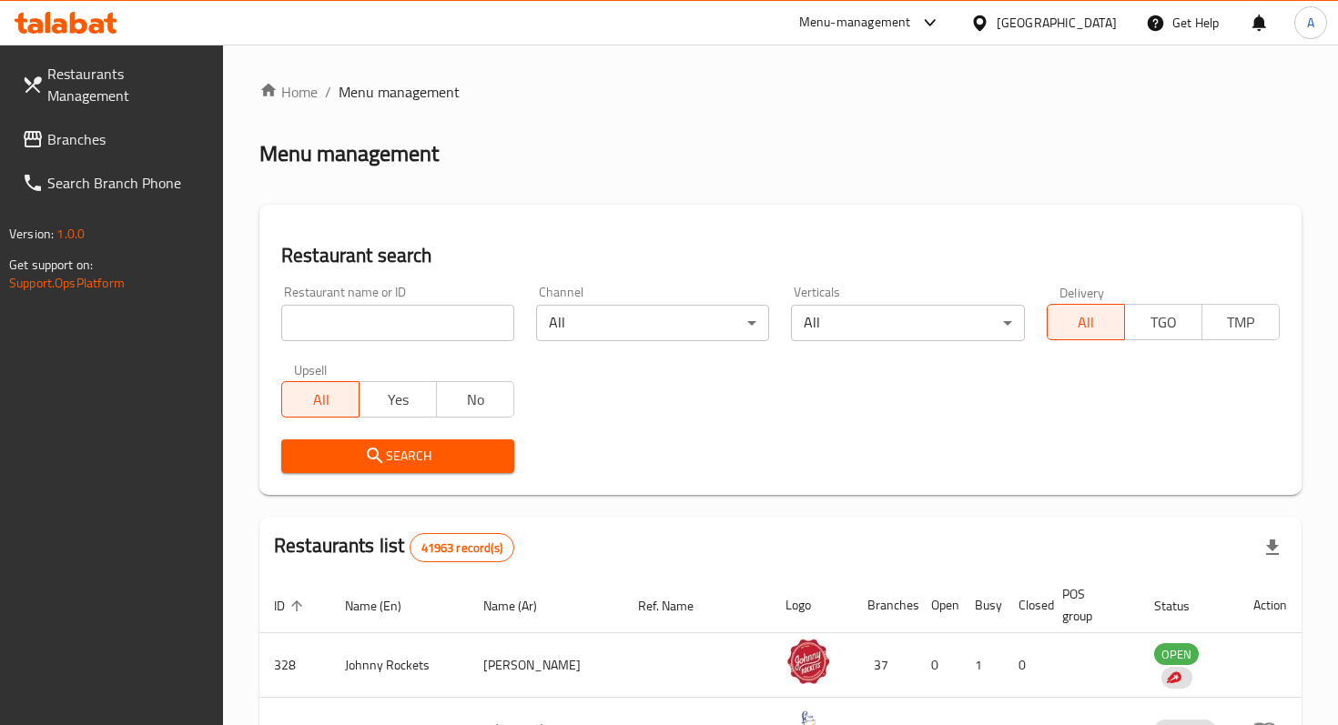
click at [402, 329] on input "search" at bounding box center [397, 323] width 233 height 36
type input "bubbly boba"
click at [449, 463] on span "Search" at bounding box center [398, 456] width 204 height 23
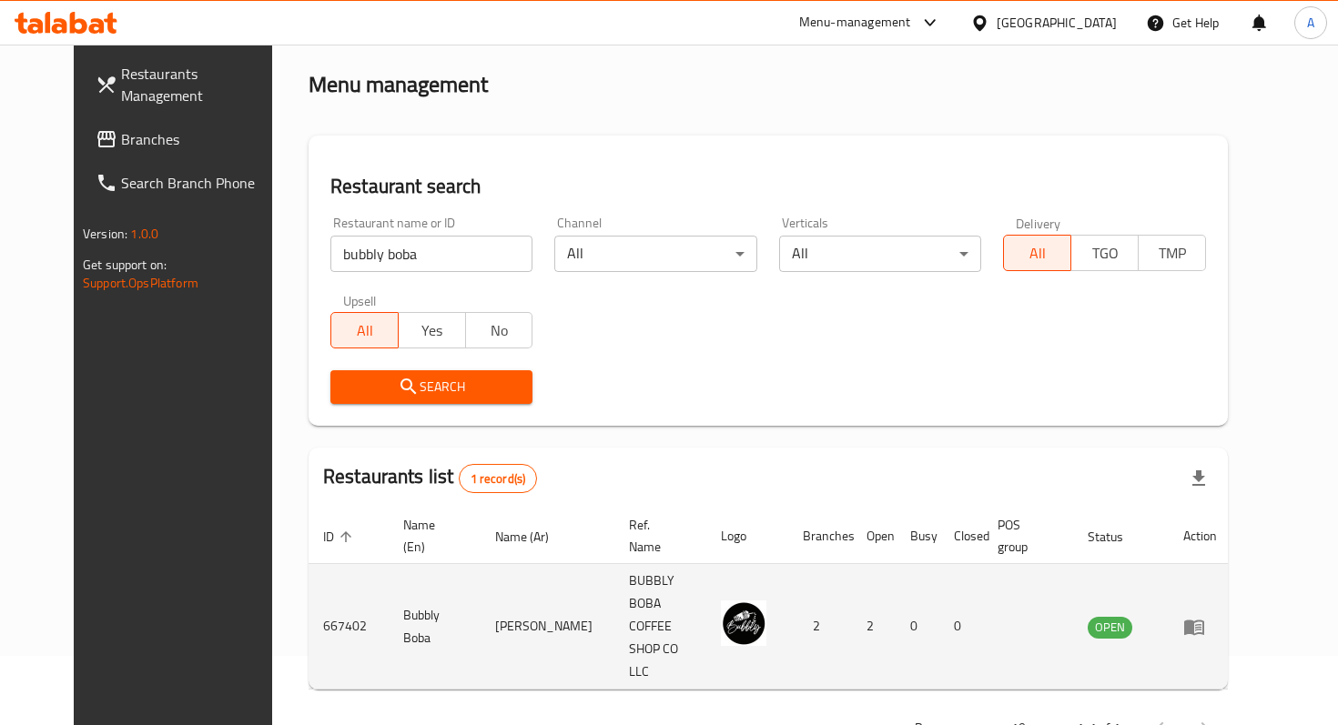
scroll to position [72, 0]
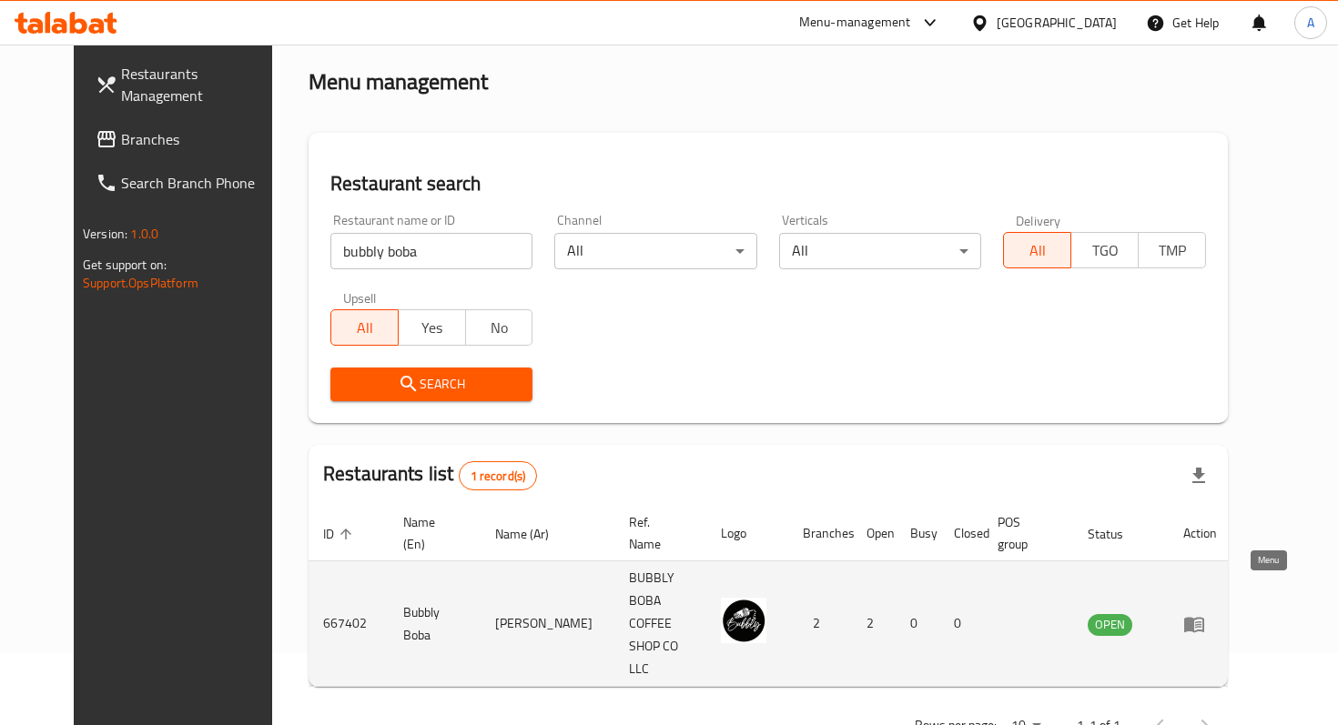
click at [1204, 617] on icon "enhanced table" at bounding box center [1194, 624] width 20 height 15
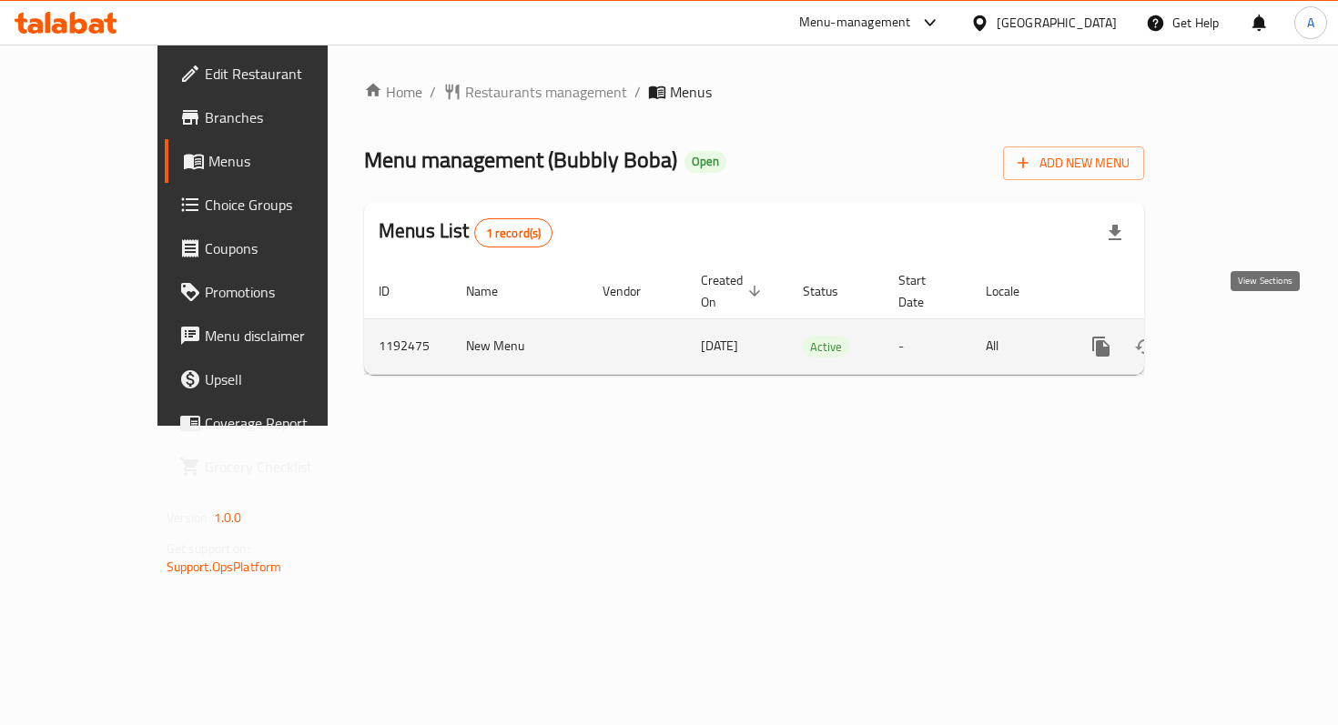
click at [1243, 336] on icon "enhanced table" at bounding box center [1232, 347] width 22 height 22
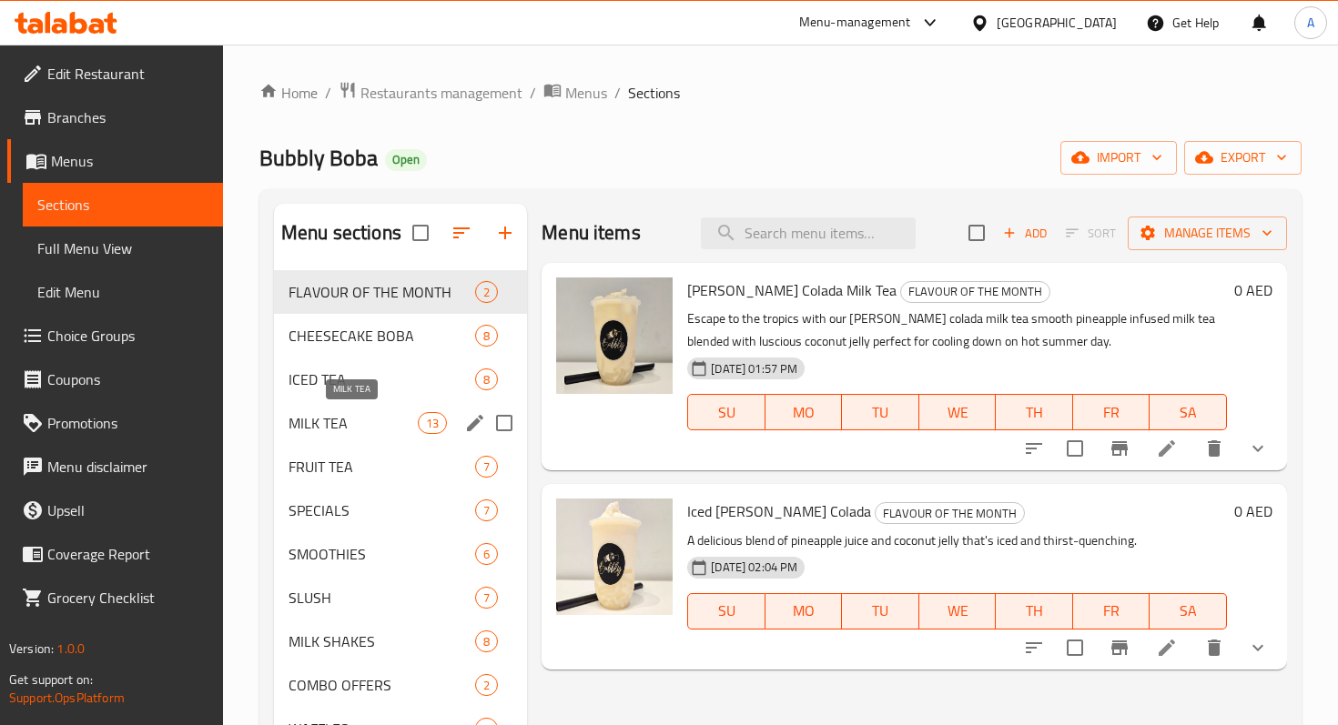
click at [340, 417] on span "MILK TEA" at bounding box center [352, 423] width 129 height 22
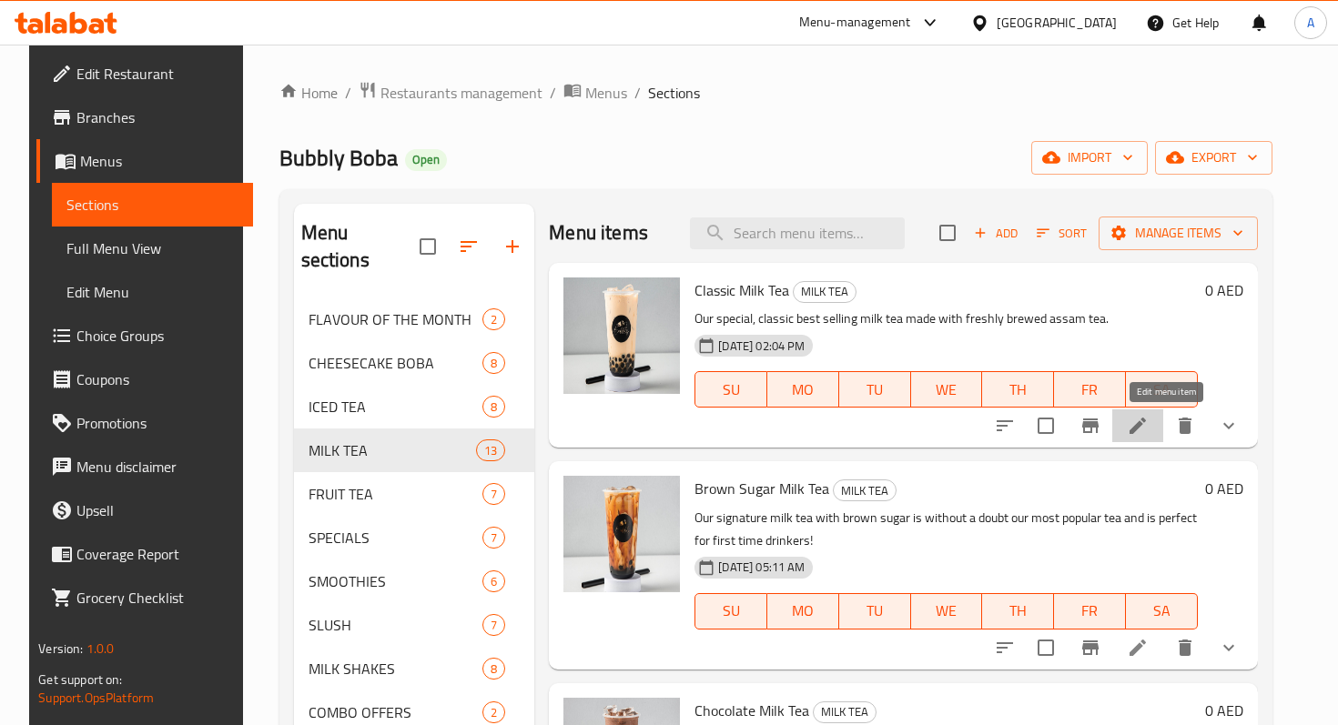
click at [1148, 419] on icon at bounding box center [1137, 426] width 22 height 22
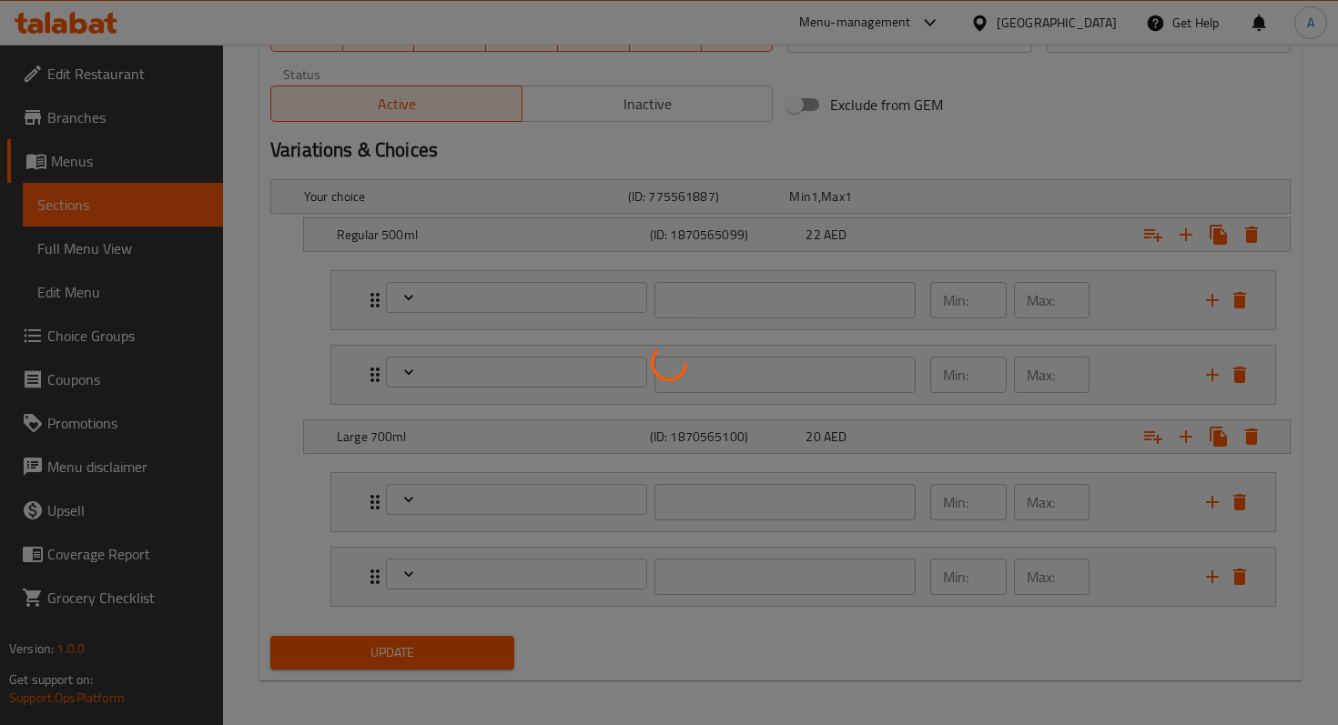
scroll to position [925, 0]
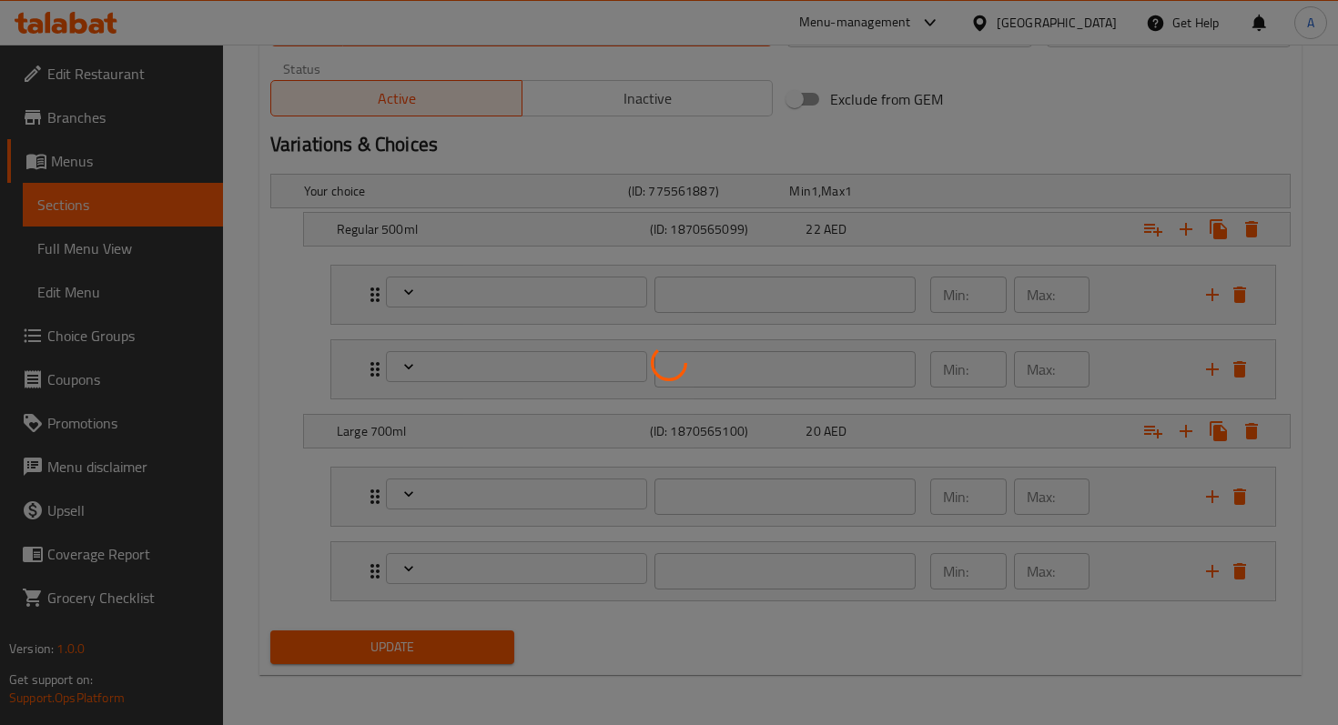
type input "بوبا تابيوكا"
type input "1"
type input "اختر الإضافات الإضافية"
type input "0"
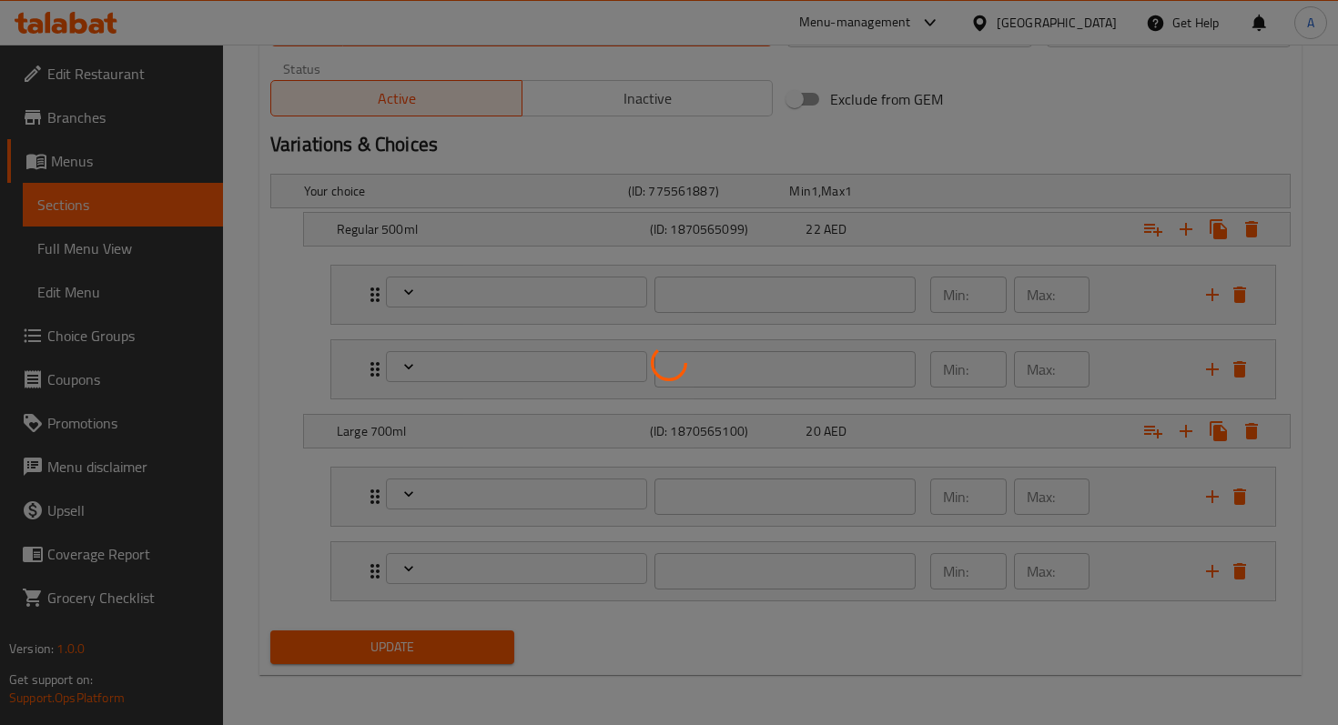
type input "2"
type input "بوبا تابيوكا"
type input "1"
type input "اختر الإضافات الإضافية"
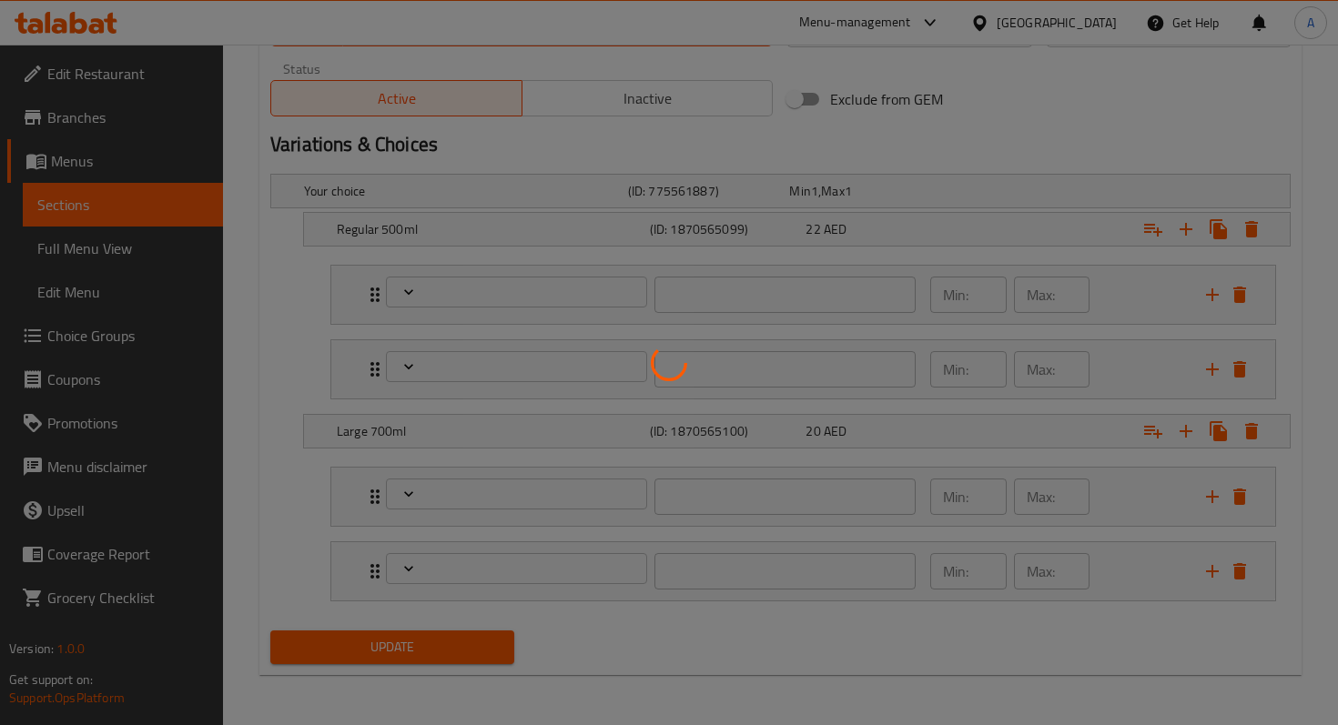
type input "0"
type input "2"
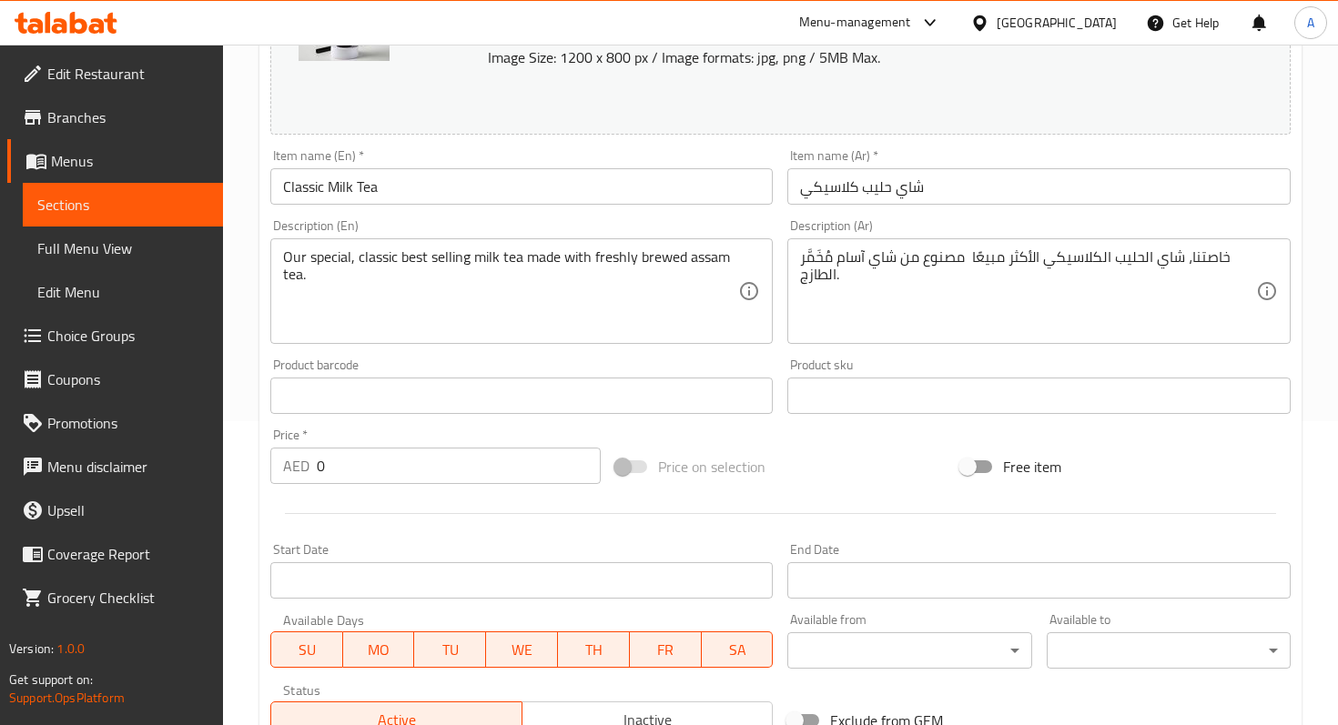
scroll to position [315, 0]
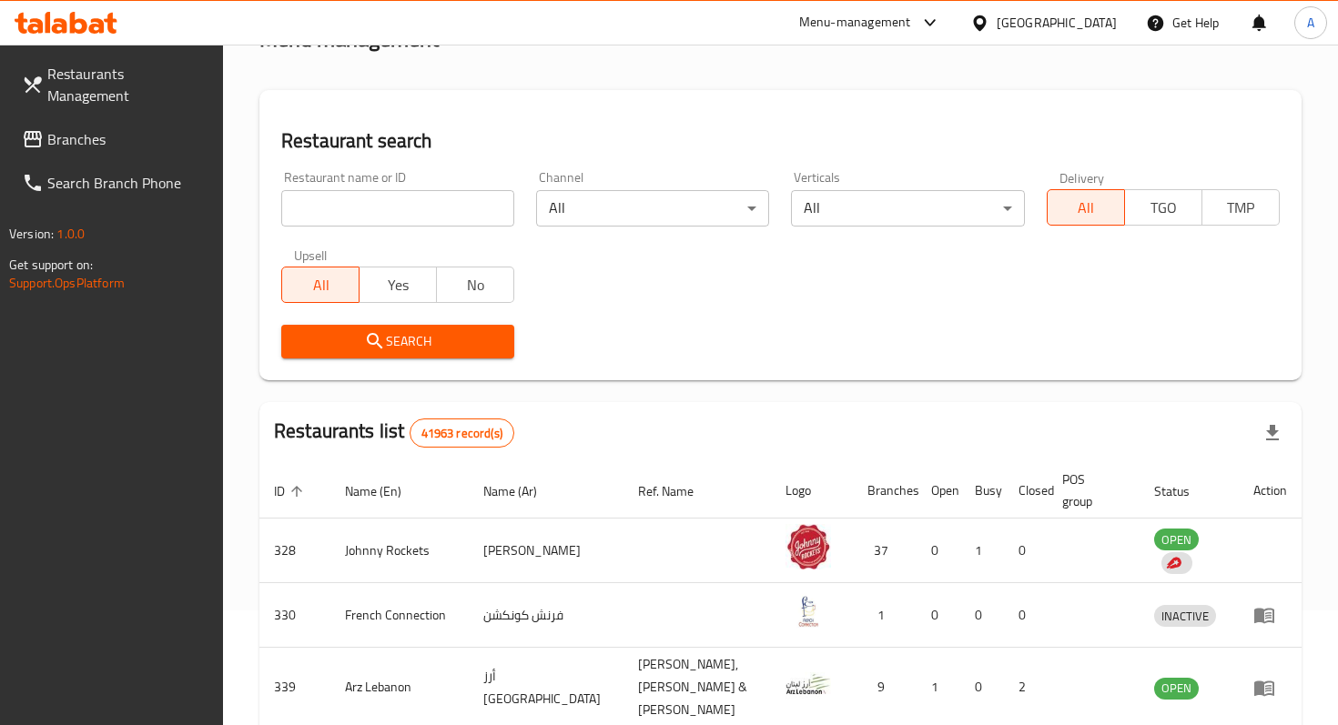
scroll to position [130, 0]
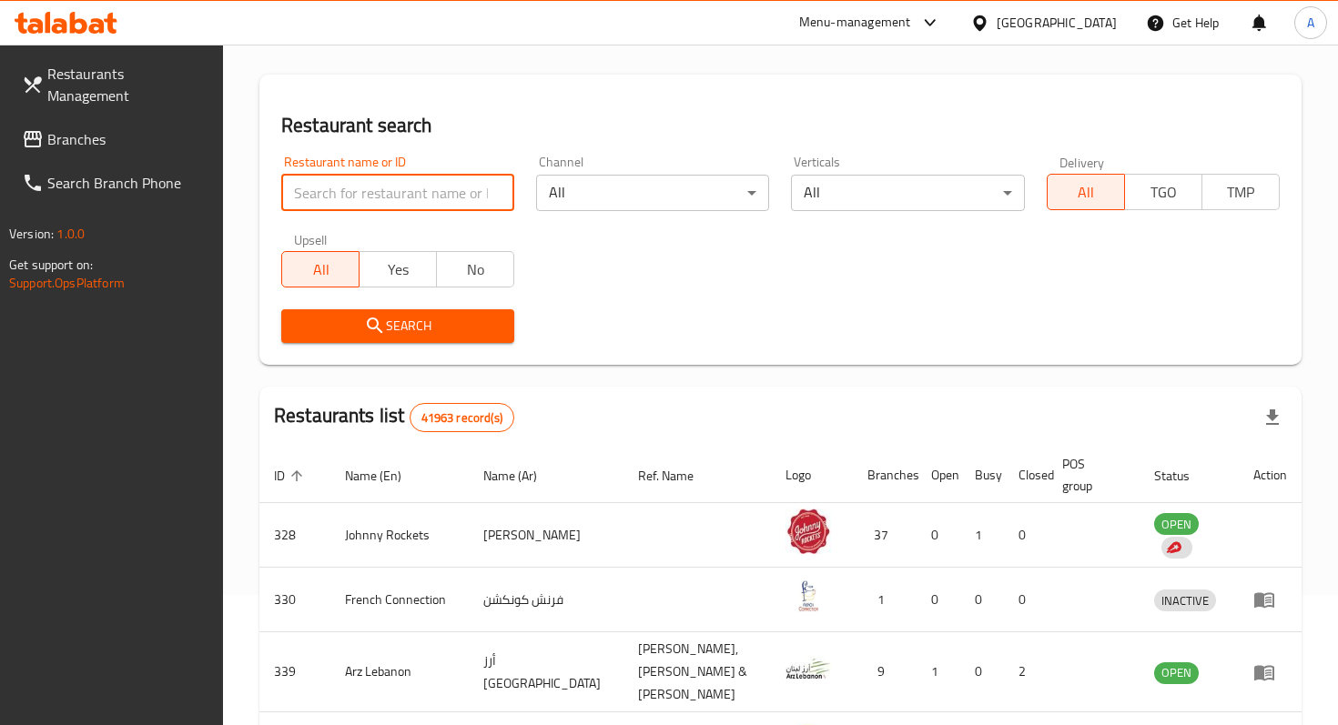
click at [443, 196] on input "search" at bounding box center [397, 193] width 233 height 36
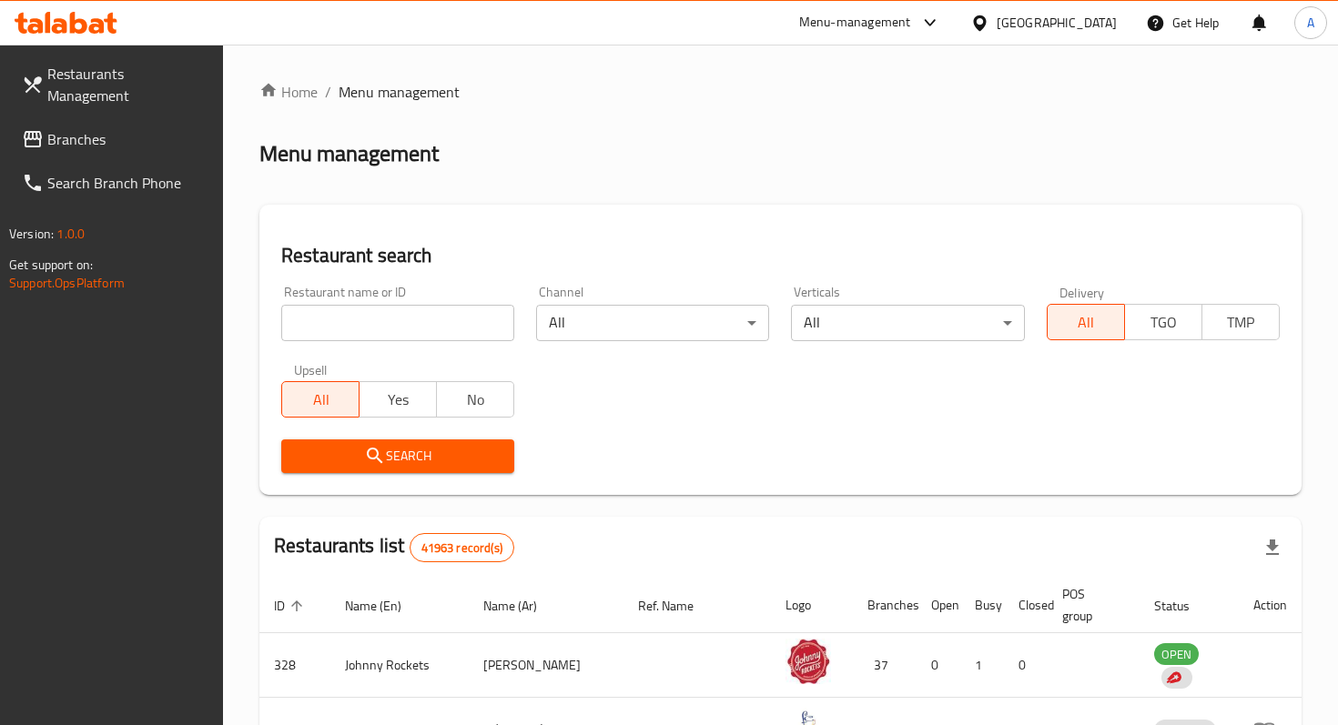
click at [458, 323] on input "search" at bounding box center [397, 323] width 233 height 36
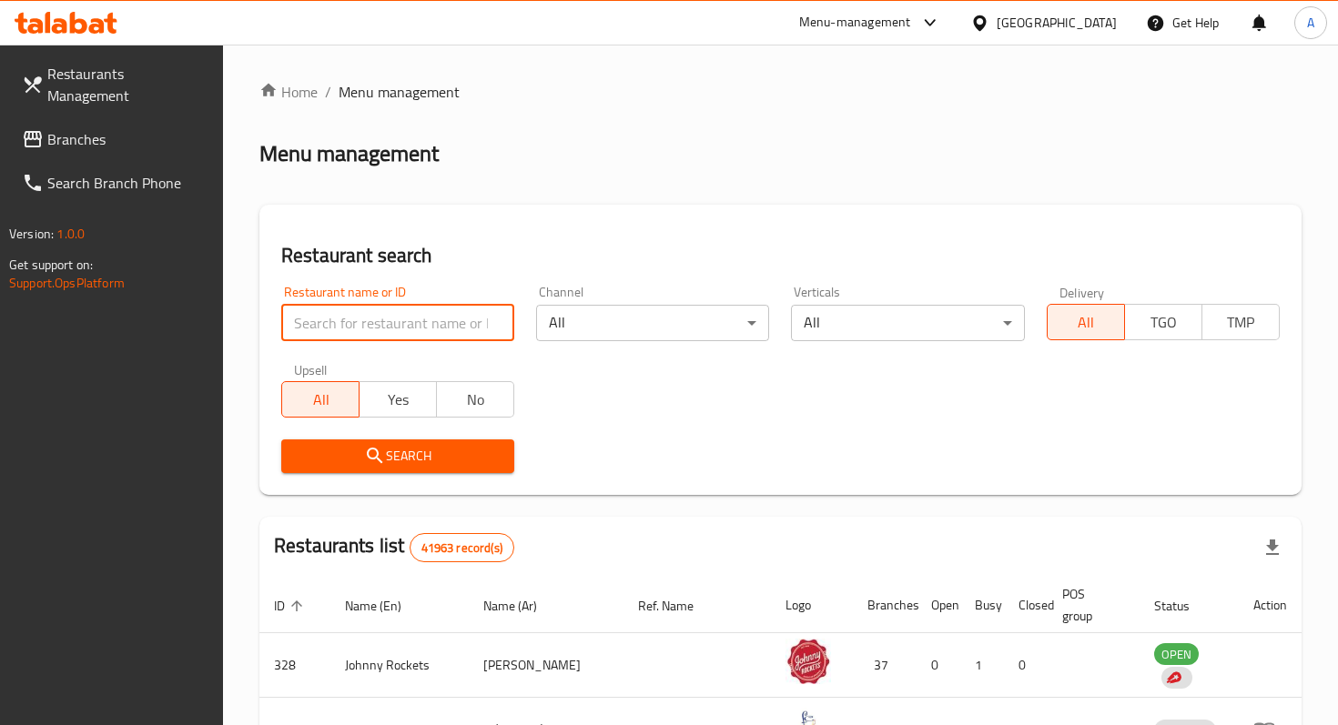
paste input "[PERSON_NAME] TRADITIONAL KITCHEN & RESTAURANT"
type input "[PERSON_NAME] TRADITIONAL KITCHEN & RESTAURANT"
click at [439, 465] on span "Search" at bounding box center [398, 456] width 204 height 23
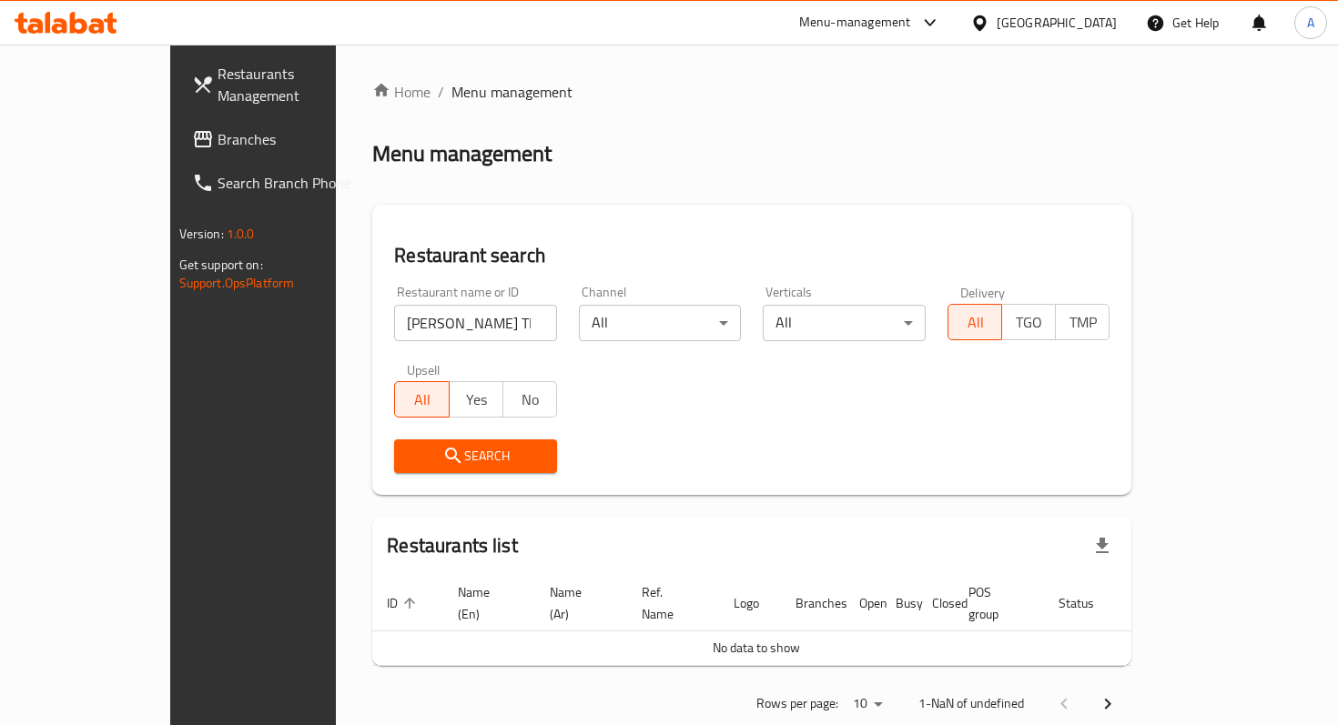
click at [217, 128] on span "Branches" at bounding box center [297, 139] width 161 height 22
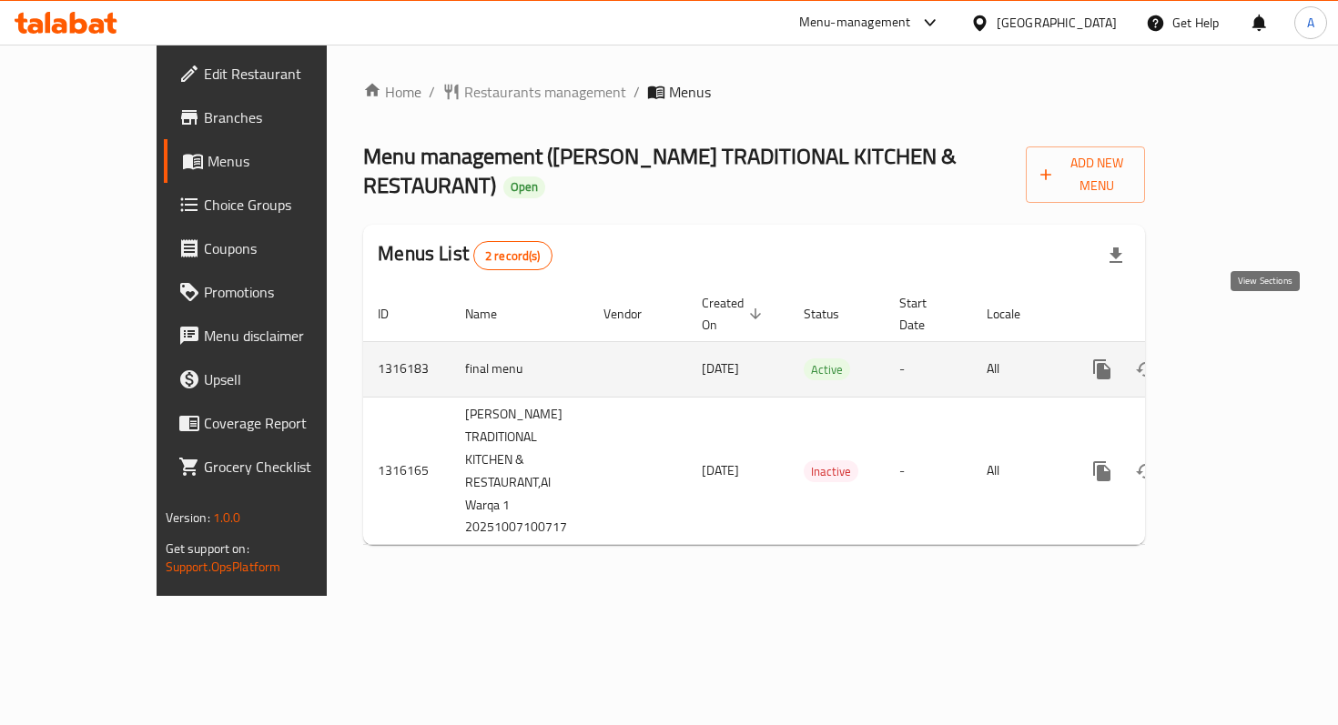
click at [1244, 358] on icon "enhanced table" at bounding box center [1233, 369] width 22 height 22
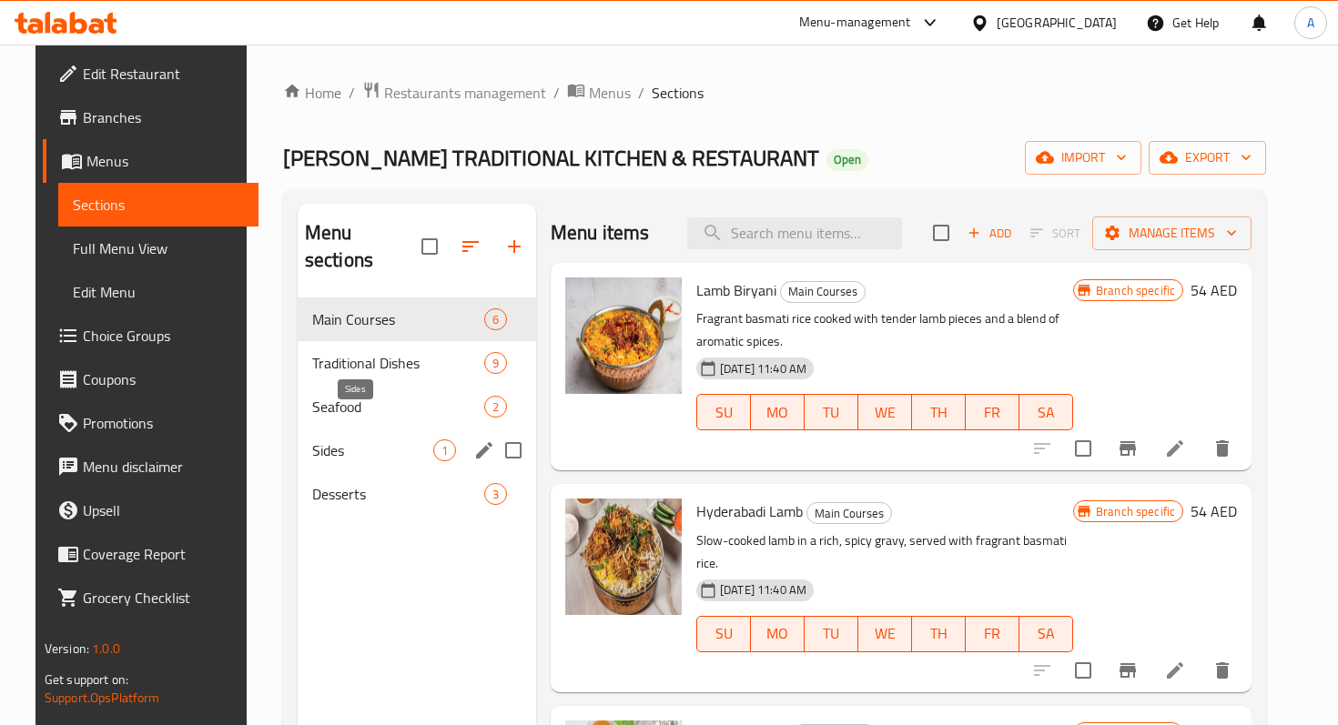
click at [320, 439] on span "Sides" at bounding box center [372, 450] width 121 height 22
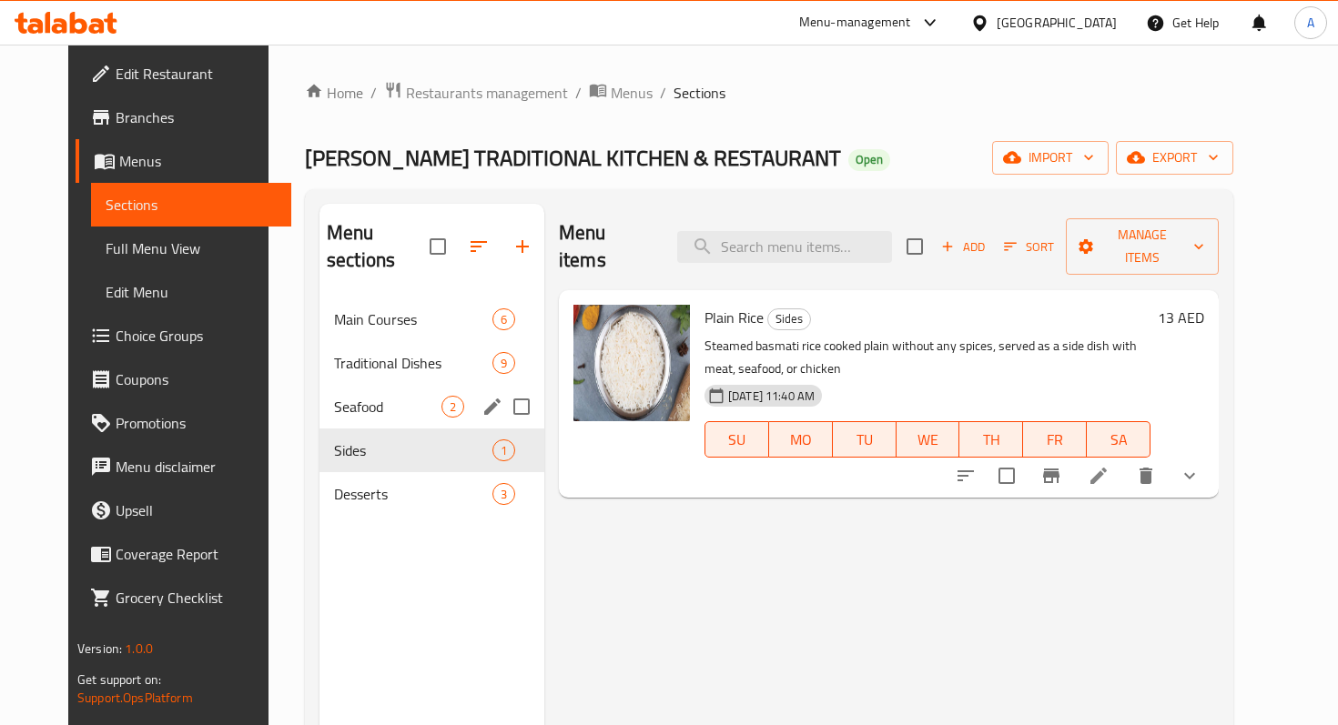
click at [346, 385] on div "Seafood 2" at bounding box center [431, 407] width 225 height 44
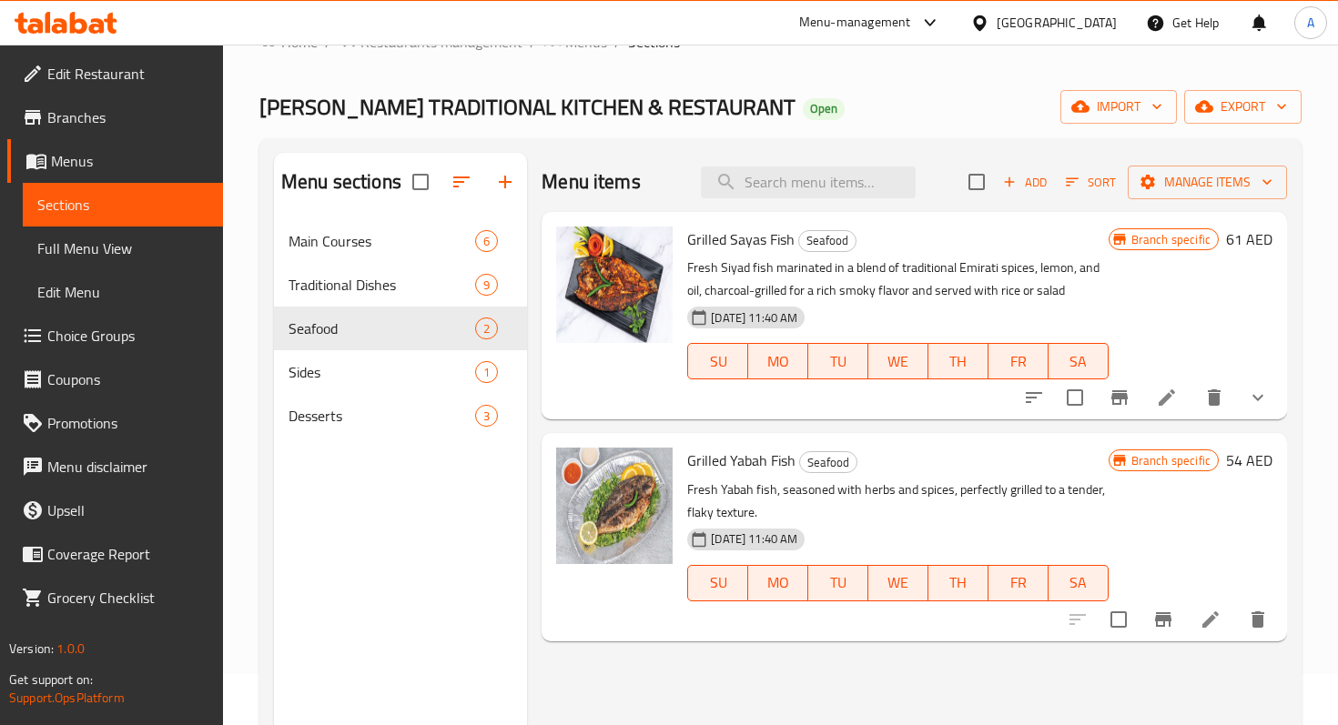
scroll to position [61, 0]
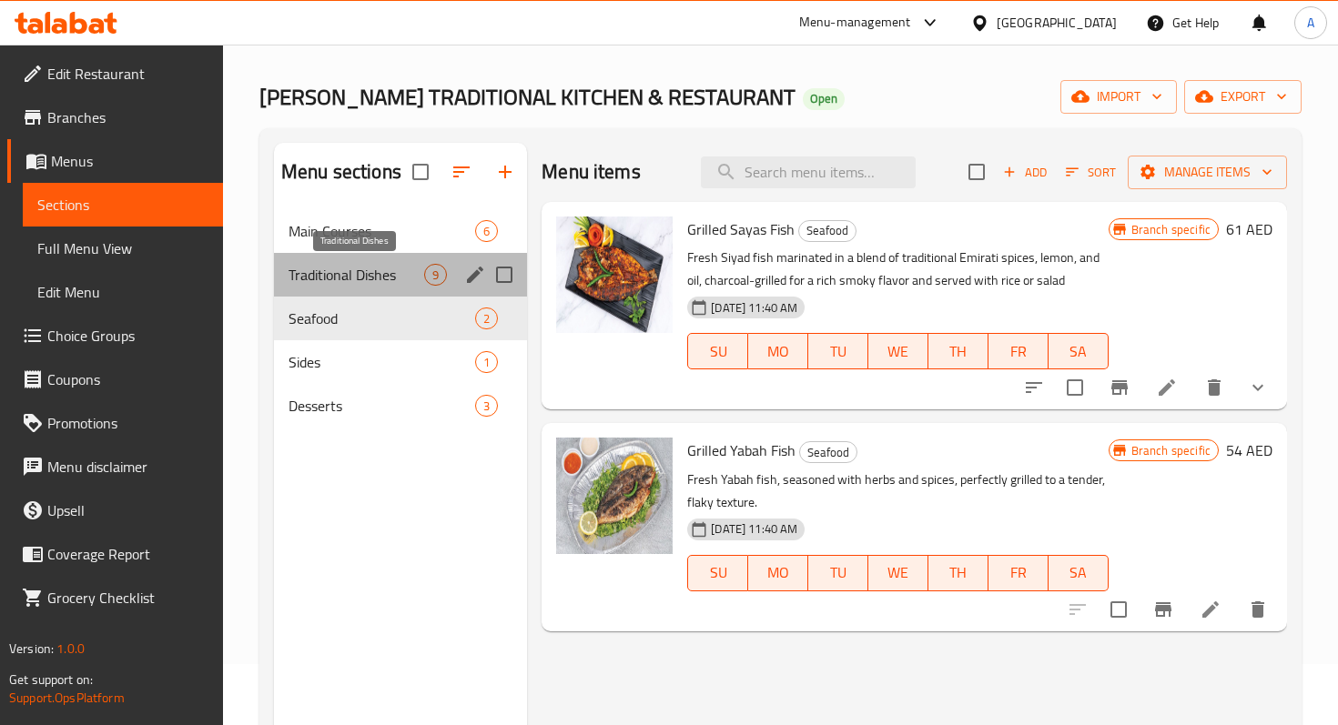
click at [370, 276] on span "Traditional Dishes" at bounding box center [356, 275] width 136 height 22
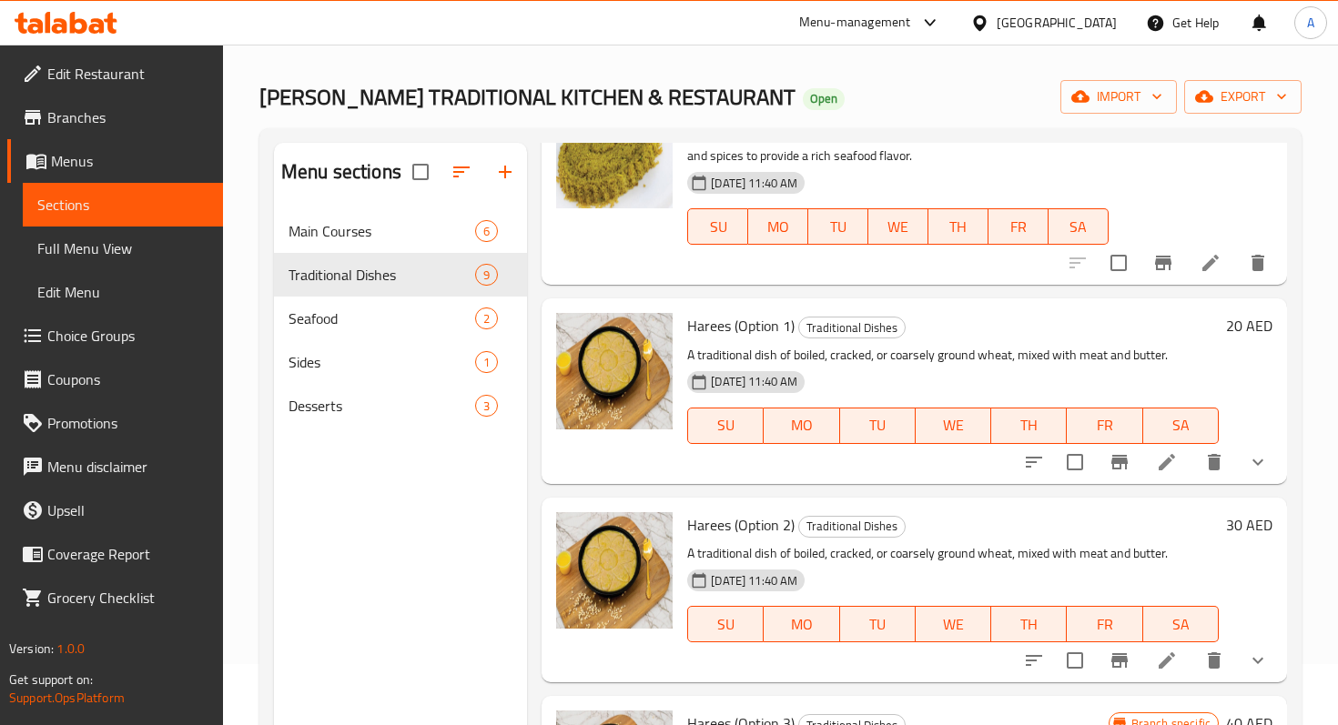
scroll to position [577, 0]
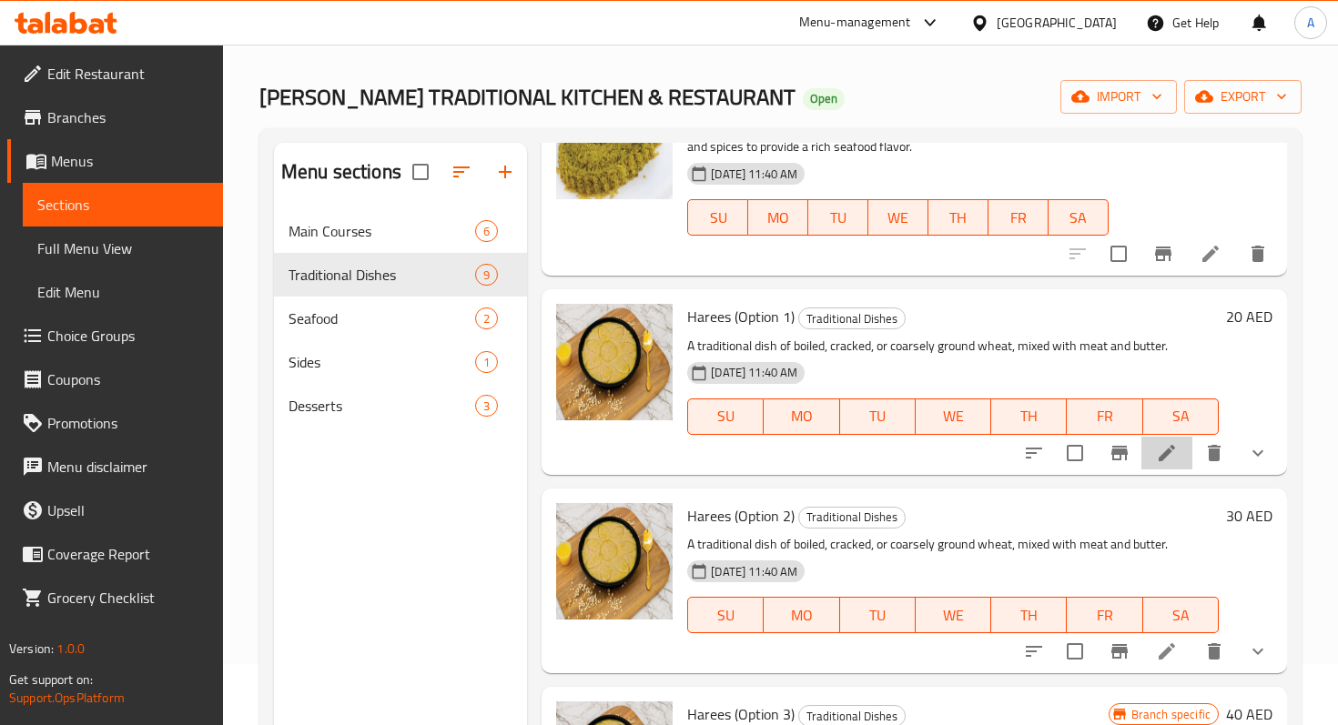
click at [1174, 466] on li at bounding box center [1166, 453] width 51 height 33
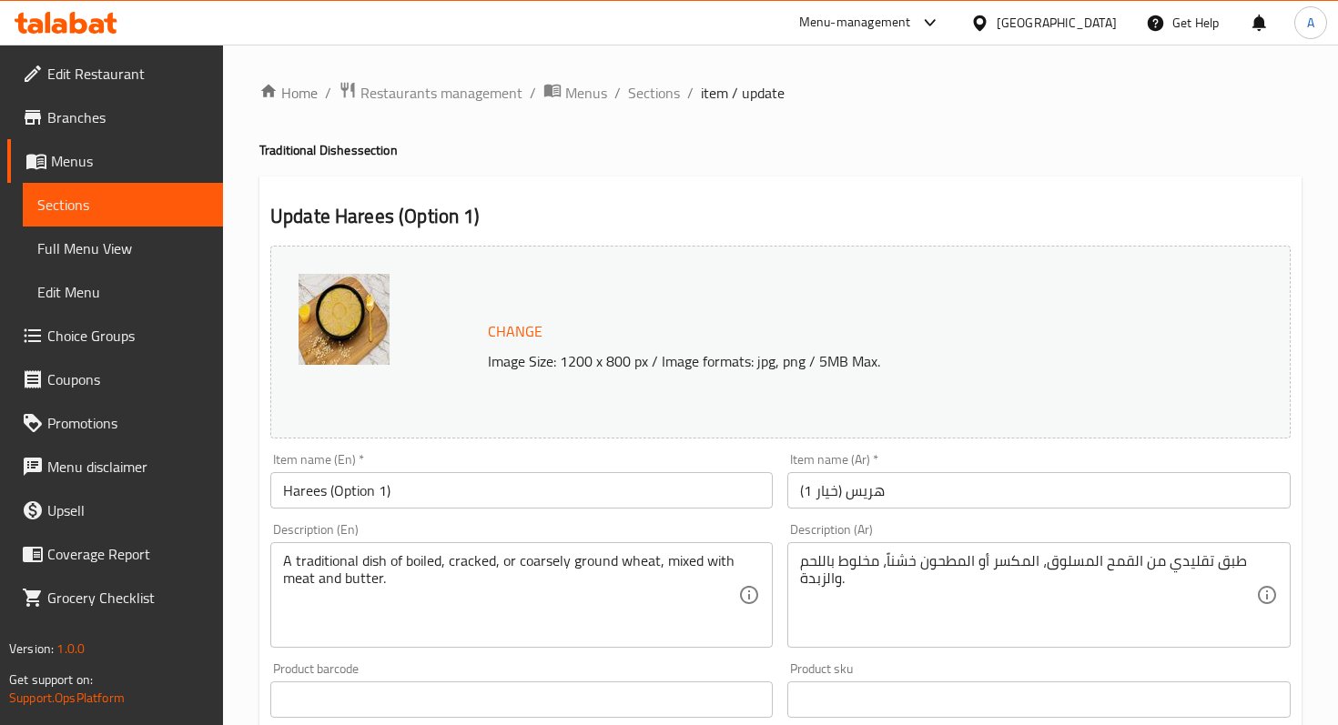
click at [437, 470] on div "Item name (En)   * Harees (Option 1) Item name (En) *" at bounding box center [521, 481] width 502 height 56
click at [419, 485] on input "Harees (Option 1)" at bounding box center [521, 490] width 502 height 36
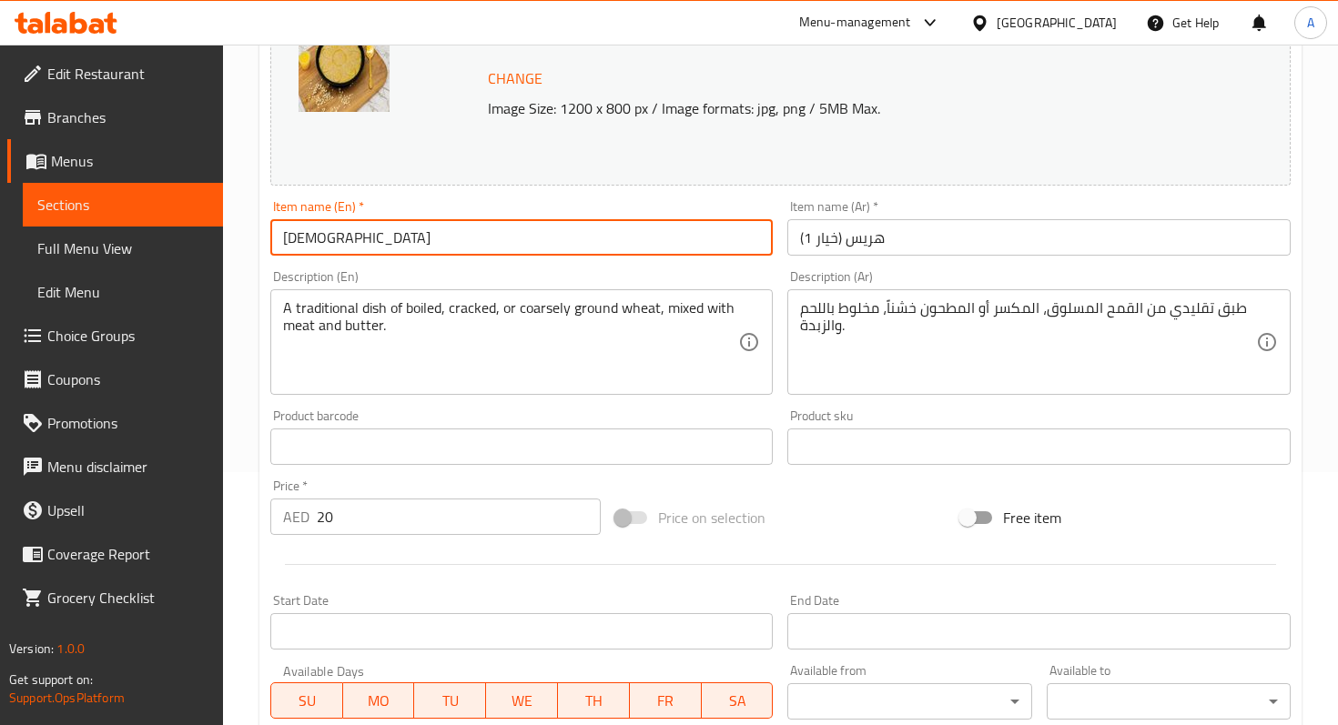
scroll to position [335, 0]
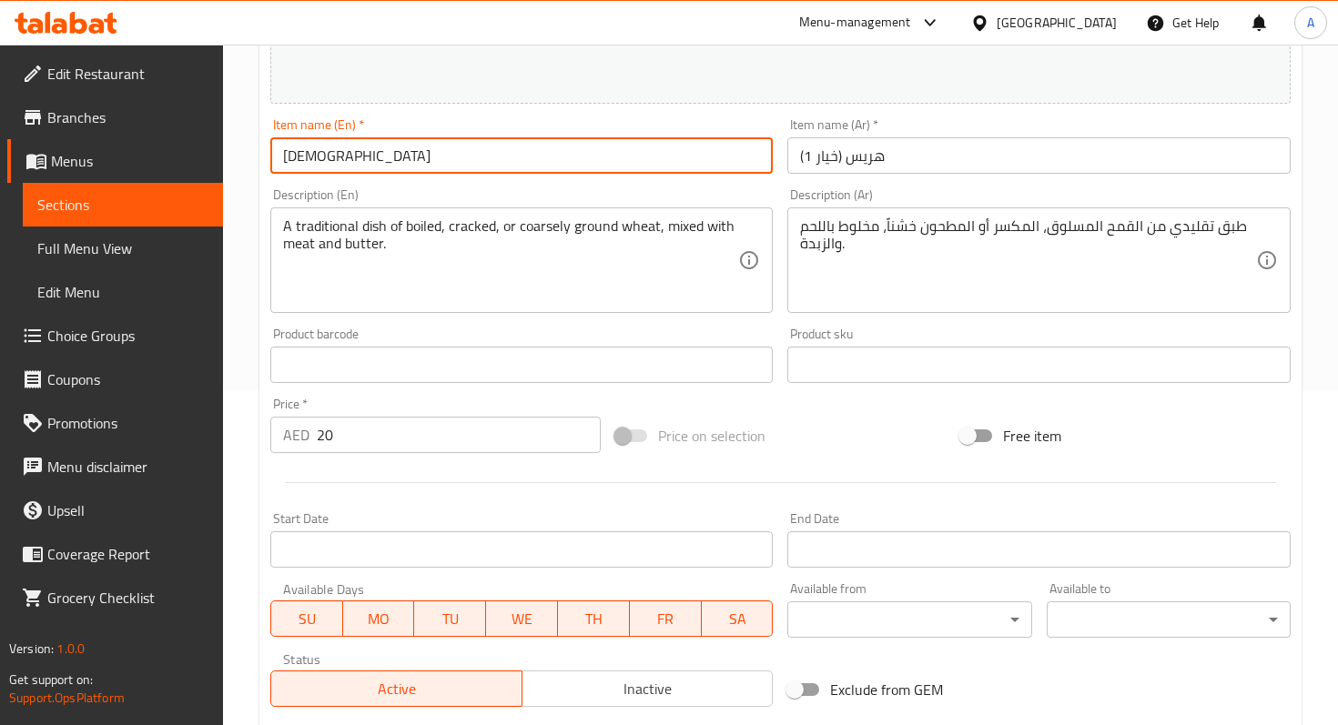
type input "[DEMOGRAPHIC_DATA]"
click at [796, 158] on input "هريس (خيار 1)" at bounding box center [1038, 155] width 502 height 36
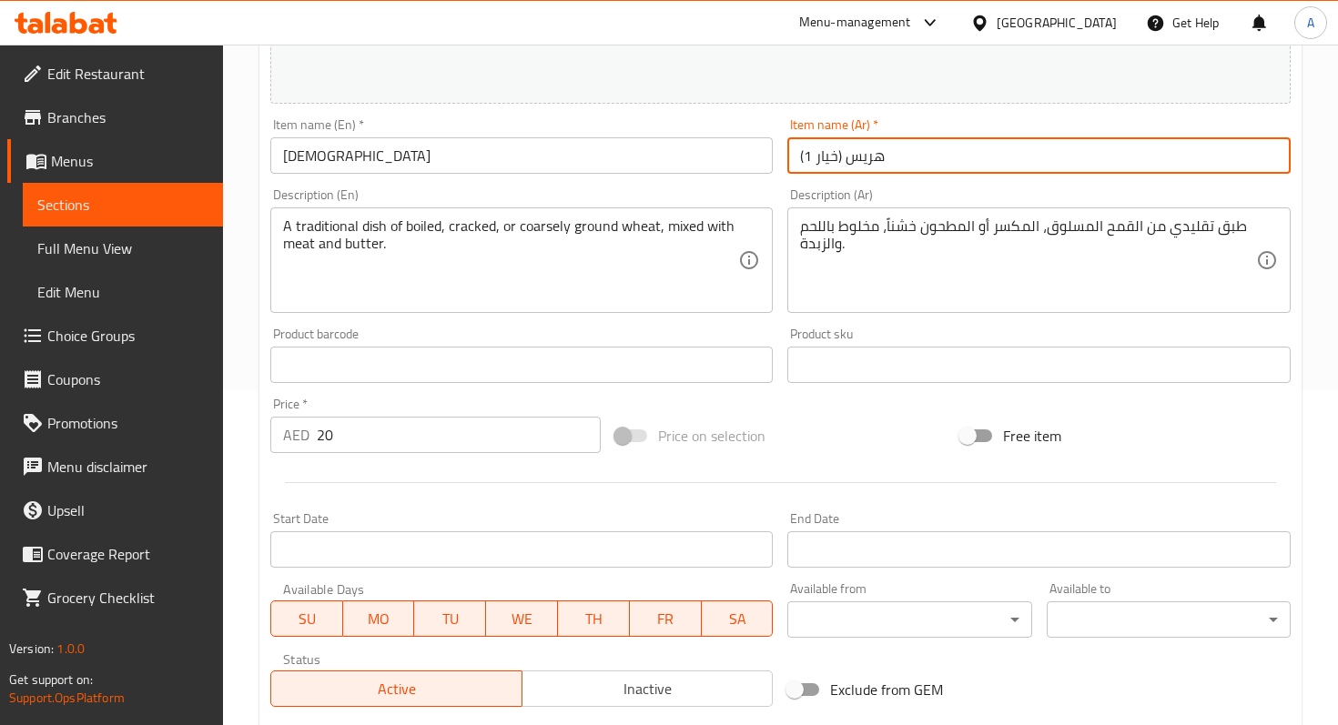
drag, startPoint x: 799, startPoint y: 155, endPoint x: 843, endPoint y: 159, distance: 43.9
click at [843, 159] on input "هريس (خيار 1)" at bounding box center [1038, 155] width 502 height 36
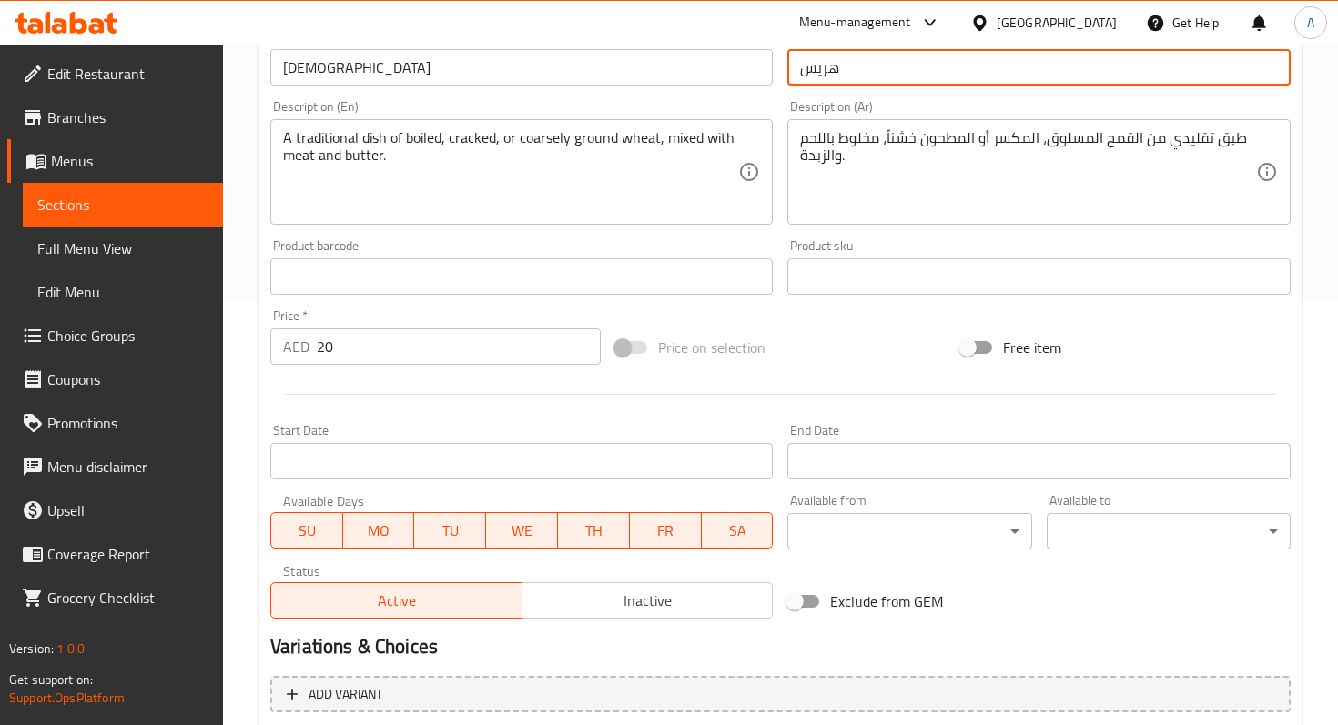
scroll to position [445, 0]
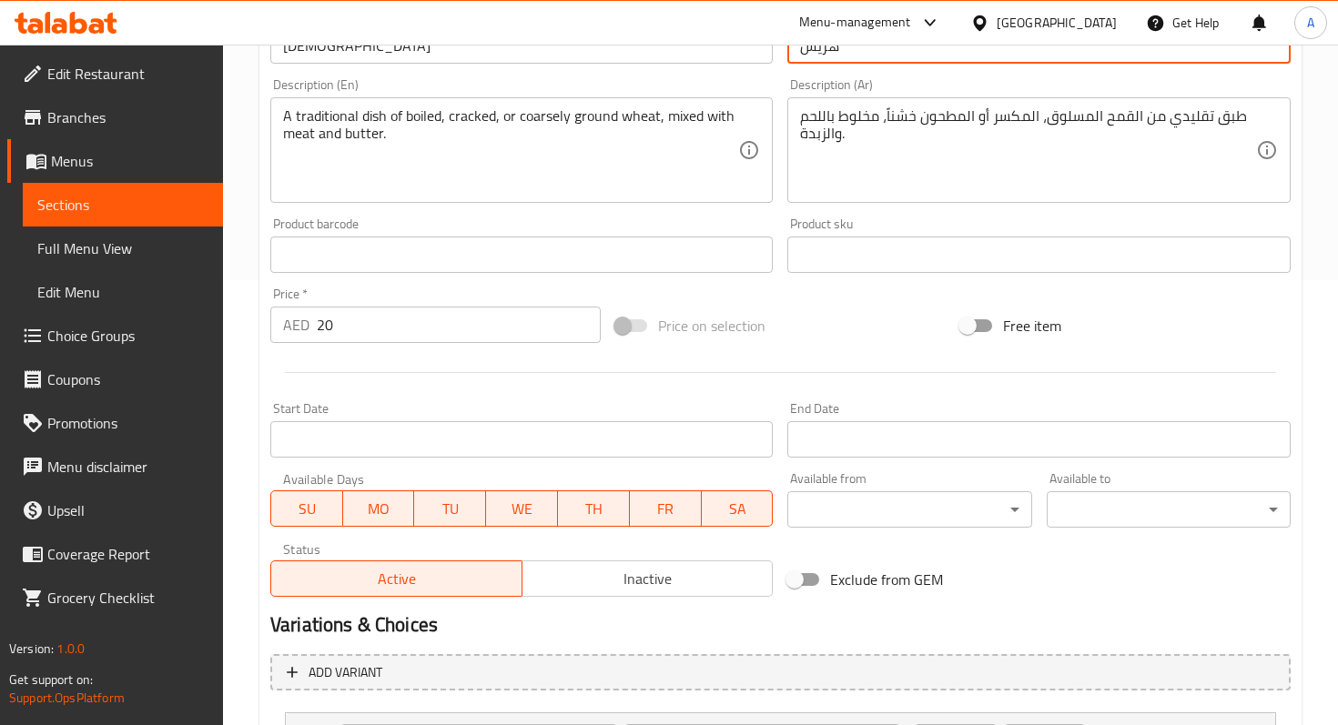
type input "هريس"
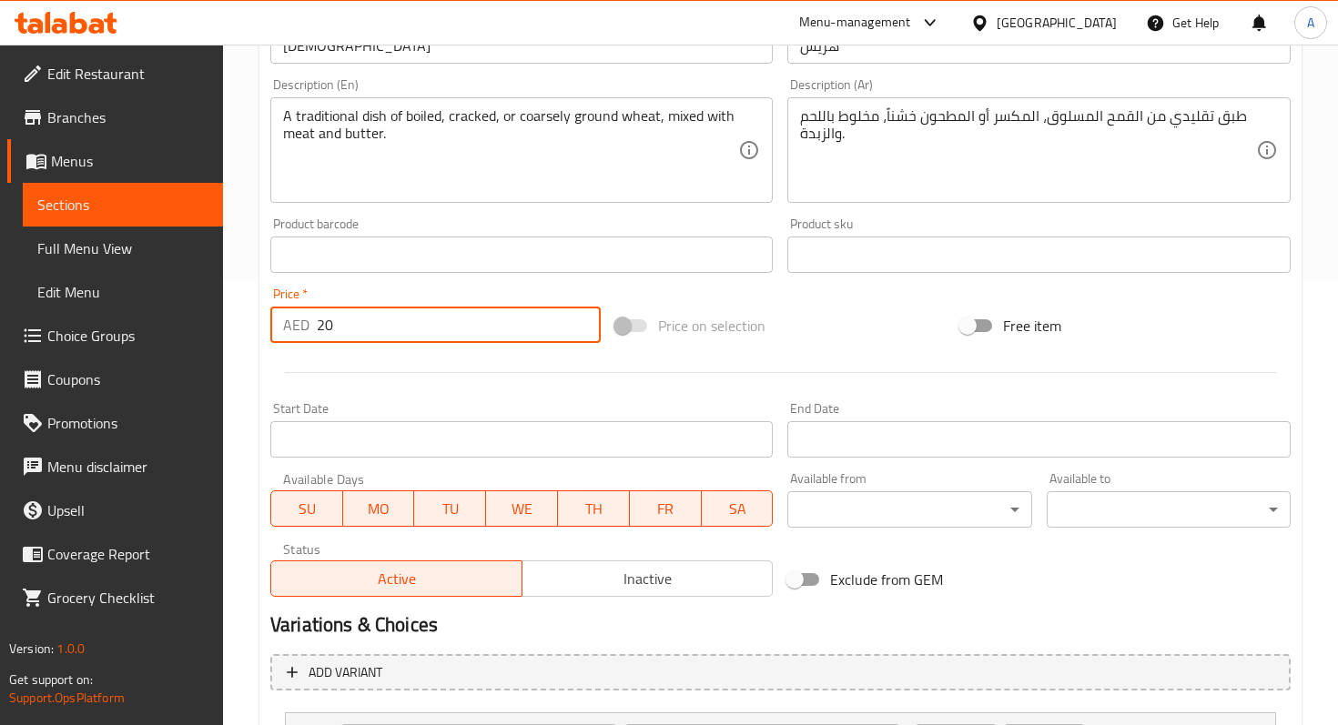
click at [379, 330] on input "20" at bounding box center [459, 325] width 284 height 36
type input "2"
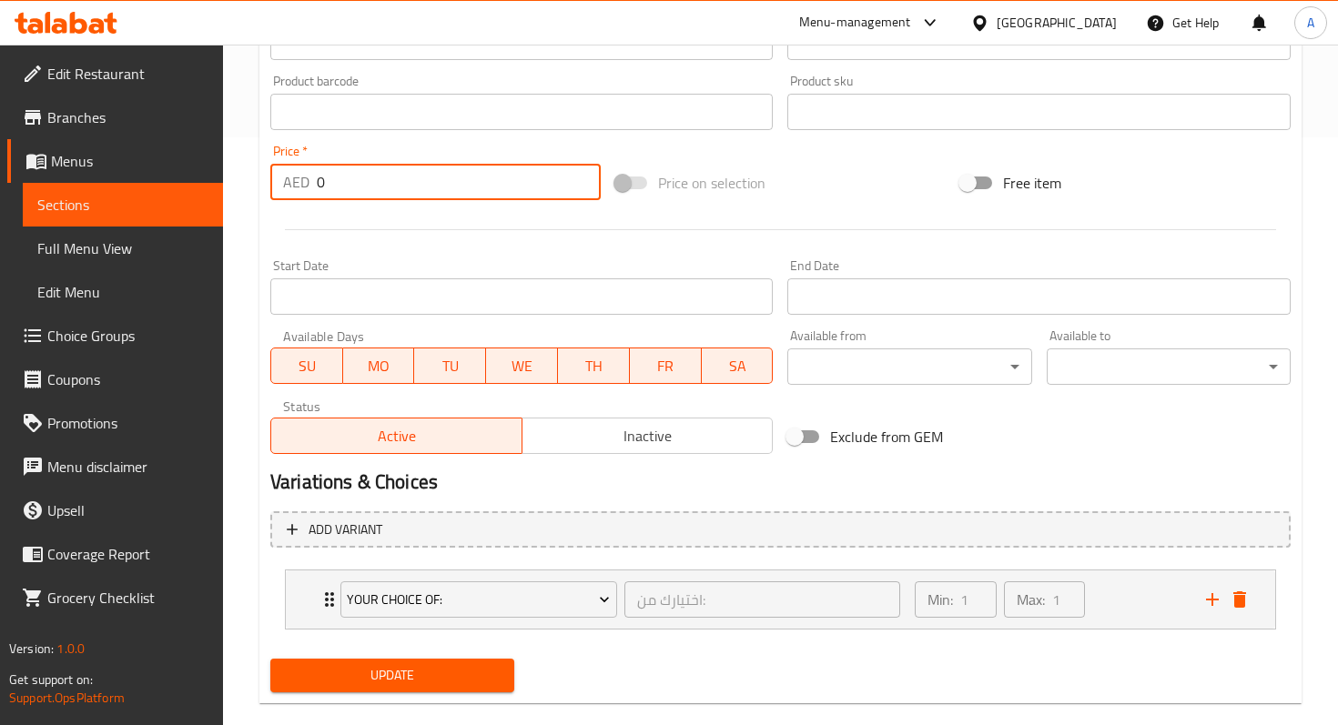
scroll to position [608, 0]
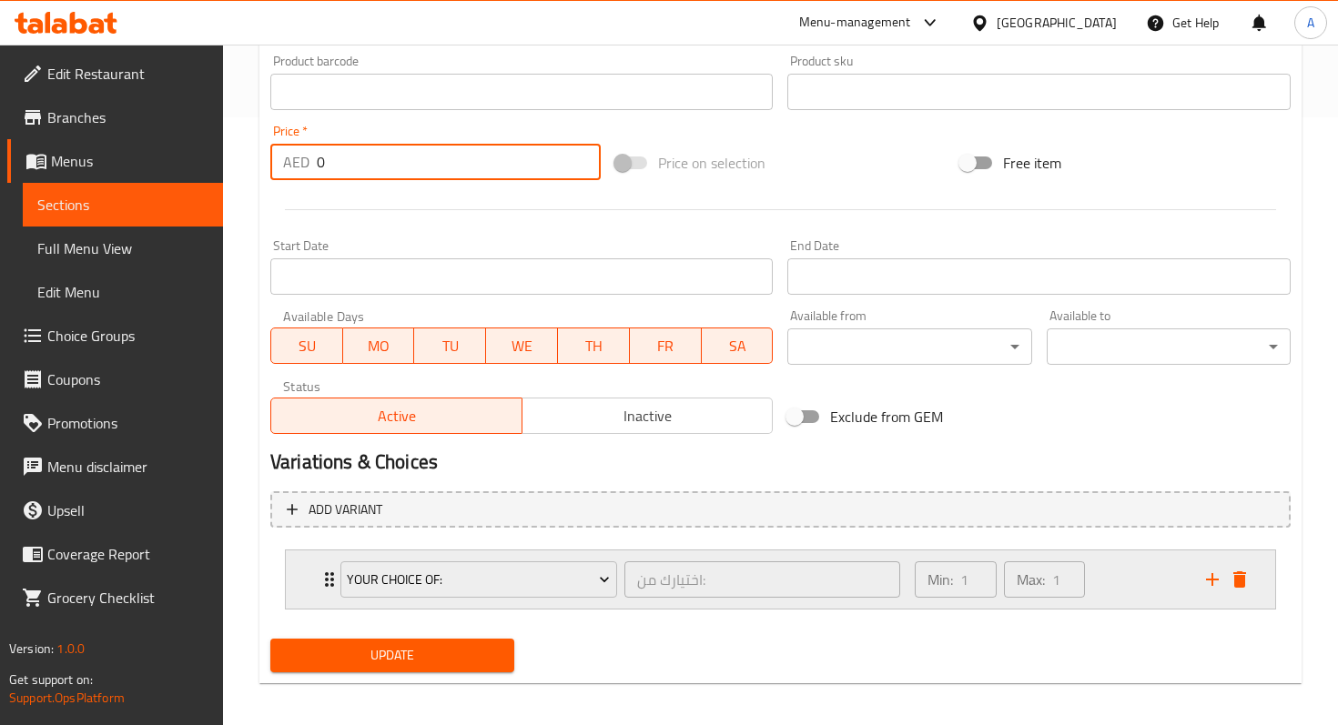
click at [334, 581] on div "Your choice of: اختيارك من: ​" at bounding box center [619, 579] width 581 height 58
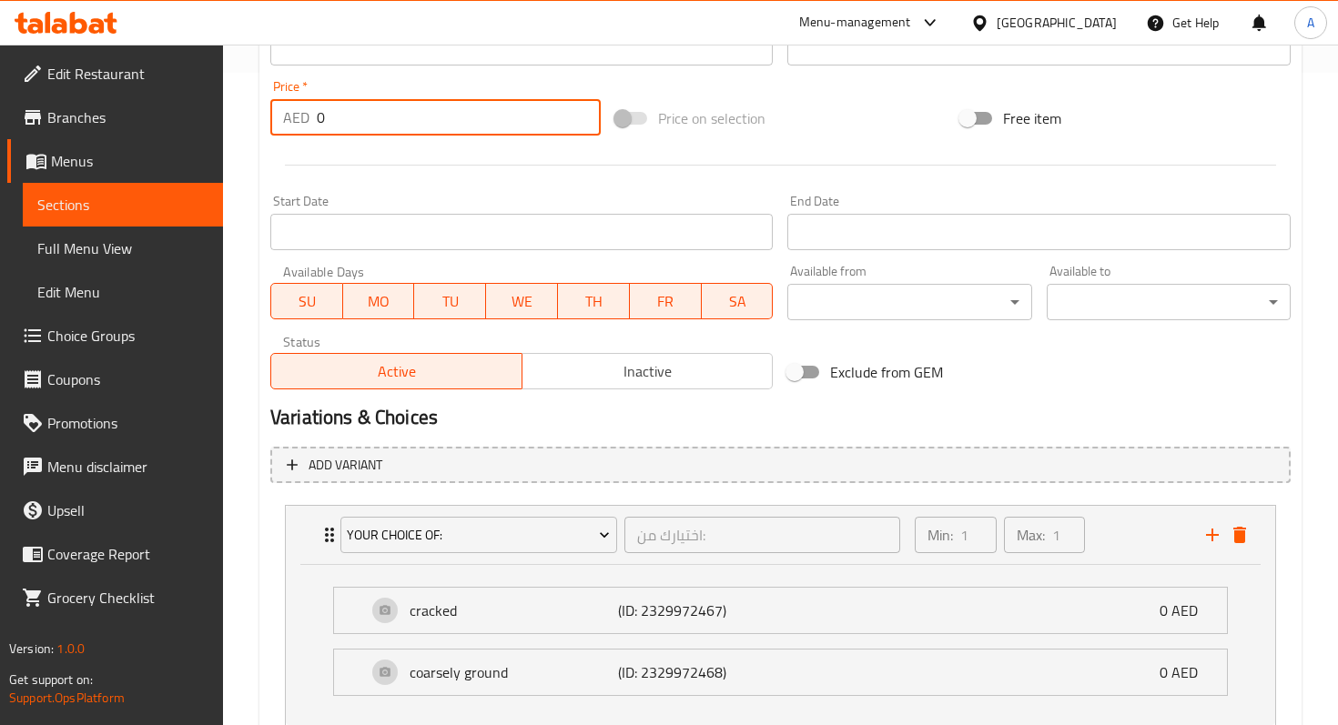
scroll to position [654, 0]
click at [332, 538] on div "Your choice of: اختيارك من: ​" at bounding box center [619, 533] width 581 height 58
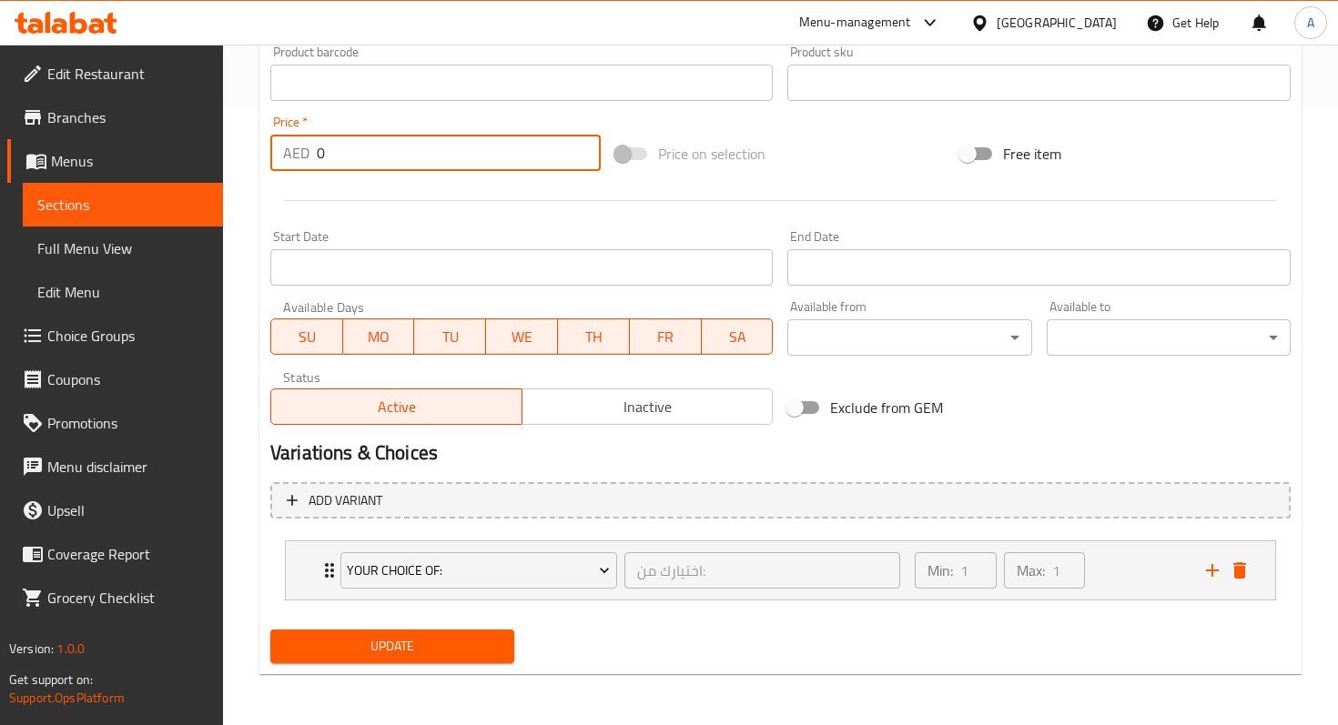
scroll to position [617, 0]
click at [1212, 579] on icon "add" at bounding box center [1212, 571] width 22 height 22
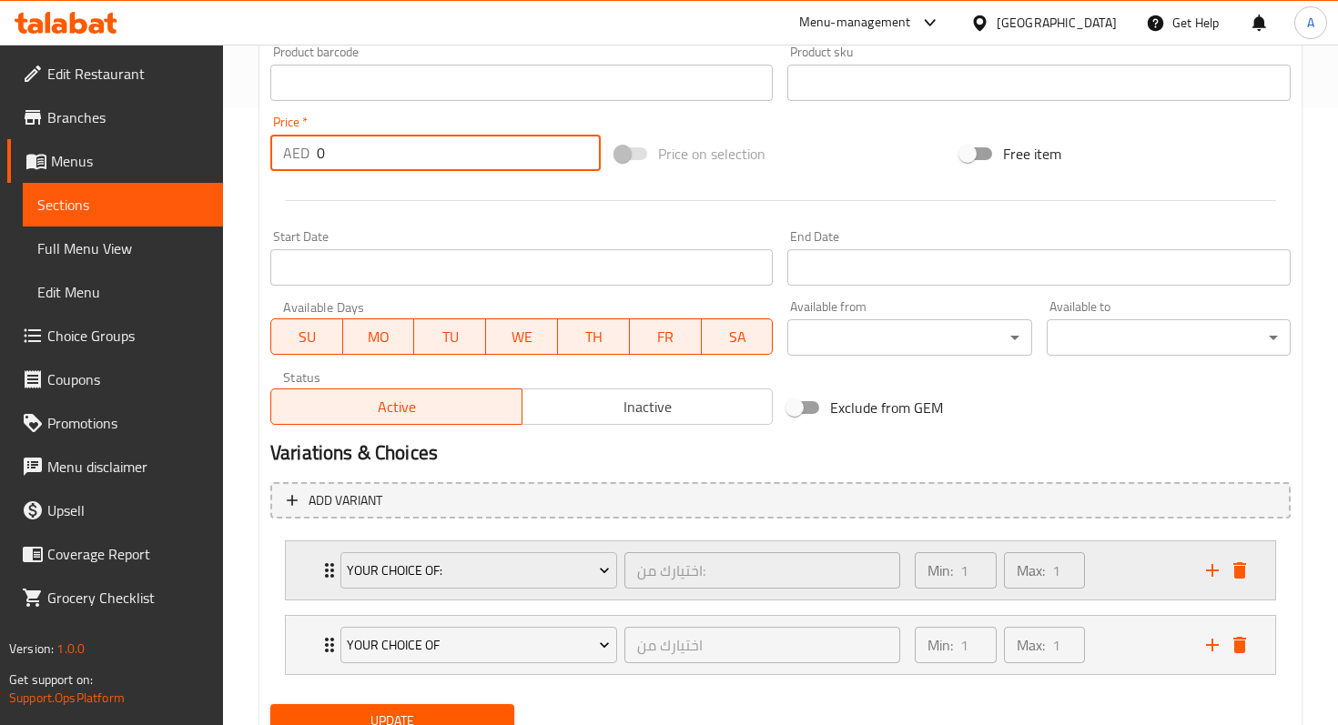
scroll to position [654, 0]
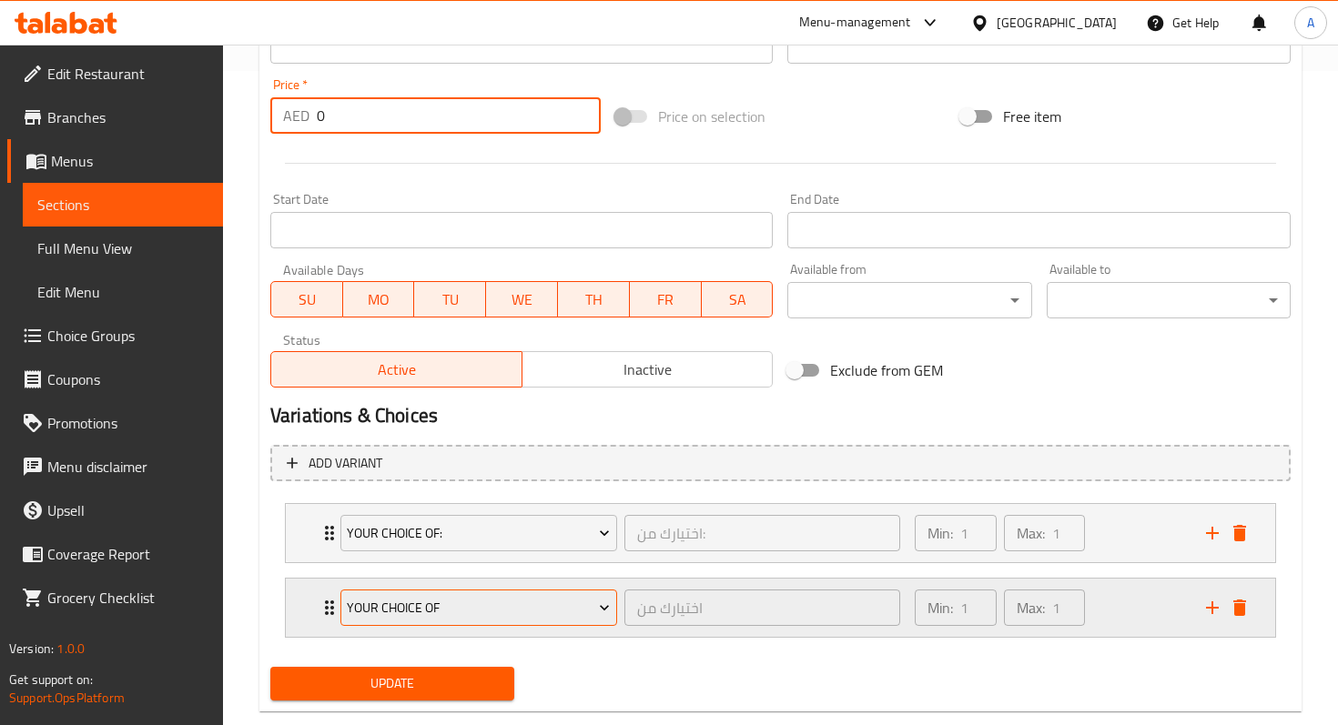
type input "0"
click at [533, 602] on span "Your choice of" at bounding box center [478, 608] width 263 height 23
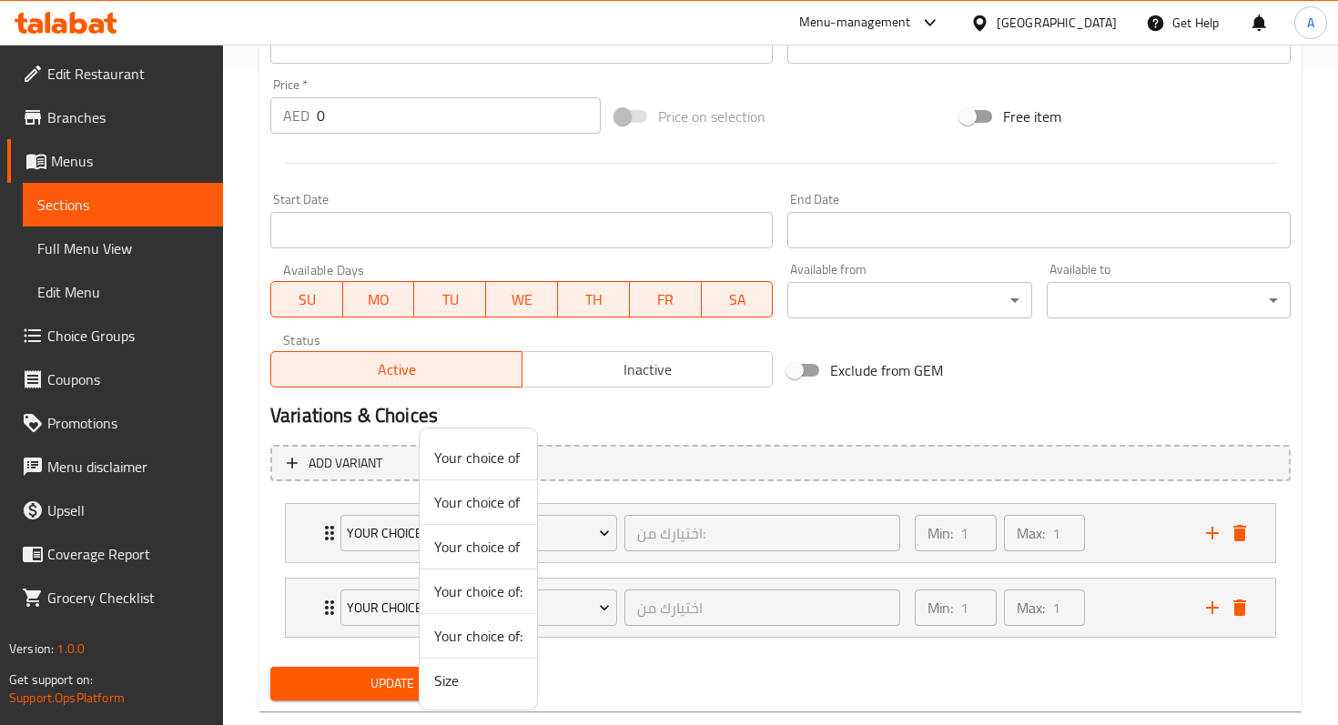
click at [470, 687] on span "Size" at bounding box center [478, 681] width 88 height 22
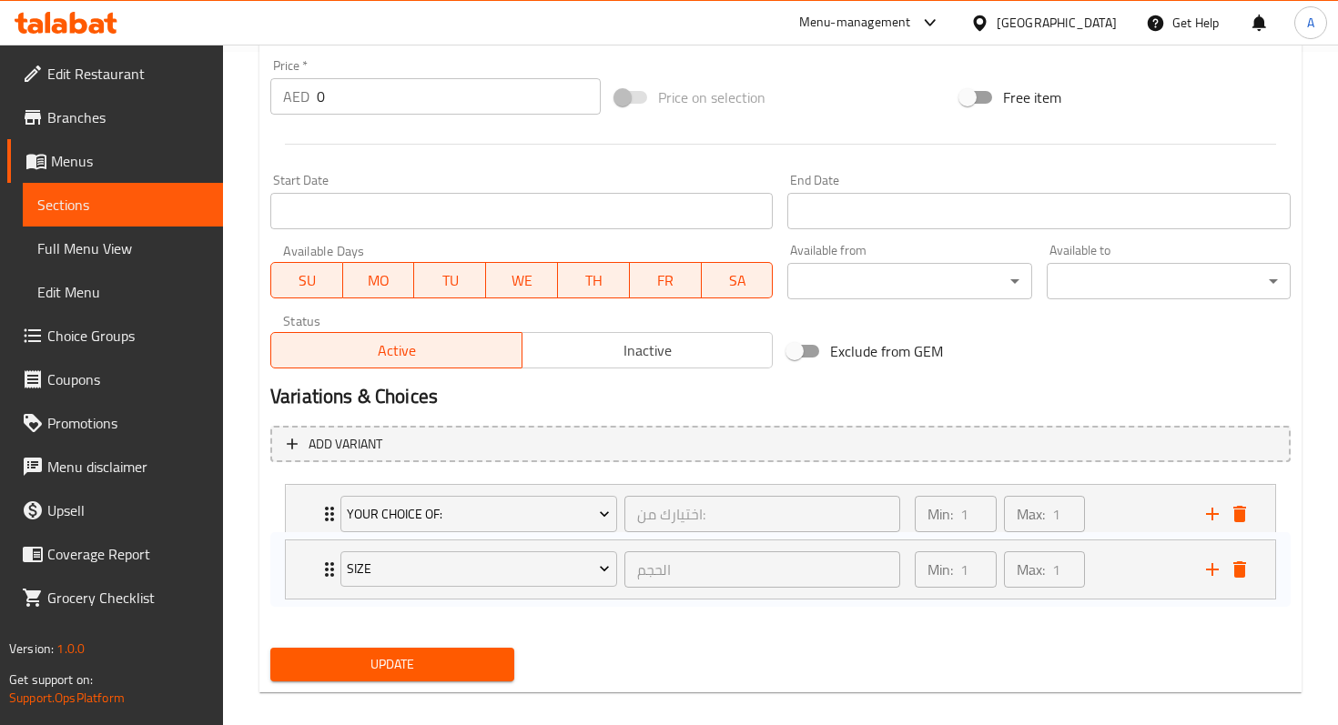
scroll to position [674, 0]
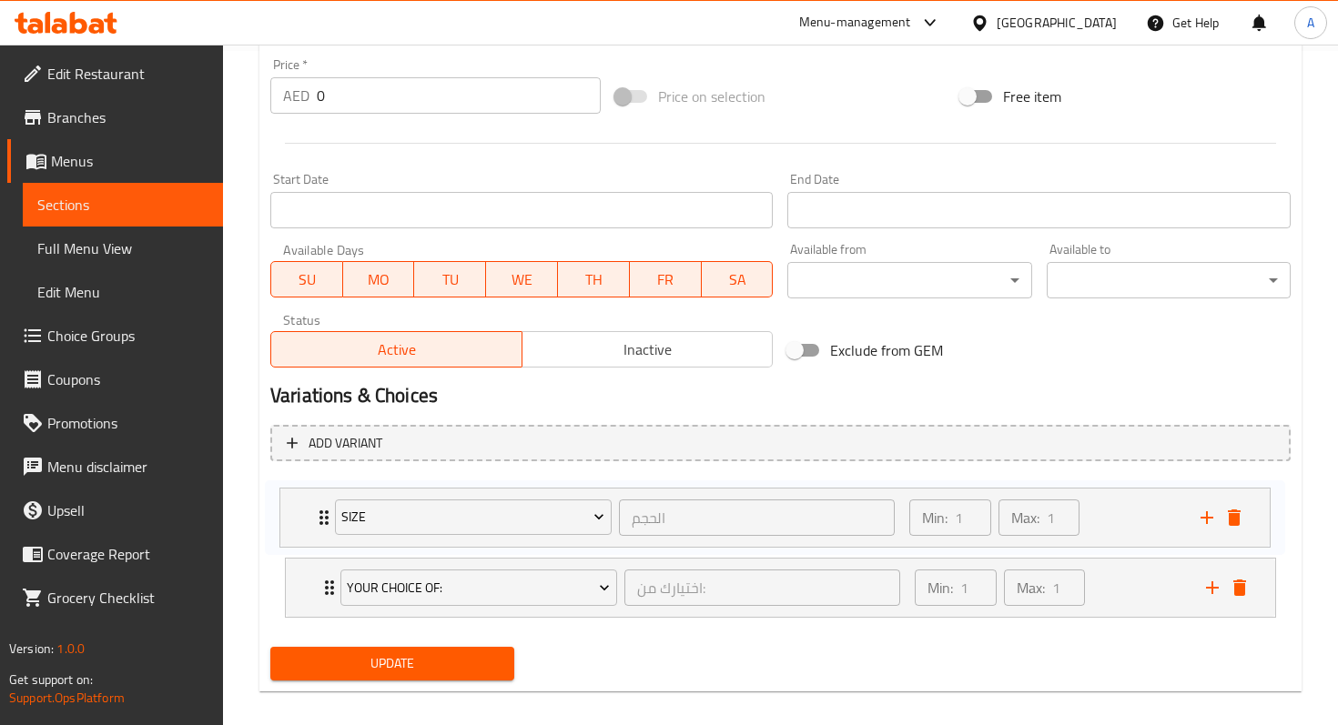
drag, startPoint x: 332, startPoint y: 611, endPoint x: 327, endPoint y: 517, distance: 93.9
click at [327, 517] on div "Your choice of: اختيارك من: ​ Min: 1 ​ Max: 1 ​ cracked (ID: 2329972467) 0 AED …" at bounding box center [780, 550] width 1020 height 149
click at [325, 520] on icon "Expand" at bounding box center [329, 513] width 22 height 22
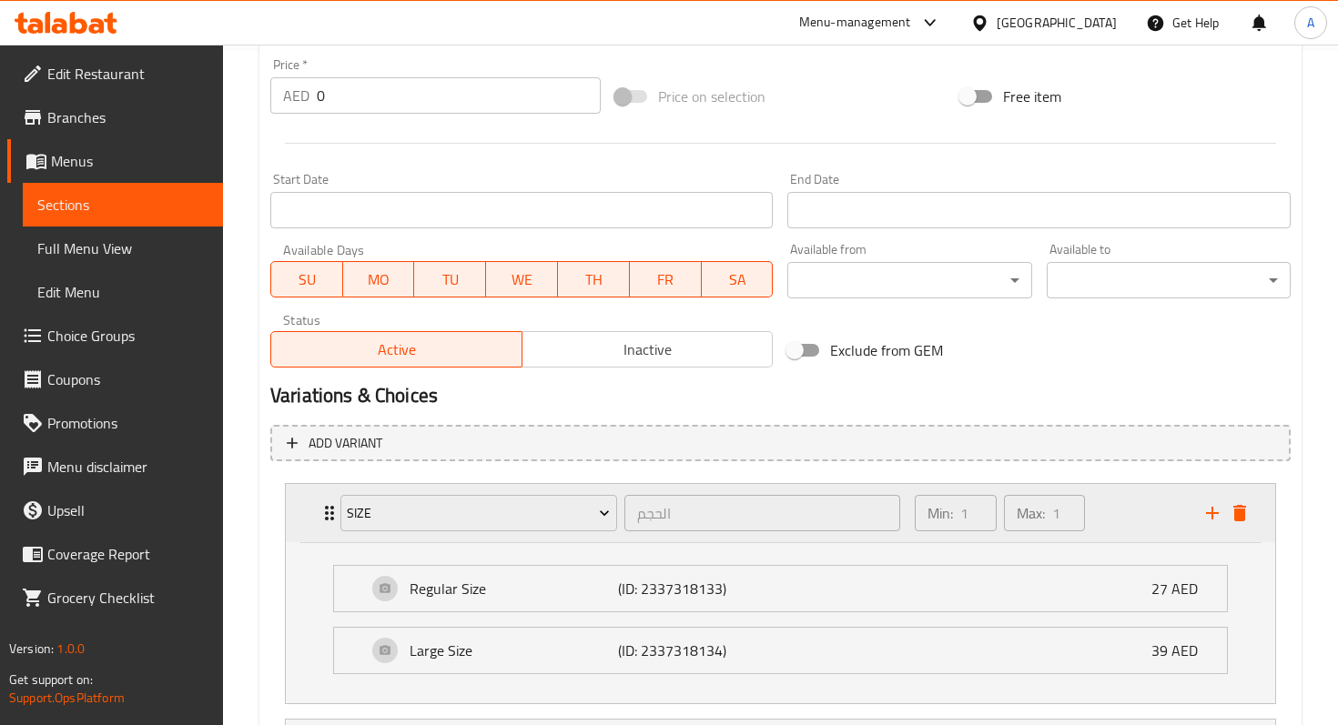
click at [326, 517] on icon "Expand" at bounding box center [329, 513] width 9 height 15
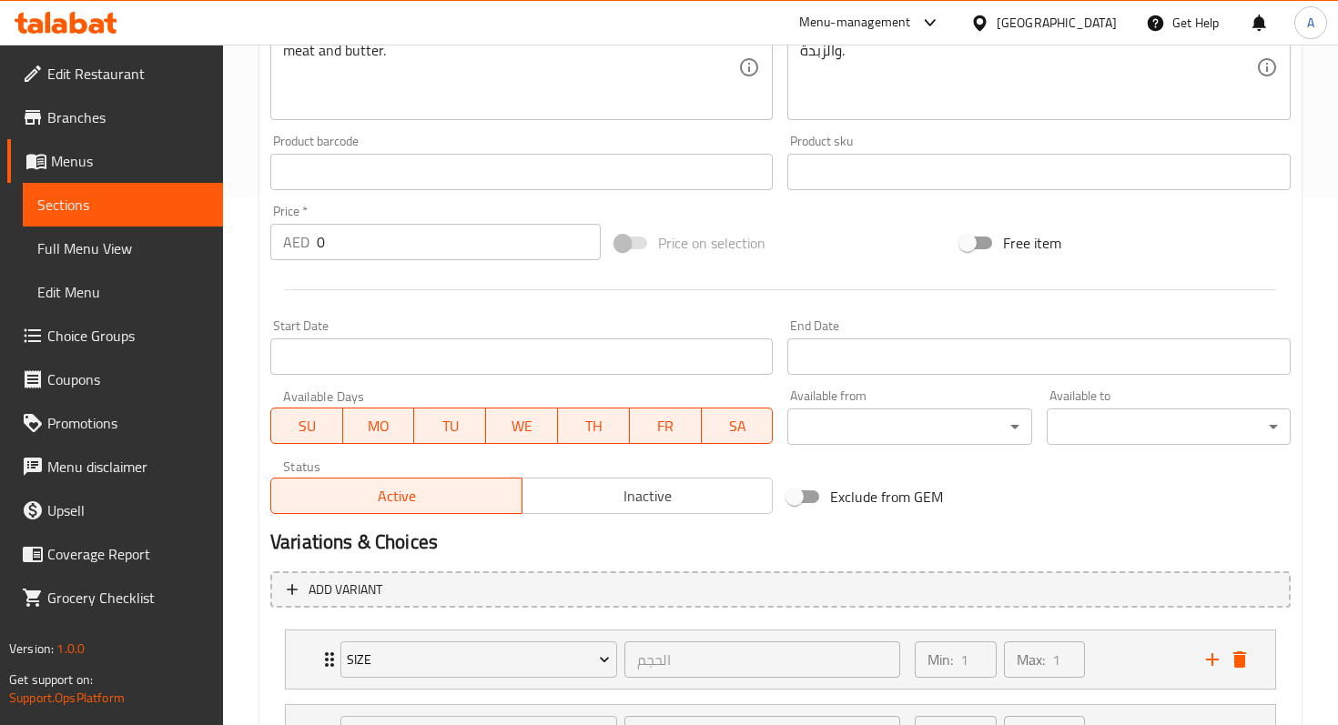
scroll to position [661, 0]
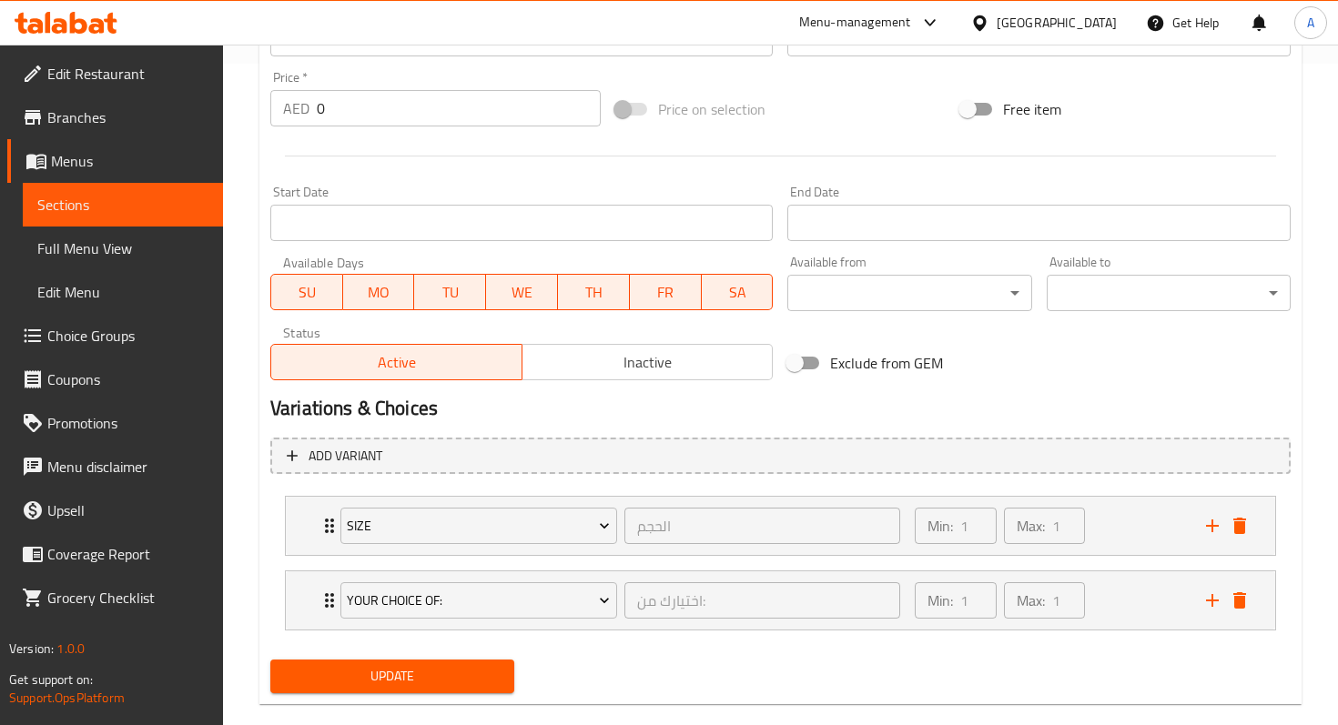
click at [470, 692] on button "Update" at bounding box center [392, 677] width 244 height 34
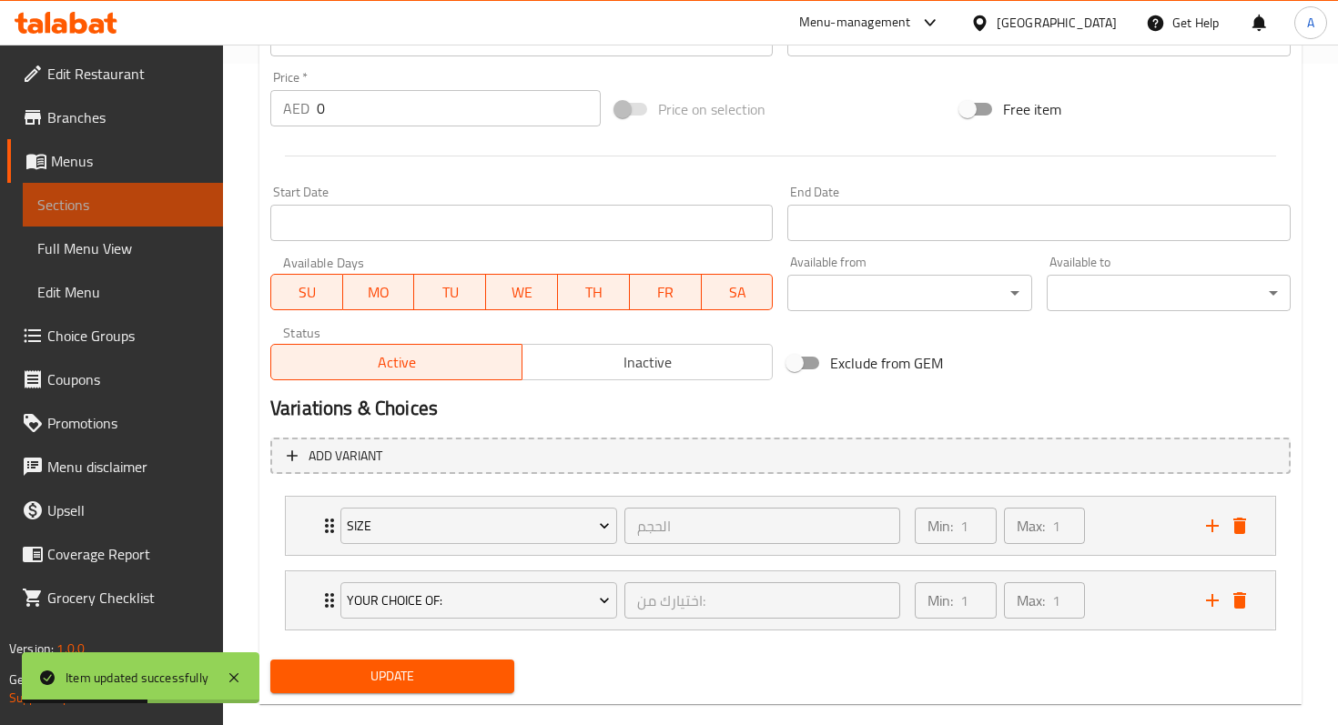
click at [168, 223] on link "Sections" at bounding box center [123, 205] width 200 height 44
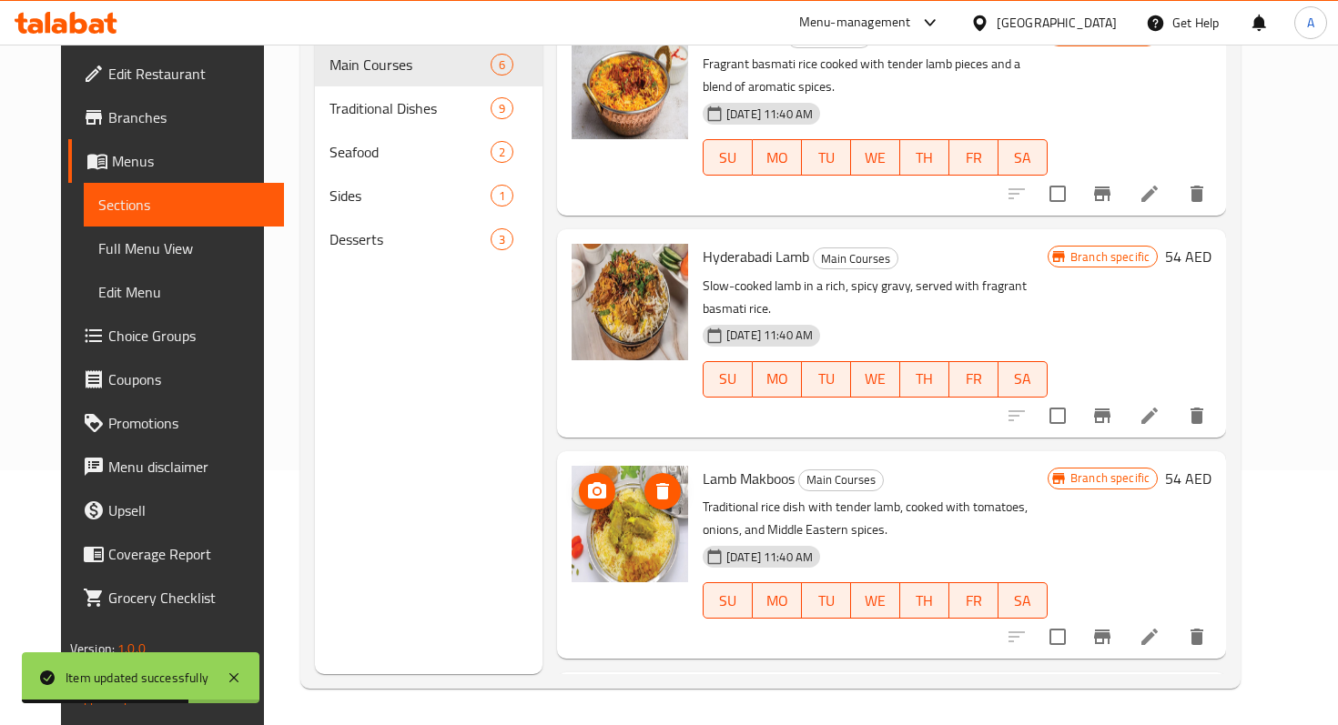
scroll to position [13, 0]
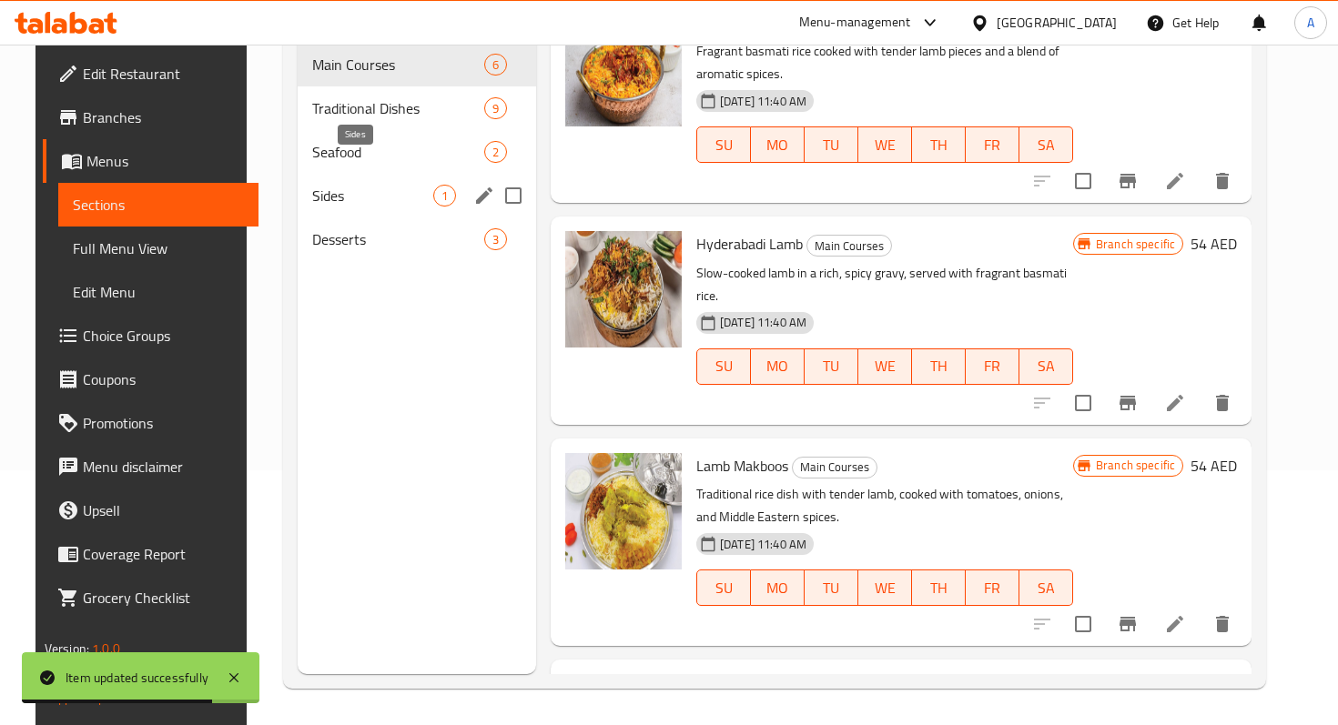
click at [329, 185] on span "Sides" at bounding box center [372, 196] width 121 height 22
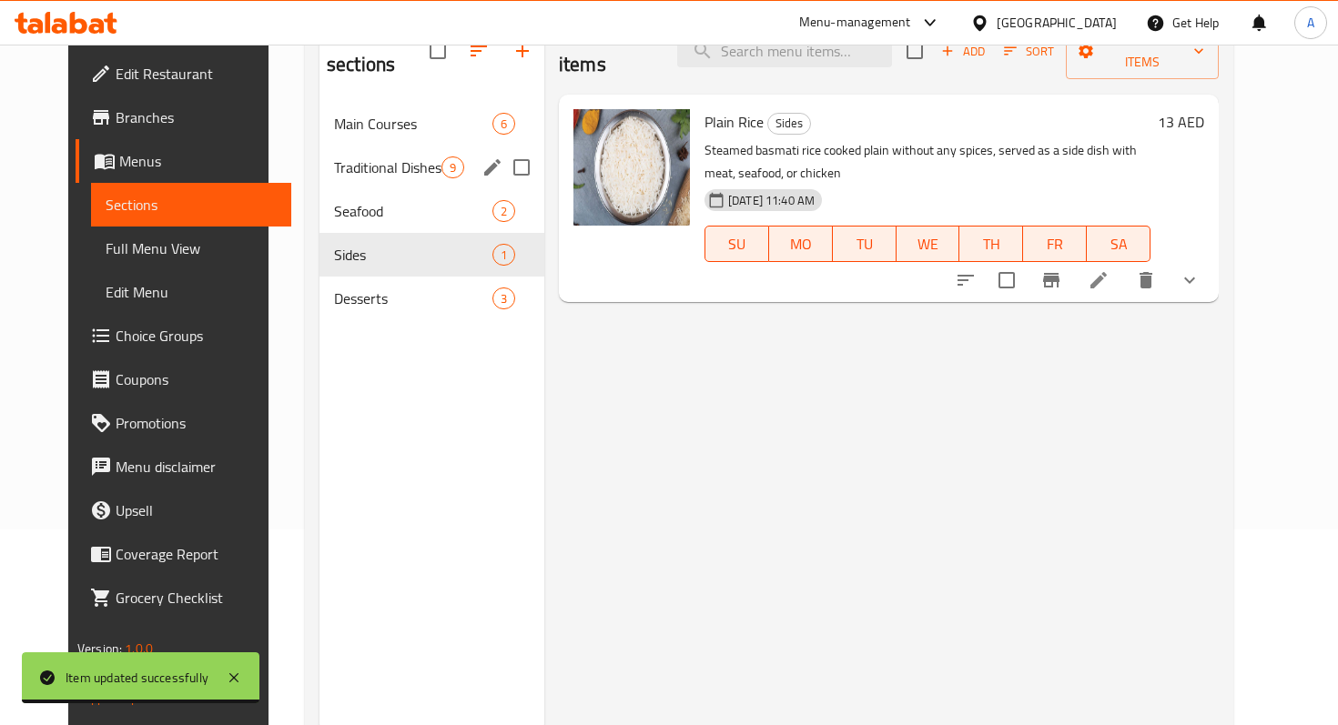
scroll to position [181, 0]
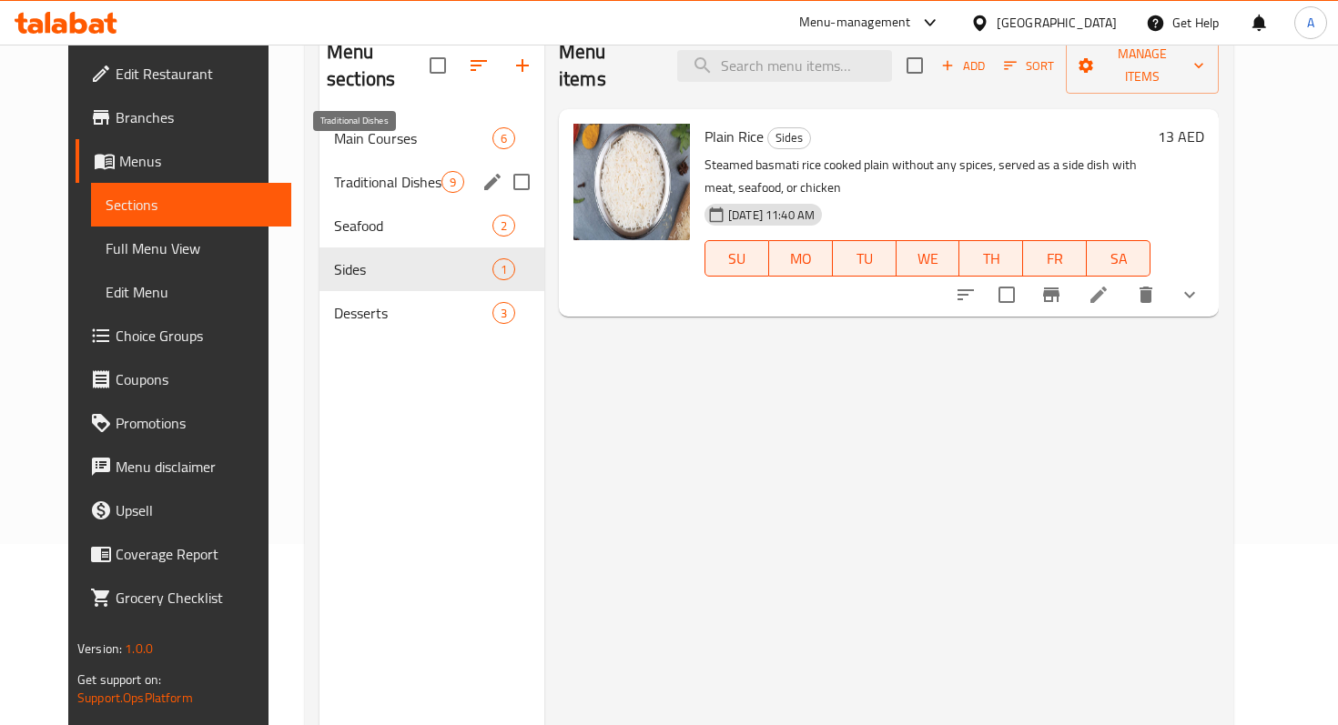
click at [338, 171] on span "Traditional Dishes" at bounding box center [387, 182] width 107 height 22
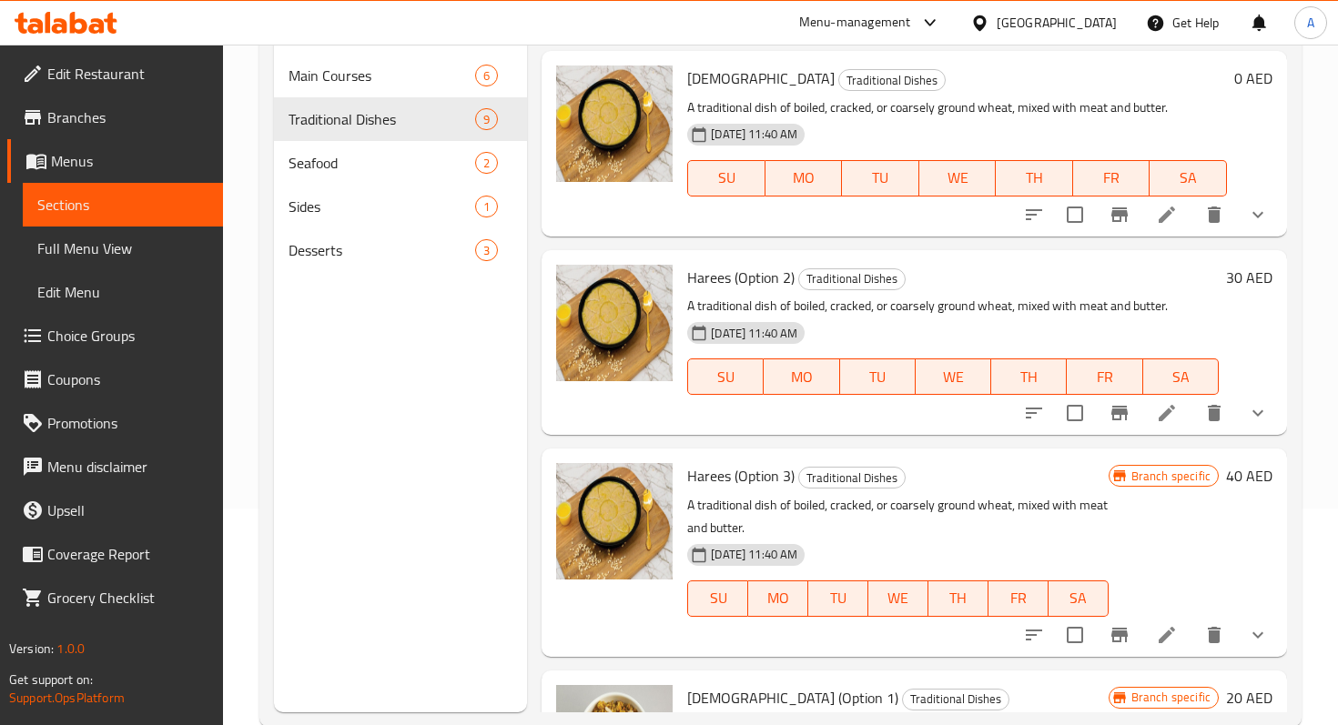
scroll to position [662, 0]
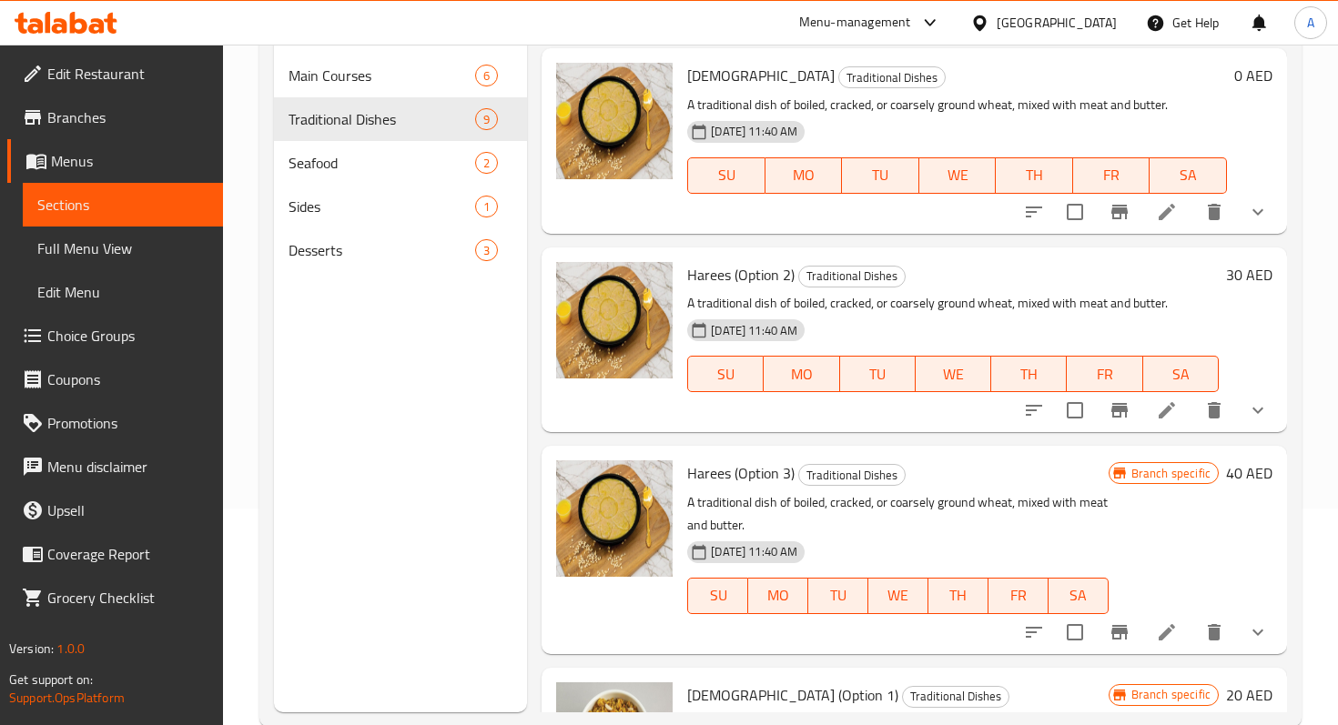
click at [1183, 416] on li at bounding box center [1166, 410] width 51 height 33
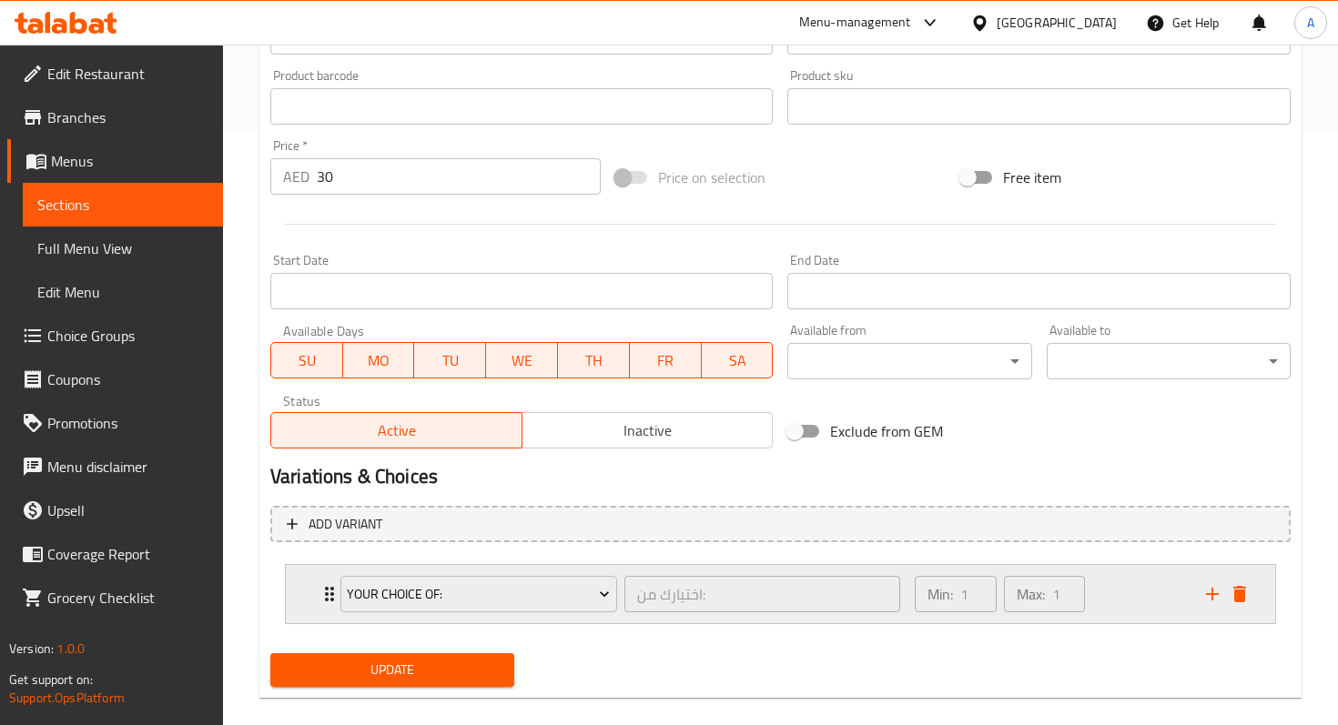
scroll to position [617, 0]
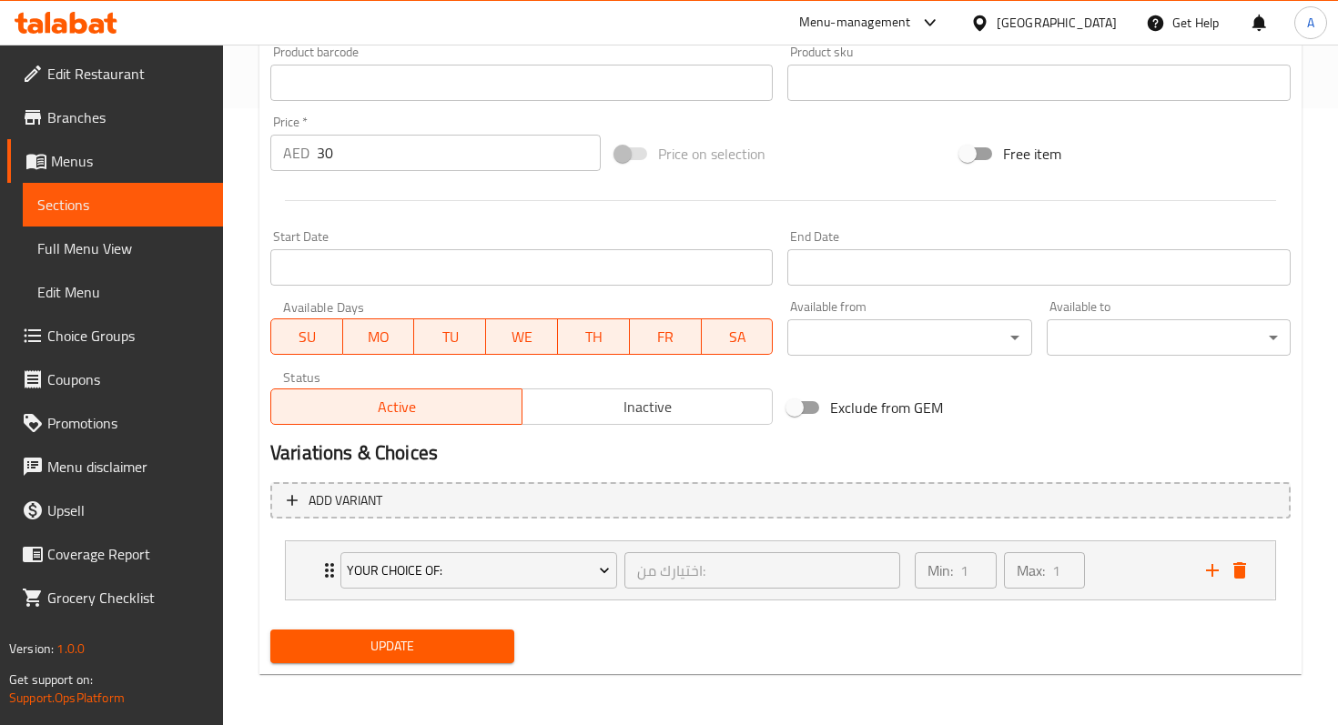
click at [549, 422] on button "Inactive" at bounding box center [647, 407] width 252 height 36
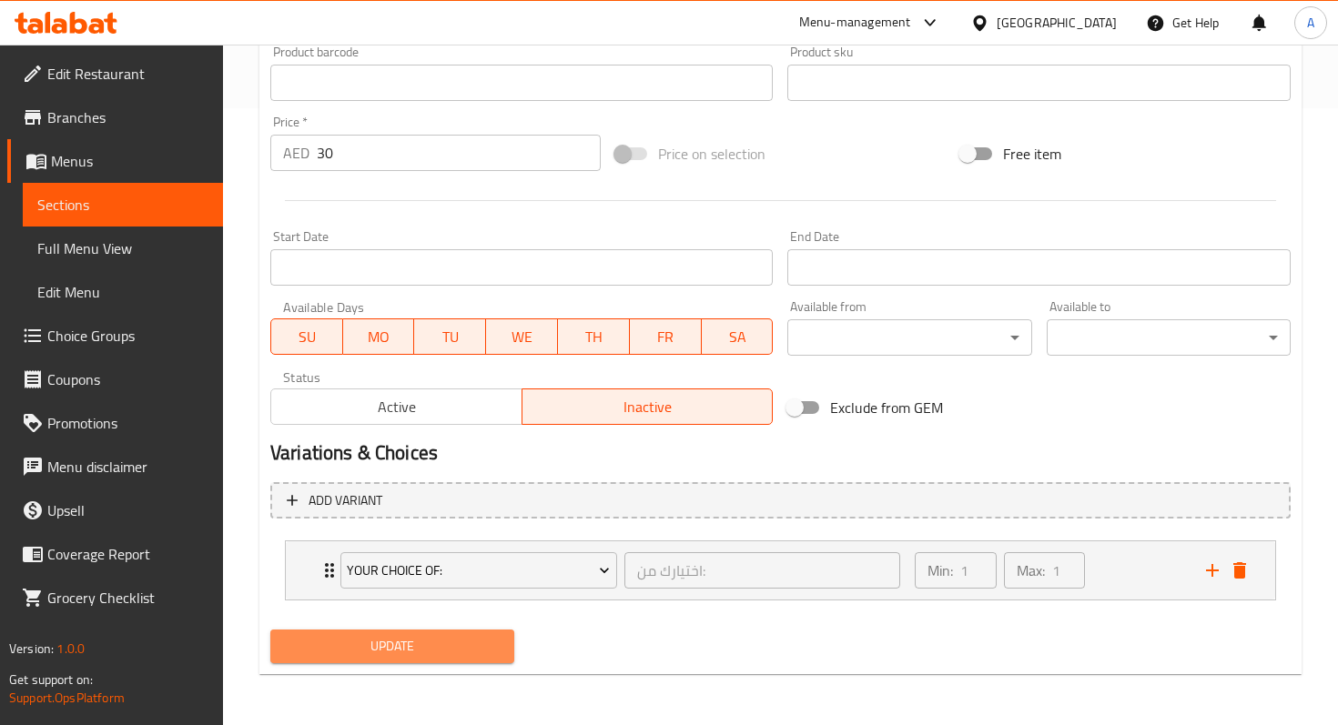
click at [457, 646] on span "Update" at bounding box center [392, 646] width 215 height 23
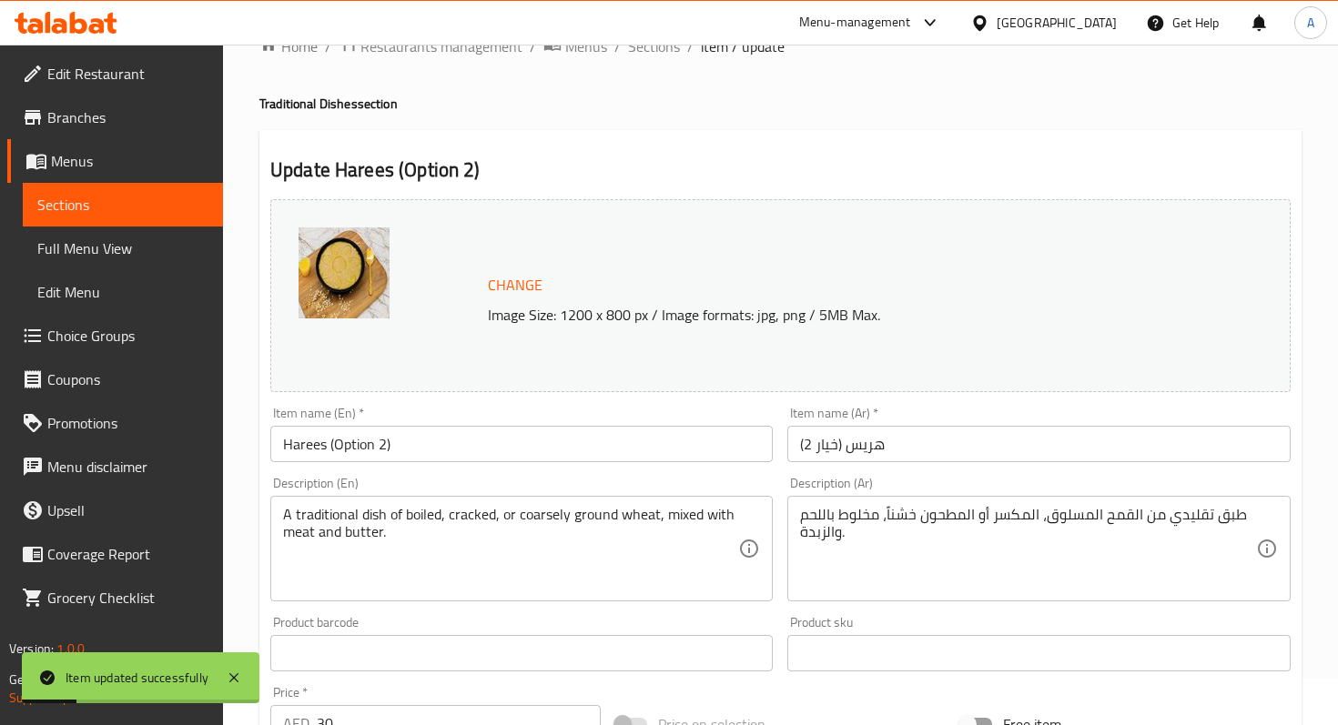
scroll to position [0, 0]
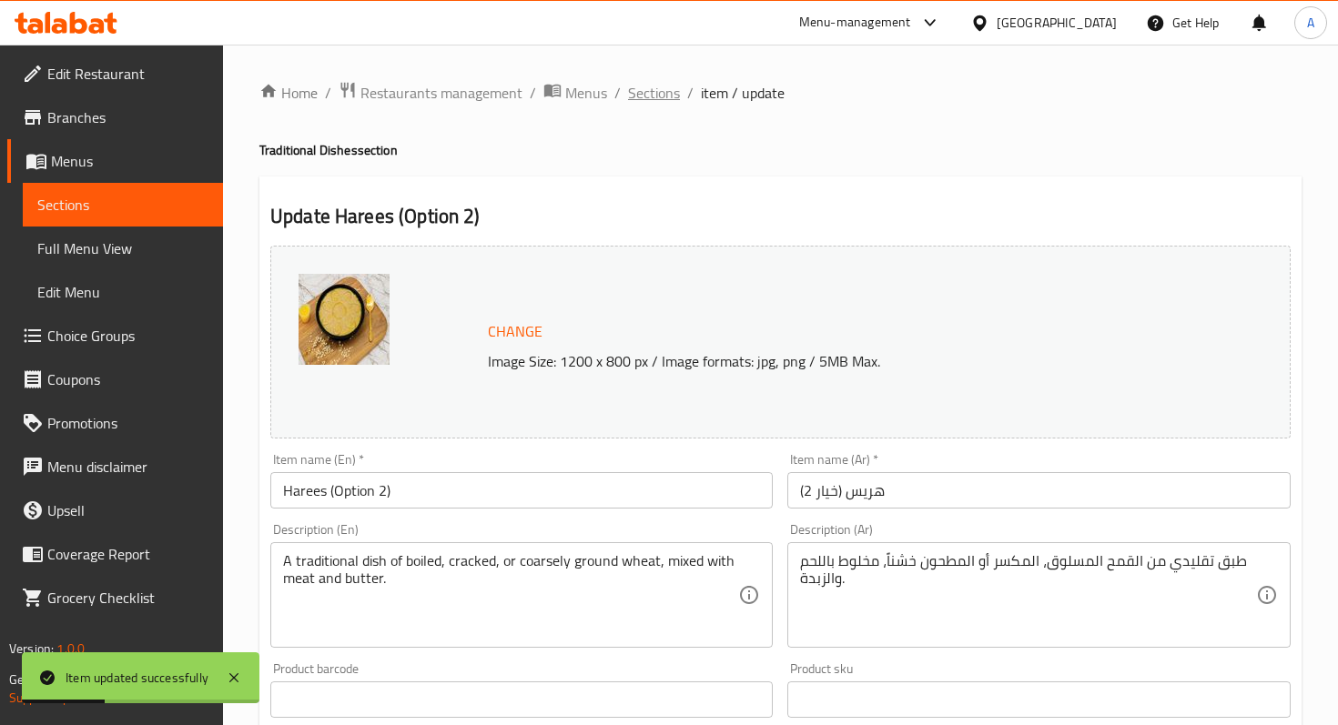
click at [645, 87] on span "Sections" at bounding box center [654, 93] width 52 height 22
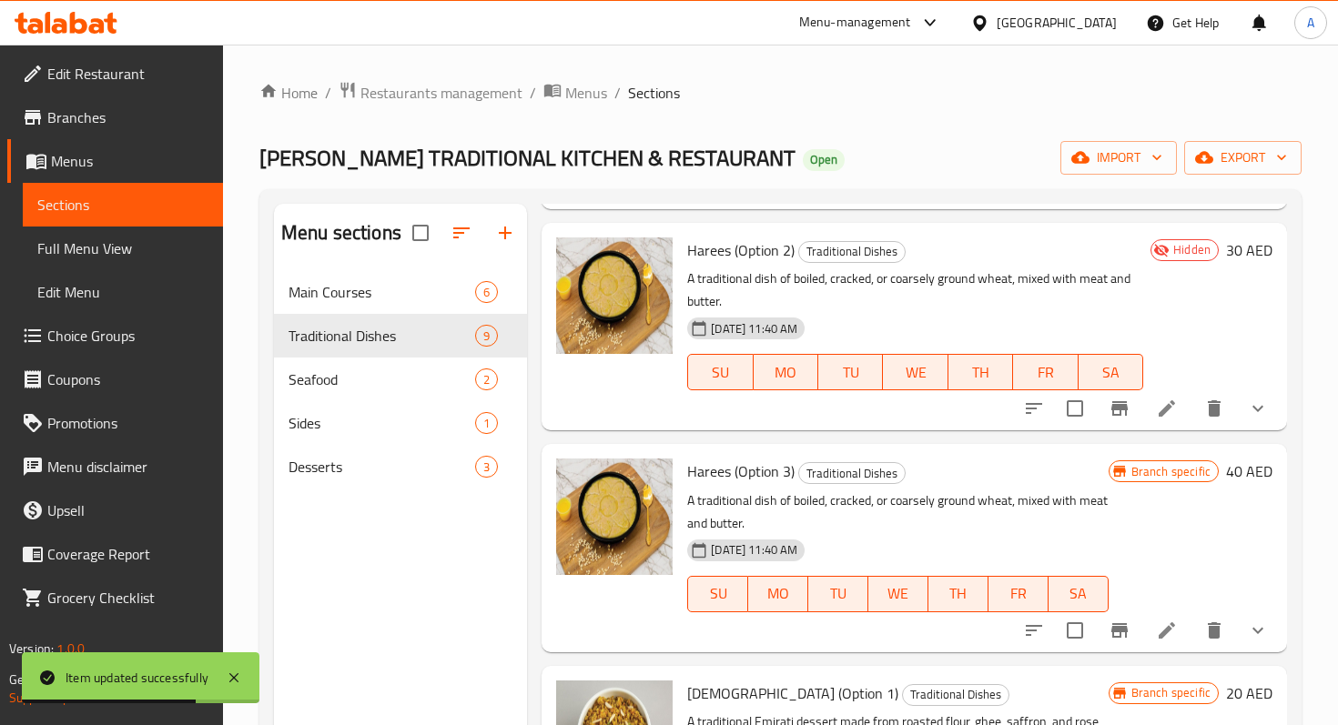
scroll to position [929, 0]
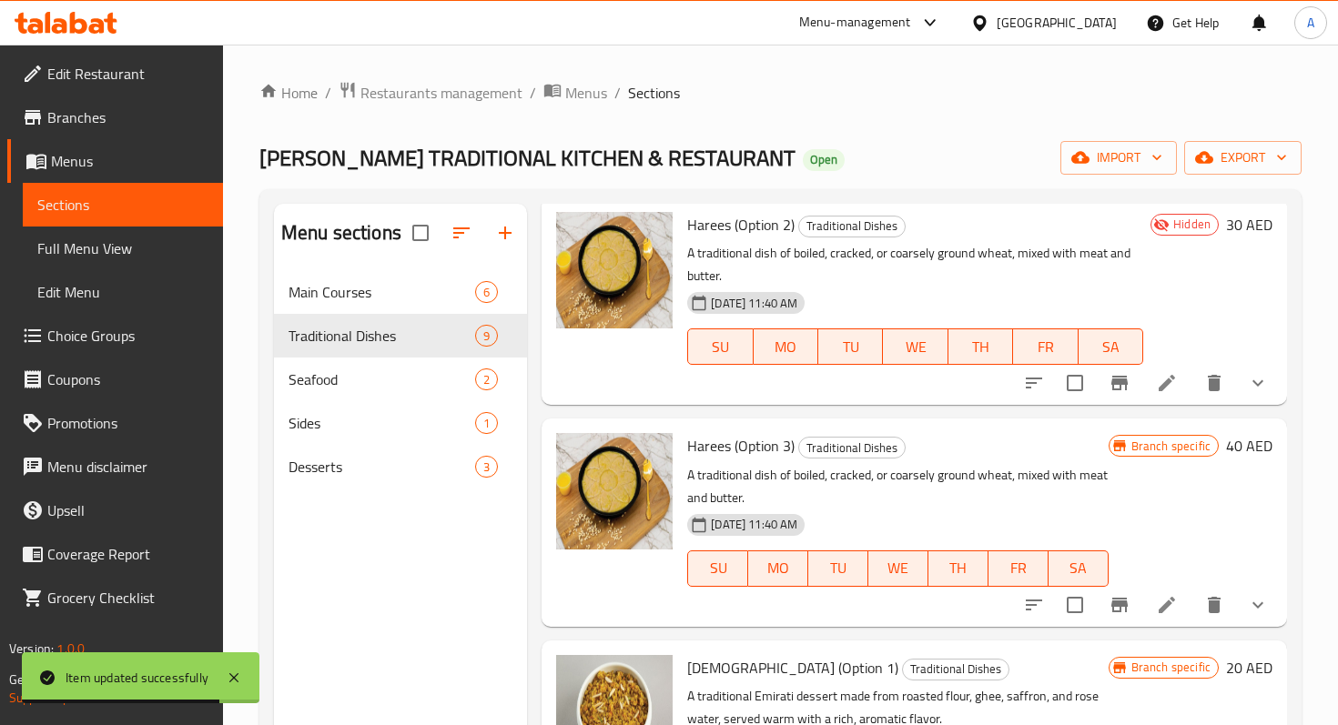
click at [1158, 599] on icon at bounding box center [1167, 605] width 22 height 22
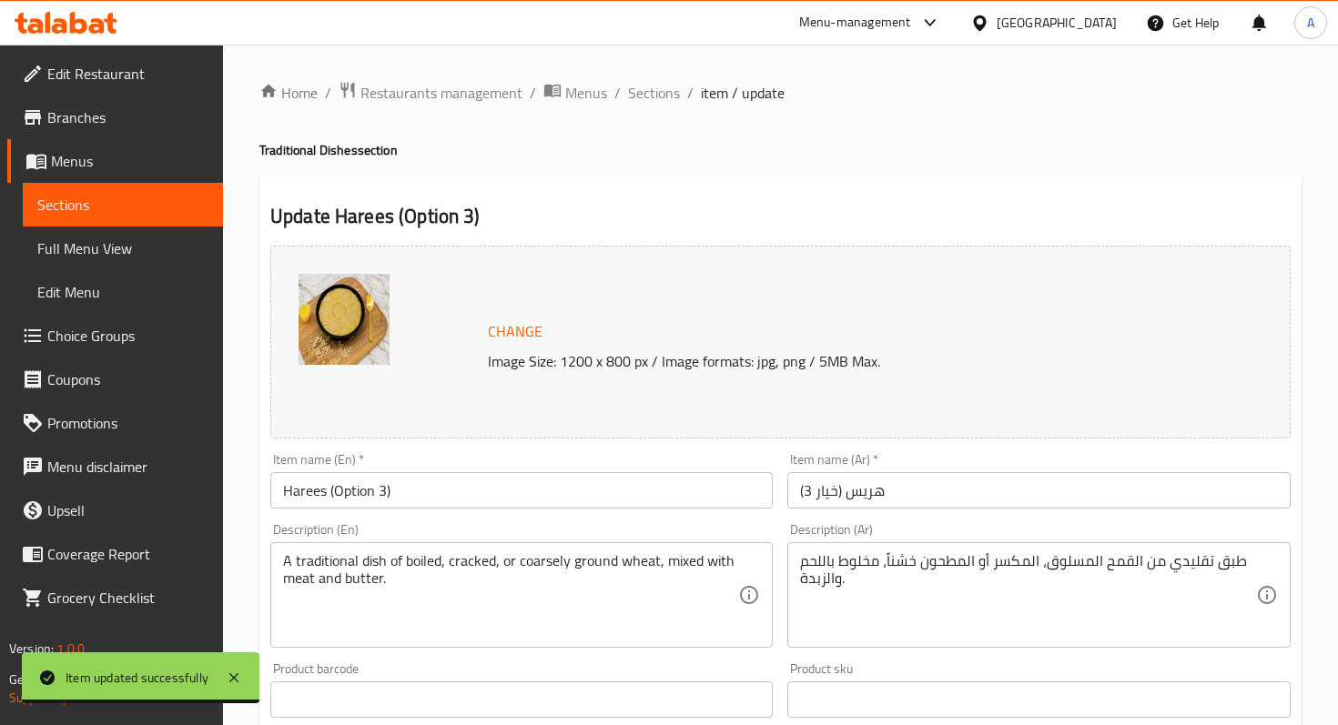
click at [162, 204] on span "Sections" at bounding box center [122, 205] width 171 height 22
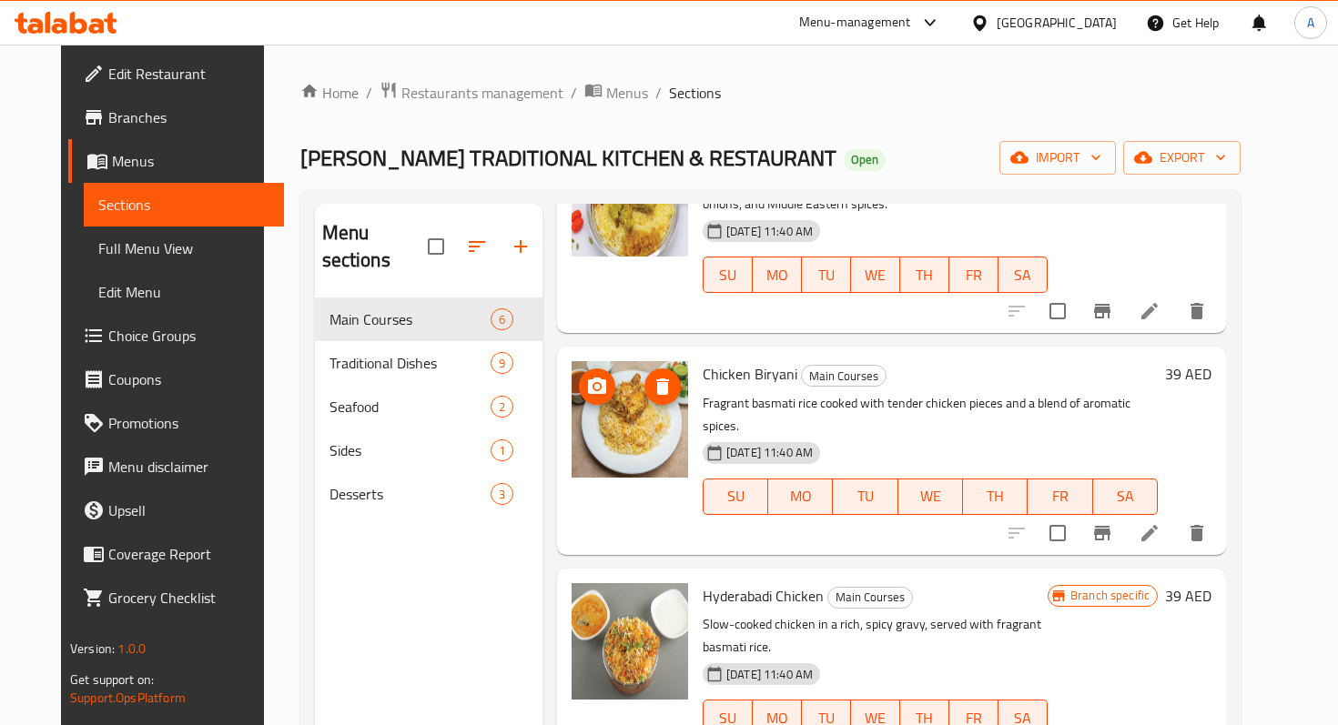
scroll to position [17, 0]
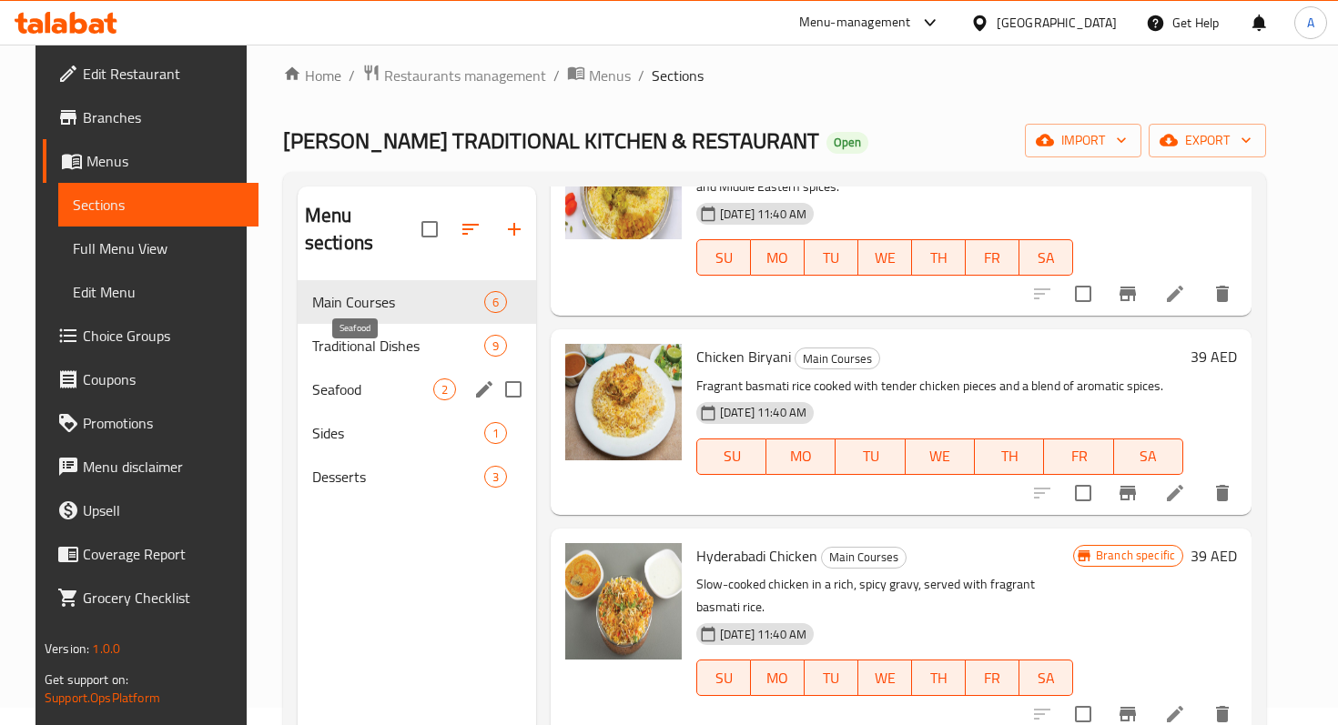
click at [334, 379] on span "Seafood" at bounding box center [372, 390] width 121 height 22
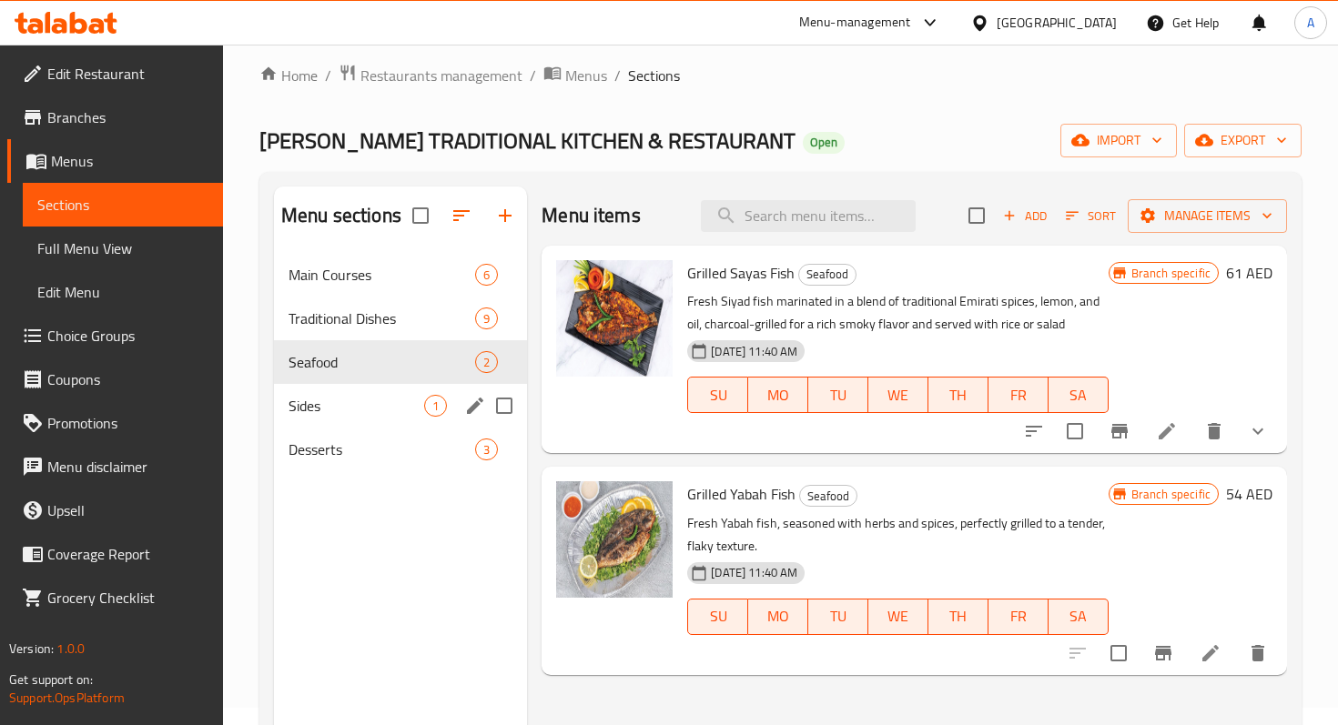
click at [340, 399] on span "Sides" at bounding box center [356, 406] width 136 height 22
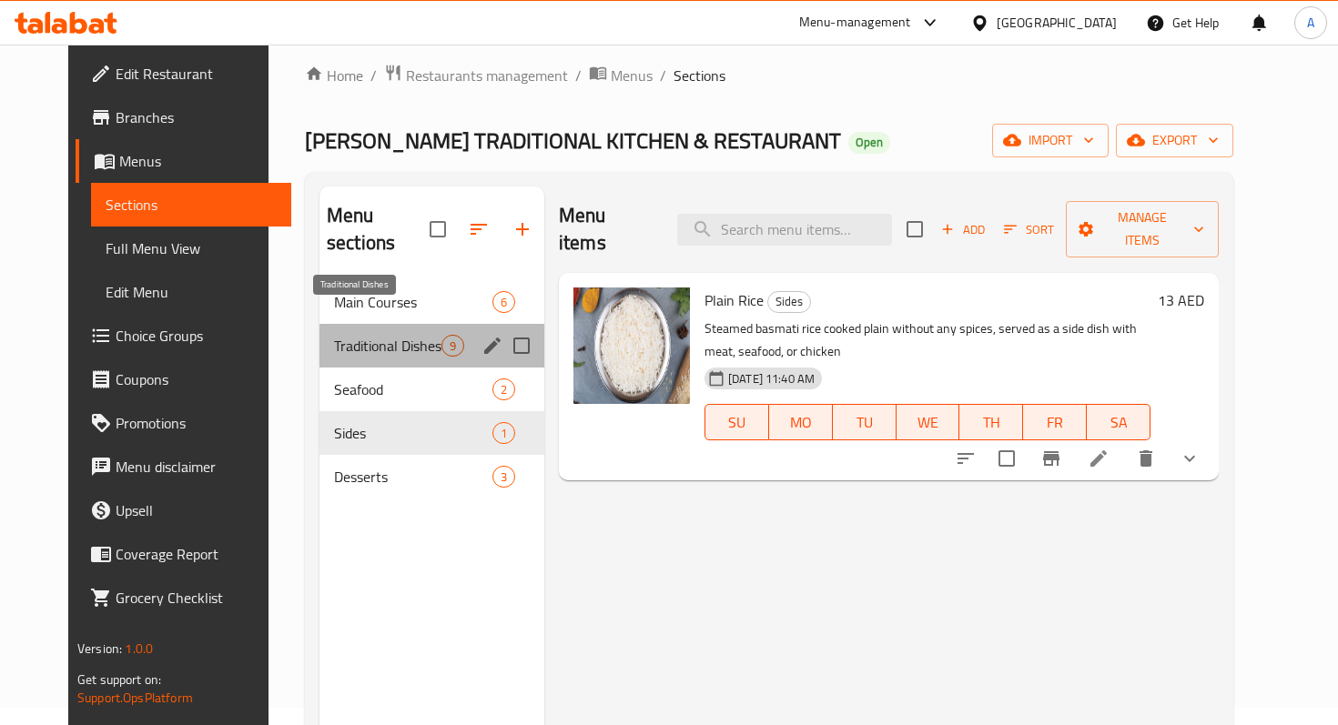
click at [334, 335] on span "Traditional Dishes" at bounding box center [387, 346] width 107 height 22
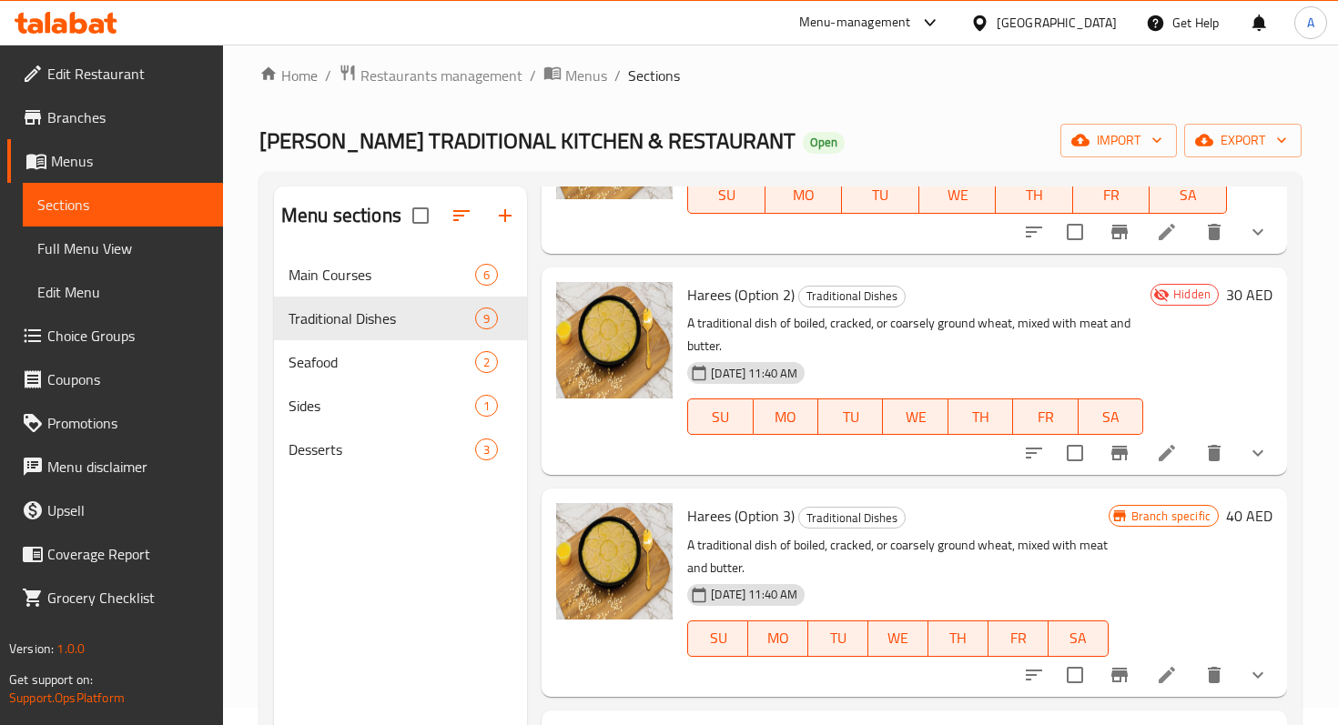
scroll to position [901, 0]
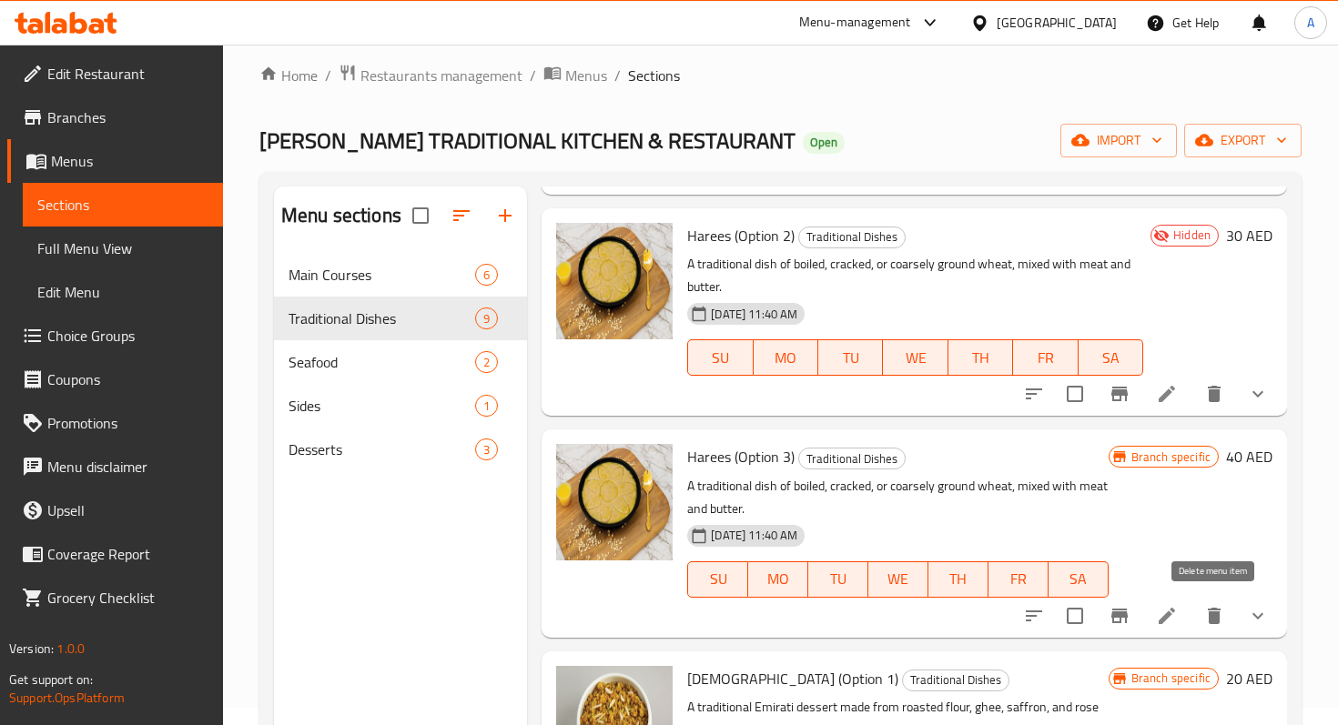
click at [1207, 608] on icon "delete" at bounding box center [1214, 616] width 22 height 22
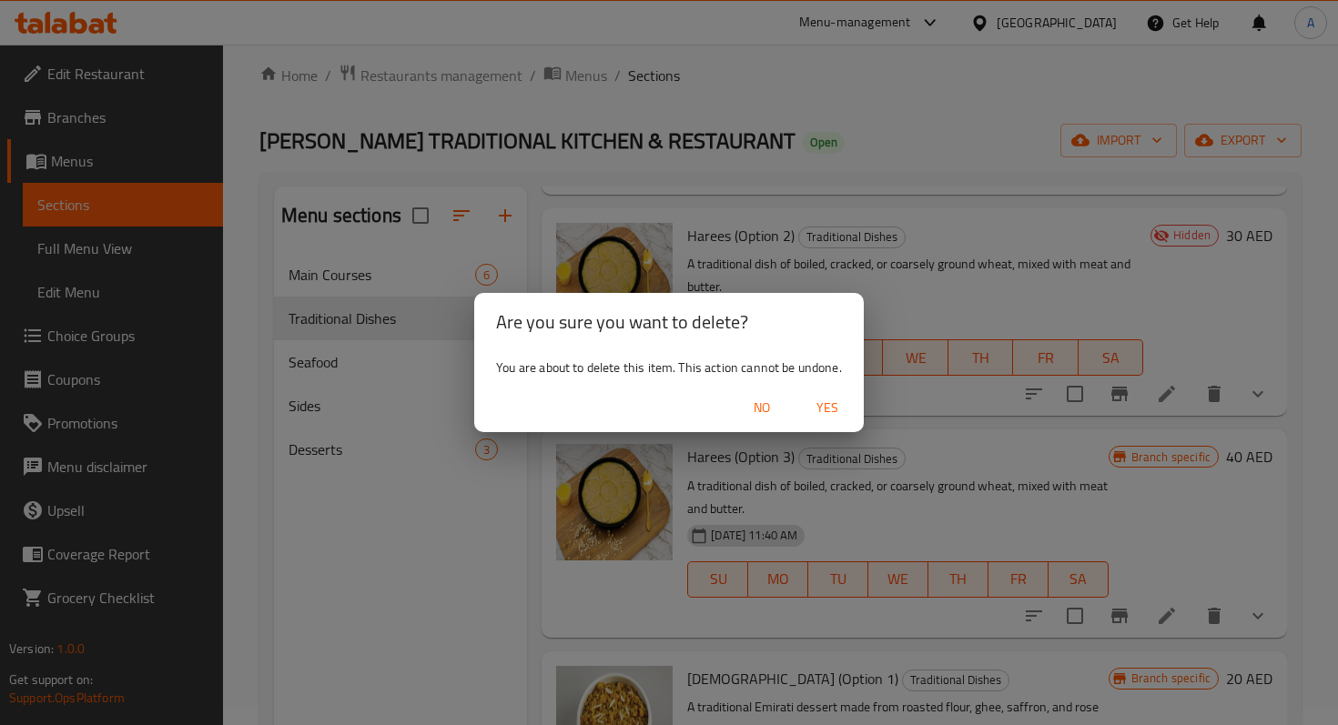
click at [817, 411] on span "Yes" at bounding box center [827, 408] width 44 height 23
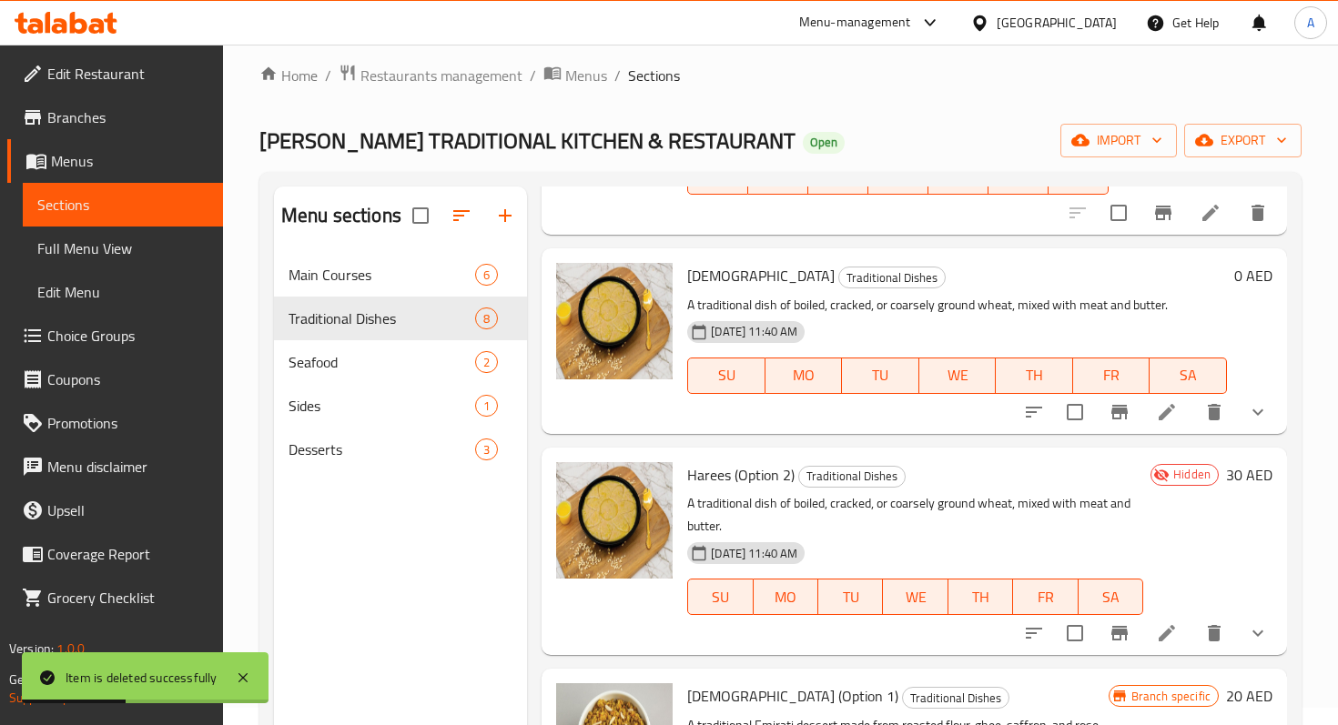
scroll to position [665, 0]
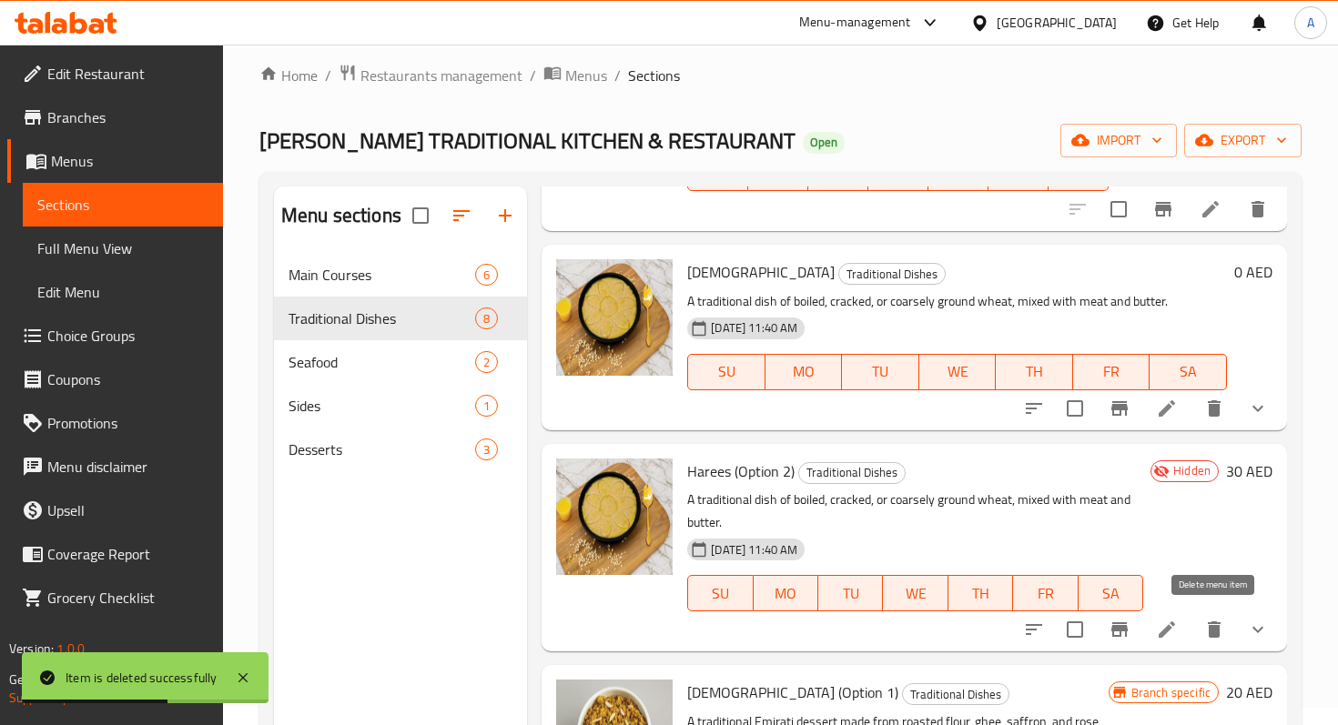
click at [1197, 630] on button "delete" at bounding box center [1214, 630] width 44 height 44
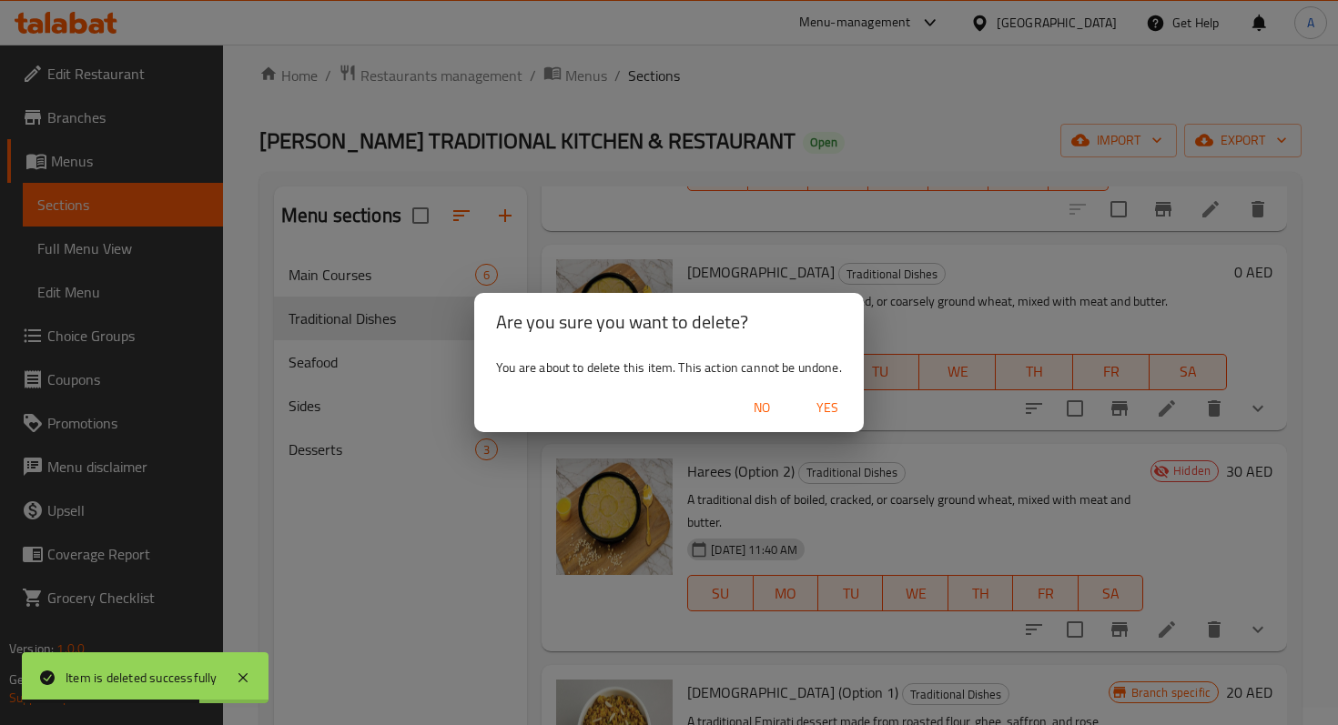
click at [833, 410] on span "Yes" at bounding box center [827, 408] width 44 height 23
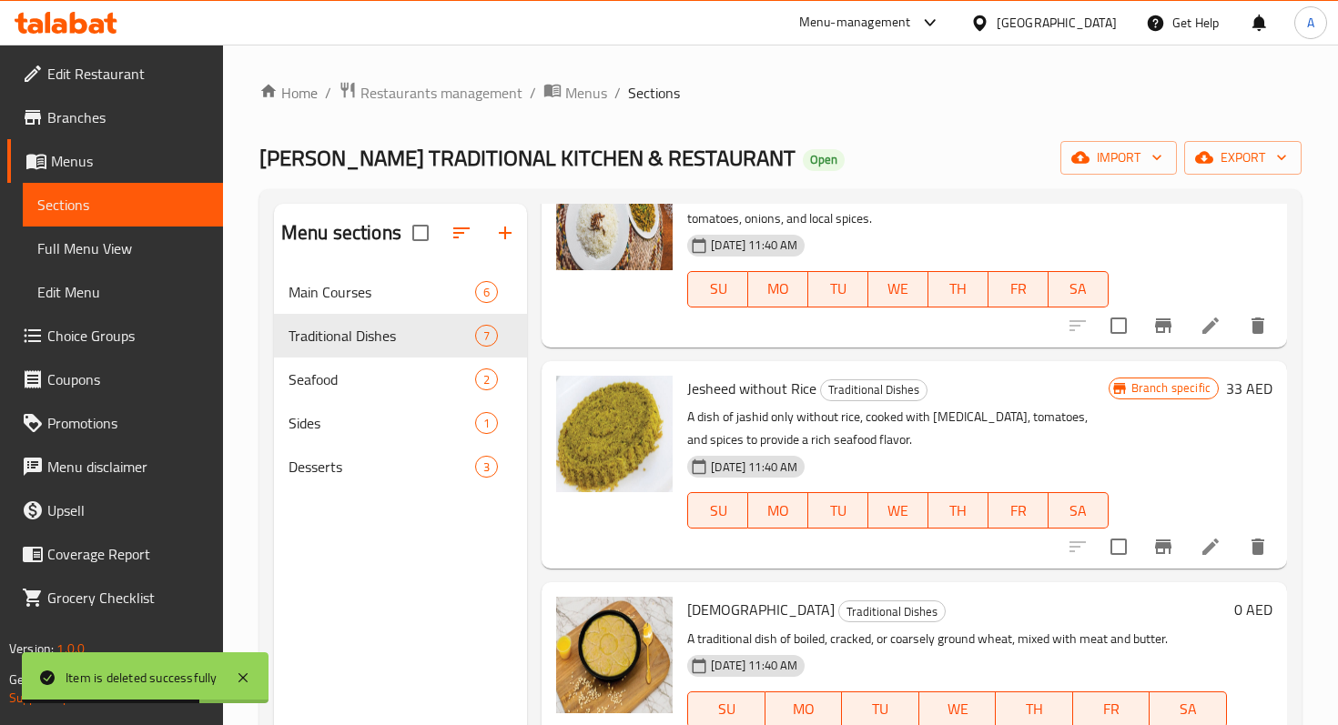
scroll to position [367, 0]
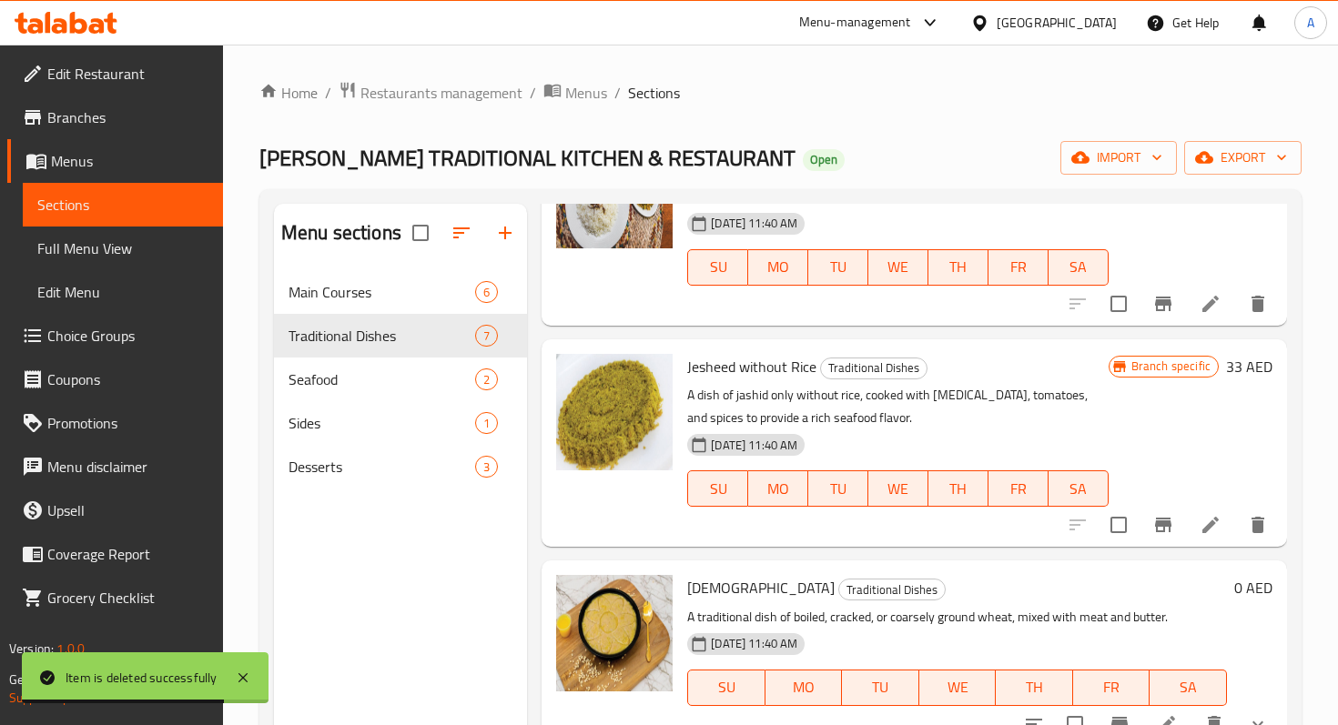
click at [1208, 522] on icon at bounding box center [1210, 525] width 22 height 22
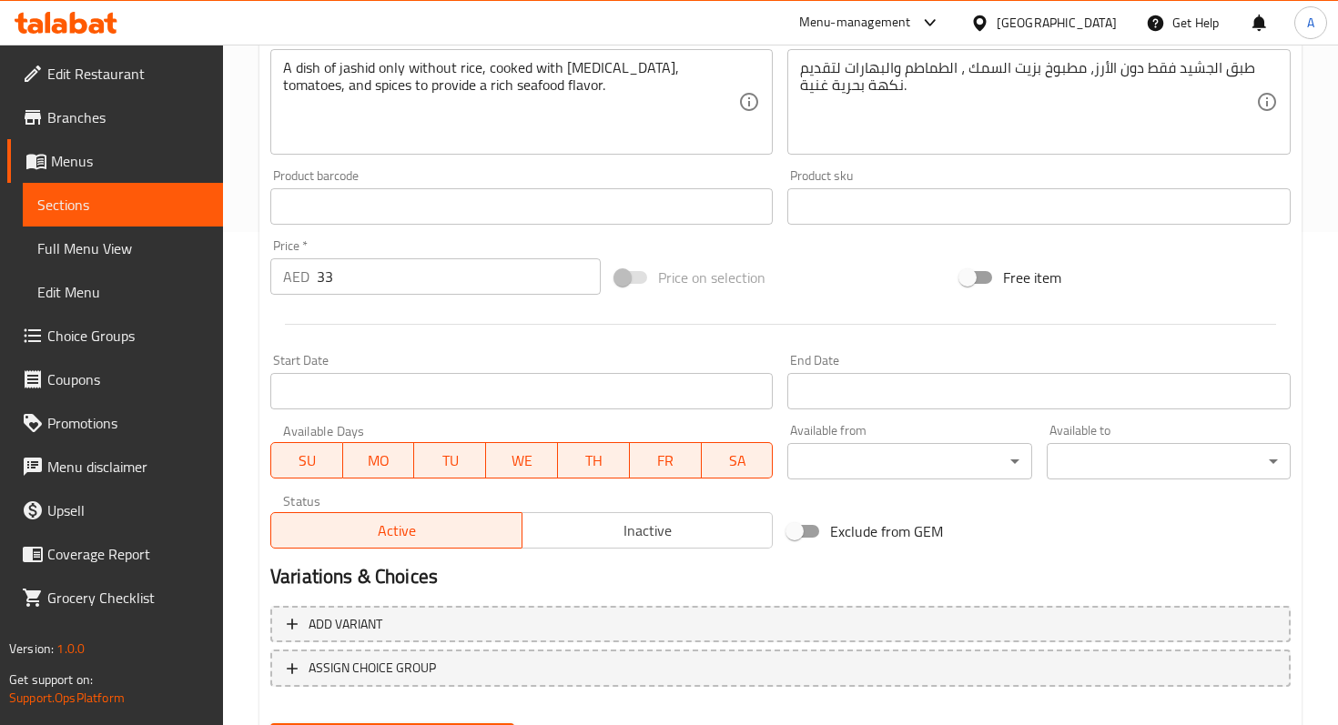
scroll to position [587, 0]
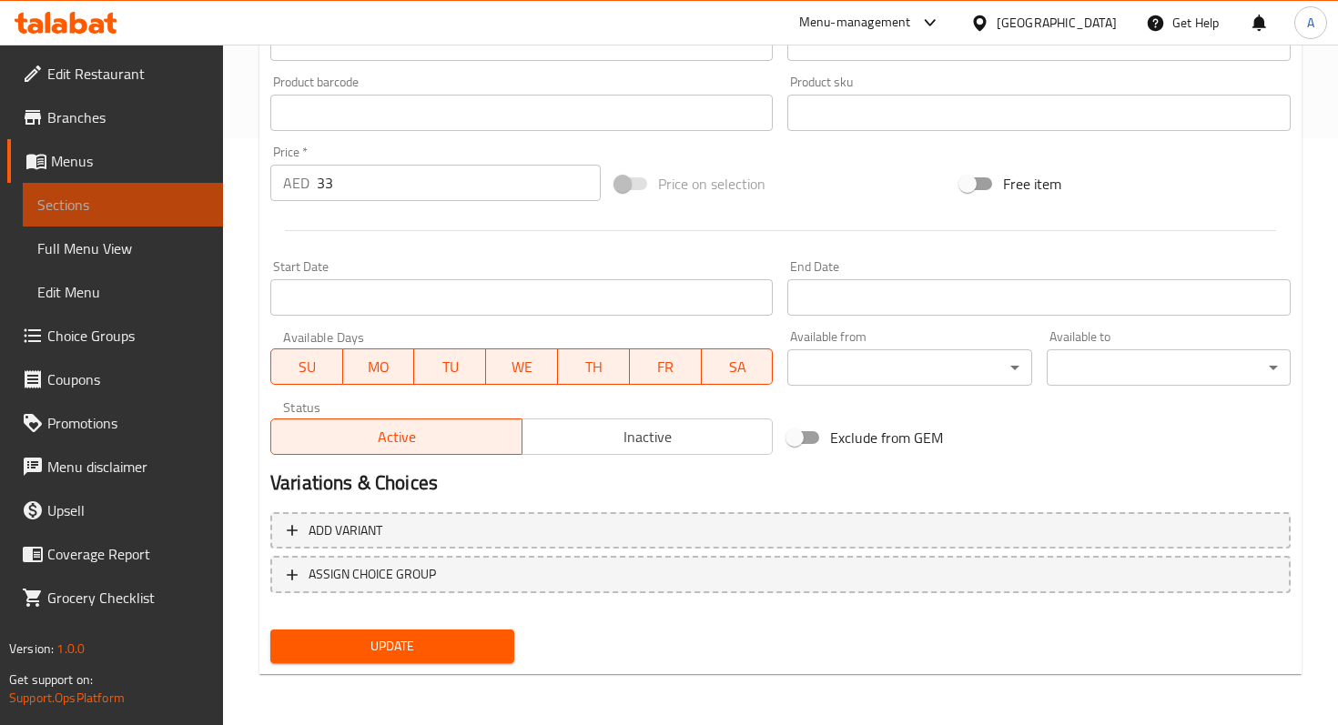
click at [173, 213] on span "Sections" at bounding box center [122, 205] width 171 height 22
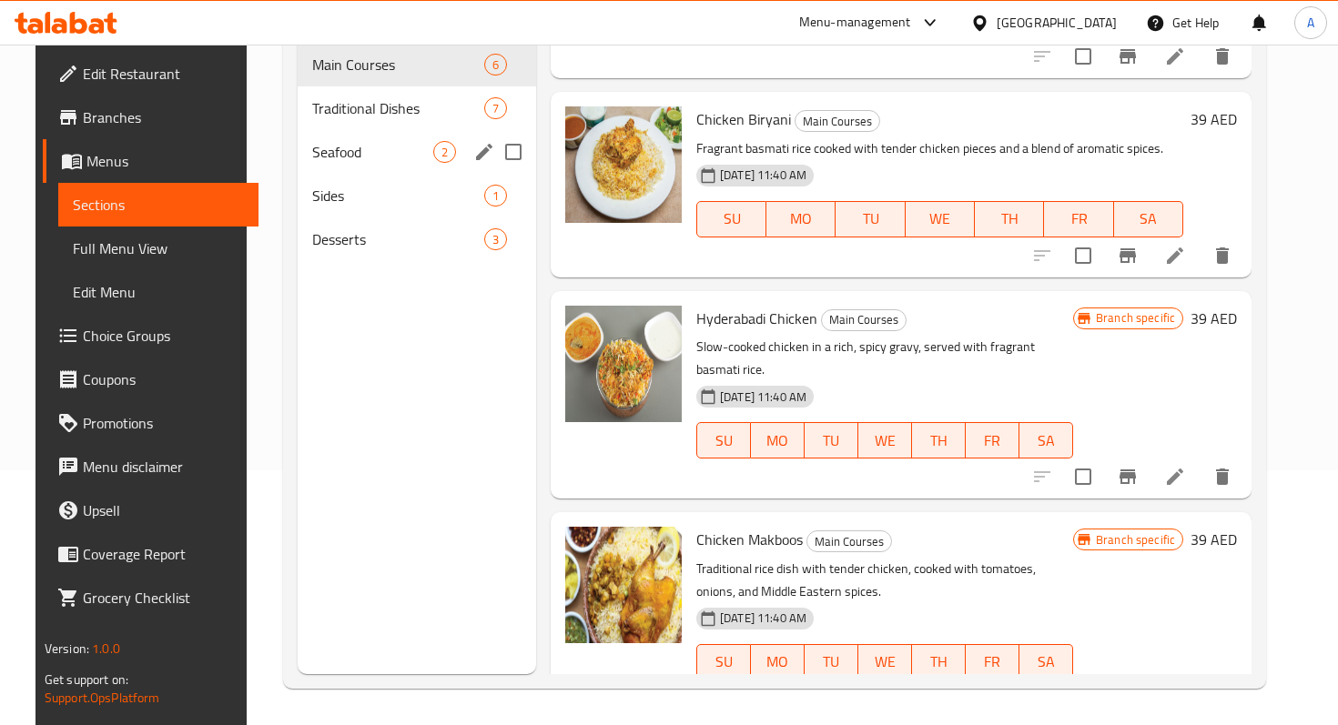
scroll to position [208, 0]
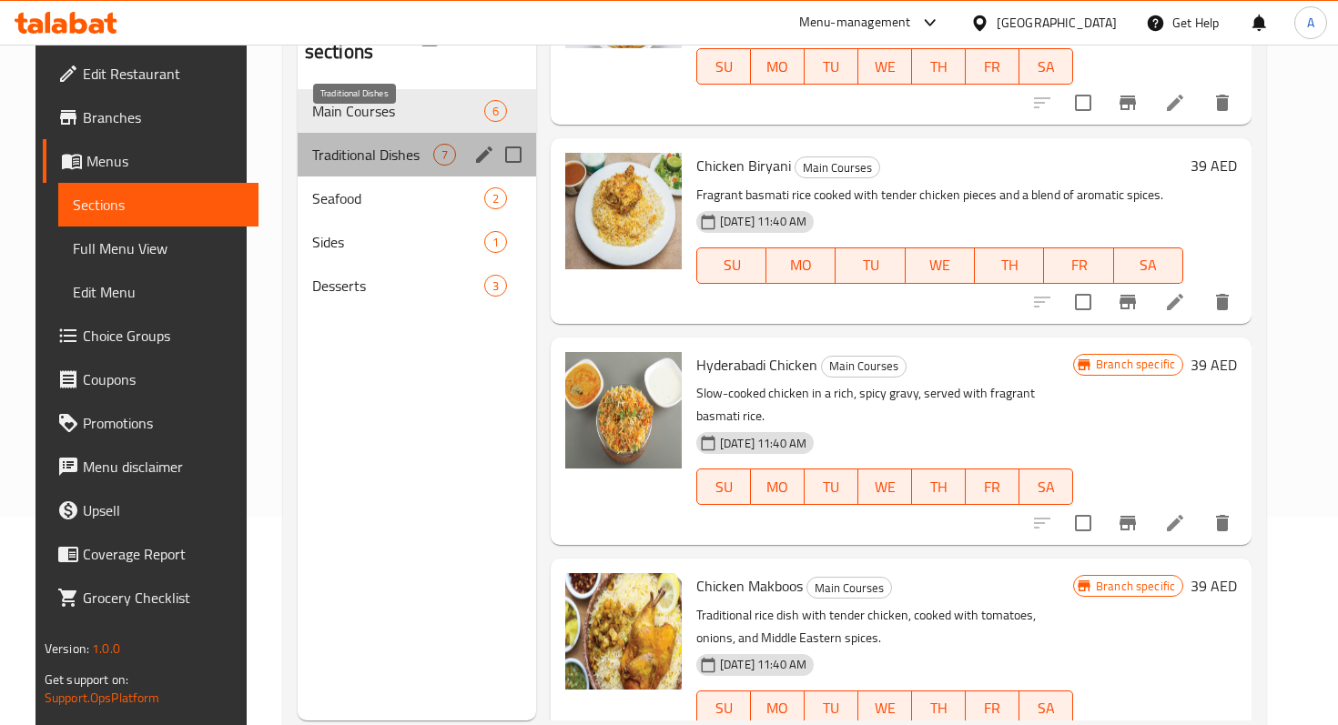
click at [312, 144] on span "Traditional Dishes" at bounding box center [372, 155] width 121 height 22
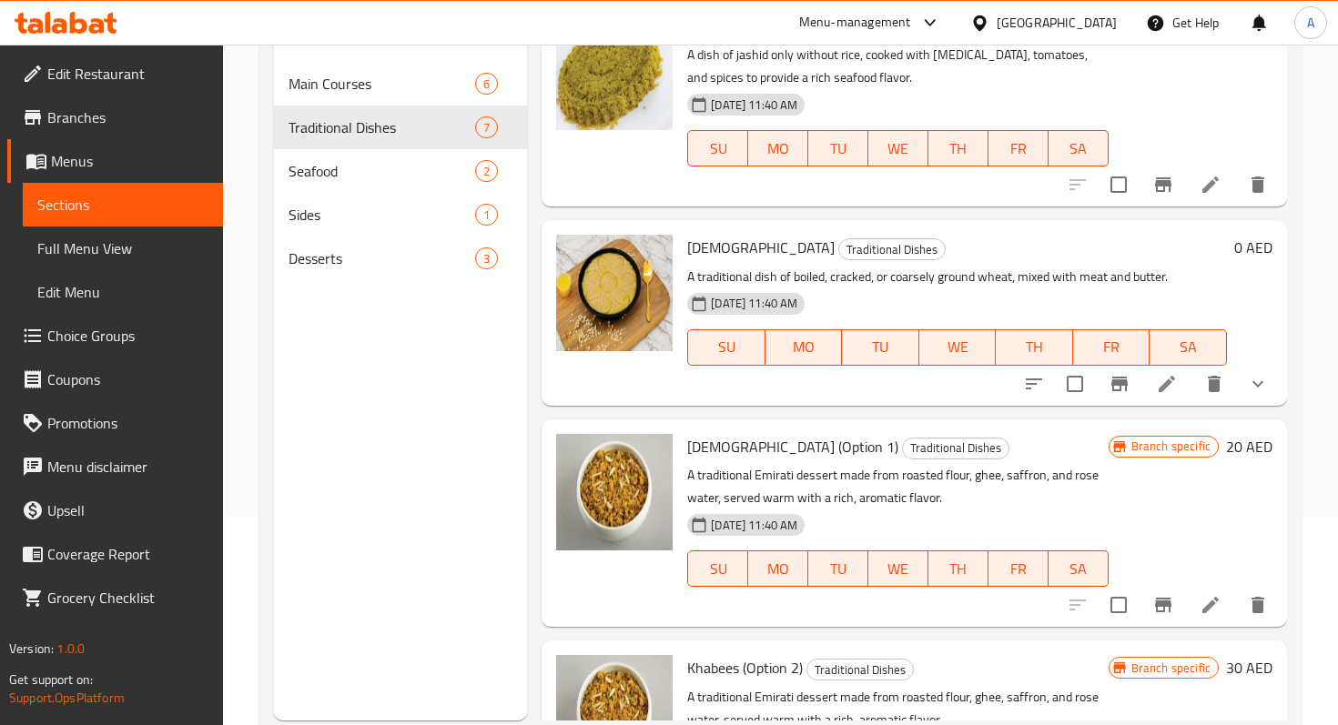
scroll to position [502, 0]
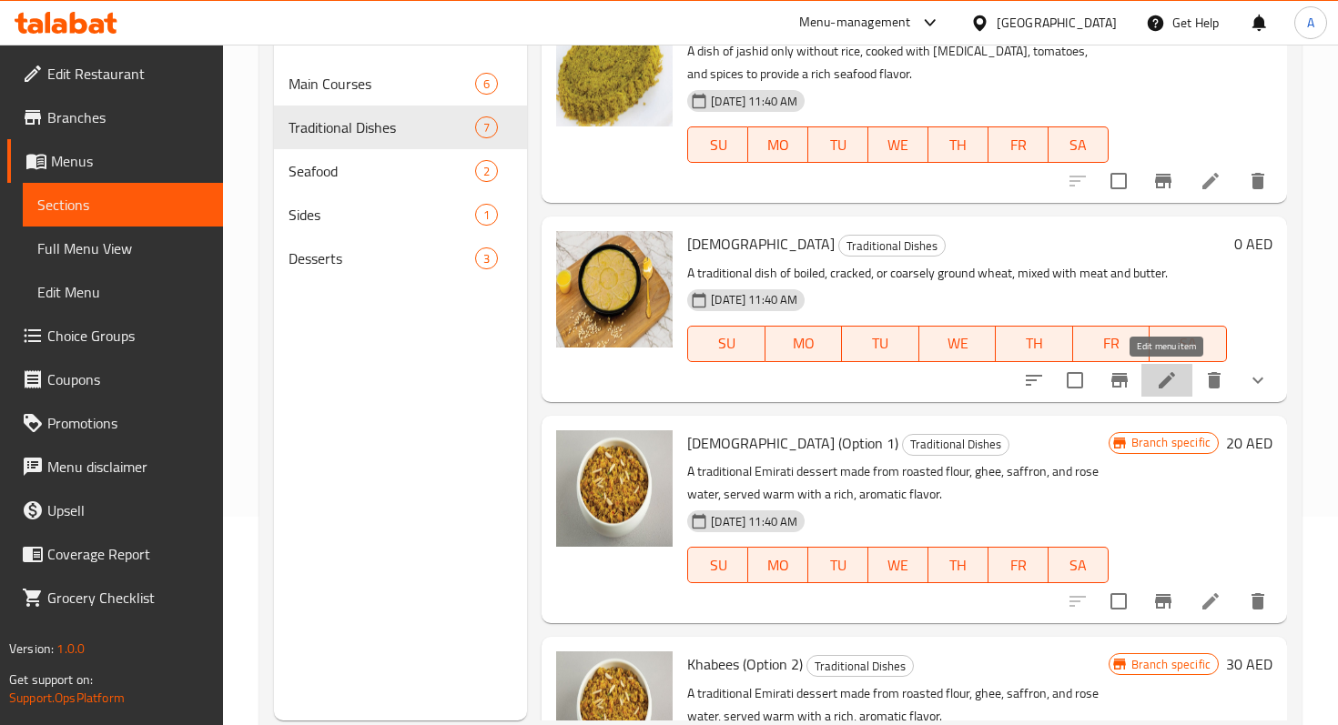
click at [1164, 376] on icon at bounding box center [1167, 380] width 22 height 22
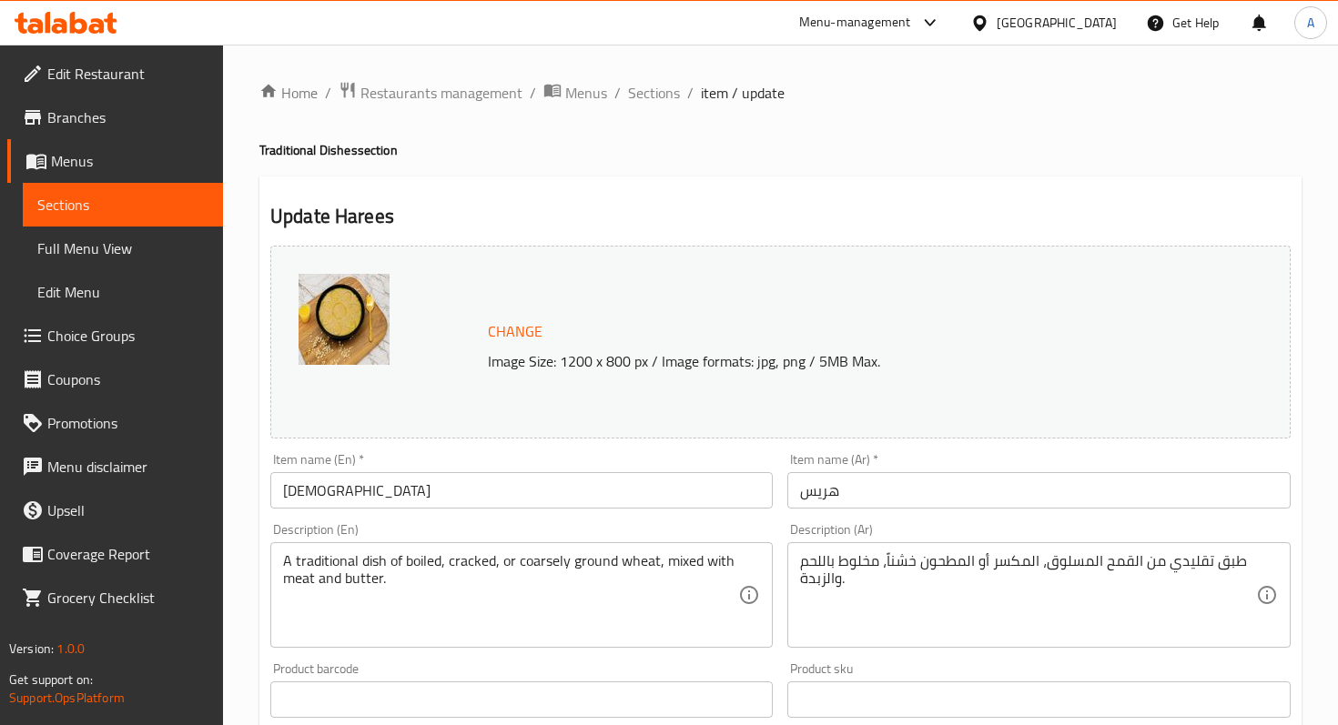
click at [155, 202] on span "Sections" at bounding box center [122, 205] width 171 height 22
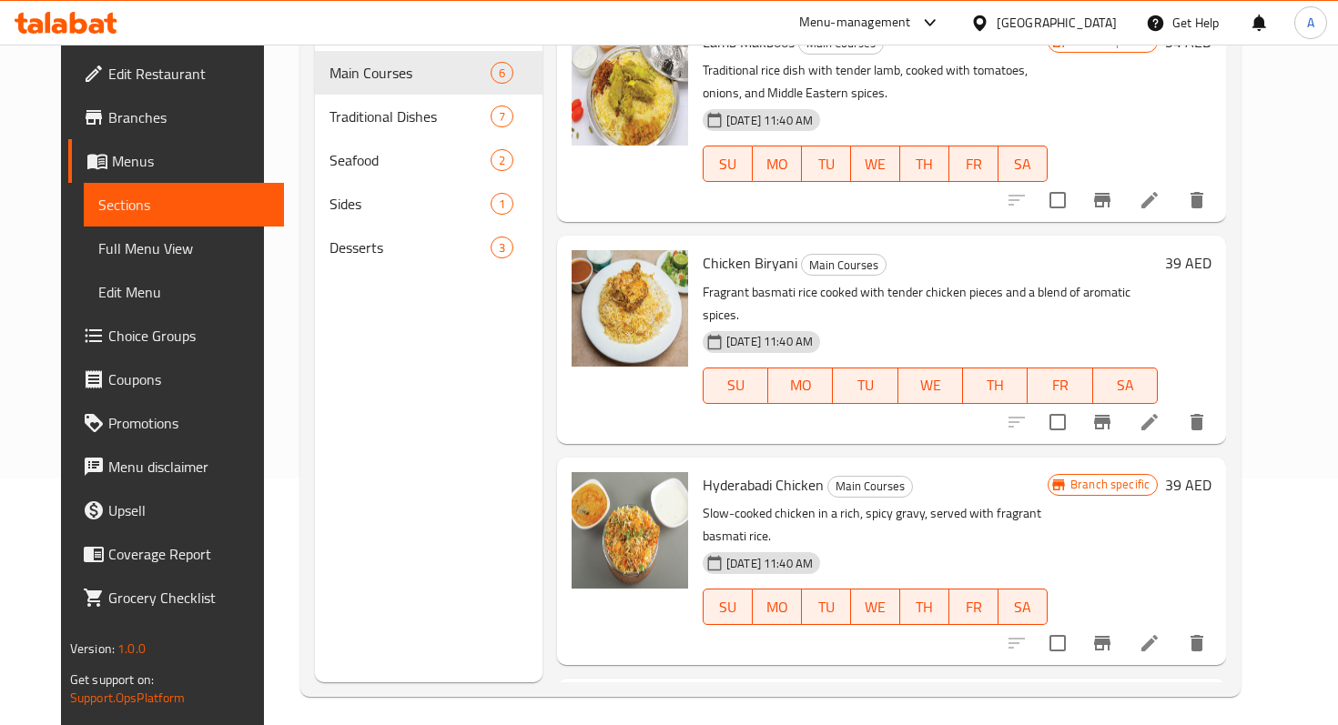
scroll to position [277, 0]
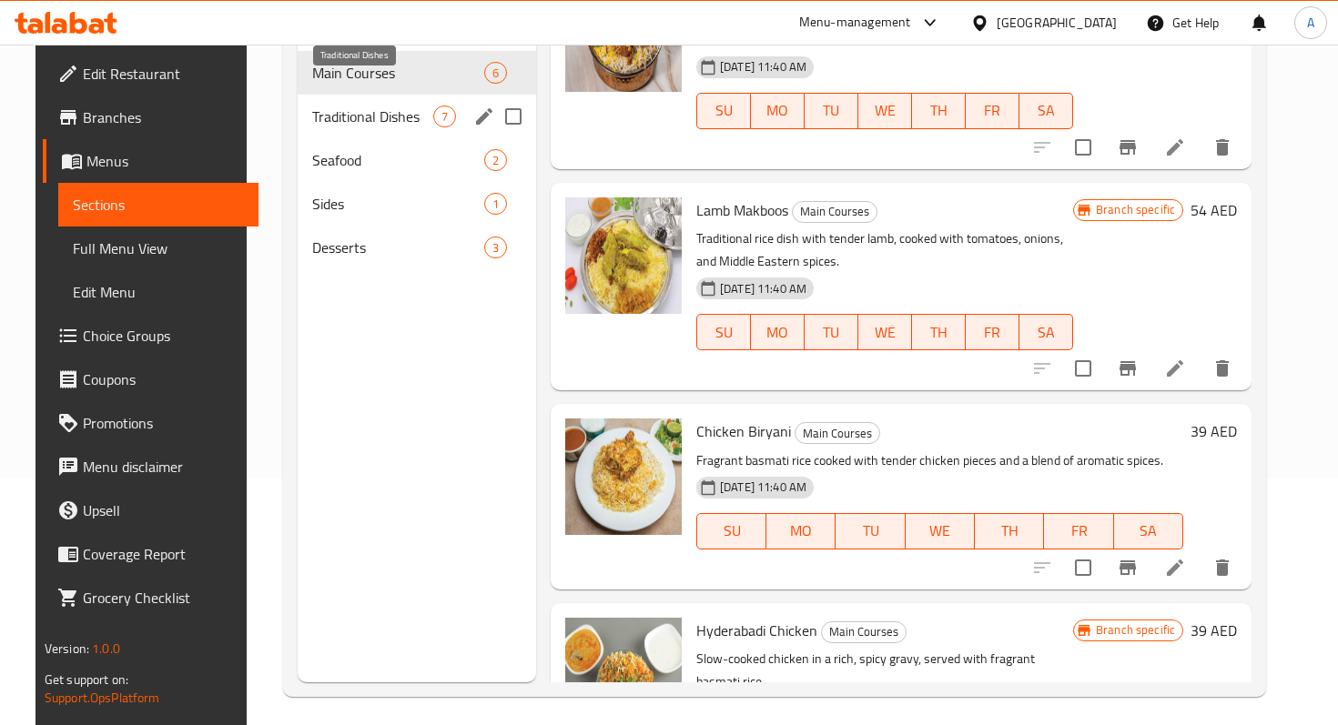
click at [331, 106] on span "Traditional Dishes" at bounding box center [372, 117] width 121 height 22
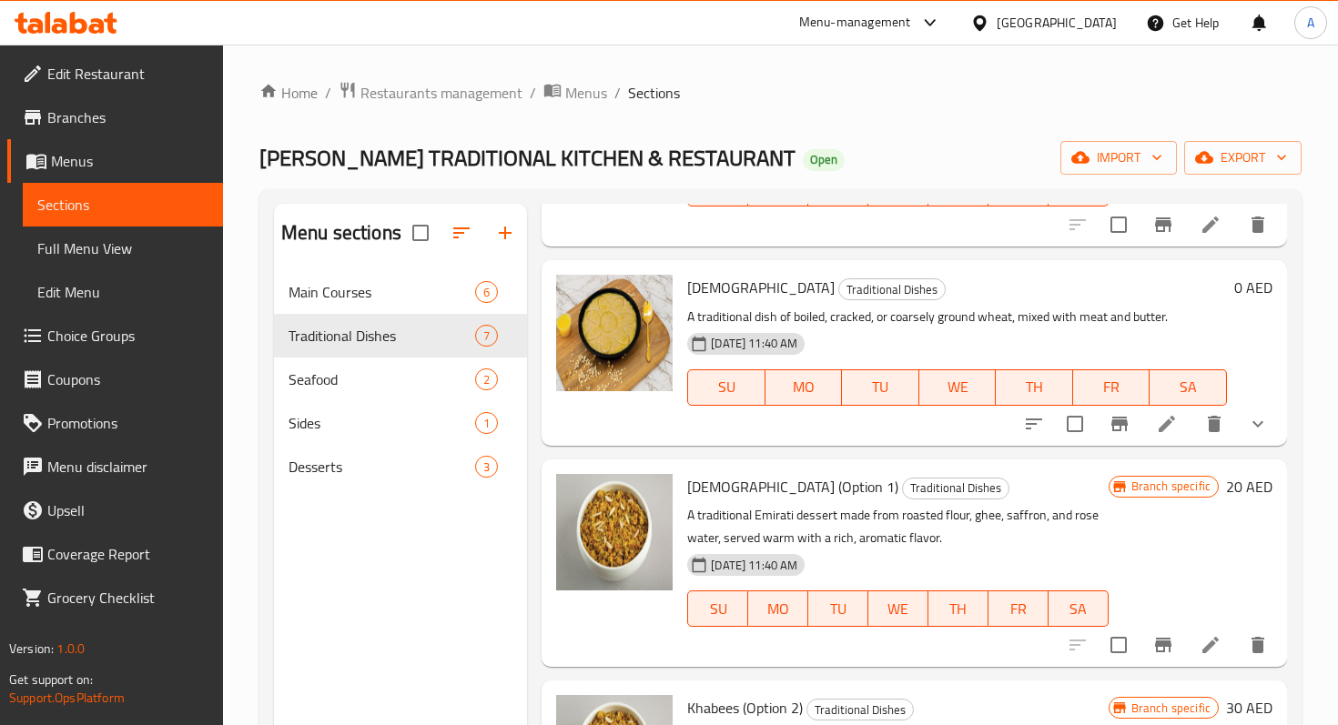
scroll to position [702, 0]
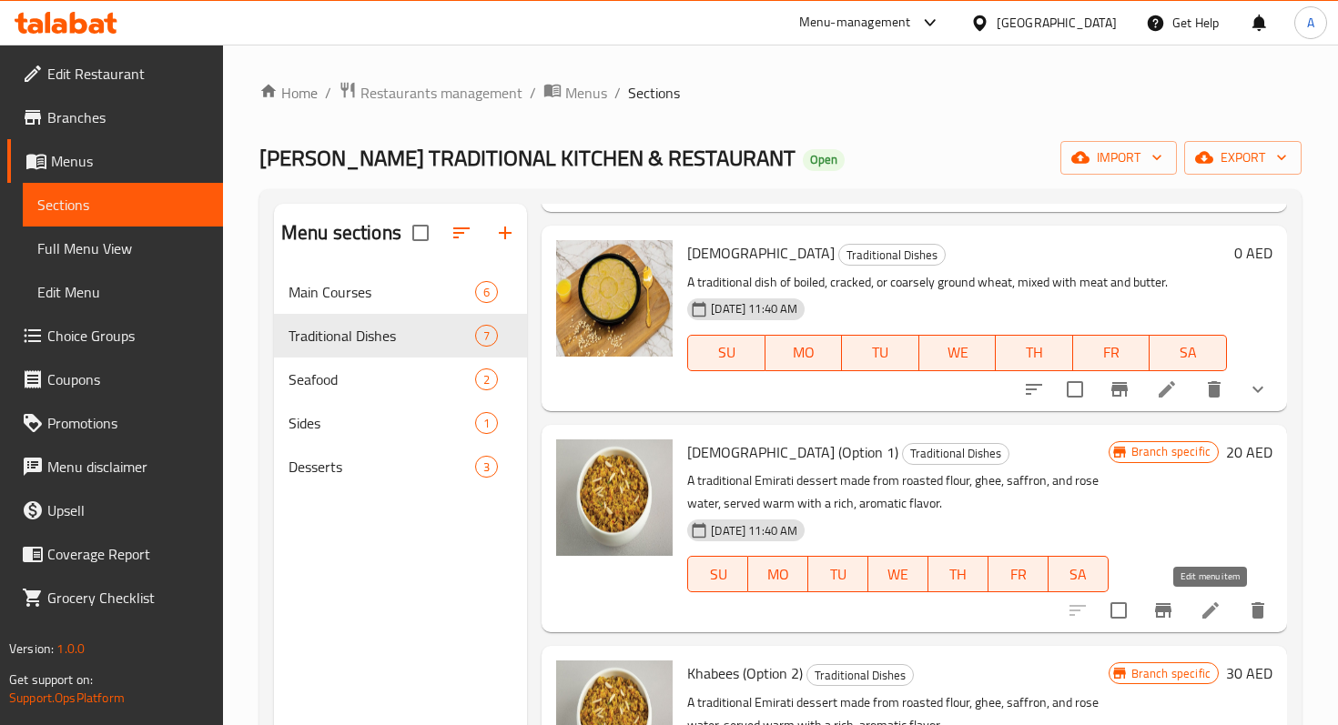
click at [1200, 608] on icon at bounding box center [1210, 611] width 22 height 22
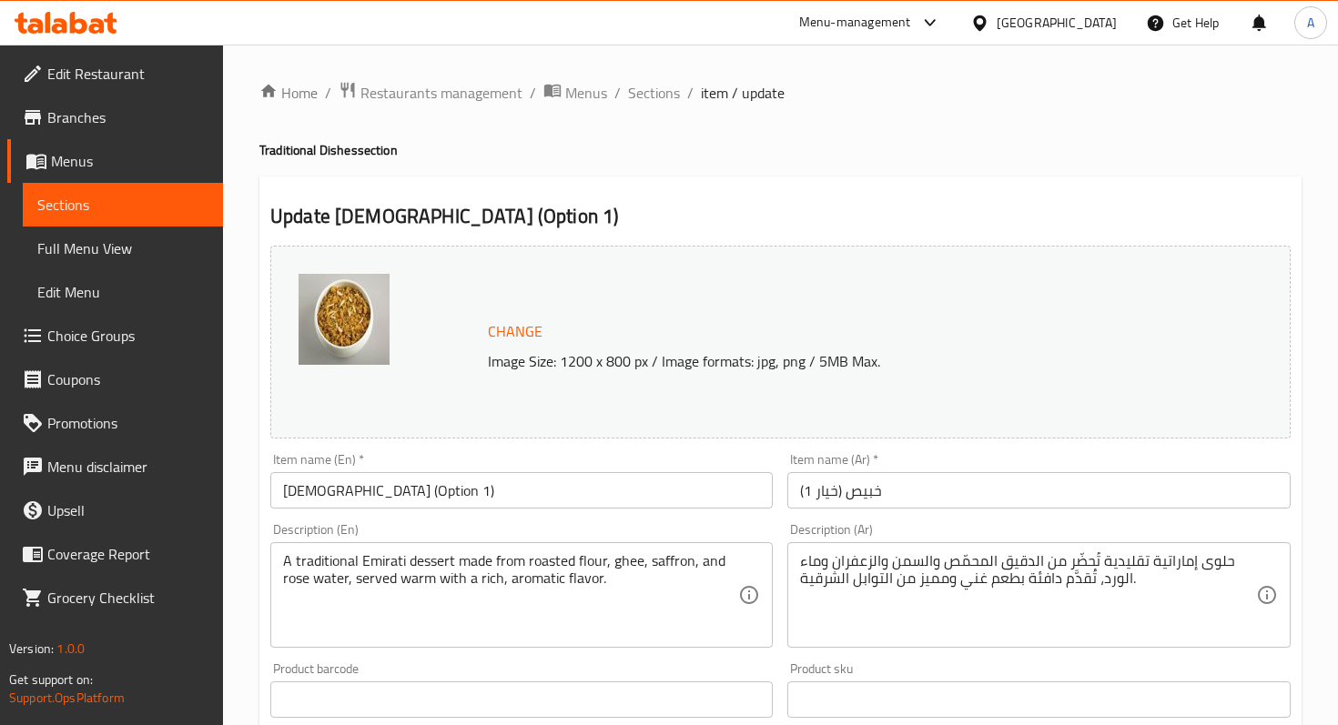
click at [436, 496] on input "[DEMOGRAPHIC_DATA] (Option 1)" at bounding box center [521, 490] width 502 height 36
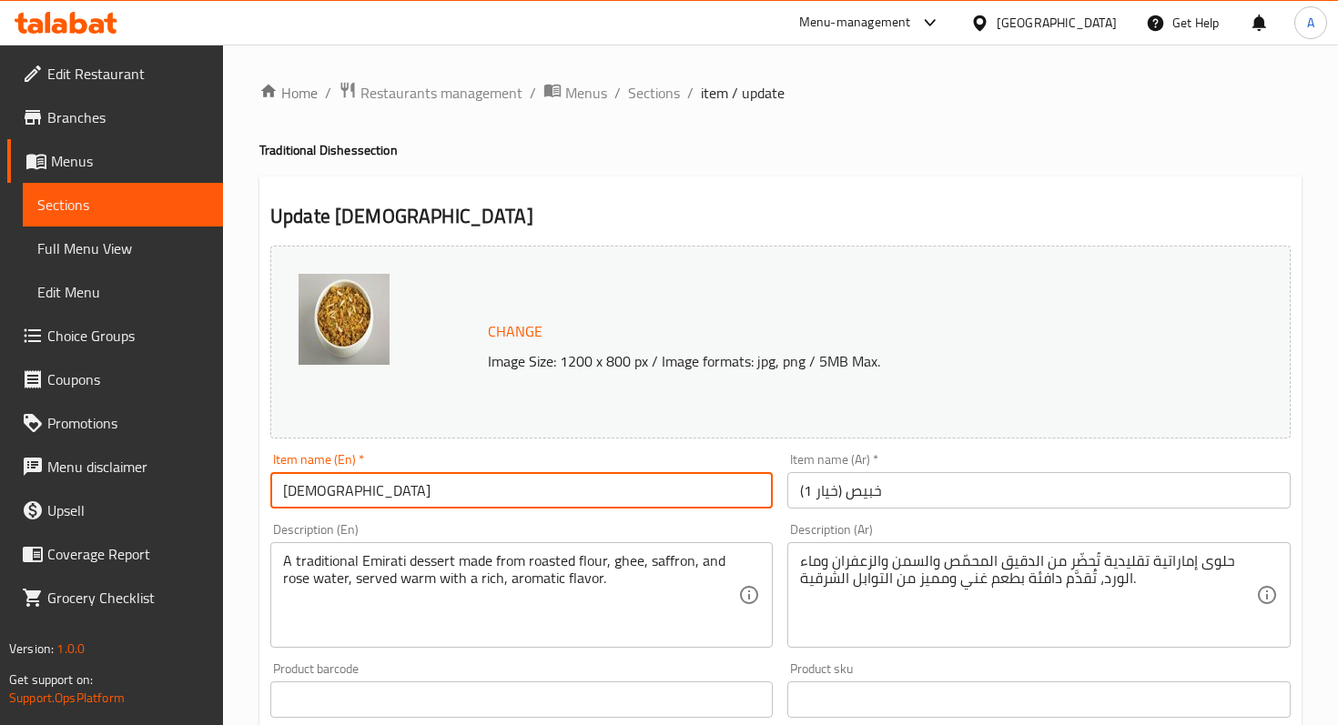
type input "[DEMOGRAPHIC_DATA]"
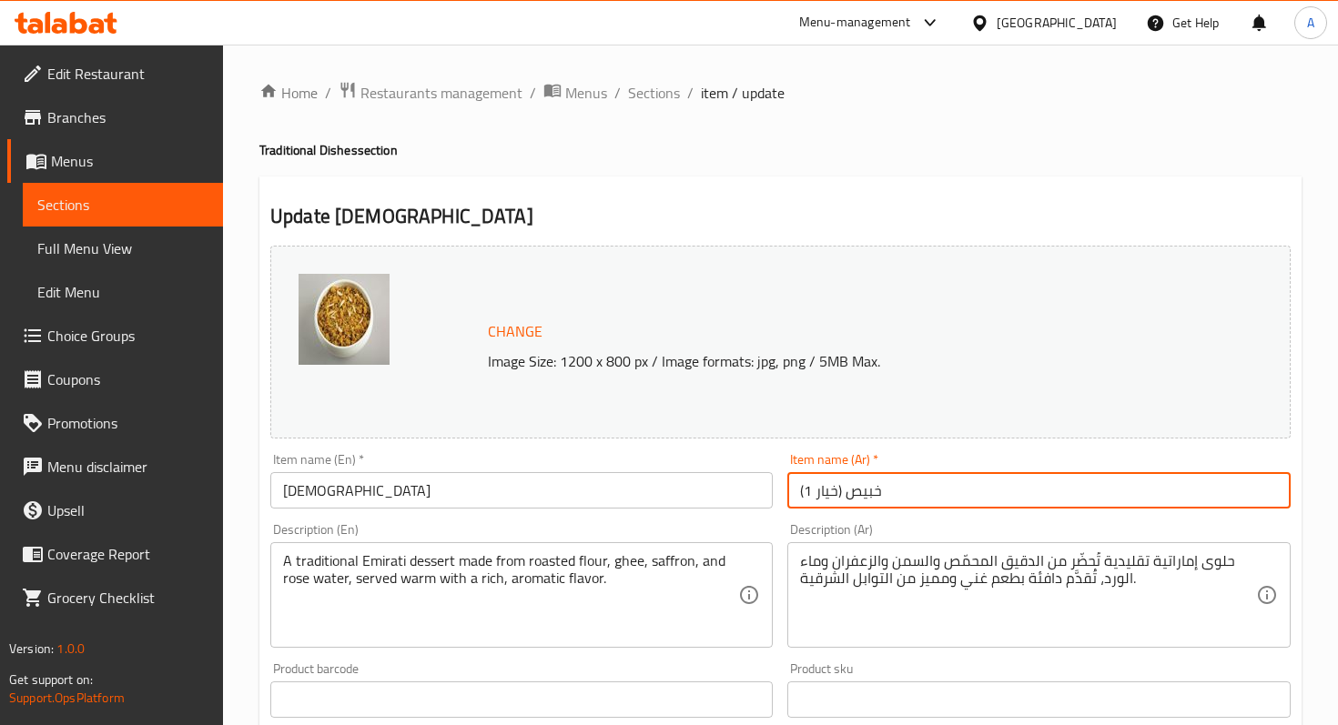
drag, startPoint x: 844, startPoint y: 490, endPoint x: 791, endPoint y: 490, distance: 53.7
click at [791, 490] on input "خبيص (خيار 1)" at bounding box center [1038, 490] width 502 height 36
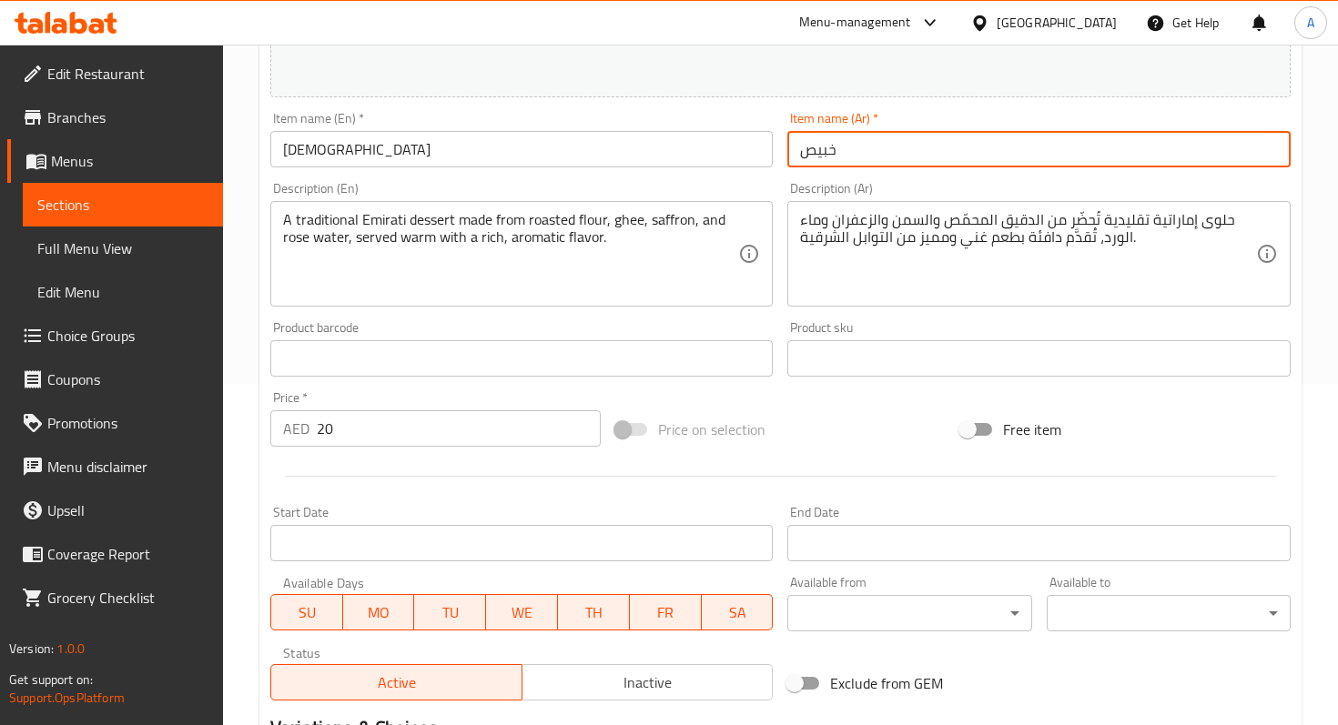
scroll to position [345, 0]
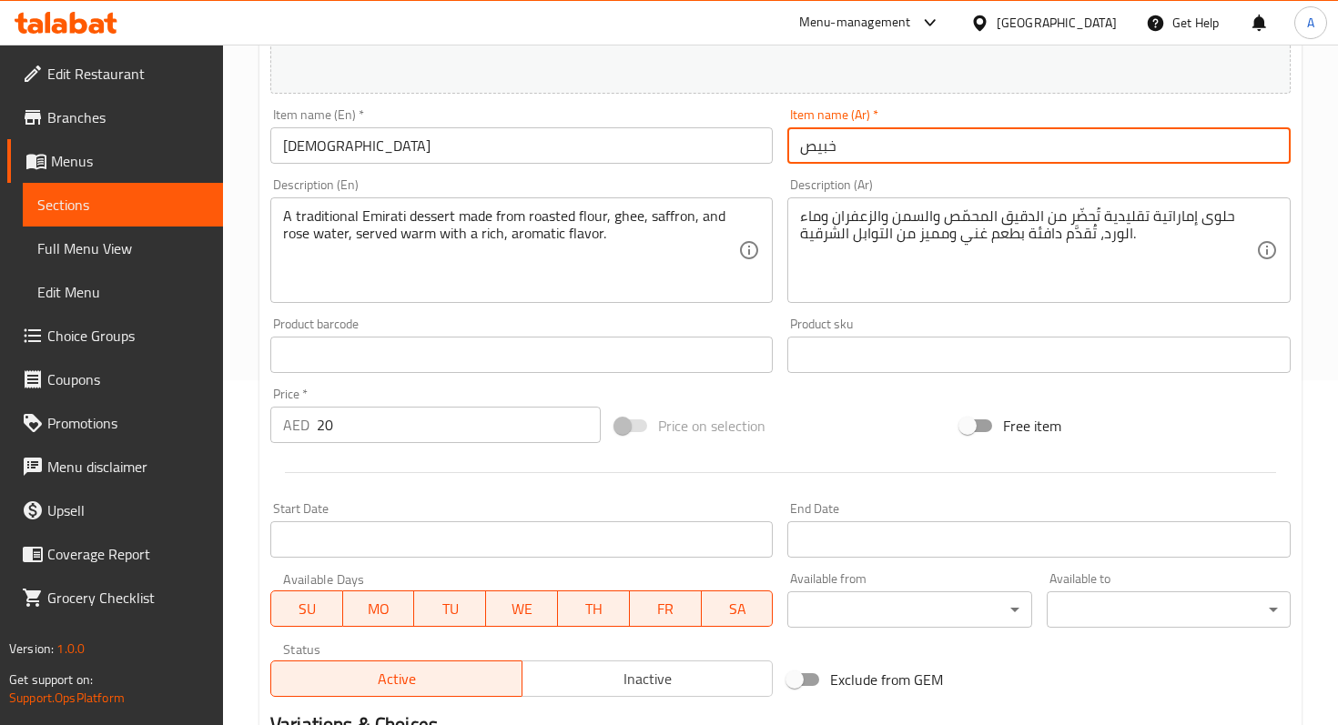
type input "خبيص"
click at [473, 410] on input "20" at bounding box center [459, 425] width 284 height 36
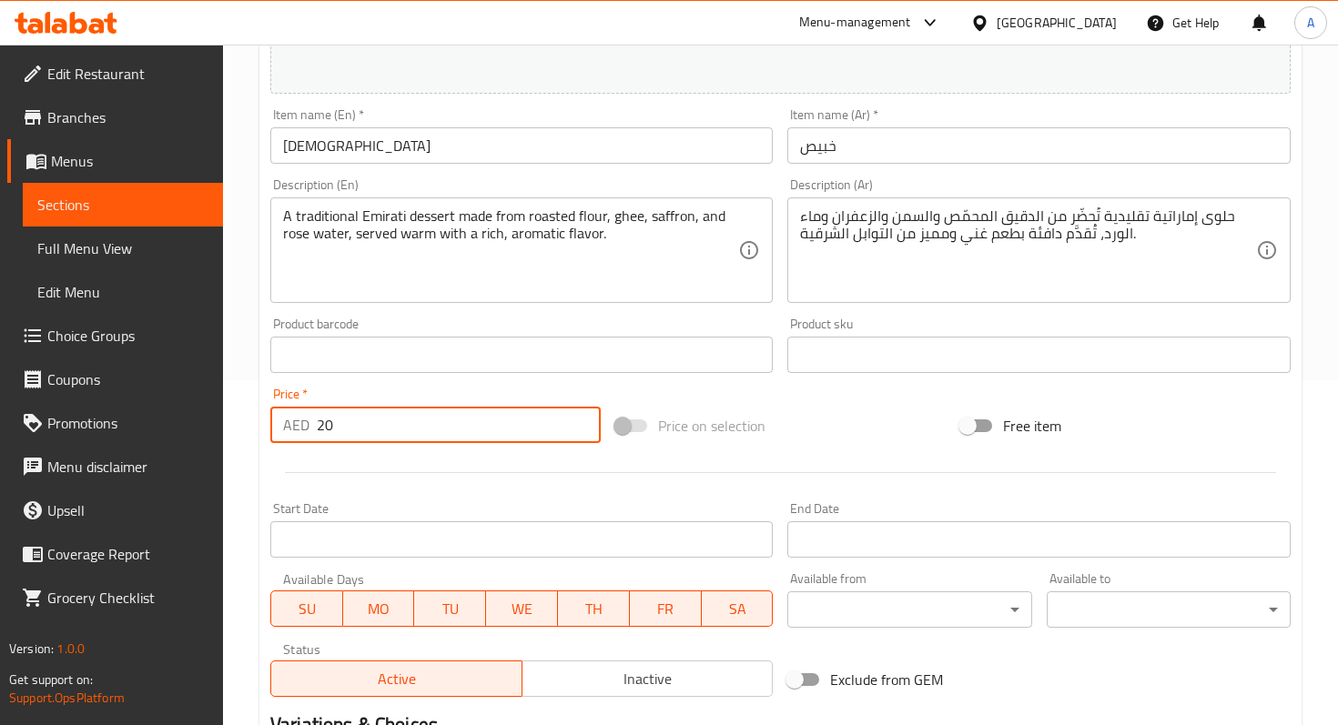
click at [430, 426] on input "20" at bounding box center [459, 425] width 284 height 36
type input "2"
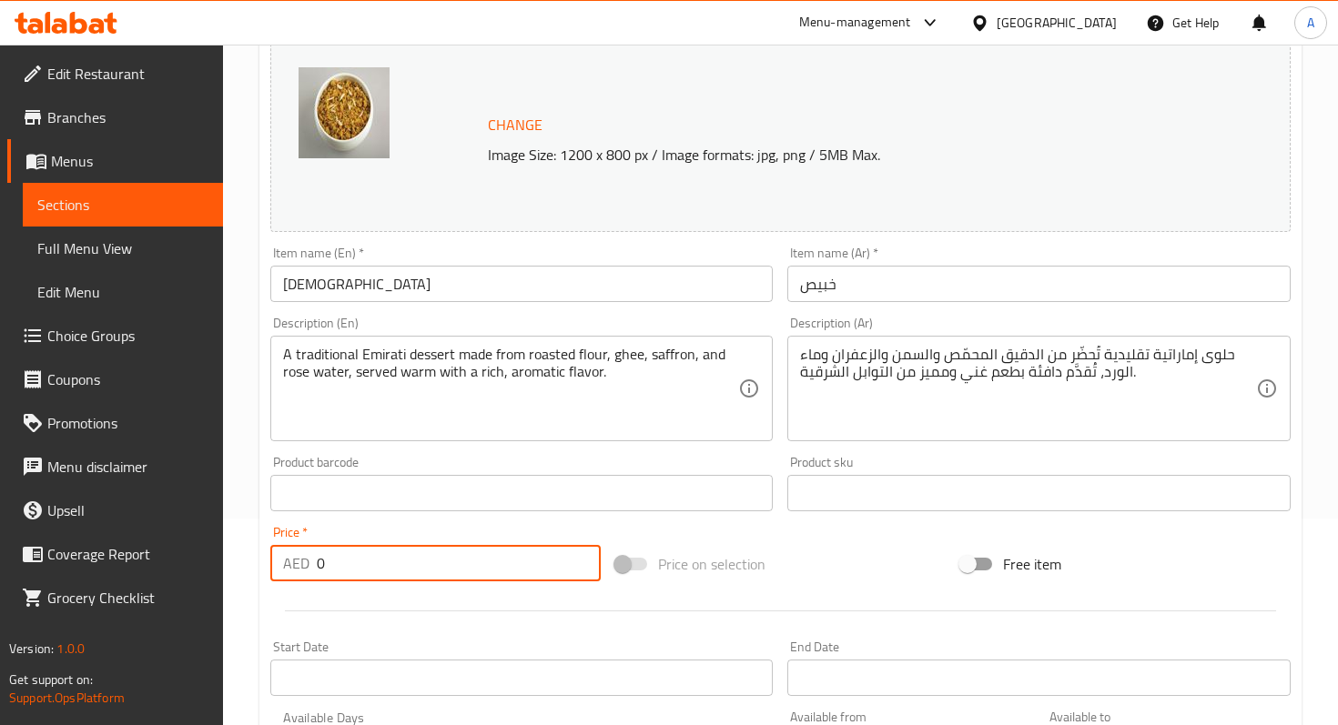
scroll to position [587, 0]
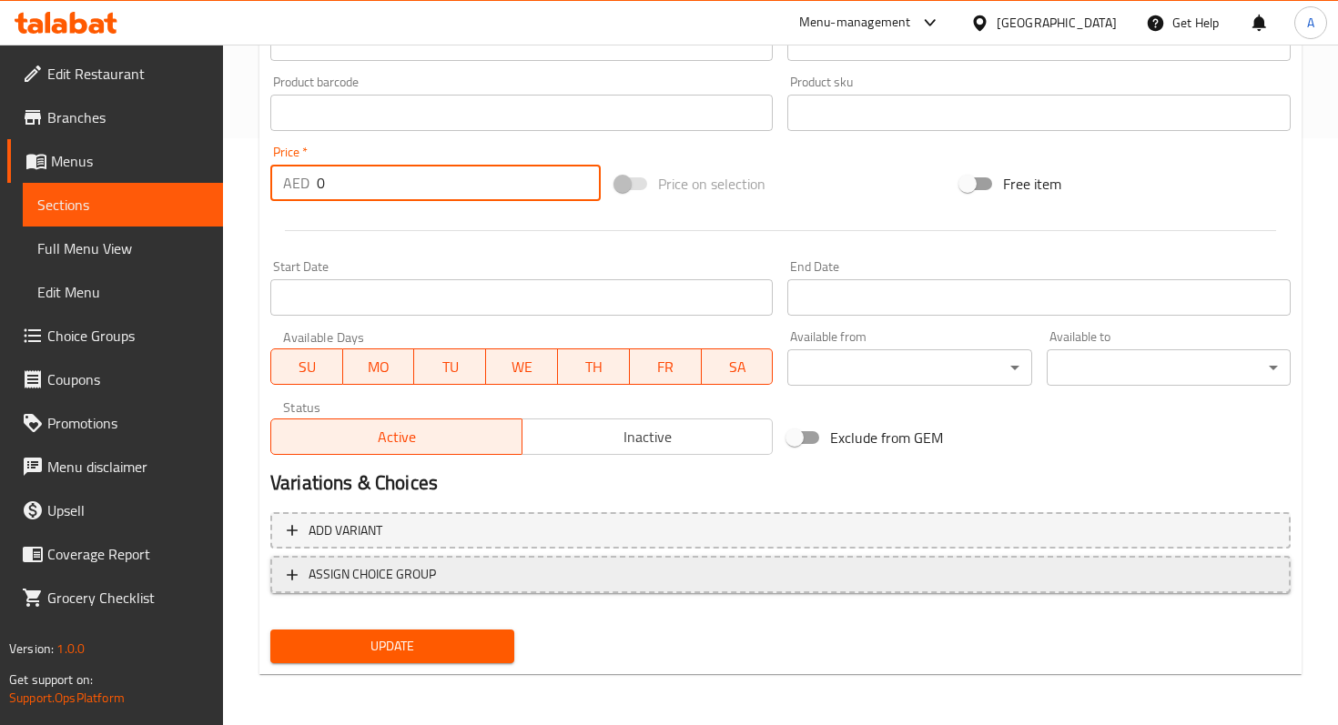
type input "0"
click at [296, 574] on icon "button" at bounding box center [292, 575] width 11 height 11
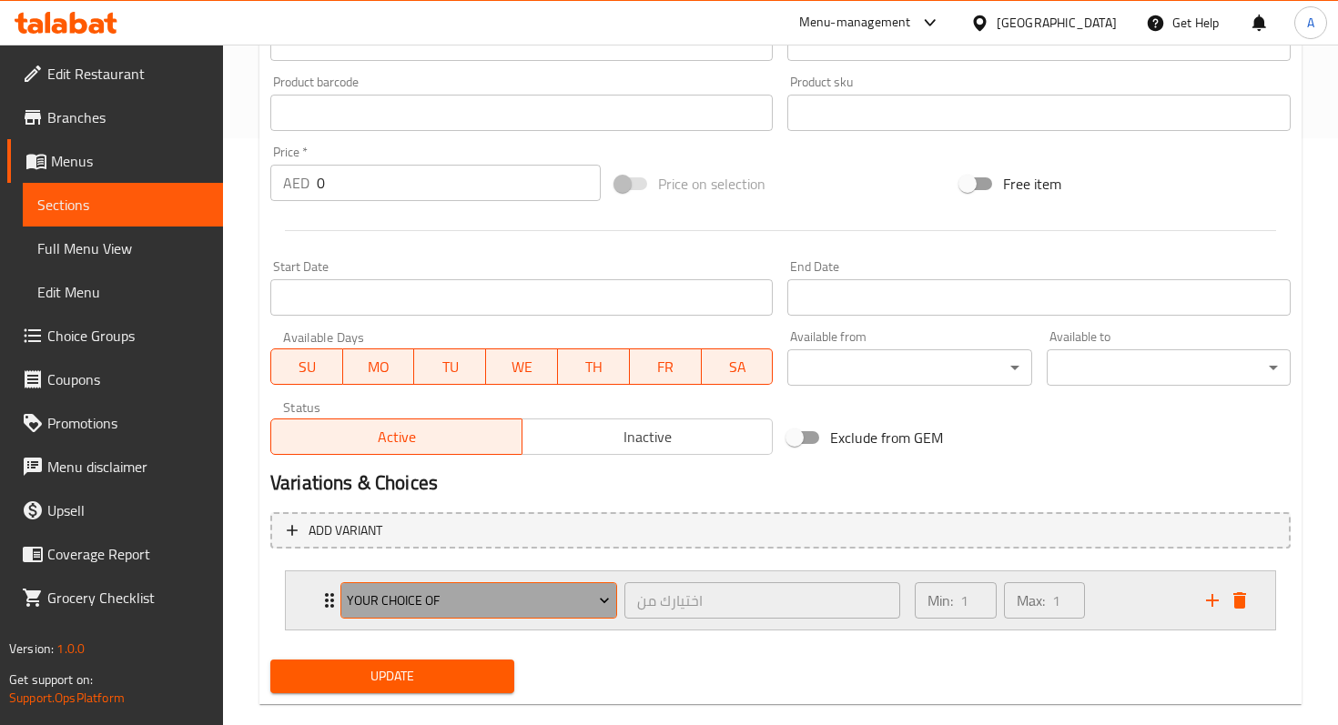
click at [430, 603] on span "Your choice of" at bounding box center [478, 601] width 263 height 23
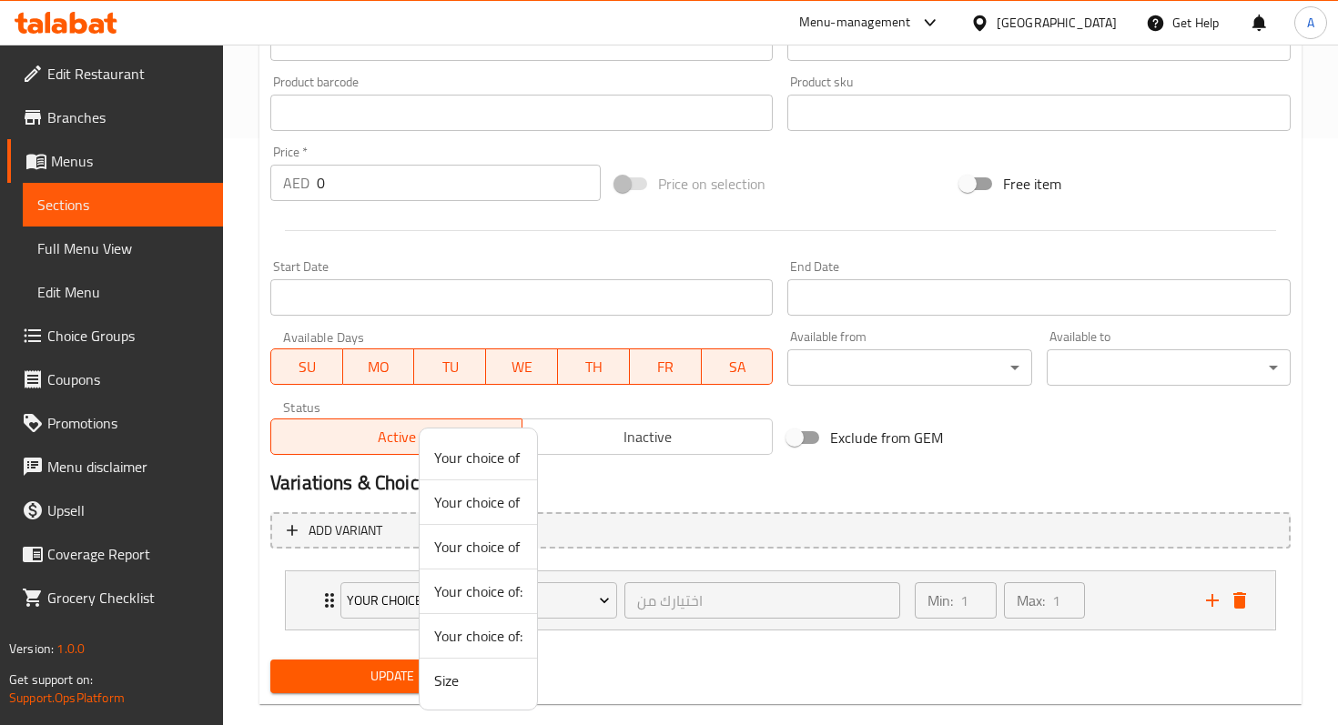
click at [458, 687] on span "Size" at bounding box center [478, 681] width 88 height 22
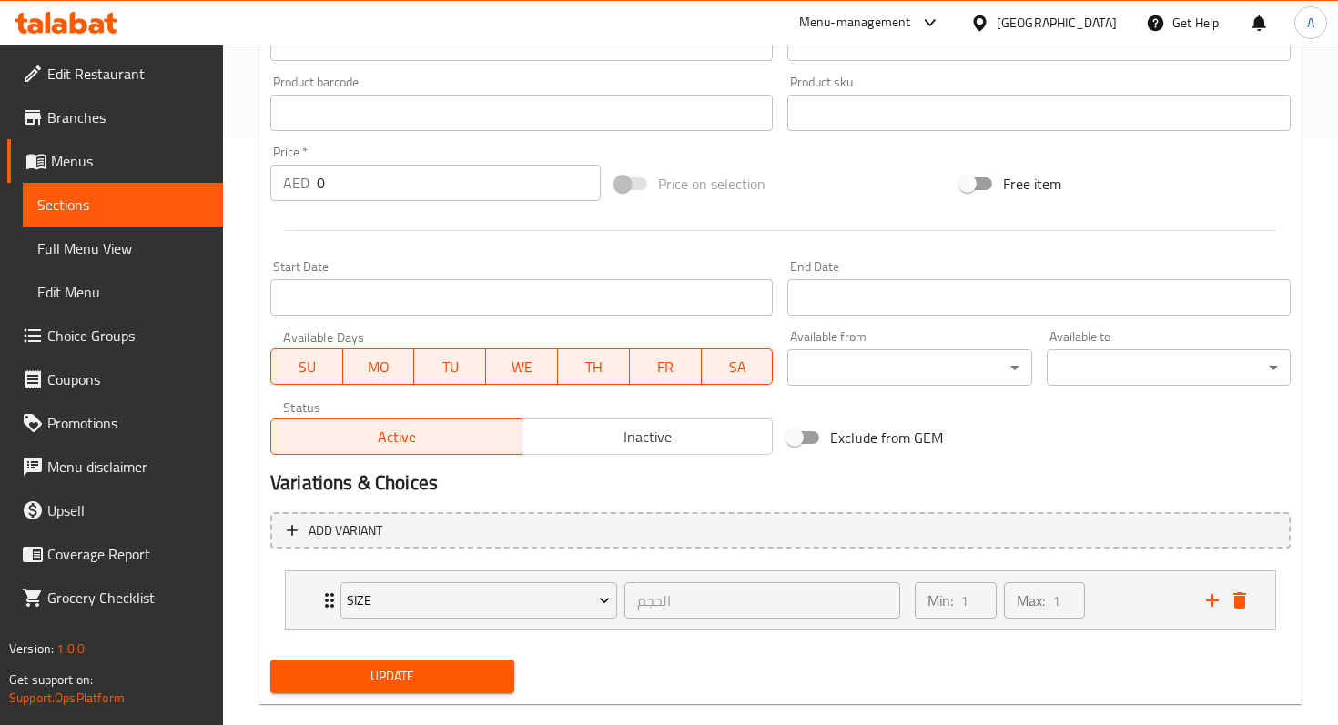
click at [697, 657] on div "Update" at bounding box center [780, 676] width 1035 height 48
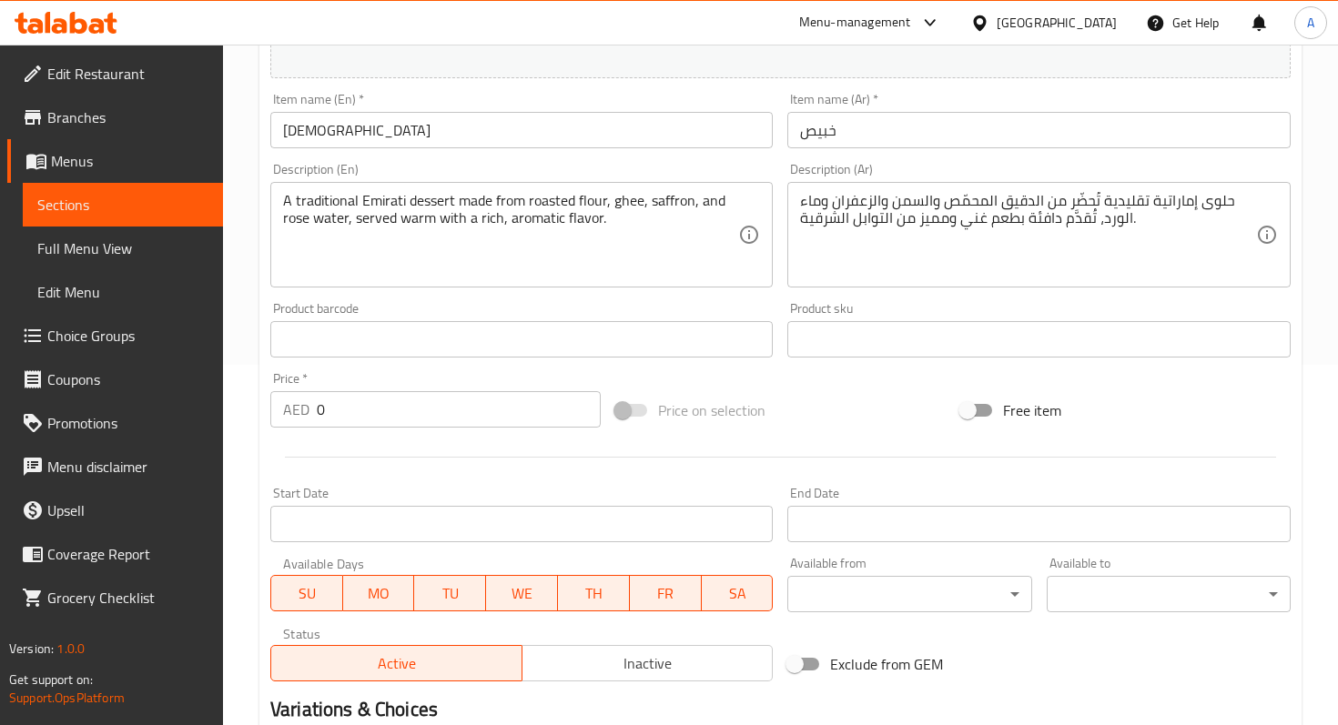
scroll to position [617, 0]
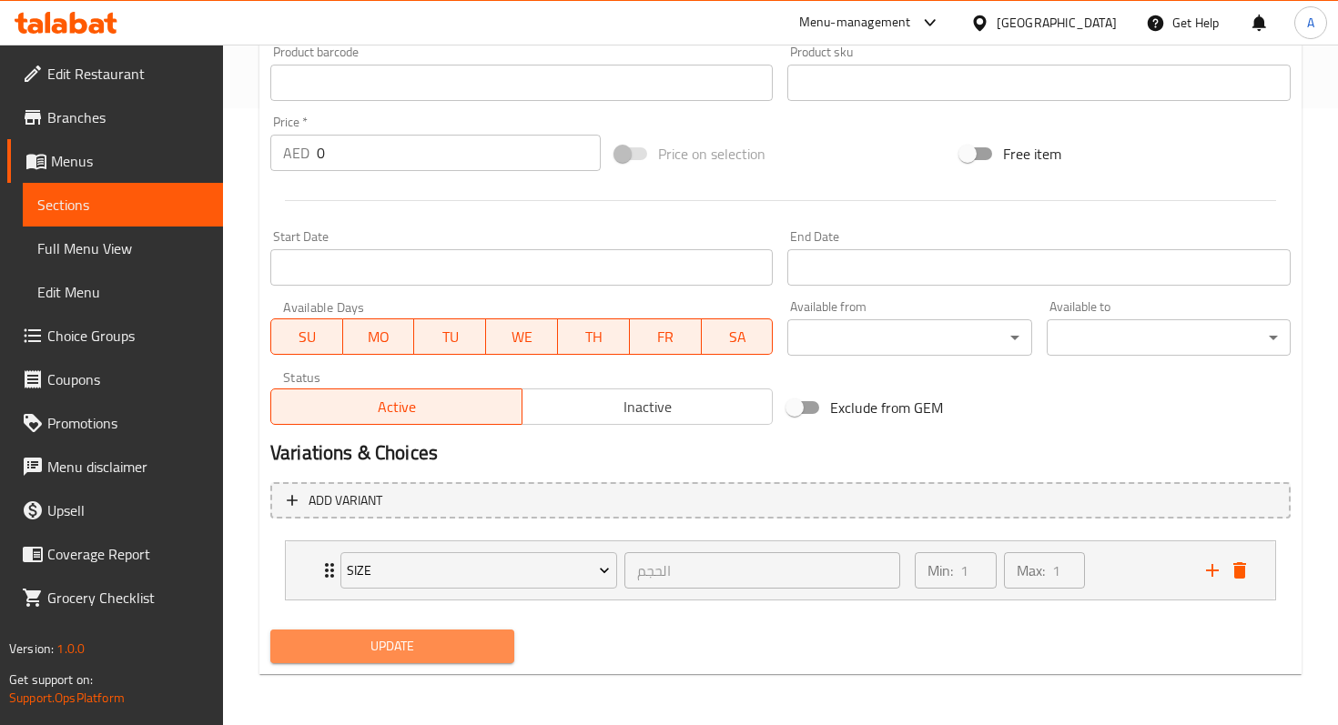
click at [488, 646] on span "Update" at bounding box center [392, 646] width 215 height 23
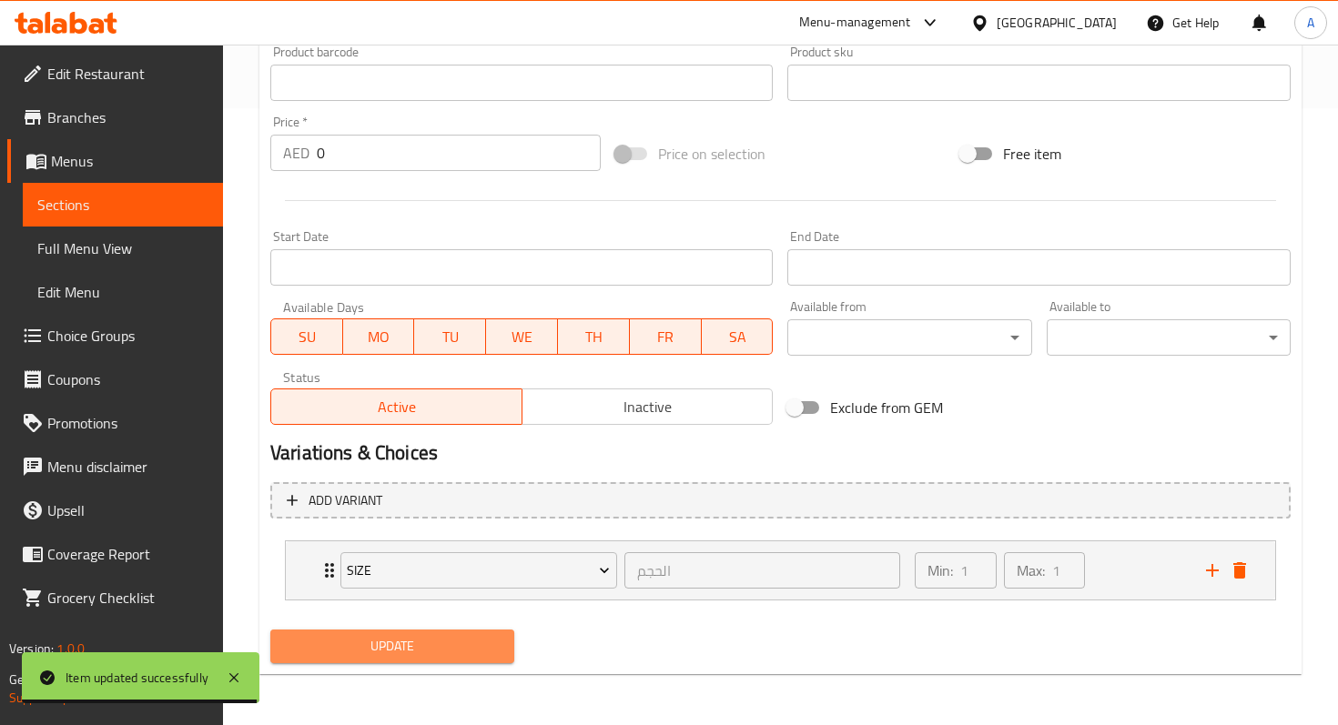
click at [362, 651] on span "Update" at bounding box center [392, 646] width 215 height 23
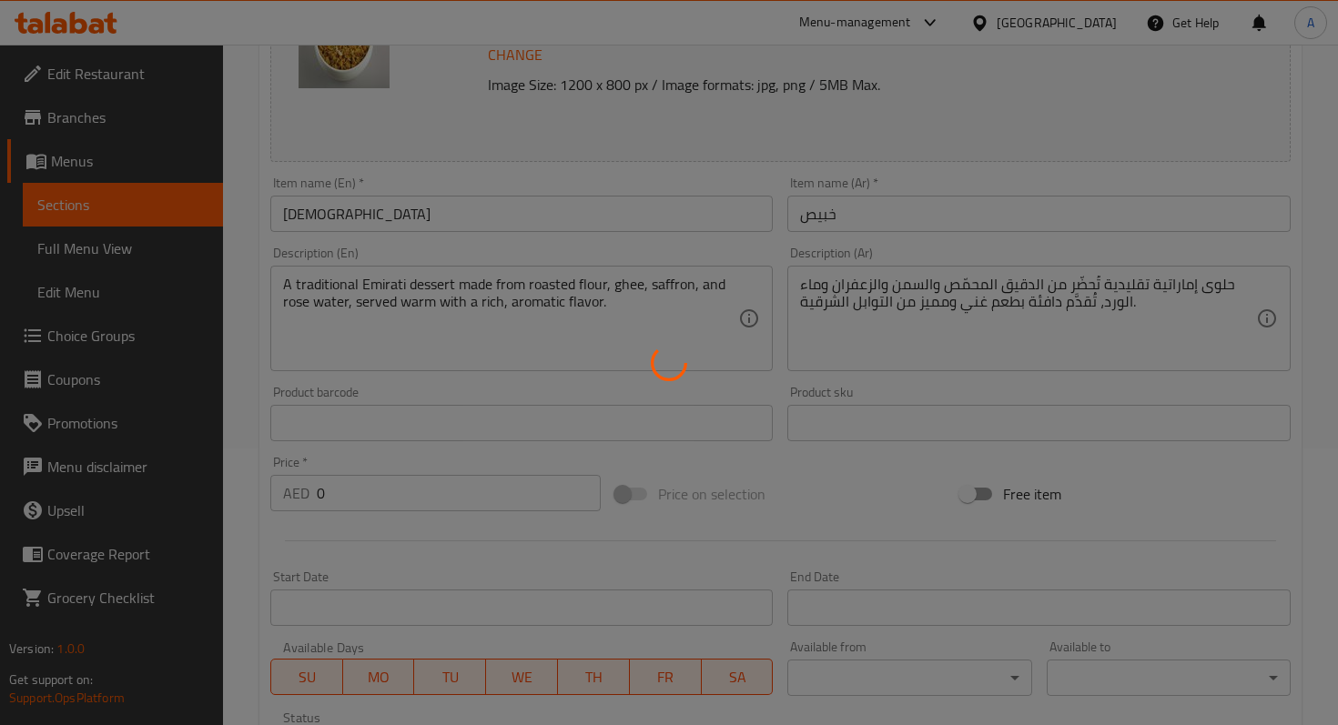
scroll to position [0, 0]
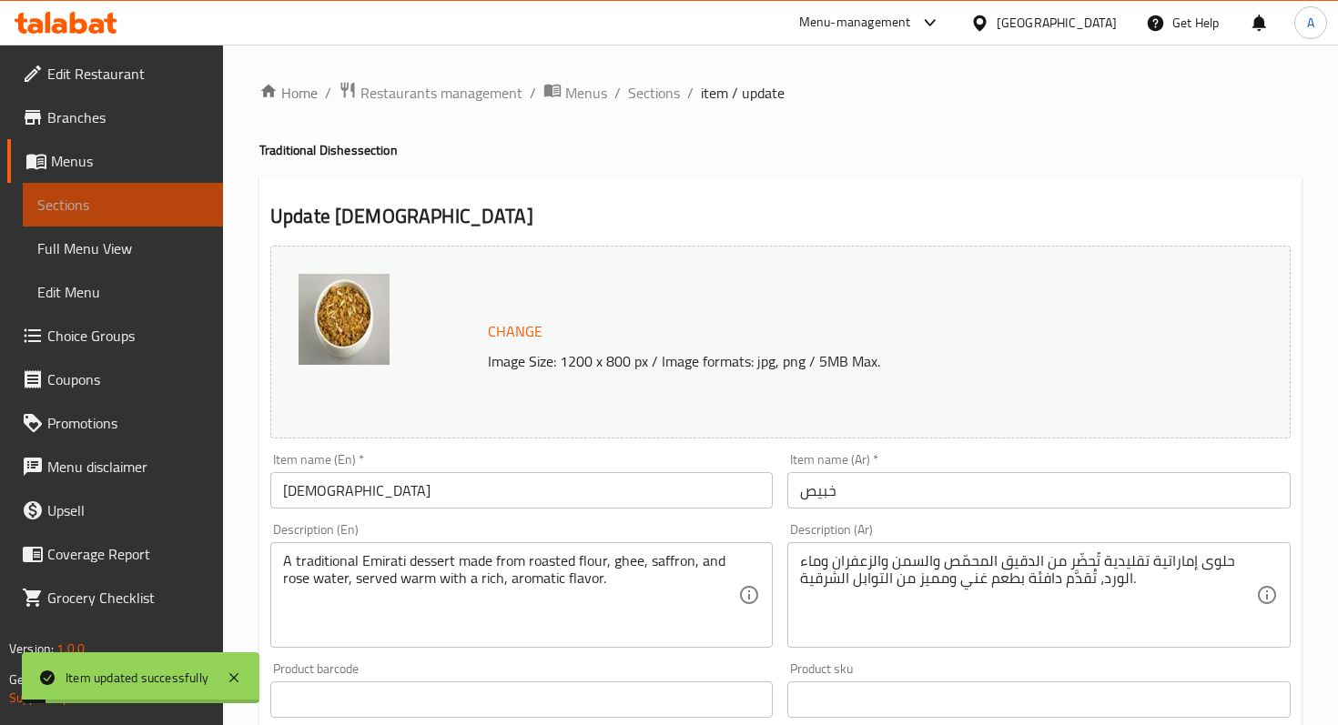
click at [167, 203] on span "Sections" at bounding box center [122, 205] width 171 height 22
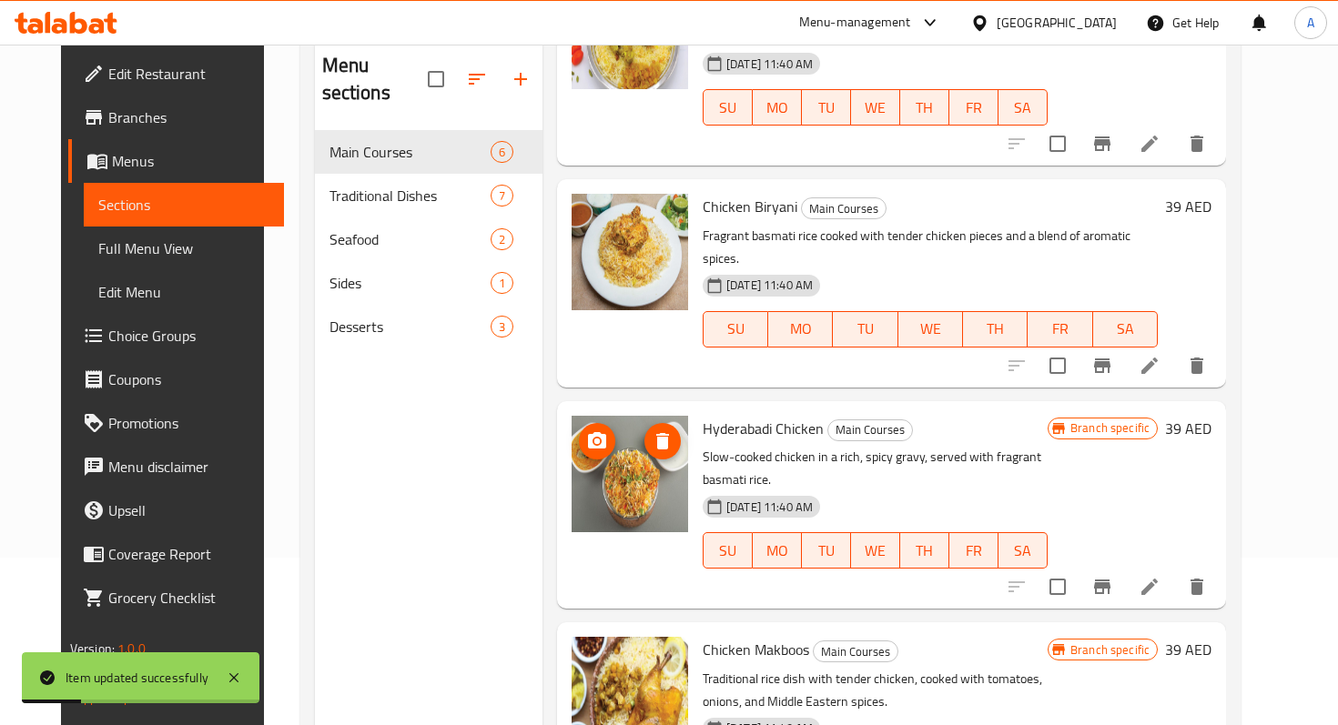
scroll to position [255, 0]
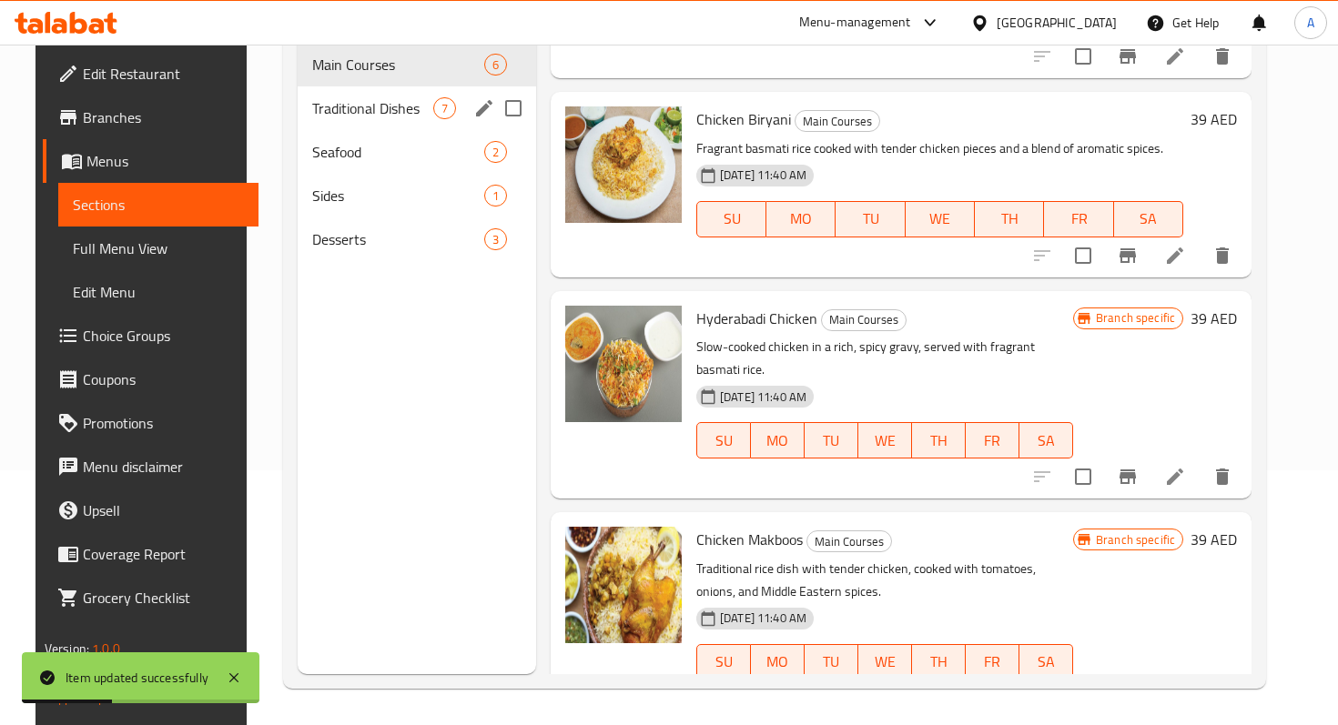
click at [372, 95] on div "Traditional Dishes 7" at bounding box center [417, 108] width 238 height 44
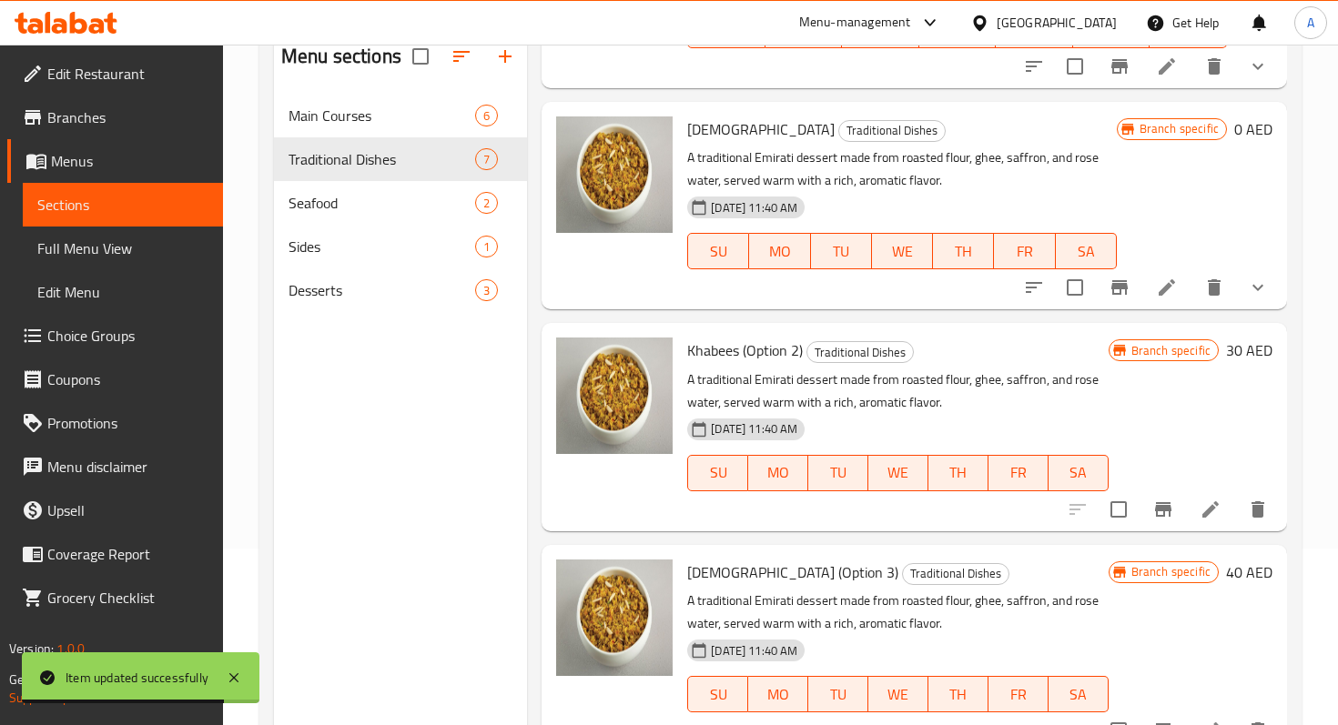
scroll to position [255, 0]
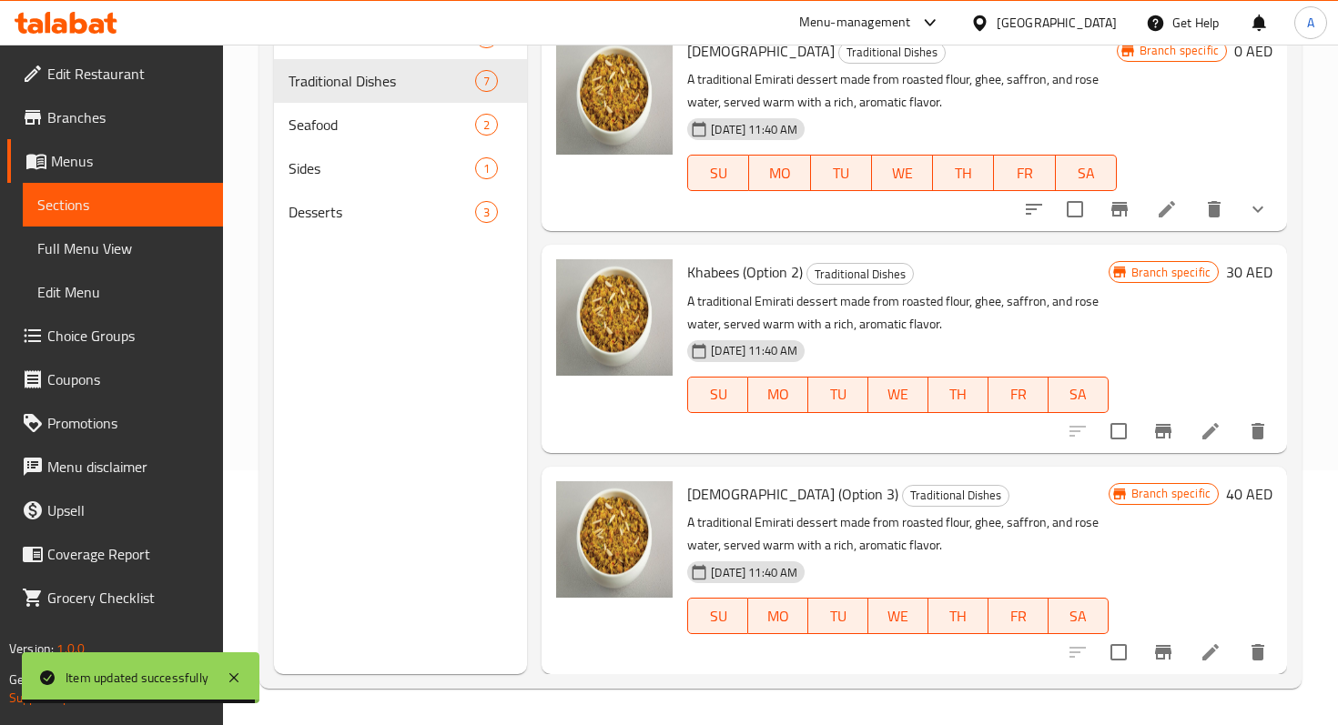
click at [1248, 655] on icon "delete" at bounding box center [1258, 652] width 22 height 22
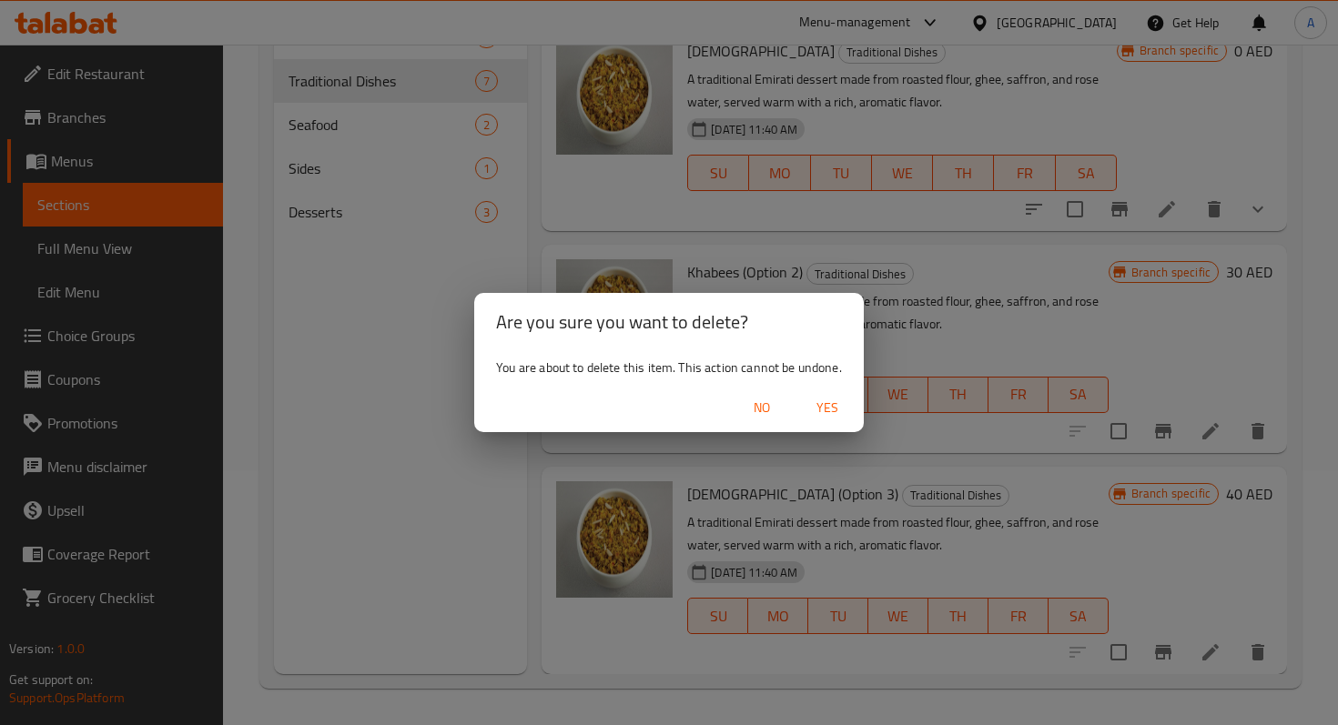
click at [832, 410] on span "Yes" at bounding box center [827, 408] width 44 height 23
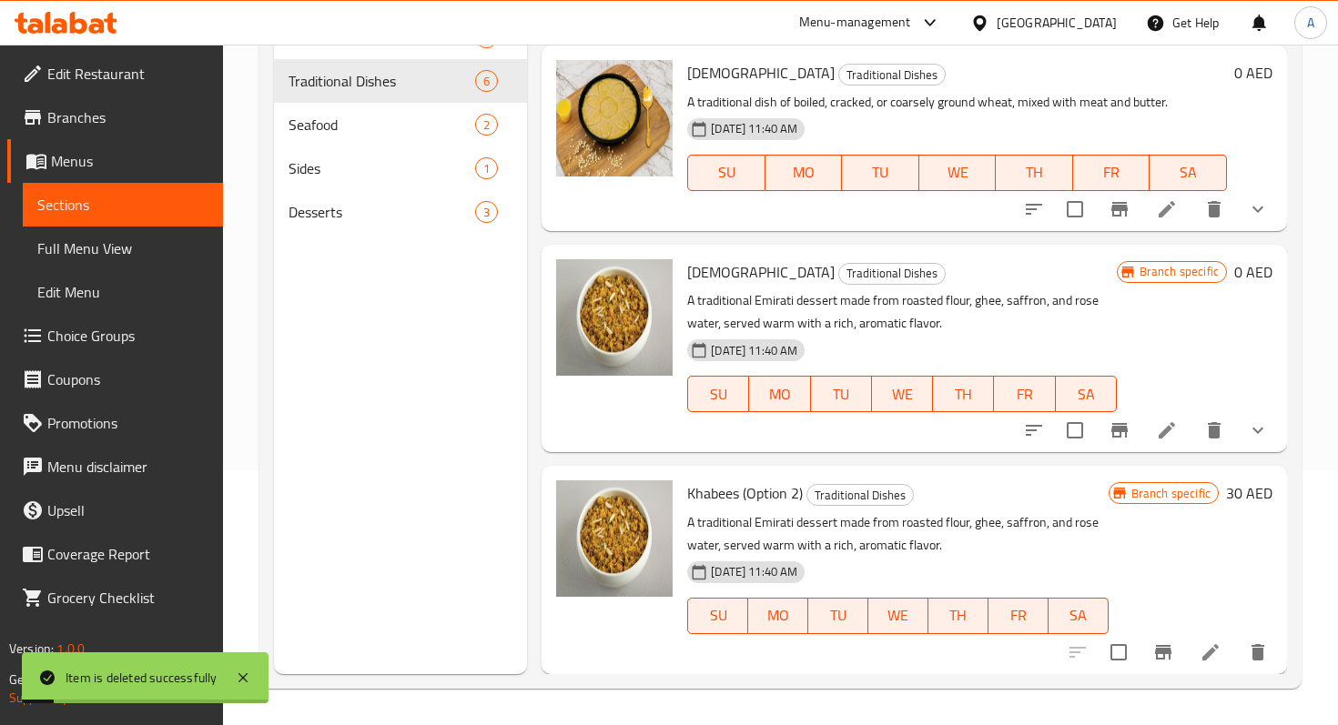
scroll to position [626, 0]
click at [1250, 651] on icon "delete" at bounding box center [1258, 653] width 22 height 22
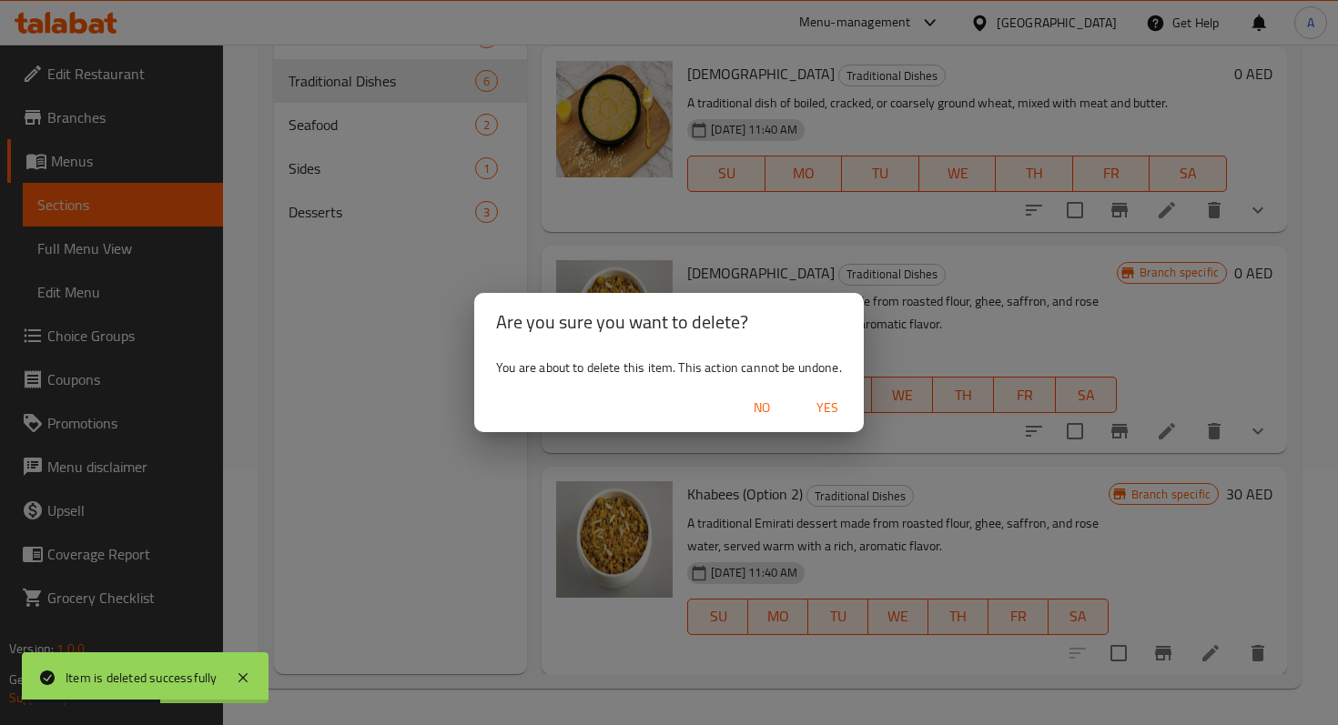
click at [843, 406] on span "Yes" at bounding box center [827, 408] width 44 height 23
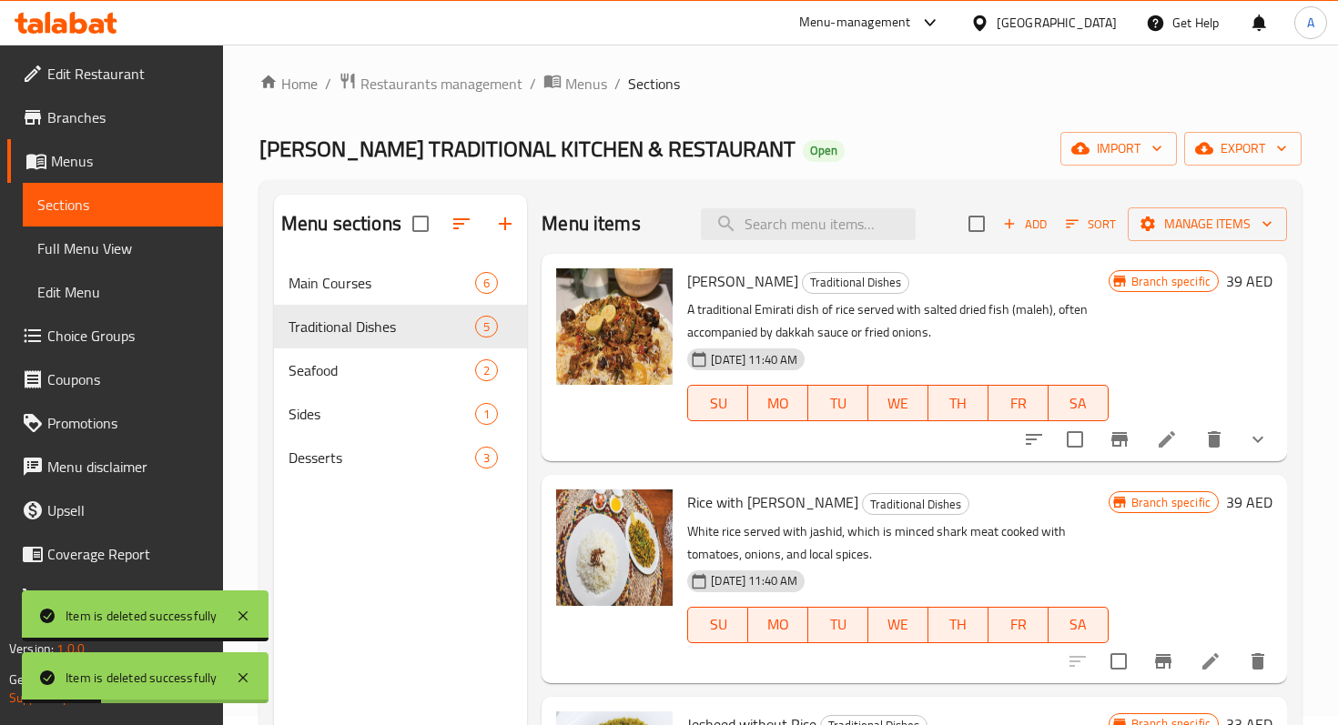
scroll to position [0, 0]
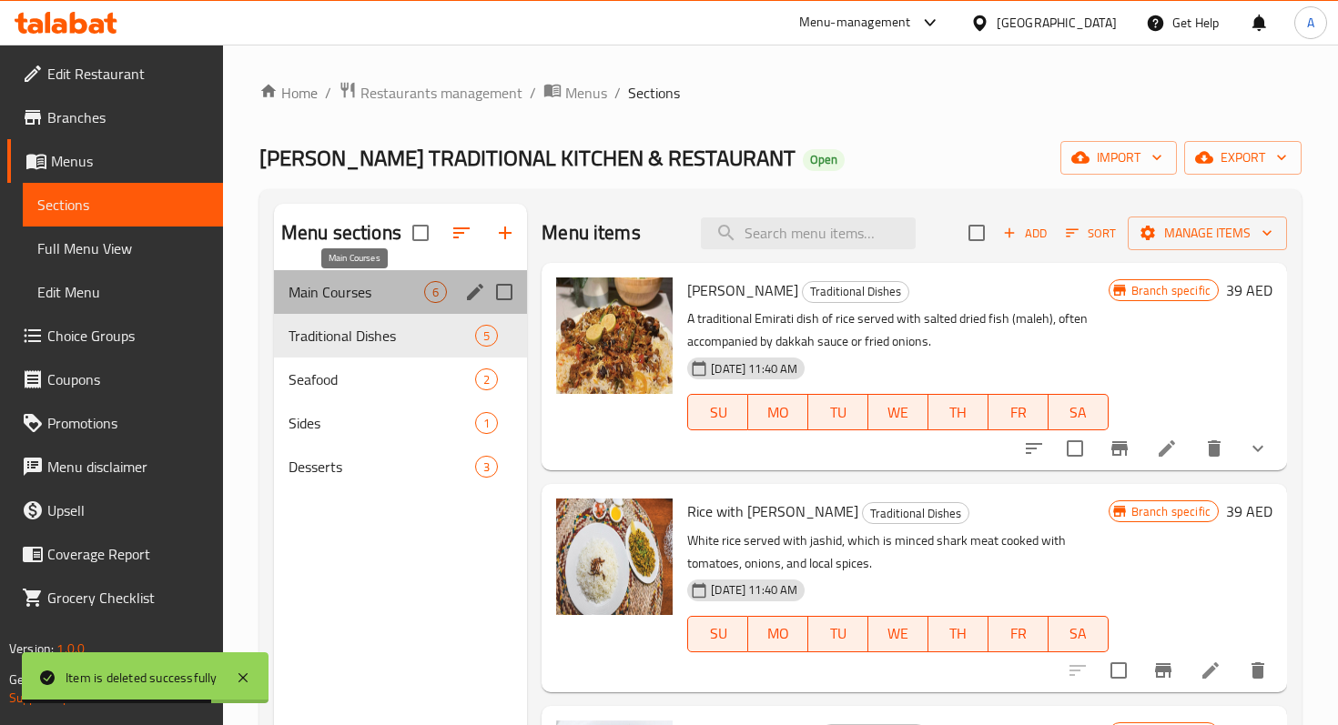
click at [375, 288] on span "Main Courses" at bounding box center [356, 292] width 136 height 22
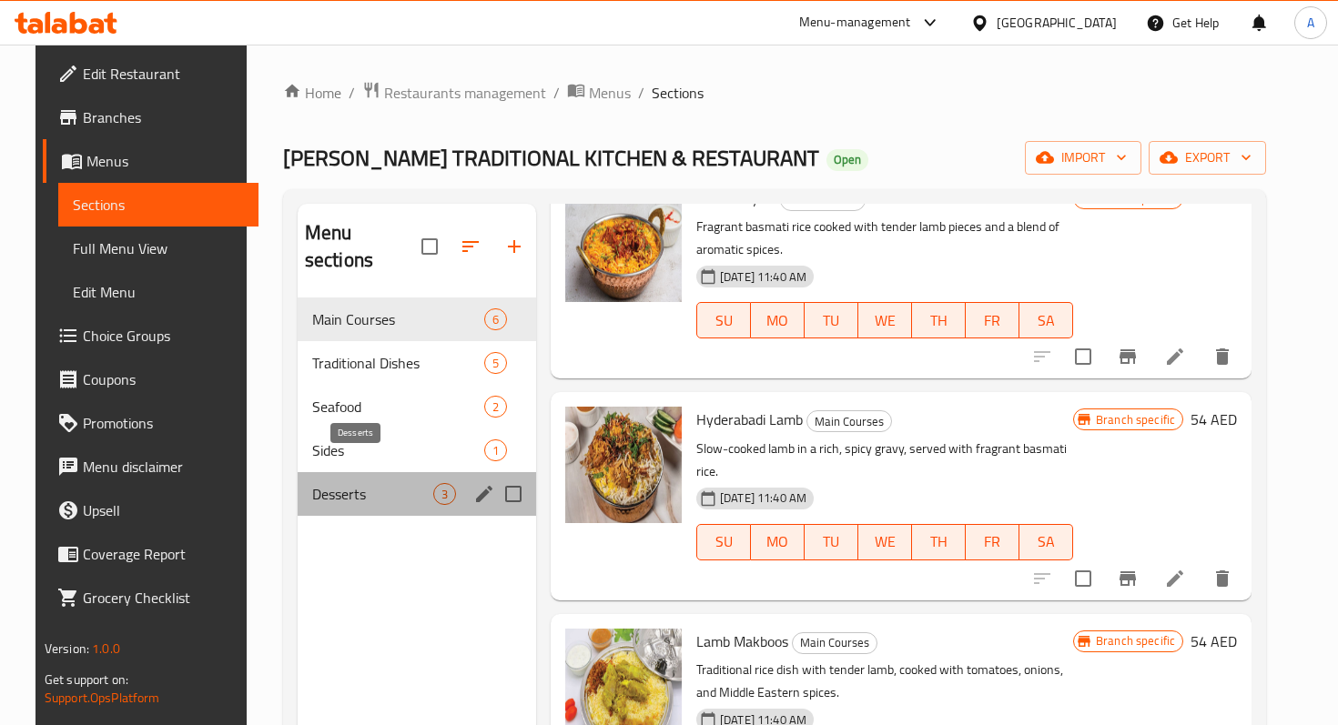
click at [352, 483] on span "Desserts" at bounding box center [372, 494] width 121 height 22
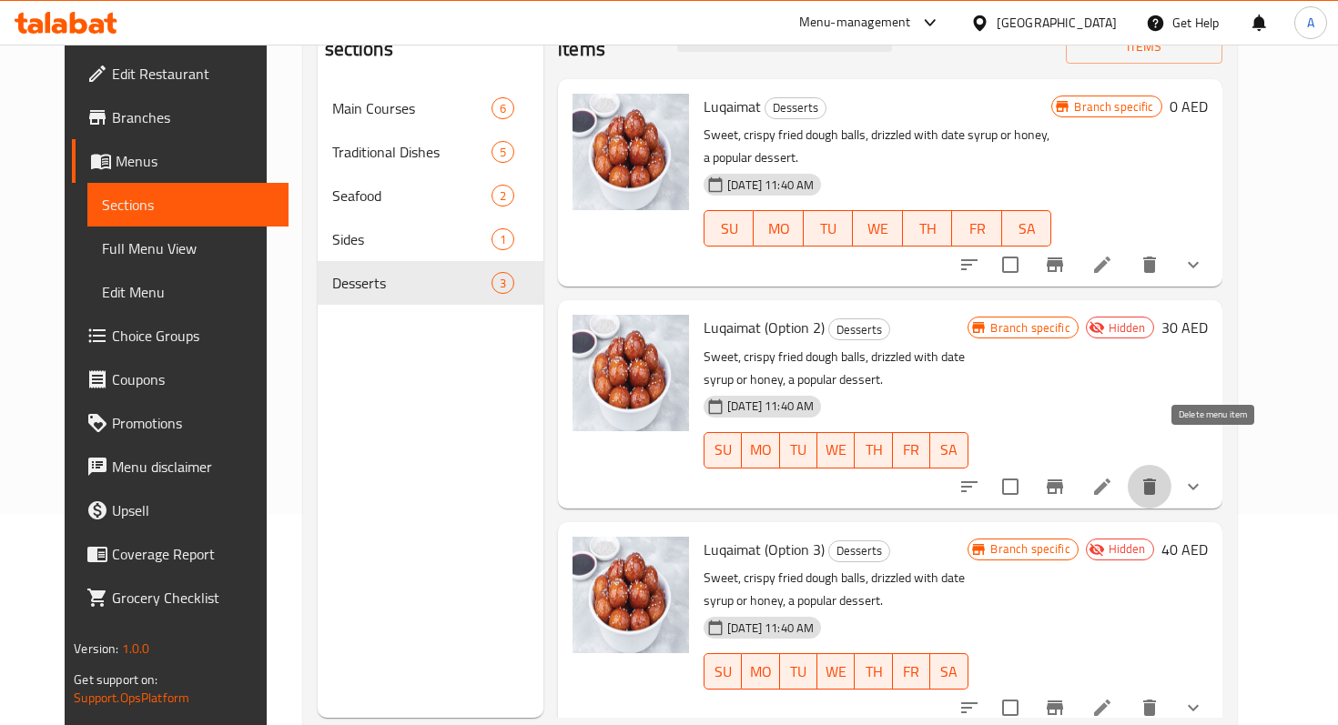
click at [1156, 479] on icon "delete" at bounding box center [1149, 487] width 13 height 16
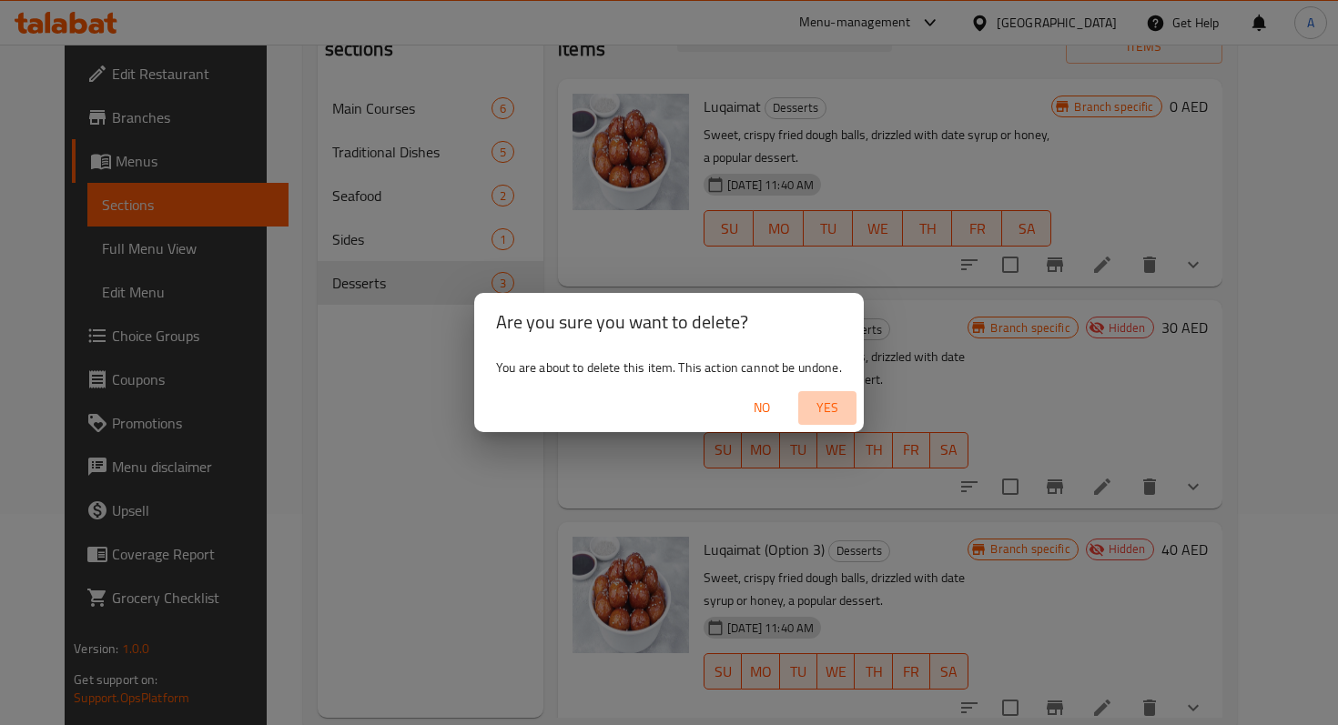
click at [810, 419] on span "Yes" at bounding box center [827, 408] width 44 height 23
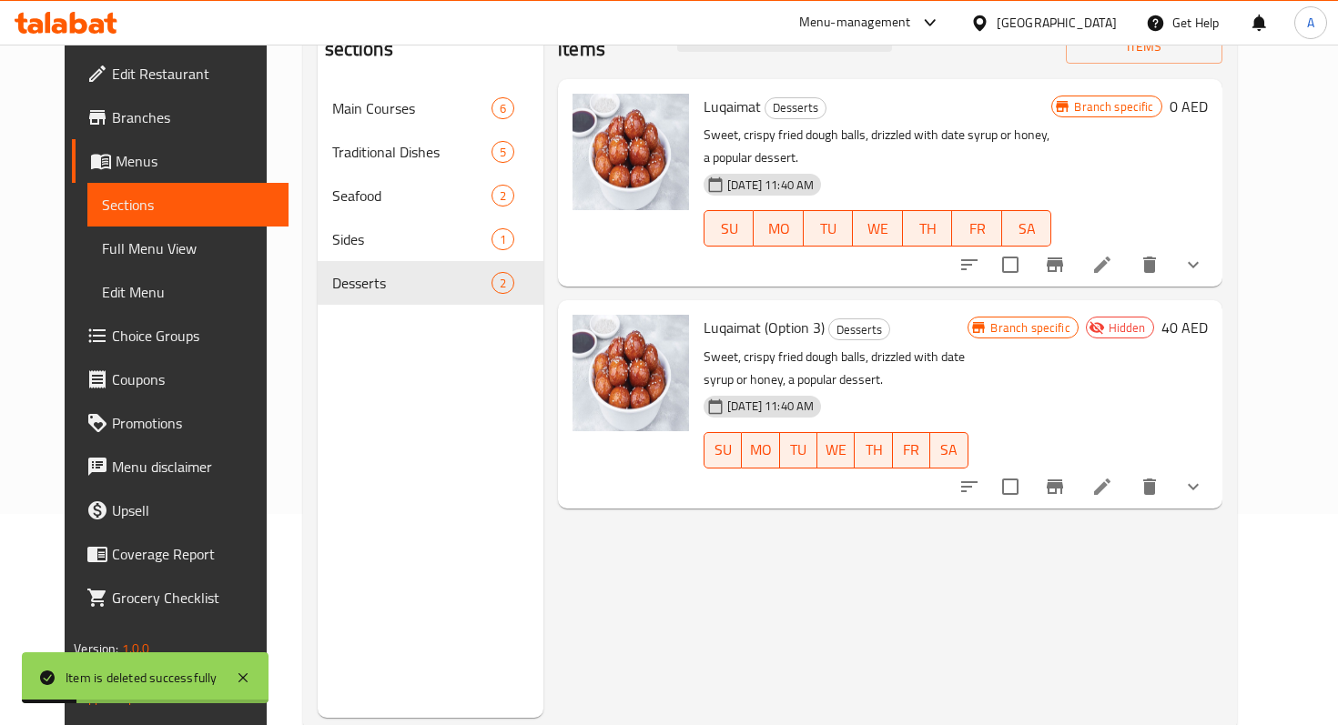
click at [1156, 479] on icon "delete" at bounding box center [1149, 487] width 13 height 16
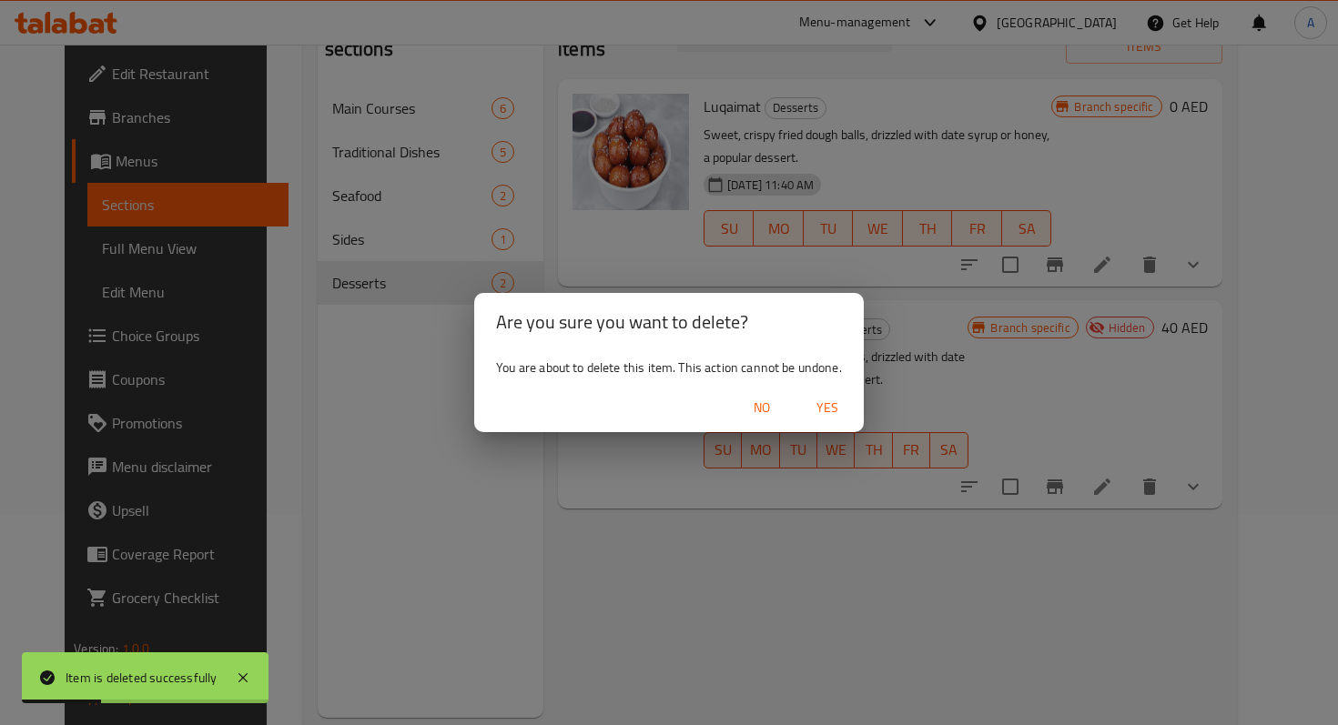
click at [834, 408] on span "Yes" at bounding box center [827, 408] width 44 height 23
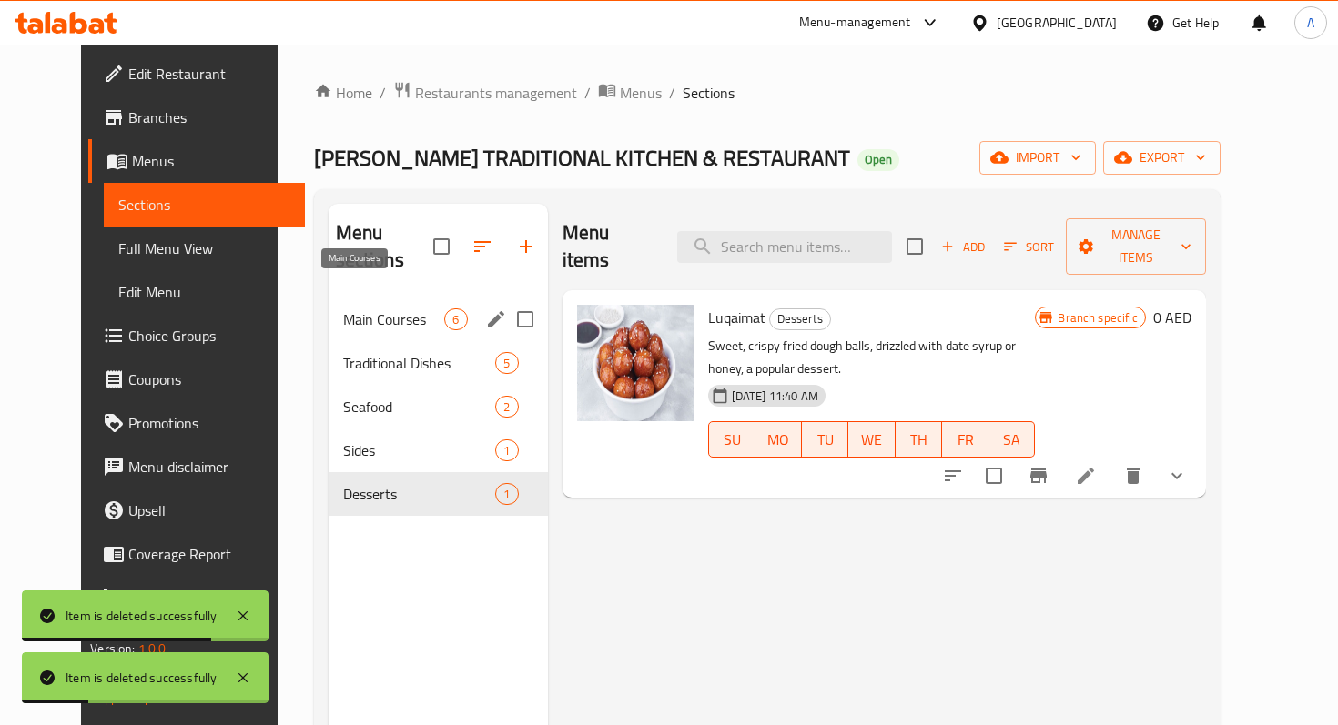
click at [344, 308] on span "Main Courses" at bounding box center [394, 319] width 102 height 22
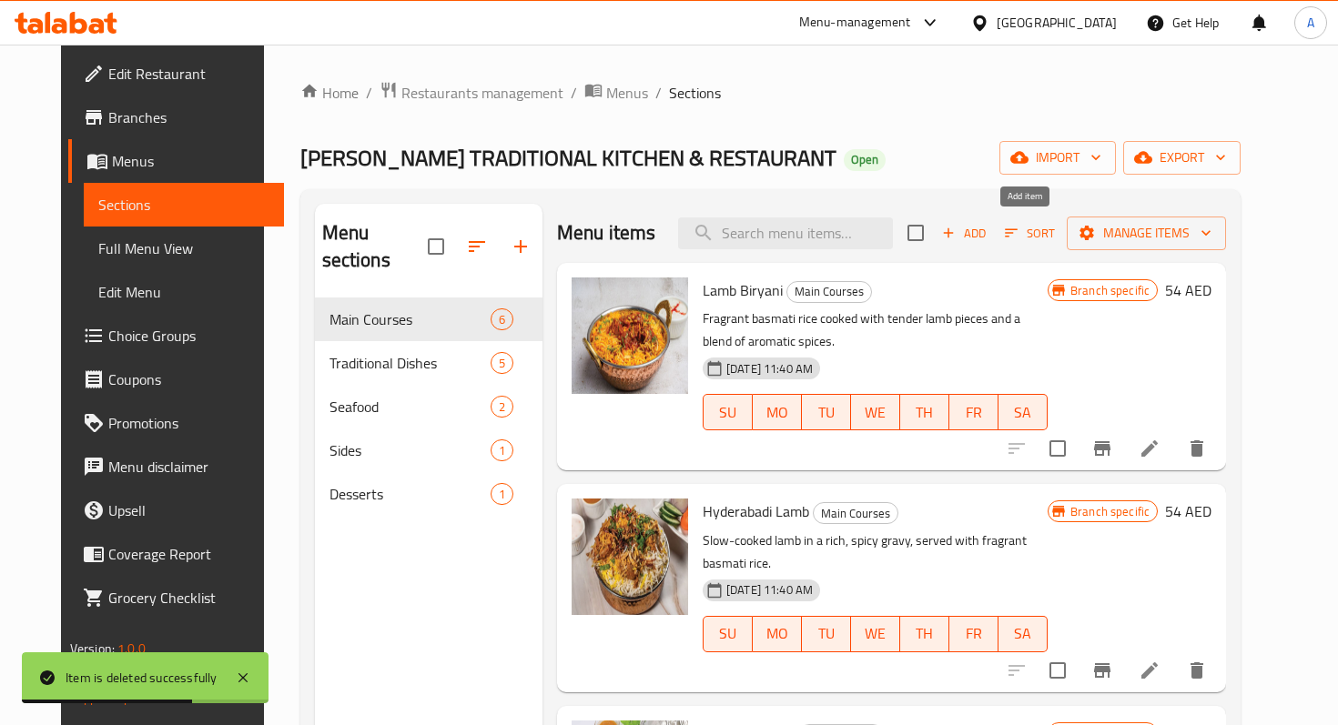
click at [988, 238] on span "Add" at bounding box center [963, 233] width 49 height 21
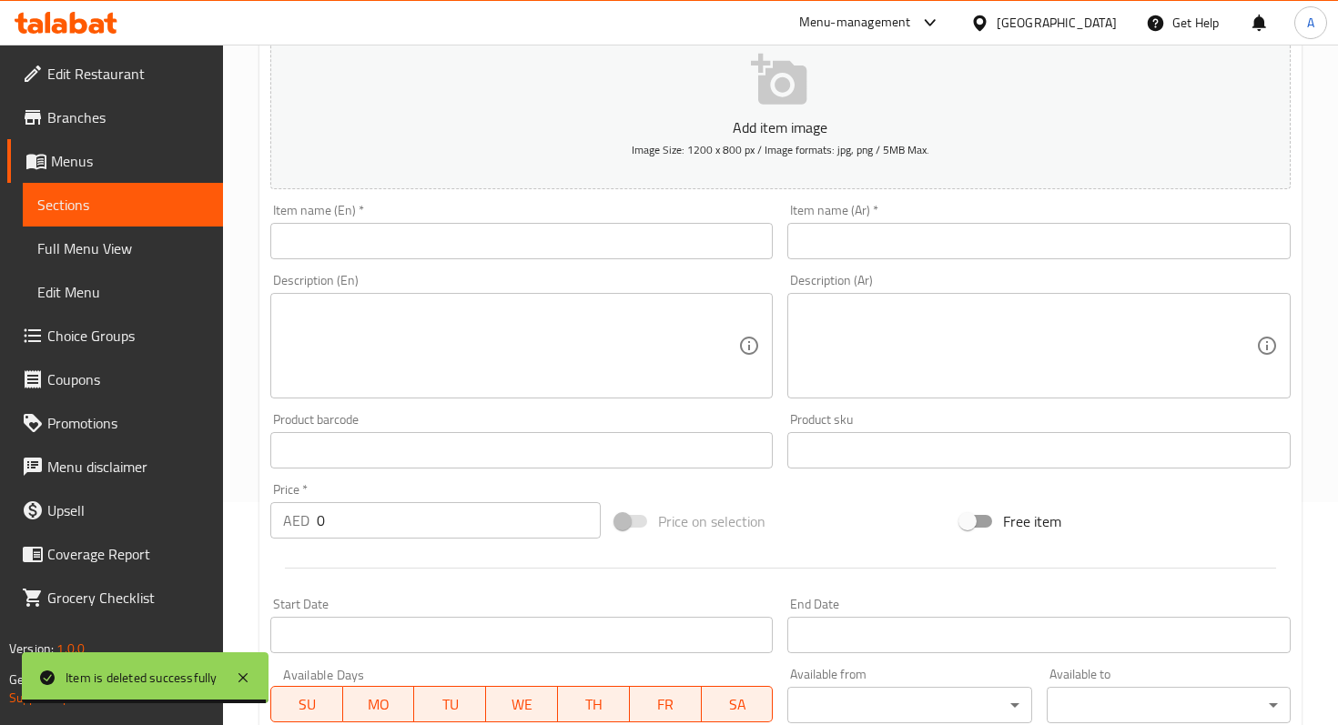
click at [525, 247] on input "text" at bounding box center [521, 241] width 502 height 36
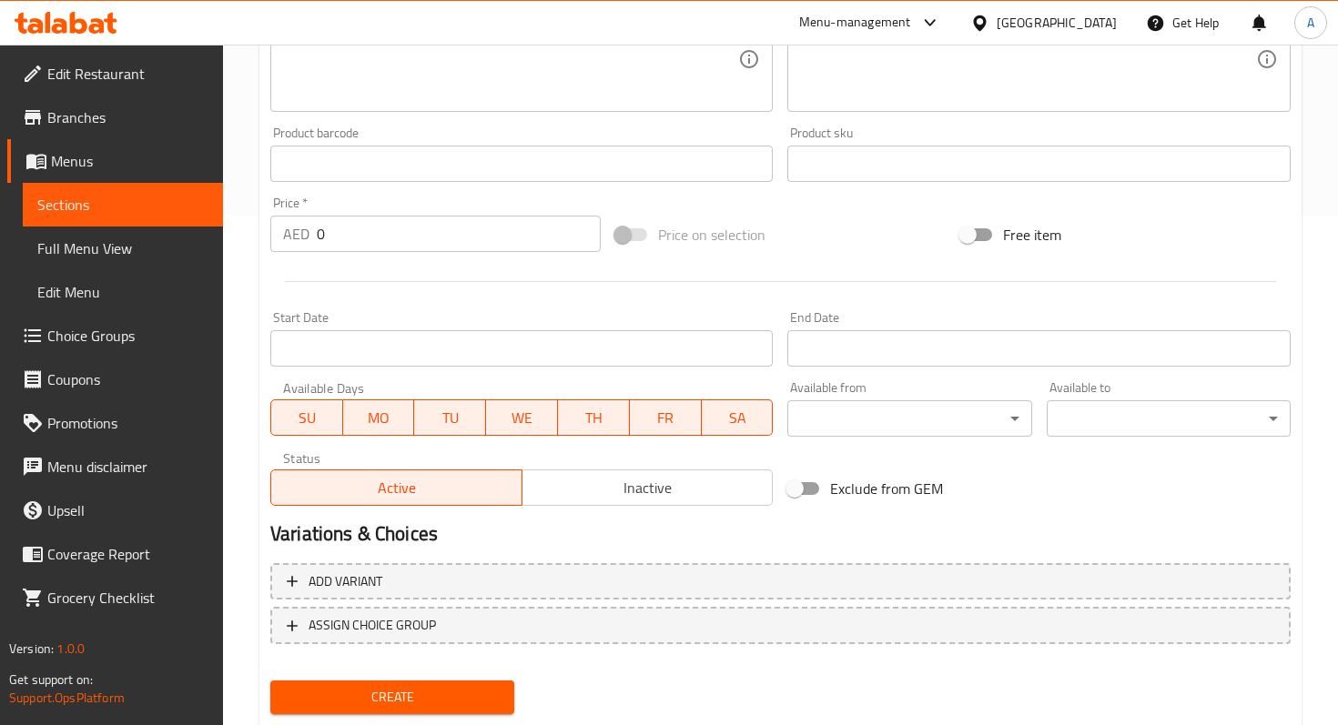
click at [630, 488] on div "Active Inactive" at bounding box center [521, 478] width 502 height 55
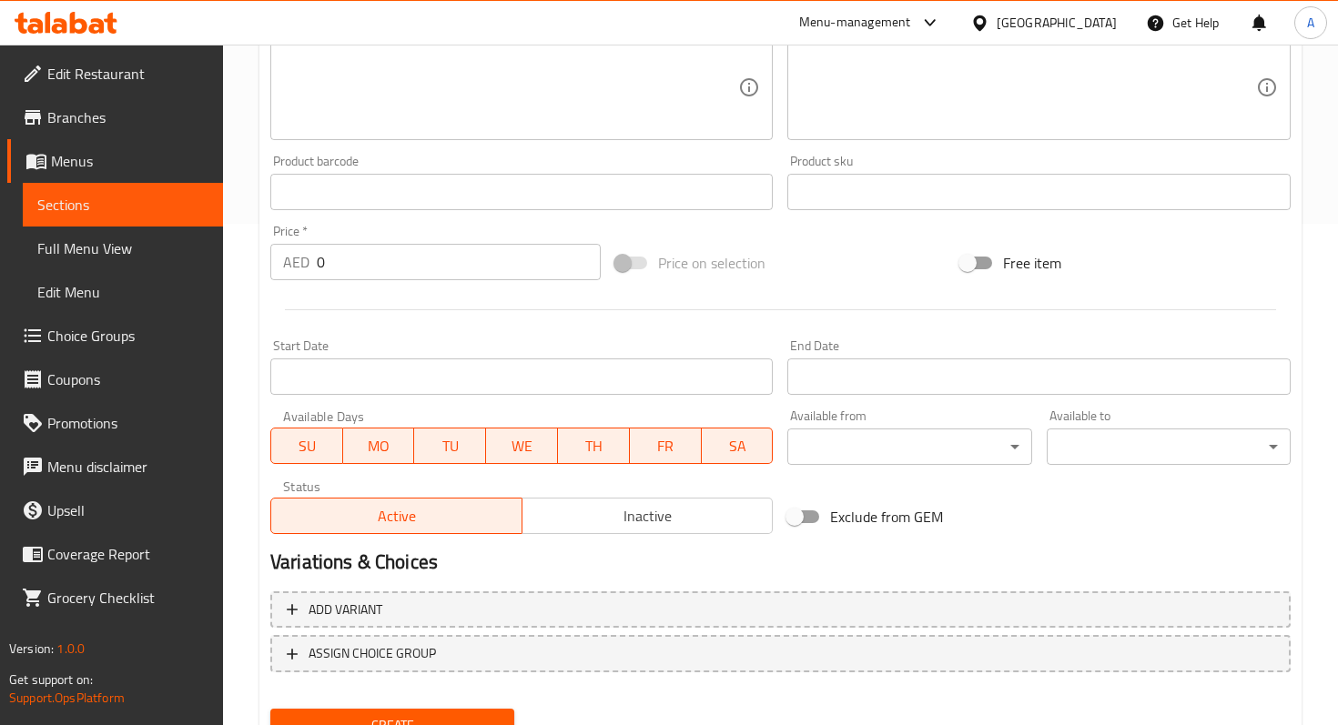
click at [655, 511] on span "Inactive" at bounding box center [648, 516] width 237 height 26
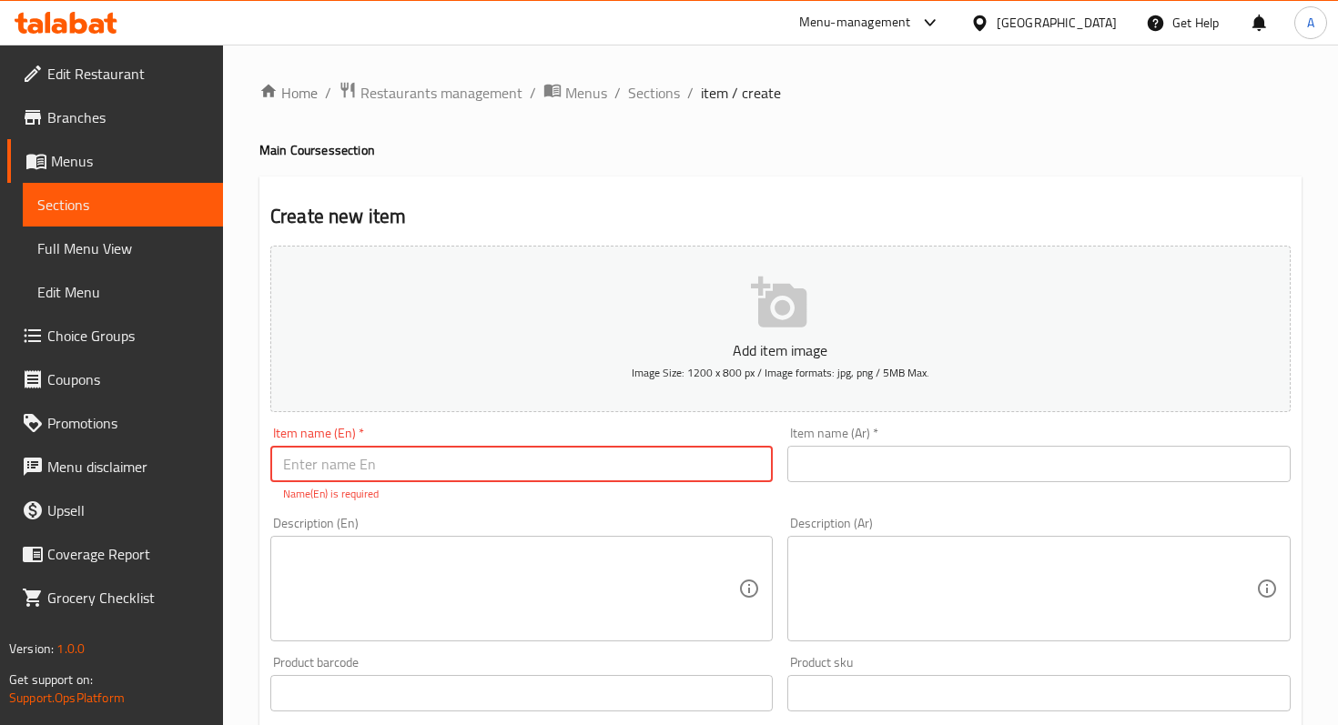
click at [510, 452] on input "text" at bounding box center [521, 464] width 502 height 36
paste input "Lamb Mandi"
type input "Lamb Mandi"
click at [857, 471] on input "text" at bounding box center [1038, 464] width 502 height 36
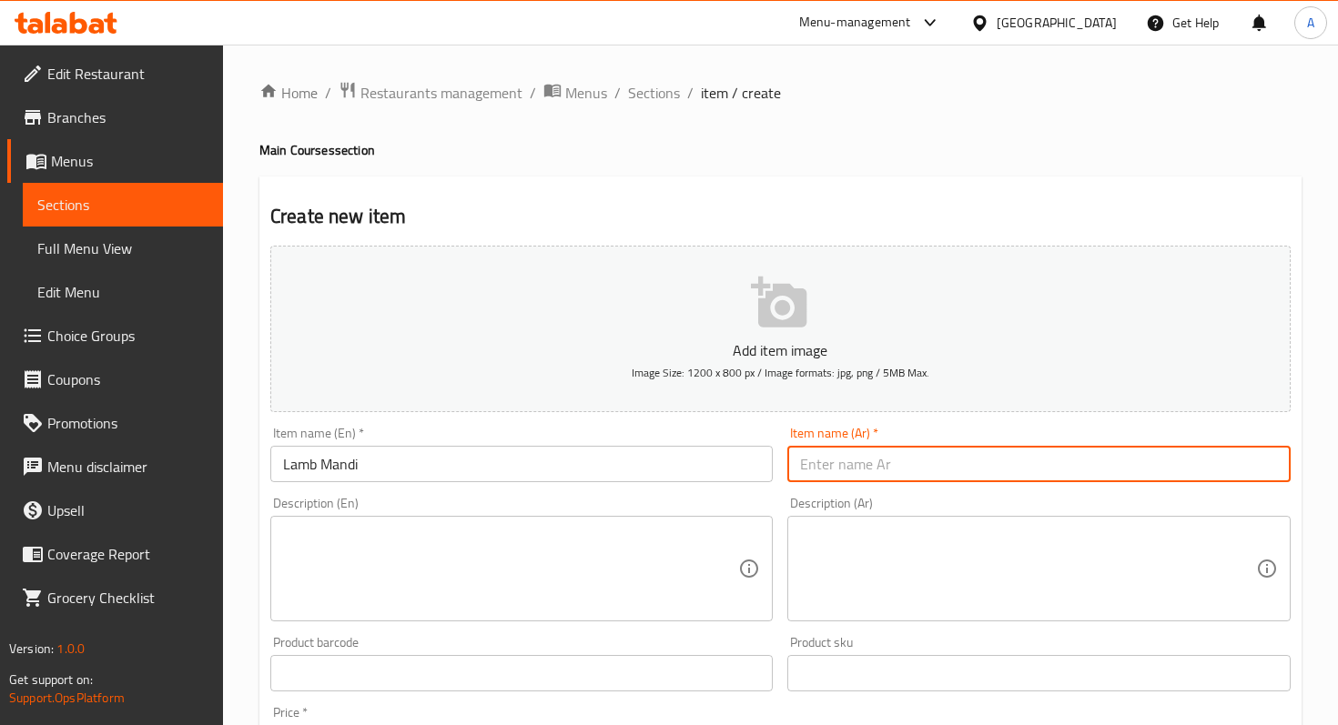
paste input "مندي لحم"
type input "مندي لحم"
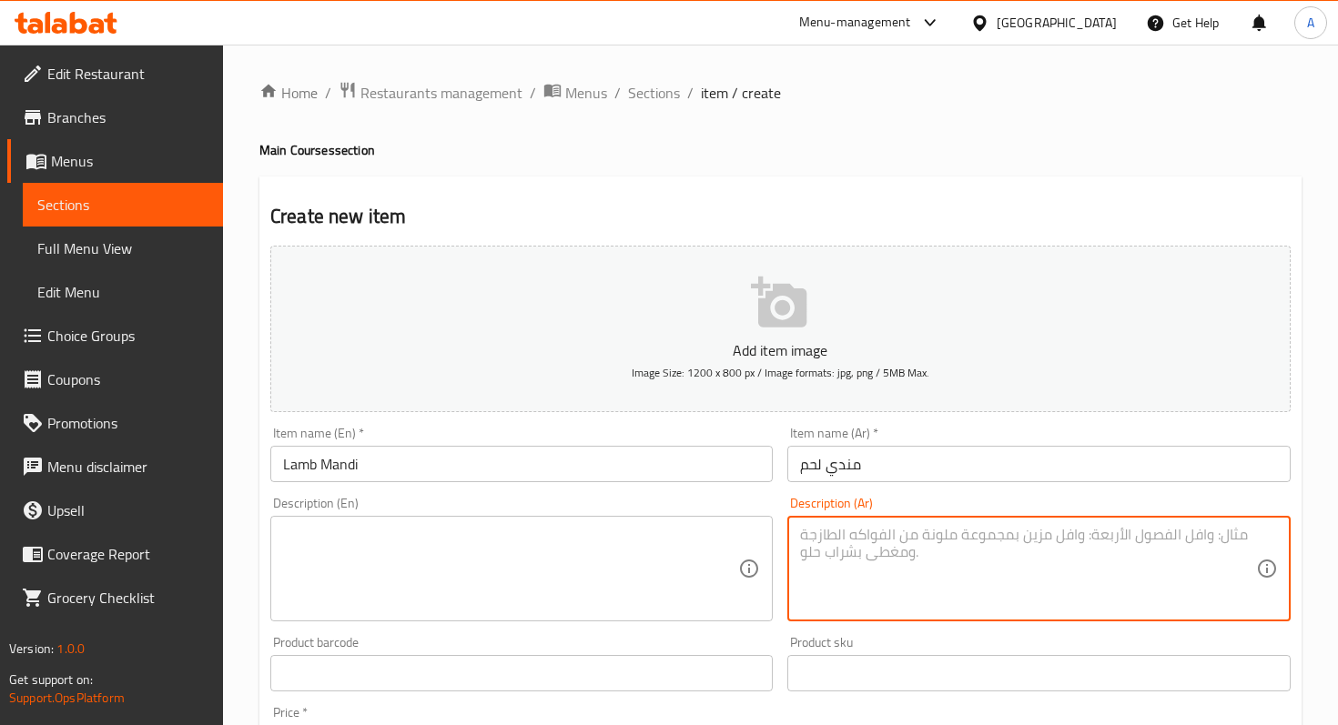
click at [829, 535] on textarea at bounding box center [1027, 569] width 455 height 86
click at [163, 207] on span "Sections" at bounding box center [122, 205] width 171 height 22
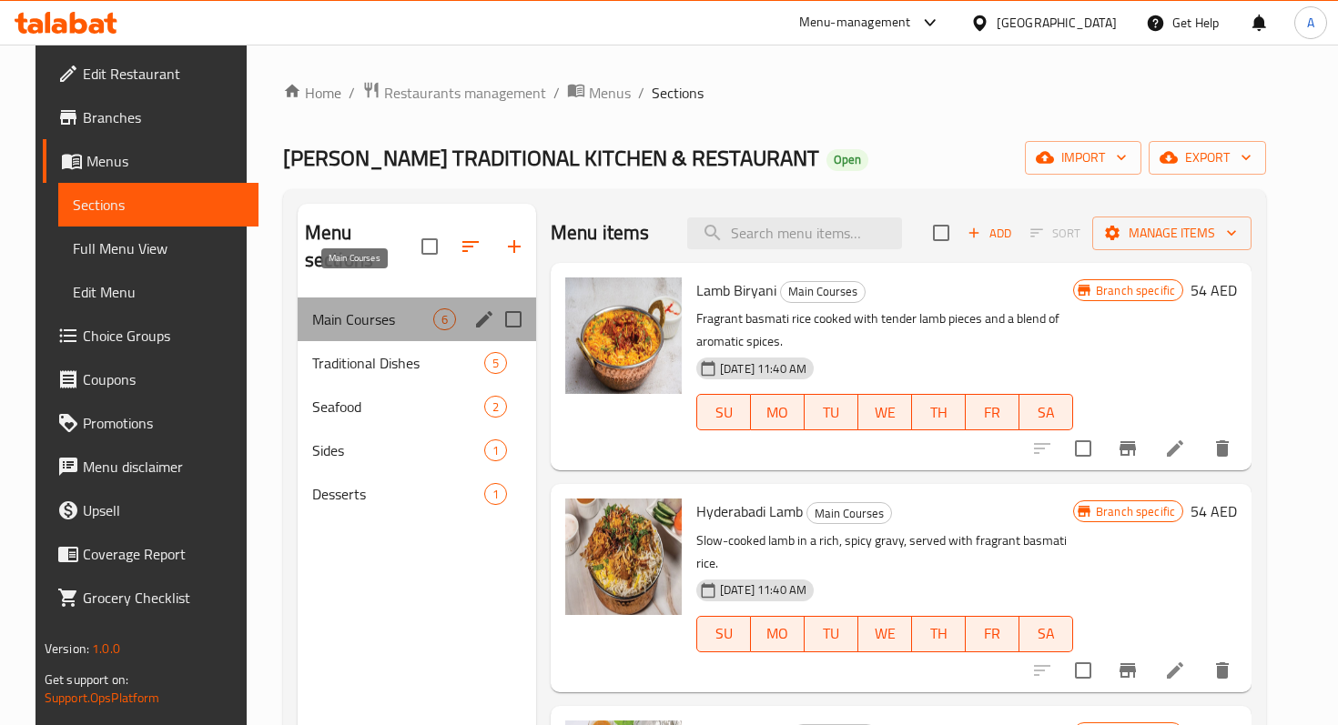
click at [369, 308] on span "Main Courses" at bounding box center [372, 319] width 121 height 22
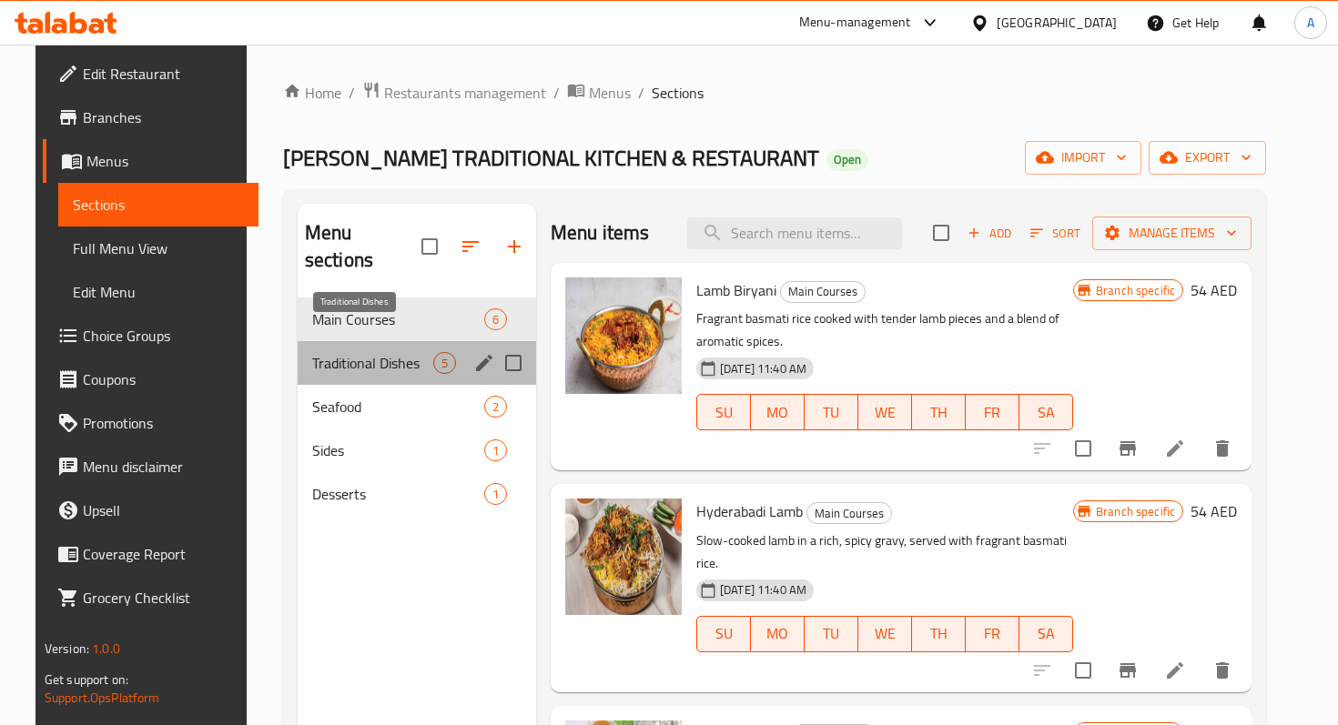
click at [355, 352] on span "Traditional Dishes" at bounding box center [372, 363] width 121 height 22
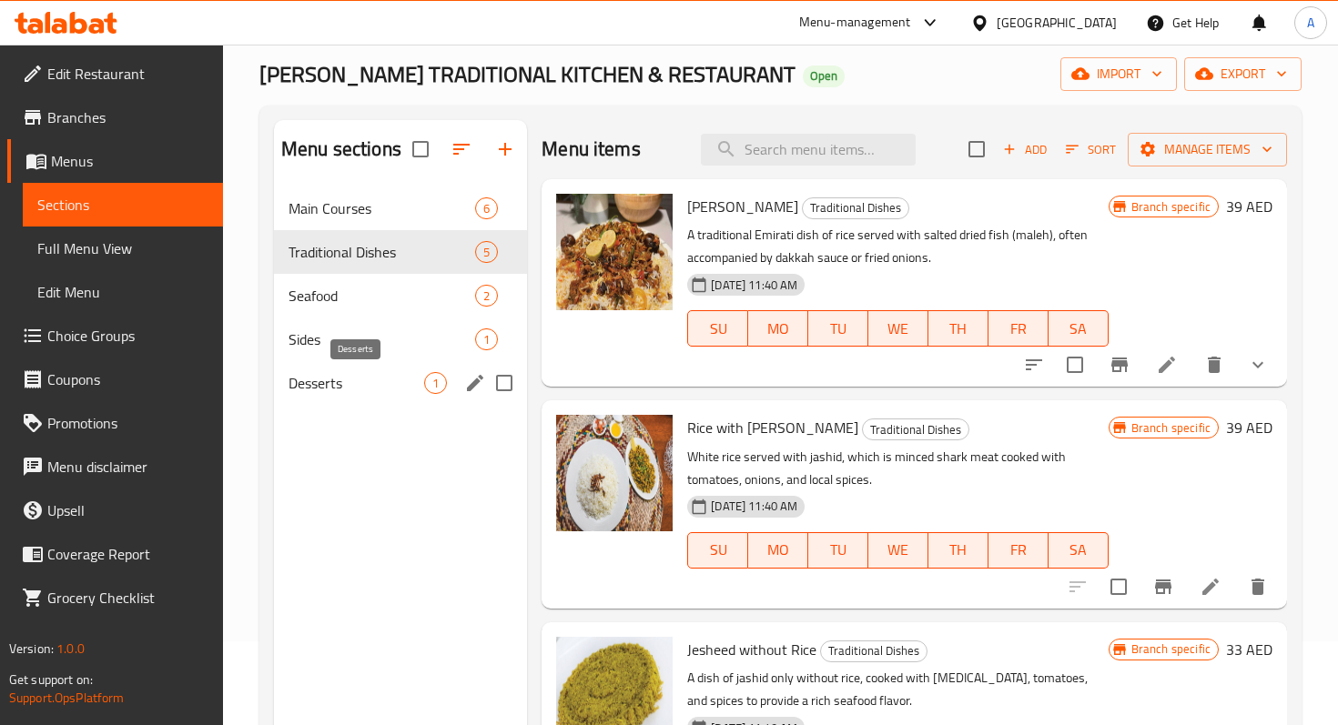
scroll to position [110, 0]
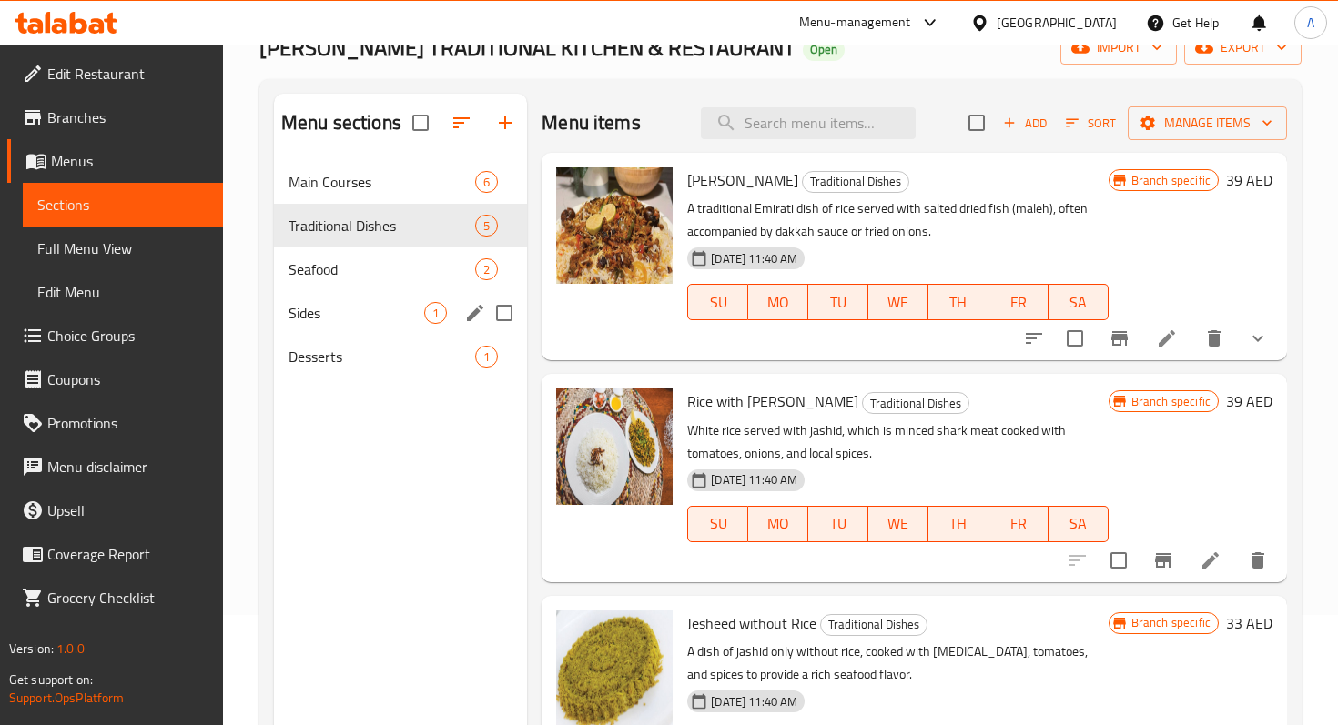
click at [352, 278] on span "Seafood" at bounding box center [381, 269] width 187 height 22
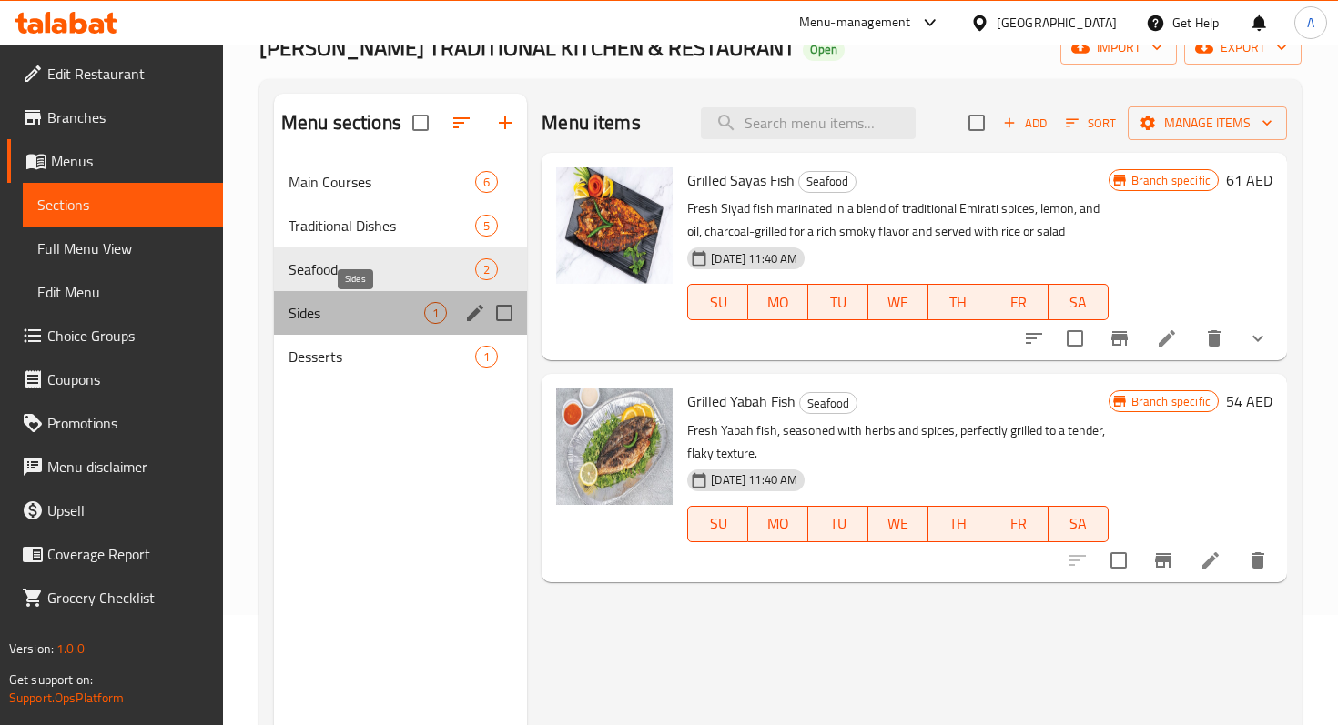
click at [356, 319] on span "Sides" at bounding box center [356, 313] width 136 height 22
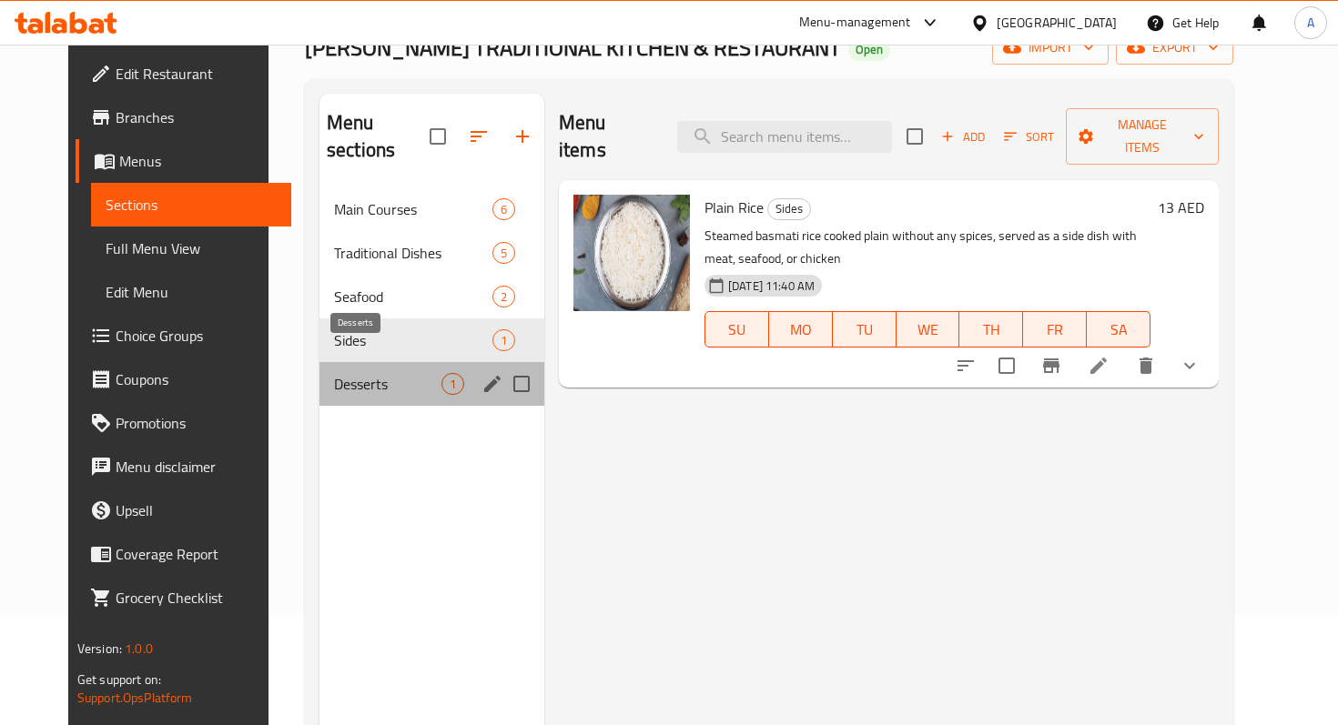
click at [358, 373] on span "Desserts" at bounding box center [387, 384] width 107 height 22
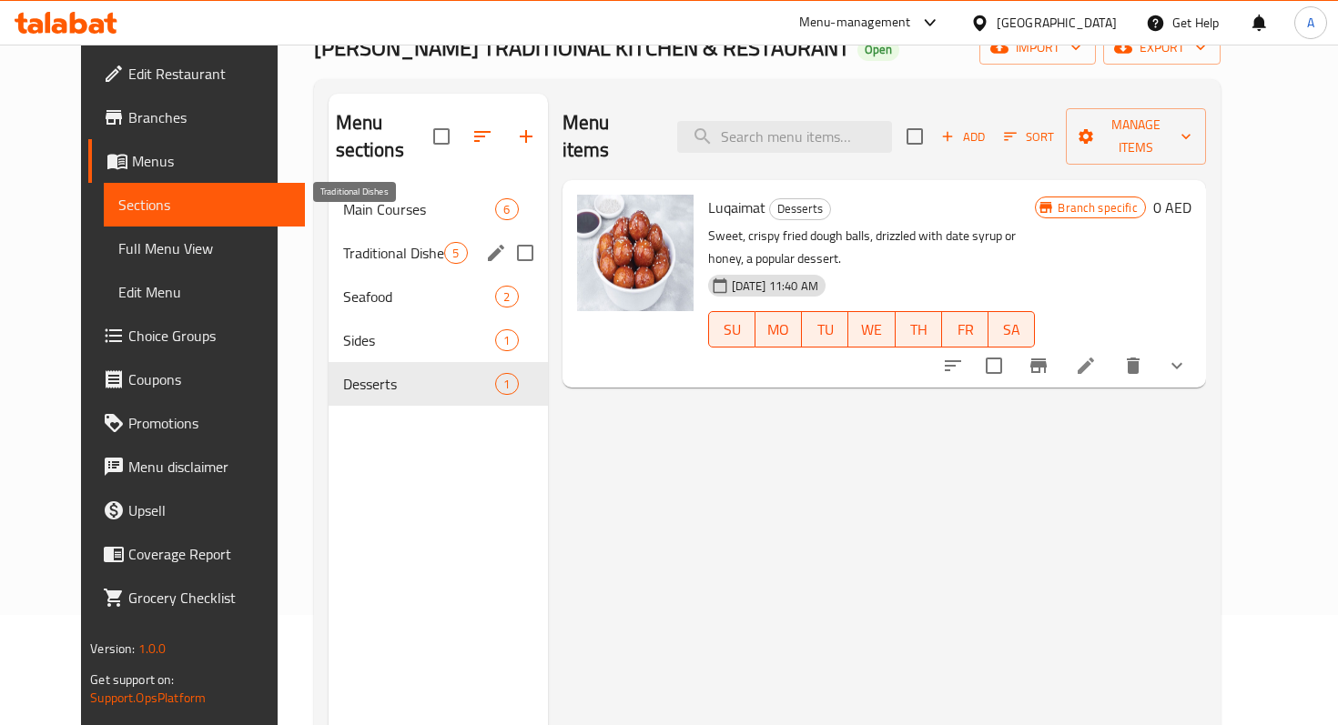
scroll to position [117, 0]
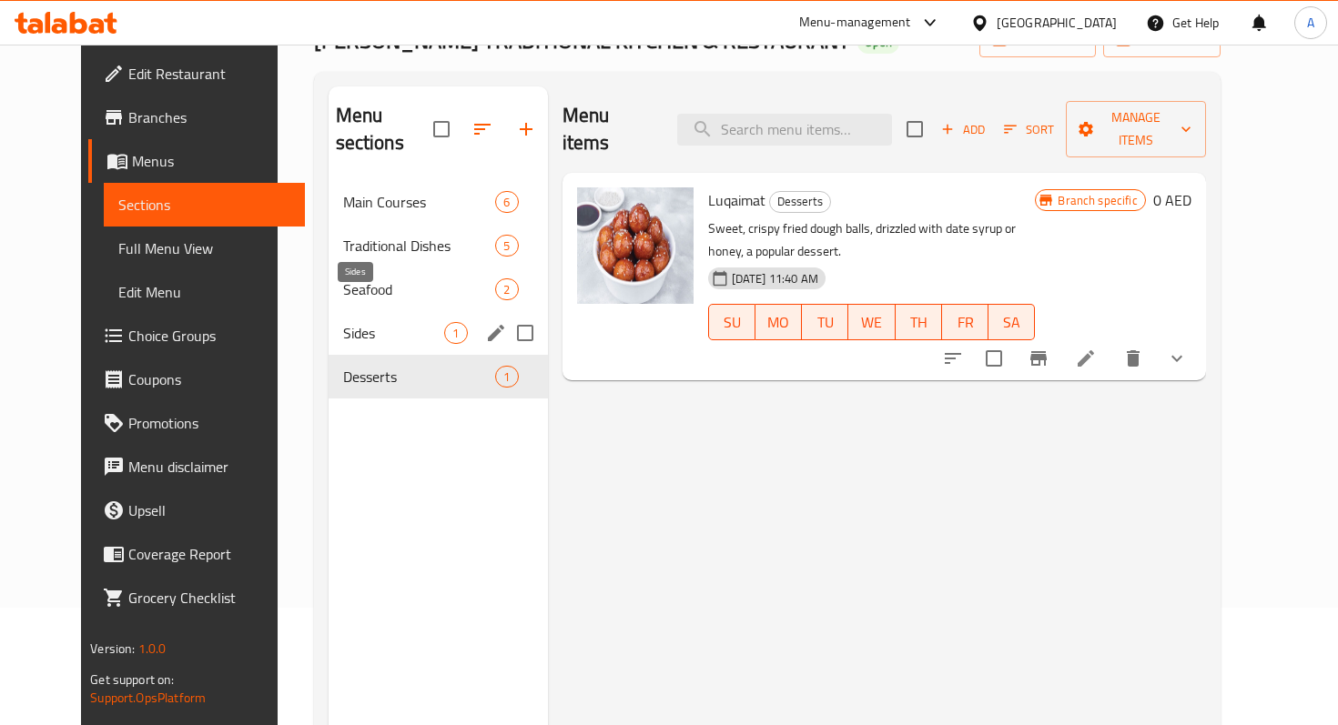
click at [343, 322] on span "Sides" at bounding box center [394, 333] width 102 height 22
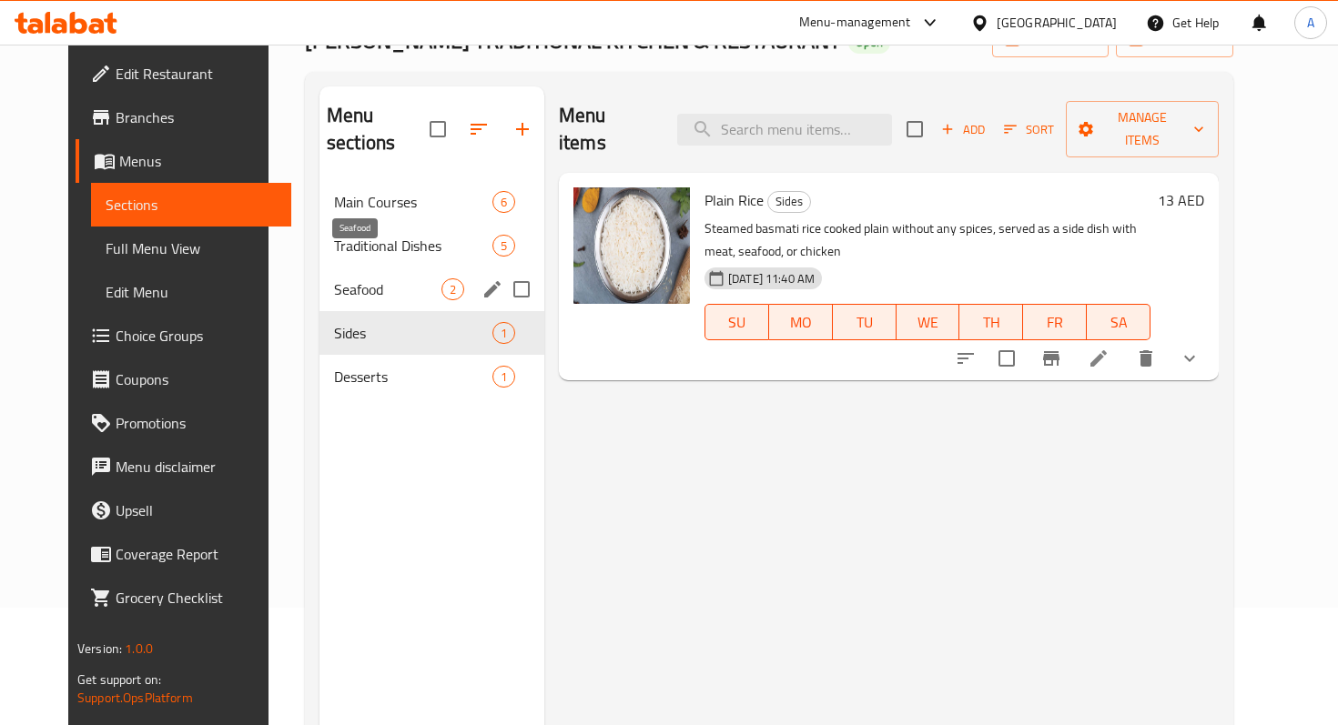
click at [334, 278] on span "Seafood" at bounding box center [387, 289] width 107 height 22
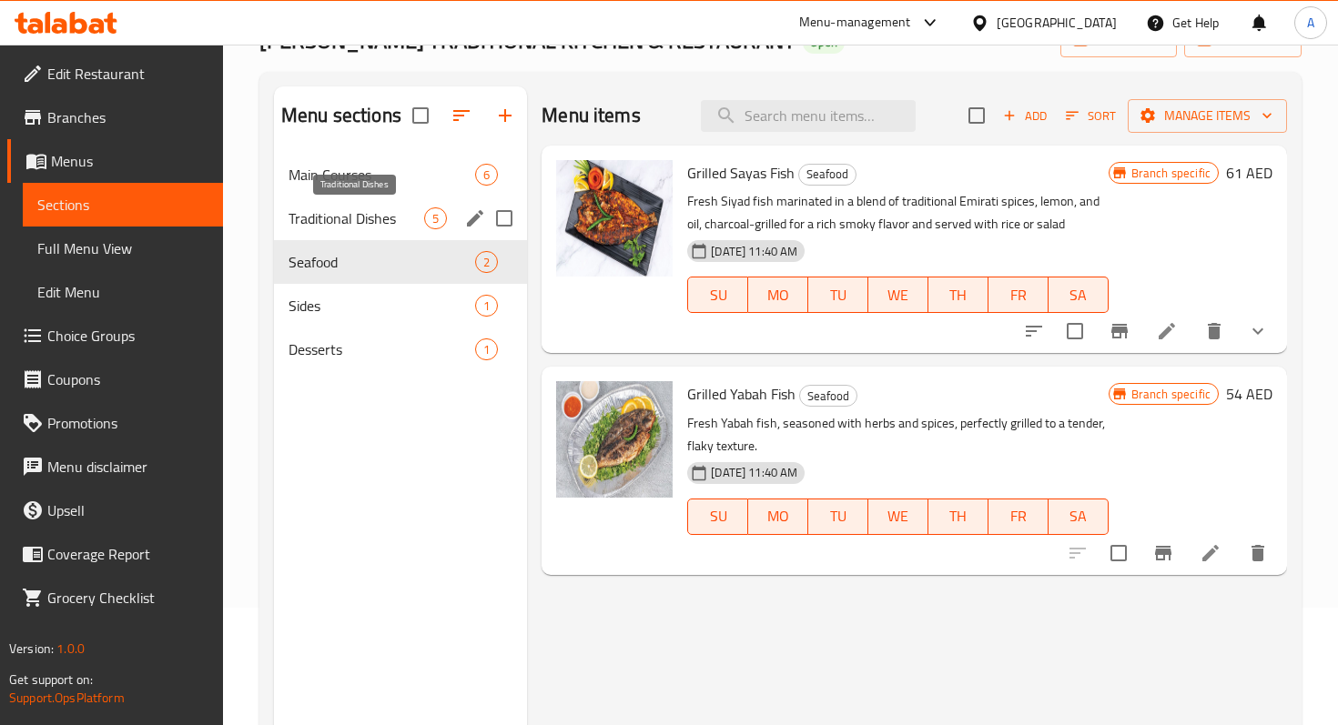
click at [308, 227] on span "Traditional Dishes" at bounding box center [356, 218] width 136 height 22
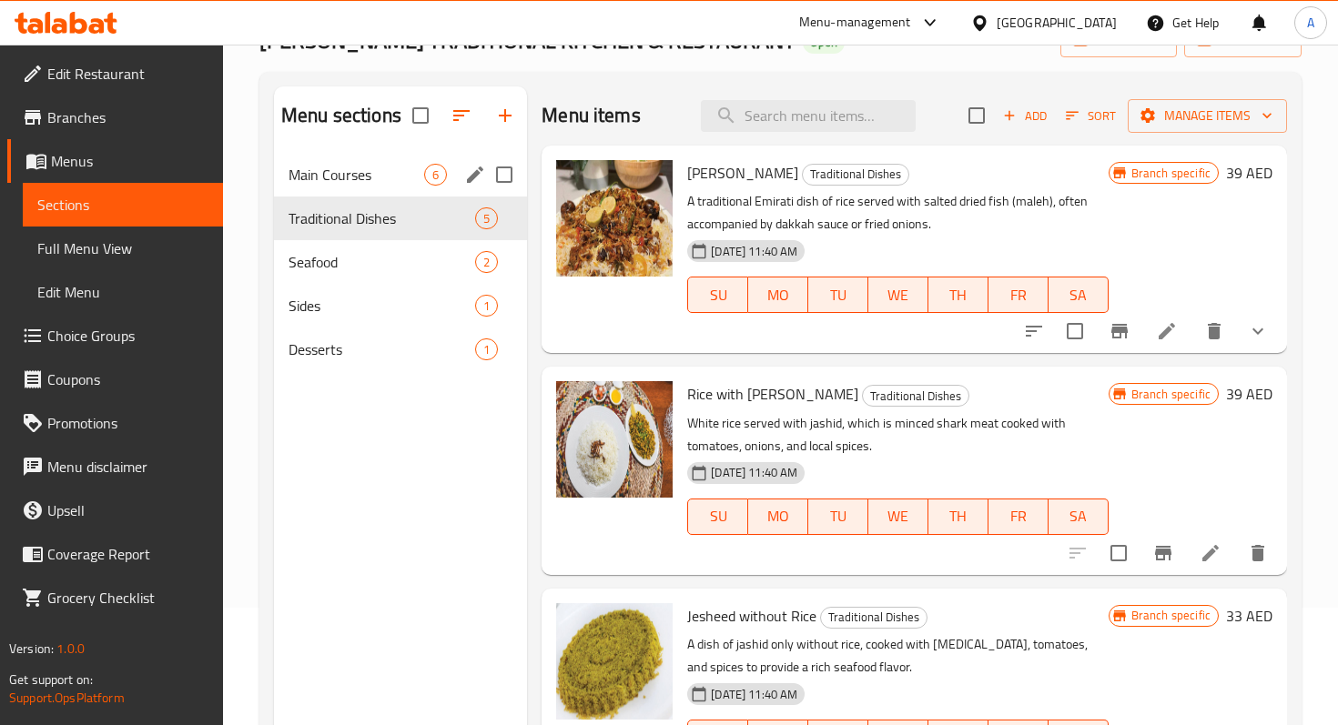
click at [318, 188] on div "Main Courses 6" at bounding box center [400, 175] width 253 height 44
